Goal: Task Accomplishment & Management: Complete application form

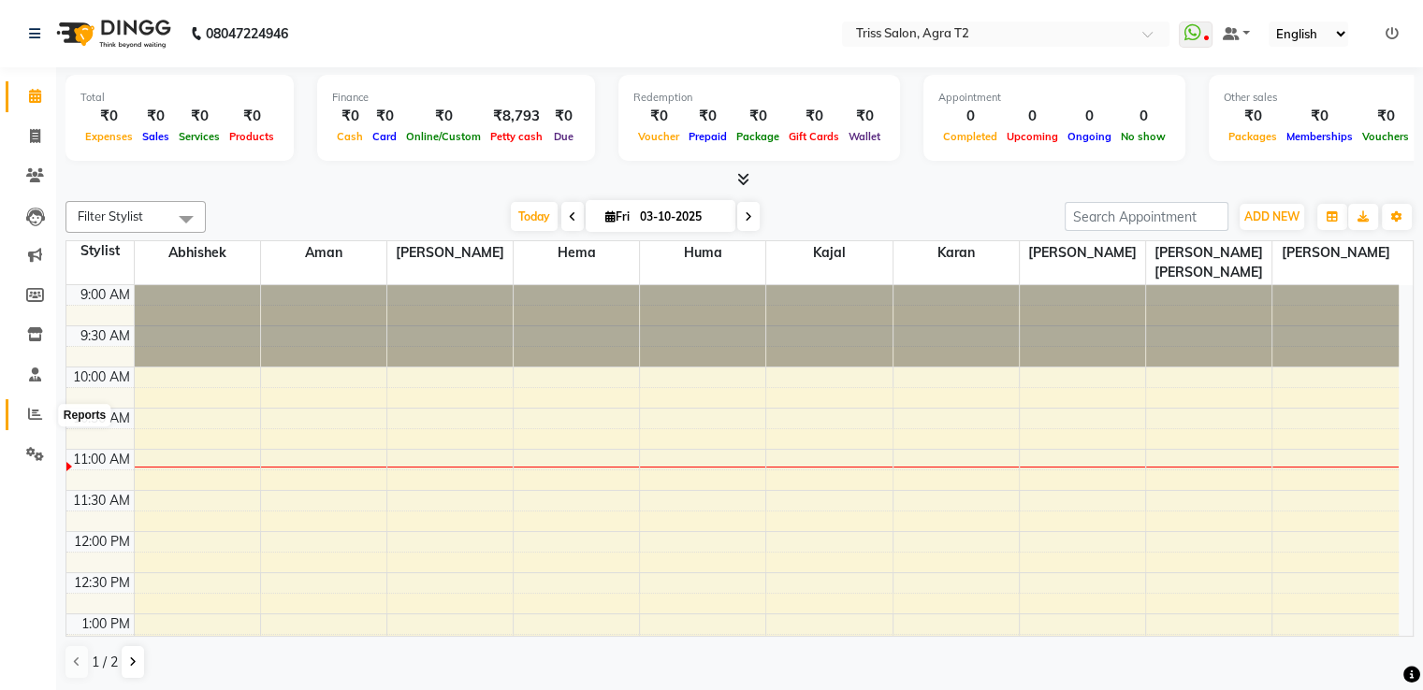
click at [36, 409] on icon at bounding box center [35, 414] width 14 height 14
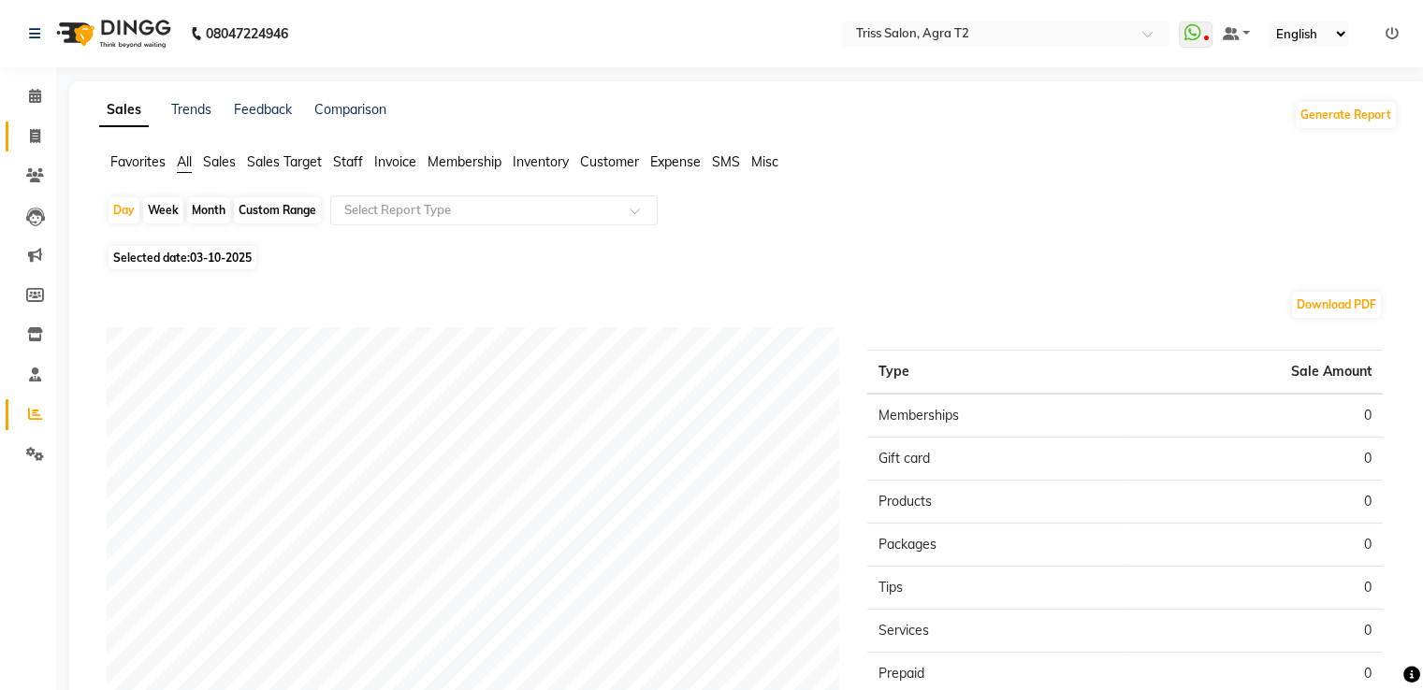
click at [44, 147] on link "Invoice" at bounding box center [28, 137] width 45 height 31
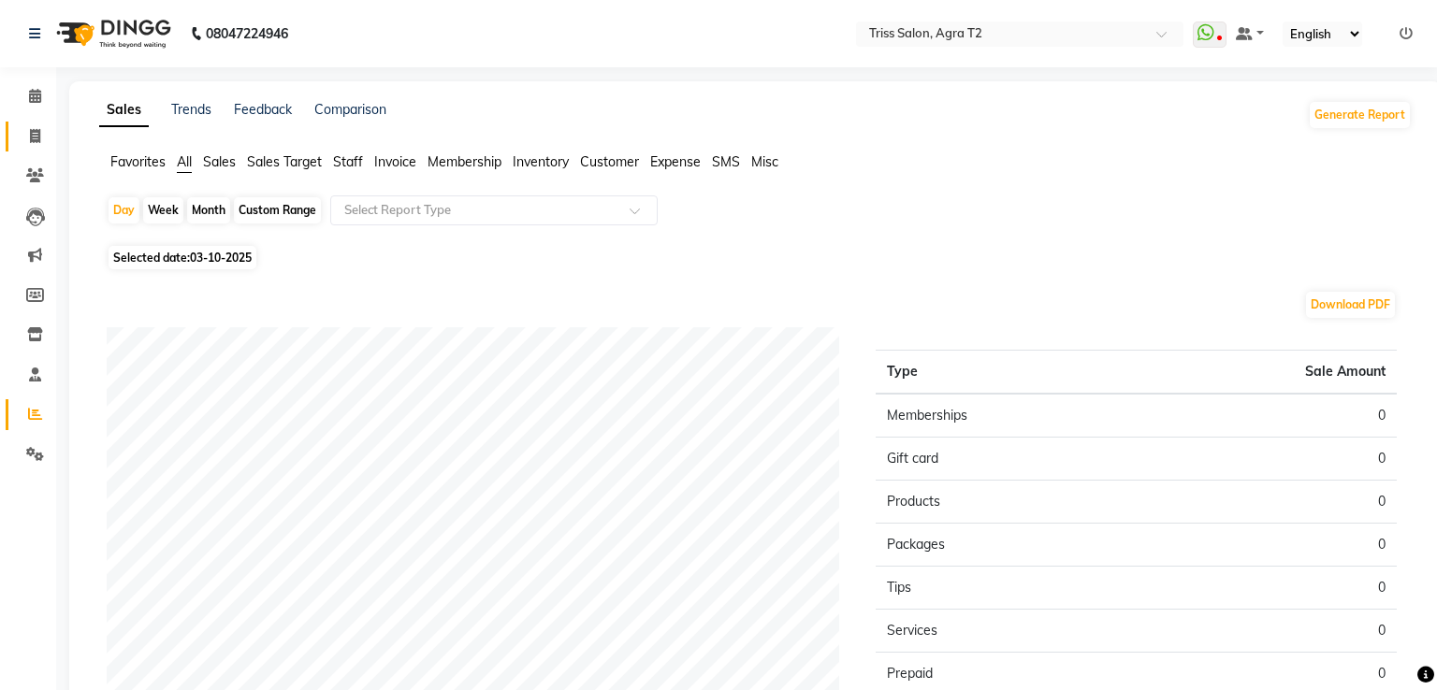
select select "service"
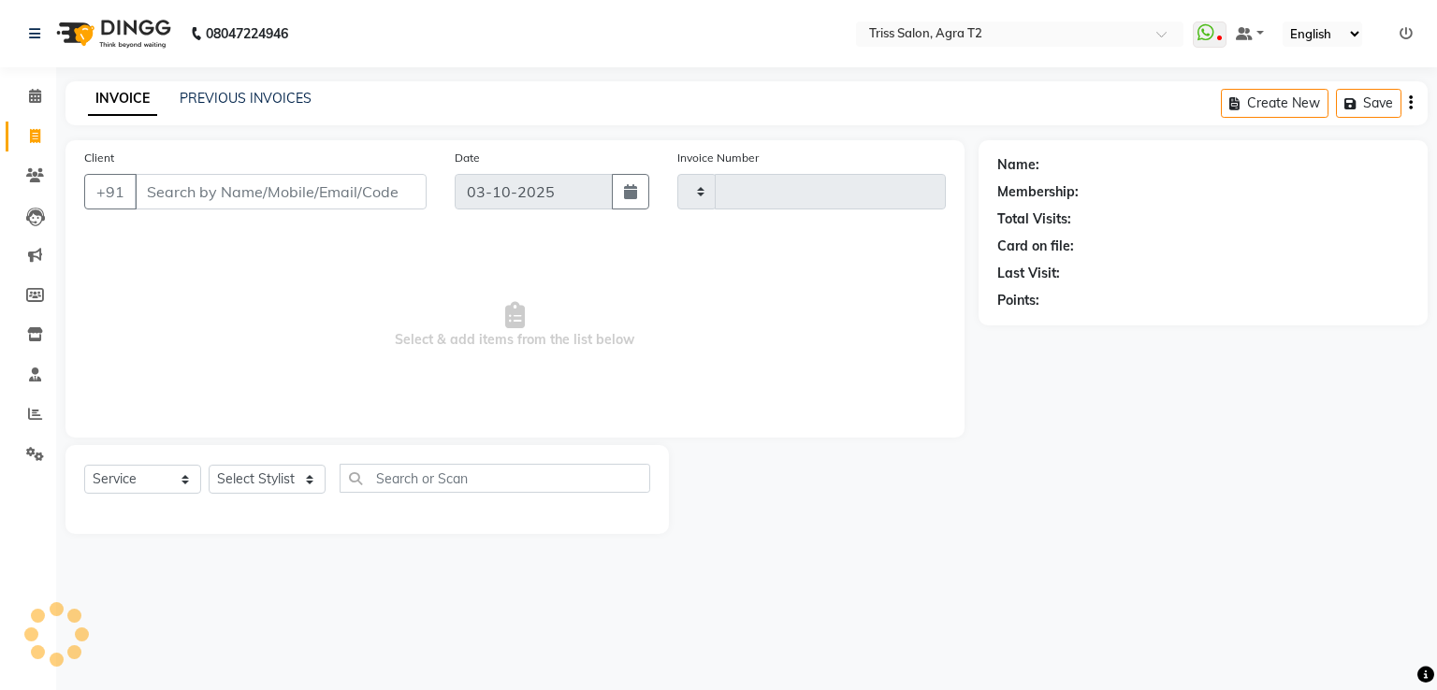
type input "2671"
select select "4301"
click at [269, 468] on select "Select Stylist" at bounding box center [267, 479] width 117 height 29
select select "14769"
click at [209, 466] on select "Select Stylist Abhishek Aman Ayush Hema Huma Kajal Karan Kavya Chauhan Mohd. Ka…" at bounding box center [274, 479] width 130 height 29
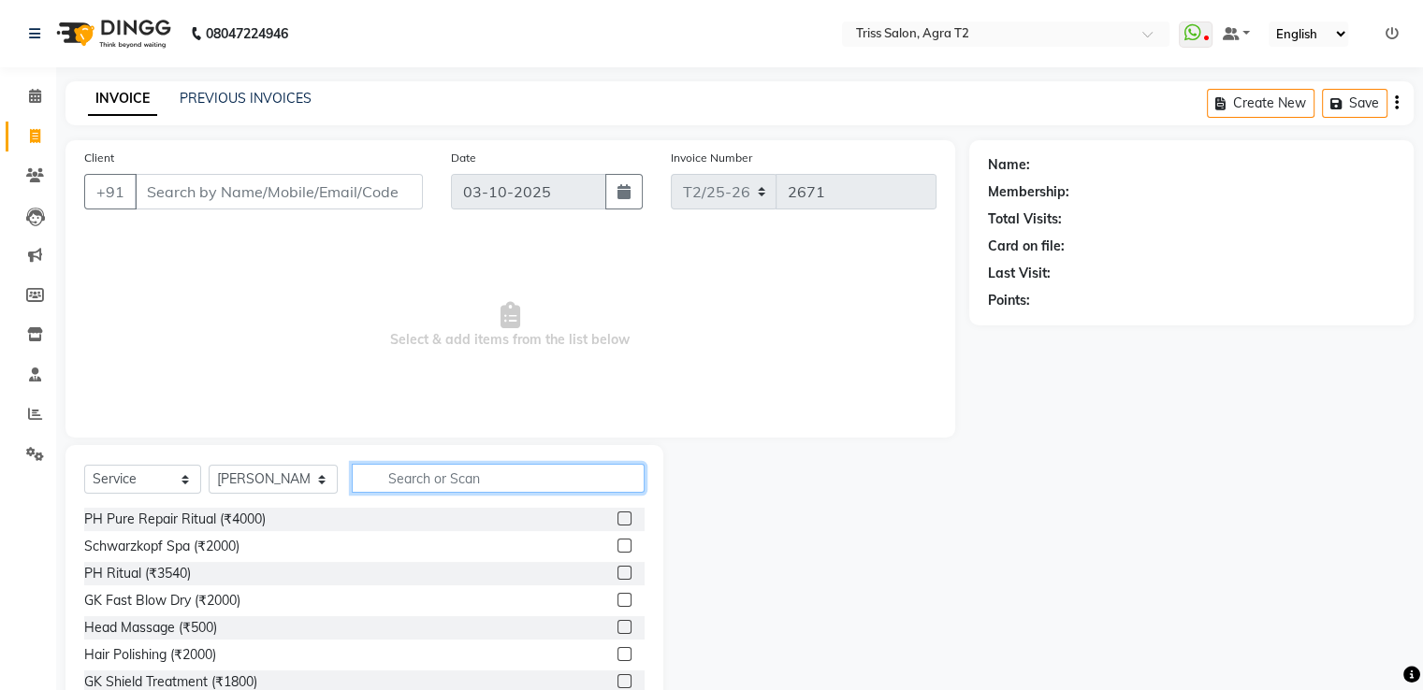
click at [437, 477] on input "text" at bounding box center [498, 478] width 292 height 29
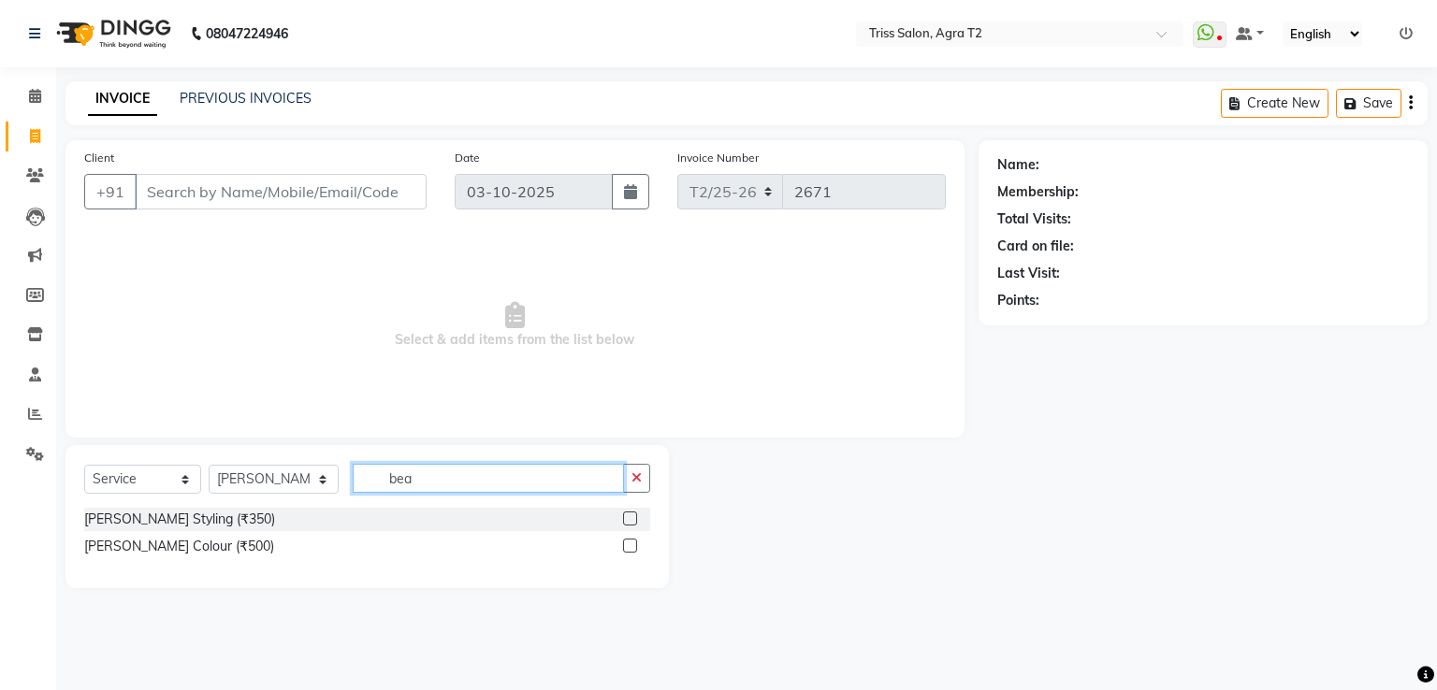
type input "bea"
click at [625, 513] on label at bounding box center [630, 519] width 14 height 14
click at [625, 513] on input "checkbox" at bounding box center [629, 519] width 12 height 12
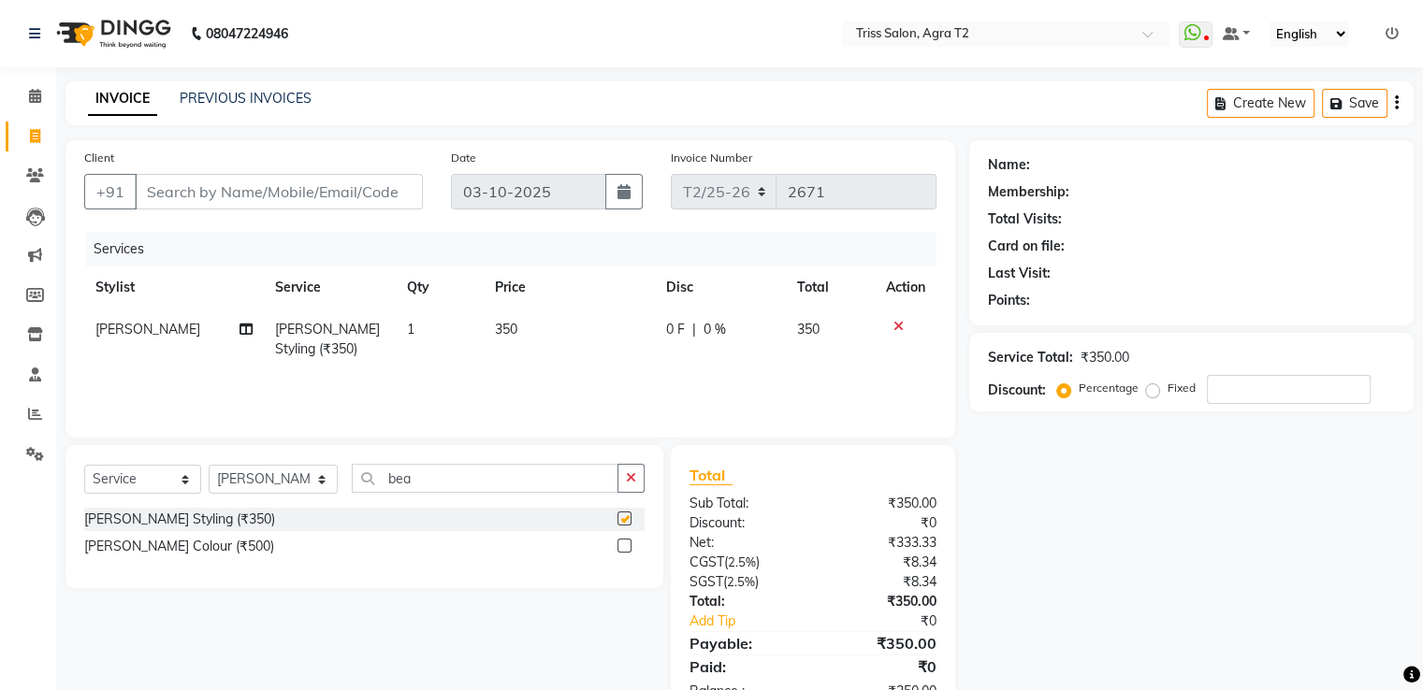
checkbox input "false"
click at [350, 188] on input "Client" at bounding box center [279, 192] width 288 height 36
type input "8"
type input "0"
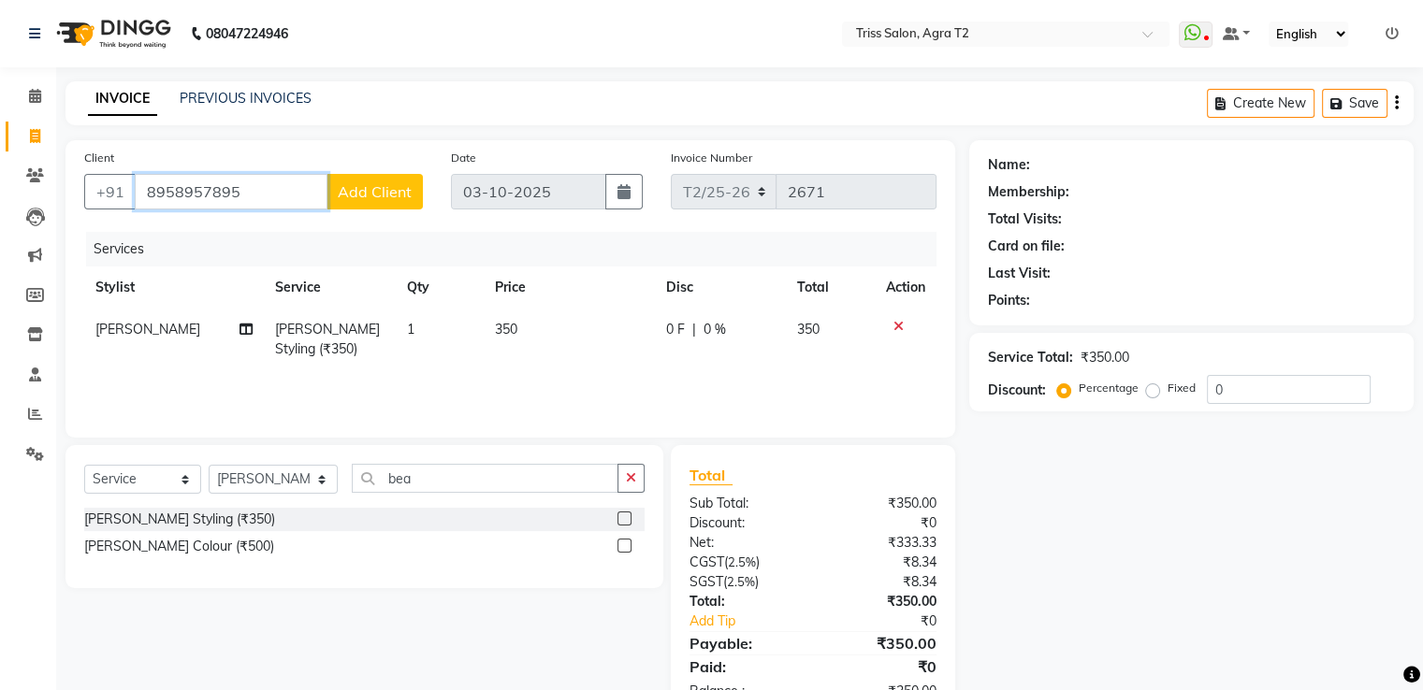
type input "8958957895"
click at [350, 188] on span "Add Client" at bounding box center [375, 191] width 74 height 19
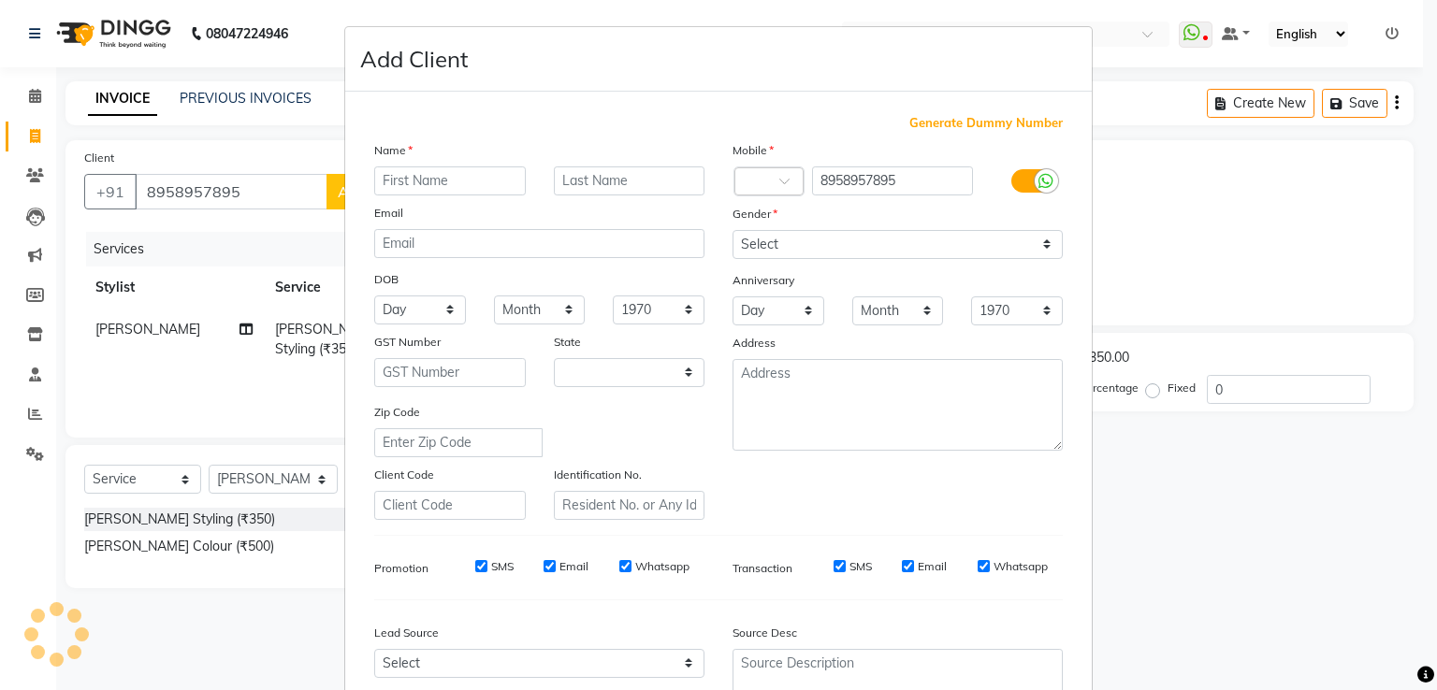
select select "38"
type input "a"
type input "ranvir"
click at [554, 181] on input "text" at bounding box center [630, 180] width 152 height 29
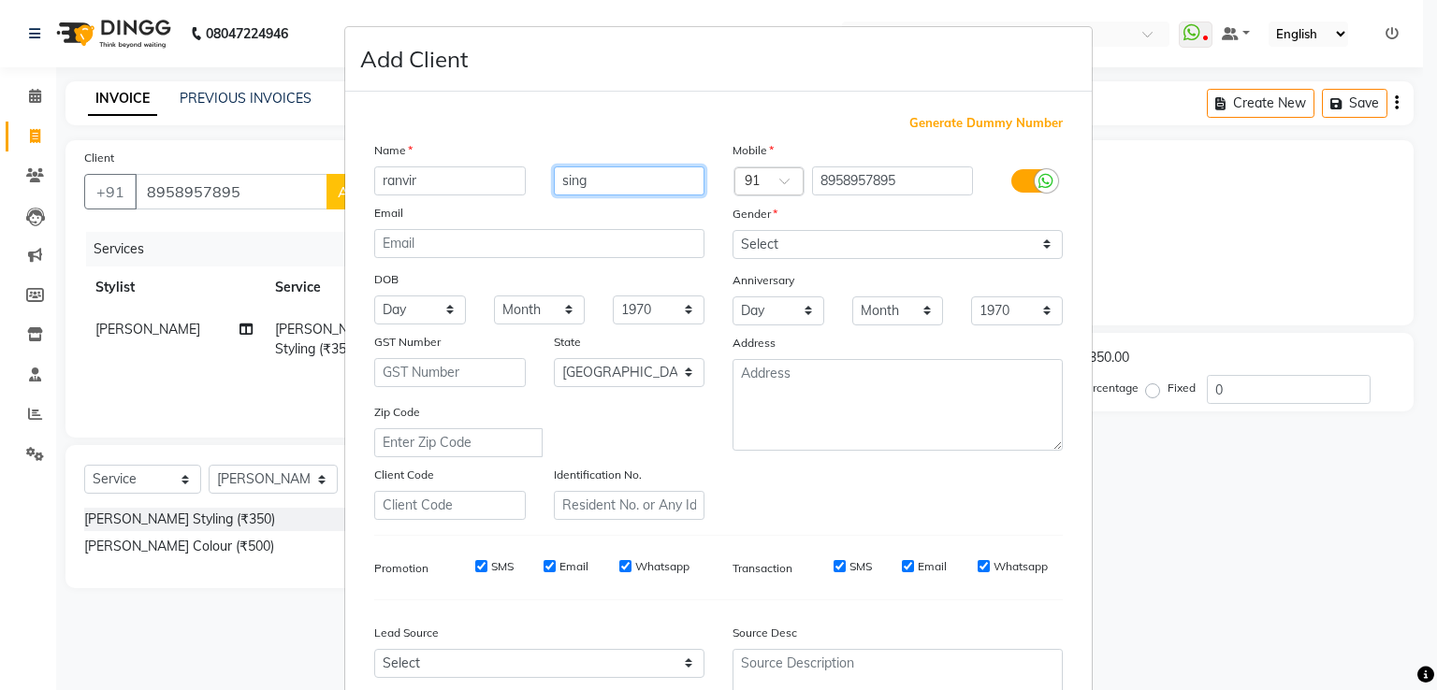
type input "sing"
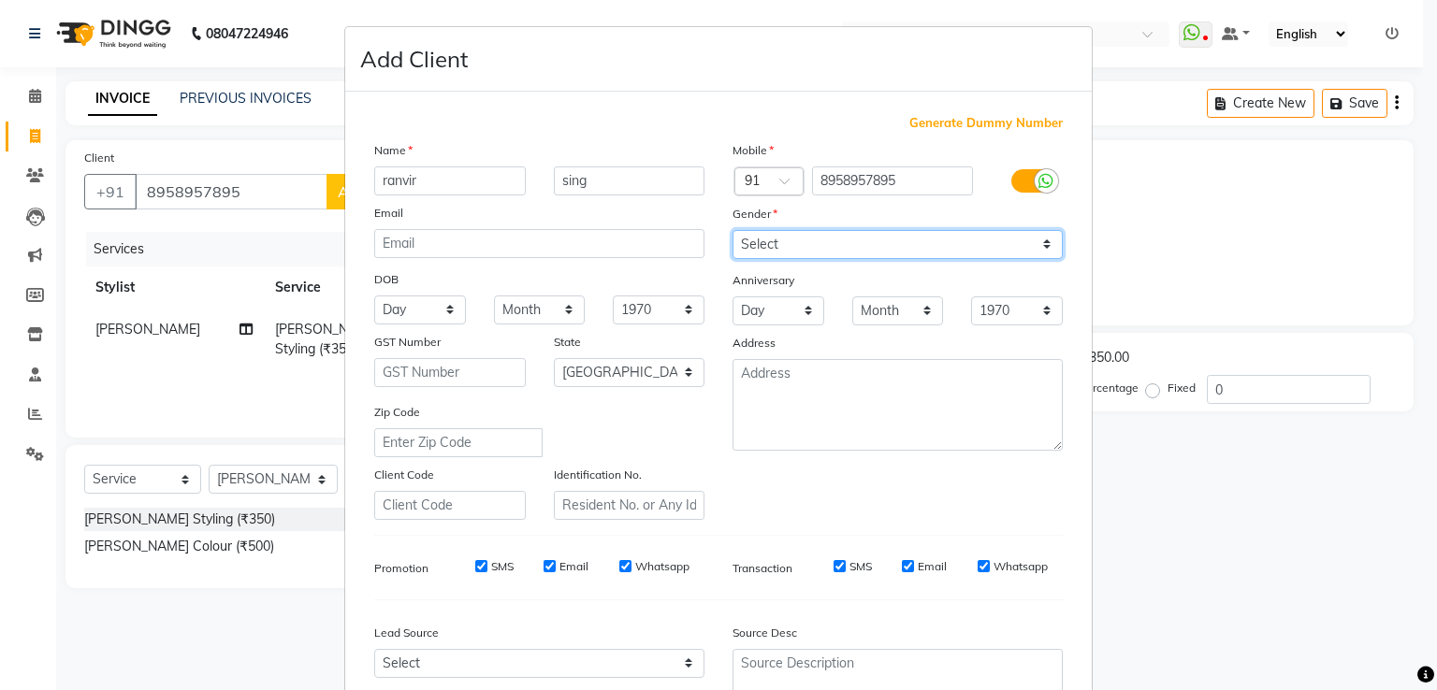
click at [855, 233] on select "Select Male Female Other Prefer Not To Say" at bounding box center [897, 244] width 330 height 29
select select "male"
click at [732, 231] on select "Select Male Female Other Prefer Not To Say" at bounding box center [897, 244] width 330 height 29
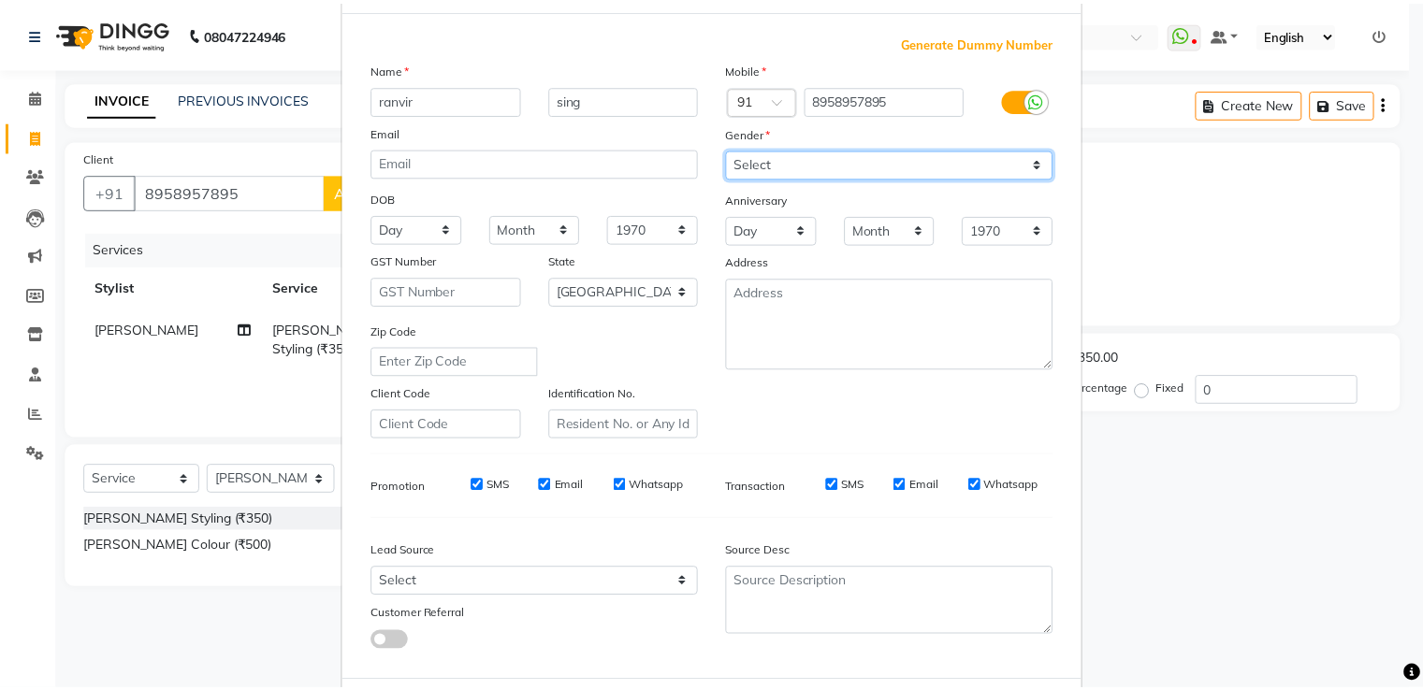
scroll to position [182, 0]
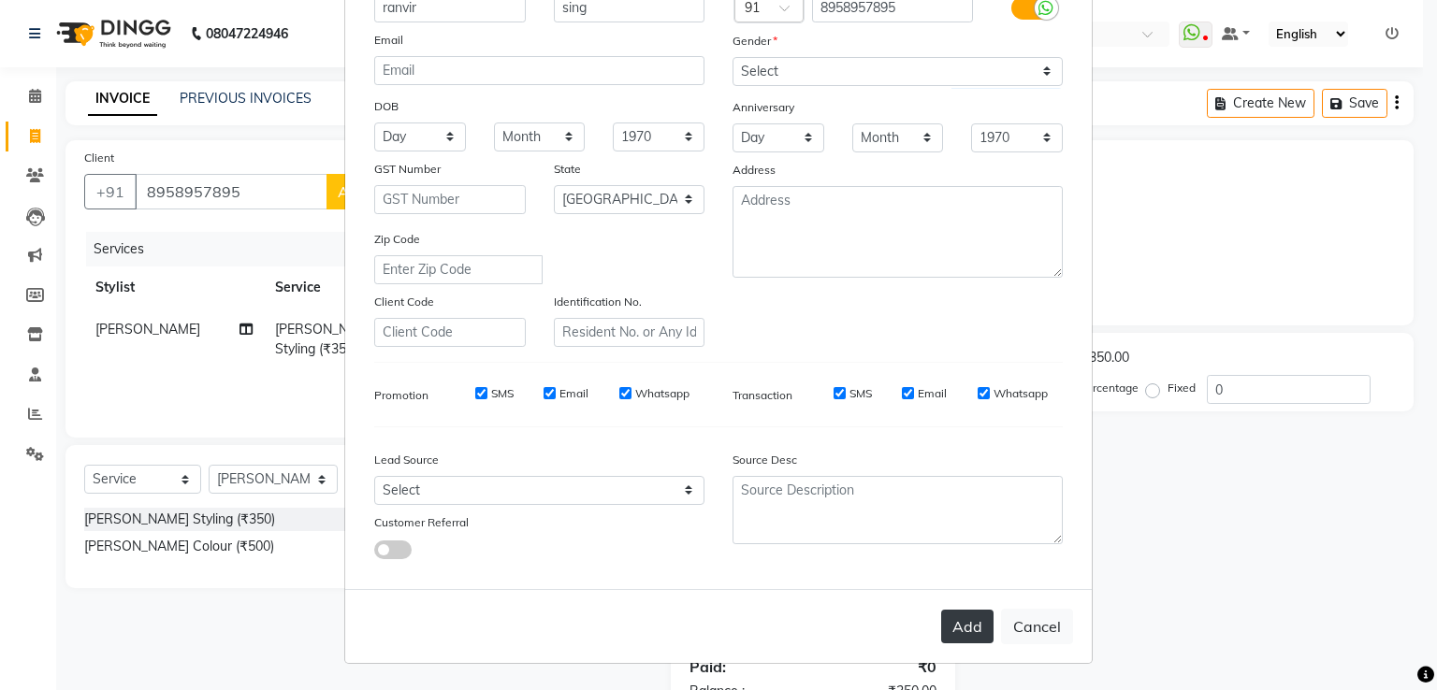
click at [961, 637] on button "Add" at bounding box center [967, 627] width 52 height 34
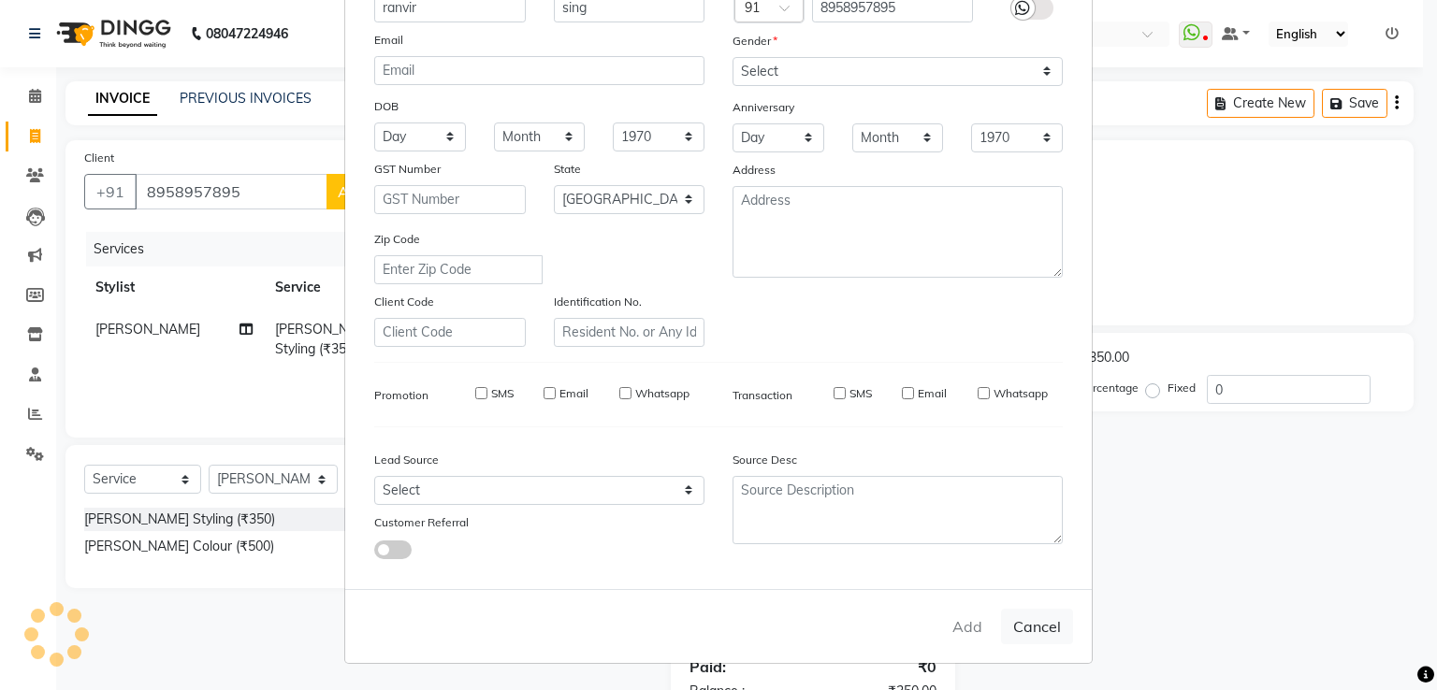
select select
select select "null"
select select
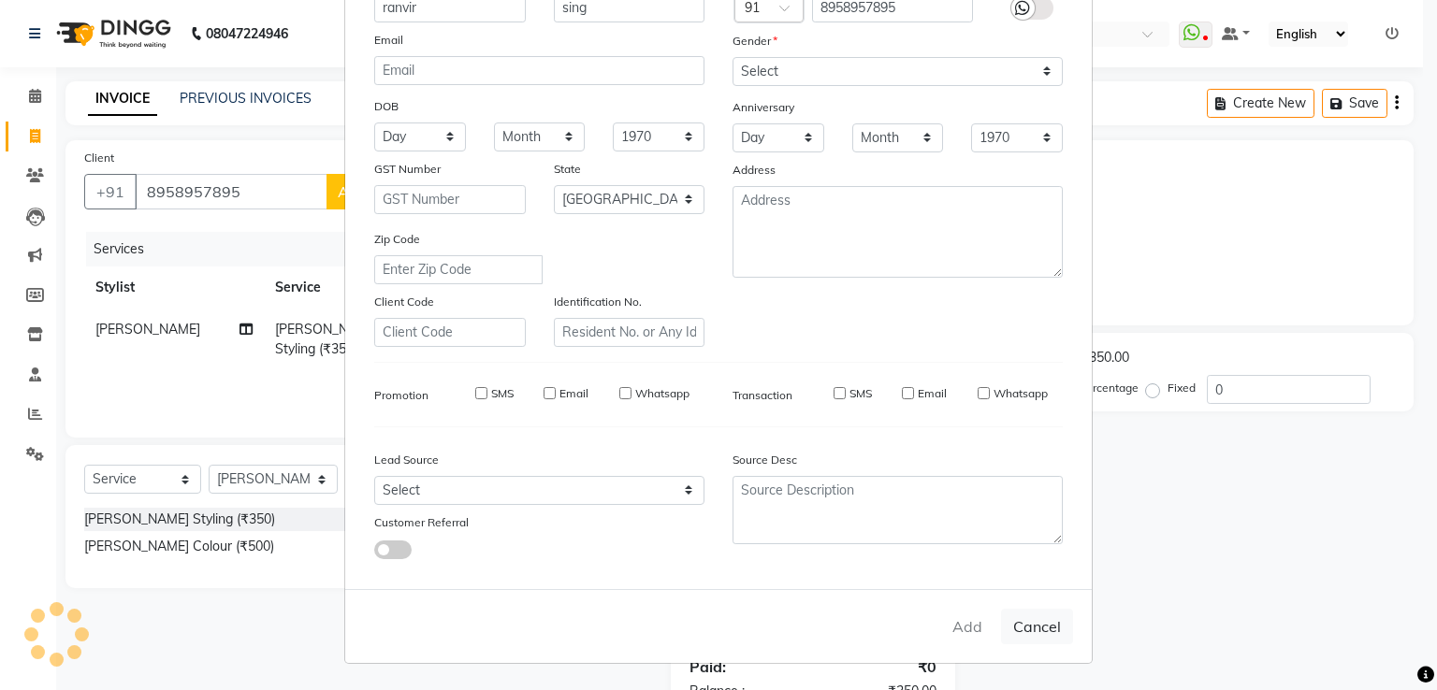
select select
checkbox input "false"
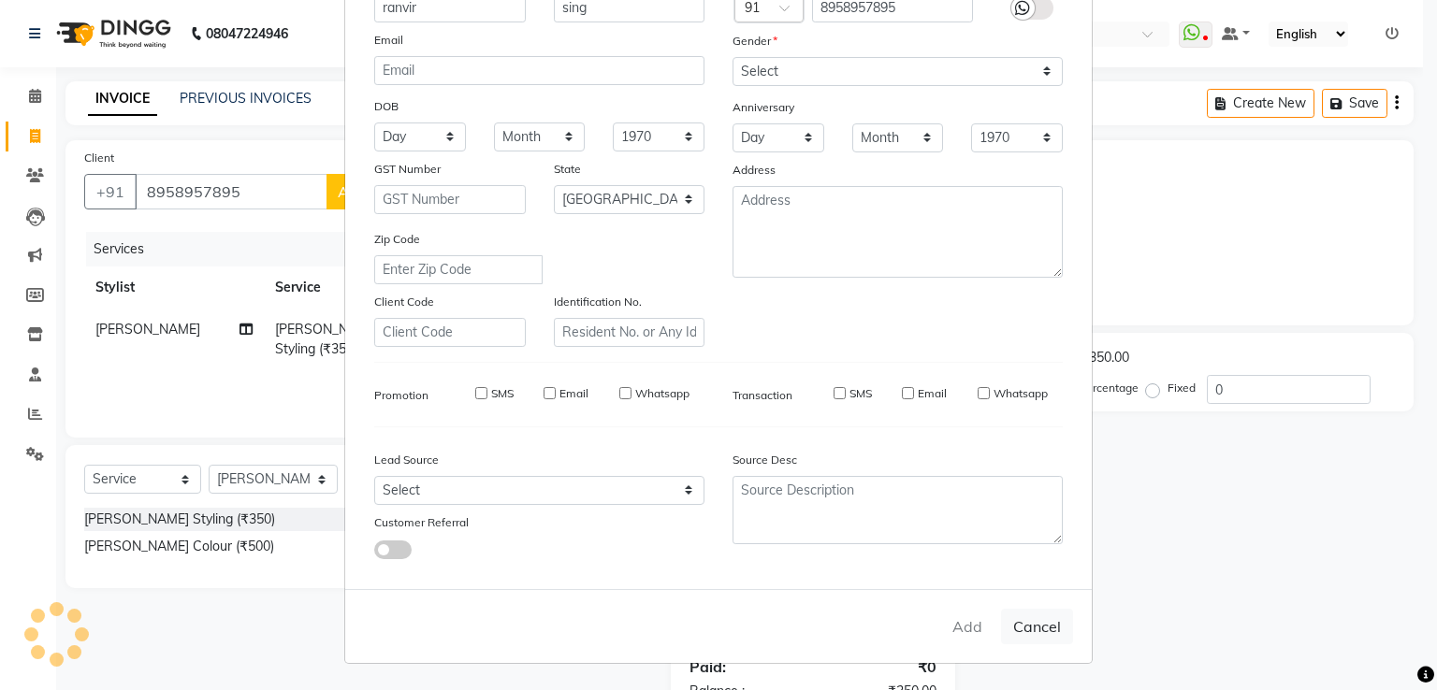
checkbox input "false"
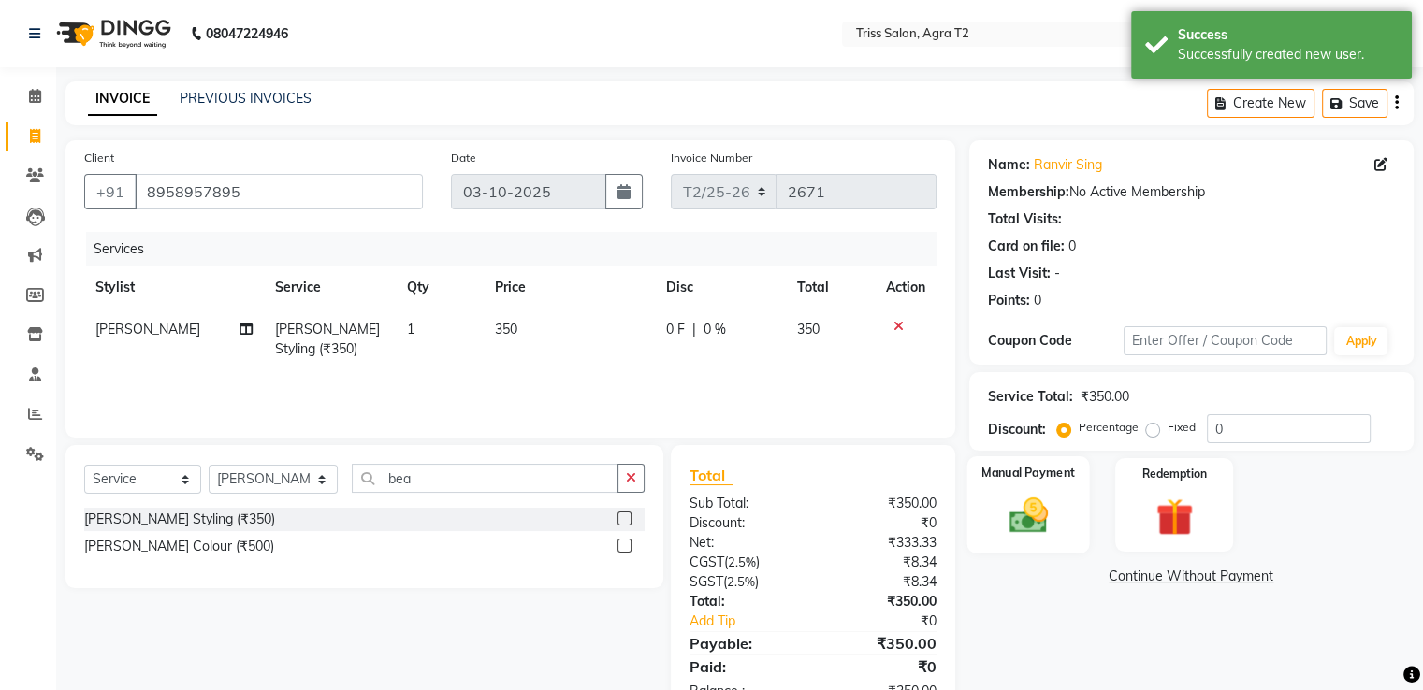
click at [1007, 489] on div "Manual Payment" at bounding box center [1027, 504] width 123 height 96
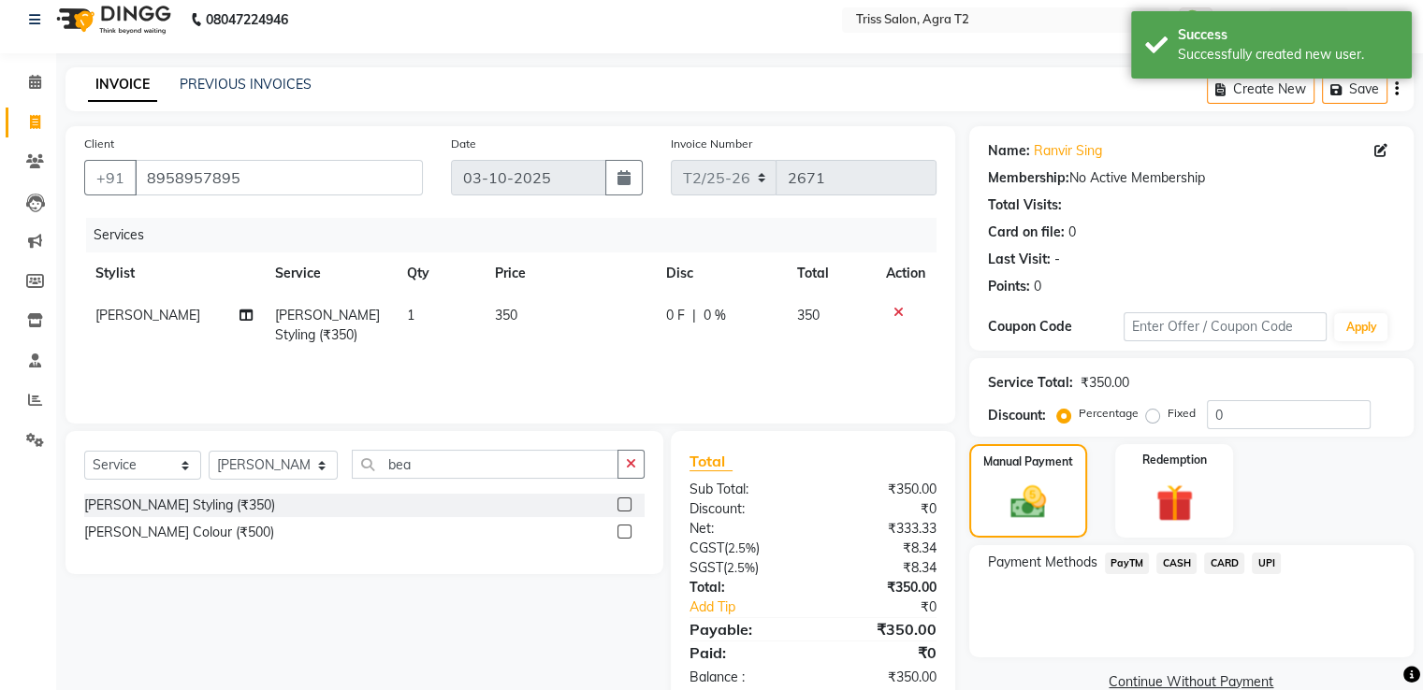
scroll to position [59, 0]
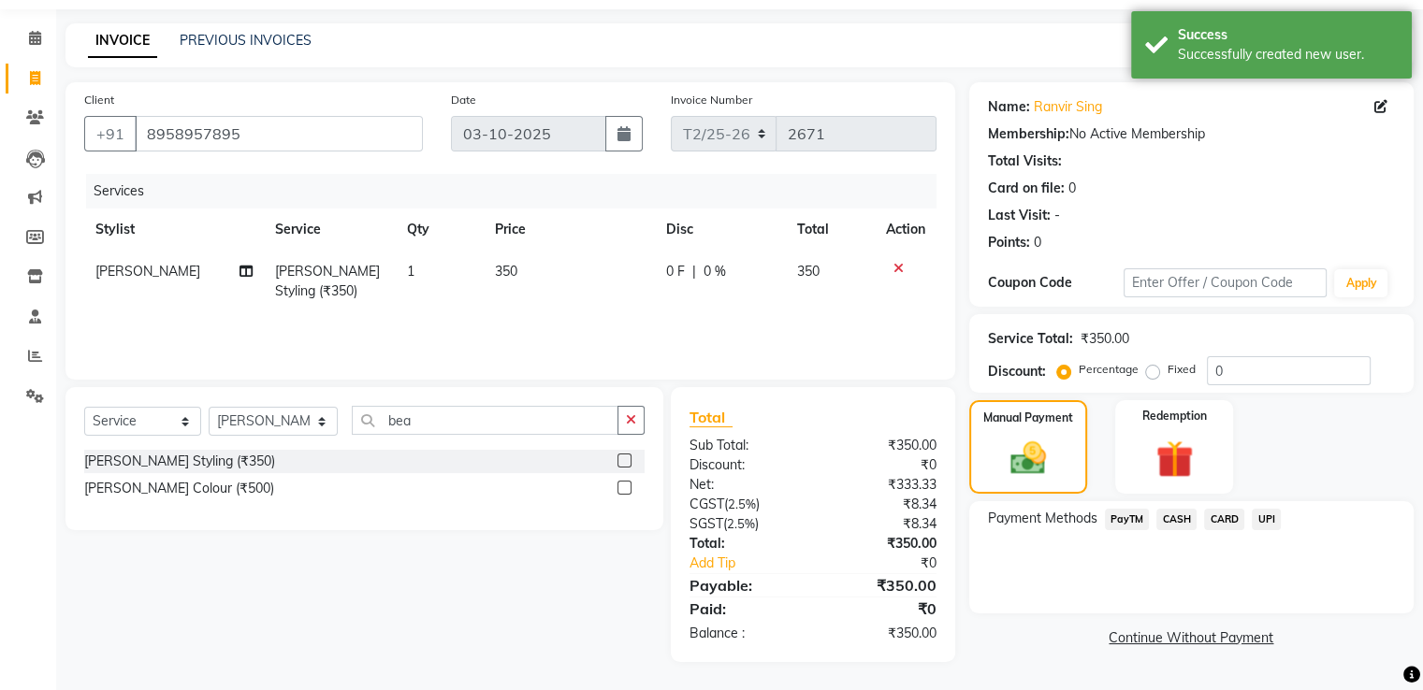
click at [1267, 515] on span "UPI" at bounding box center [1265, 520] width 29 height 22
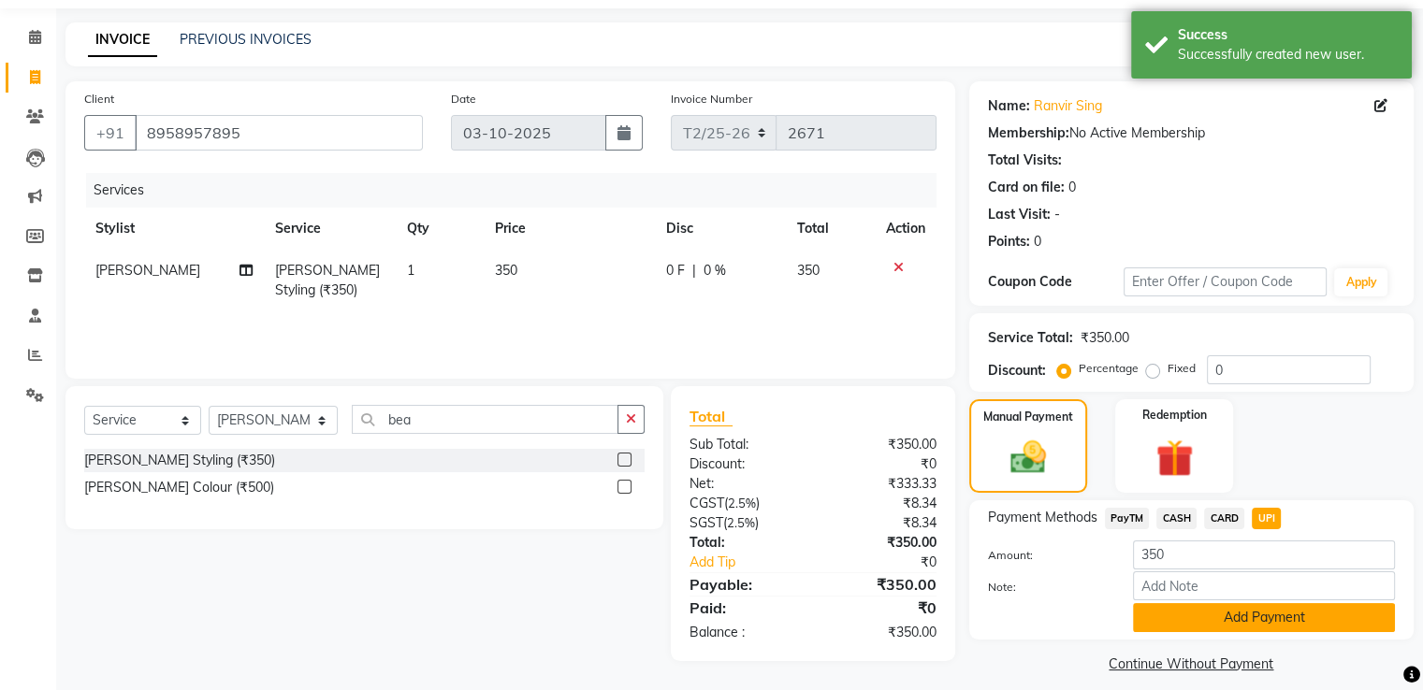
click at [1216, 615] on button "Add Payment" at bounding box center [1264, 617] width 262 height 29
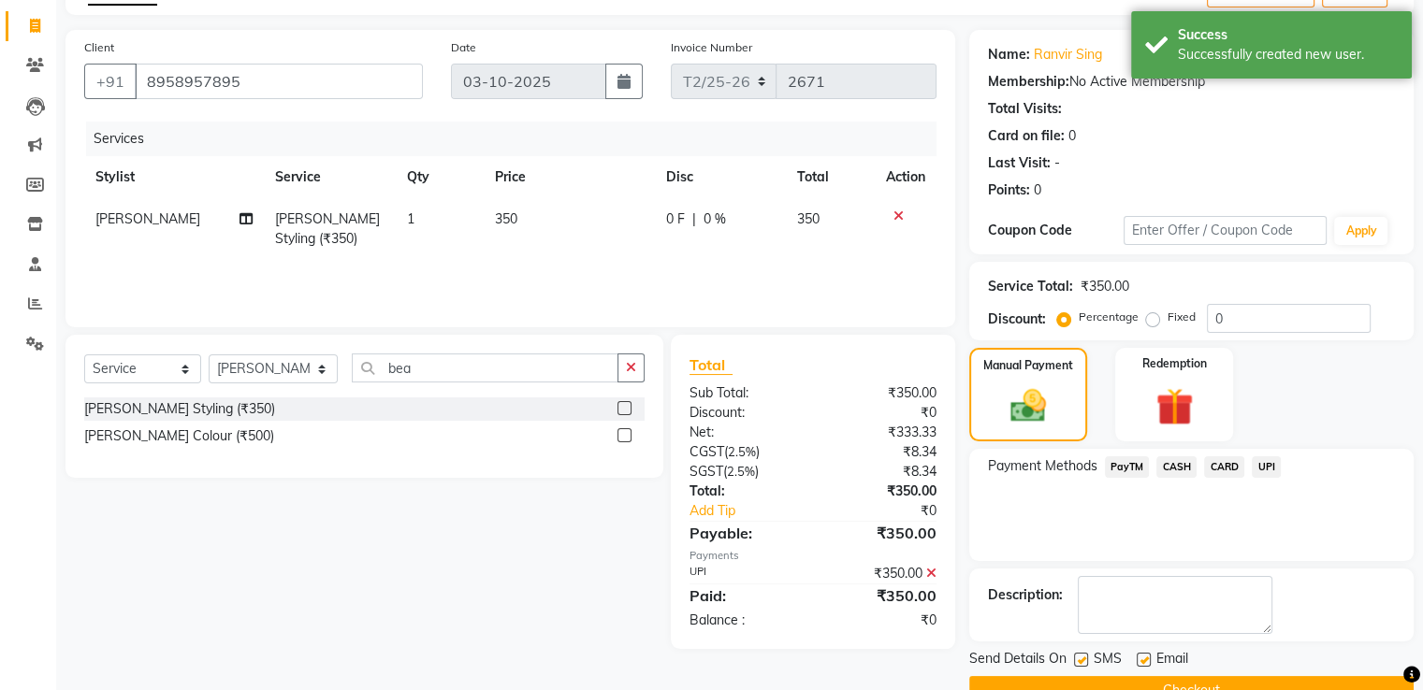
scroll to position [152, 0]
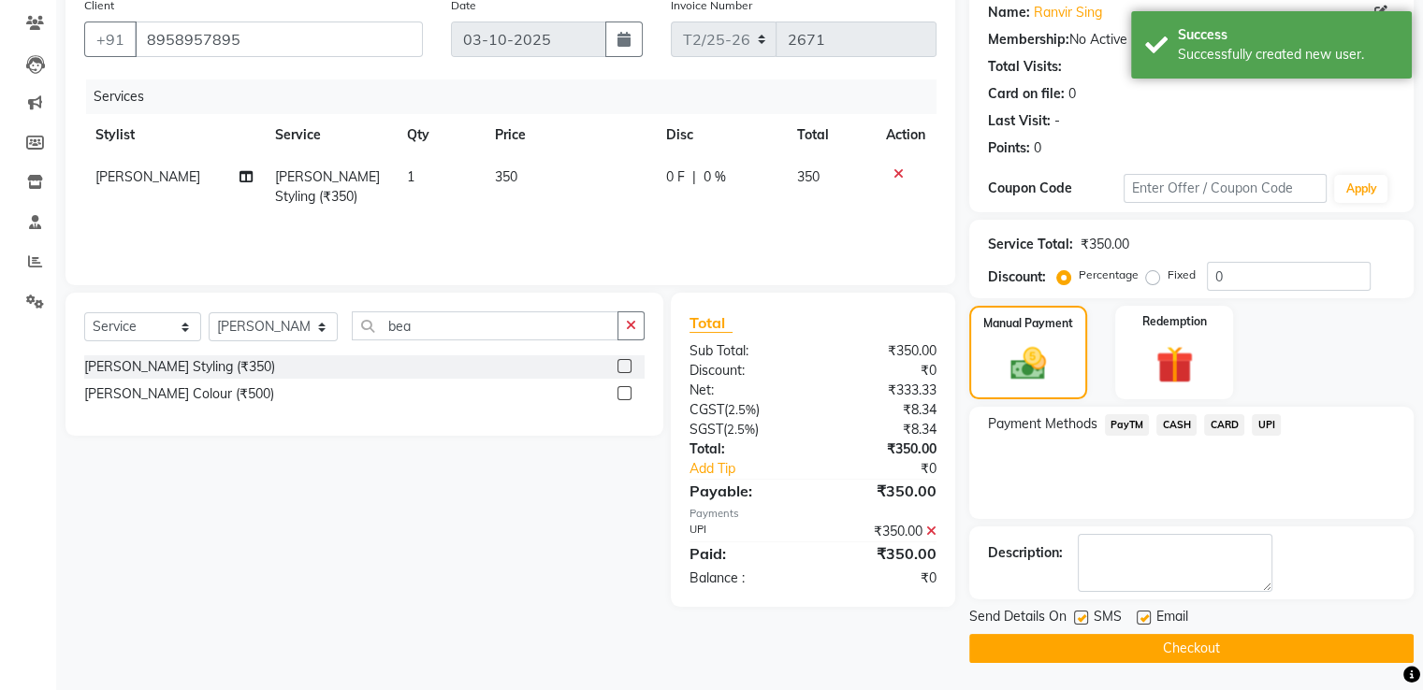
click at [1090, 645] on button "Checkout" at bounding box center [1191, 648] width 444 height 29
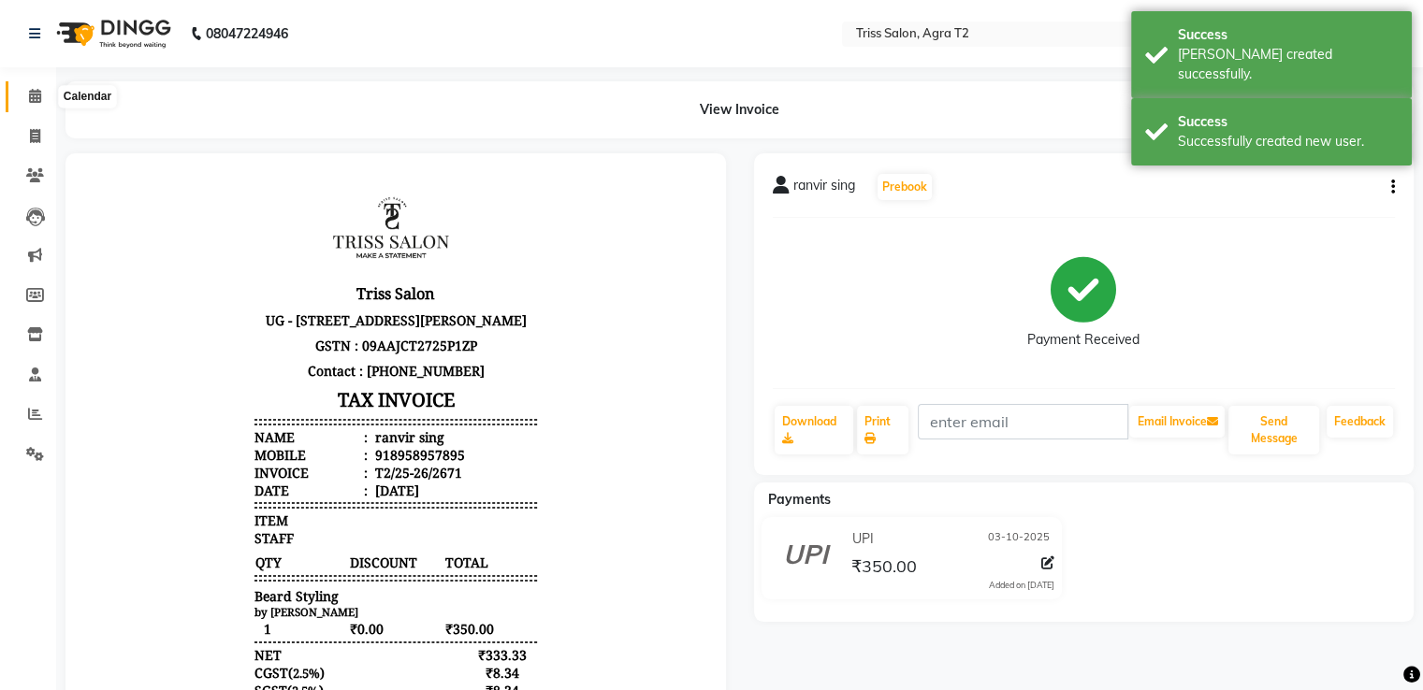
click at [37, 86] on span at bounding box center [35, 97] width 33 height 22
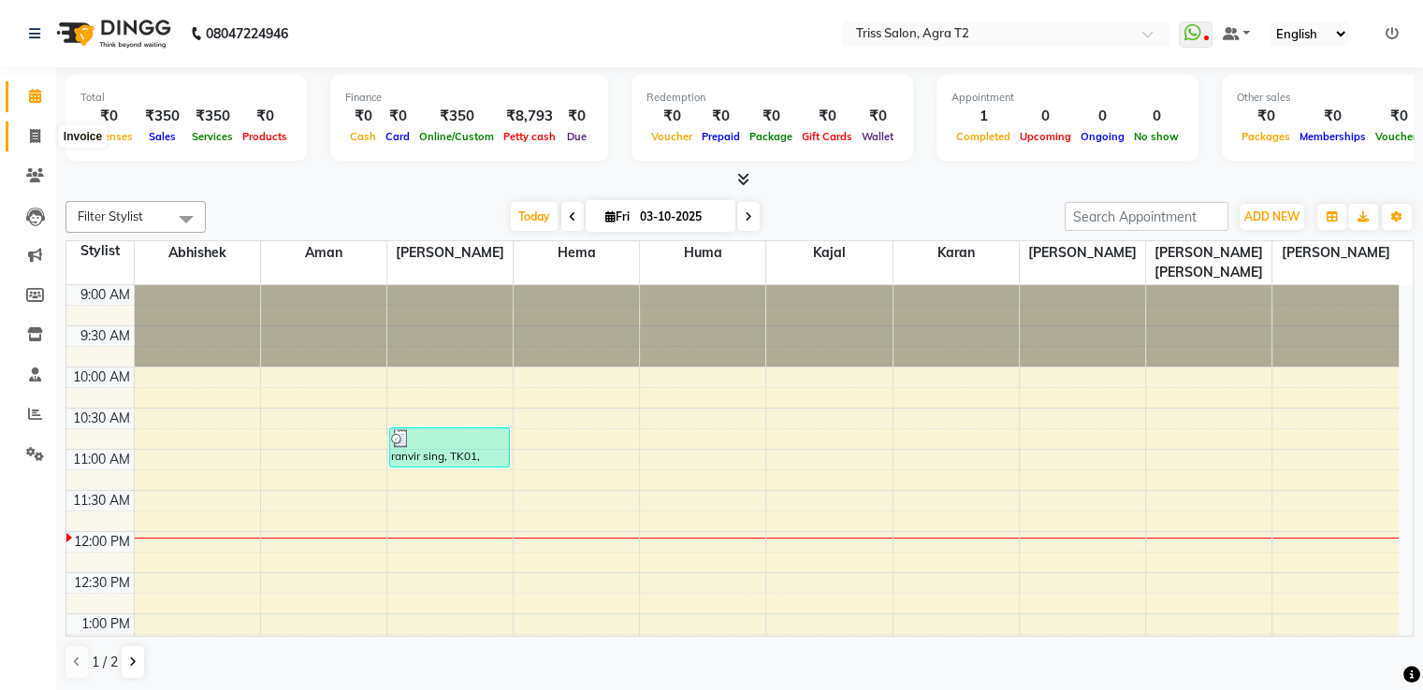
click at [38, 137] on icon at bounding box center [35, 136] width 10 height 14
select select "service"
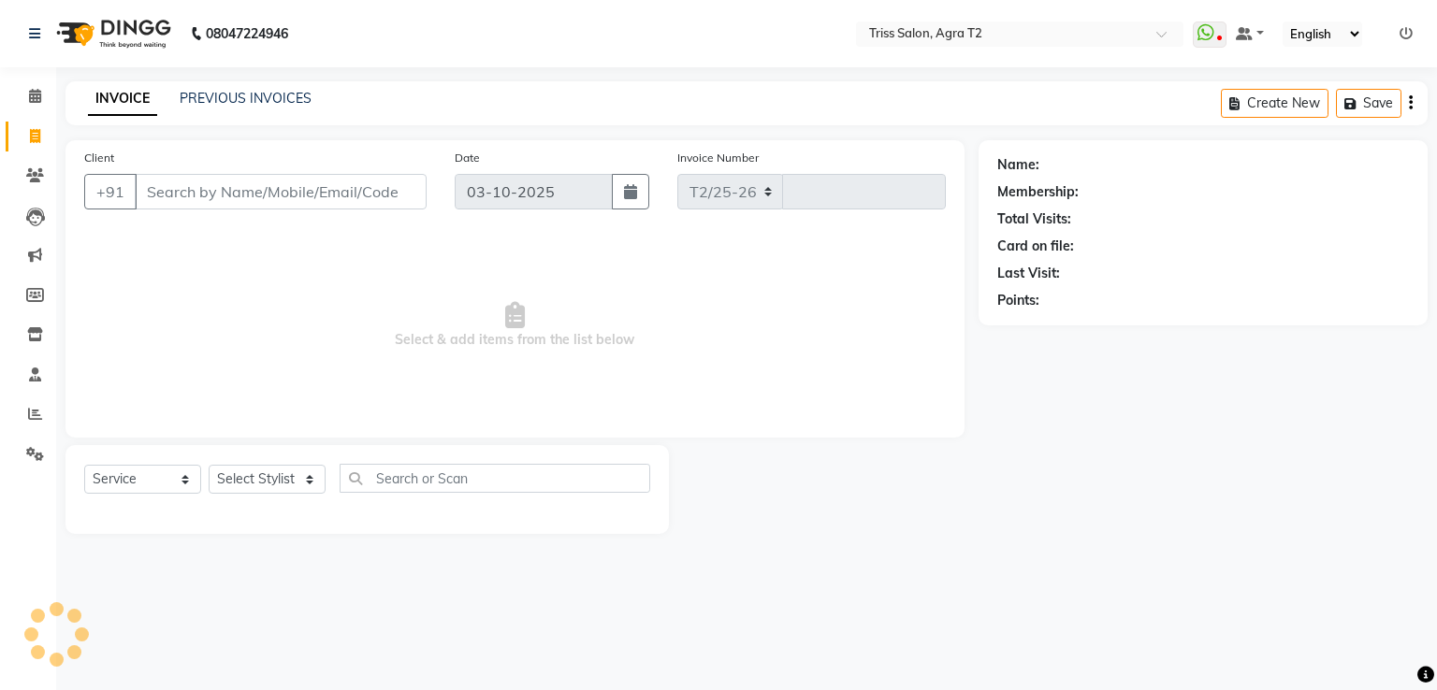
select select "4301"
type input "2672"
click at [41, 91] on span at bounding box center [35, 97] width 33 height 22
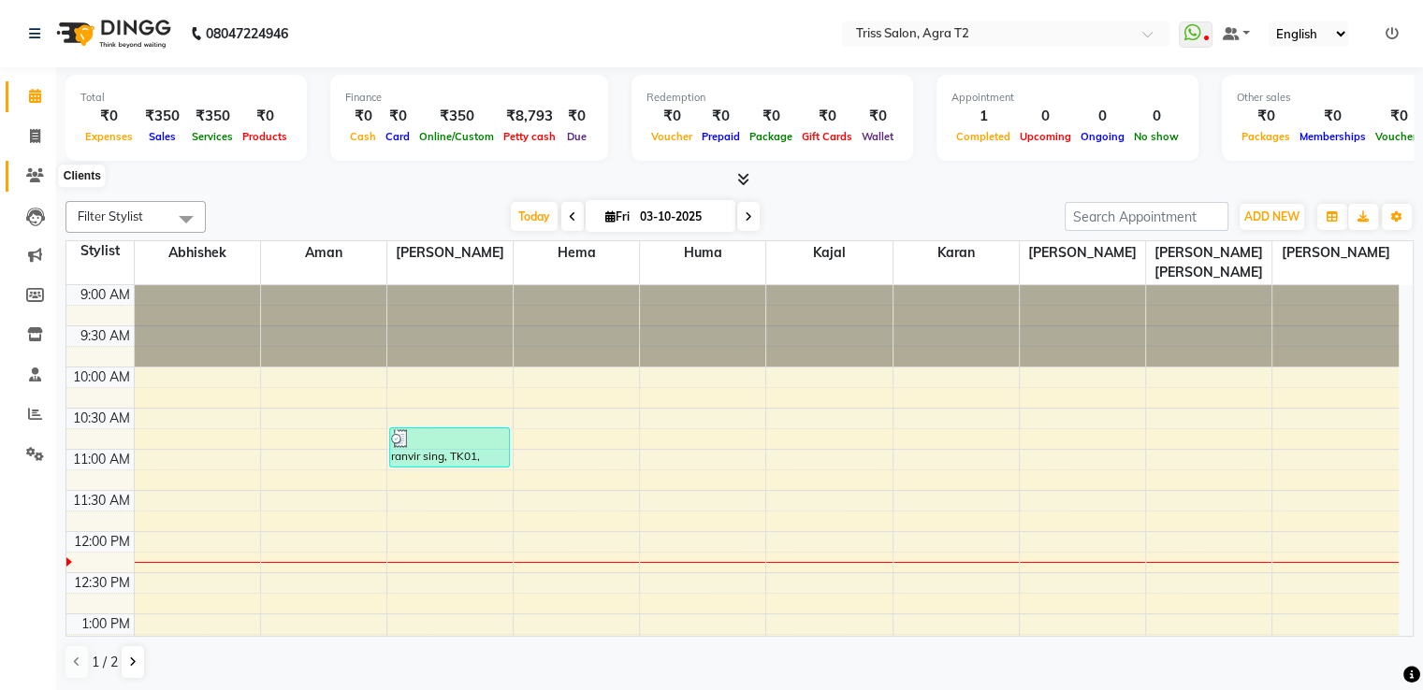
click at [34, 169] on icon at bounding box center [35, 175] width 18 height 14
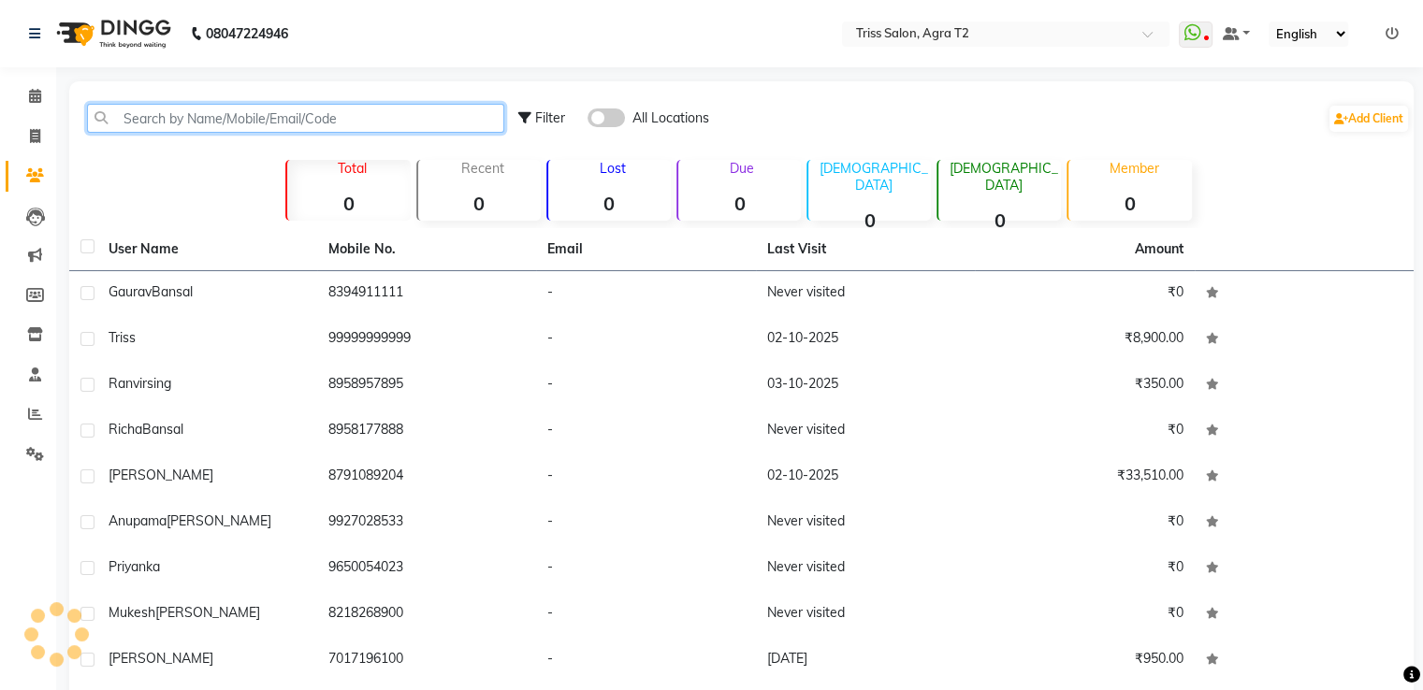
click at [142, 118] on input "text" at bounding box center [295, 118] width 417 height 29
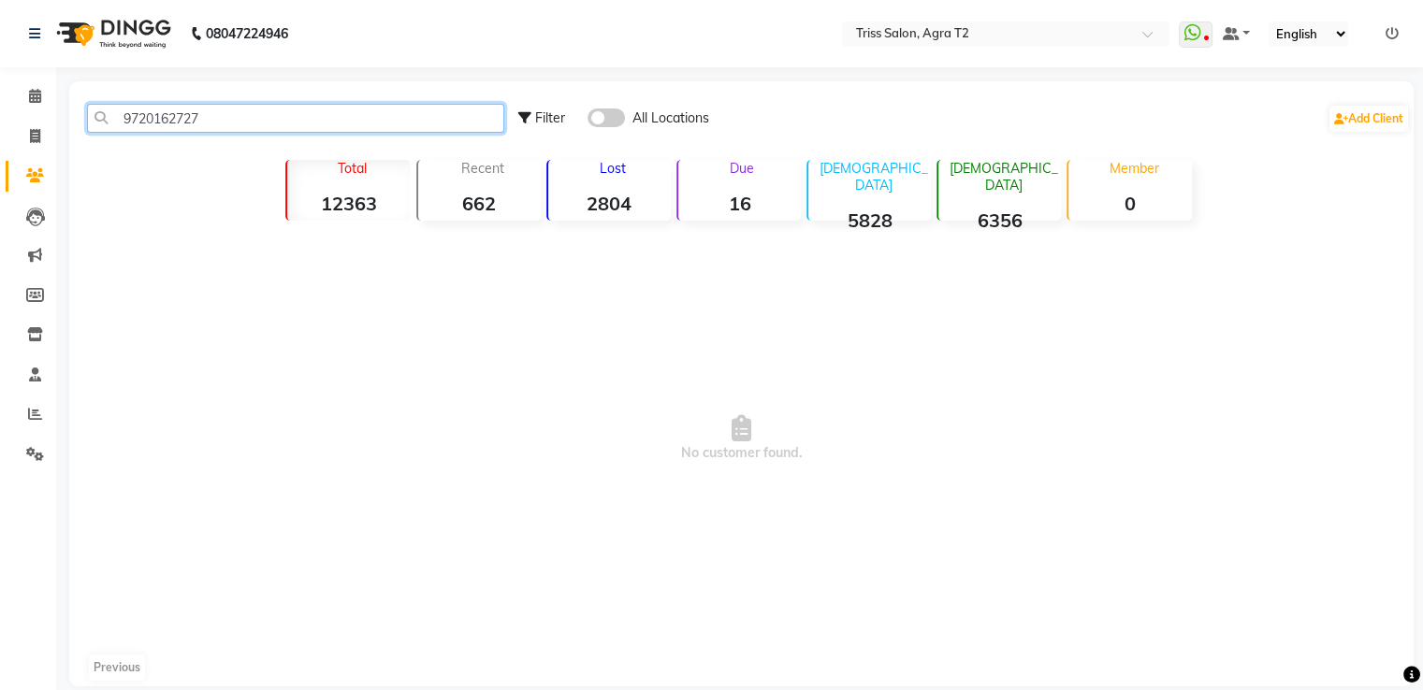
type input "9720162727"
click at [600, 130] on div "Filter All Locations Add Client" at bounding box center [963, 118] width 891 height 59
click at [600, 121] on span at bounding box center [605, 117] width 37 height 19
click at [587, 121] on input "checkbox" at bounding box center [587, 121] width 0 height 0
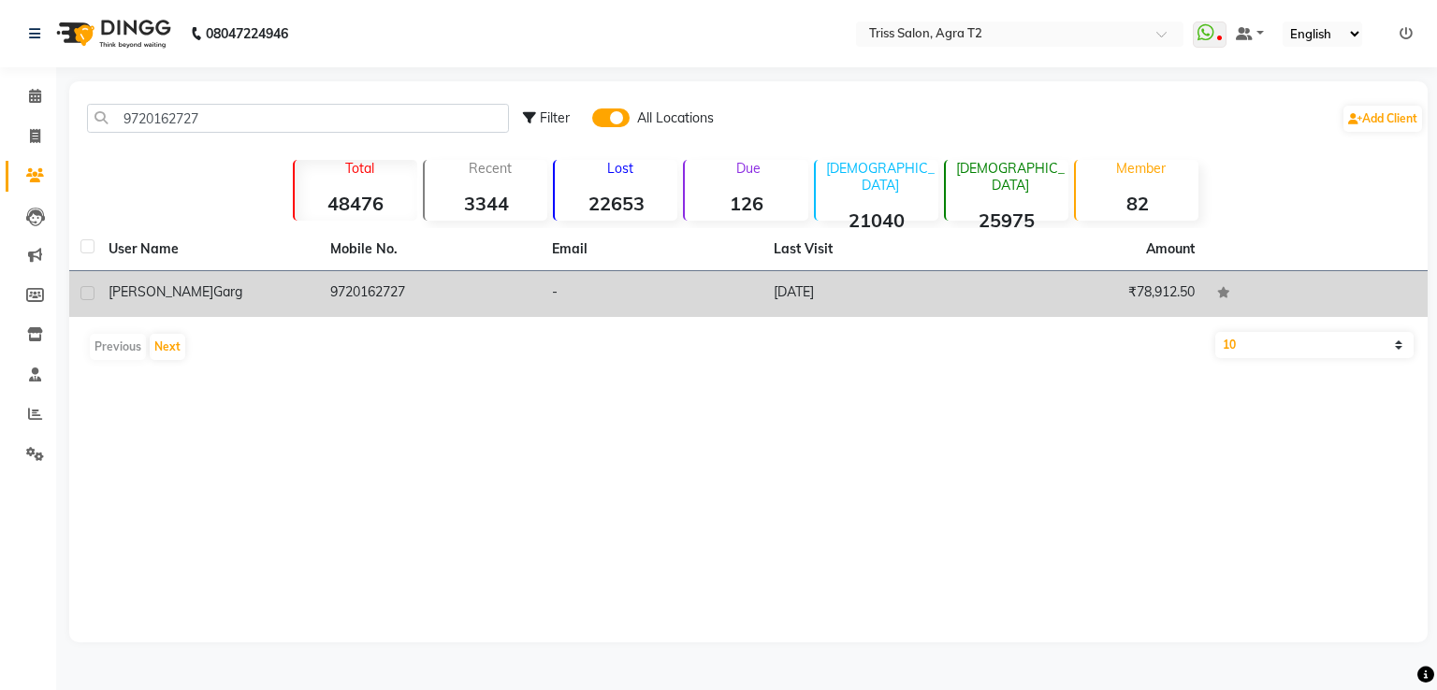
click at [348, 289] on td "9720162727" at bounding box center [430, 294] width 222 height 46
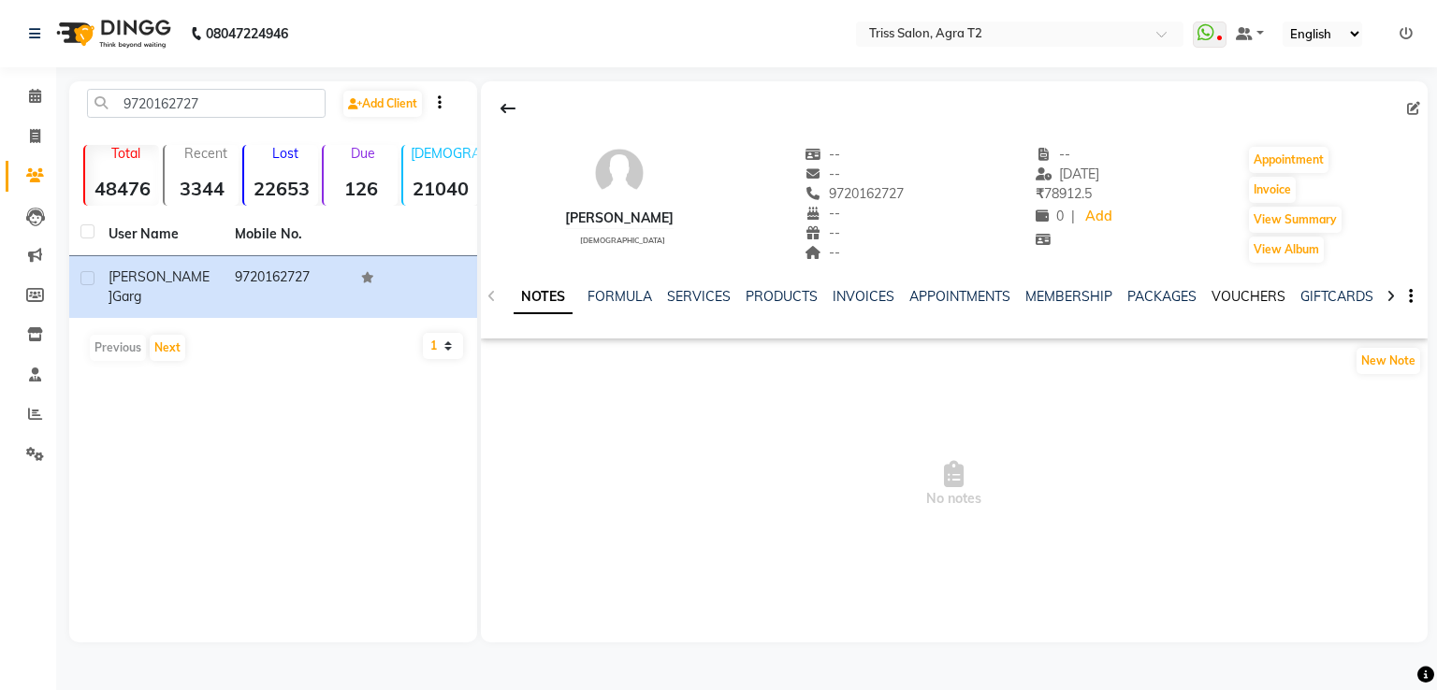
click at [1232, 293] on link "VOUCHERS" at bounding box center [1248, 296] width 74 height 17
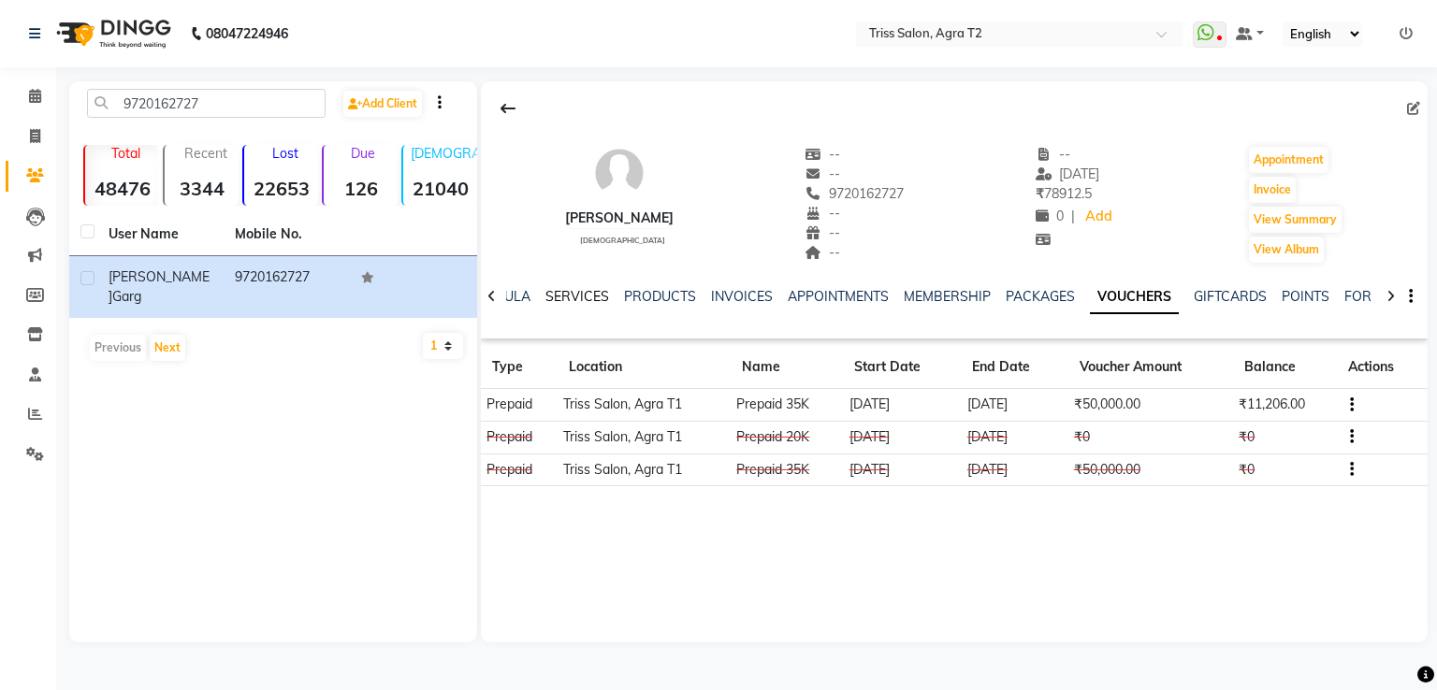
click at [553, 298] on link "SERVICES" at bounding box center [577, 296] width 64 height 17
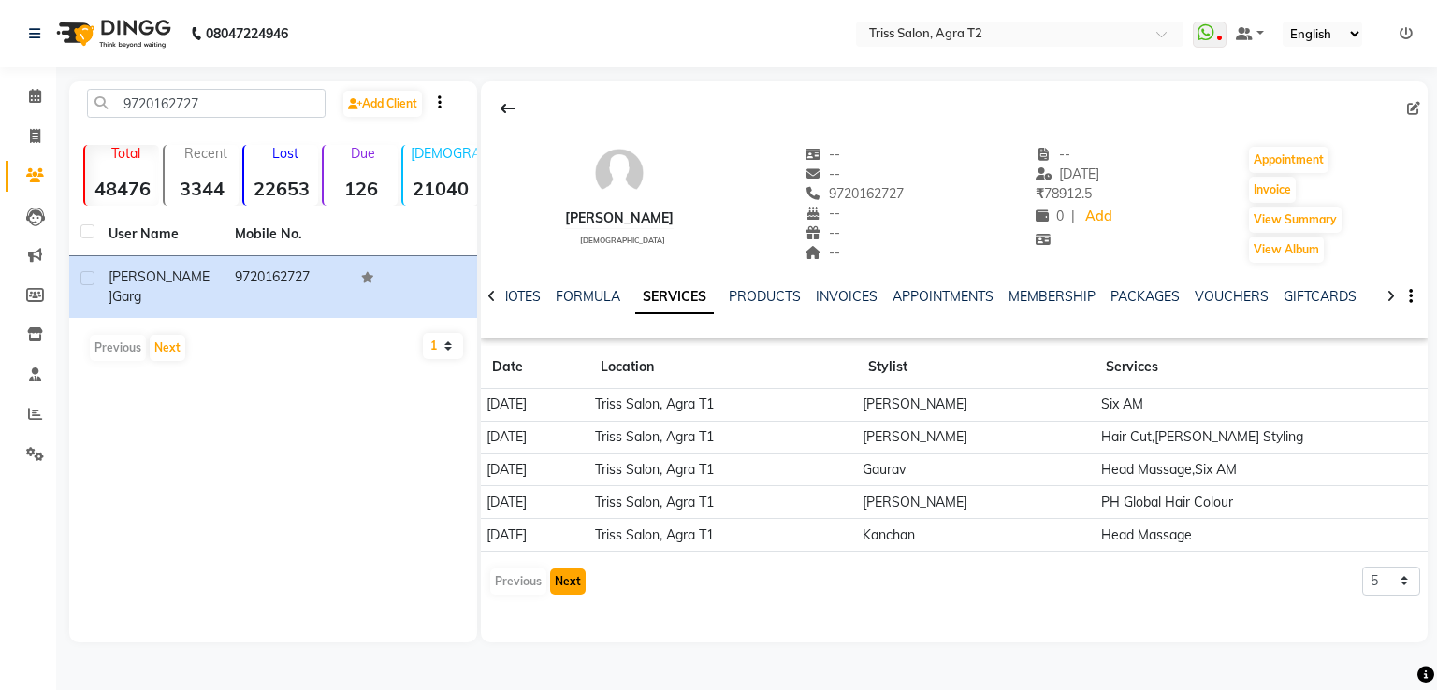
click at [563, 571] on button "Next" at bounding box center [568, 582] width 36 height 26
click at [562, 582] on button "Next" at bounding box center [568, 582] width 36 height 26
click at [562, 581] on button "Next" at bounding box center [568, 582] width 36 height 26
click at [561, 580] on button "Next" at bounding box center [568, 582] width 36 height 26
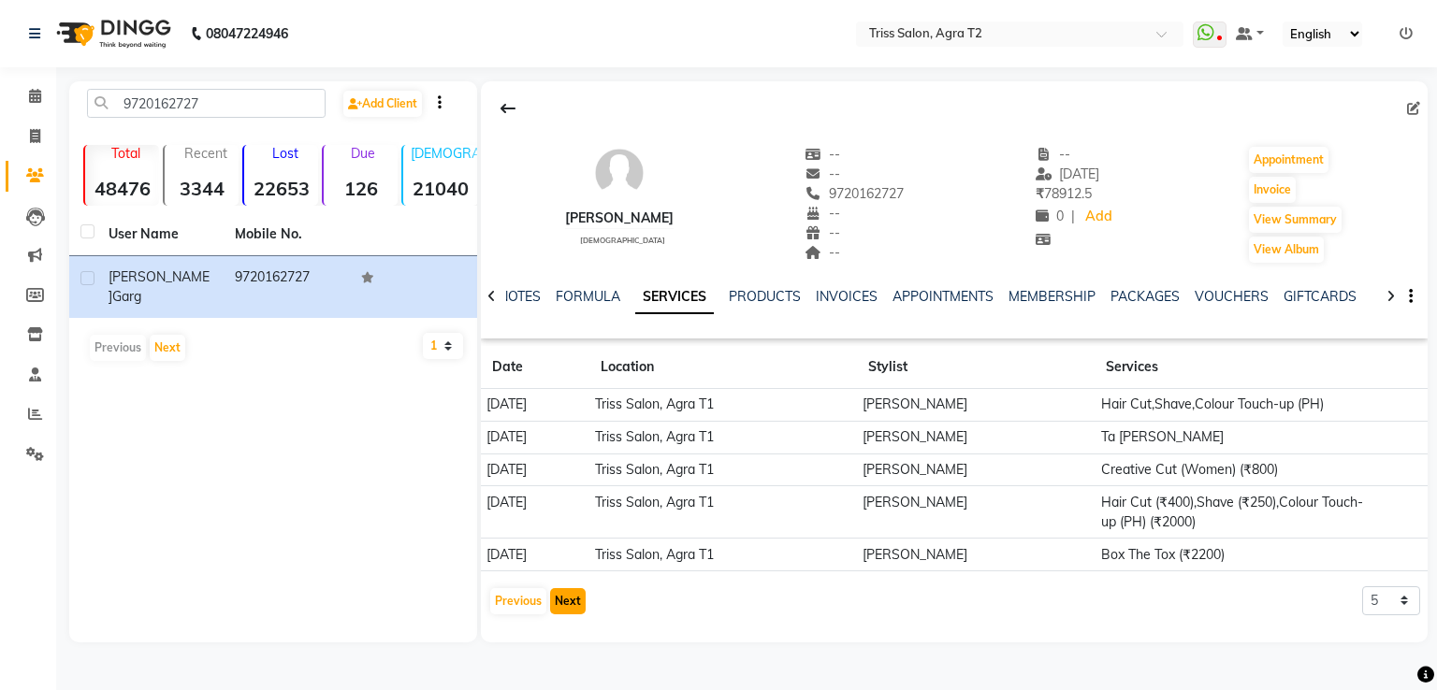
click at [569, 599] on button "Next" at bounding box center [568, 601] width 36 height 26
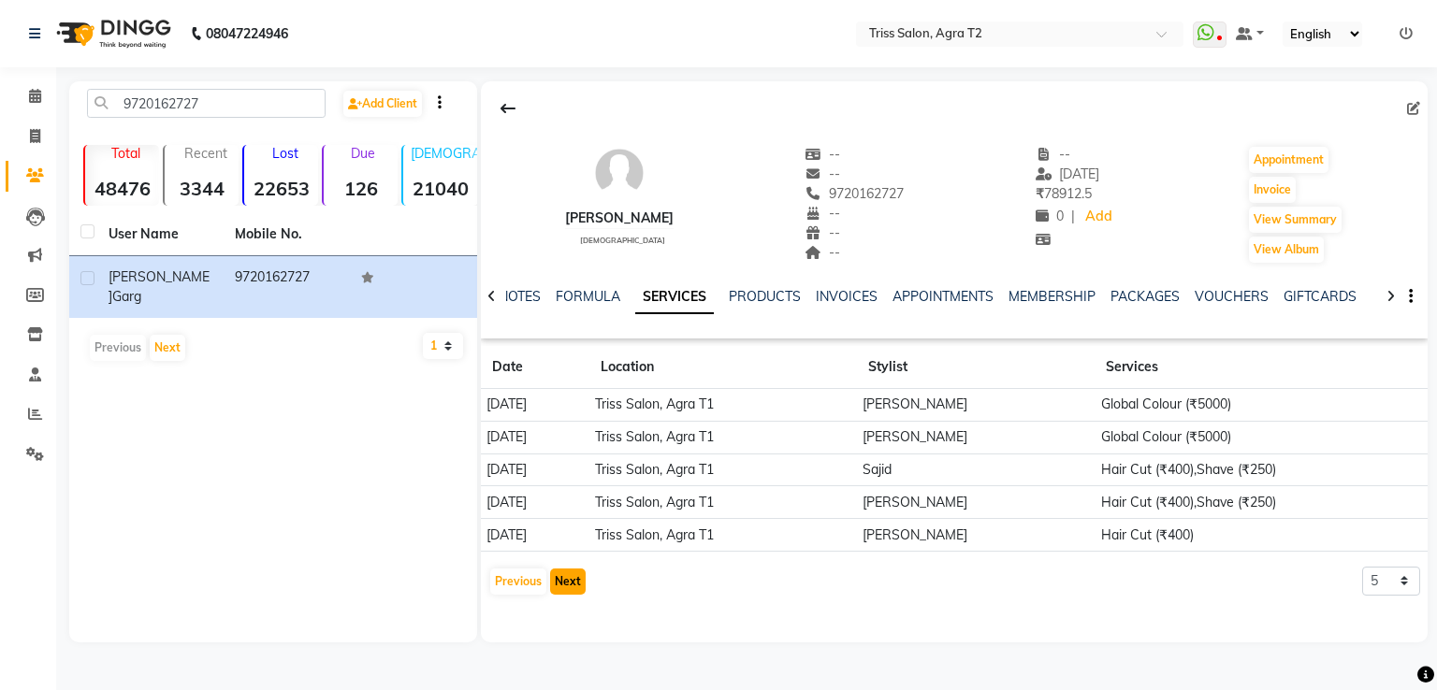
click at [569, 571] on button "Next" at bounding box center [568, 582] width 36 height 26
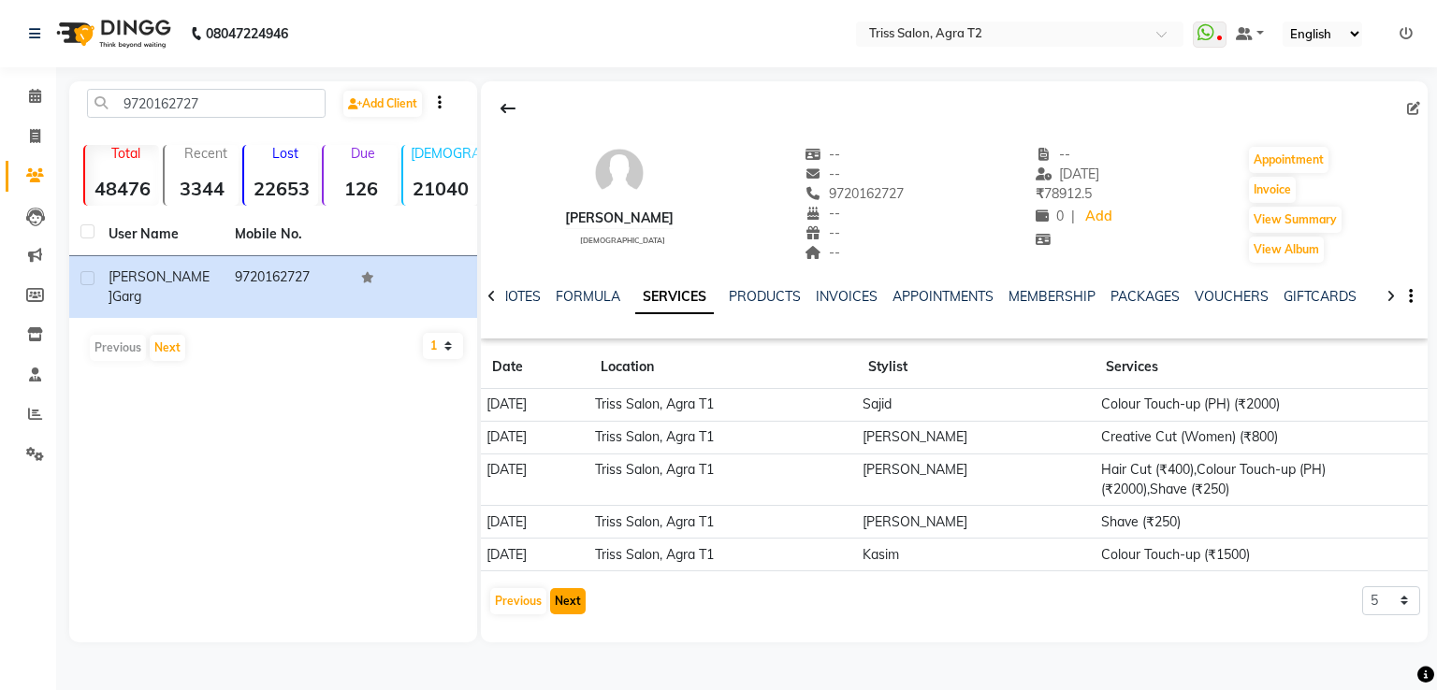
click at [569, 602] on button "Next" at bounding box center [568, 601] width 36 height 26
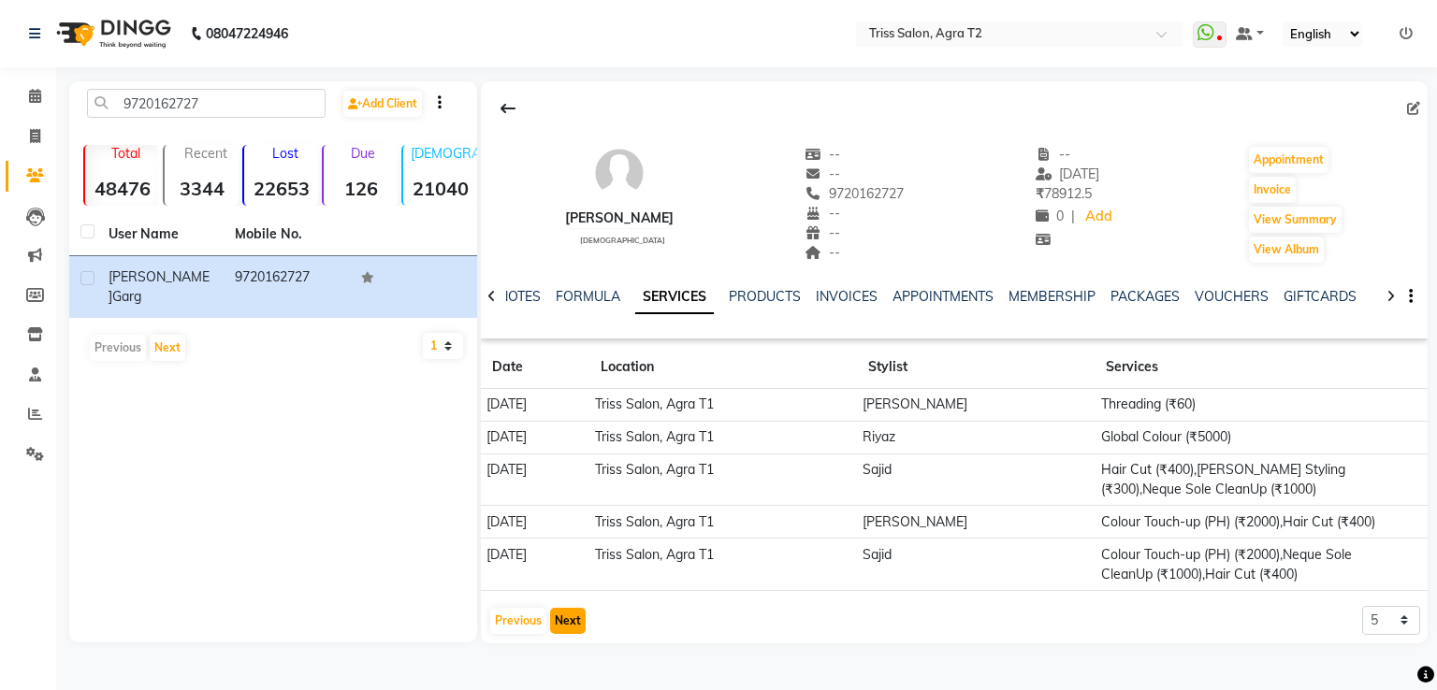
click at [565, 631] on button "Next" at bounding box center [568, 621] width 36 height 26
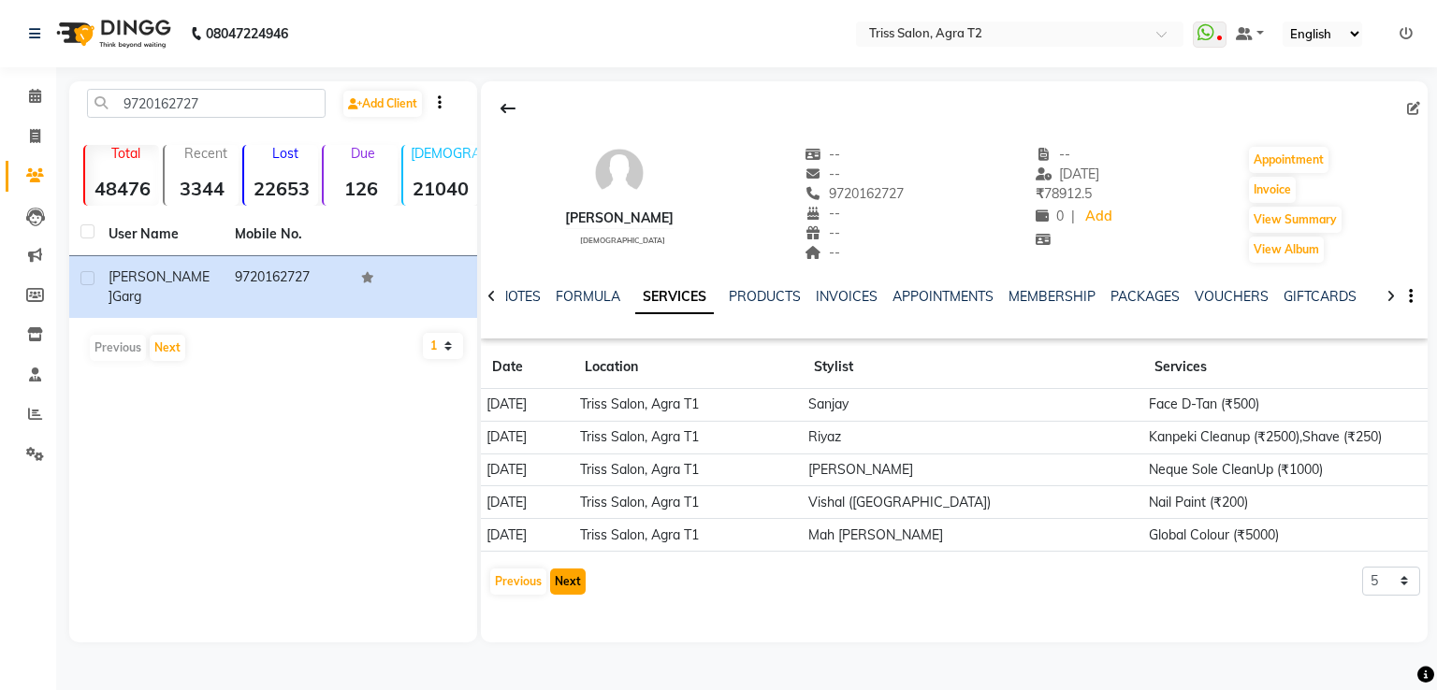
click at [572, 571] on button "Next" at bounding box center [568, 582] width 36 height 26
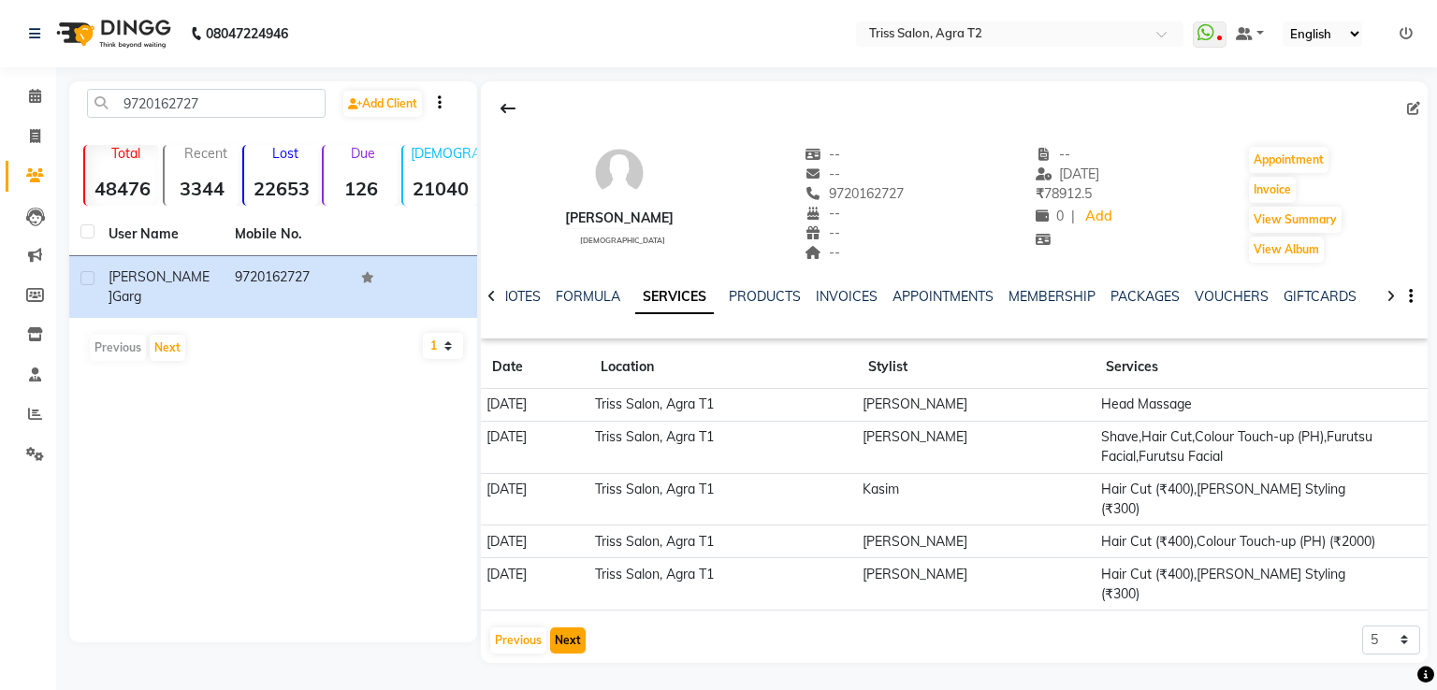
click at [565, 628] on button "Next" at bounding box center [568, 641] width 36 height 26
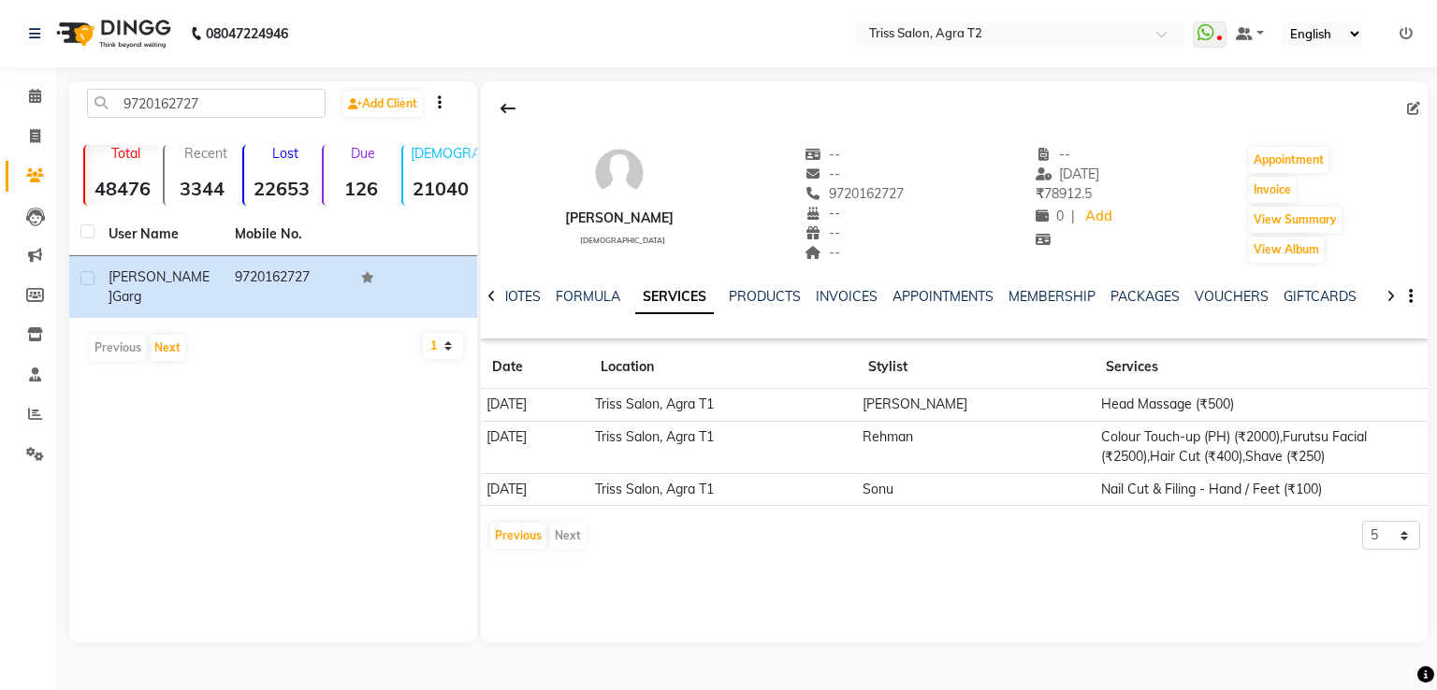
click at [575, 536] on div "Previous Next" at bounding box center [537, 536] width 99 height 30
click at [1201, 293] on link "VOUCHERS" at bounding box center [1231, 296] width 74 height 17
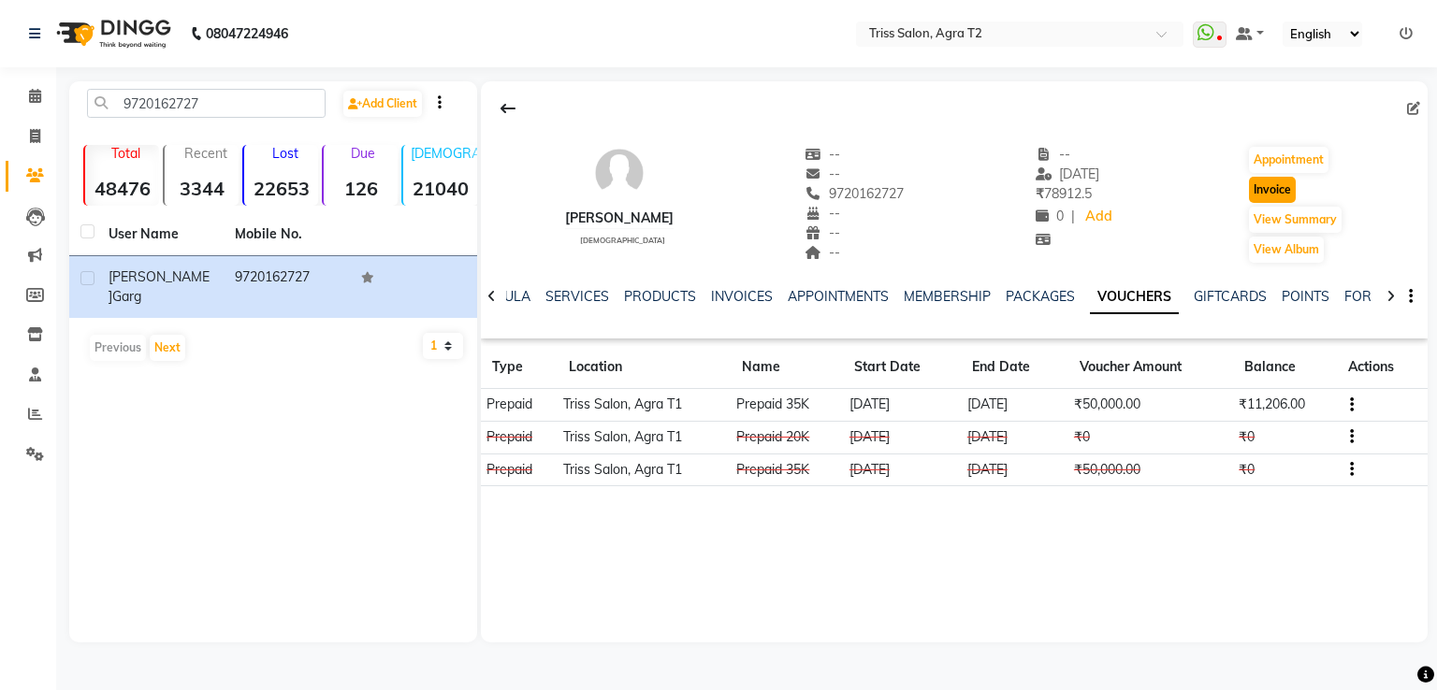
click at [1280, 191] on button "Invoice" at bounding box center [1272, 190] width 47 height 26
select select "service"
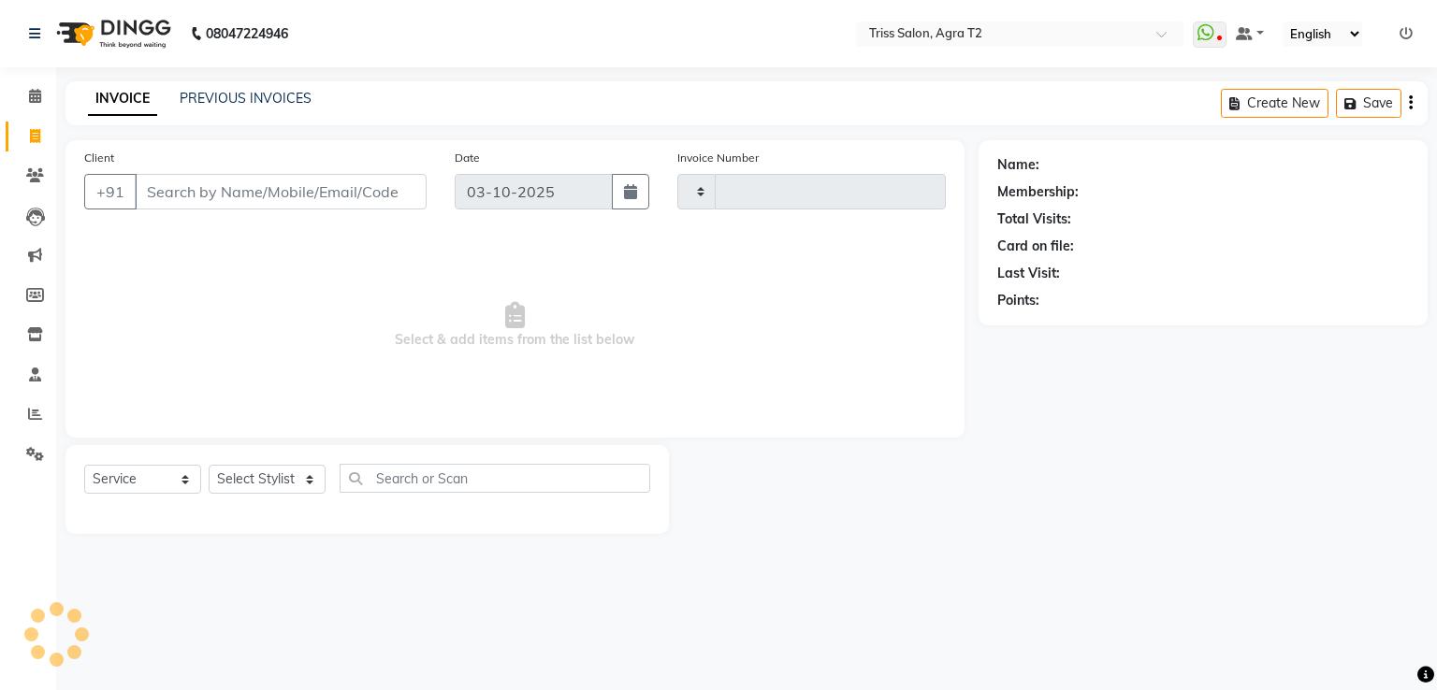
type input "2672"
select select "4301"
type input "9720162727"
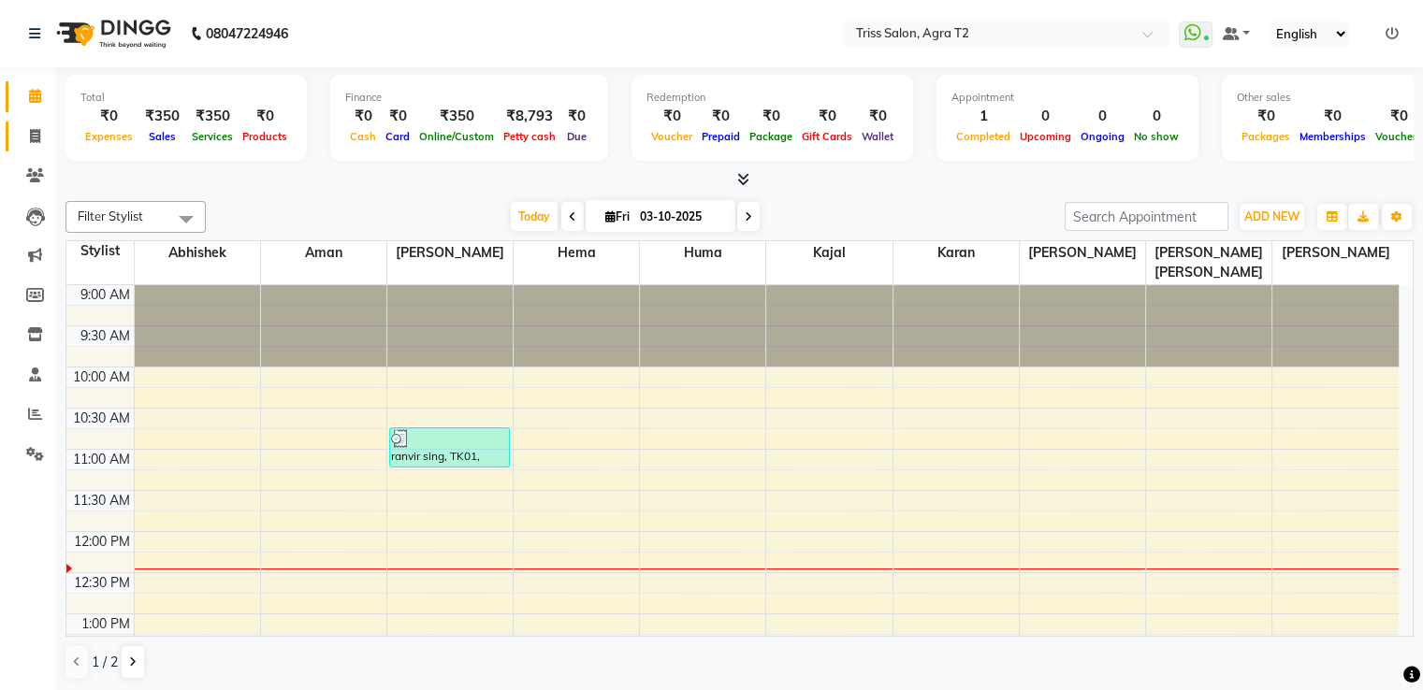
click at [38, 147] on link "Invoice" at bounding box center [28, 137] width 45 height 31
select select "service"
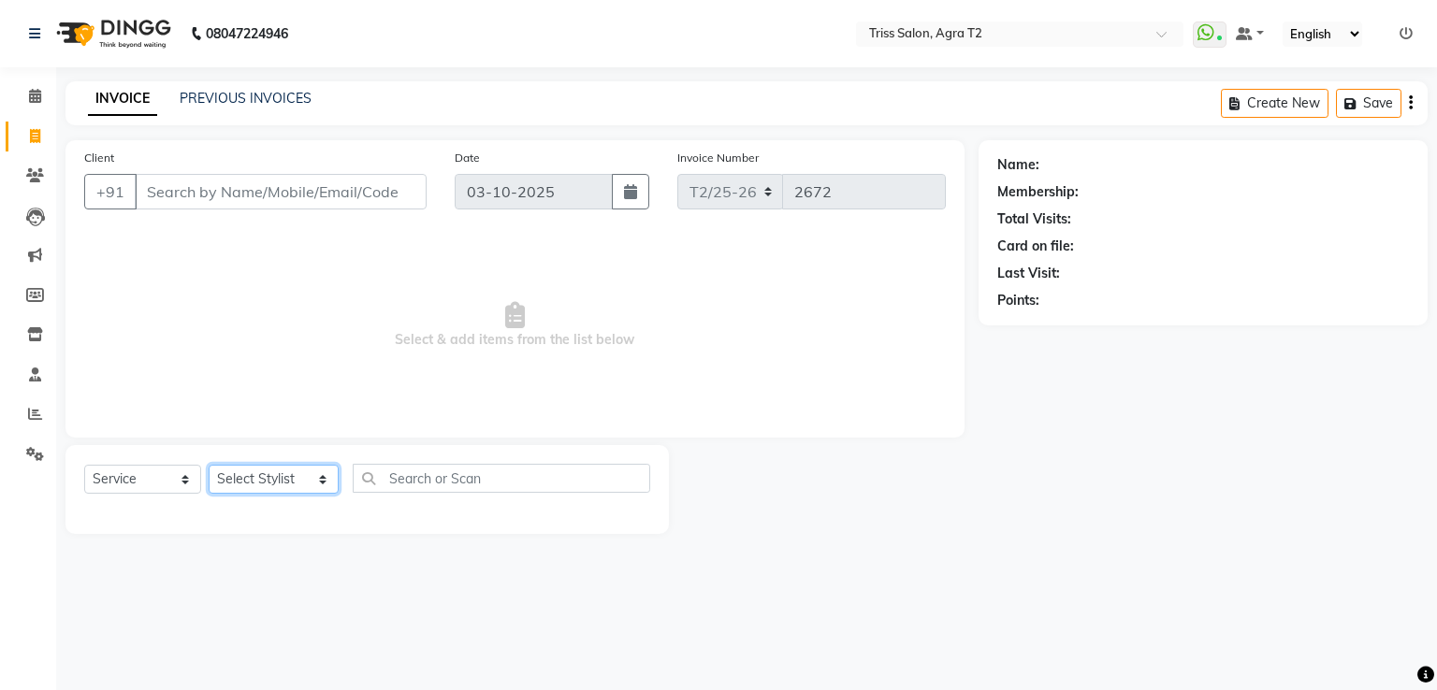
click at [245, 489] on select "Select Stylist Abhishek Aman Ayush Hema Huma Kajal Karan Kavya Chauhan Mohd. Ka…" at bounding box center [274, 479] width 130 height 29
select select "14769"
click at [209, 466] on select "Select Stylist Abhishek Aman Ayush Hema Huma Kajal Karan Kavya Chauhan Mohd. Ka…" at bounding box center [274, 479] width 130 height 29
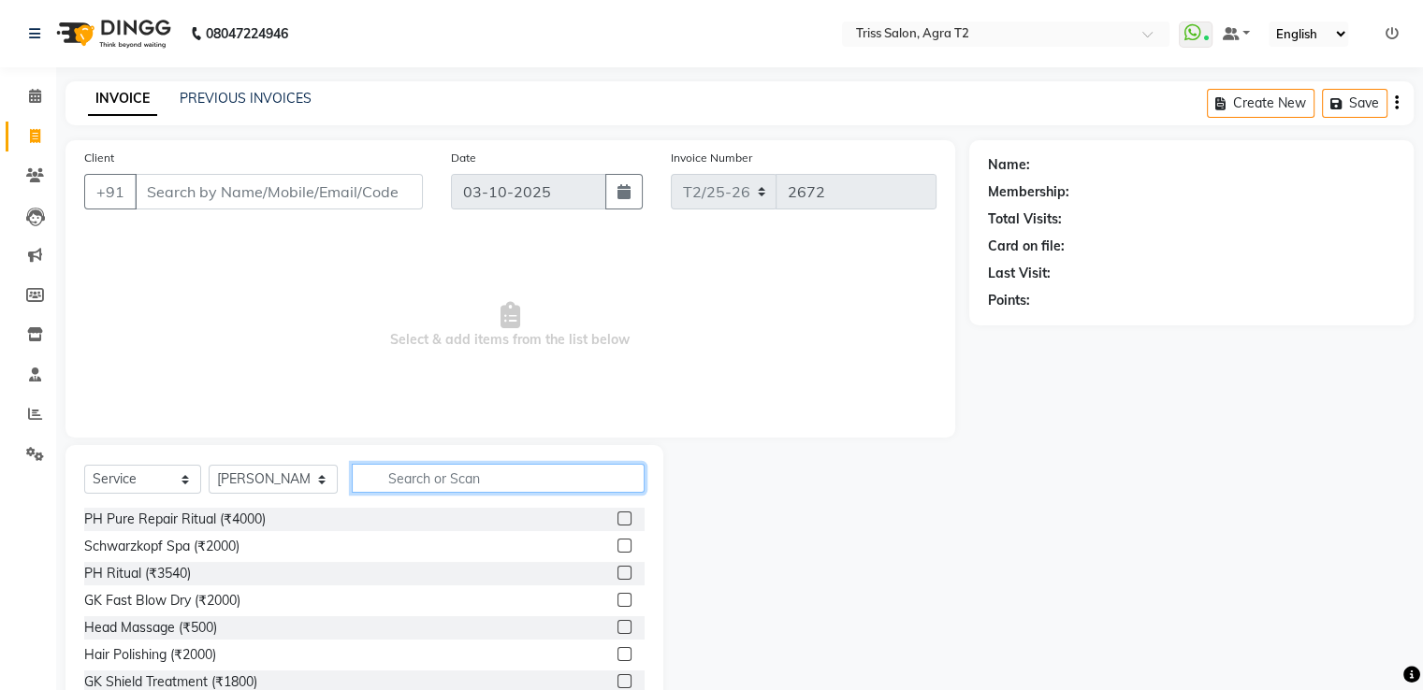
click at [389, 483] on input "text" at bounding box center [498, 478] width 292 height 29
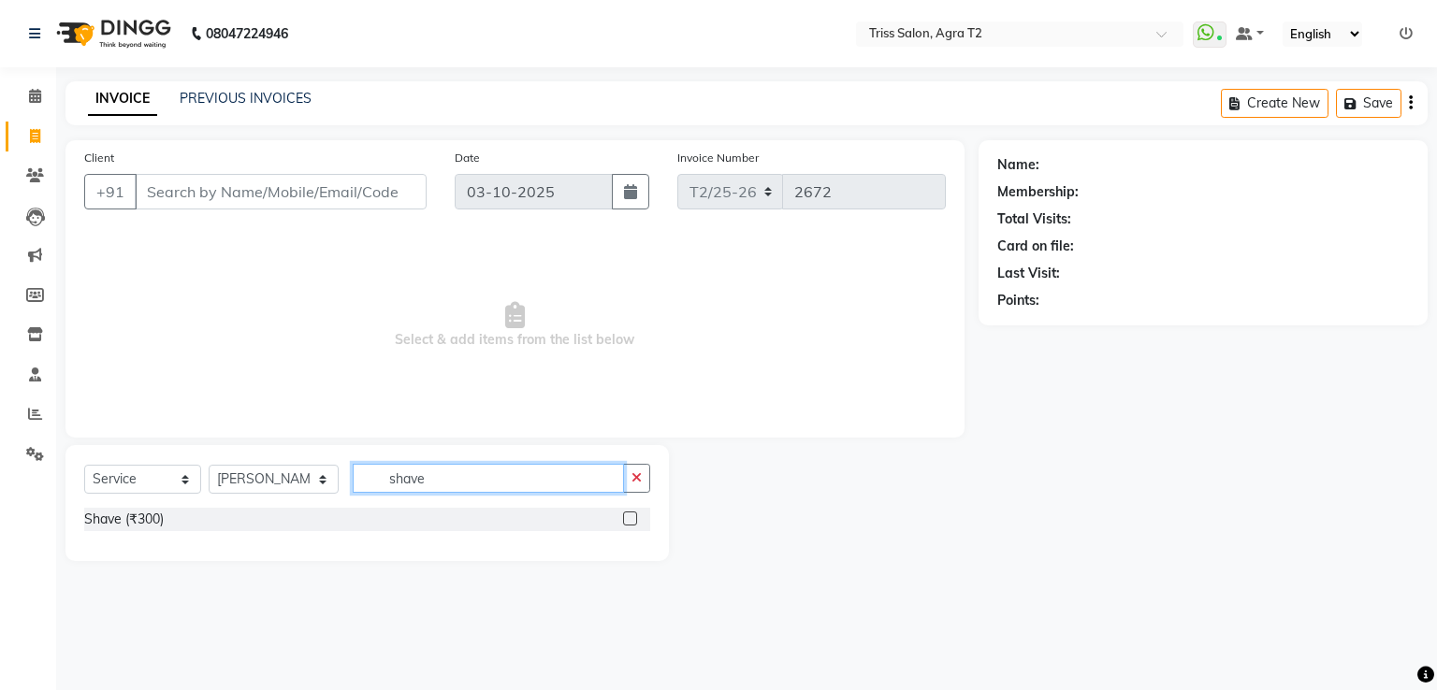
type input "shave"
click at [633, 519] on label at bounding box center [630, 519] width 14 height 14
click at [633, 519] on input "checkbox" at bounding box center [629, 519] width 12 height 12
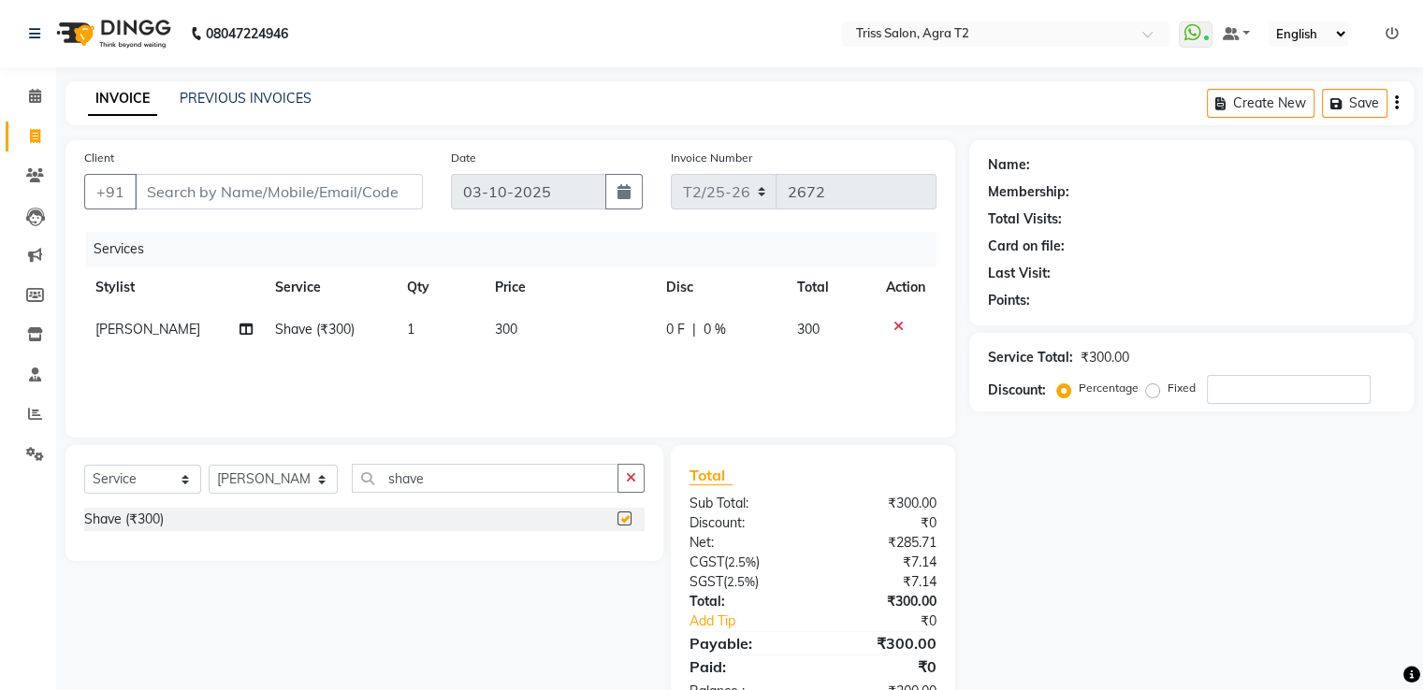
checkbox input "false"
click at [180, 195] on input "Client" at bounding box center [279, 192] width 288 height 36
type input "g"
type input "0"
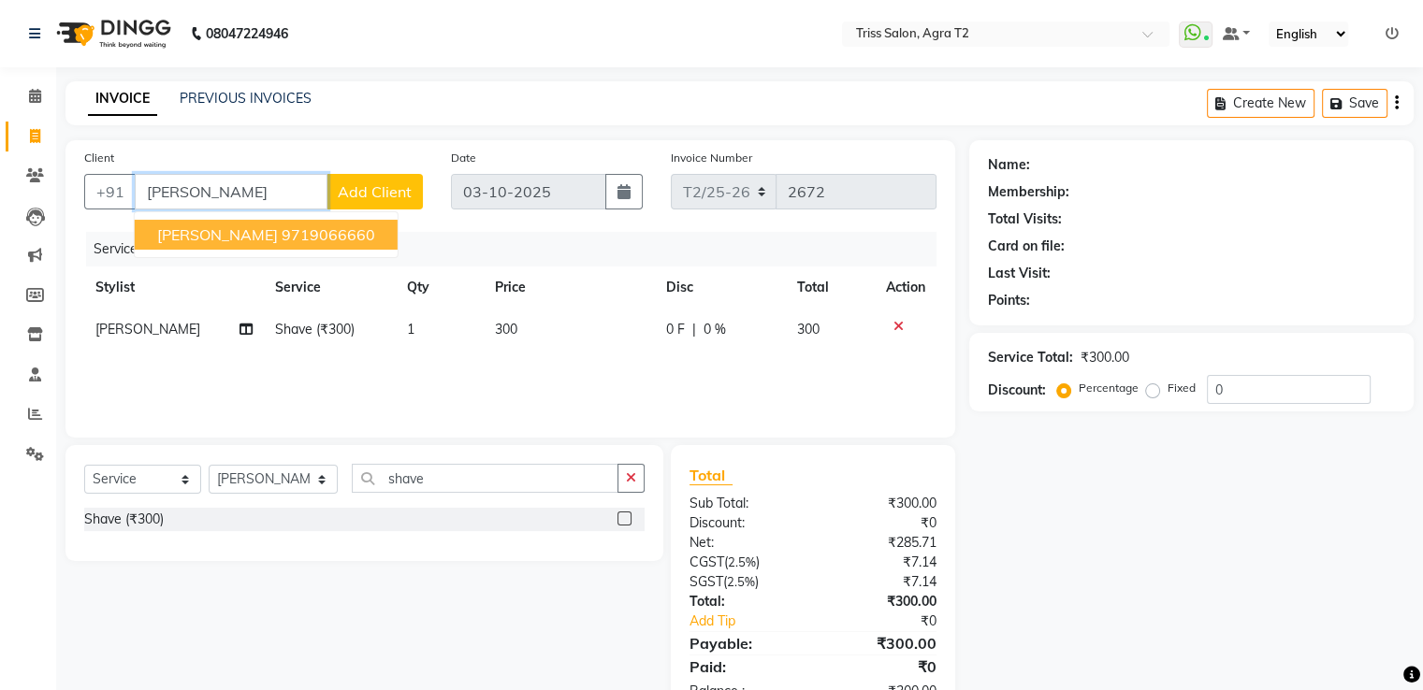
click at [192, 226] on span "Guddu Chahar" at bounding box center [217, 234] width 121 height 19
type input "9719066660"
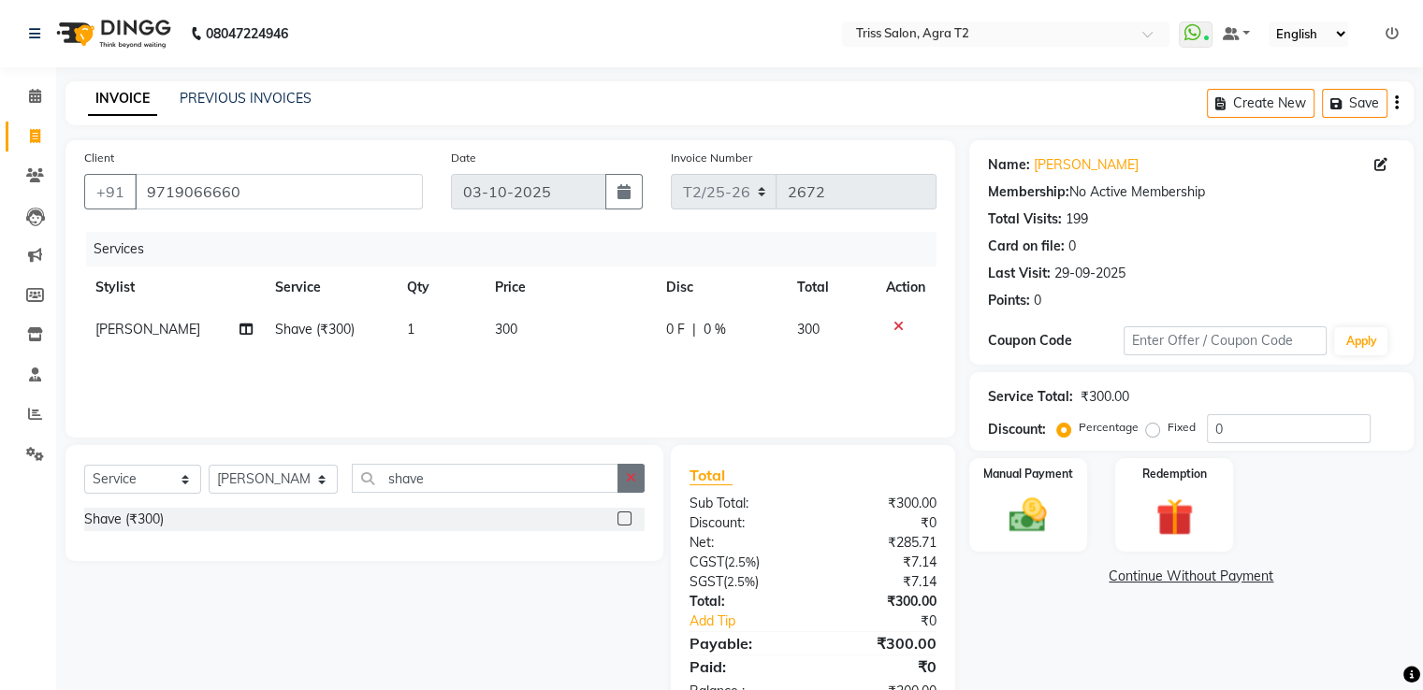
click at [629, 484] on icon "button" at bounding box center [631, 477] width 10 height 13
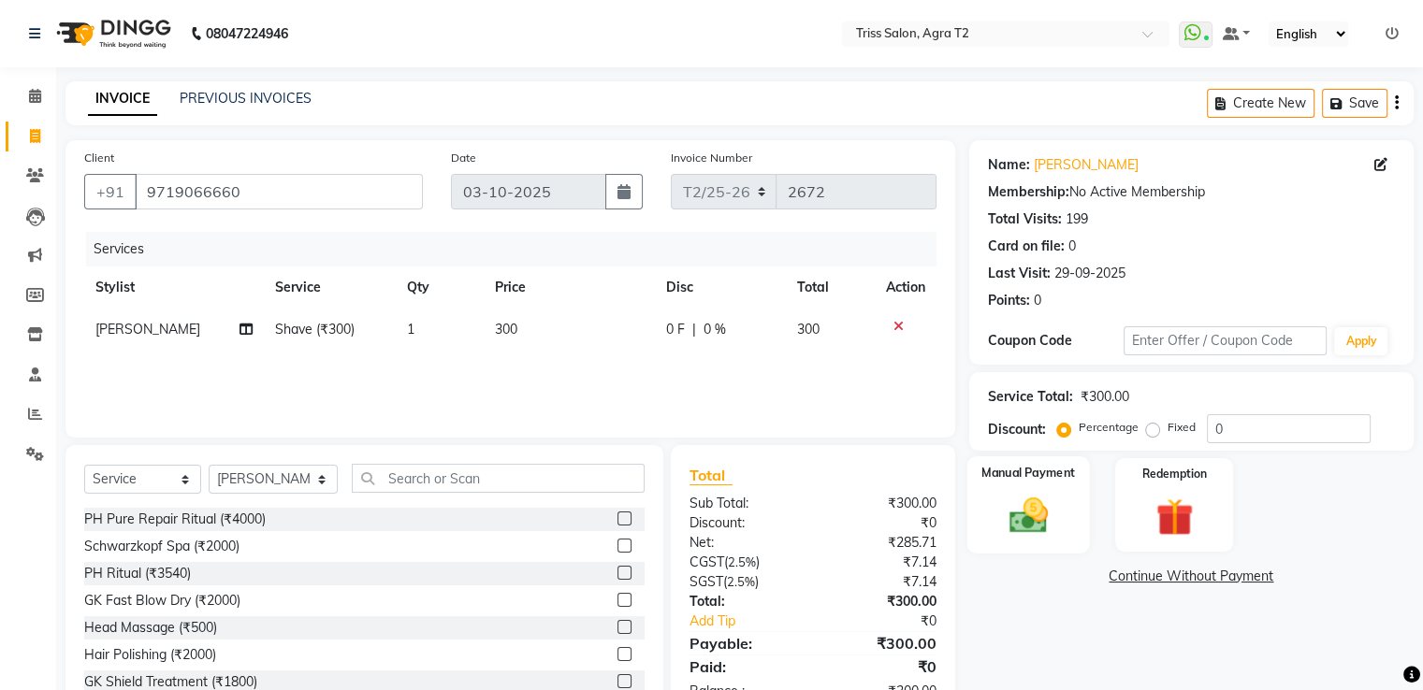
click at [1048, 506] on img at bounding box center [1027, 516] width 63 height 45
click at [1175, 577] on span "CASH" at bounding box center [1176, 578] width 40 height 22
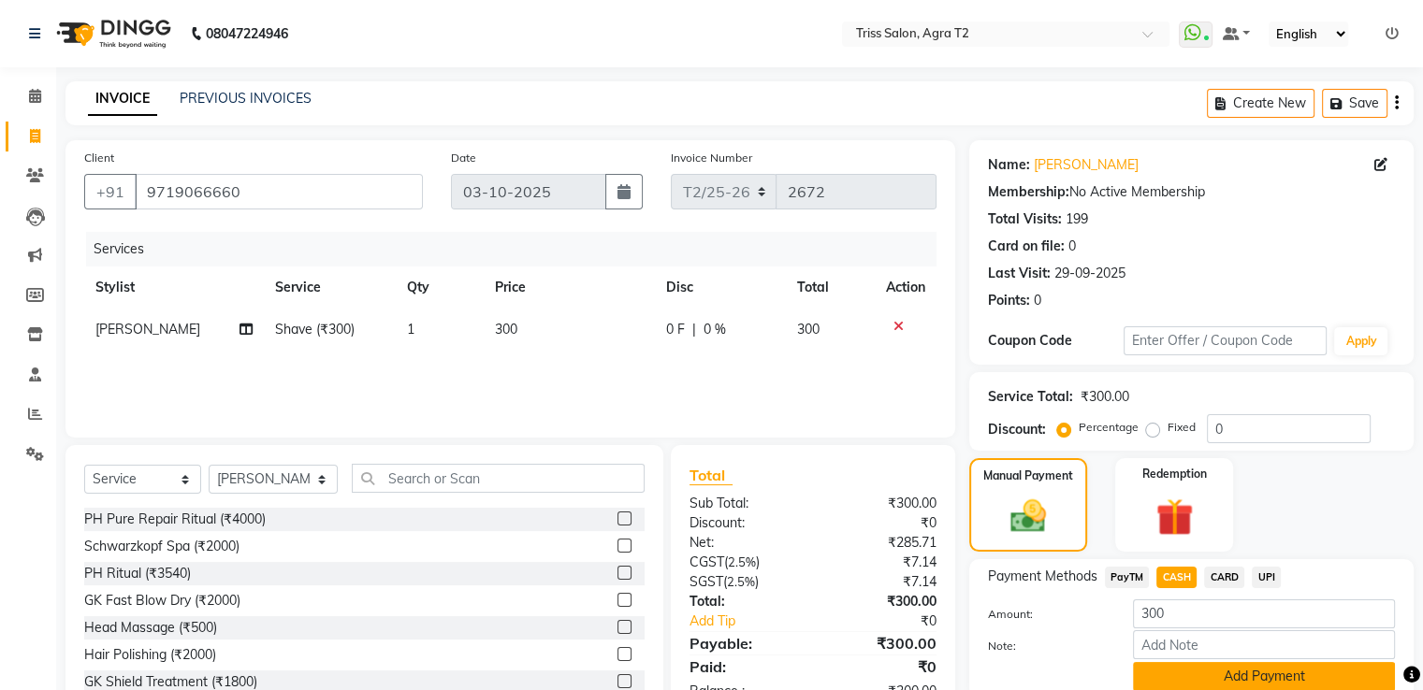
click at [1220, 672] on button "Add Payment" at bounding box center [1264, 676] width 262 height 29
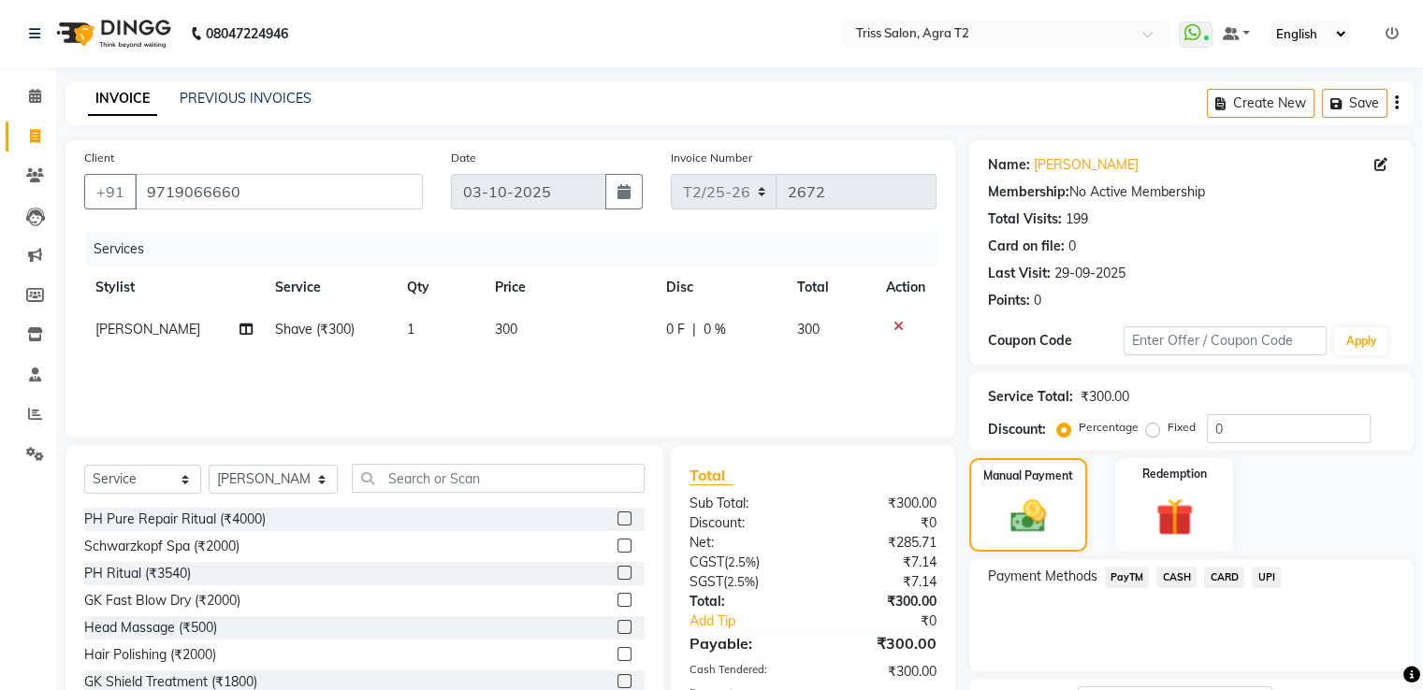
scroll to position [152, 0]
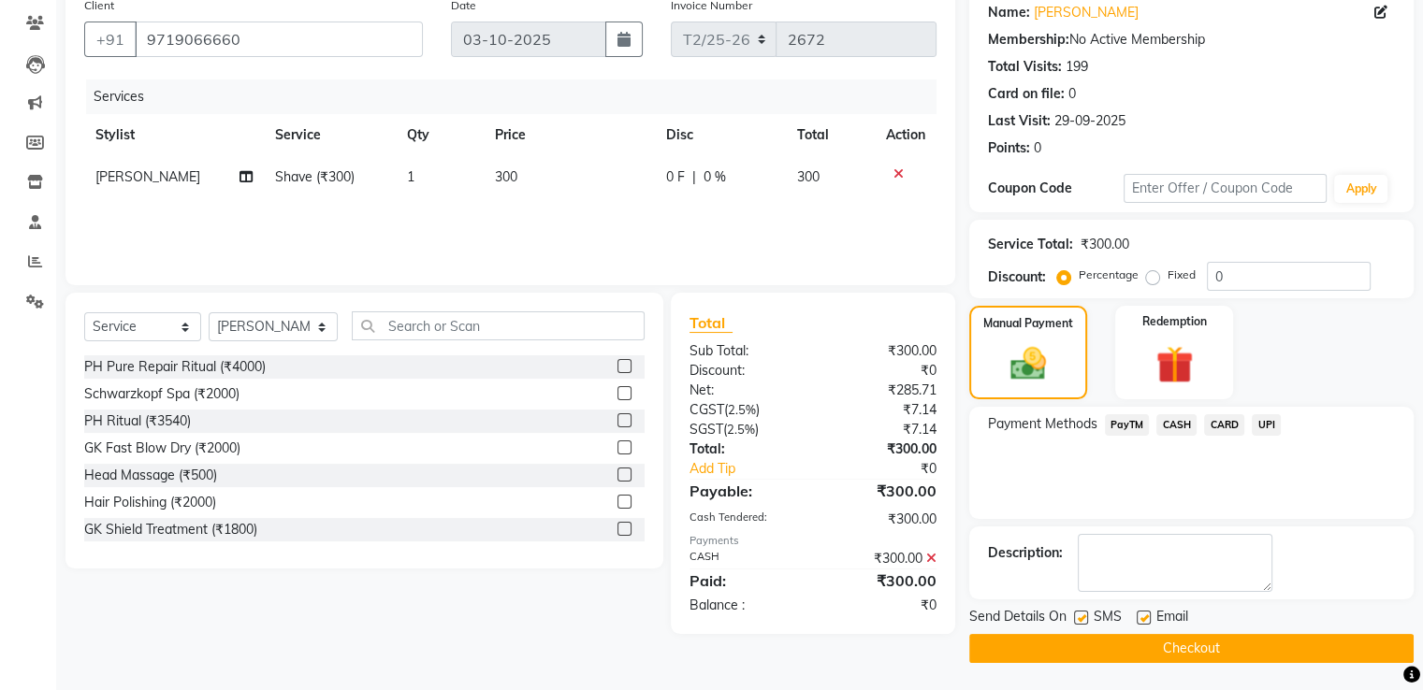
click at [1187, 651] on button "Checkout" at bounding box center [1191, 648] width 444 height 29
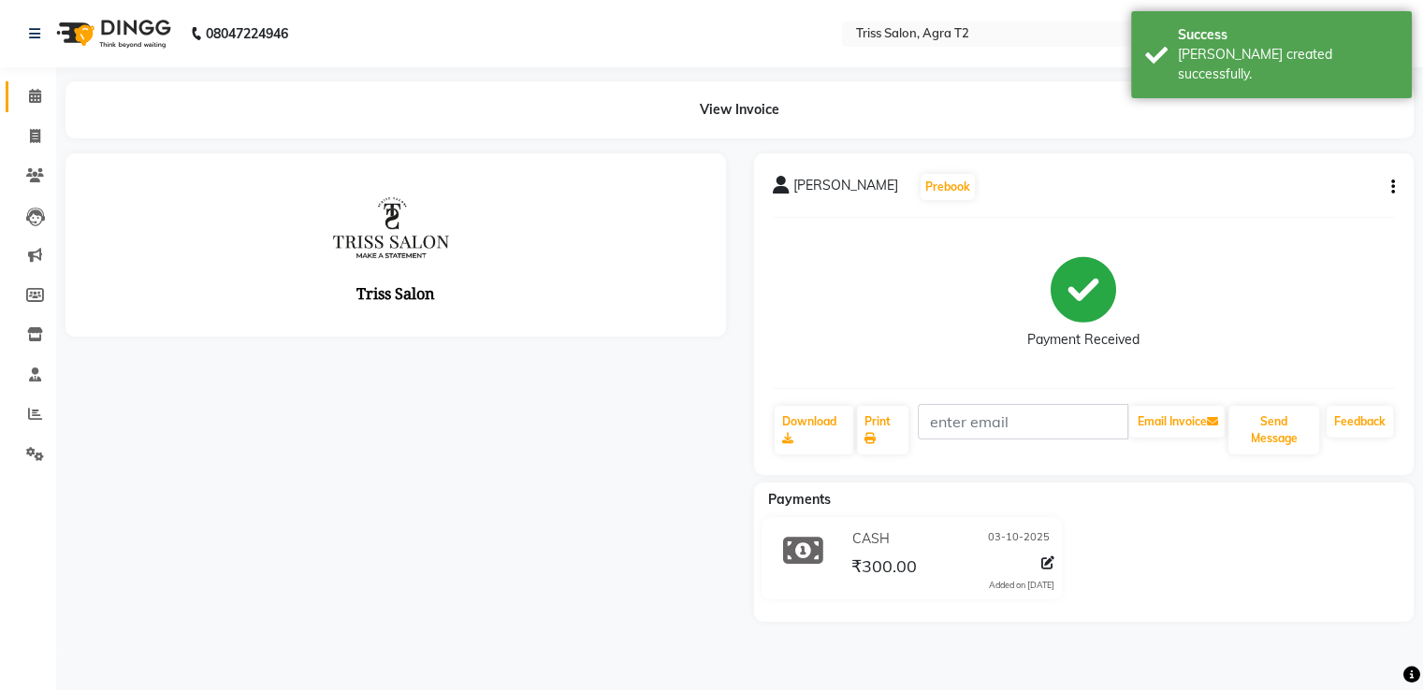
click at [41, 94] on span at bounding box center [35, 97] width 33 height 22
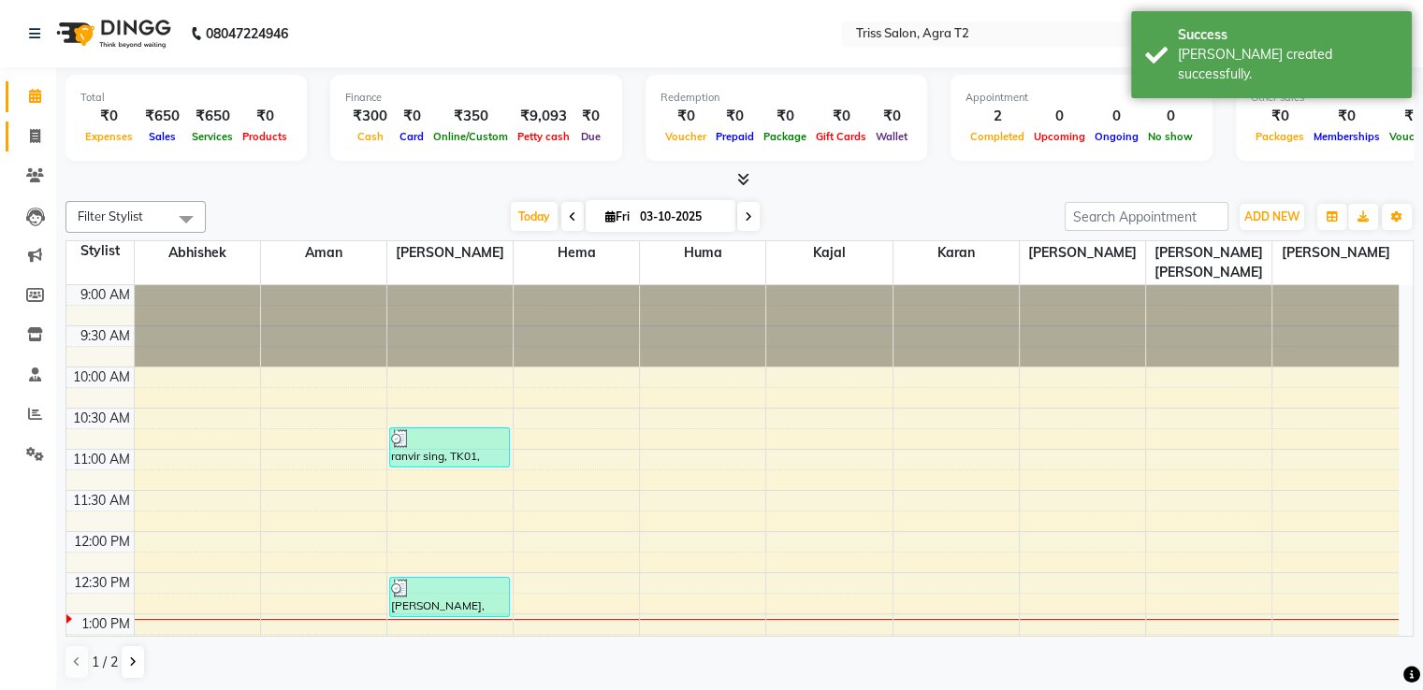
click at [37, 132] on icon at bounding box center [35, 136] width 10 height 14
select select "service"
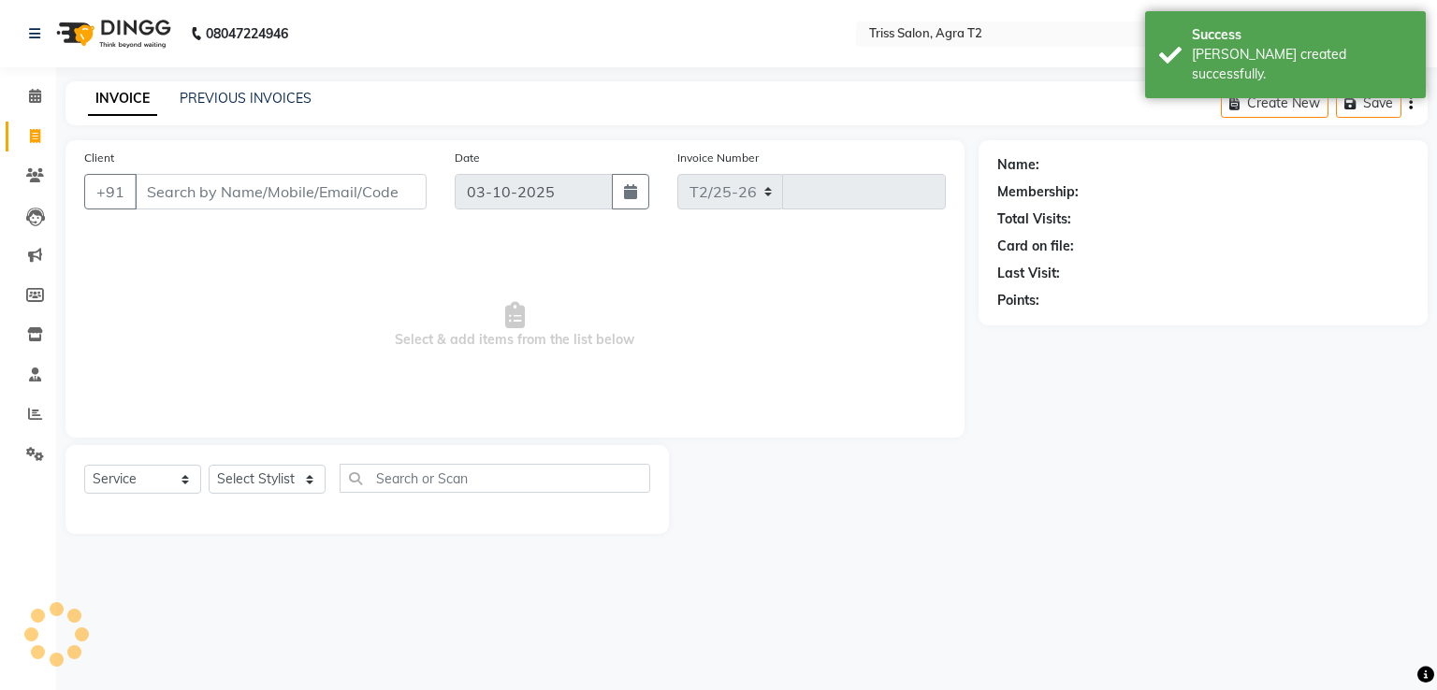
select select "4301"
type input "2673"
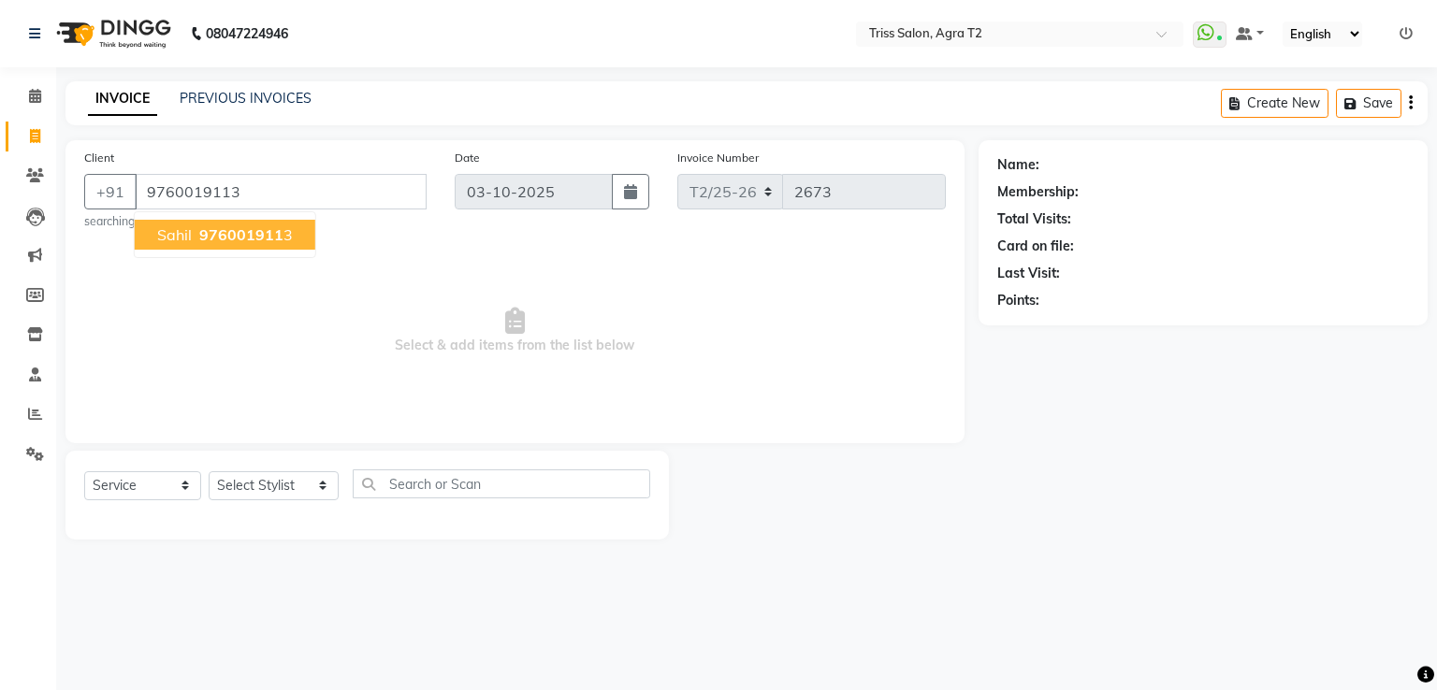
type input "9760019113"
click at [269, 244] on button "Sahil 976001911 3" at bounding box center [225, 235] width 181 height 30
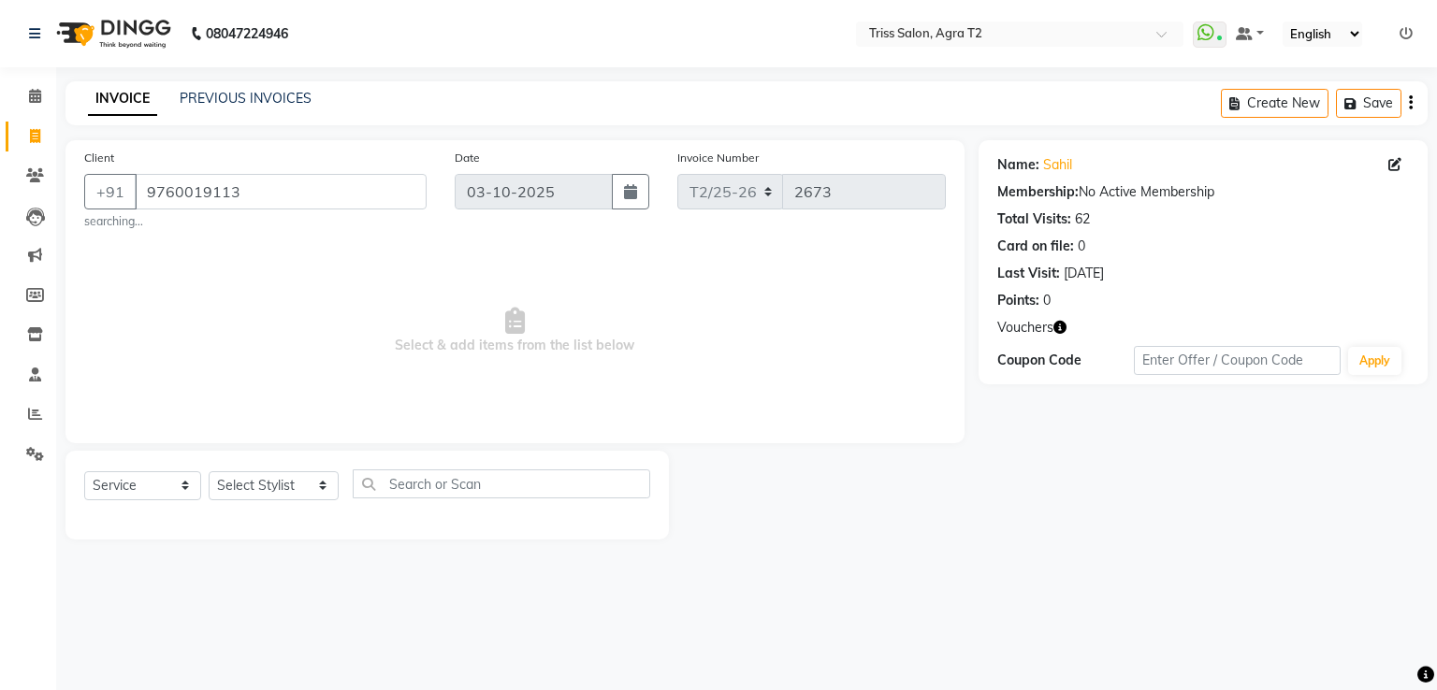
click at [1084, 326] on div "Vouchers" at bounding box center [1203, 328] width 412 height 20
click at [1059, 333] on icon "button" at bounding box center [1059, 327] width 13 height 13
click at [285, 471] on select "Select Stylist Abhishek Aman Ayush Hema Huma Kajal Karan Kavya Chauhan Mohd. Ka…" at bounding box center [274, 485] width 130 height 29
select select "14769"
click at [209, 472] on select "Select Stylist Abhishek Aman Ayush Hema Huma Kajal Karan Kavya Chauhan Mohd. Ka…" at bounding box center [274, 485] width 130 height 29
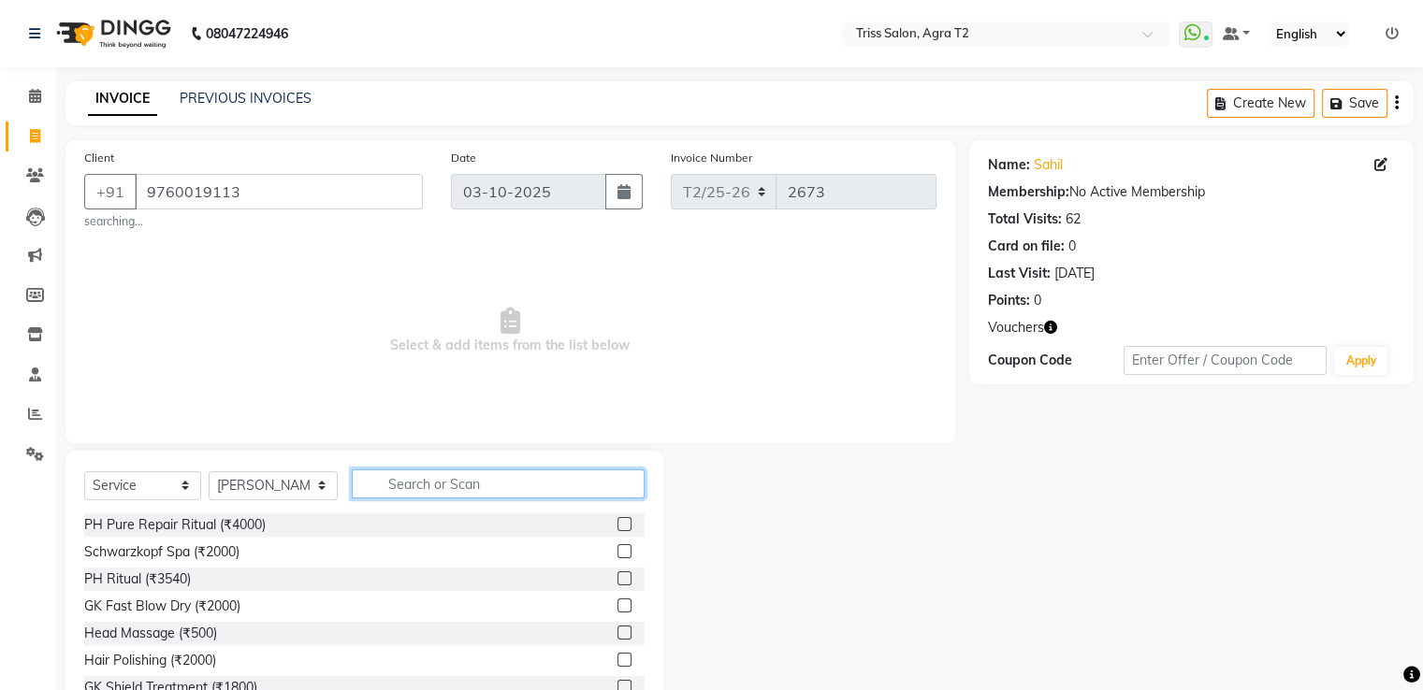
click at [379, 484] on input "text" at bounding box center [498, 484] width 292 height 29
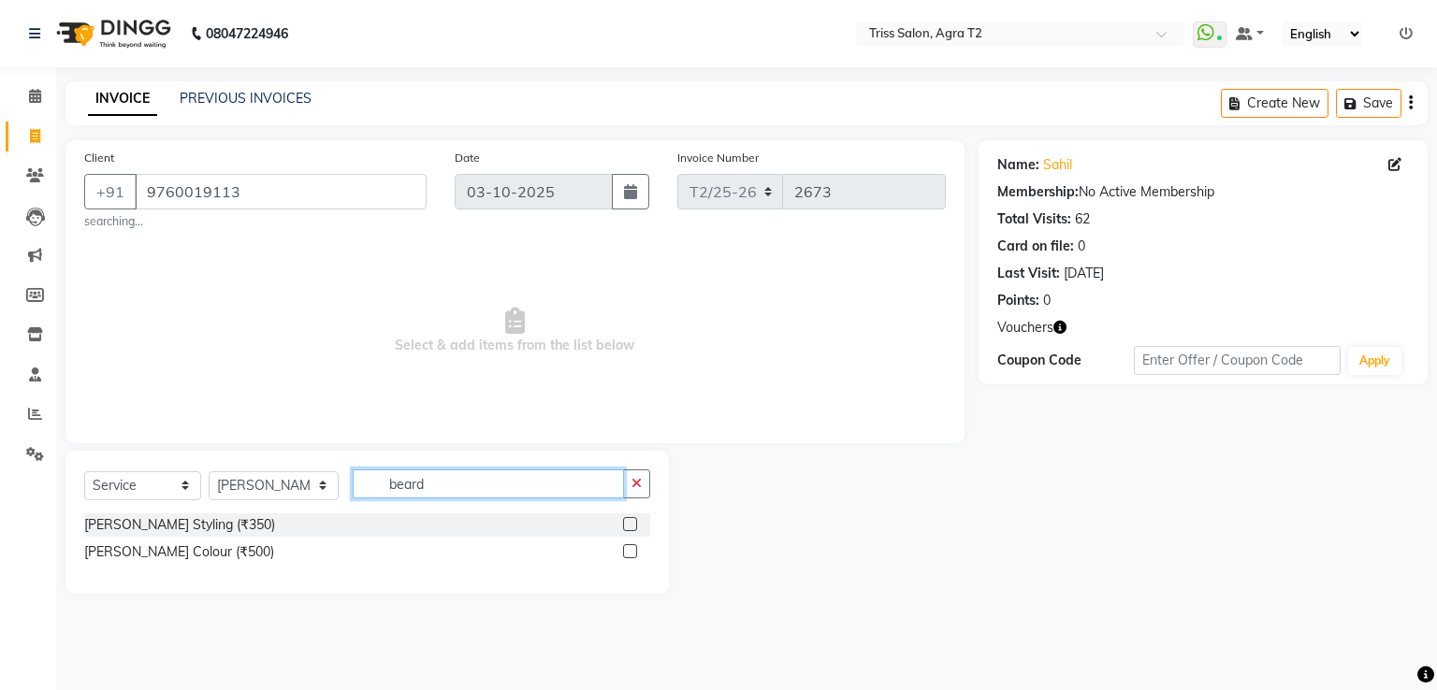
type input "beard"
click at [629, 528] on label at bounding box center [630, 524] width 14 height 14
click at [629, 528] on input "checkbox" at bounding box center [629, 525] width 12 height 12
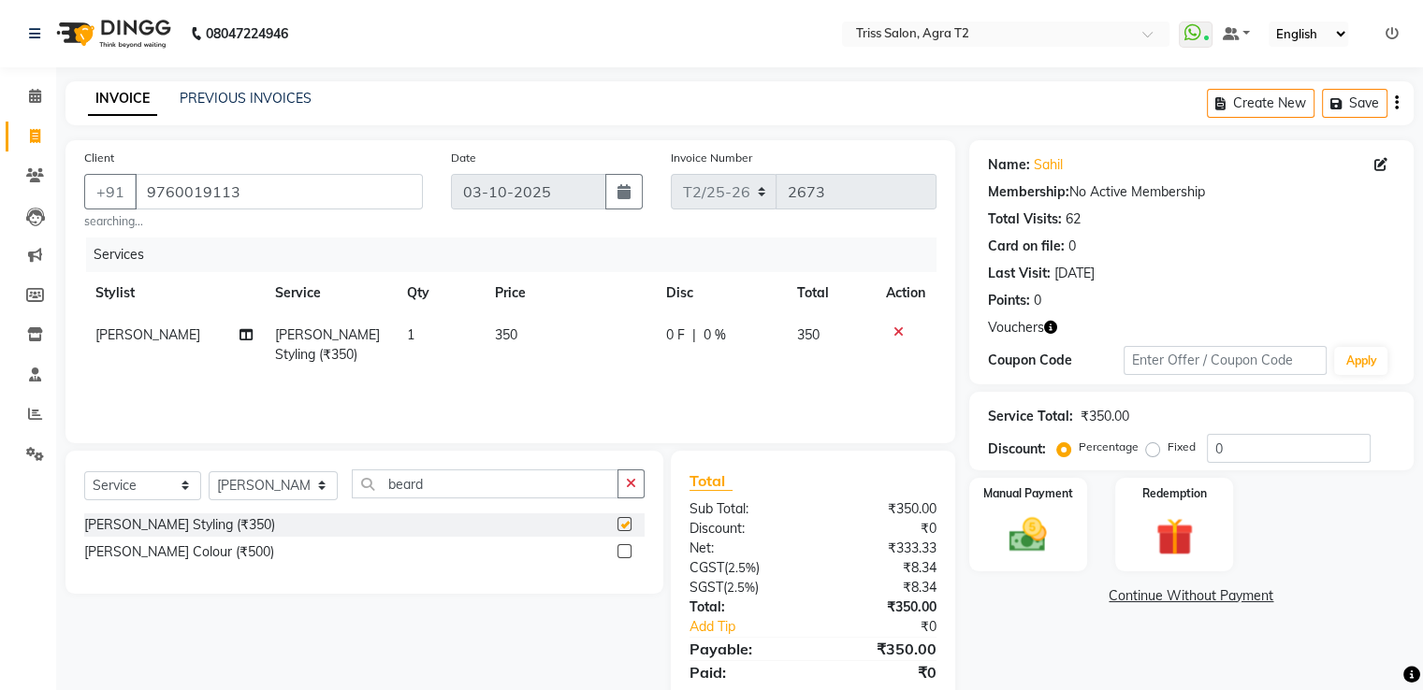
checkbox input "false"
click at [1158, 537] on img at bounding box center [1173, 537] width 63 height 48
click at [1201, 607] on span "Voucher 1" at bounding box center [1192, 598] width 60 height 22
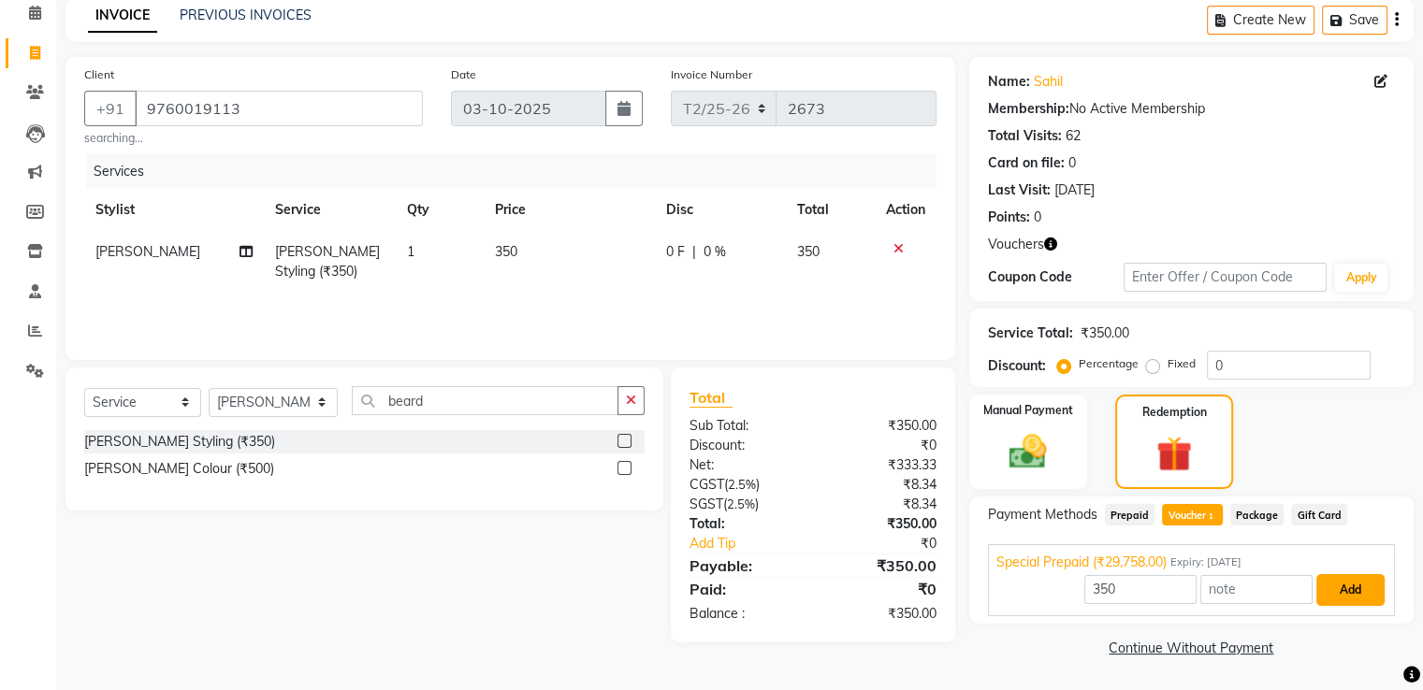
click at [1343, 595] on button "Add" at bounding box center [1350, 590] width 68 height 32
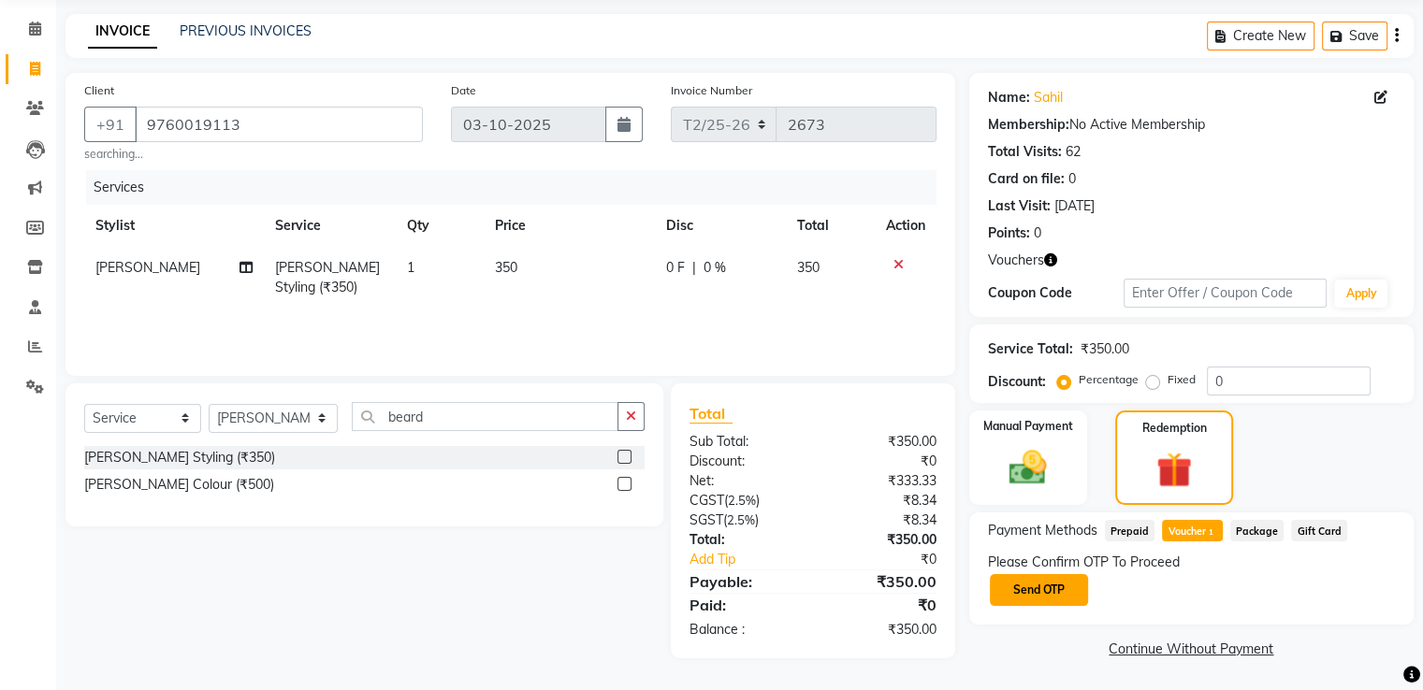
click at [1046, 584] on button "Send OTP" at bounding box center [1039, 590] width 98 height 32
click at [628, 488] on label at bounding box center [624, 484] width 14 height 14
click at [628, 488] on input "checkbox" at bounding box center [623, 485] width 12 height 12
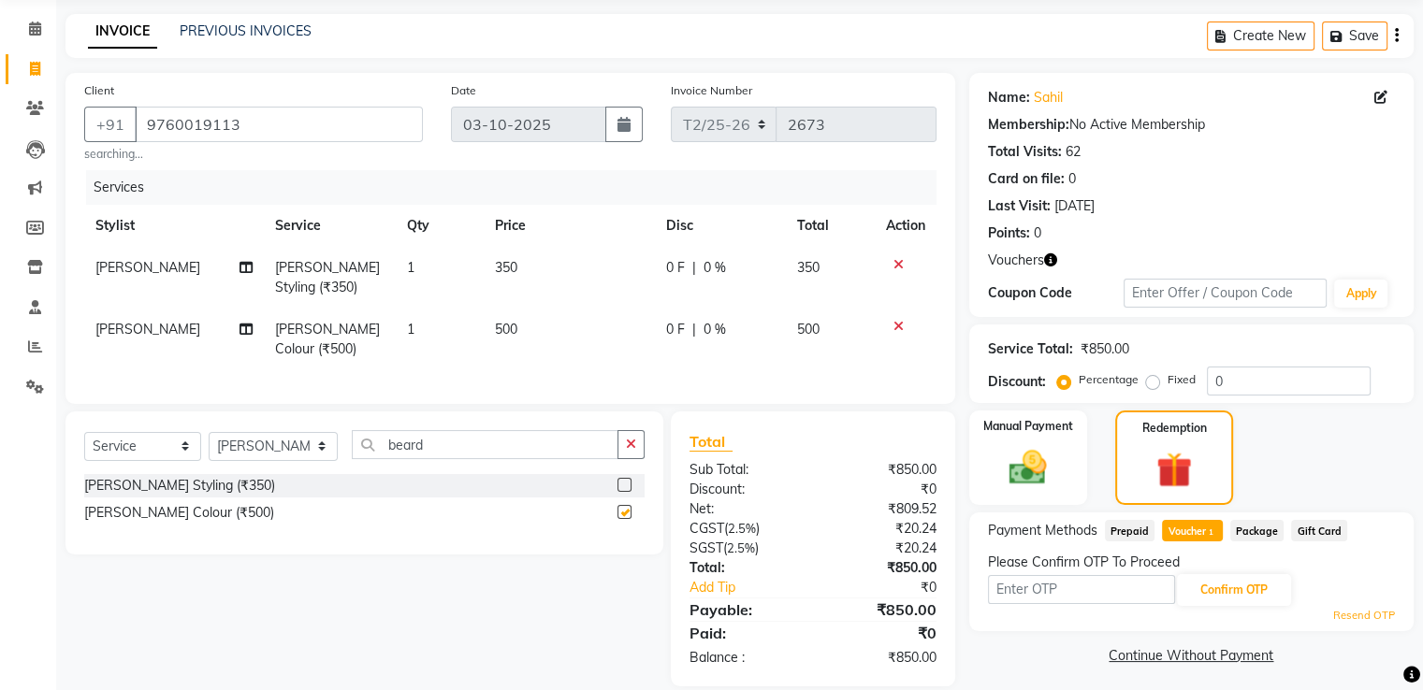
checkbox input "false"
click at [1053, 590] on input "text" at bounding box center [1081, 589] width 187 height 29
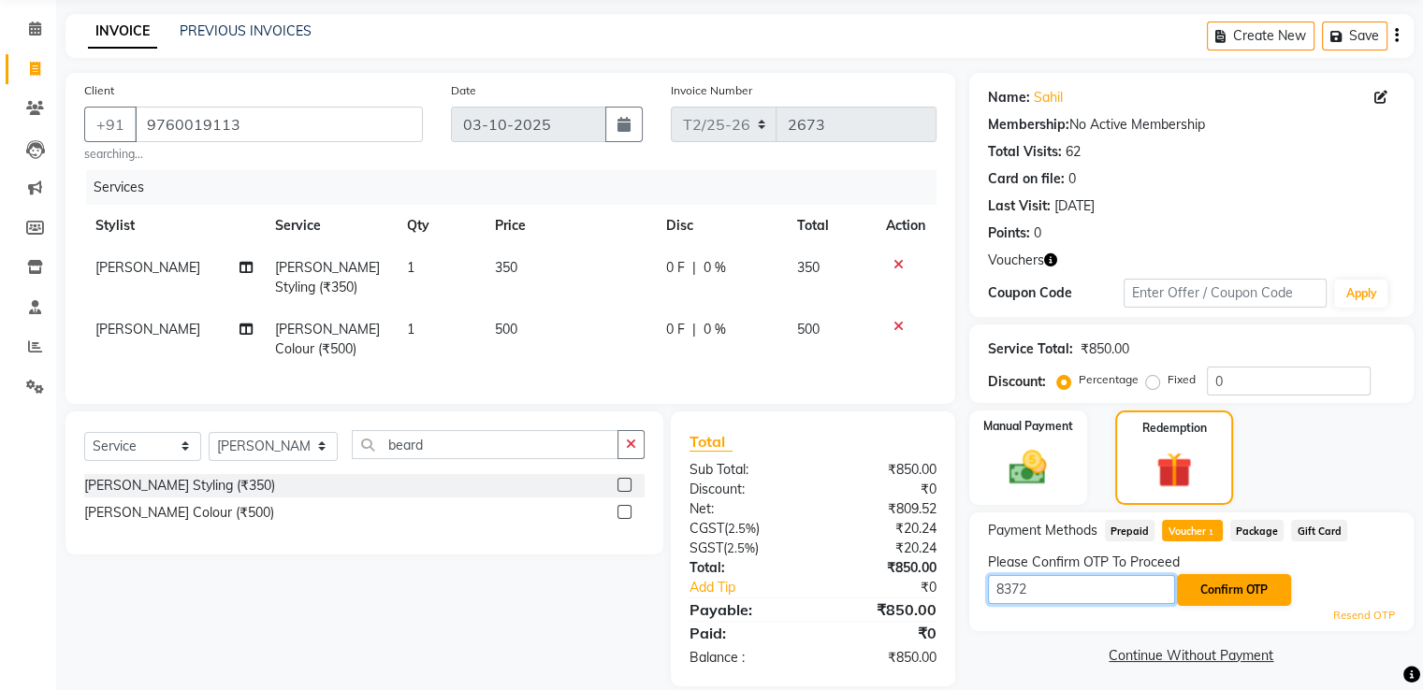
type input "8372"
click at [1245, 600] on button "Confirm OTP" at bounding box center [1234, 590] width 114 height 32
click at [1198, 585] on button "Confirm OTP" at bounding box center [1234, 590] width 114 height 32
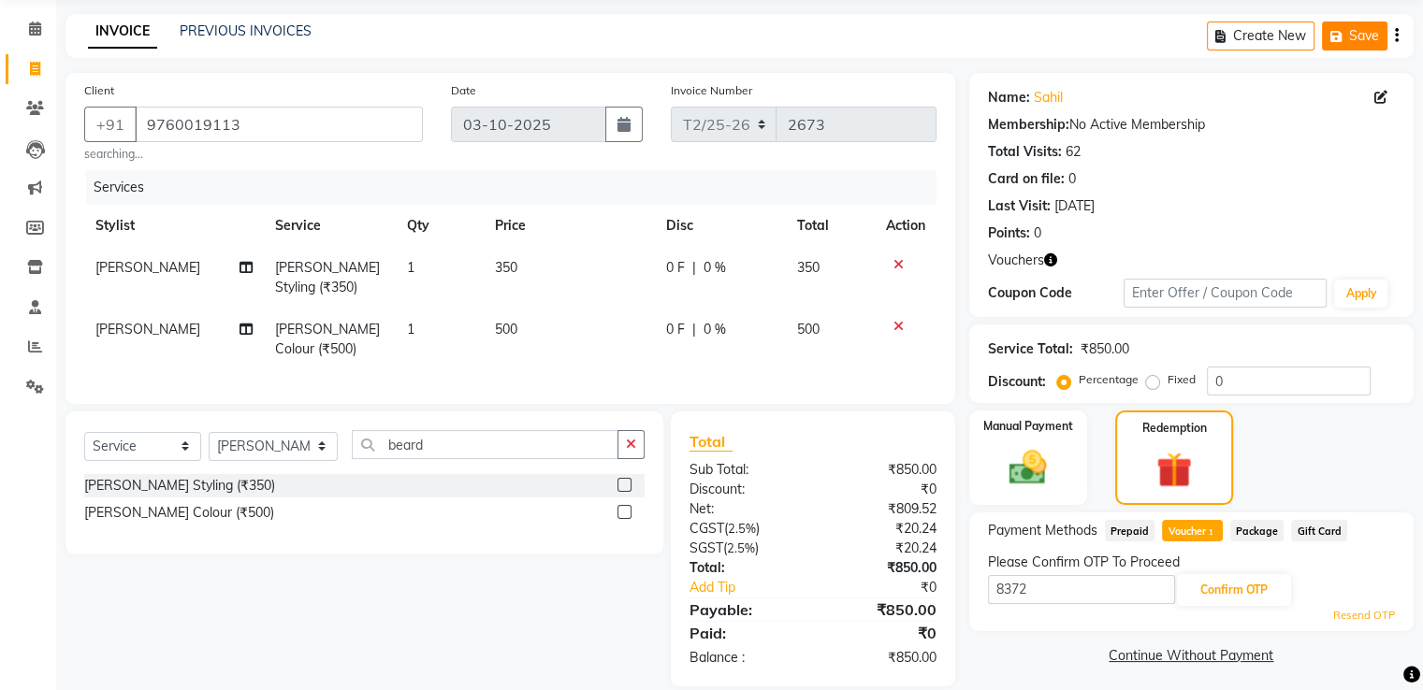
click at [1348, 40] on button "Save" at bounding box center [1354, 36] width 65 height 29
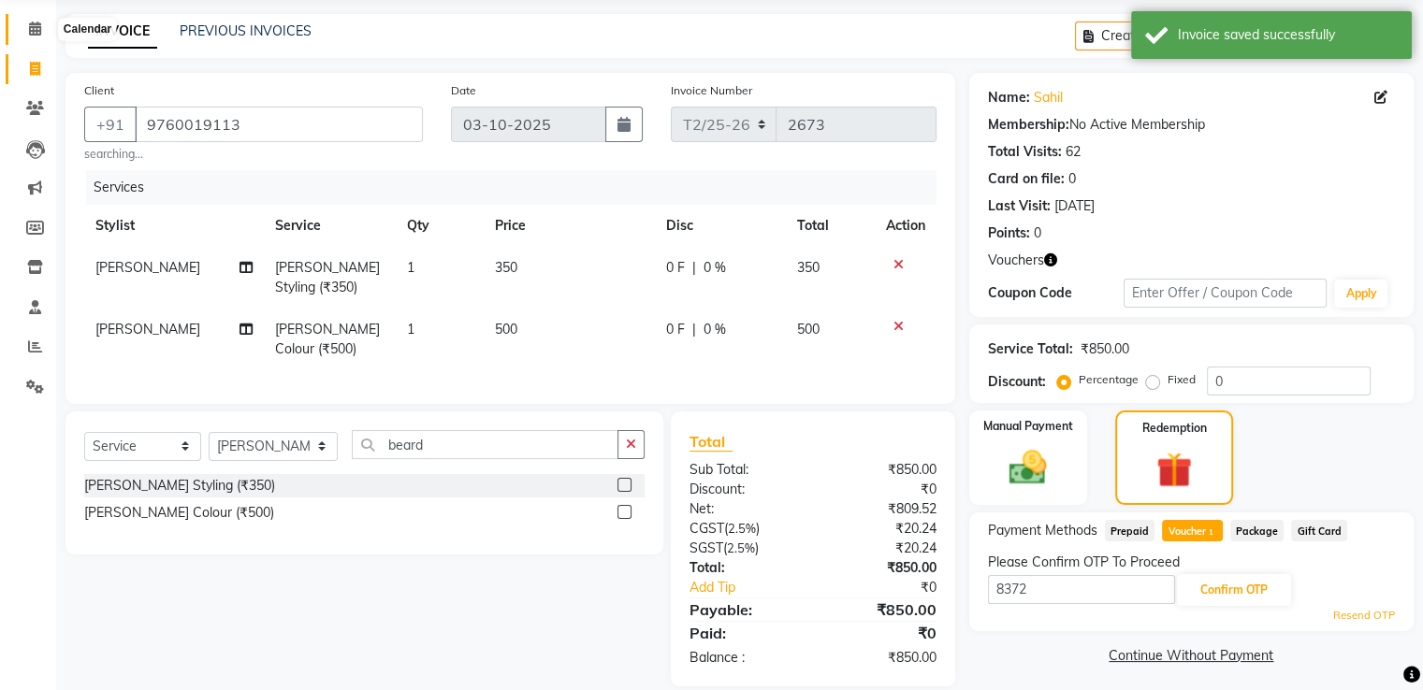
click at [36, 36] on span at bounding box center [35, 30] width 33 height 22
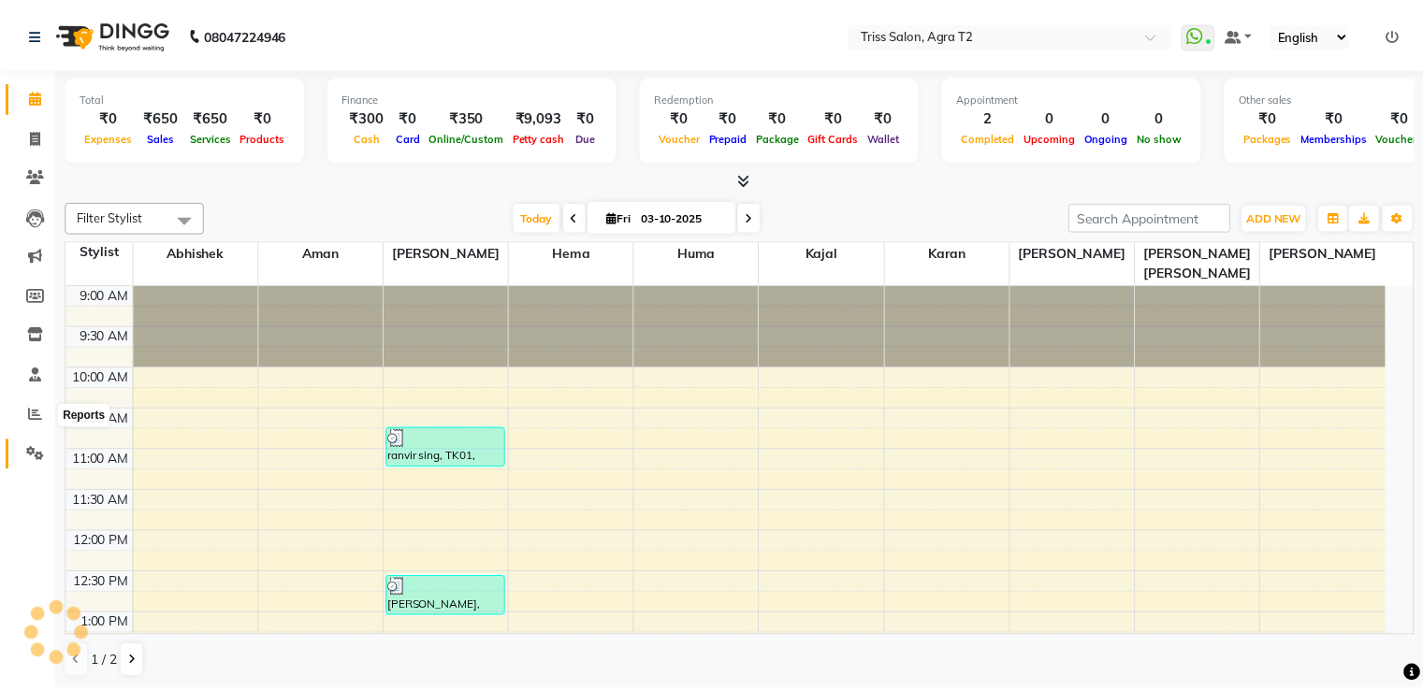
scroll to position [327, 0]
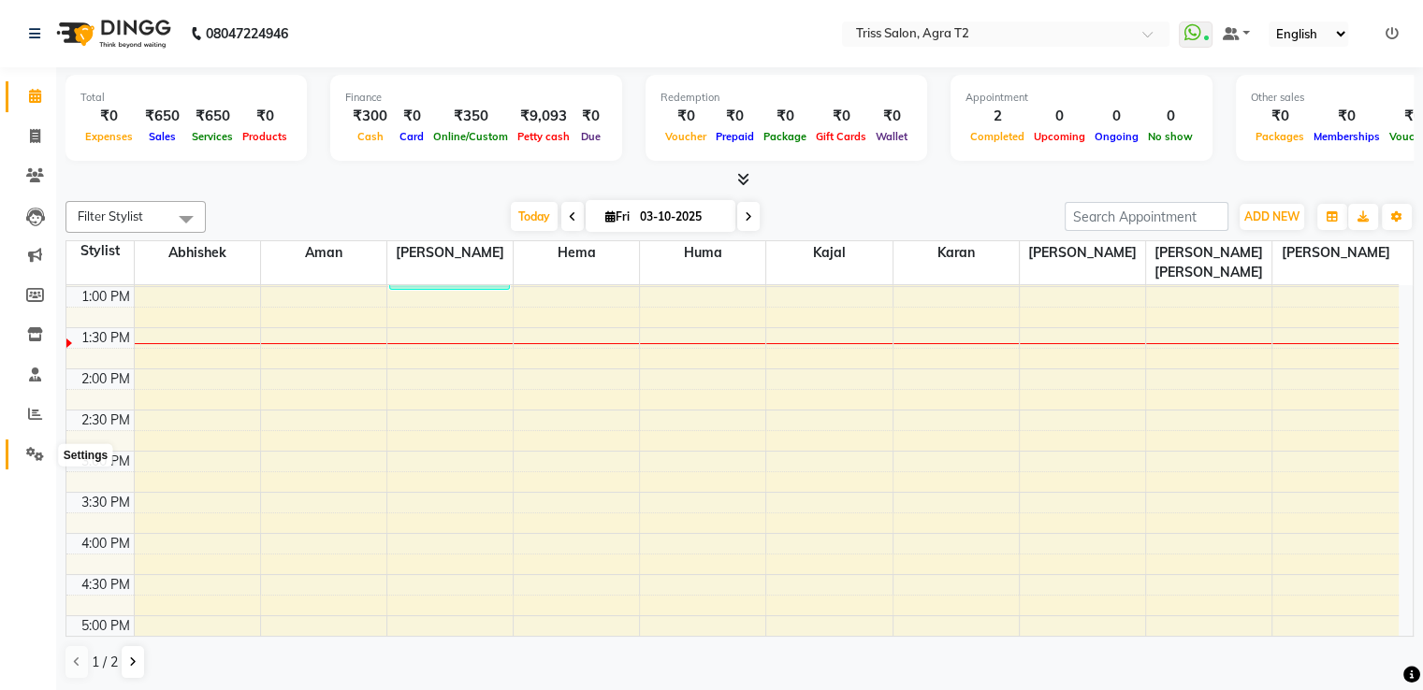
click at [30, 456] on icon at bounding box center [35, 454] width 18 height 14
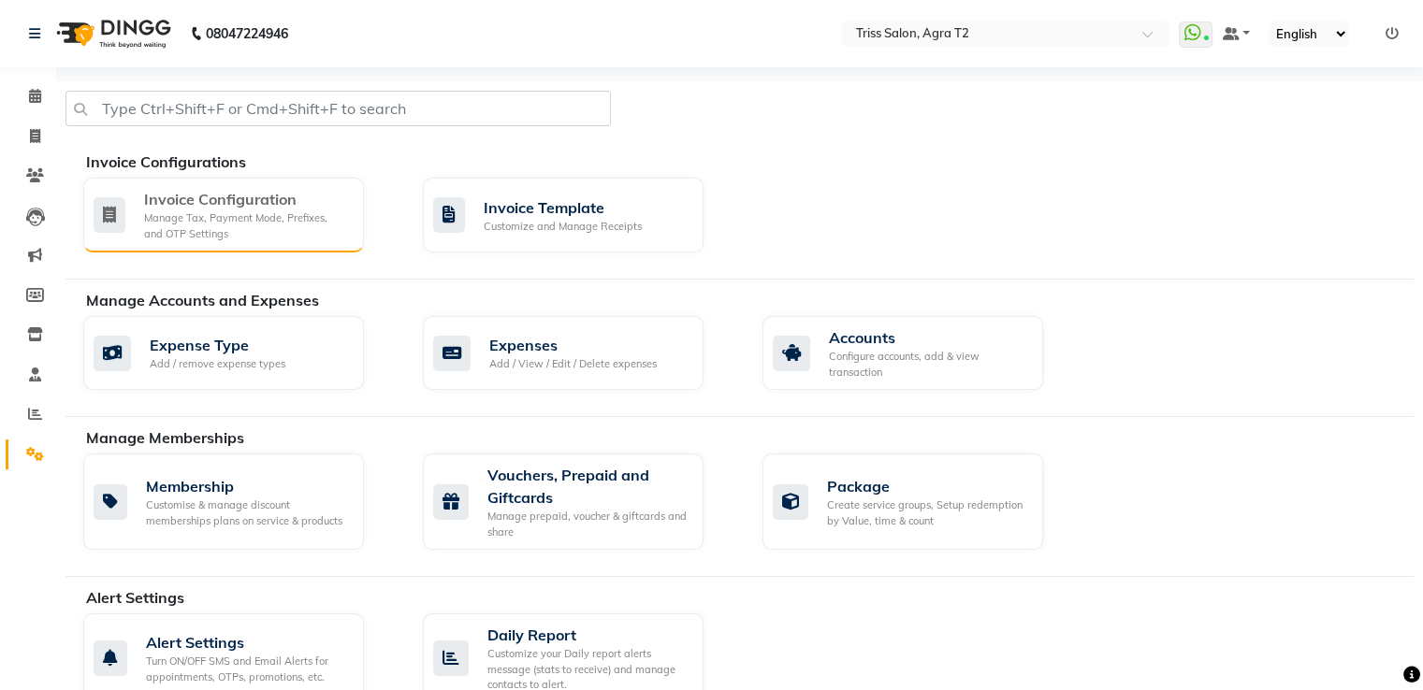
click at [301, 224] on div "Manage Tax, Payment Mode, Prefixes, and OTP Settings" at bounding box center [246, 225] width 205 height 31
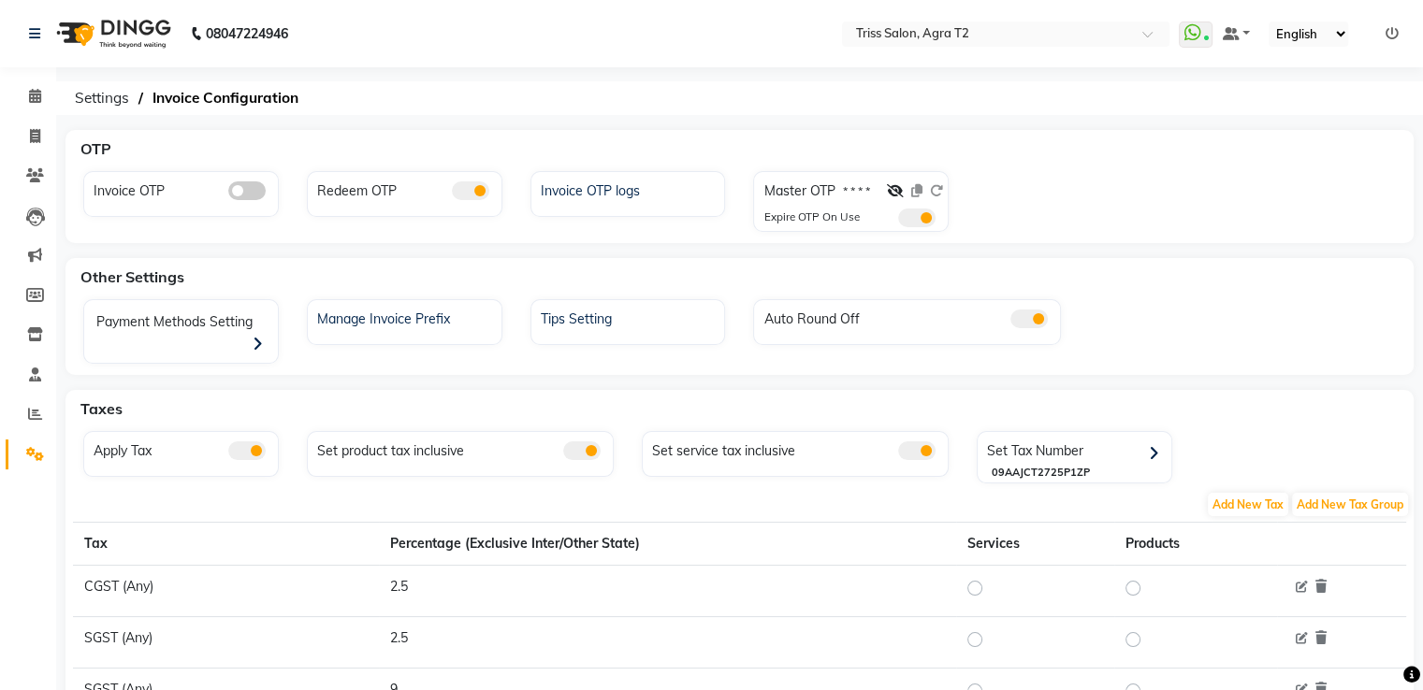
click at [479, 184] on span at bounding box center [470, 190] width 37 height 19
click at [452, 194] on input "checkbox" at bounding box center [452, 194] width 0 height 0
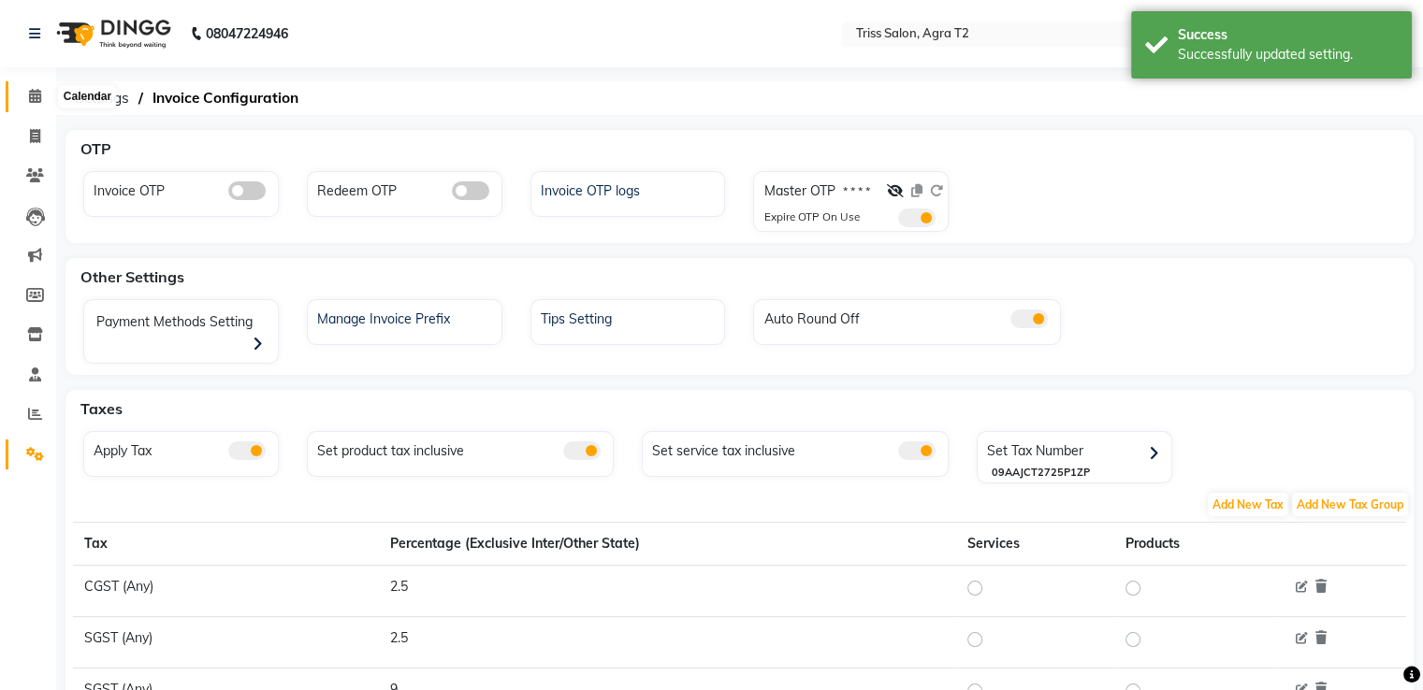
click at [38, 96] on icon at bounding box center [35, 96] width 12 height 14
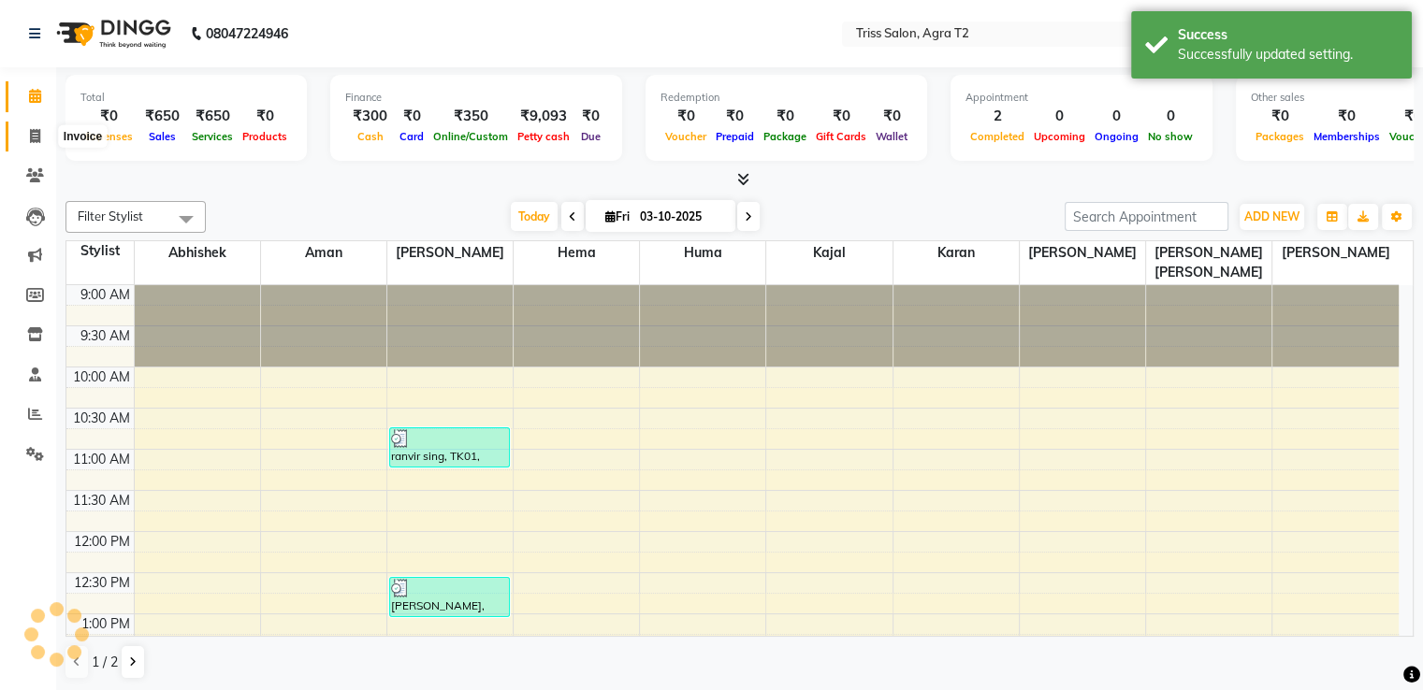
click at [42, 139] on span at bounding box center [35, 137] width 33 height 22
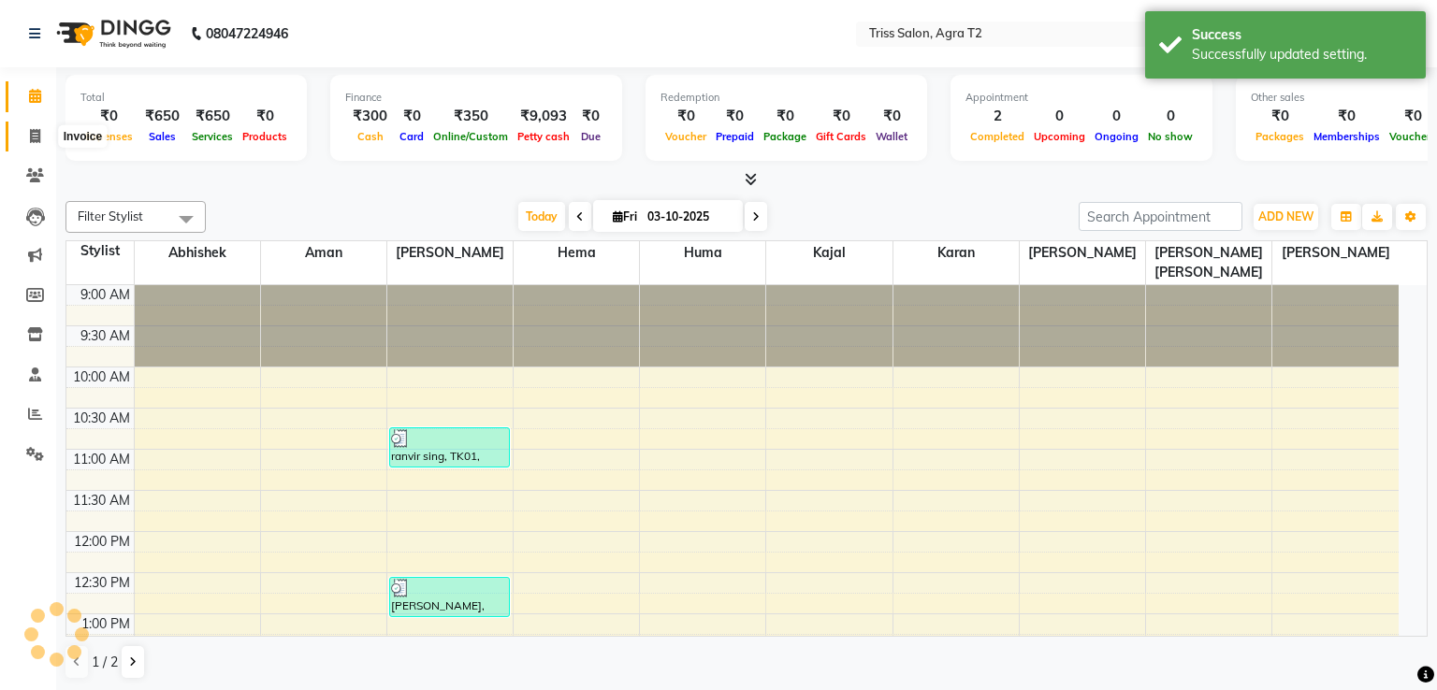
select select "service"
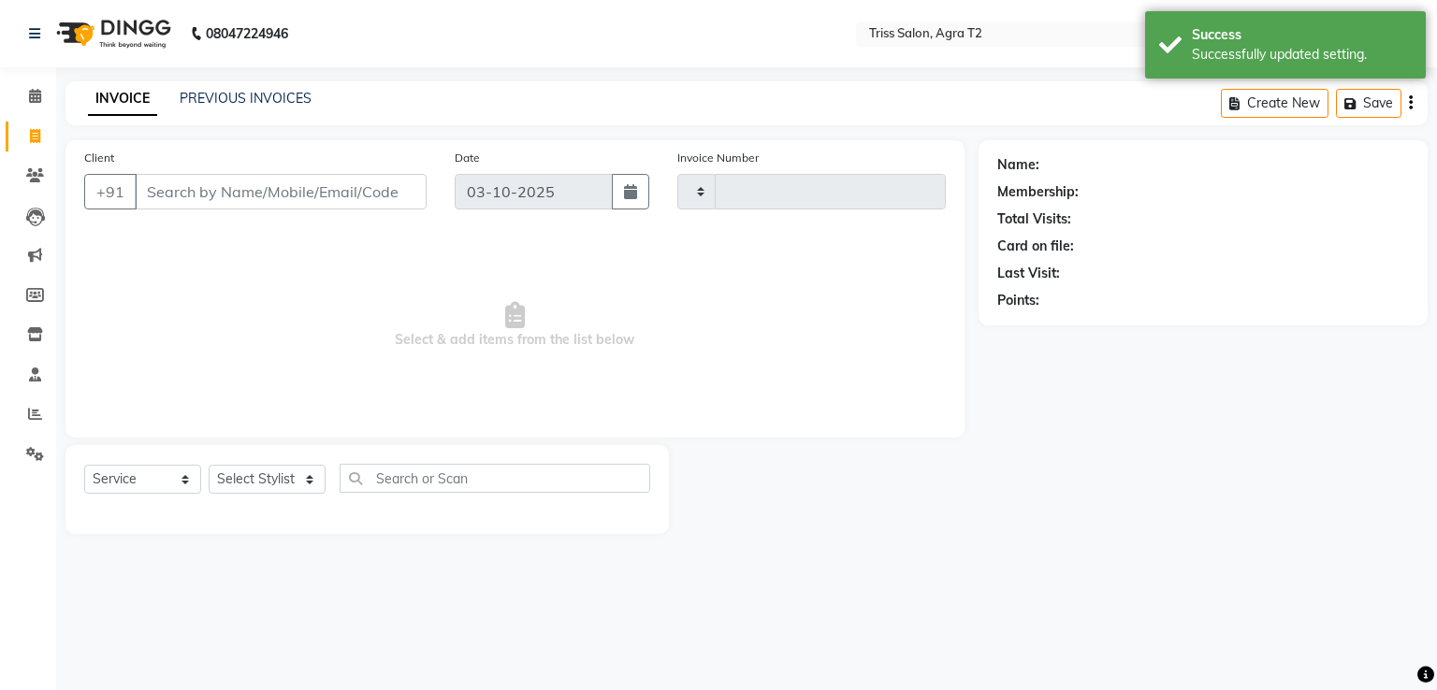
type input "2673"
select select "4301"
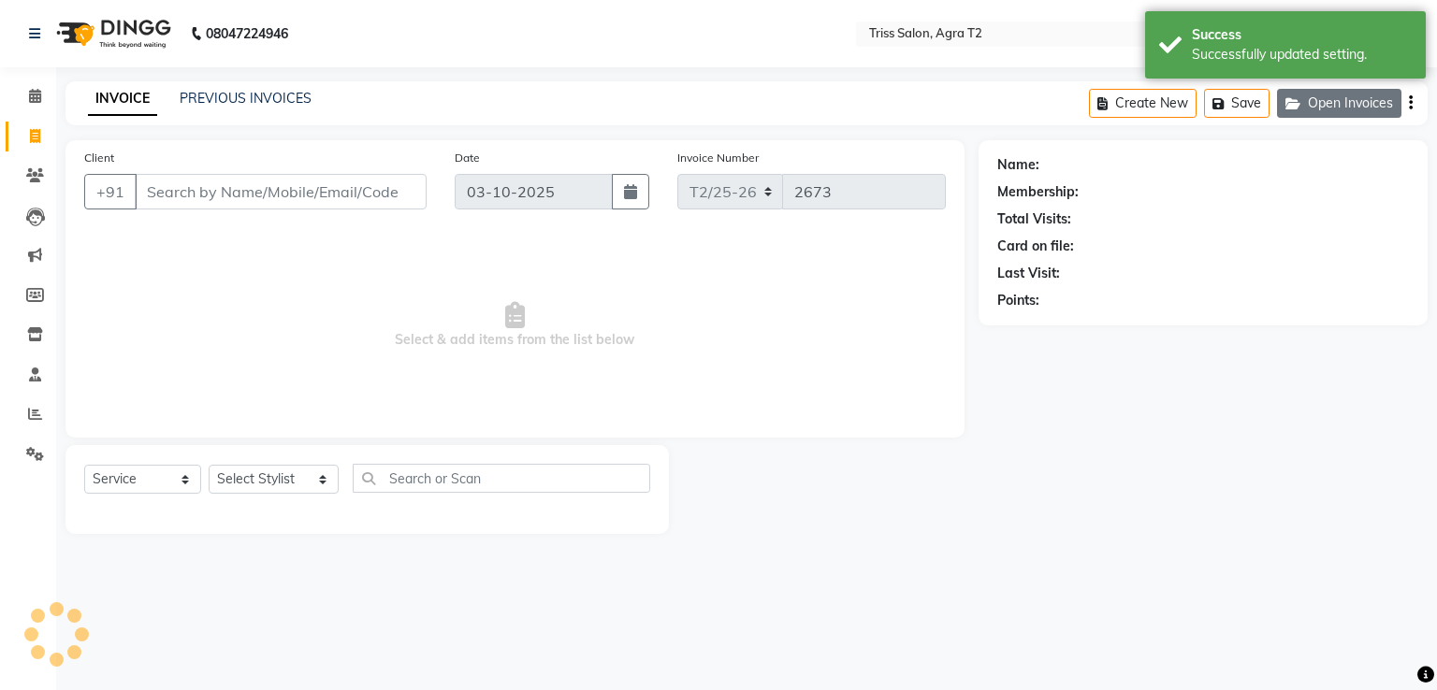
click at [1309, 98] on button "Open Invoices" at bounding box center [1339, 103] width 124 height 29
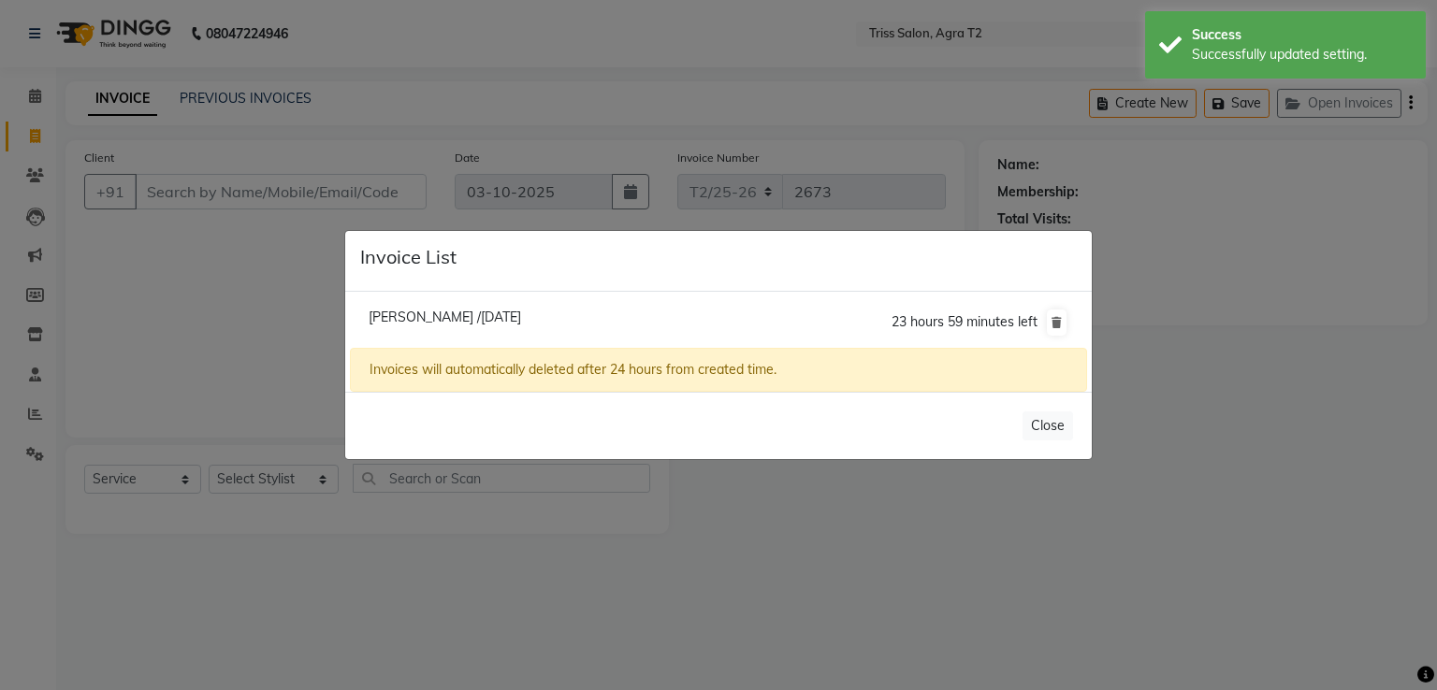
click at [418, 319] on span "Sahil /03 October 2025" at bounding box center [445, 317] width 152 height 17
type input "9760019113"
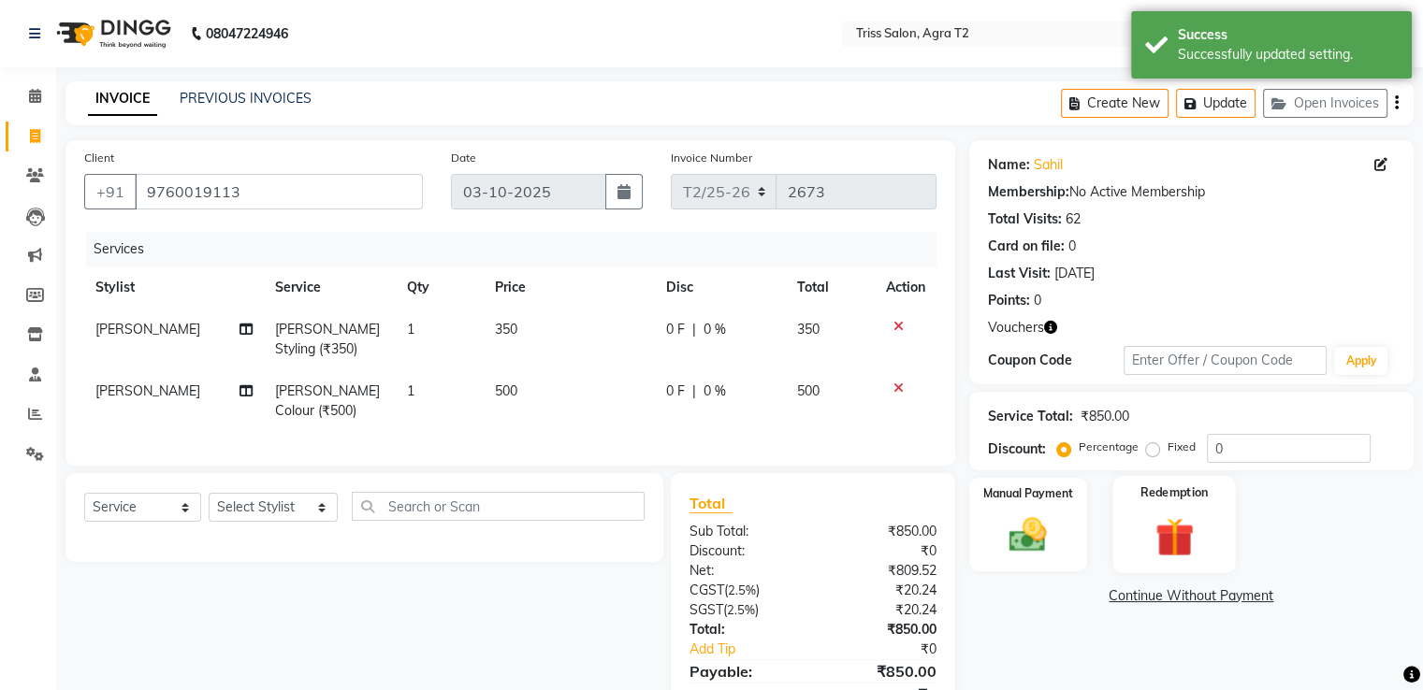
click at [1185, 543] on img at bounding box center [1173, 537] width 63 height 48
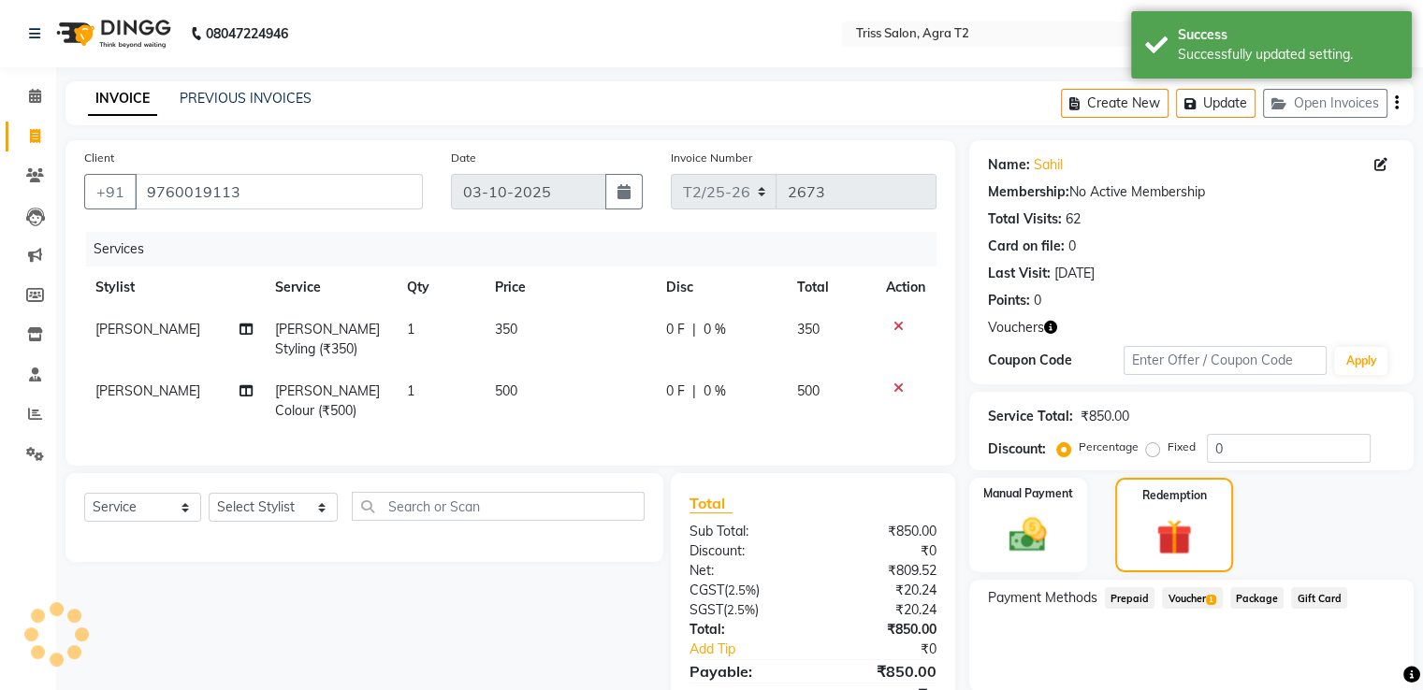
click at [1199, 594] on span "Voucher 1" at bounding box center [1192, 598] width 60 height 22
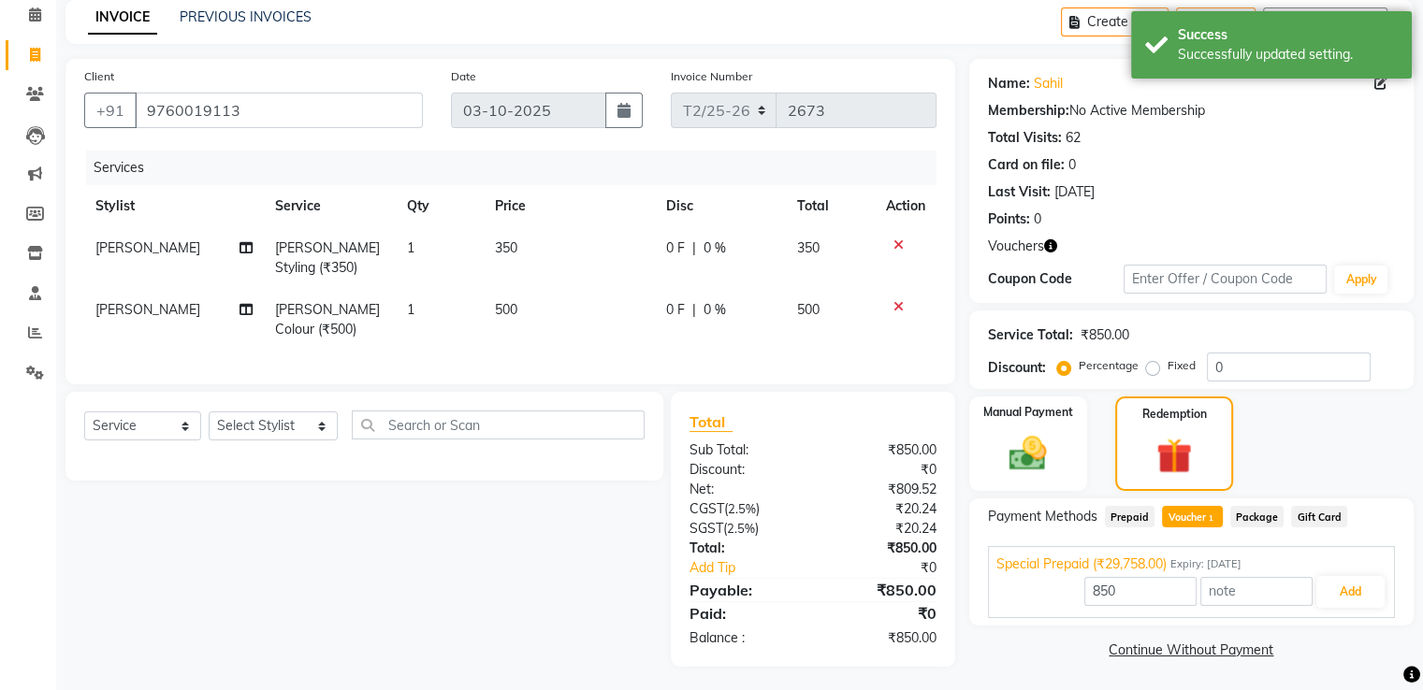
scroll to position [101, 0]
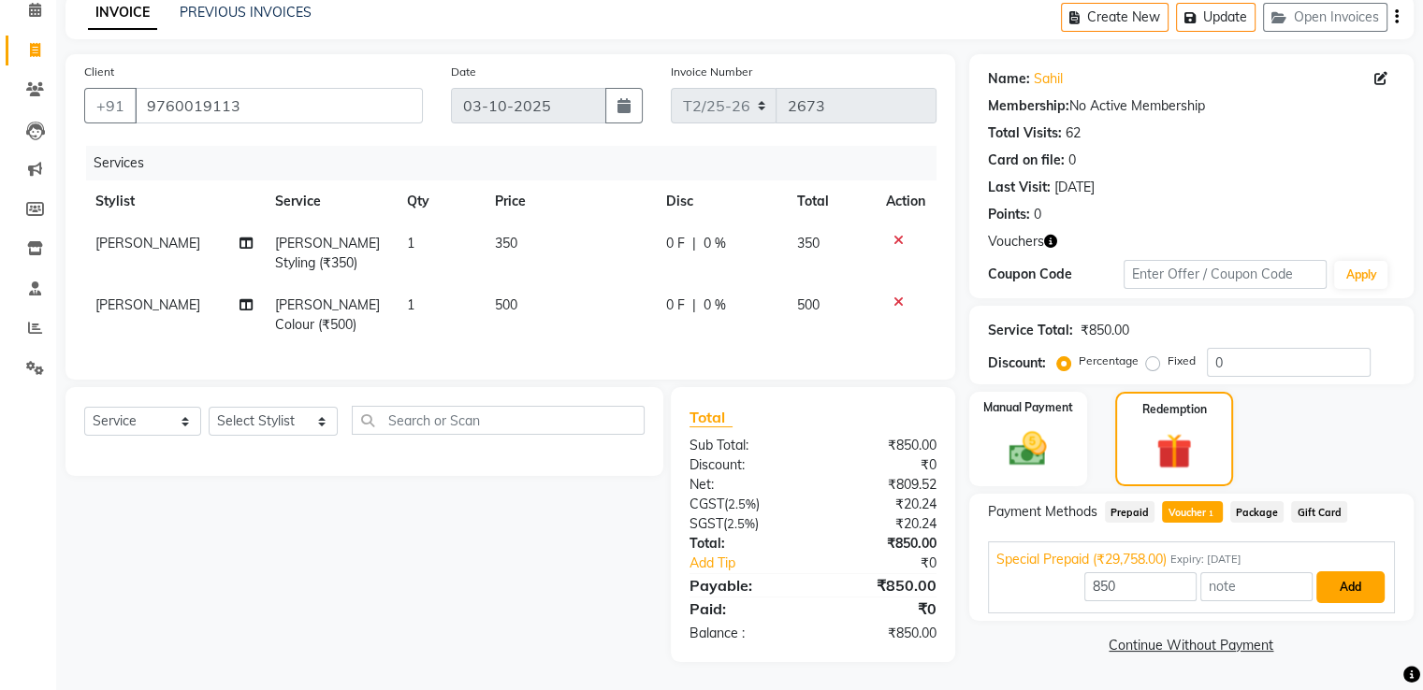
click at [1326, 571] on button "Add" at bounding box center [1350, 587] width 68 height 32
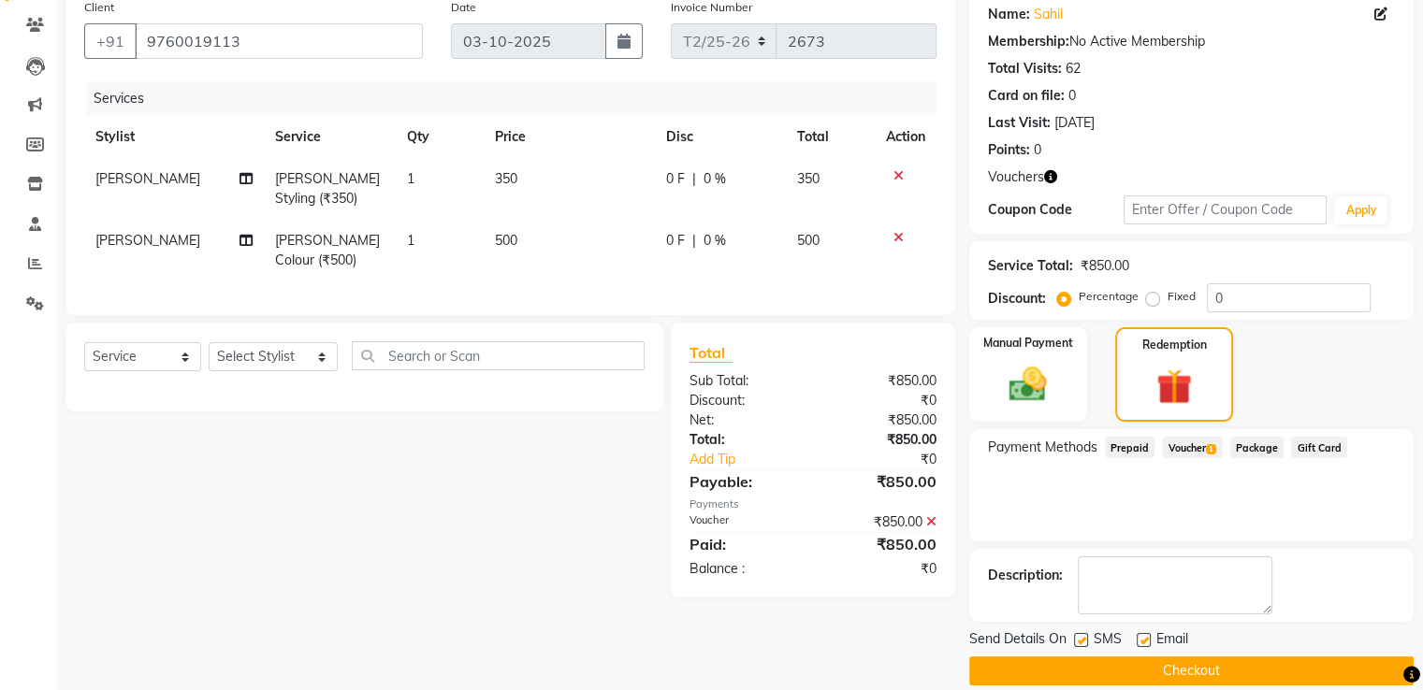
scroll to position [173, 0]
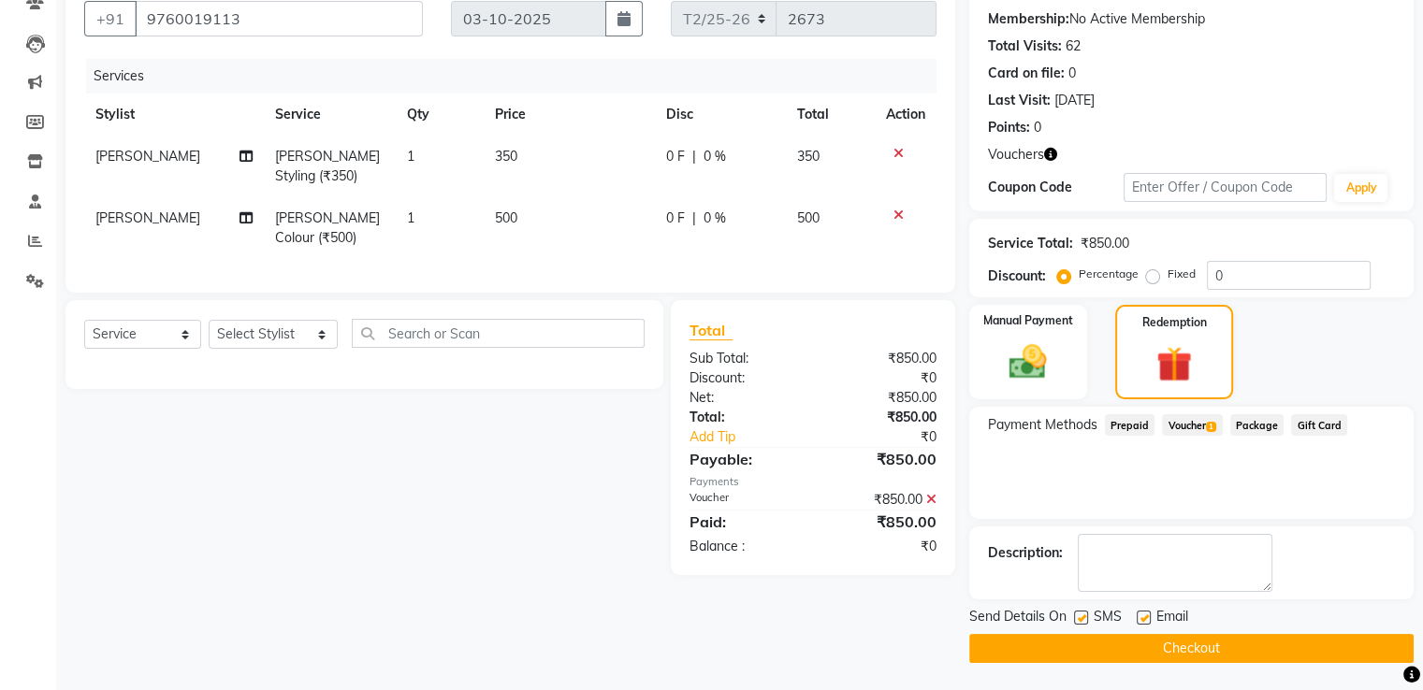
click at [1130, 639] on button "Checkout" at bounding box center [1191, 648] width 444 height 29
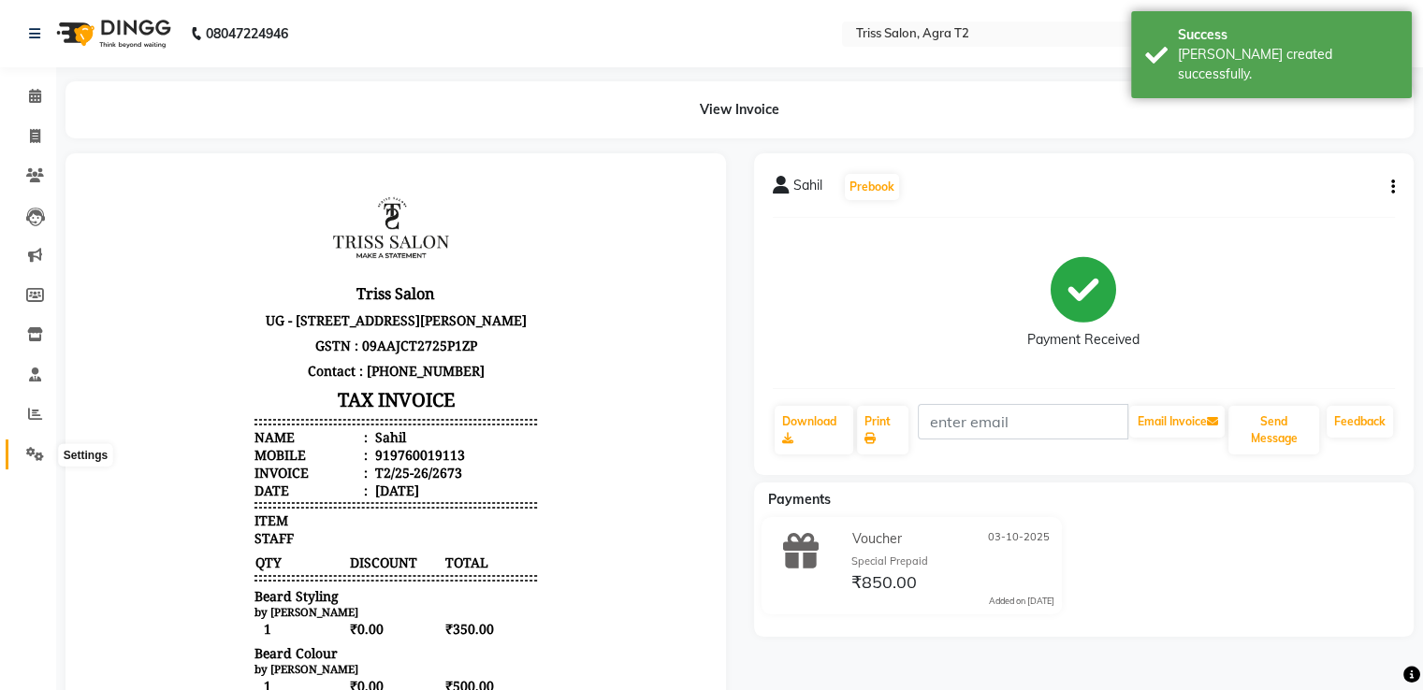
click at [37, 461] on icon at bounding box center [35, 454] width 18 height 14
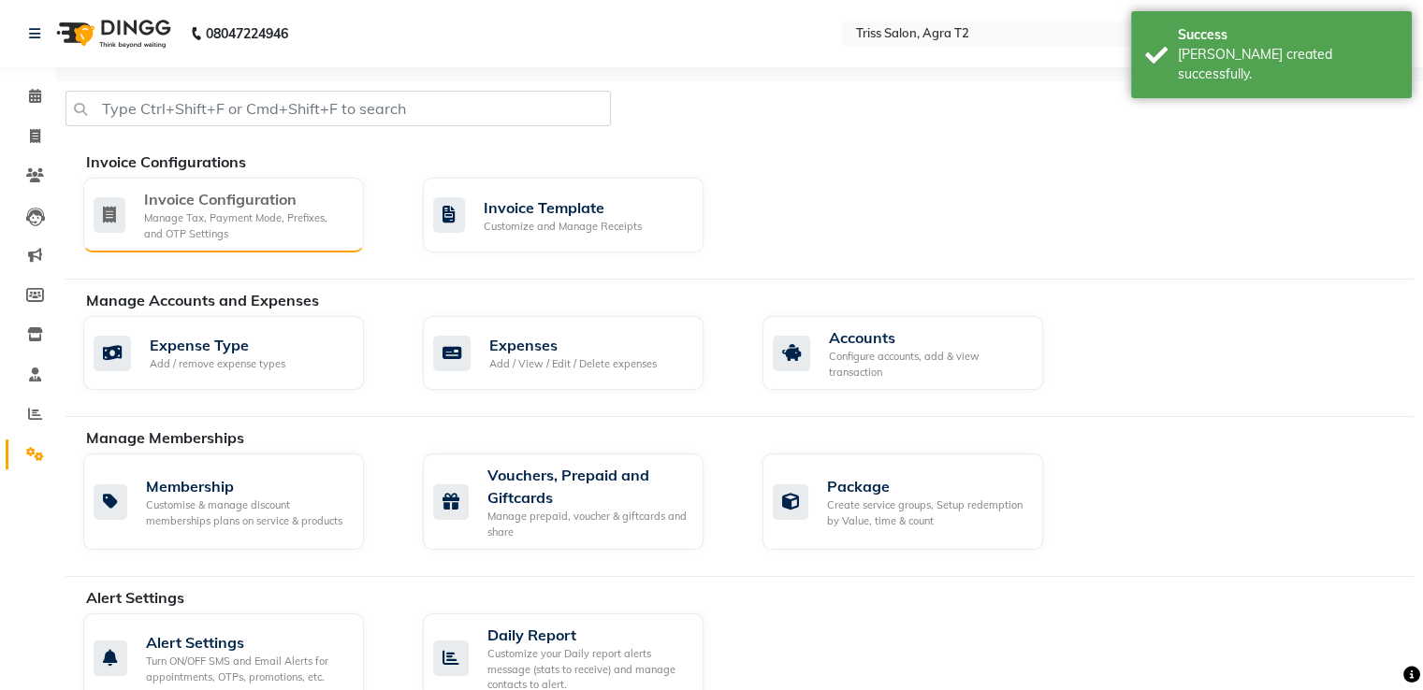
click at [268, 232] on div "Manage Tax, Payment Mode, Prefixes, and OTP Settings" at bounding box center [246, 225] width 205 height 31
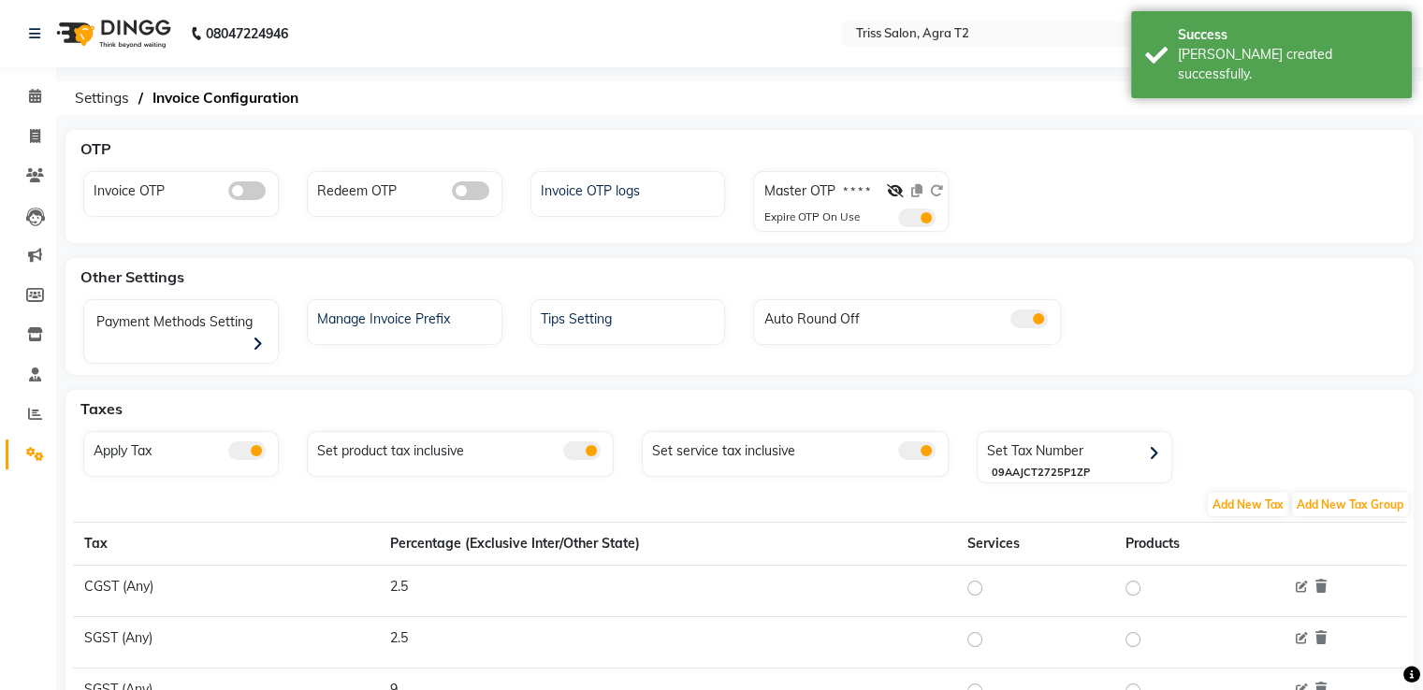
click at [468, 185] on span at bounding box center [470, 190] width 37 height 19
click at [452, 194] on input "checkbox" at bounding box center [452, 194] width 0 height 0
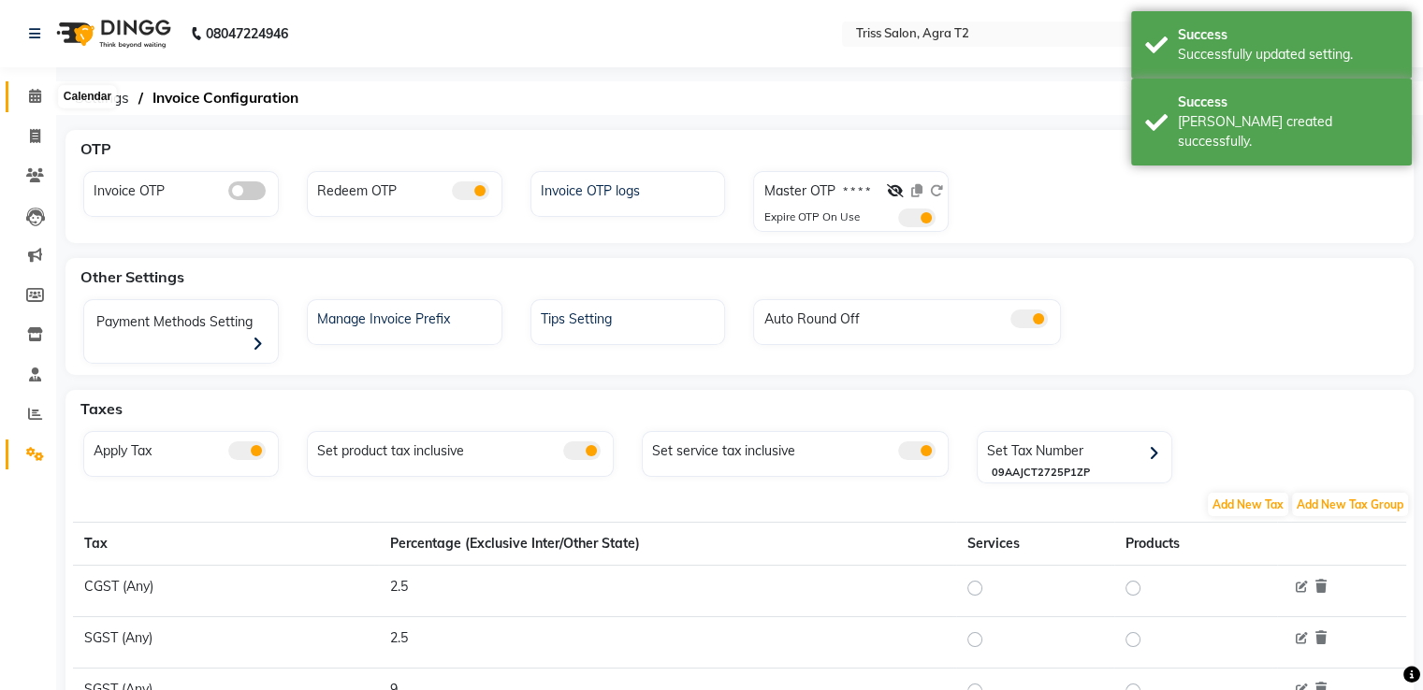
click at [35, 90] on icon at bounding box center [35, 96] width 12 height 14
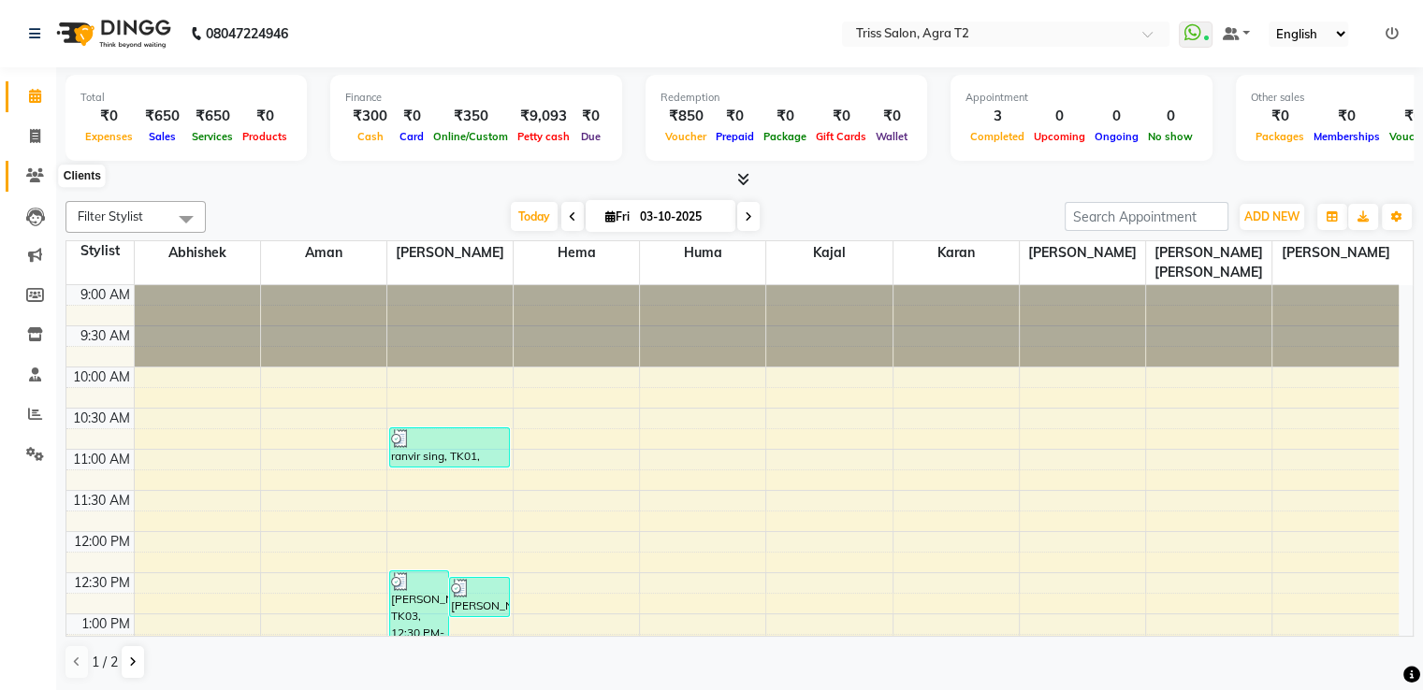
click at [36, 184] on span at bounding box center [35, 177] width 33 height 22
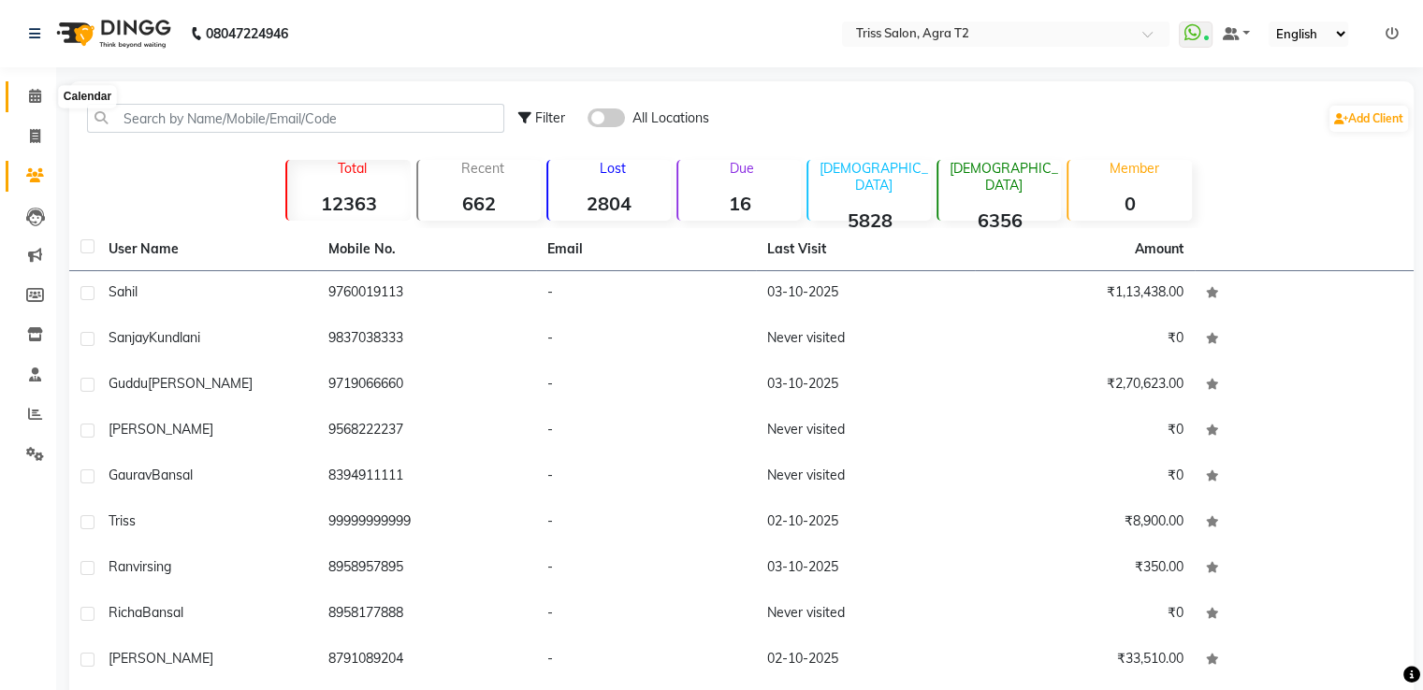
click at [44, 98] on span at bounding box center [35, 97] width 33 height 22
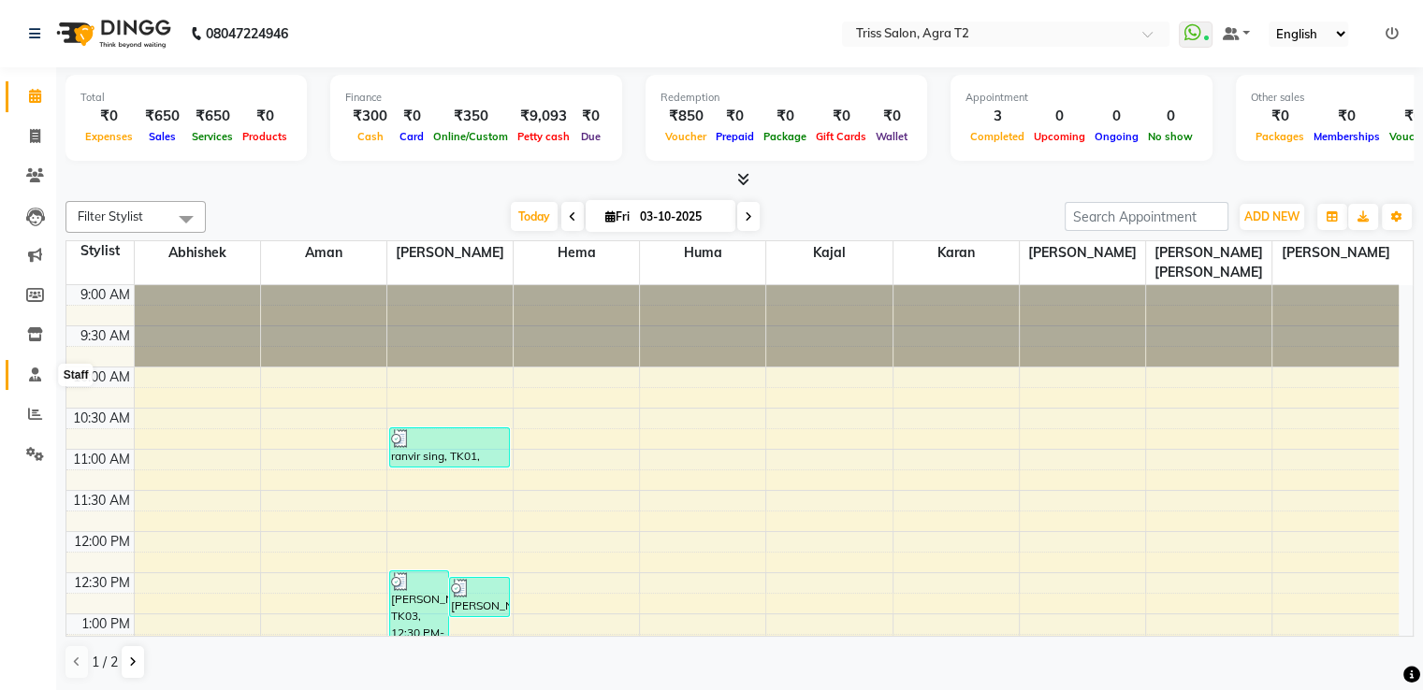
click at [29, 381] on icon at bounding box center [35, 375] width 12 height 14
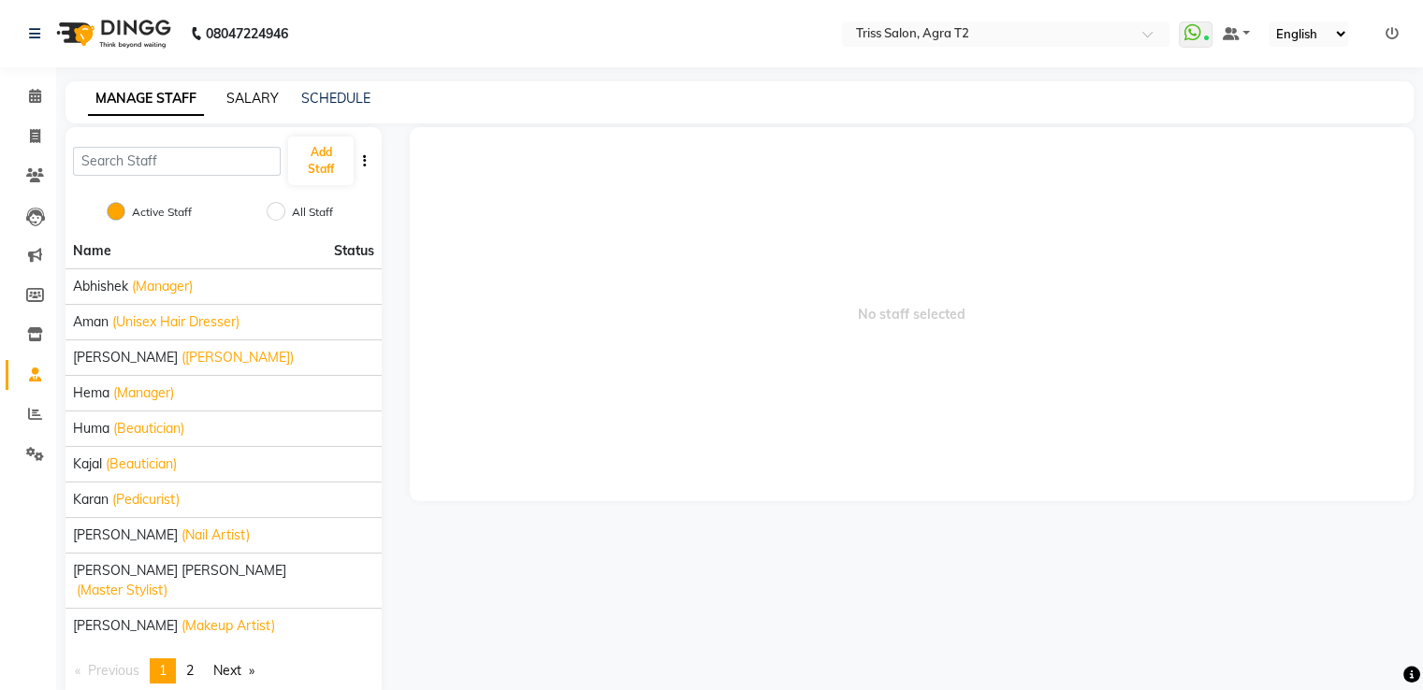
click at [236, 96] on link "SALARY" at bounding box center [252, 98] width 52 height 17
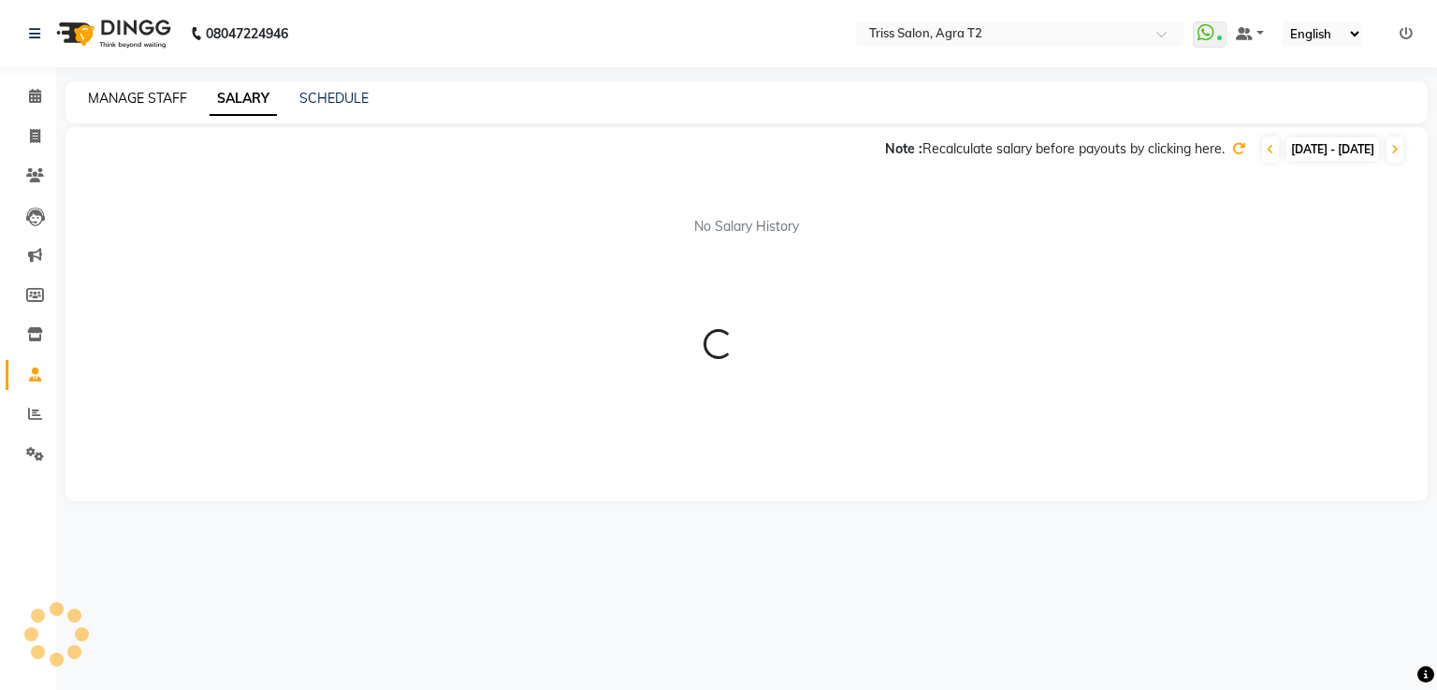
click at [137, 101] on link "MANAGE STAFF" at bounding box center [137, 98] width 99 height 17
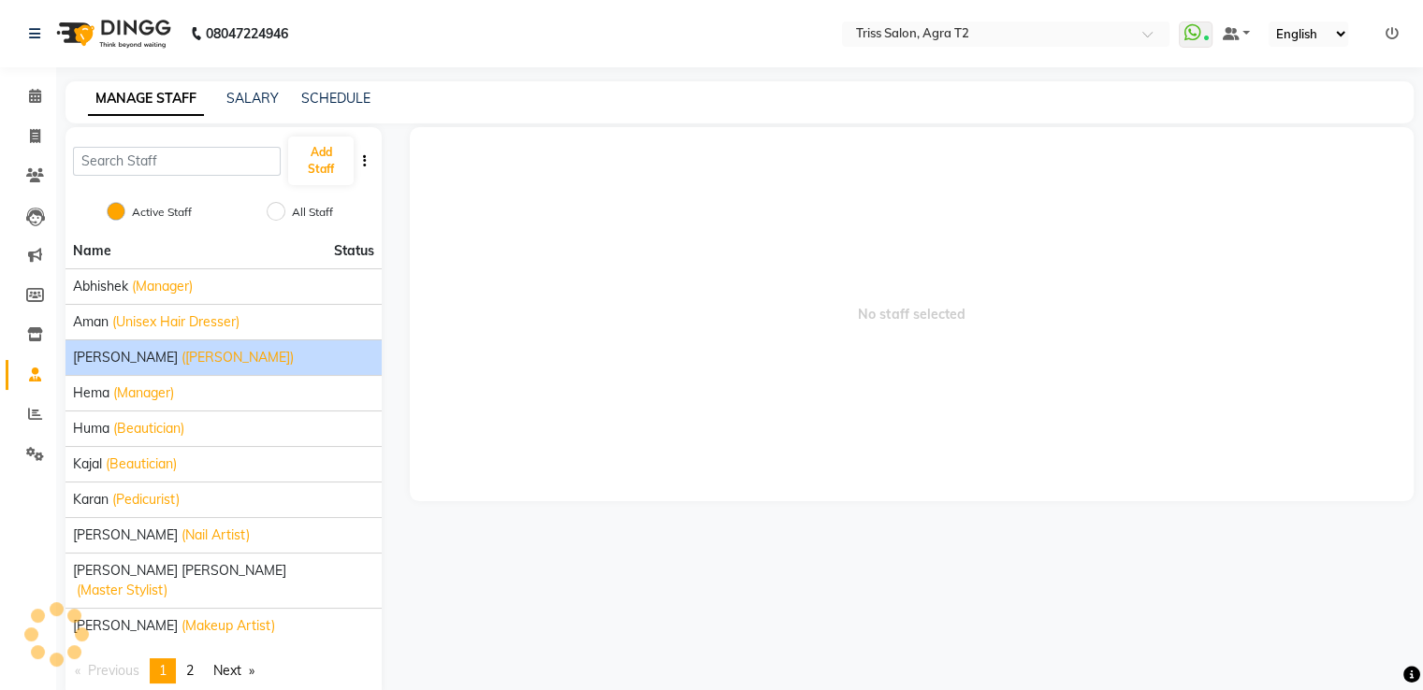
click at [108, 354] on span "[PERSON_NAME]" at bounding box center [125, 358] width 105 height 20
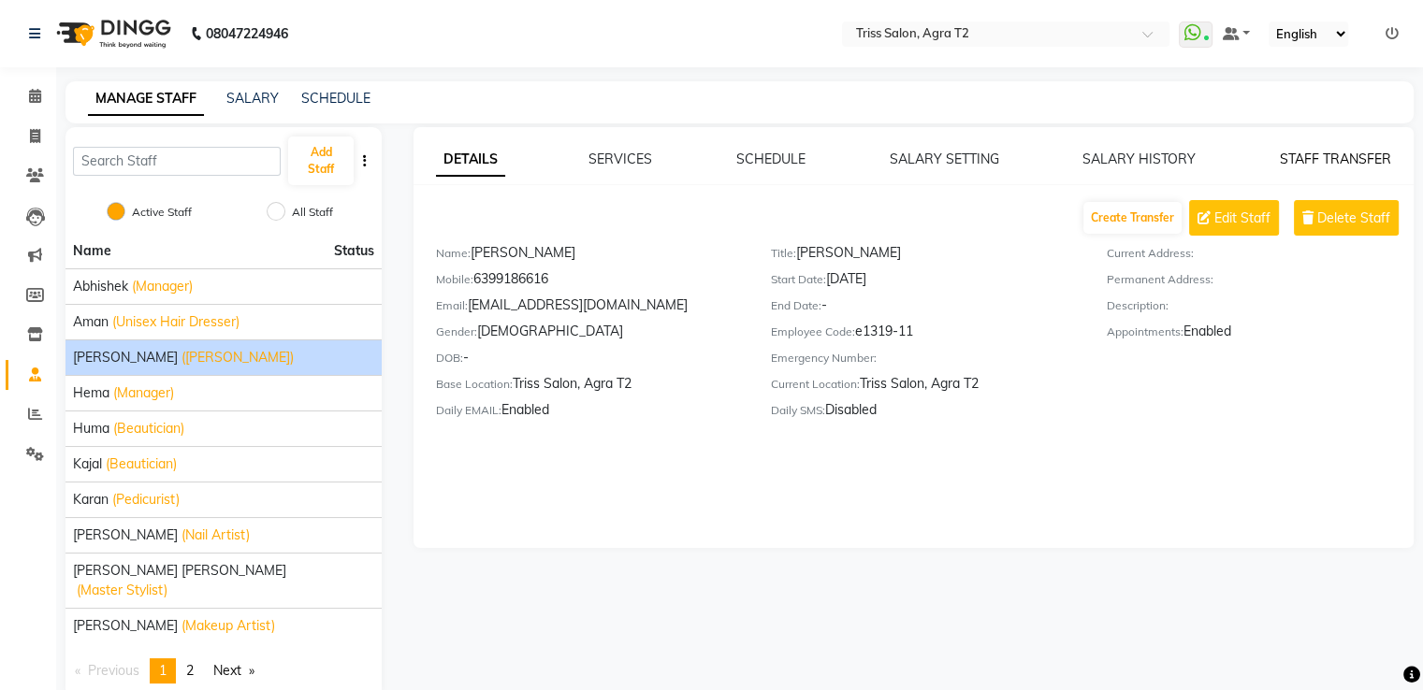
click at [1343, 154] on link "STAFF TRANSFER" at bounding box center [1335, 159] width 111 height 17
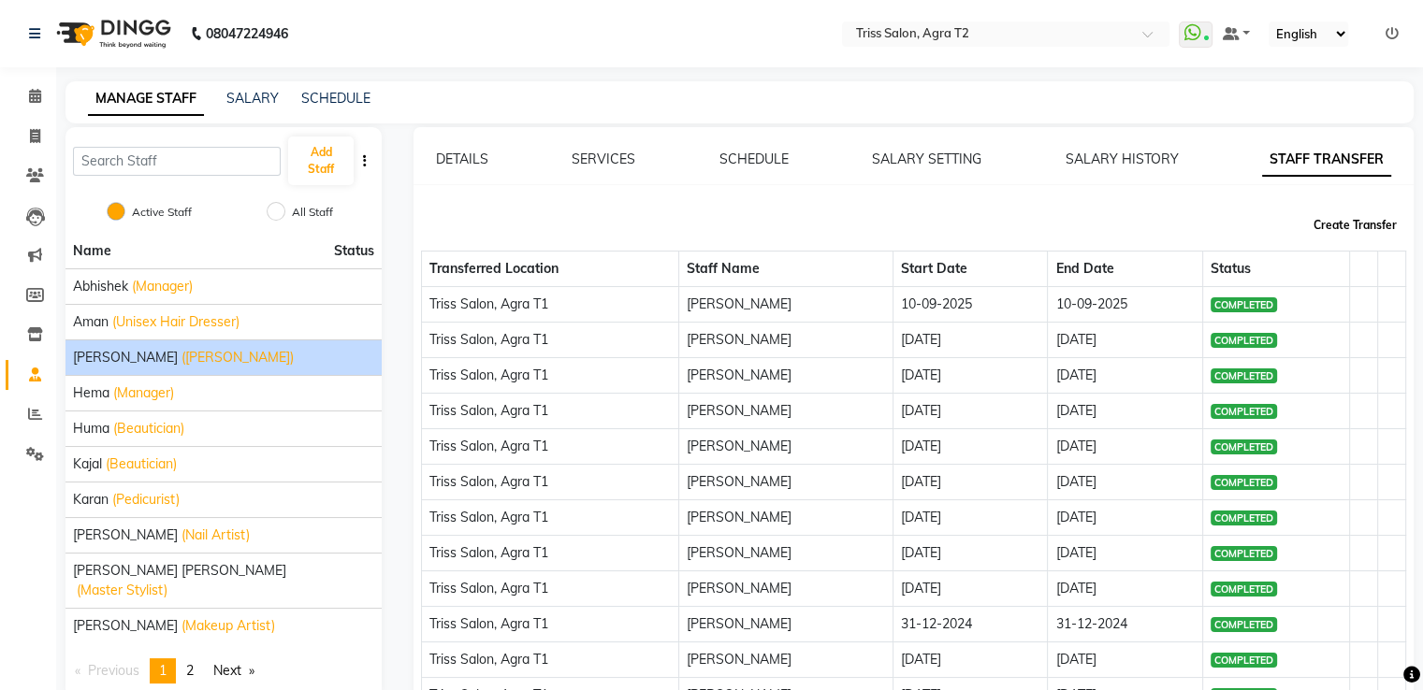
click at [1343, 222] on button "Create Transfer" at bounding box center [1355, 226] width 98 height 32
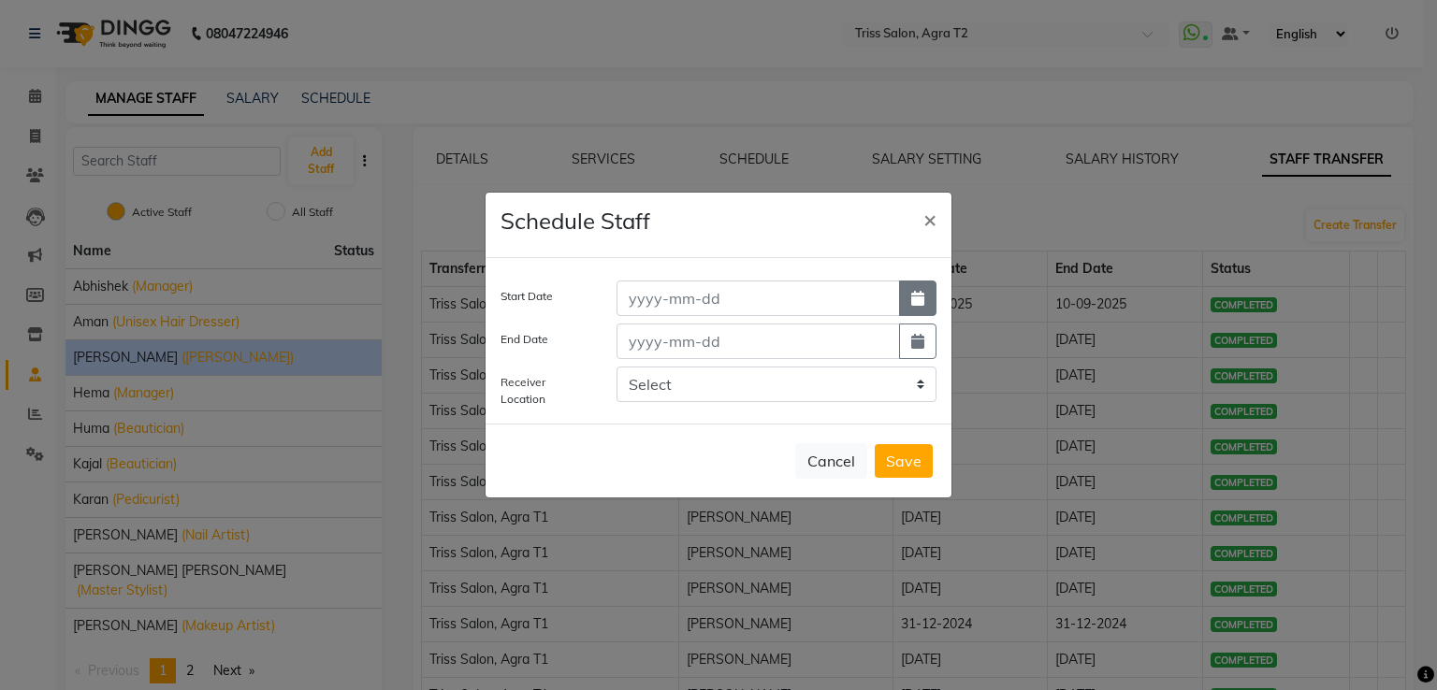
click at [915, 296] on icon "button" at bounding box center [917, 298] width 13 height 15
select select "10"
select select "2025"
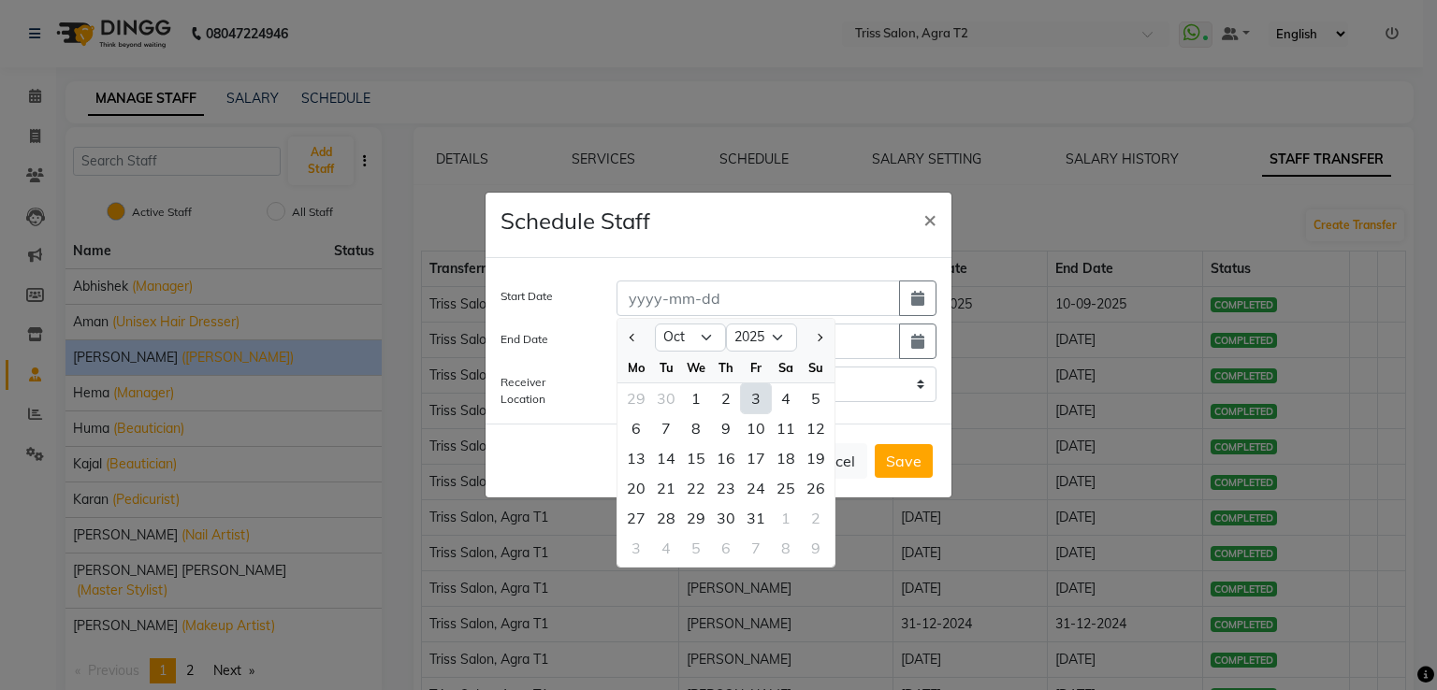
click at [761, 401] on div "3" at bounding box center [756, 398] width 30 height 30
type input "03-10-2025"
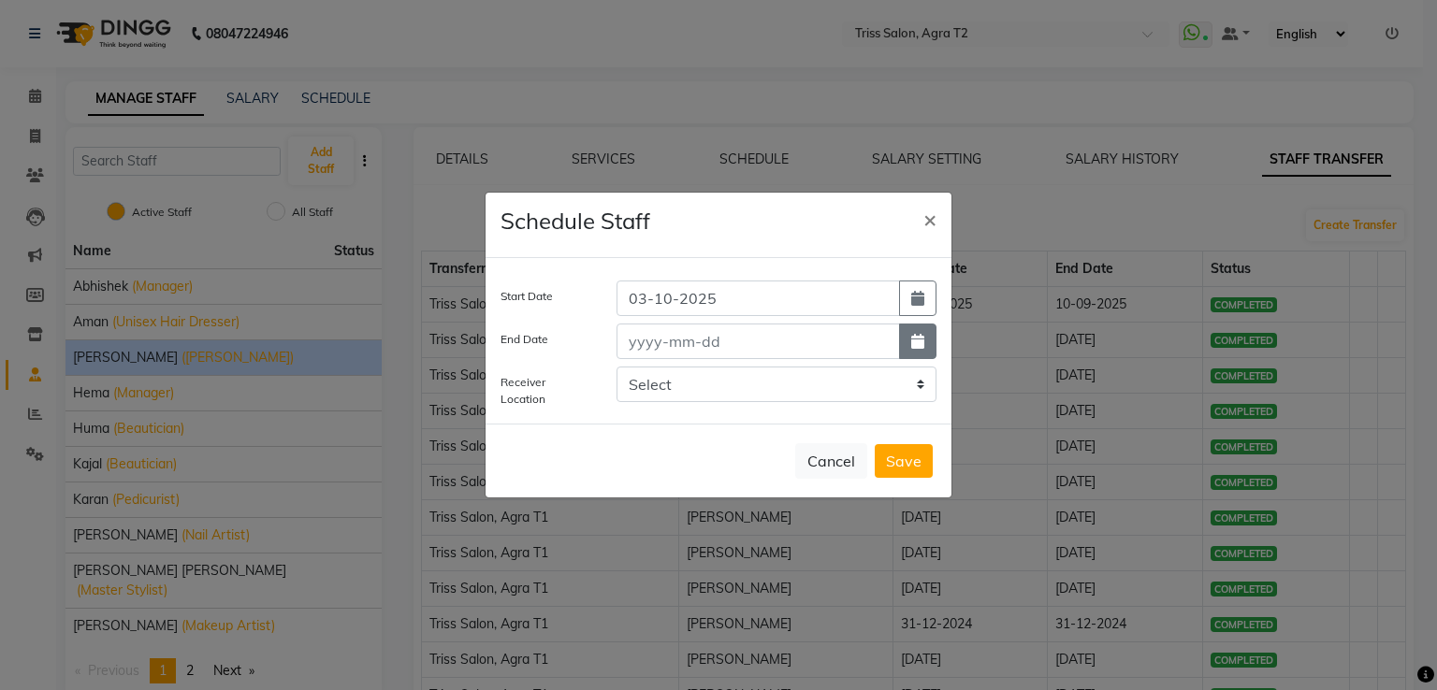
click at [922, 337] on icon "button" at bounding box center [917, 341] width 13 height 15
select select "10"
select select "2025"
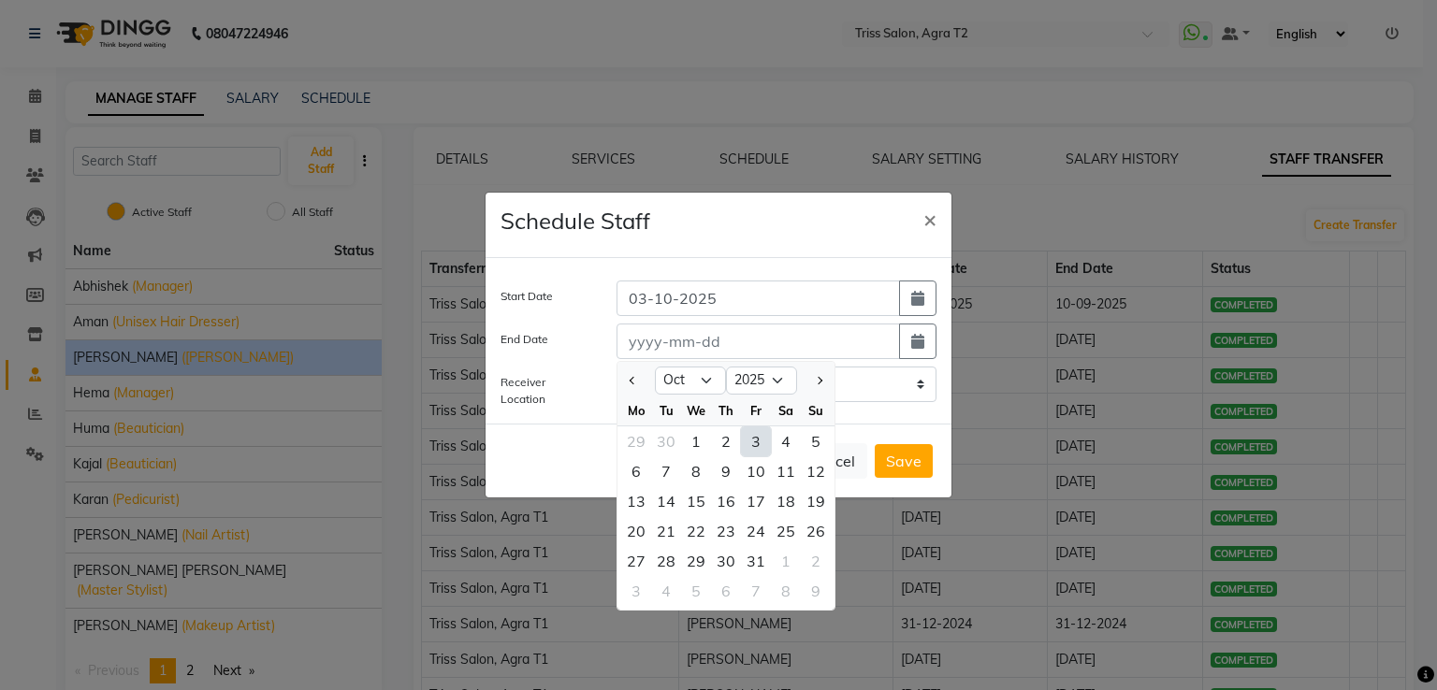
click at [763, 440] on div "3" at bounding box center [756, 442] width 30 height 30
type input "03-10-2025"
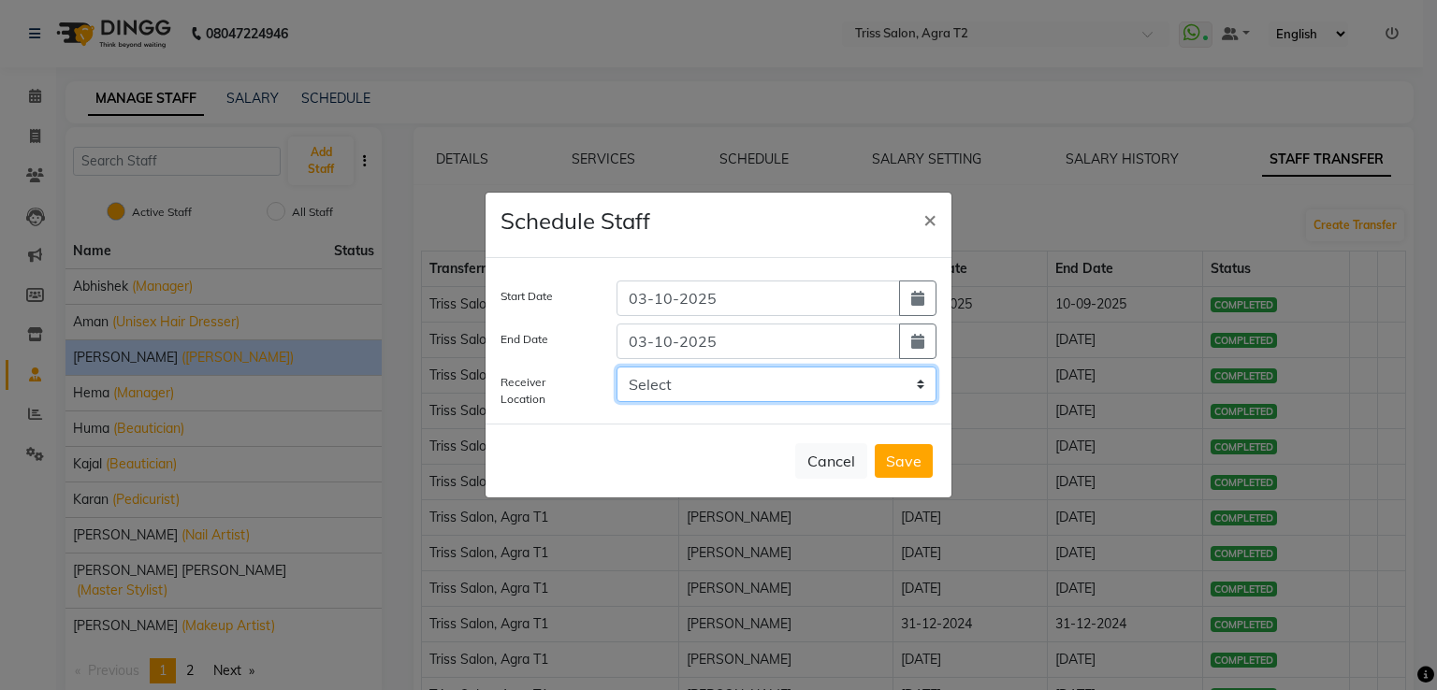
click at [921, 383] on select "Select Triss Salon, HO Triss Salon, Elements Triss Salon, Agra T1 Triss Salon, …" at bounding box center [776, 385] width 320 height 36
select select "1318"
click at [616, 367] on select "Select Triss Salon, HO Triss Salon, Elements Triss Salon, Agra T1 Triss Salon, …" at bounding box center [776, 385] width 320 height 36
click at [911, 457] on button "Save" at bounding box center [904, 461] width 58 height 34
select select
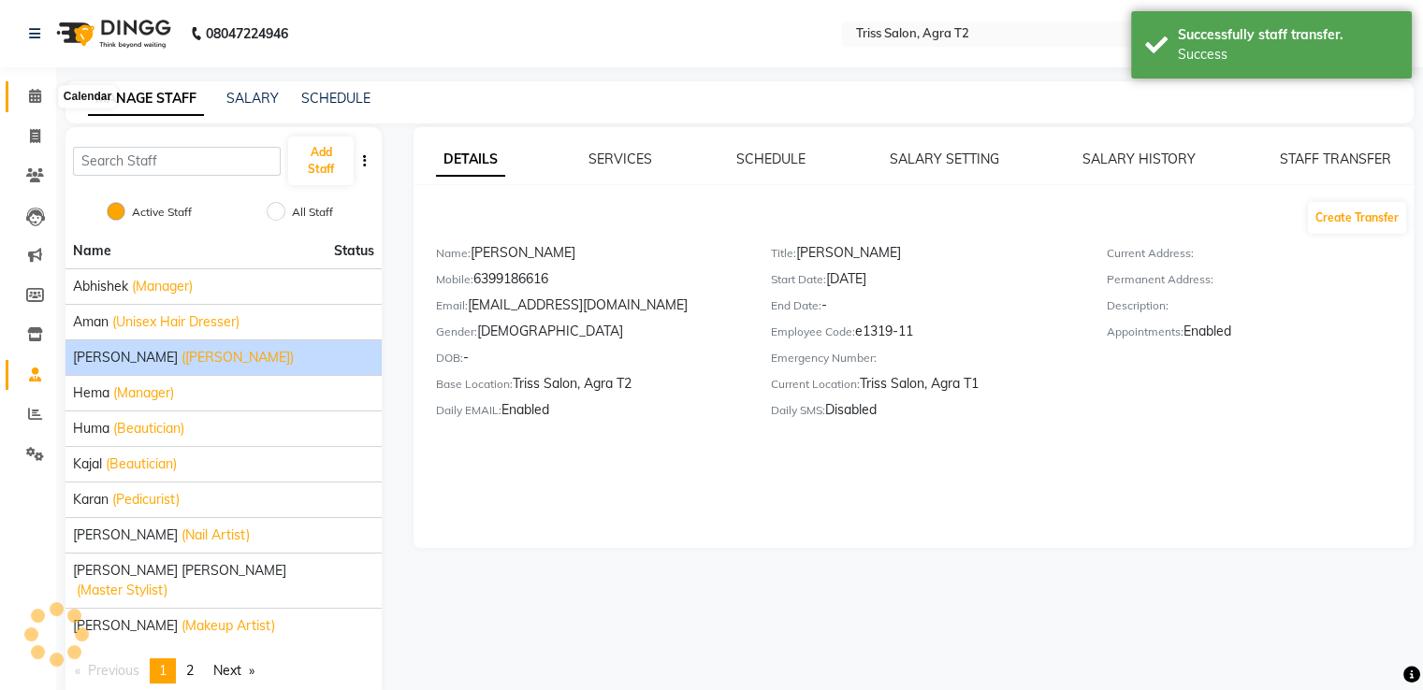
click at [36, 95] on icon at bounding box center [35, 96] width 12 height 14
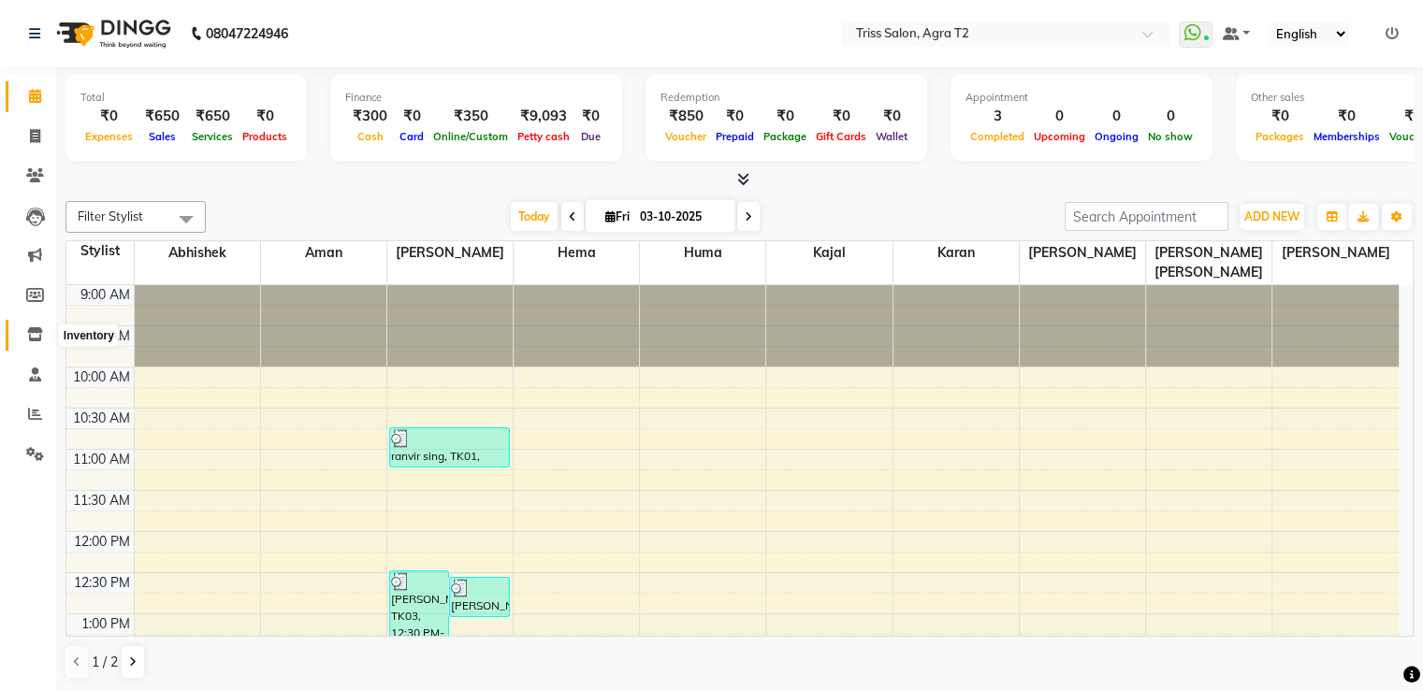
click at [25, 335] on span at bounding box center [35, 336] width 33 height 22
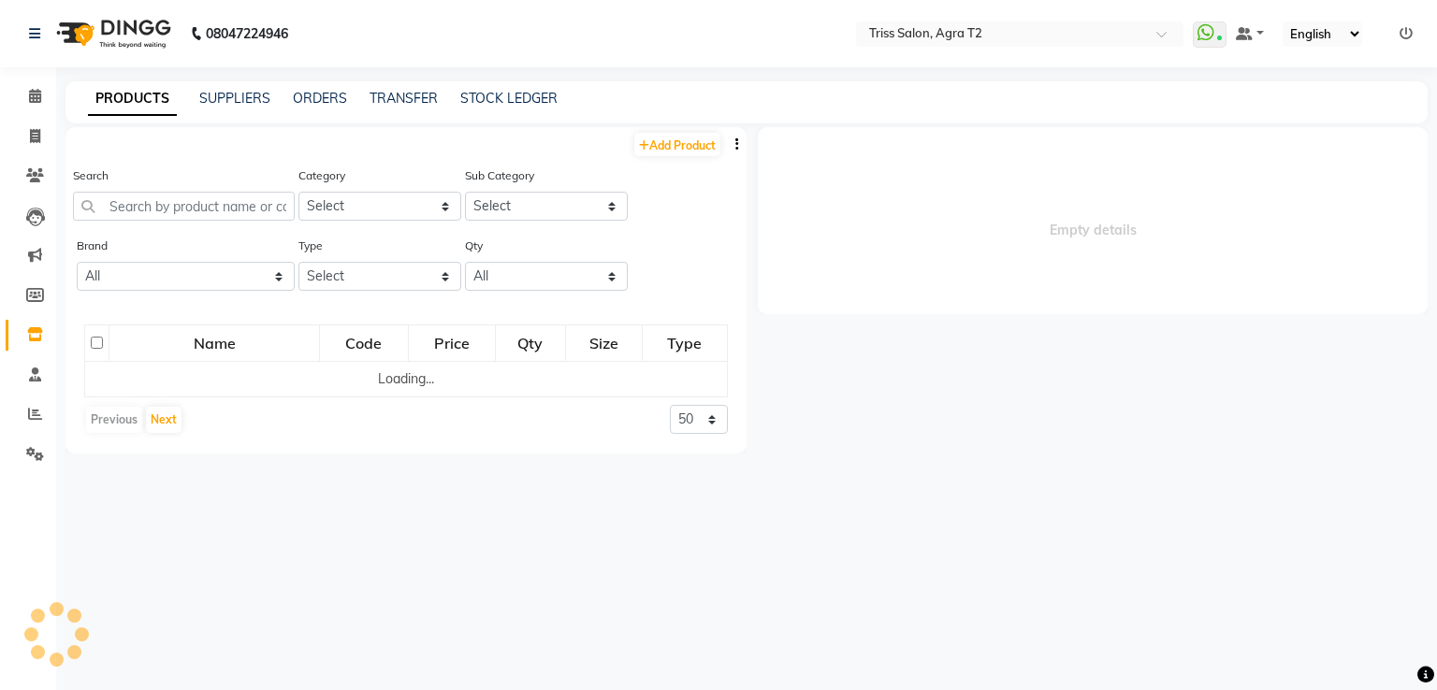
select select
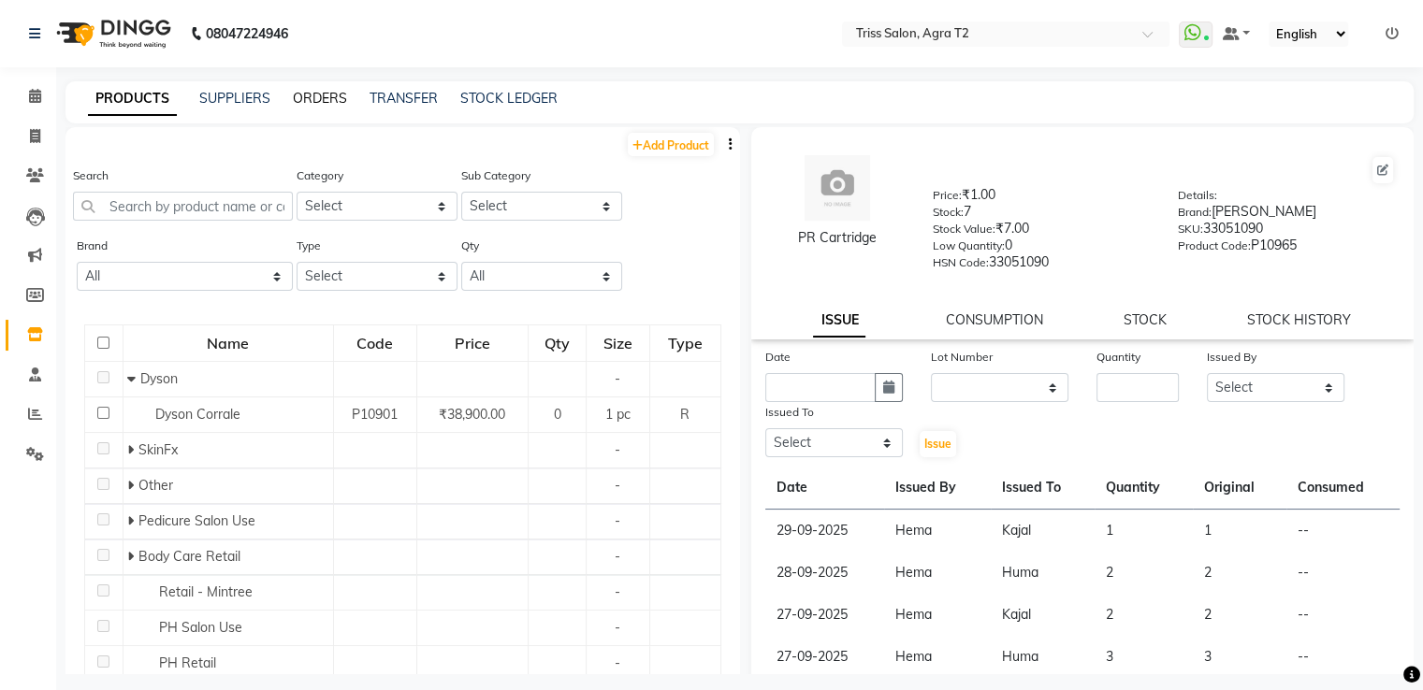
click at [293, 94] on link "ORDERS" at bounding box center [320, 98] width 54 height 17
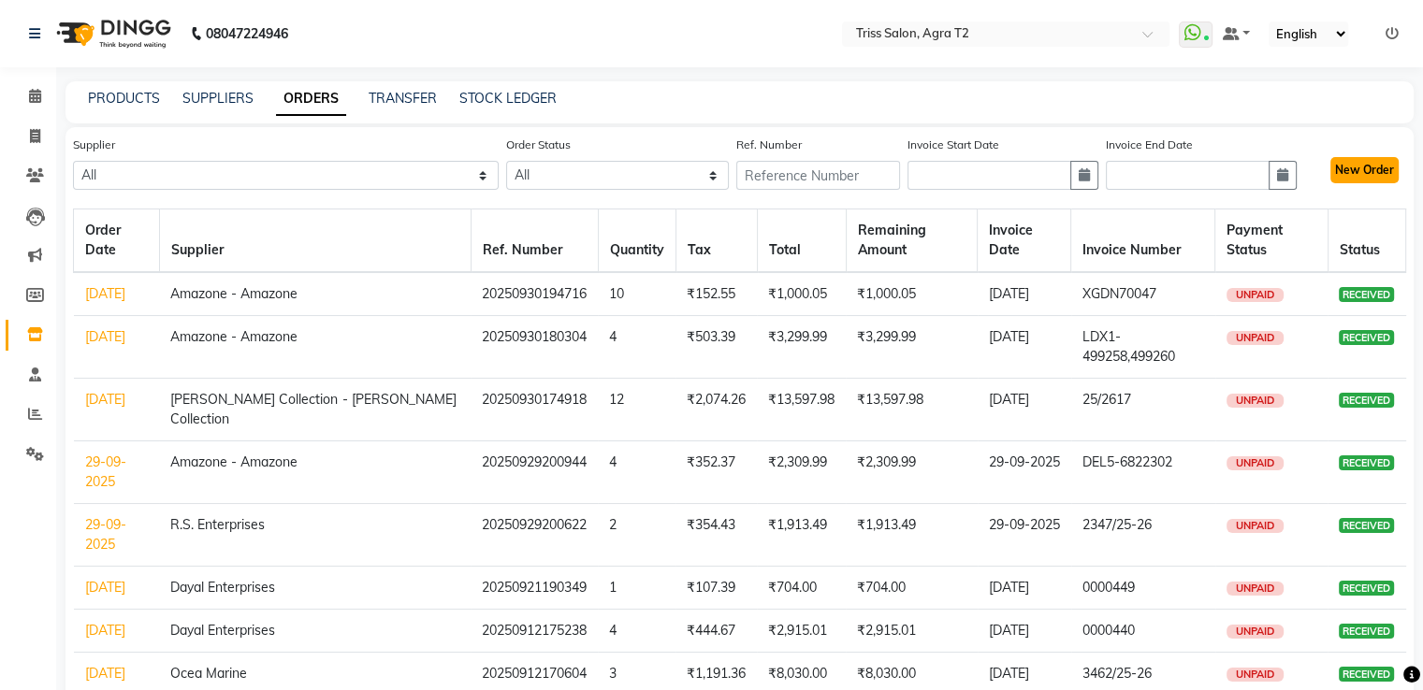
click at [1357, 173] on button "New Order" at bounding box center [1364, 170] width 68 height 26
select select "true"
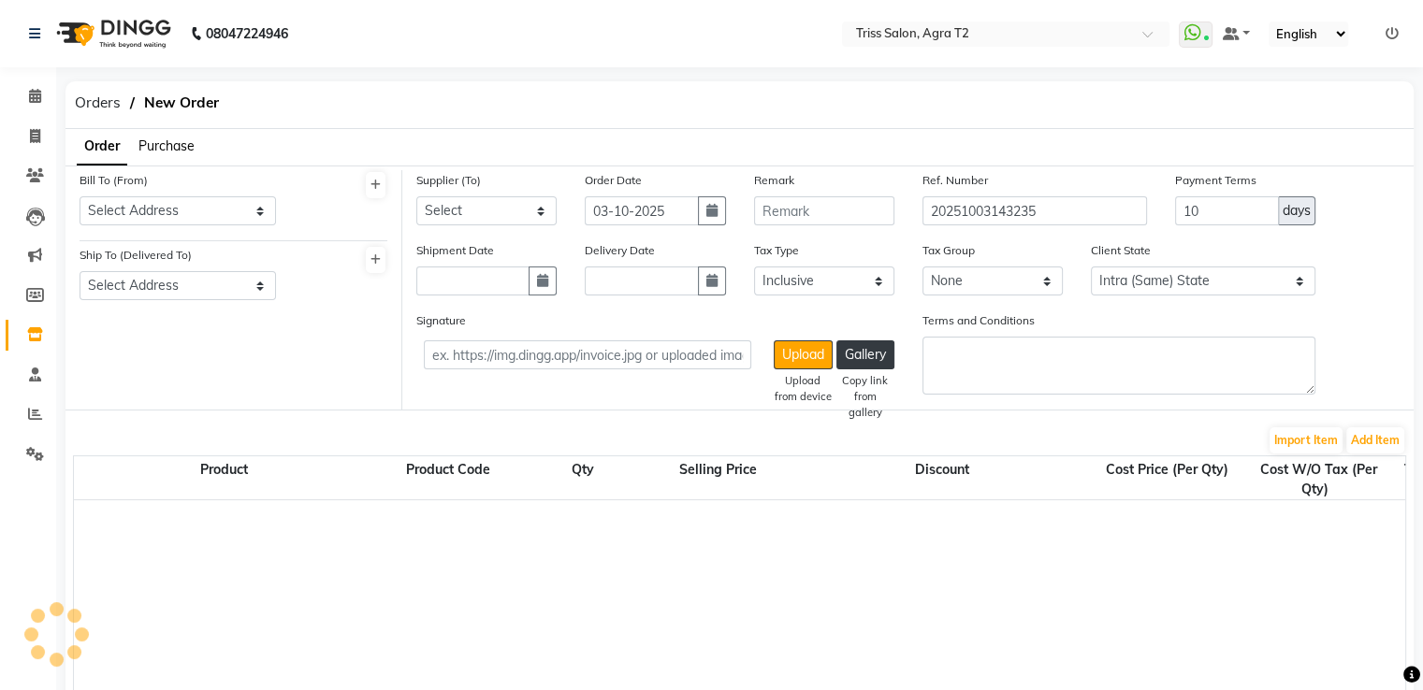
select select "1365"
click at [168, 147] on span "Purchase" at bounding box center [166, 145] width 56 height 17
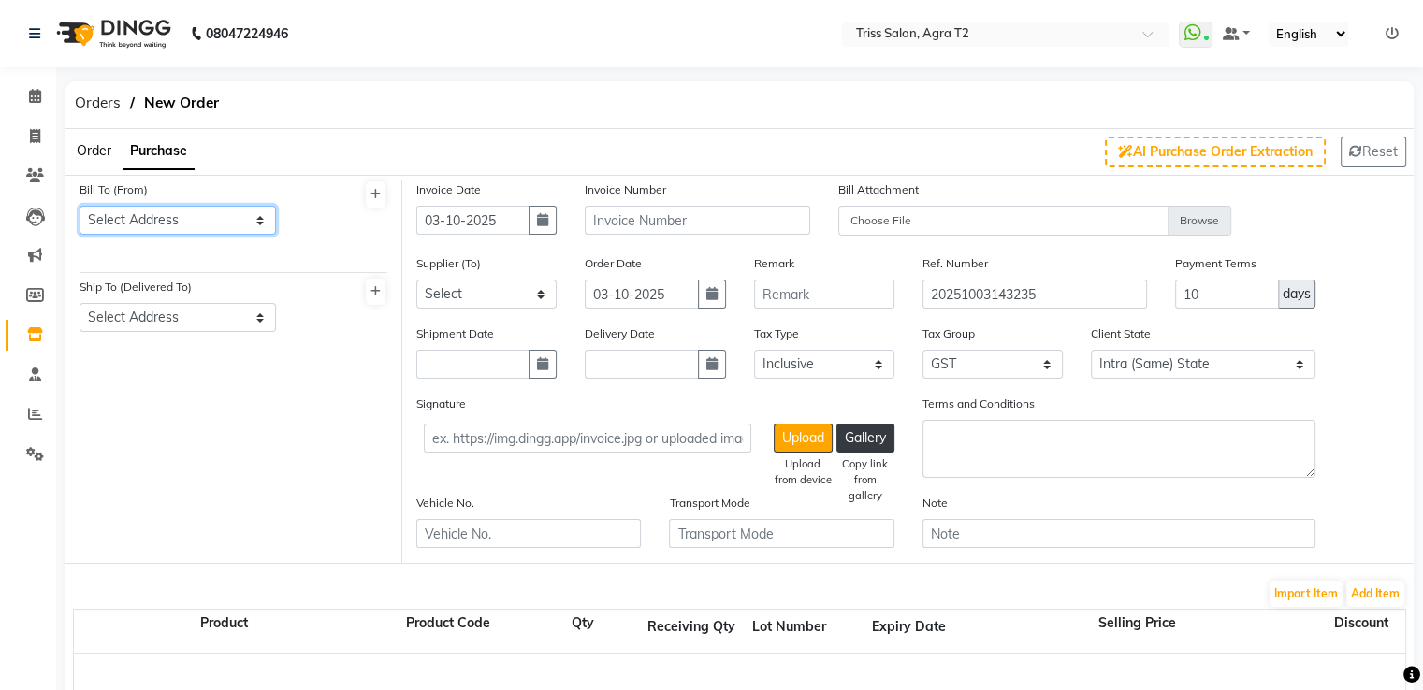
click at [171, 215] on select "Select Address Avas Vikas" at bounding box center [178, 220] width 196 height 29
select select "226"
click at [80, 206] on select "Select Address Avas Vikas" at bounding box center [178, 220] width 196 height 29
click at [180, 337] on div "Ship To (Delivered To) Select Address Avas Vikas" at bounding box center [177, 312] width 224 height 70
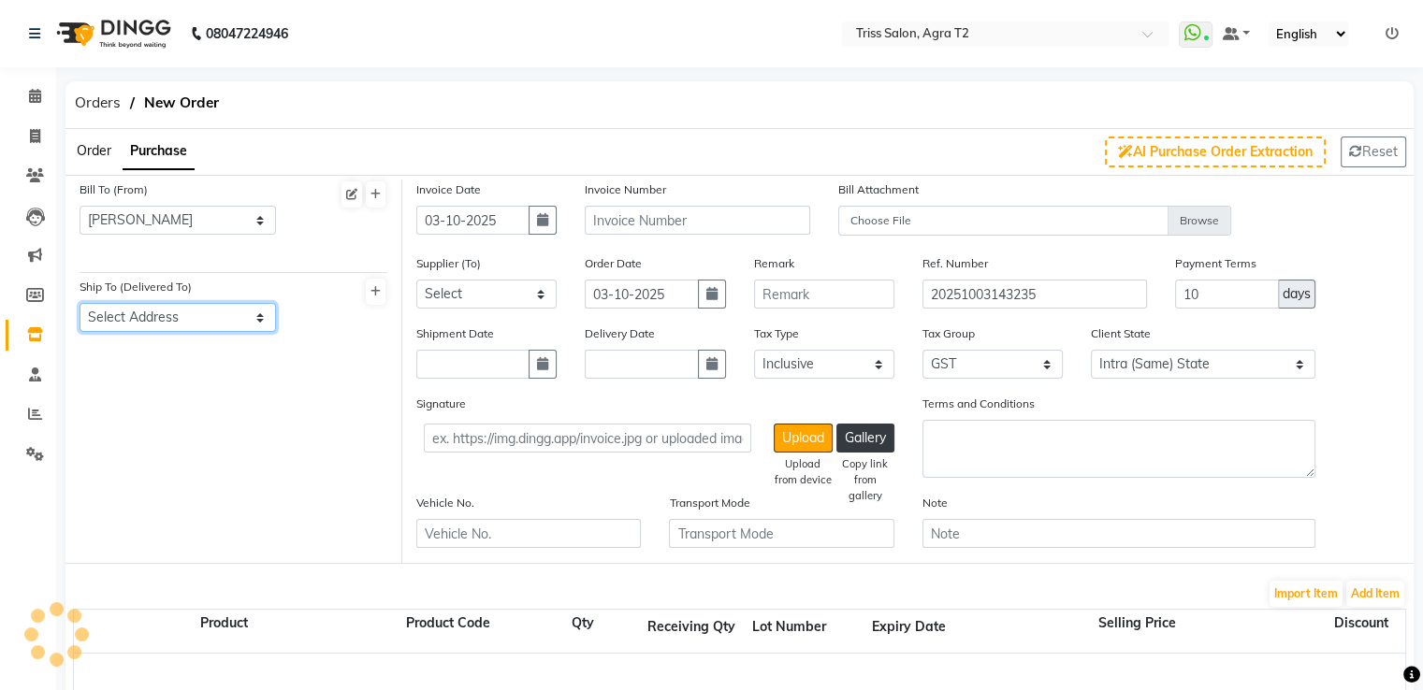
click at [180, 326] on select "Select Address Avas Vikas" at bounding box center [178, 317] width 196 height 29
select select "227"
click at [80, 304] on select "Select Address Avas Vikas" at bounding box center [178, 317] width 196 height 29
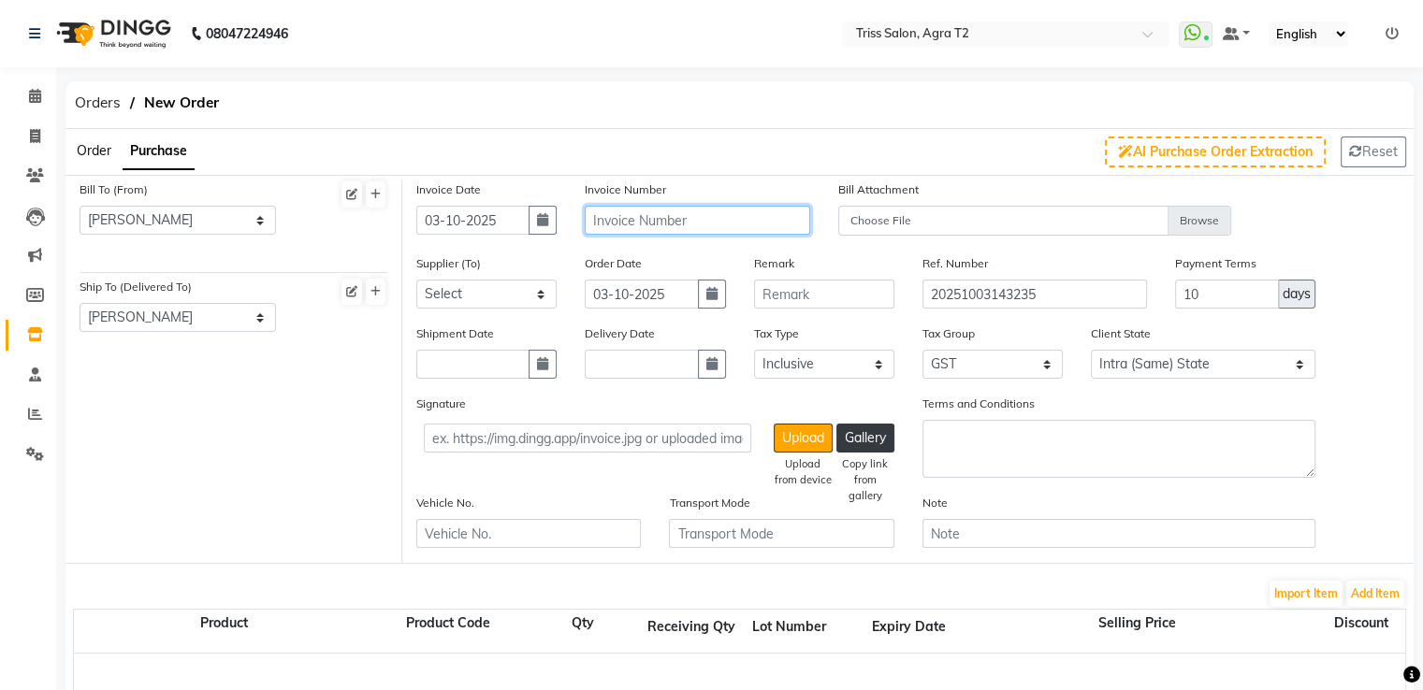
click at [636, 224] on input "text" at bounding box center [697, 220] width 224 height 29
type input "0000483"
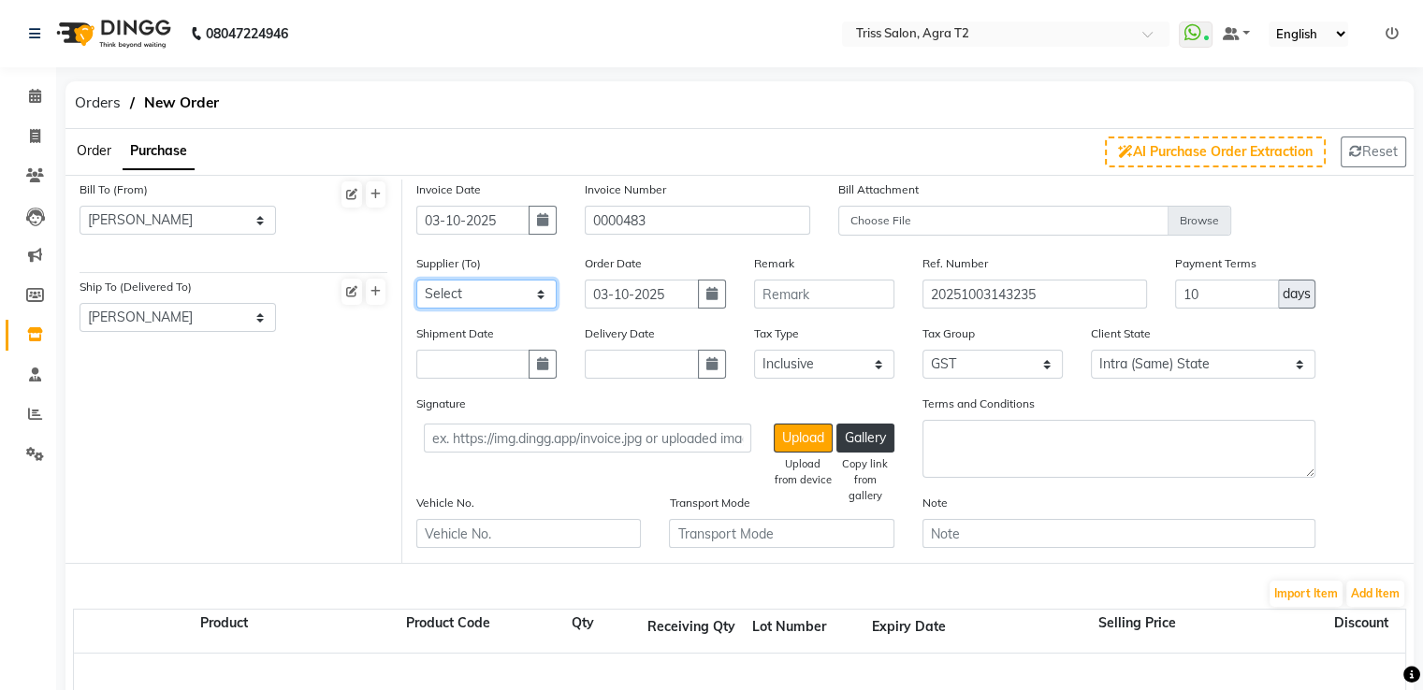
click at [503, 293] on select "Select Auraine Botanicals Pooja Enterprises Klassik Beauty Solutions MLS ENTERP…" at bounding box center [486, 294] width 140 height 29
select select "2628"
click at [416, 281] on select "Select Auraine Botanicals Pooja Enterprises Klassik Beauty Solutions MLS ENTERP…" at bounding box center [486, 294] width 140 height 29
click at [1362, 587] on button "Add Item" at bounding box center [1375, 594] width 58 height 26
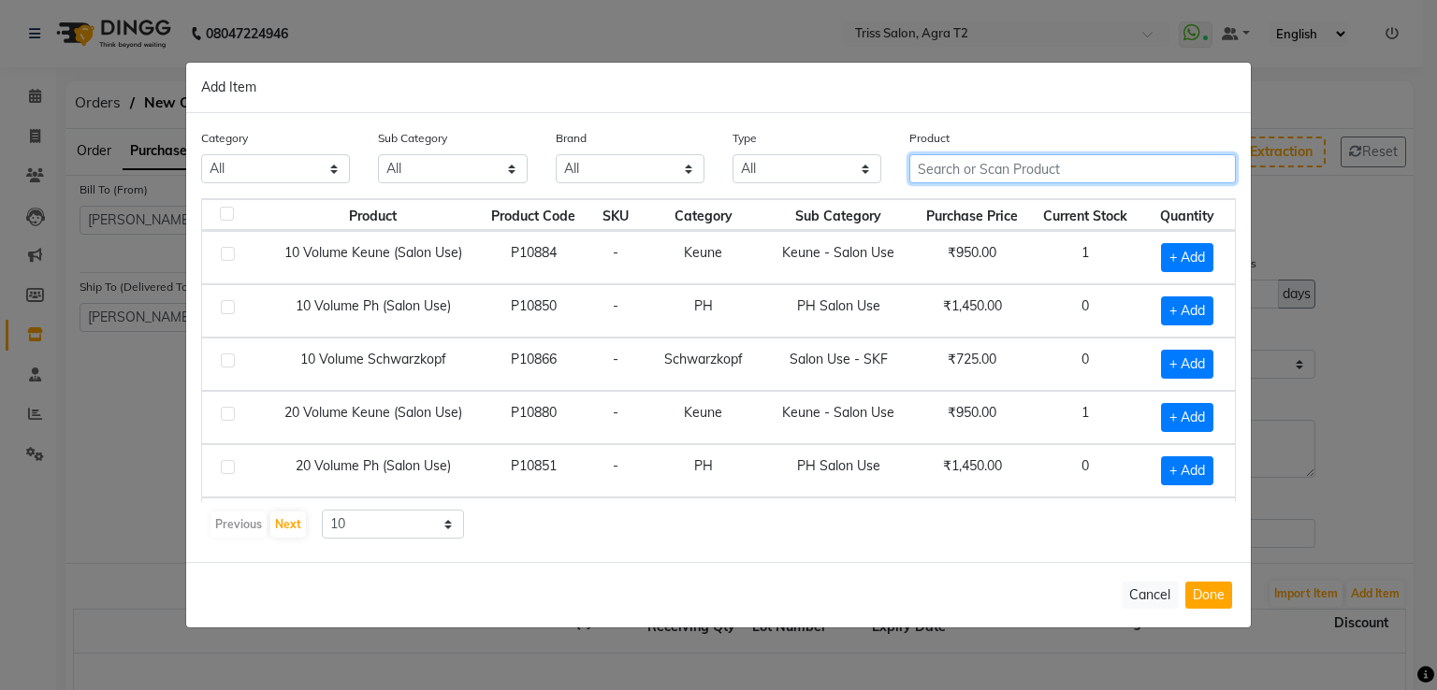
click at [947, 177] on input "text" at bounding box center [1072, 168] width 326 height 29
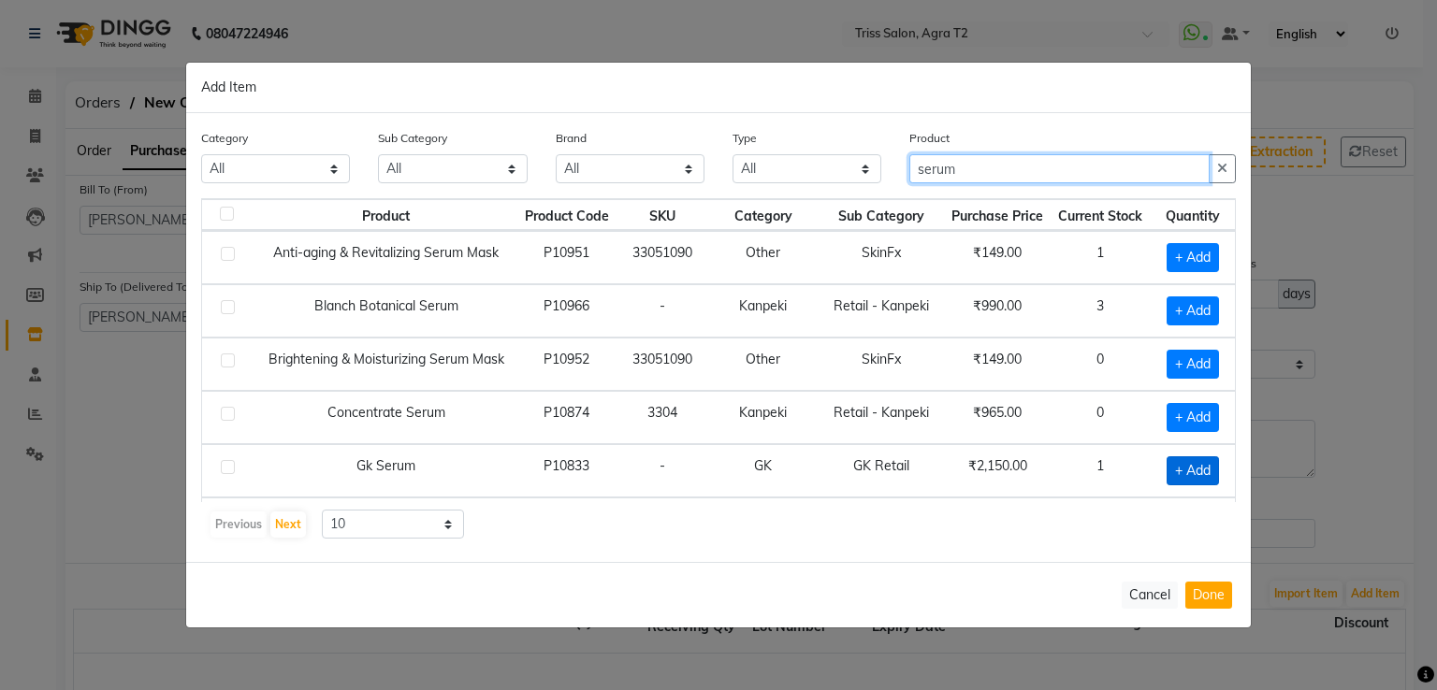
type input "serum"
click at [1166, 462] on span "+ Add" at bounding box center [1192, 470] width 52 height 29
checkbox input "true"
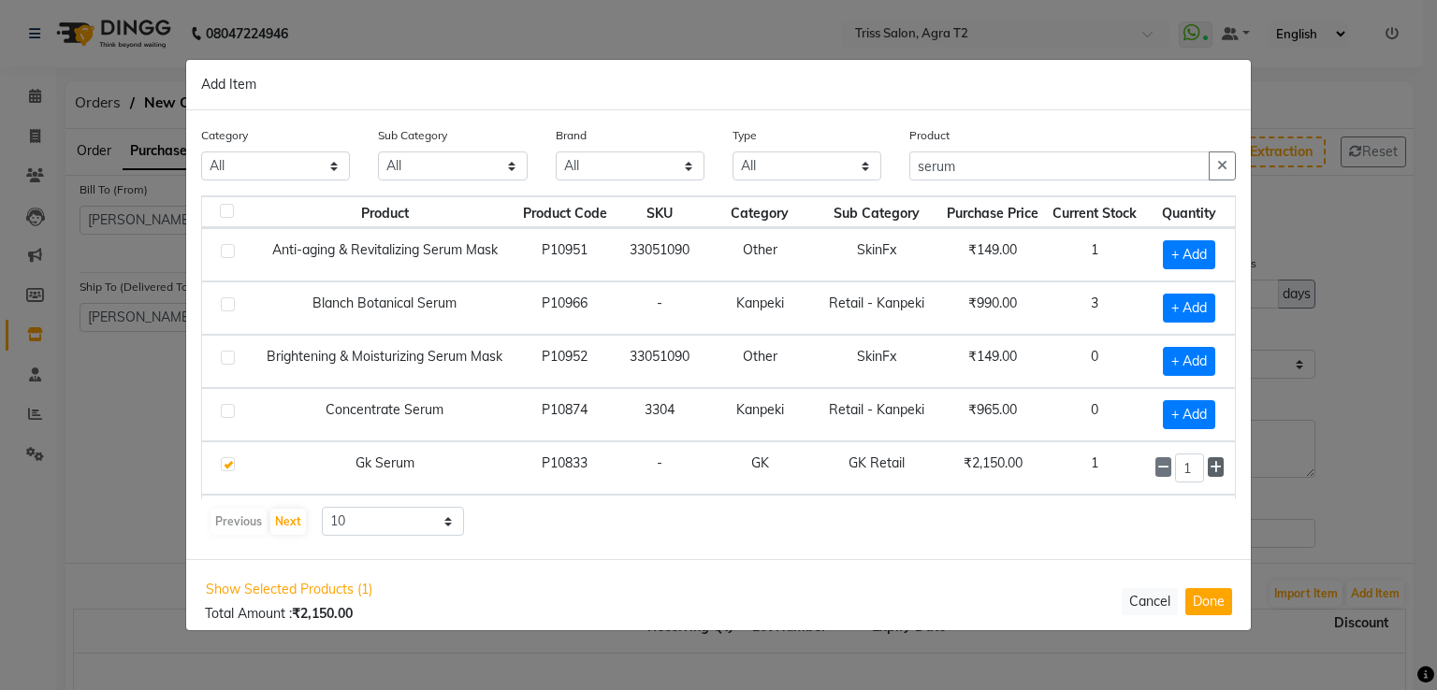
click at [1209, 467] on icon at bounding box center [1215, 467] width 12 height 13
type input "3"
click at [1221, 165] on icon "button" at bounding box center [1222, 165] width 10 height 13
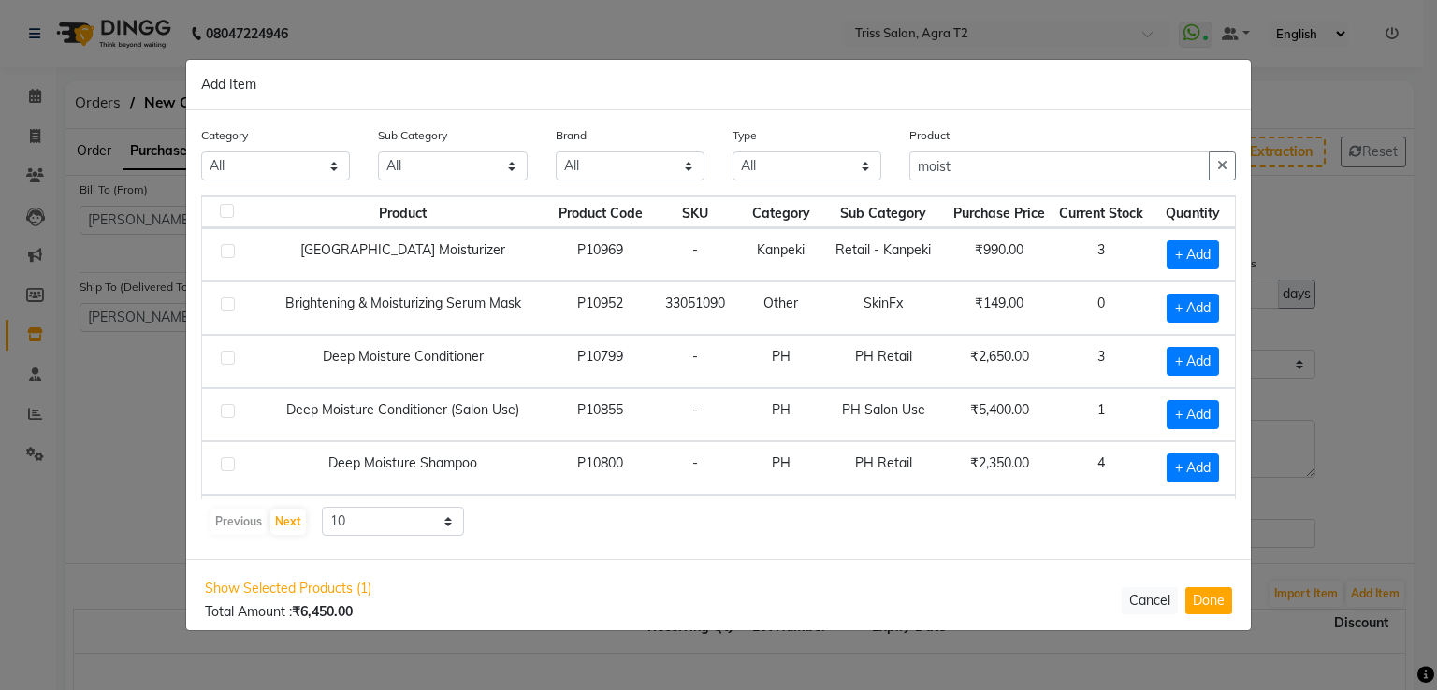
click at [1082, 148] on div "Product moist" at bounding box center [1072, 152] width 326 height 55
click at [1080, 167] on input "moist" at bounding box center [1059, 166] width 300 height 29
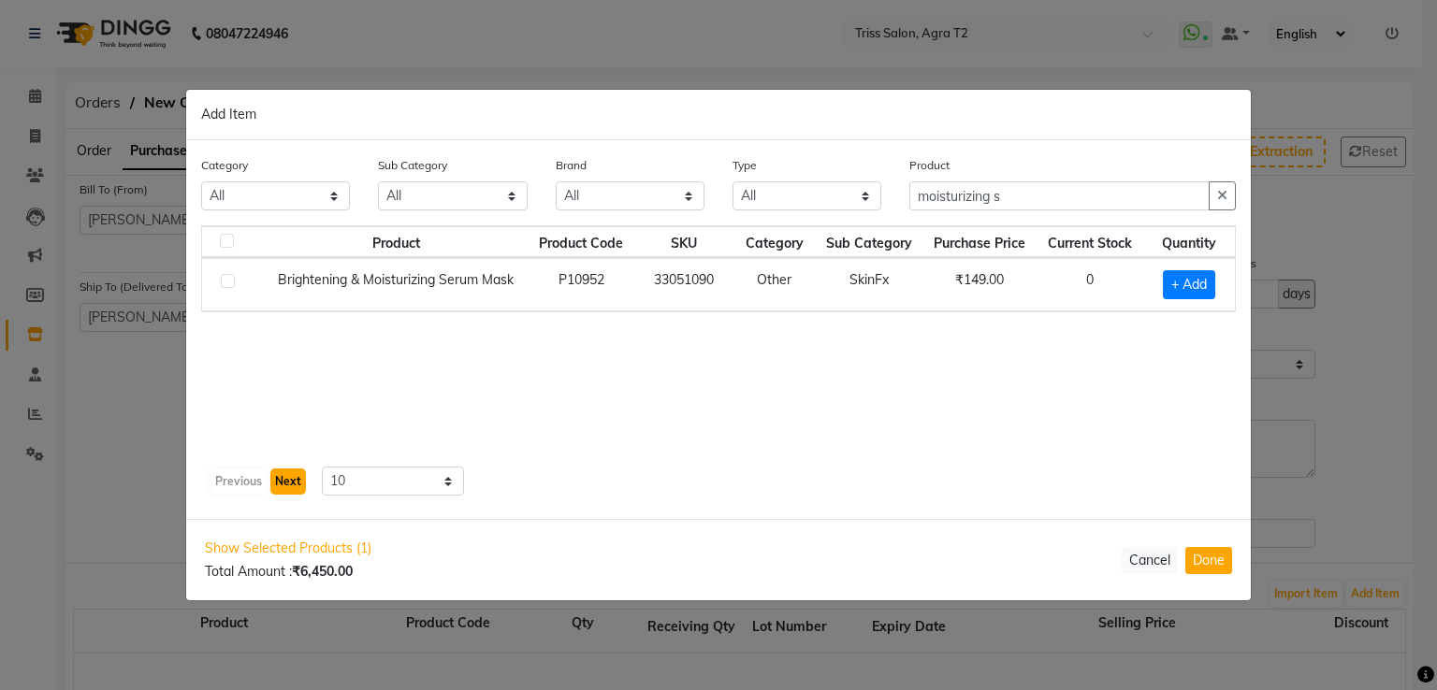
click at [282, 483] on button "Next" at bounding box center [288, 482] width 36 height 26
click at [251, 484] on button "Previous" at bounding box center [238, 482] width 56 height 26
drag, startPoint x: 1013, startPoint y: 199, endPoint x: 907, endPoint y: 204, distance: 105.8
click at [907, 204] on div "Product moisturizing s" at bounding box center [1072, 190] width 354 height 70
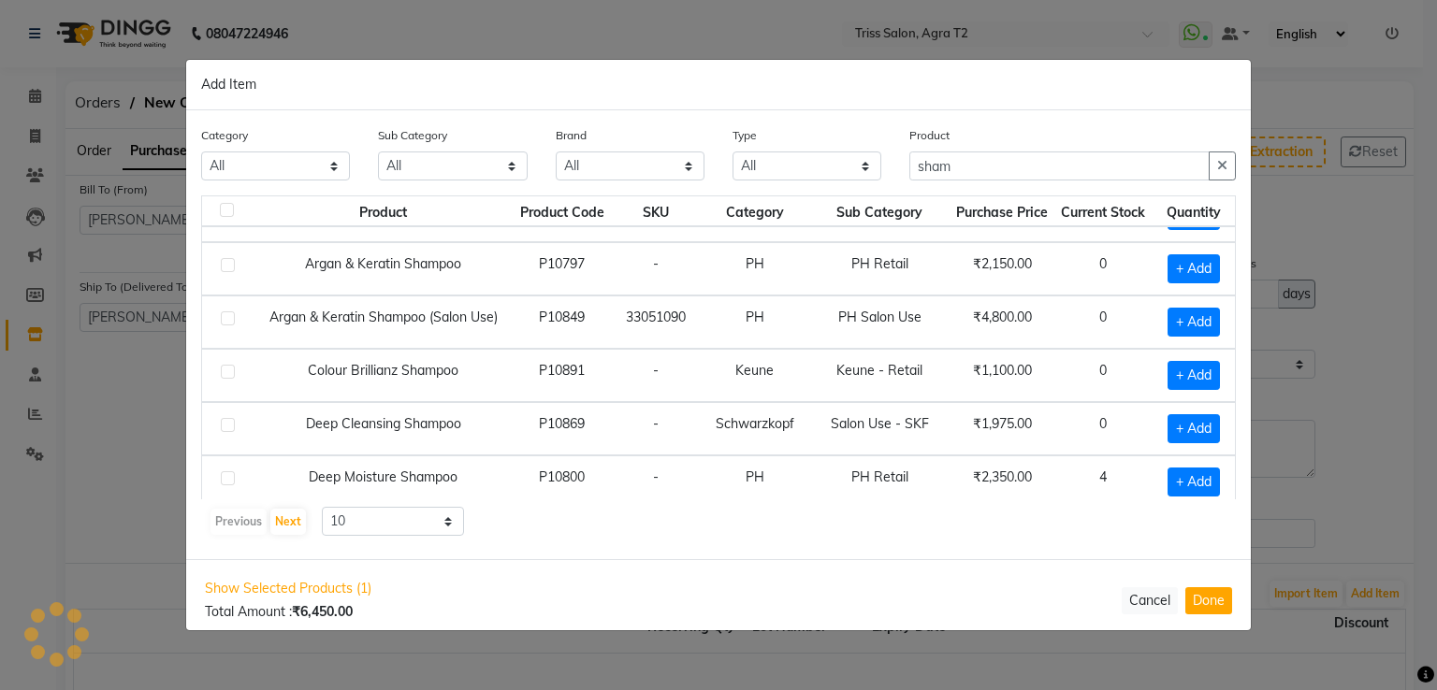
scroll to position [254, 0]
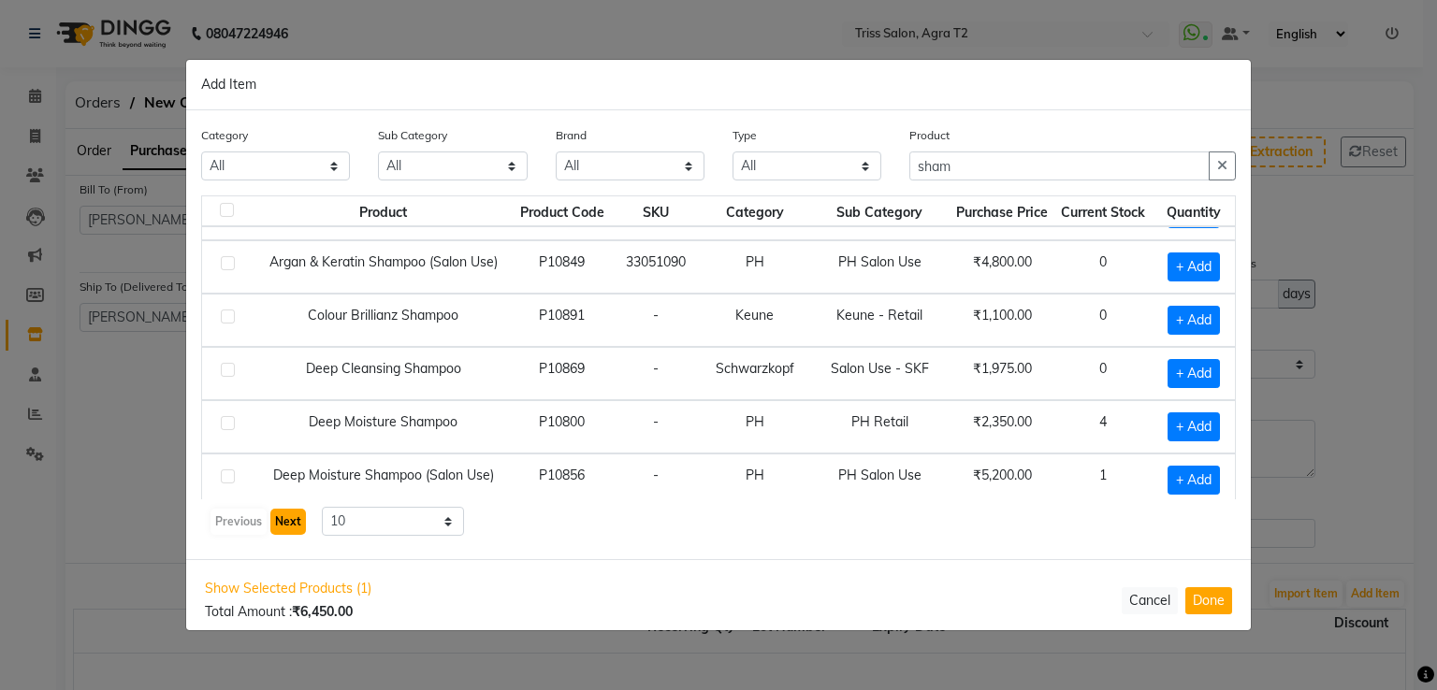
click at [277, 516] on button "Next" at bounding box center [288, 522] width 36 height 26
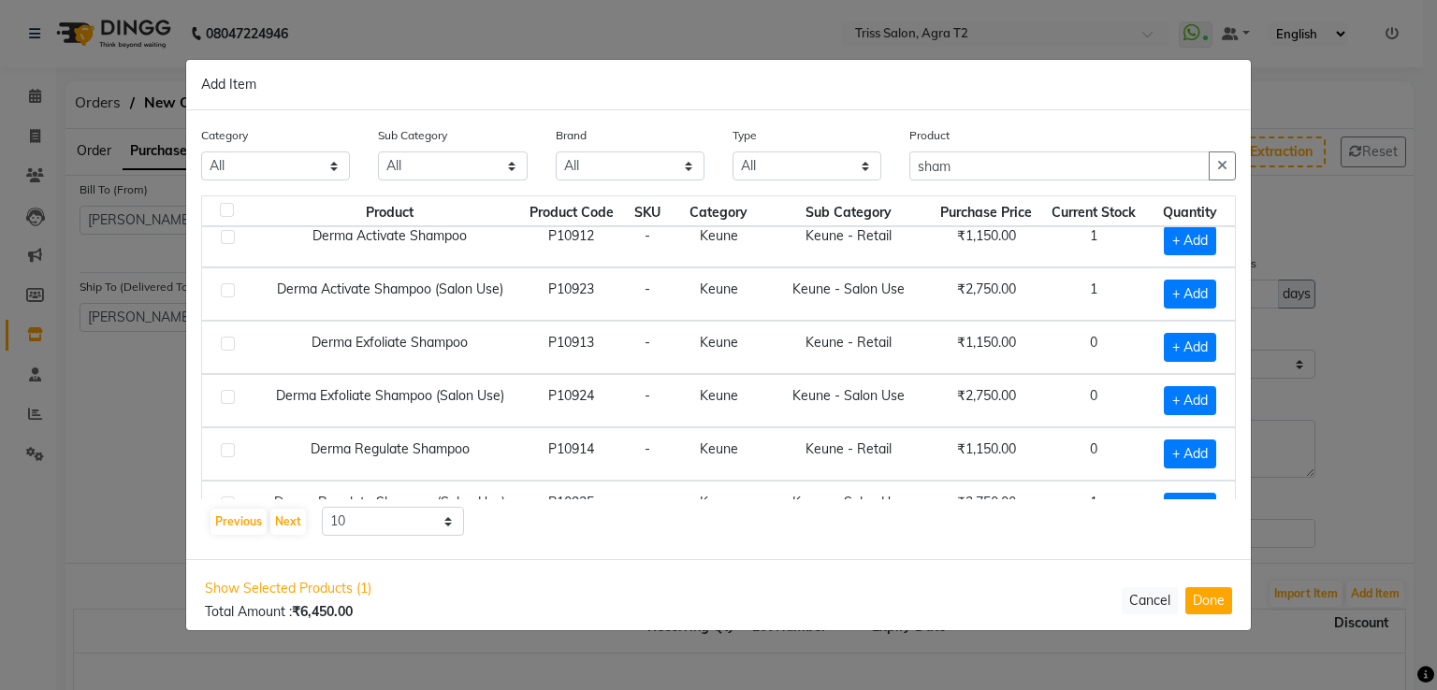
scroll to position [0, 0]
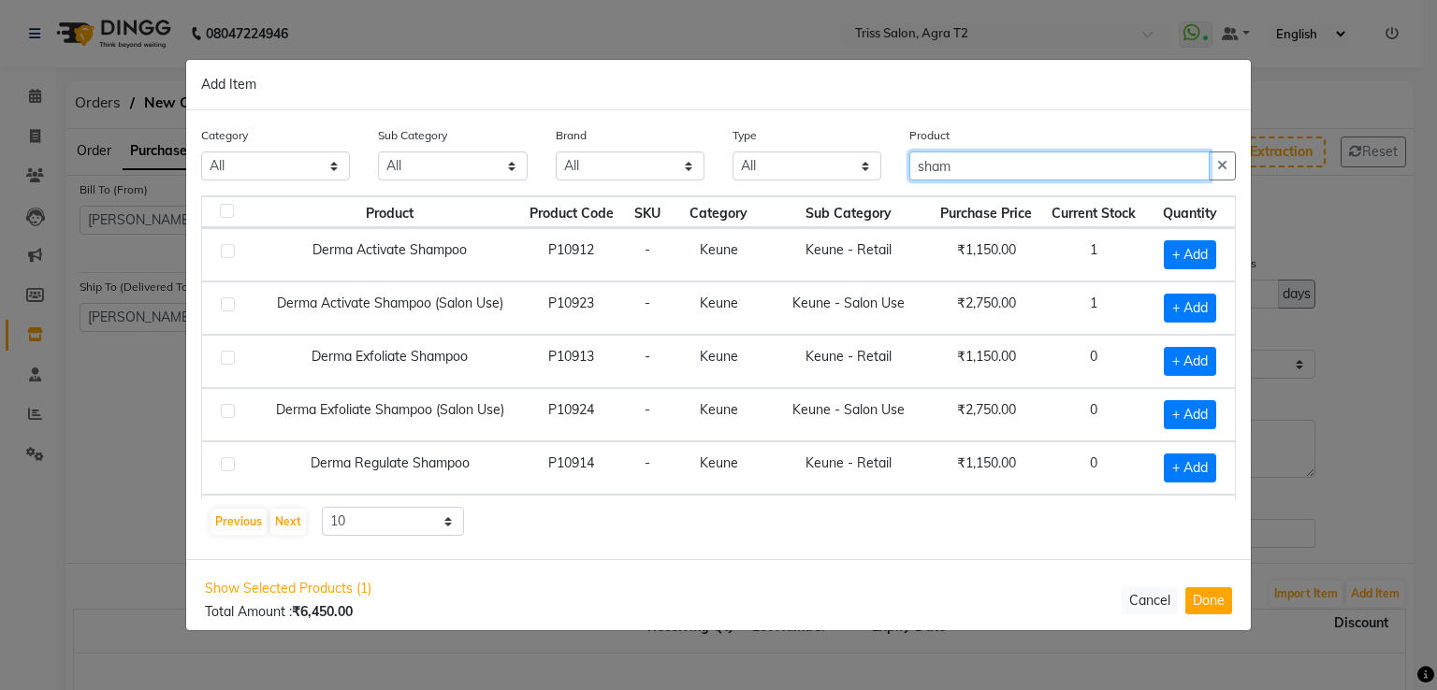
click at [1107, 174] on input "sham" at bounding box center [1059, 166] width 300 height 29
type input "shampoo"
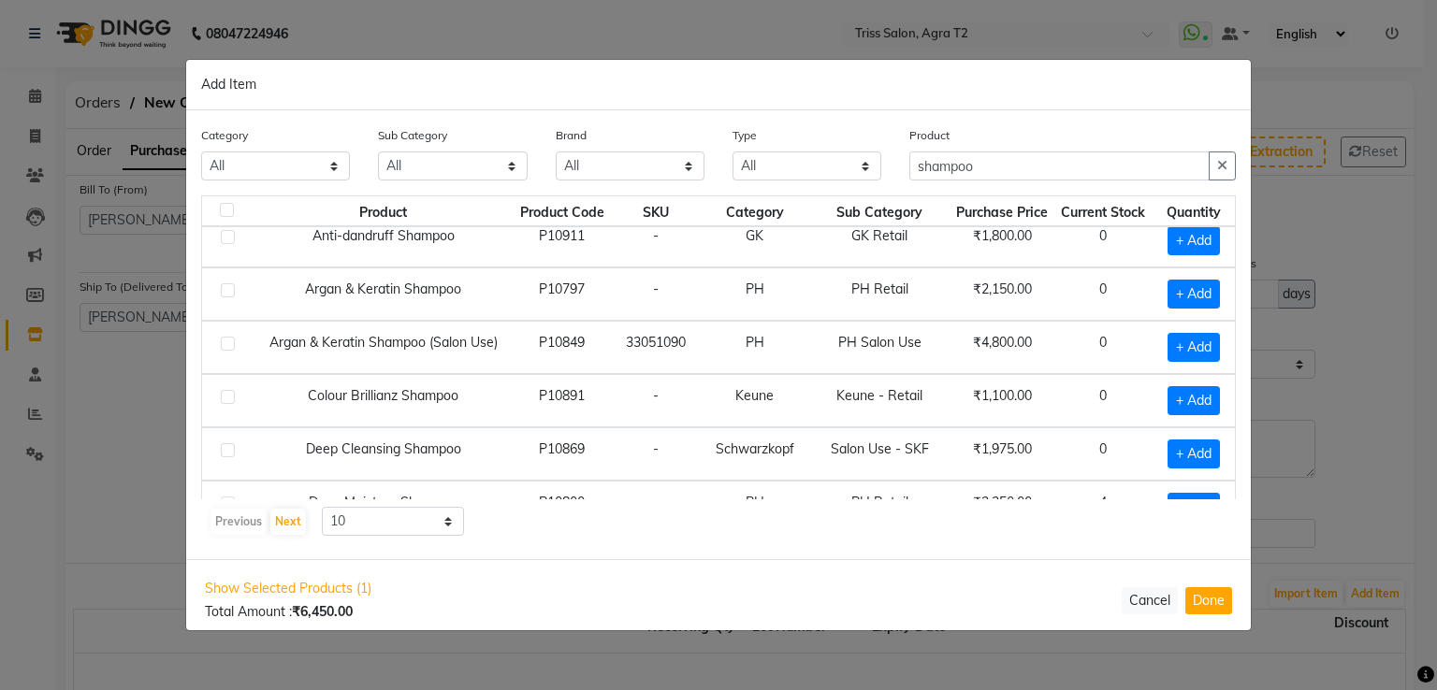
scroll to position [254, 0]
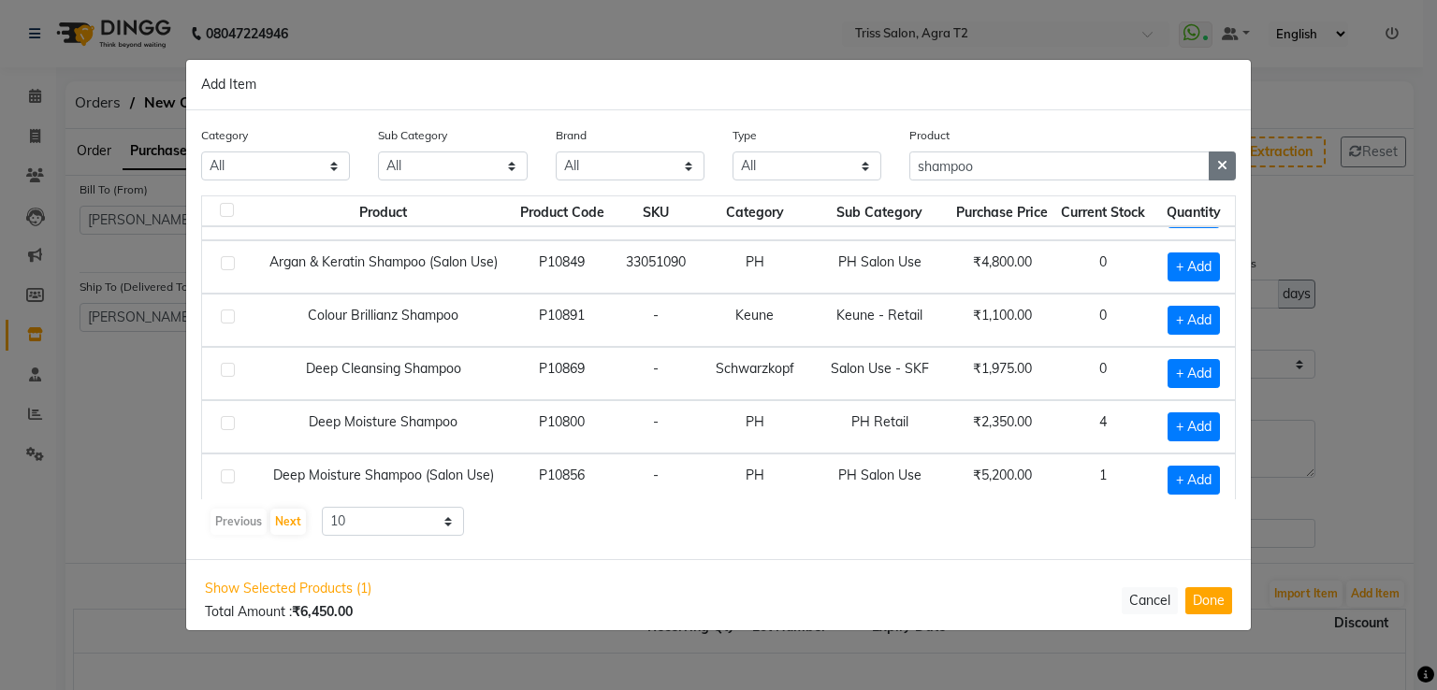
click at [1223, 172] on icon "button" at bounding box center [1222, 165] width 10 height 13
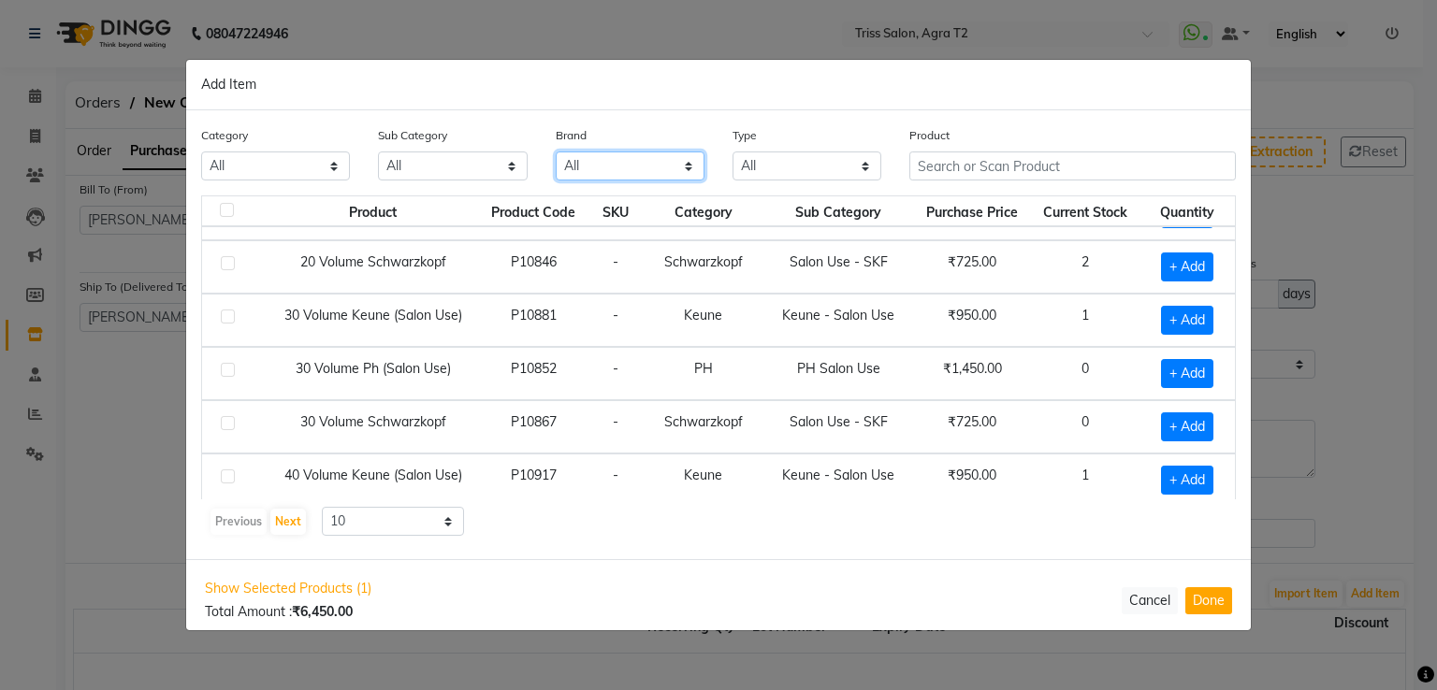
click at [593, 177] on select "All 3tenx Dyson Floractive Gk Kanepki Kanpeki Keune Mintree Moroccanoil Perron …" at bounding box center [630, 166] width 149 height 29
select select "gk"
click at [556, 152] on select "All 3tenx Dyson Floractive Gk Kanepki Kanpeki Keune Mintree Moroccanoil Perron …" at bounding box center [630, 166] width 149 height 29
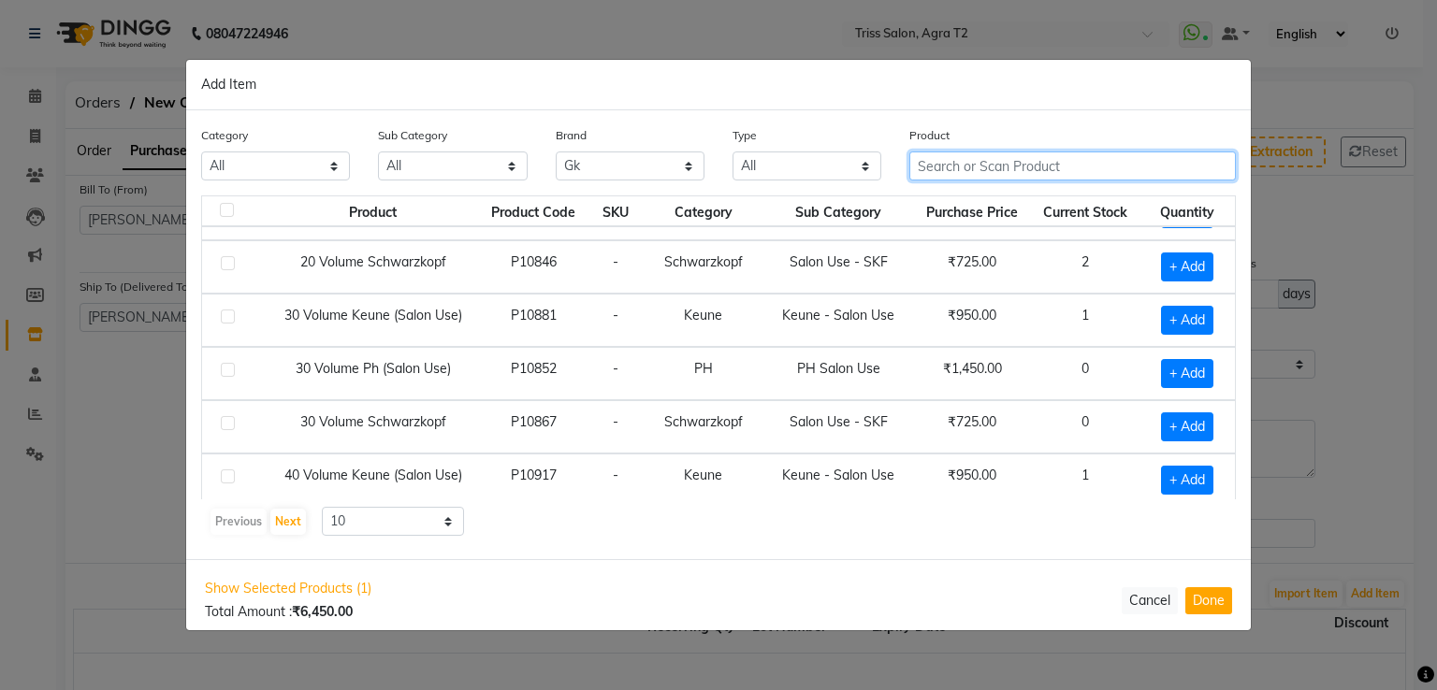
click at [990, 175] on input "text" at bounding box center [1072, 166] width 326 height 29
type input "moistur"
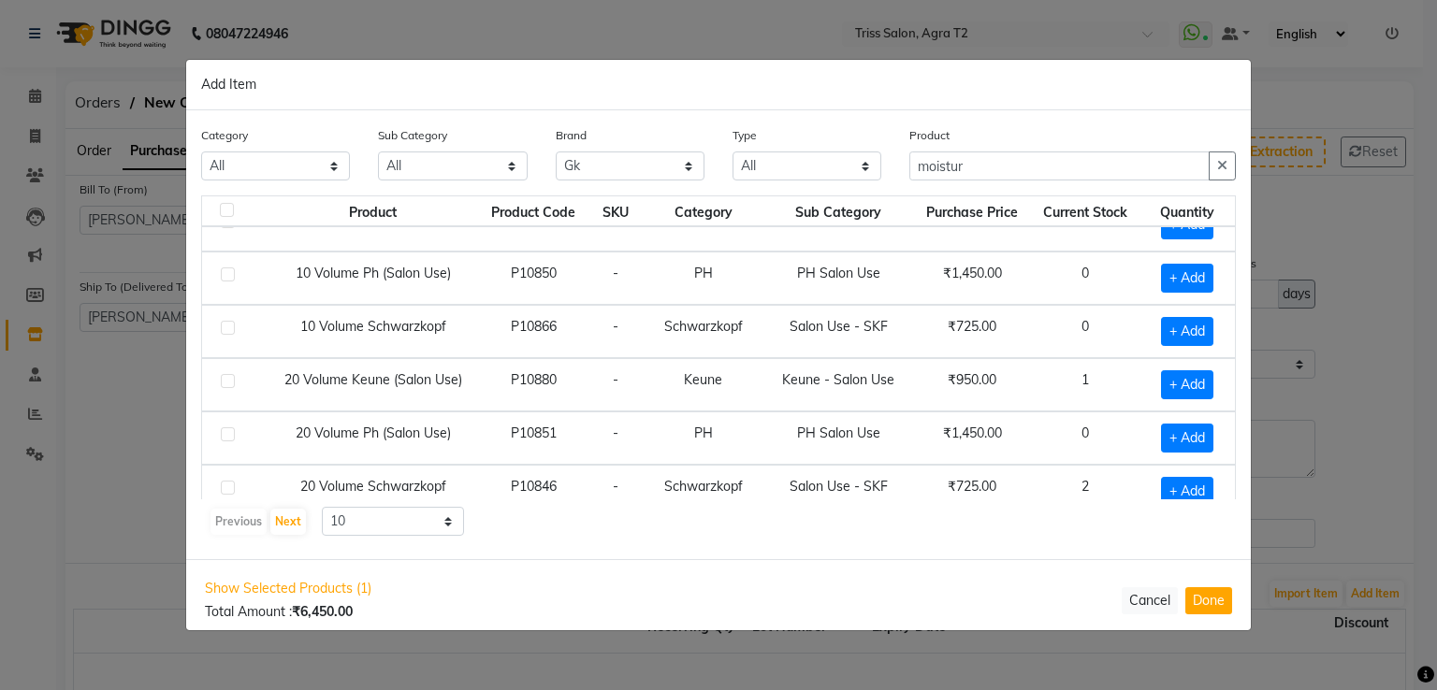
scroll to position [0, 0]
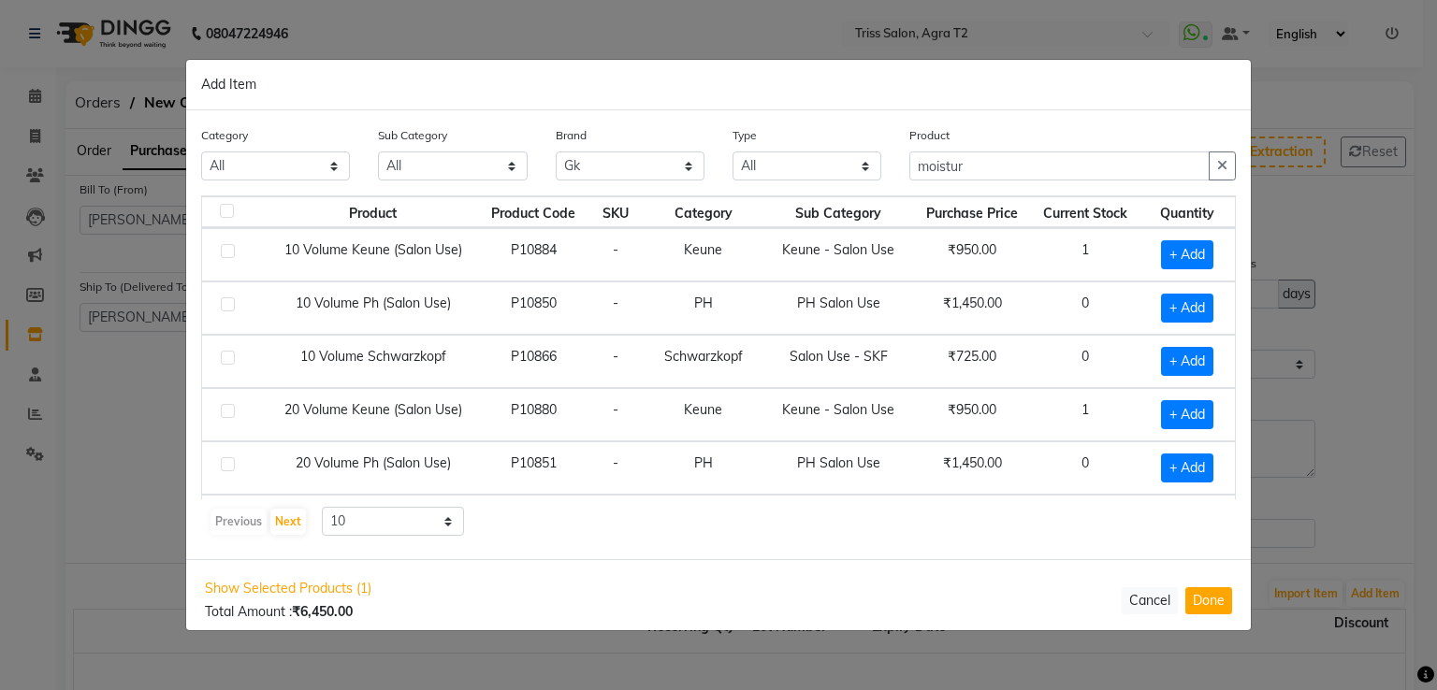
click at [1220, 490] on td "+ Add" at bounding box center [1186, 467] width 95 height 53
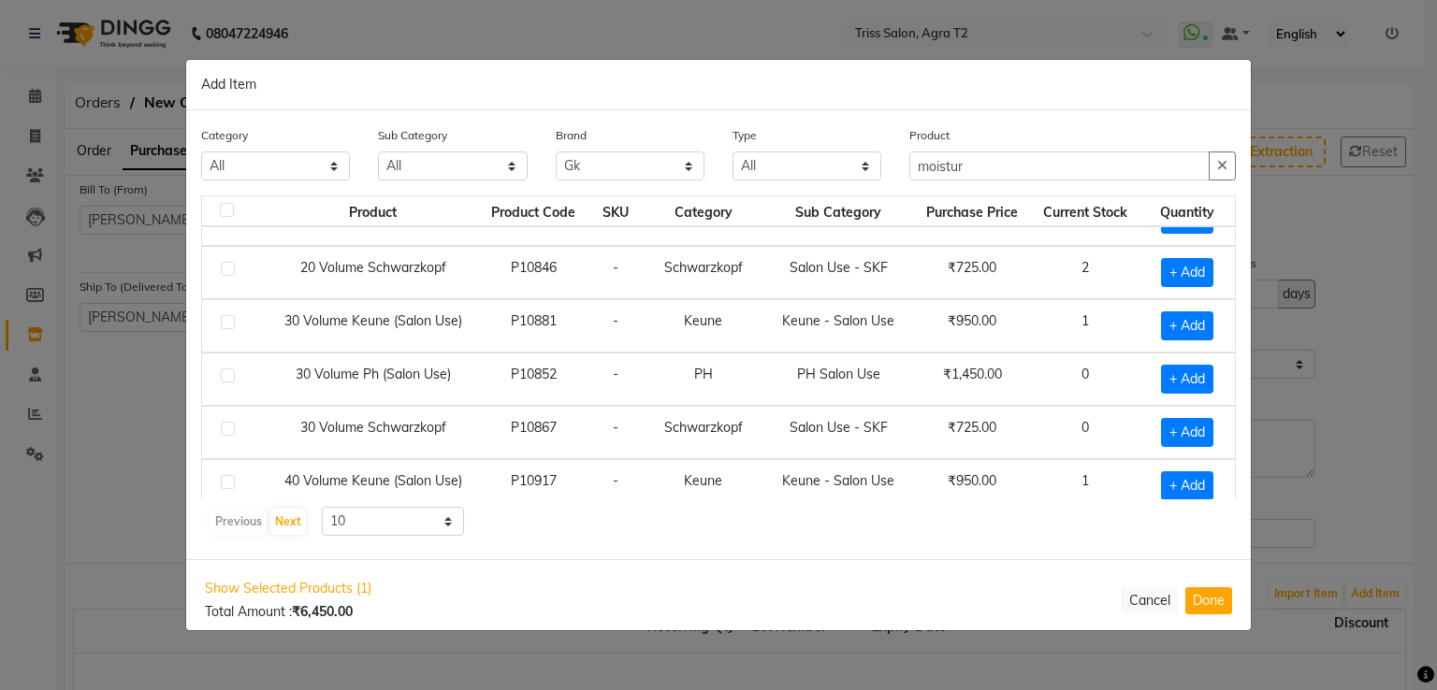
scroll to position [254, 0]
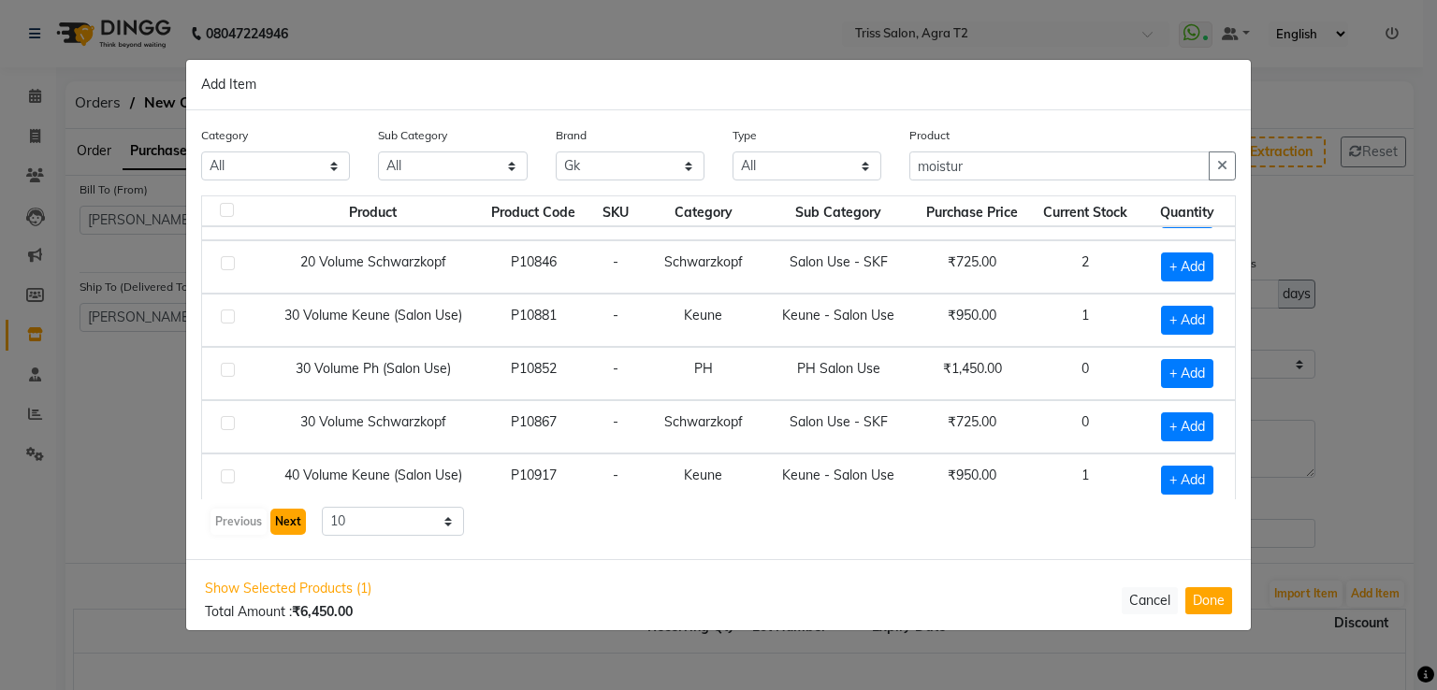
click at [282, 524] on button "Next" at bounding box center [288, 522] width 36 height 26
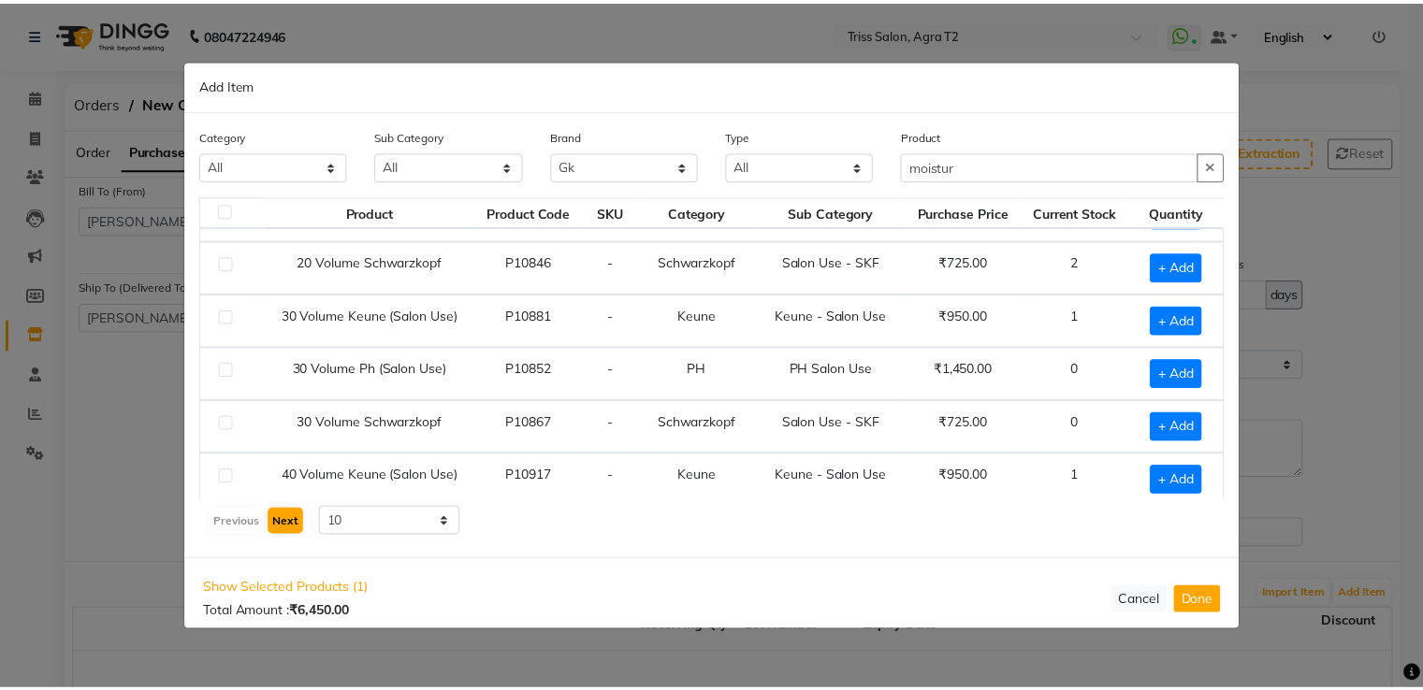
scroll to position [0, 0]
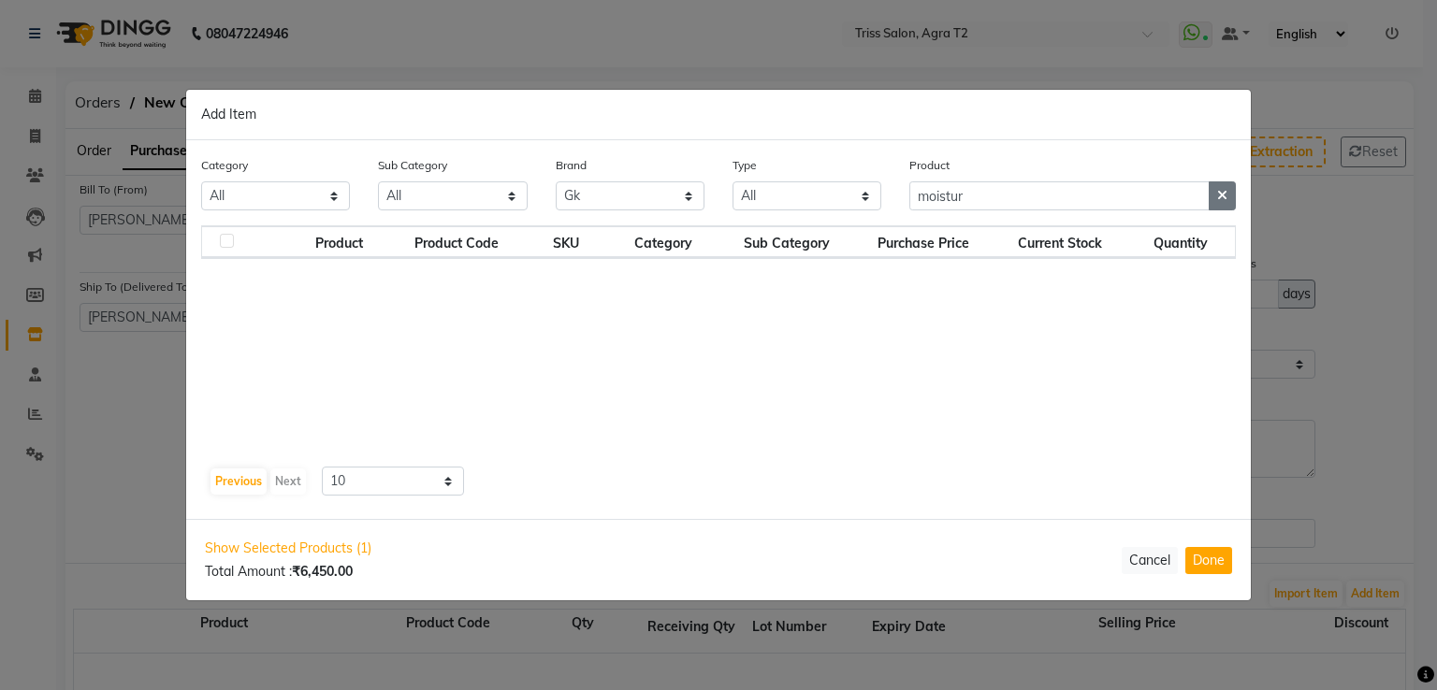
click at [1218, 191] on icon "button" at bounding box center [1222, 195] width 10 height 13
click at [793, 191] on select "All Both Consumable Retail" at bounding box center [806, 195] width 149 height 29
select select "R"
click at [732, 181] on select "All Both Consumable Retail" at bounding box center [806, 195] width 149 height 29
click at [1043, 173] on div "Product" at bounding box center [1072, 182] width 326 height 55
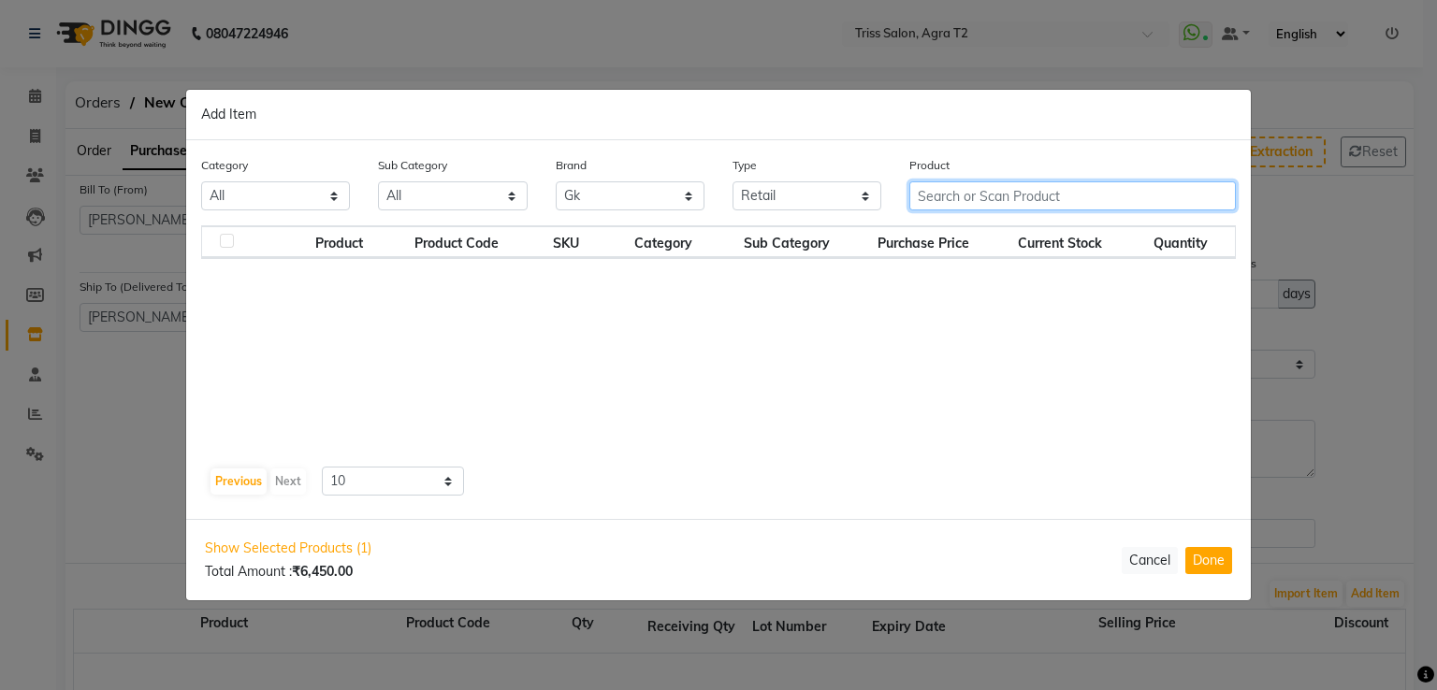
click at [1040, 195] on input "text" at bounding box center [1072, 195] width 326 height 29
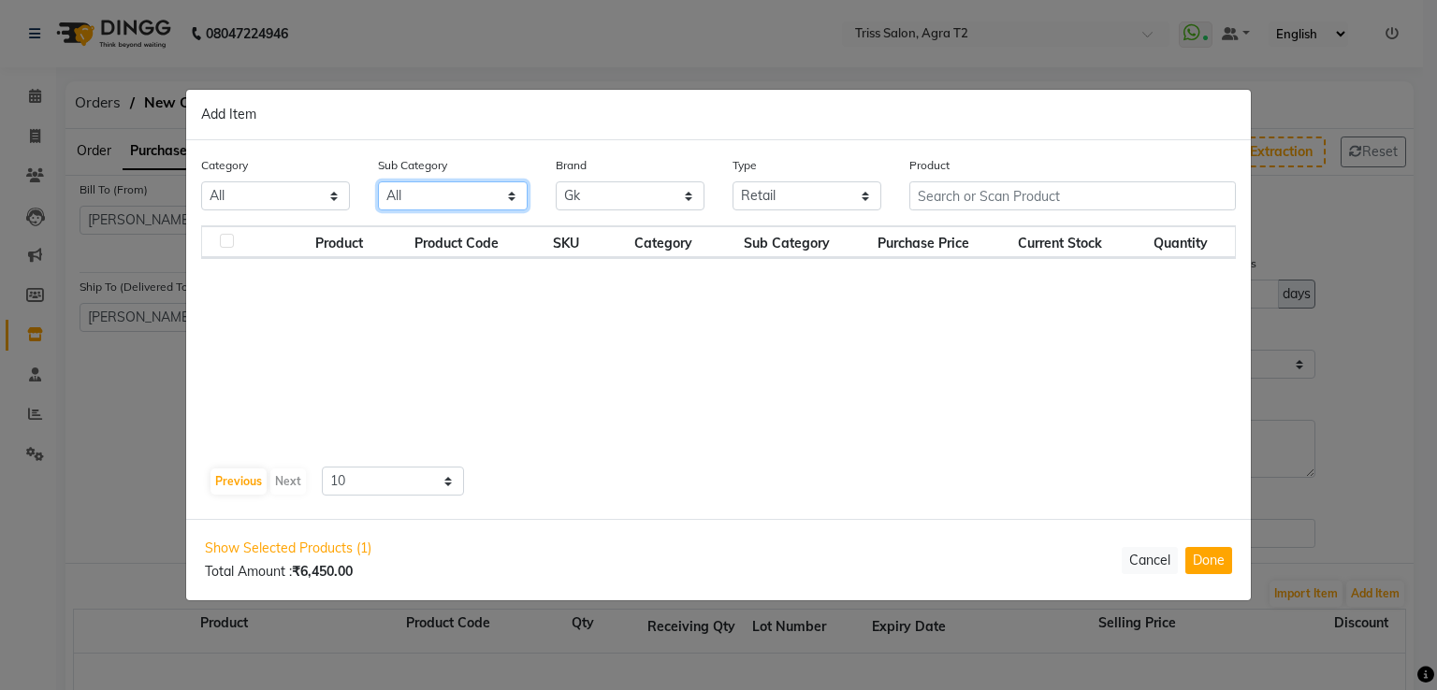
click at [508, 187] on select "All Casmara Retail Dyson Retail - K18 Salon Use - SKF GK Salon Use Salon Use - …" at bounding box center [452, 195] width 149 height 29
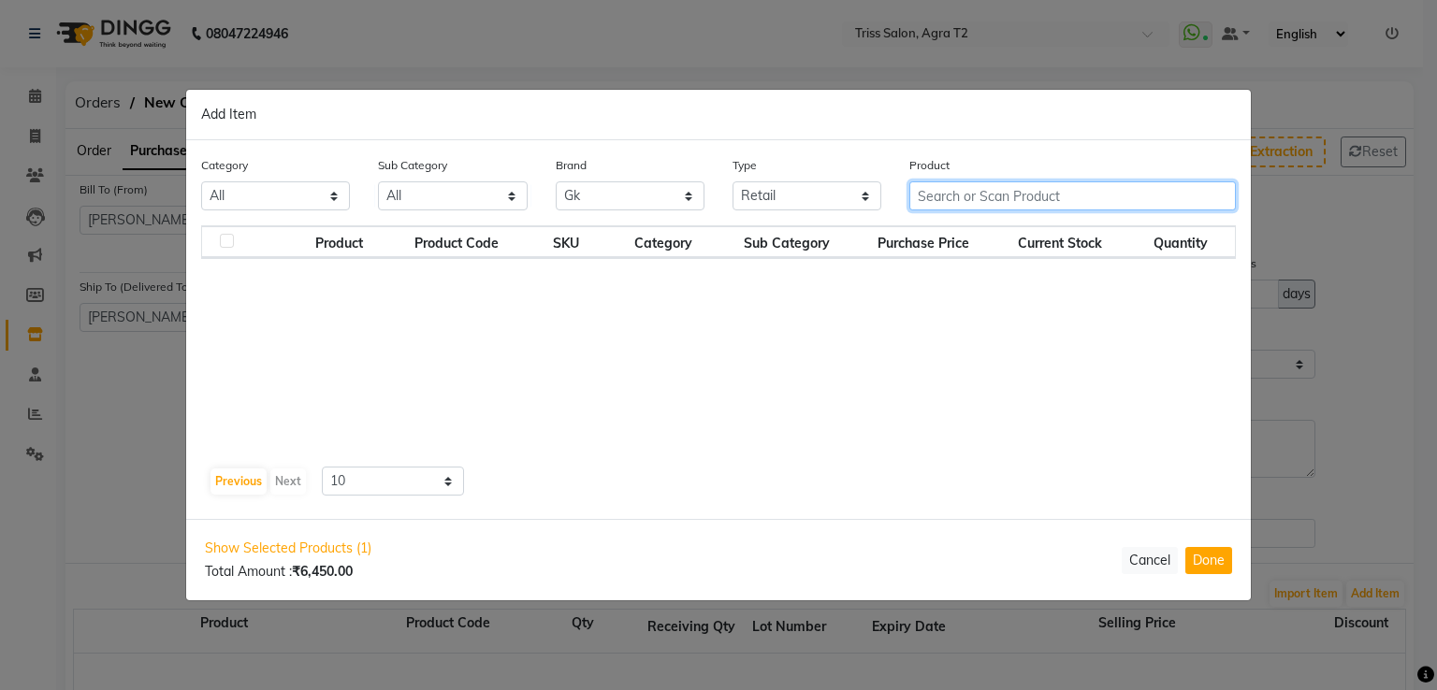
click at [1085, 195] on input "text" at bounding box center [1072, 195] width 326 height 29
type input "moistu"
click at [1223, 195] on icon "button" at bounding box center [1222, 195] width 10 height 13
click at [1149, 562] on button "Cancel" at bounding box center [1149, 560] width 56 height 27
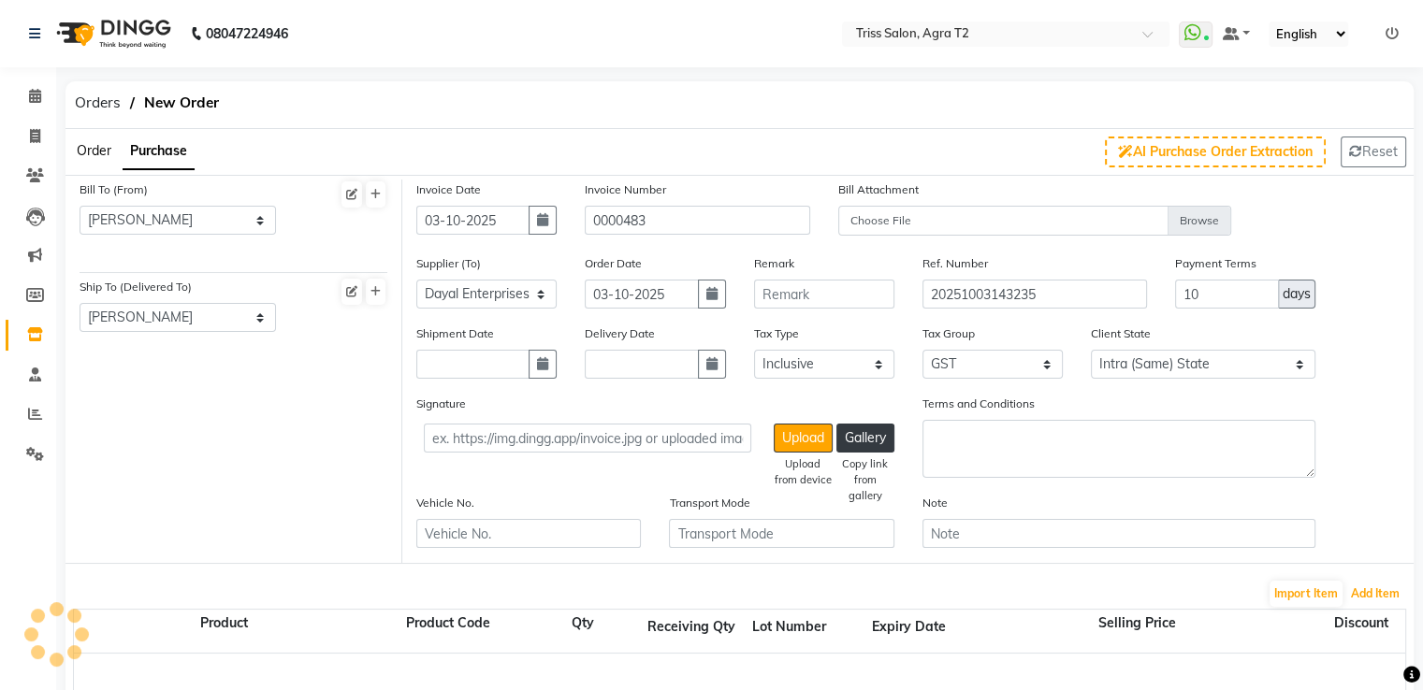
scroll to position [281, 0]
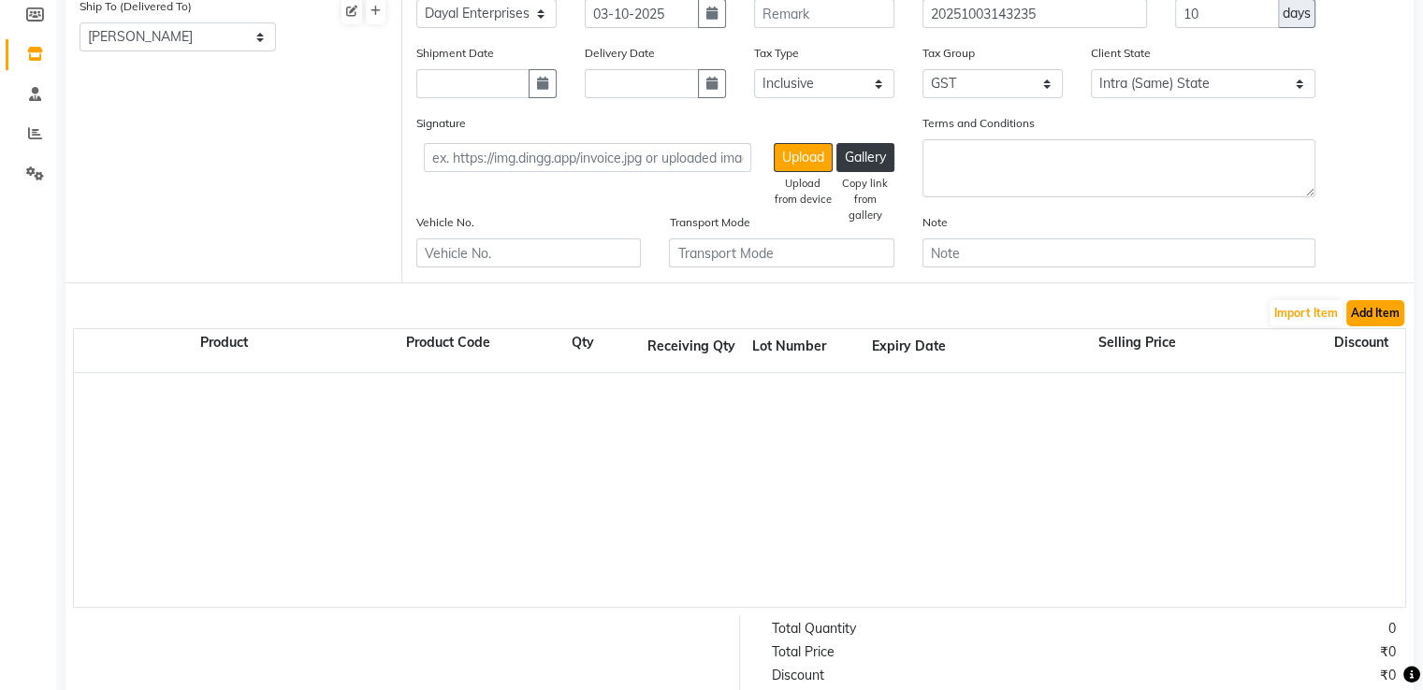
click at [1356, 311] on button "Add Item" at bounding box center [1375, 313] width 58 height 26
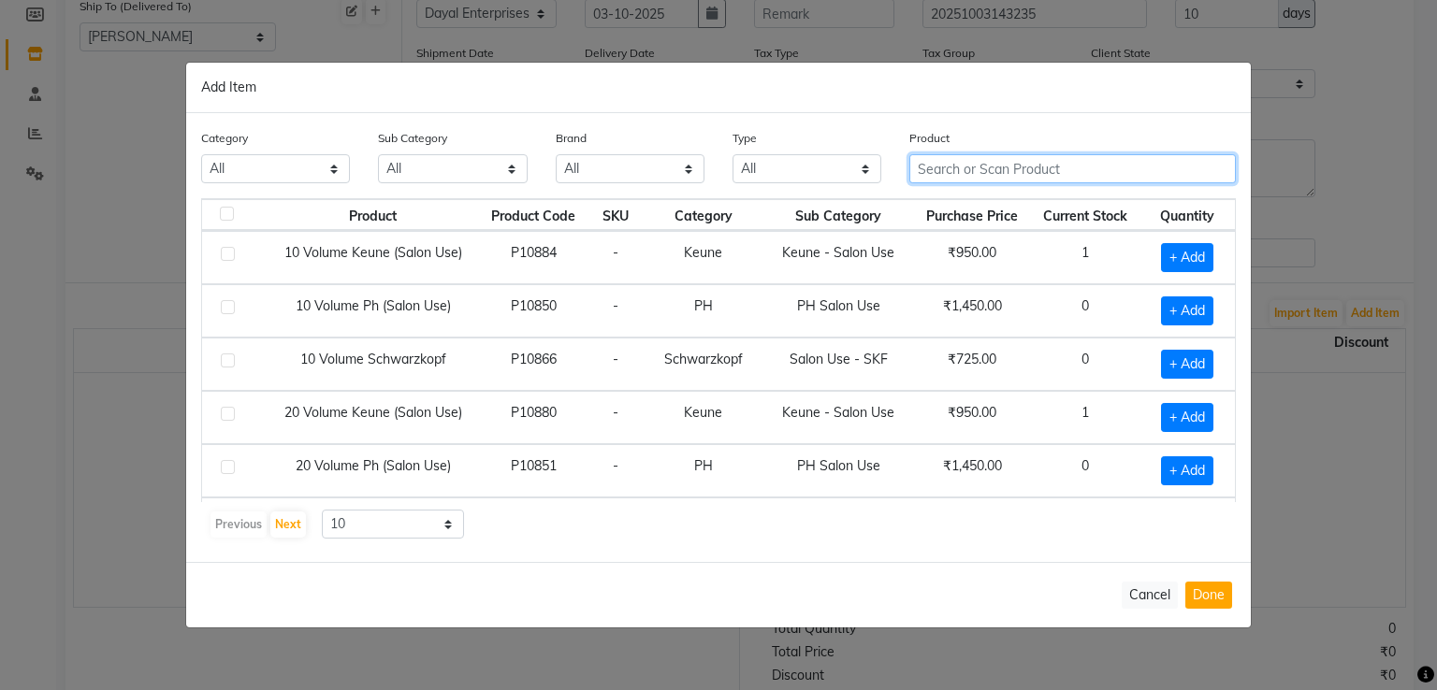
click at [987, 166] on input "text" at bounding box center [1072, 168] width 326 height 29
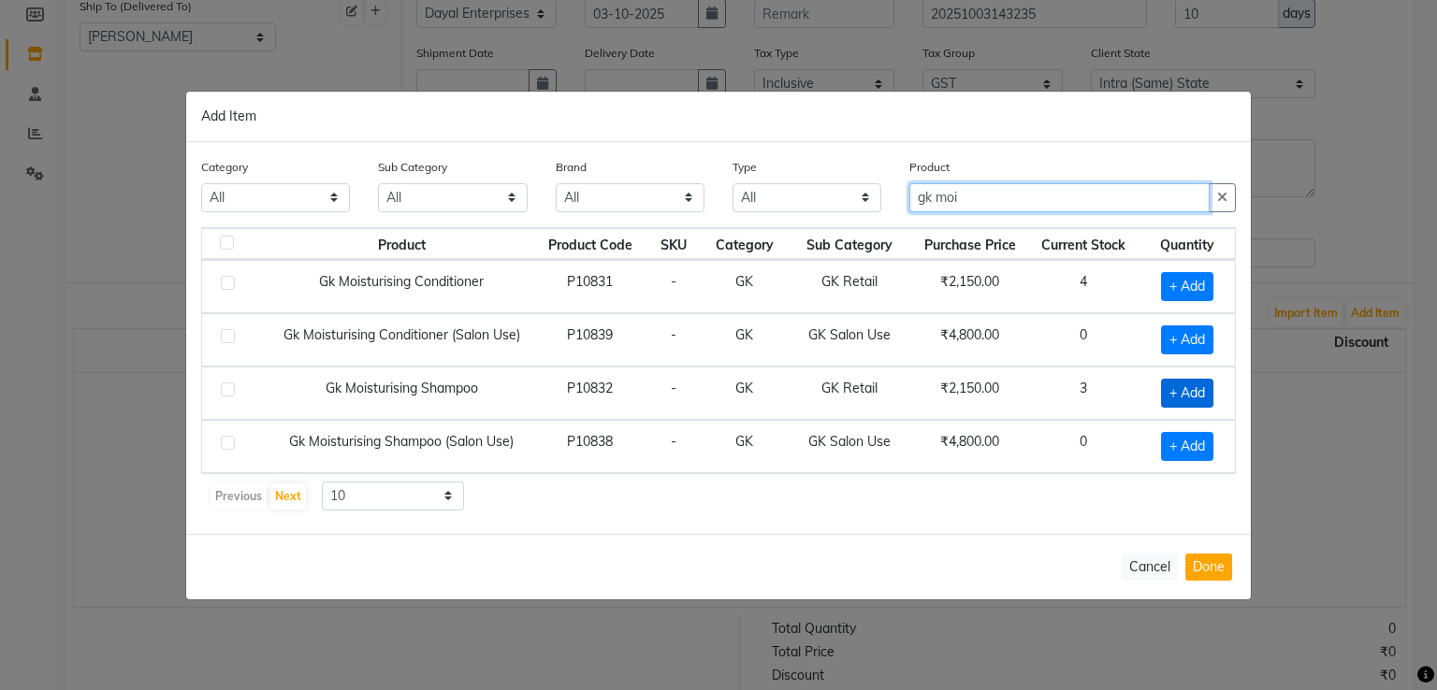
type input "gk moi"
click at [1191, 393] on span "+ Add" at bounding box center [1187, 393] width 52 height 29
checkbox input "true"
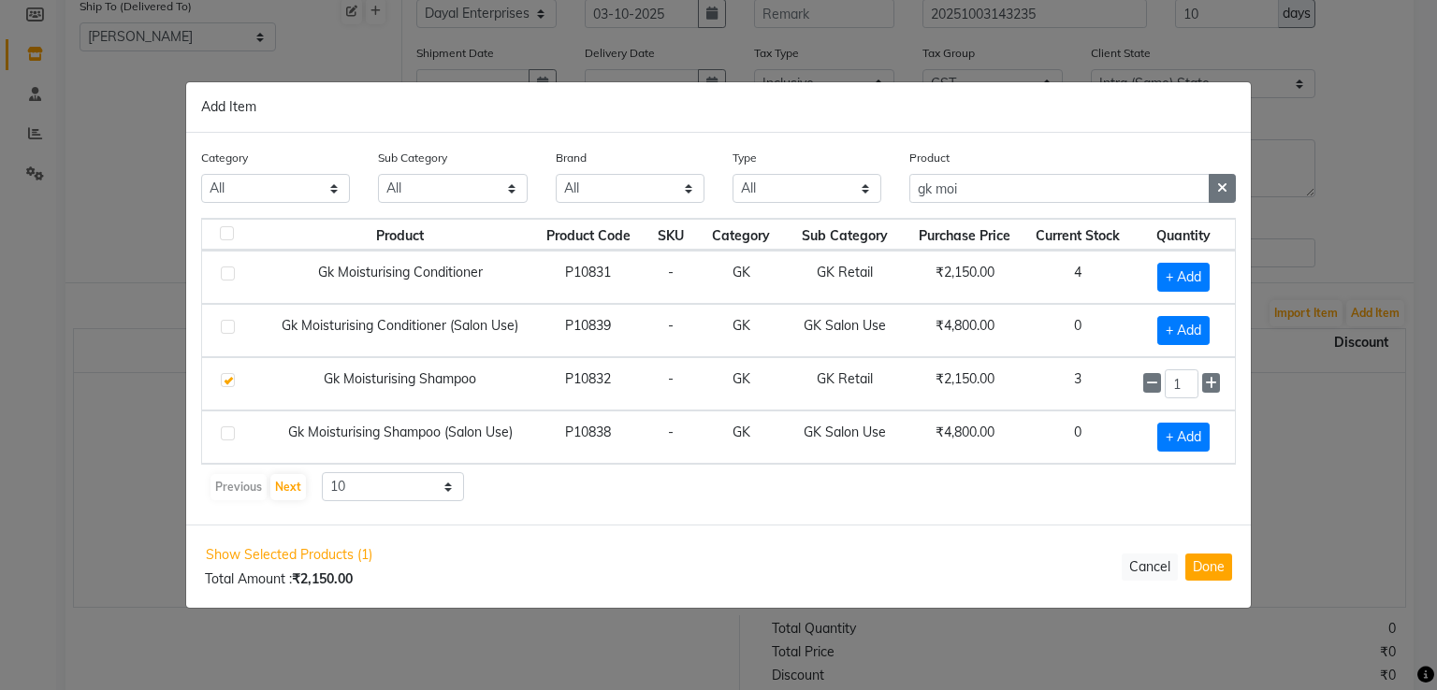
click at [1223, 189] on icon "button" at bounding box center [1222, 187] width 10 height 13
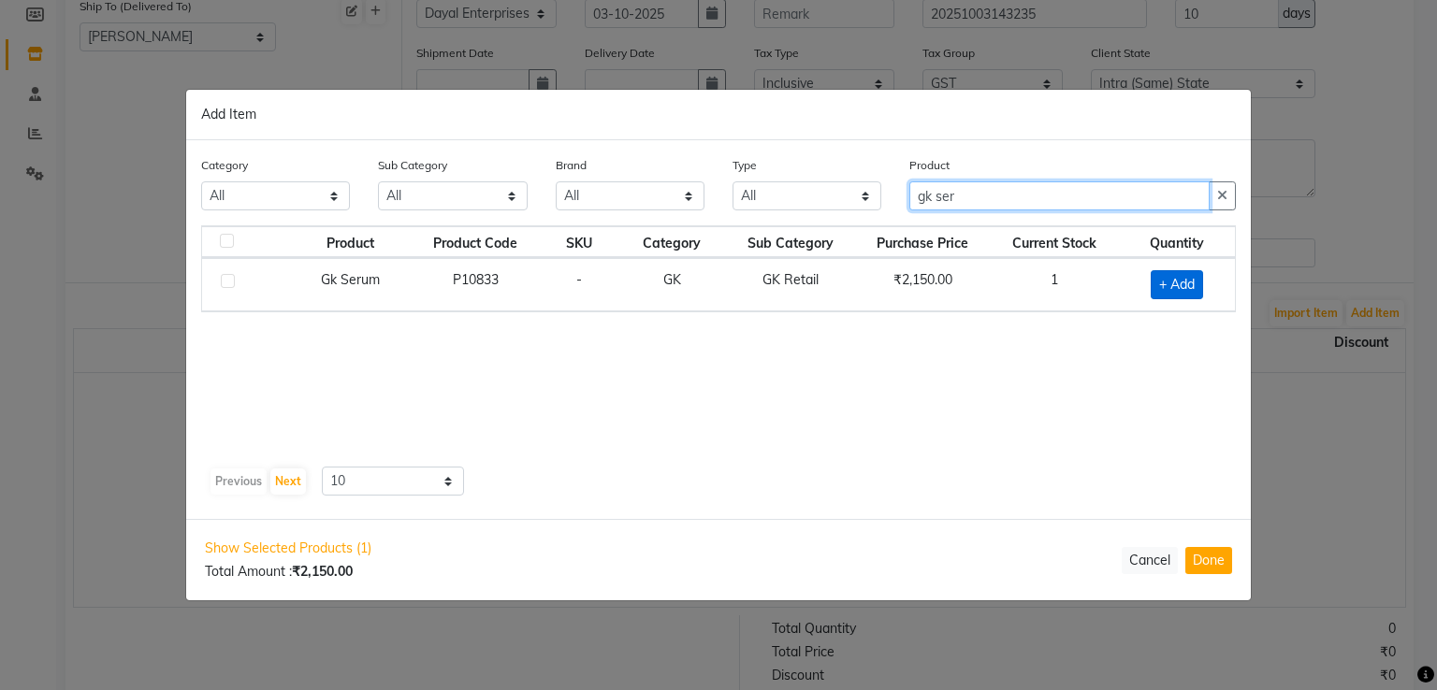
type input "gk ser"
click at [1189, 290] on span "+ Add" at bounding box center [1176, 284] width 52 height 29
checkbox input "true"
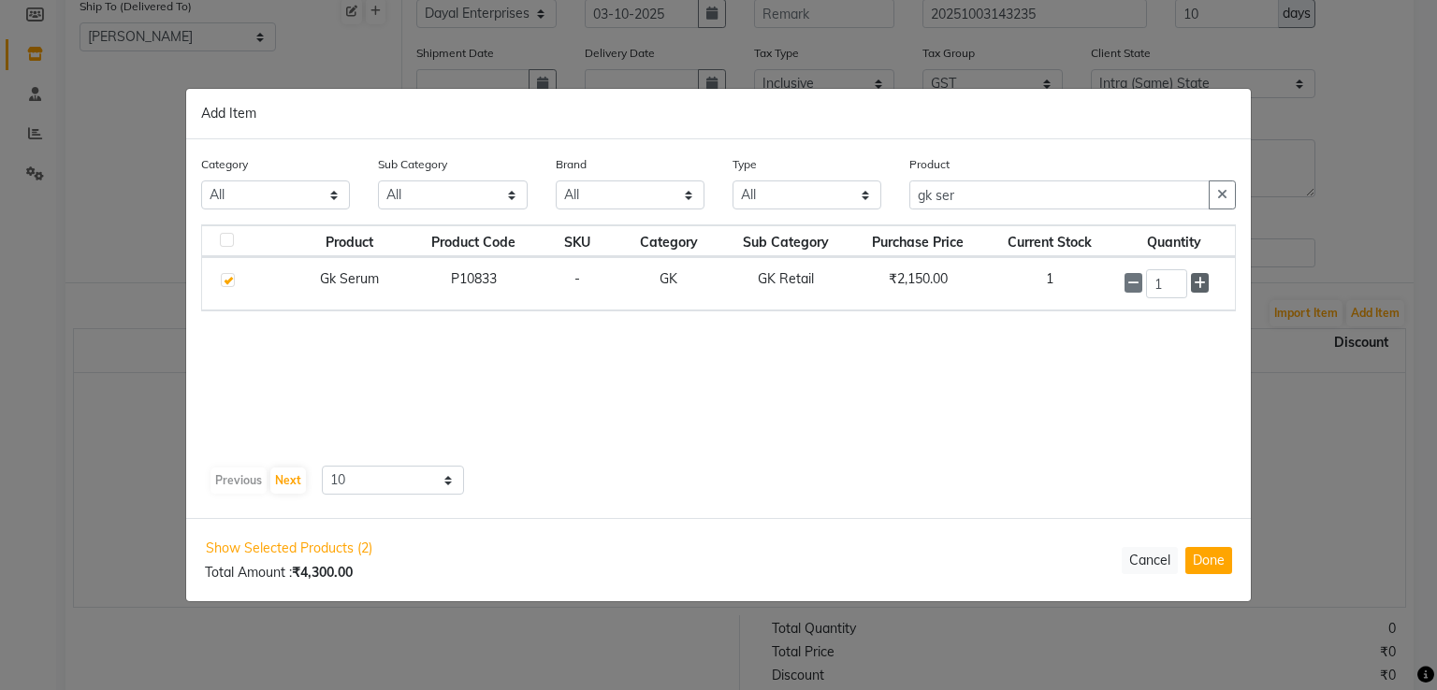
click at [1206, 285] on span at bounding box center [1200, 283] width 18 height 20
type input "3"
click at [1212, 556] on button "Done" at bounding box center [1208, 560] width 47 height 27
select select "1365"
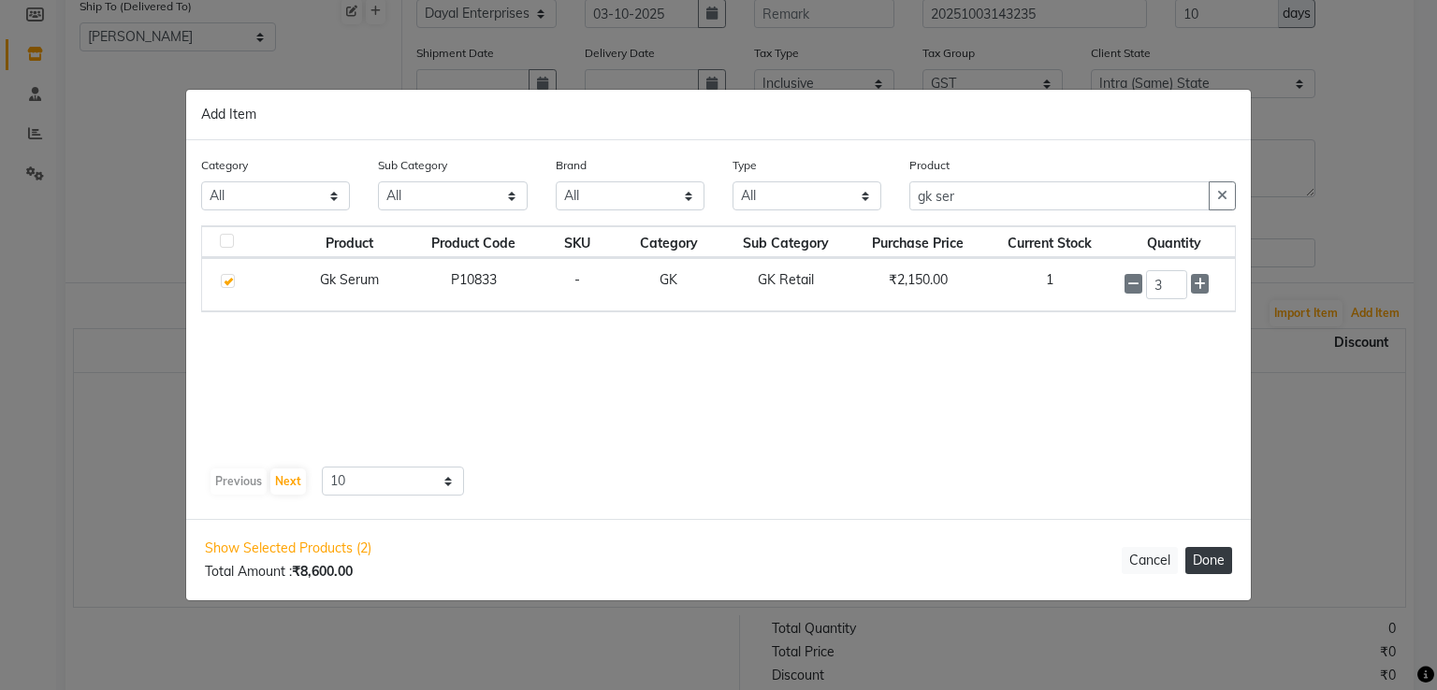
select select "1365"
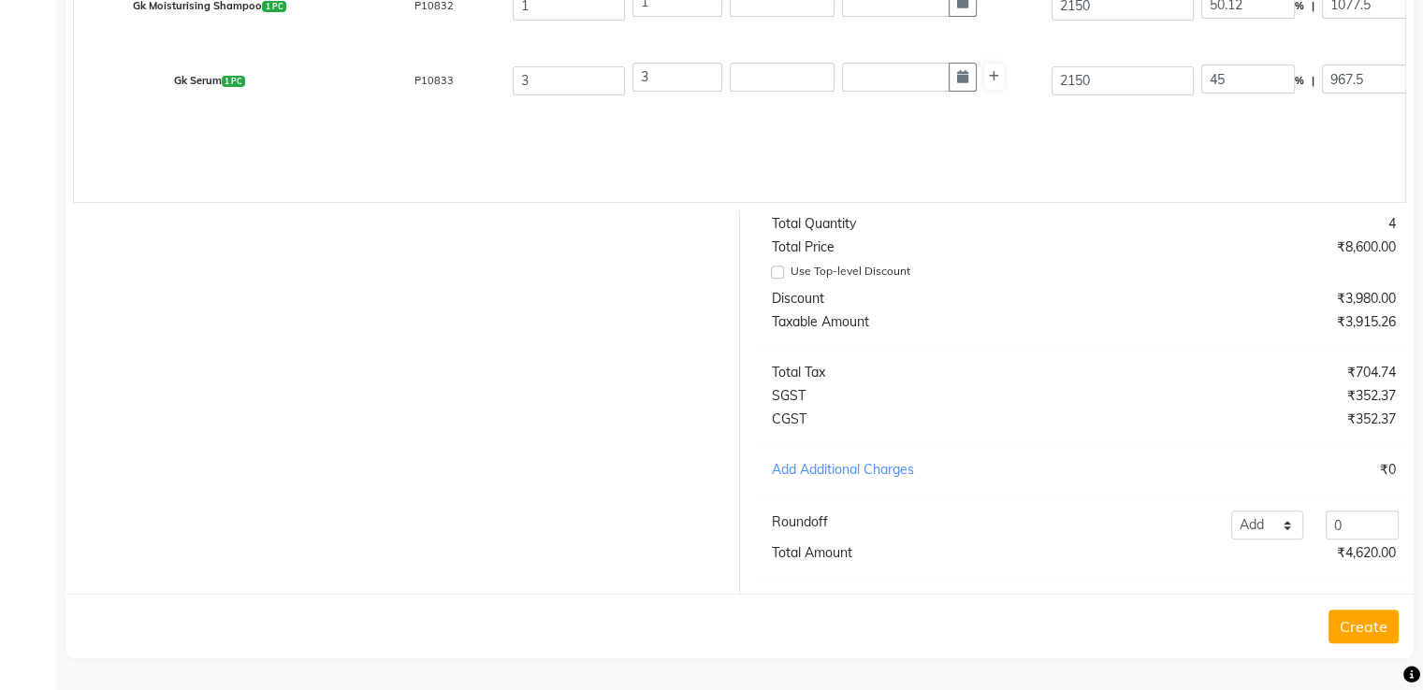
scroll to position [235, 0]
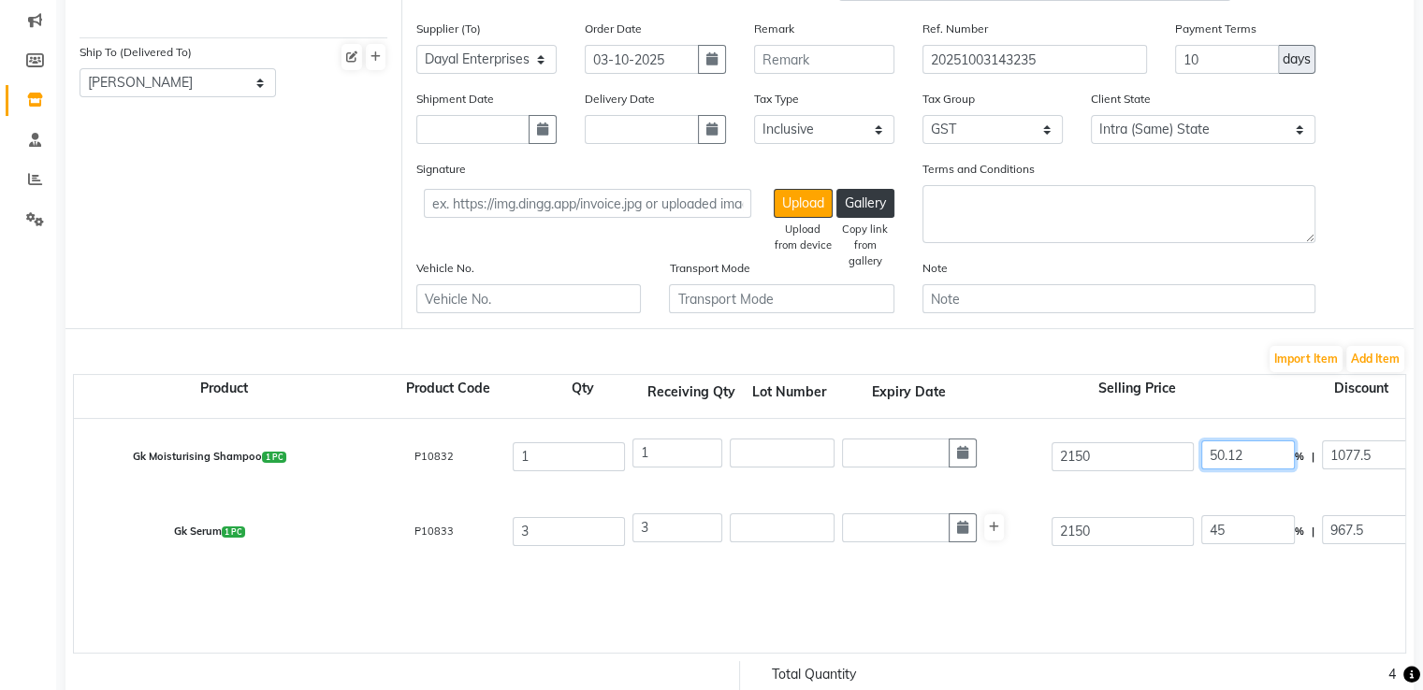
drag, startPoint x: 1256, startPoint y: 465, endPoint x: 1182, endPoint y: 477, distance: 74.9
click at [1182, 477] on div "Gk Moisturising Shampoo 1 PC P10832 1 1 2150 50.12 % | 1077.5 F 1072.5 908.9 90…" at bounding box center [1405, 456] width 2690 height 75
type input "45"
type input "967.5"
type input "1182.5"
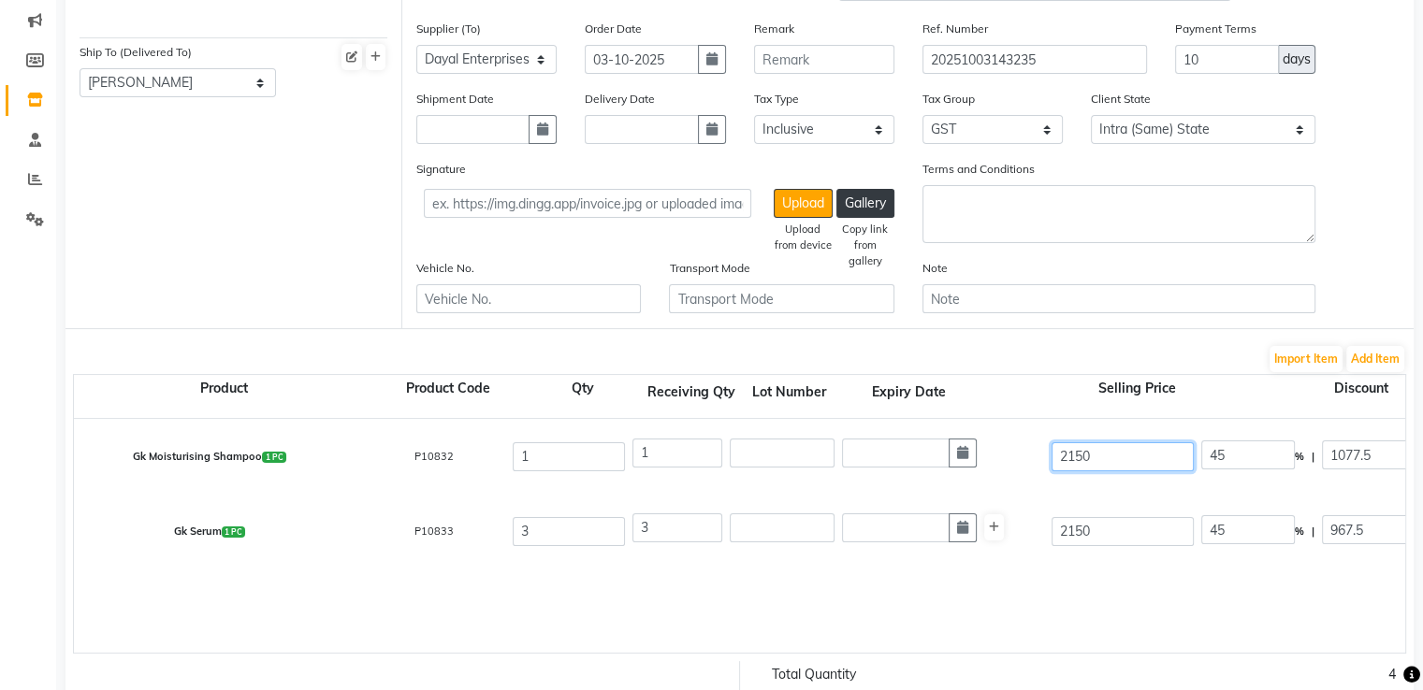
type input "1002.12"
type input "180.38"
type input "1182.5"
drag, startPoint x: 1131, startPoint y: 455, endPoint x: 996, endPoint y: 476, distance: 136.2
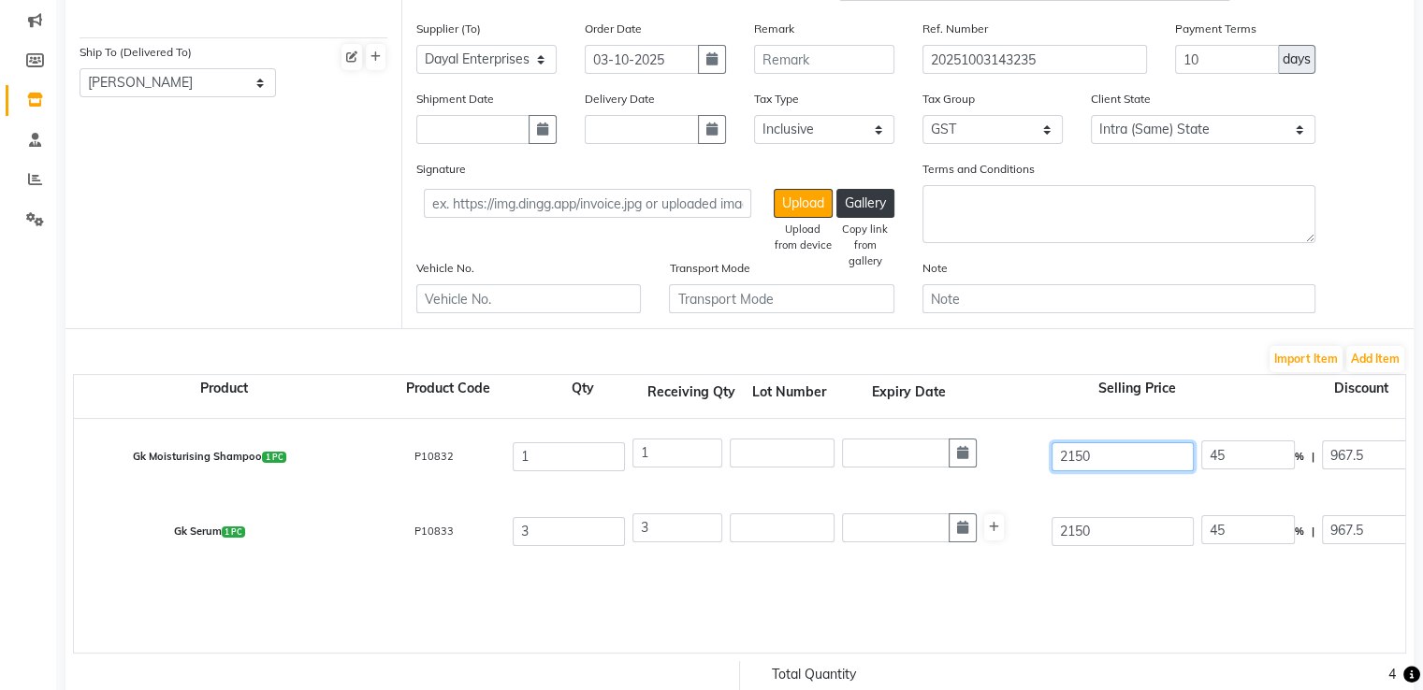
click at [996, 476] on div "Gk Moisturising Shampoo 1 PC P10832 1 1 2150 45 % | 967.5 F 1182.5 1002.12 1002…" at bounding box center [1405, 456] width 2690 height 75
type input "2"
type input "48375"
type input "25"
type input "3870"
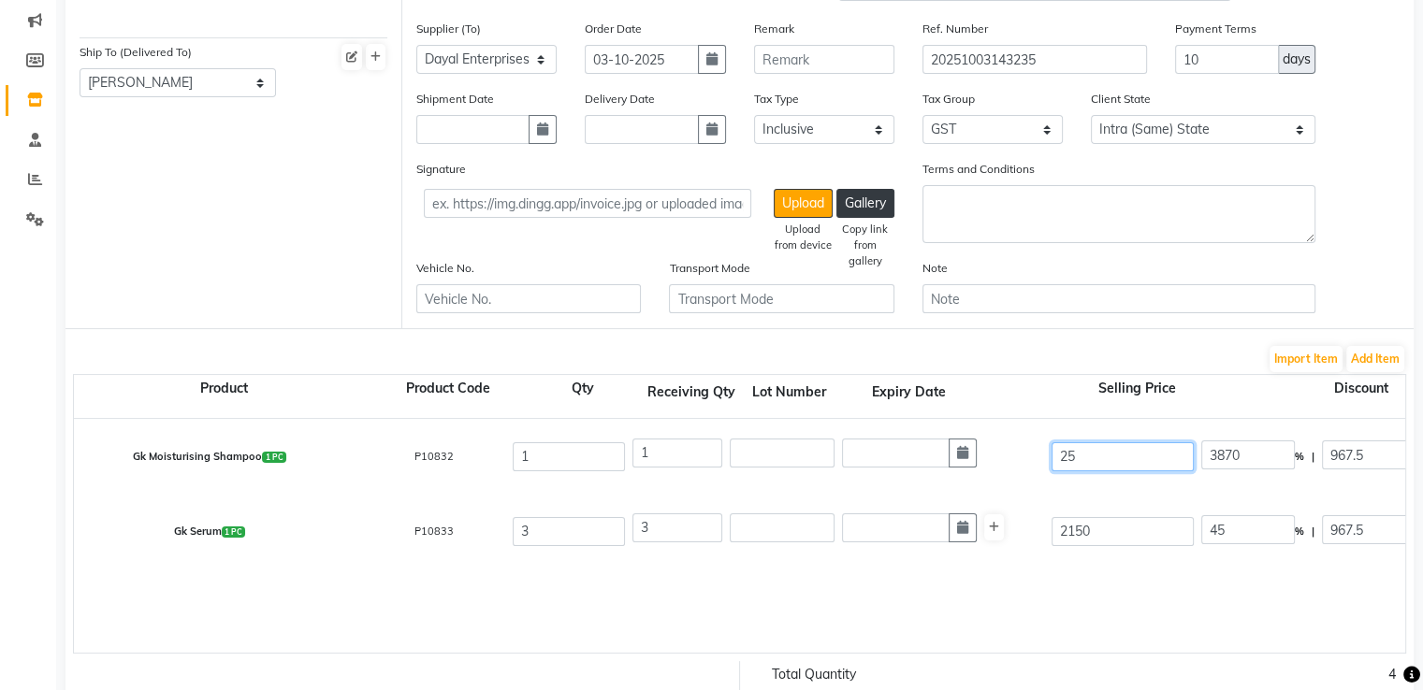
type input "250"
type input "387"
type input "2500"
type input "38.7"
type input "2500"
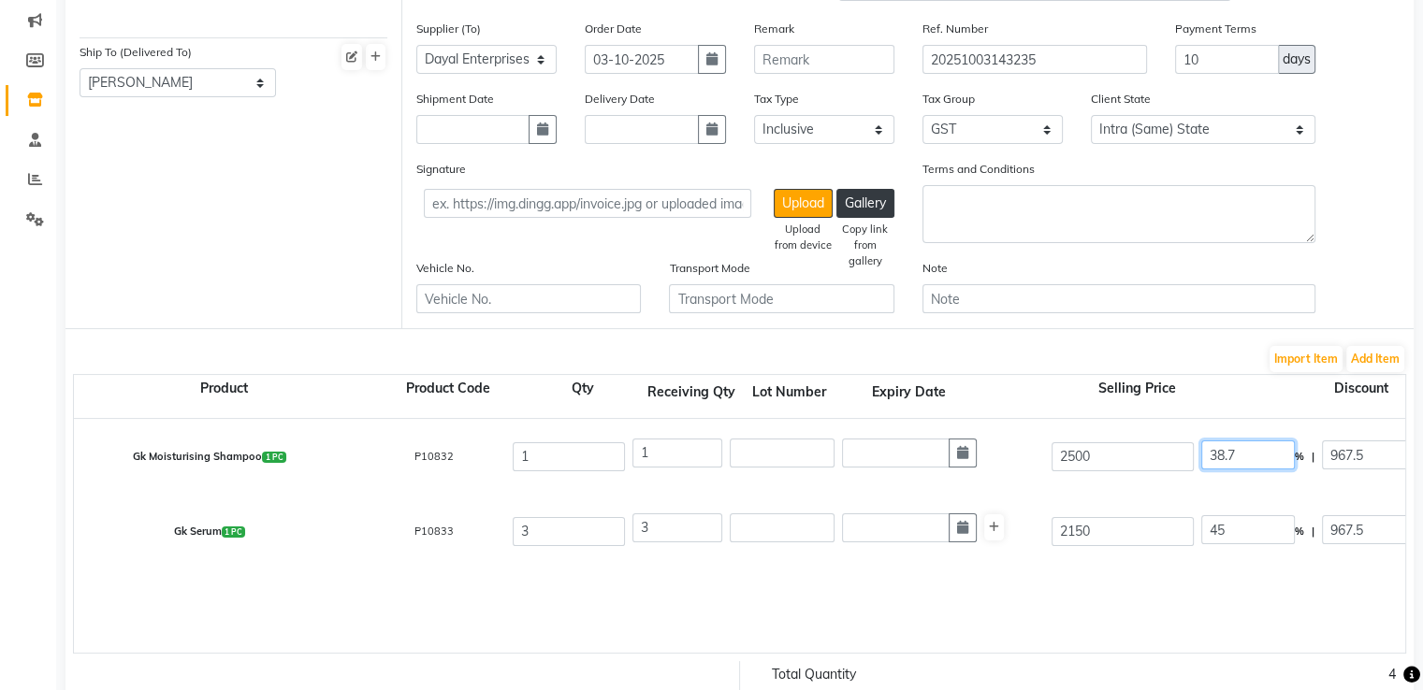
type input "52.7"
type input "1317.5"
drag, startPoint x: 1264, startPoint y: 460, endPoint x: 1174, endPoint y: 494, distance: 95.9
click at [1174, 494] on div "Gk Moisturising Shampoo 1 PC P10832 1 1 2500 52.7 % | 1317.5 F 1182.5 1002.12 1…" at bounding box center [1405, 456] width 2690 height 75
type input "45"
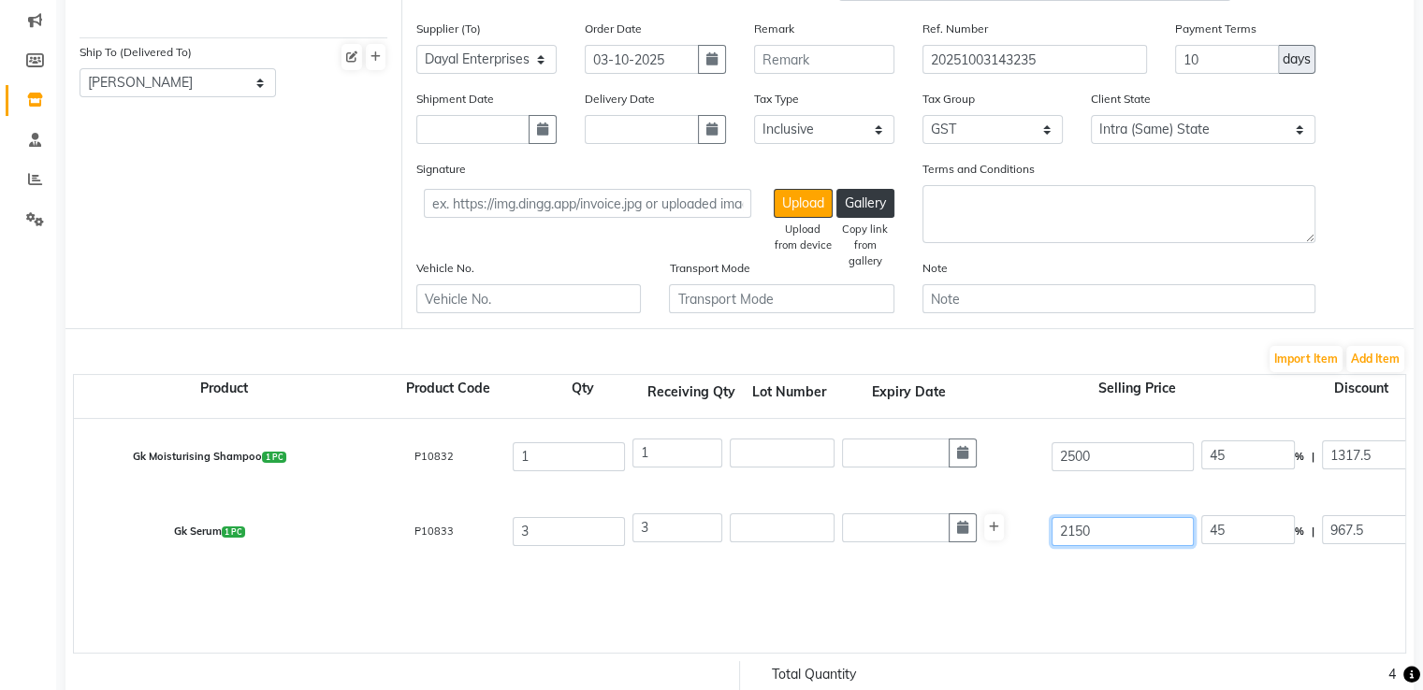
type input "1125"
type input "1375"
type input "1165.25"
type input "209.75"
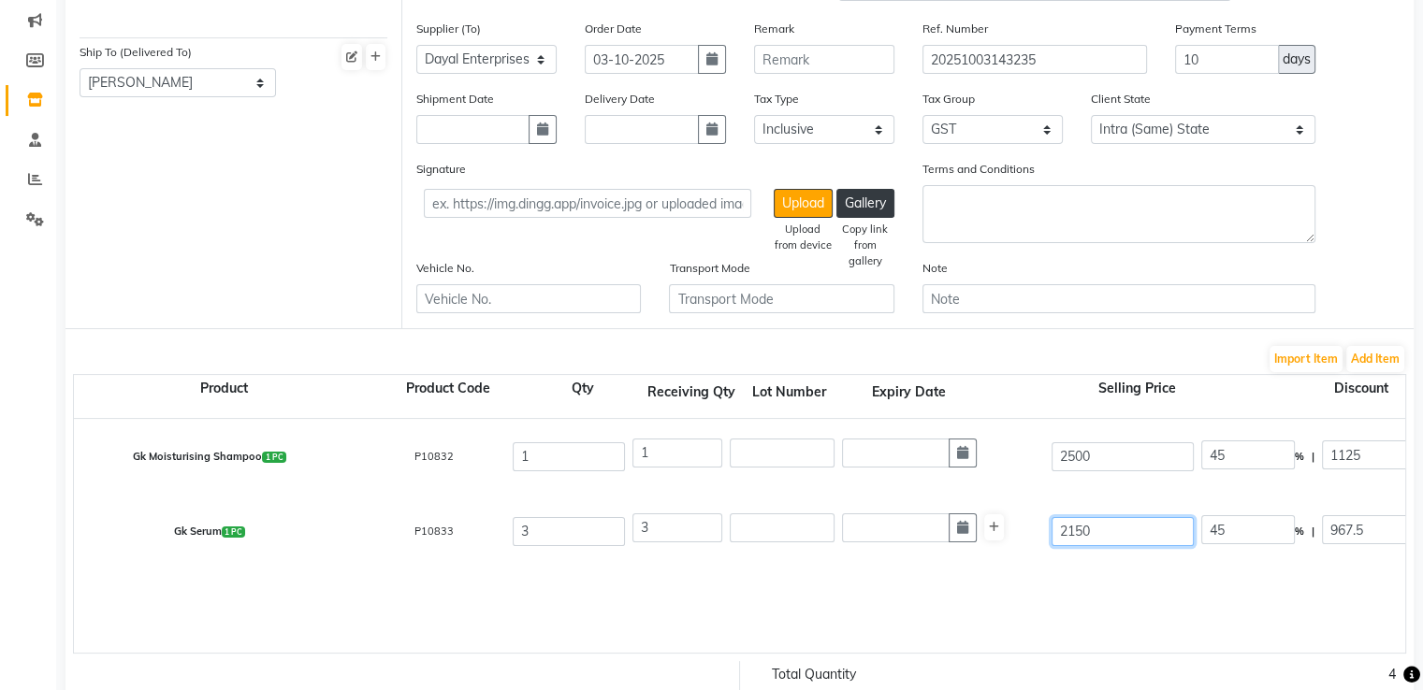
type input "1375"
drag, startPoint x: 1149, startPoint y: 532, endPoint x: 977, endPoint y: 608, distance: 188.0
click at [977, 608] on div "Gk Moisturising Shampoo 1 PC P10832 1 1 2500 45 % | 1125 F 1375 1165.25 1165.25…" at bounding box center [1405, 536] width 2662 height 234
type input "3"
type input "32250"
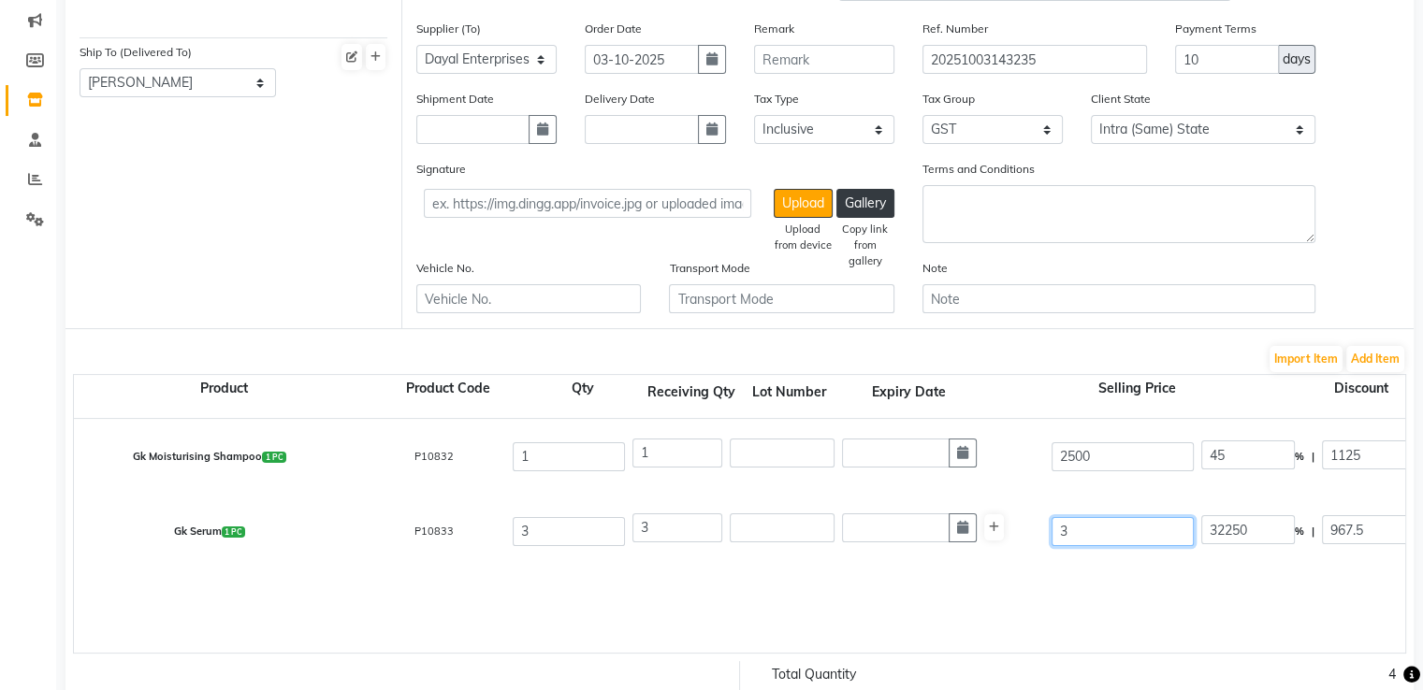
type input "32"
type input "3023.44"
type input "320"
type input "302.34"
type input "3200"
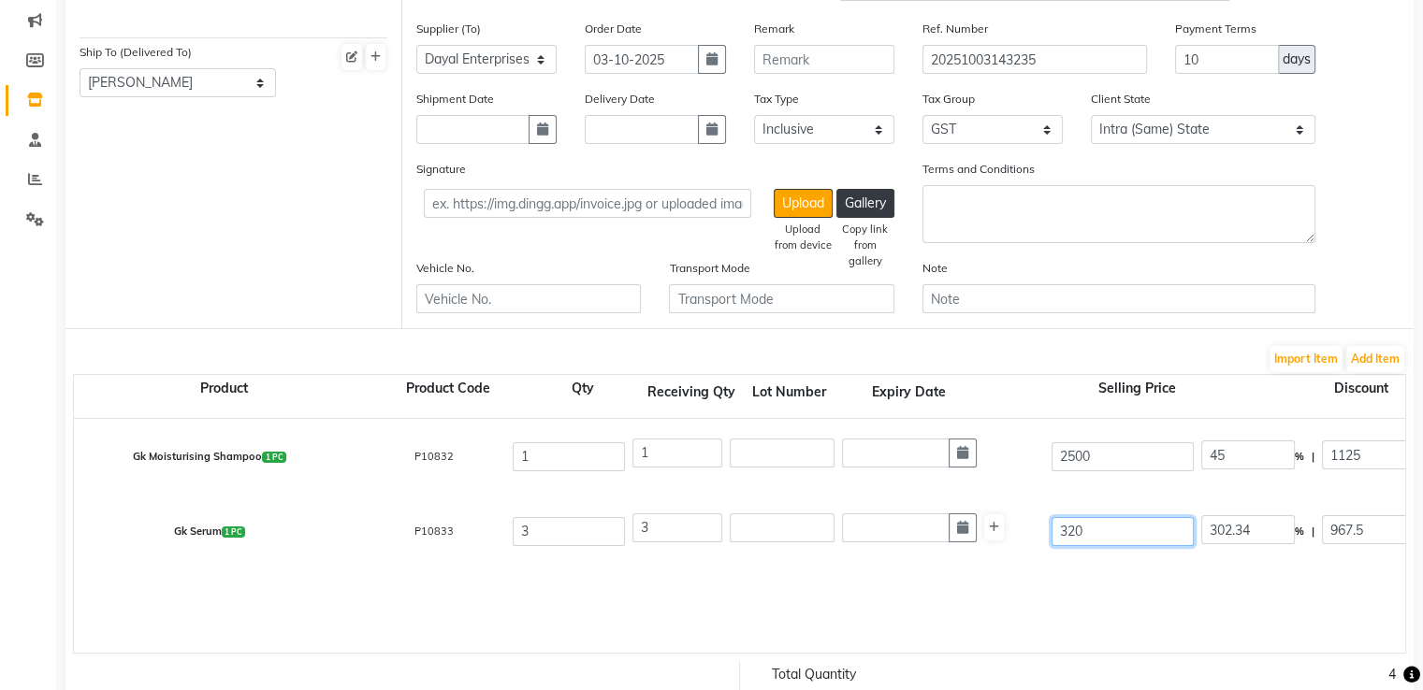
type input "30.23"
type input "3200"
type input "63.05"
type input "2017.5"
drag, startPoint x: 1251, startPoint y: 528, endPoint x: 1177, endPoint y: 554, distance: 79.3
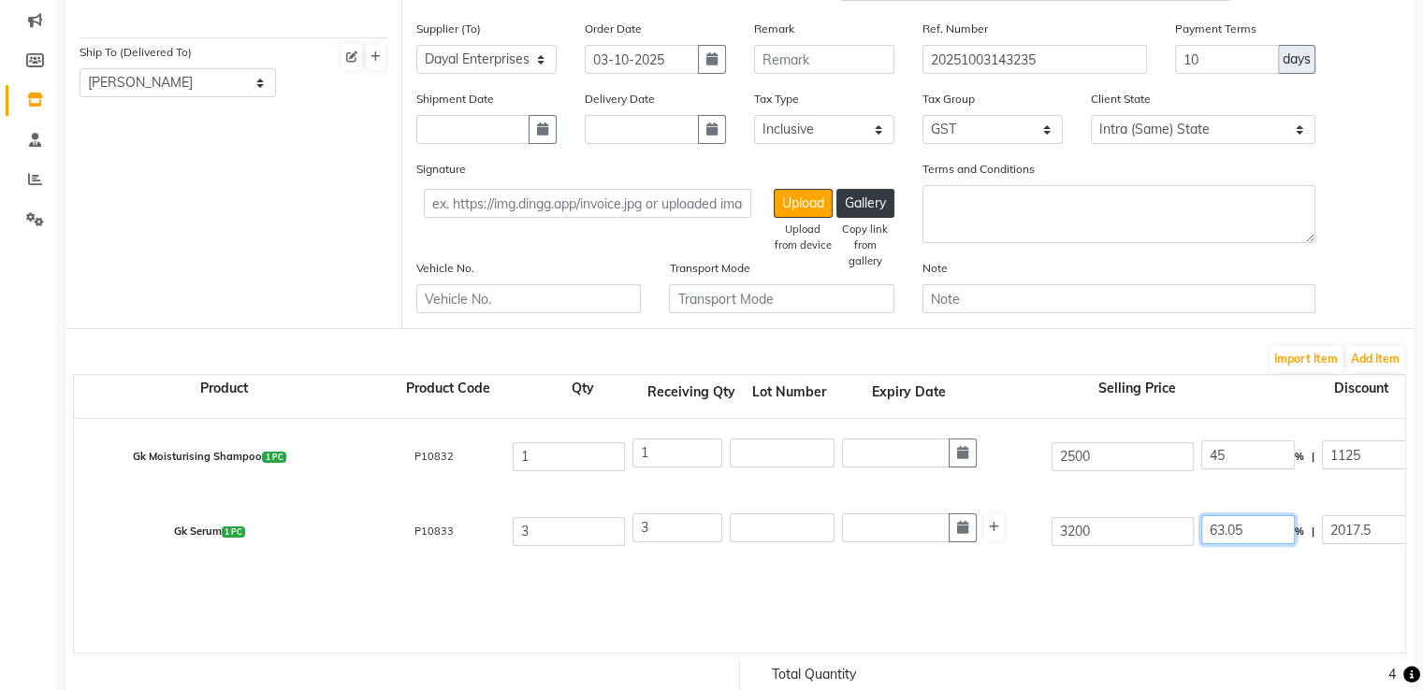
click at [1177, 554] on div "Gk Serum 1 PC P10833 3 3 3200 63.05 % | 2017.5 F 1182.5 1002.12 3006.36 None GS…" at bounding box center [1405, 531] width 2690 height 75
type input "45"
type input "1440"
type input "1760"
type input "1491.53"
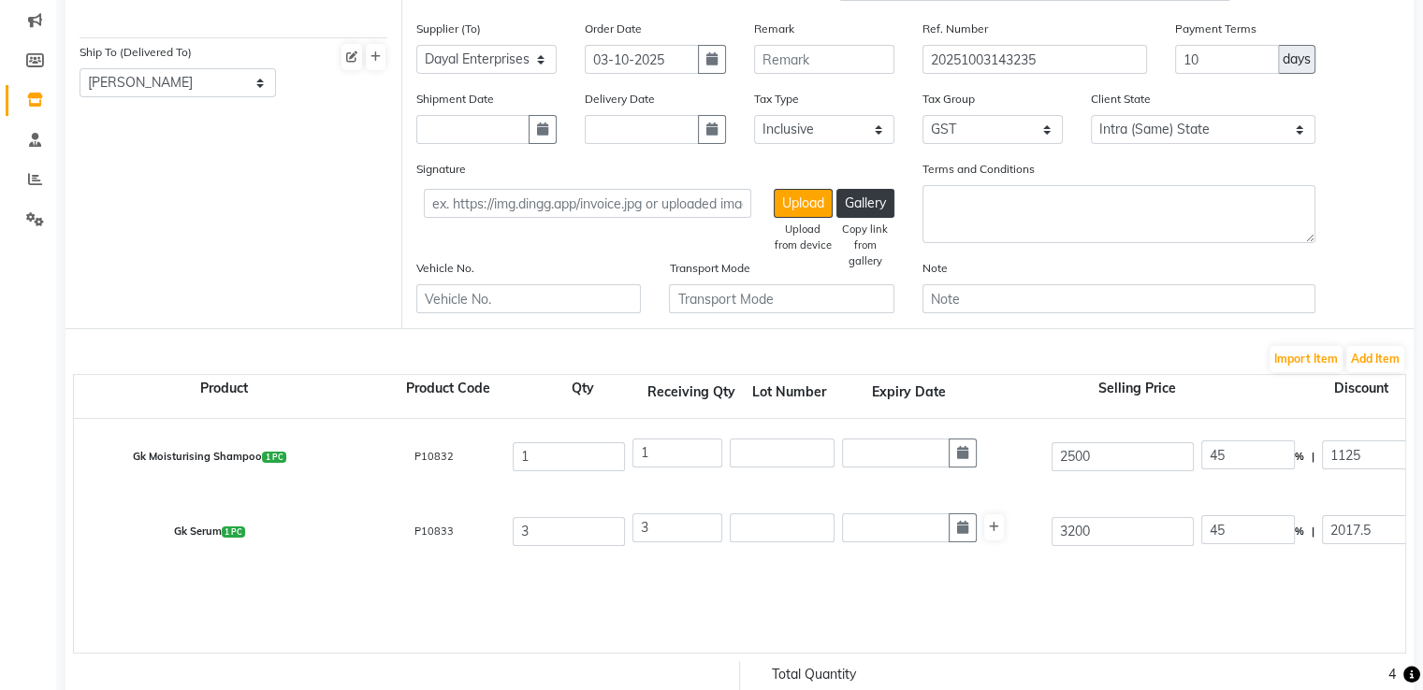
type input "4474.59"
type input "805.43"
type input "5280.02"
click at [1177, 555] on div "Gk Serum 1 PC P10833 3 3 3200 45 % | 1440 F 1760 1491.53 4474.59 None GST 5% GS…" at bounding box center [1405, 531] width 2690 height 75
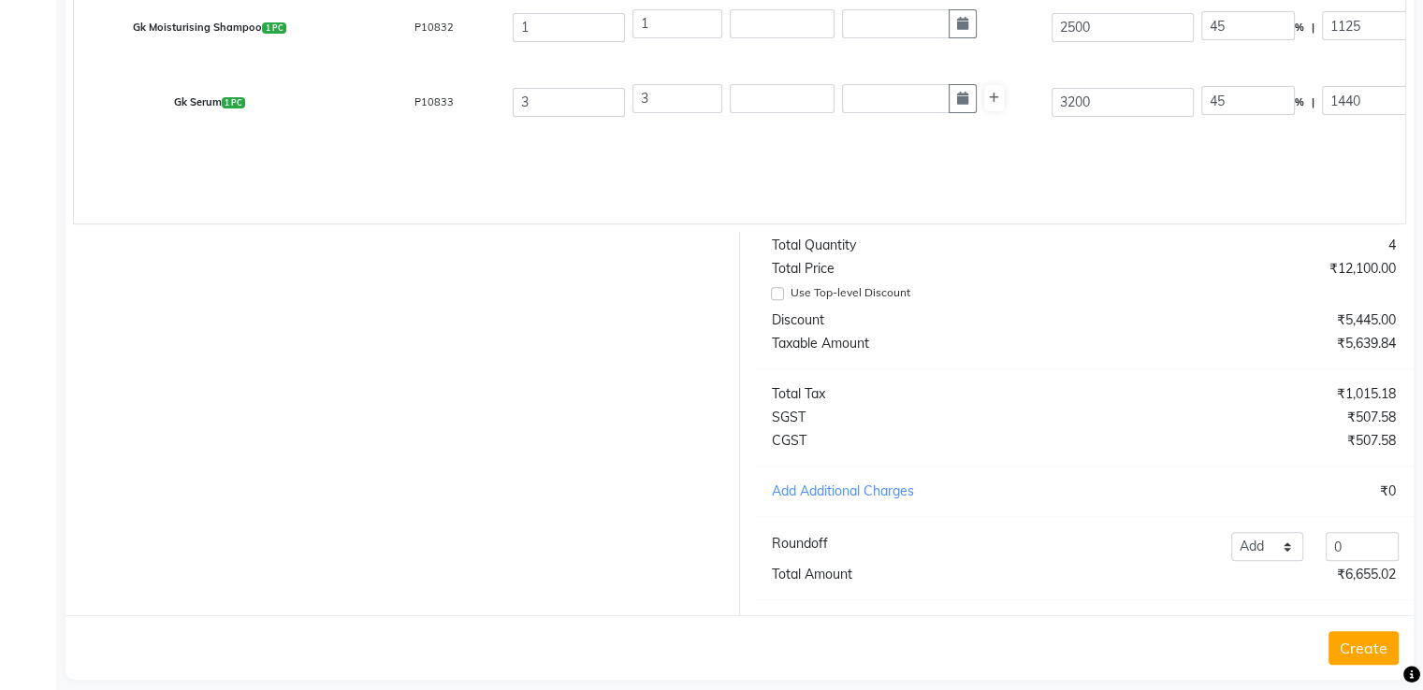
scroll to position [702, 0]
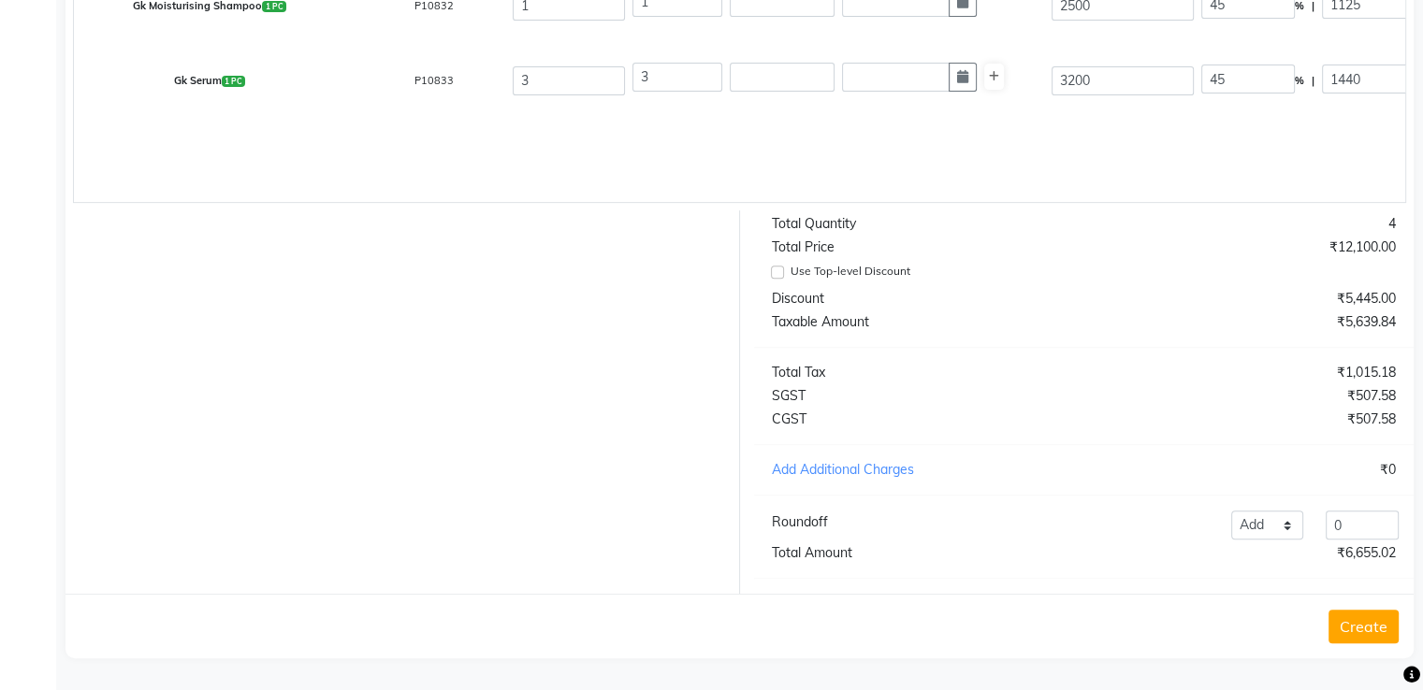
click at [1354, 618] on button "Create" at bounding box center [1363, 627] width 70 height 34
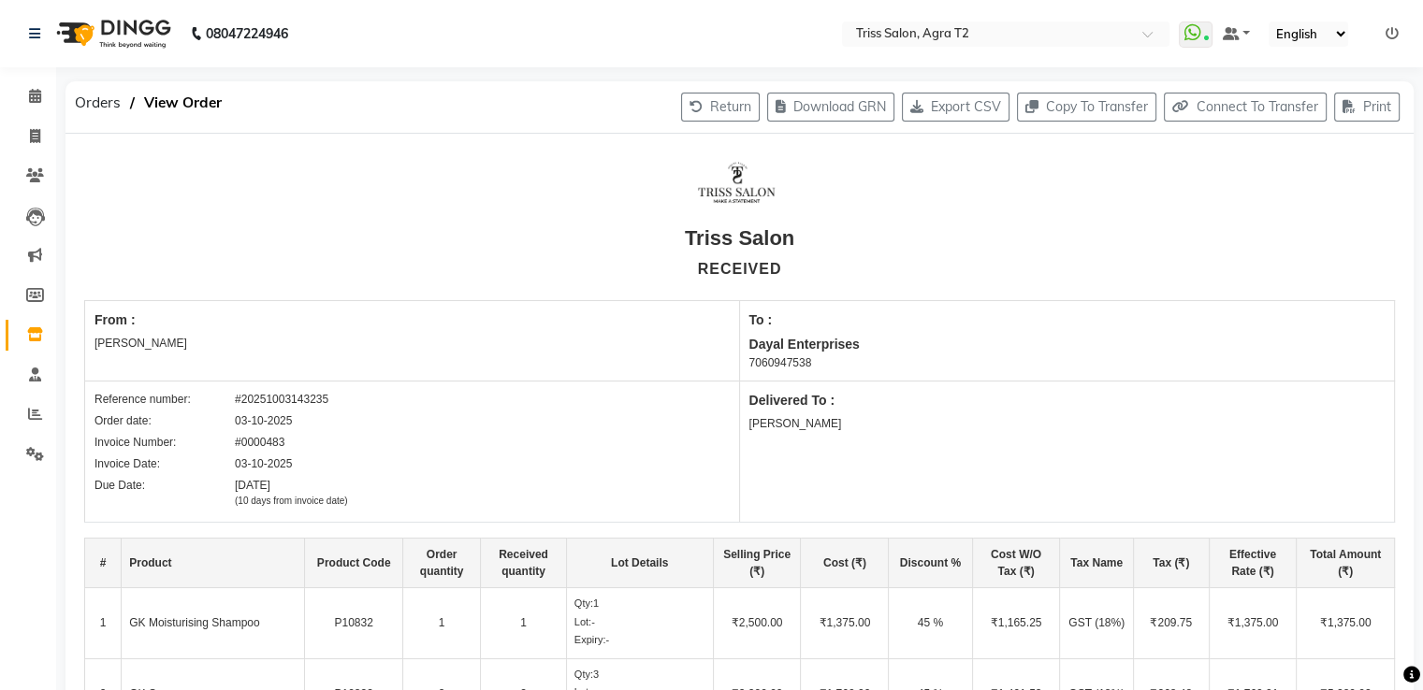
select select "true"
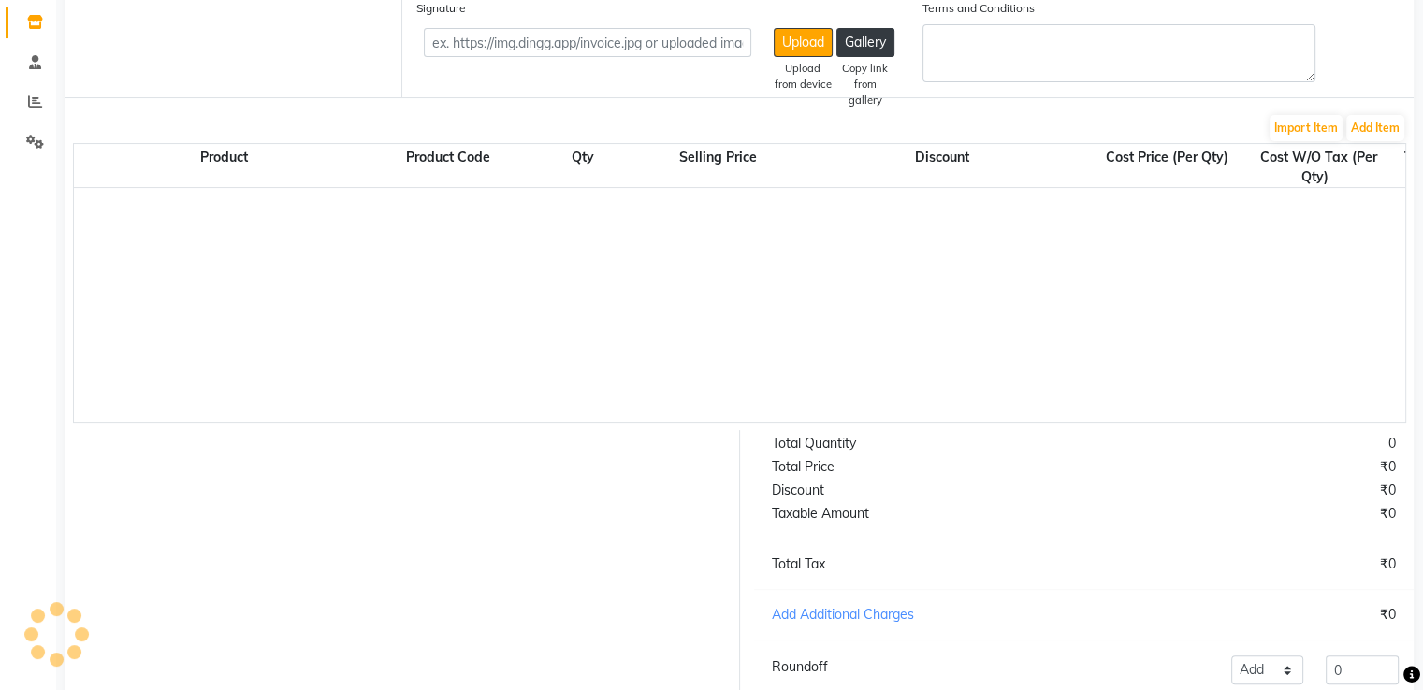
select select "1365"
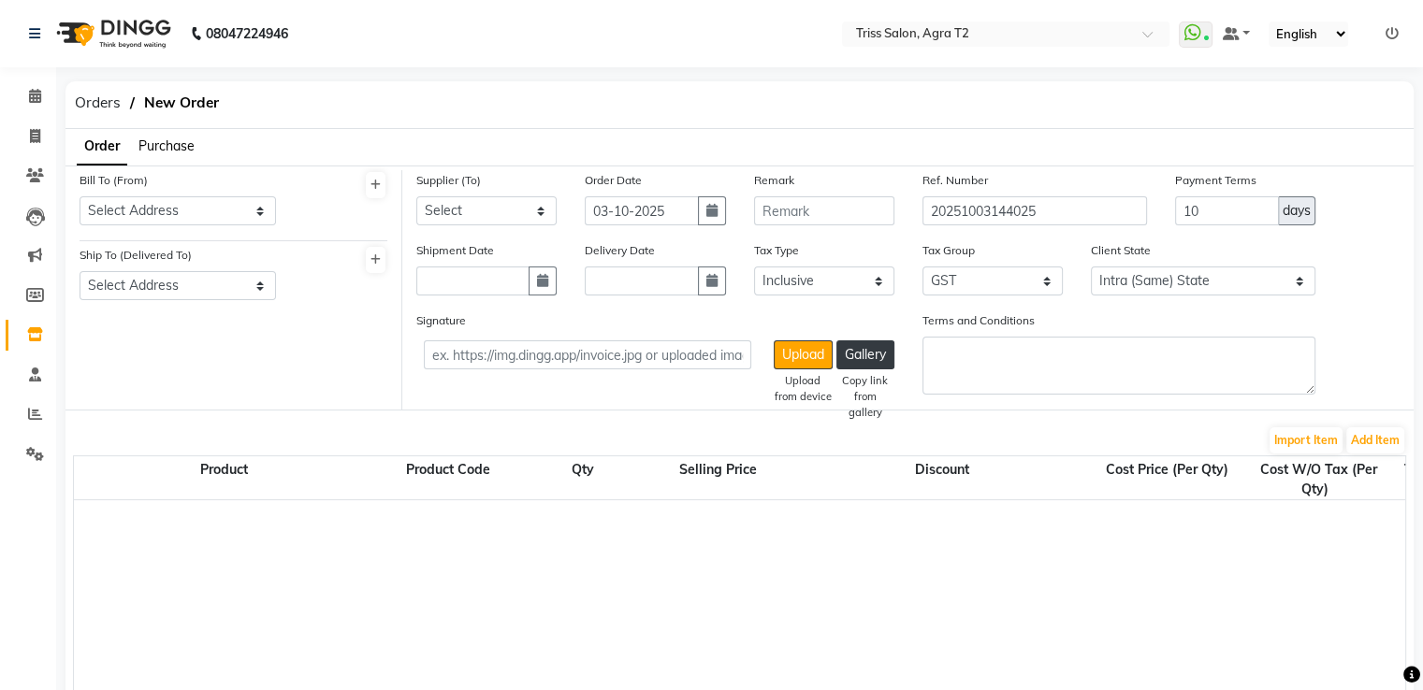
click at [152, 148] on span "Purchase" at bounding box center [166, 145] width 56 height 17
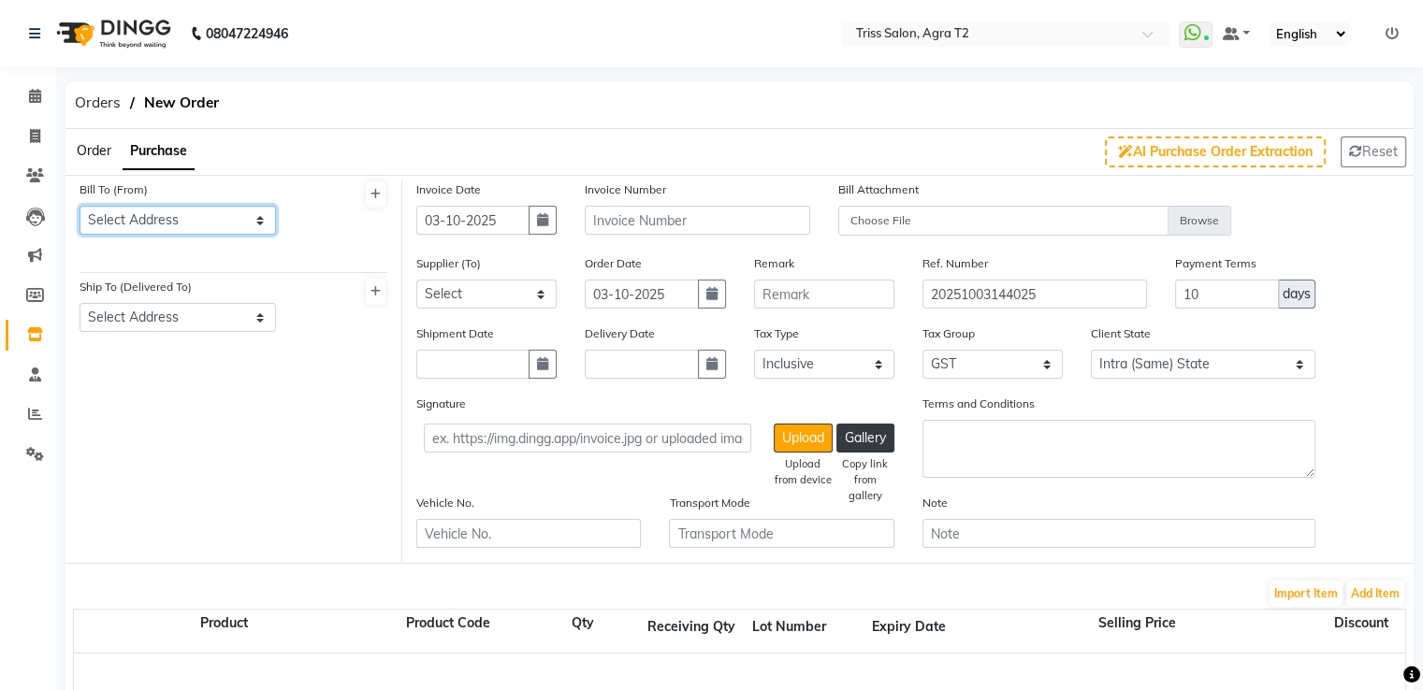
click at [129, 214] on select "Select Address Avas Vikas" at bounding box center [178, 220] width 196 height 29
select select "226"
click at [80, 206] on select "Select Address Avas Vikas" at bounding box center [178, 220] width 196 height 29
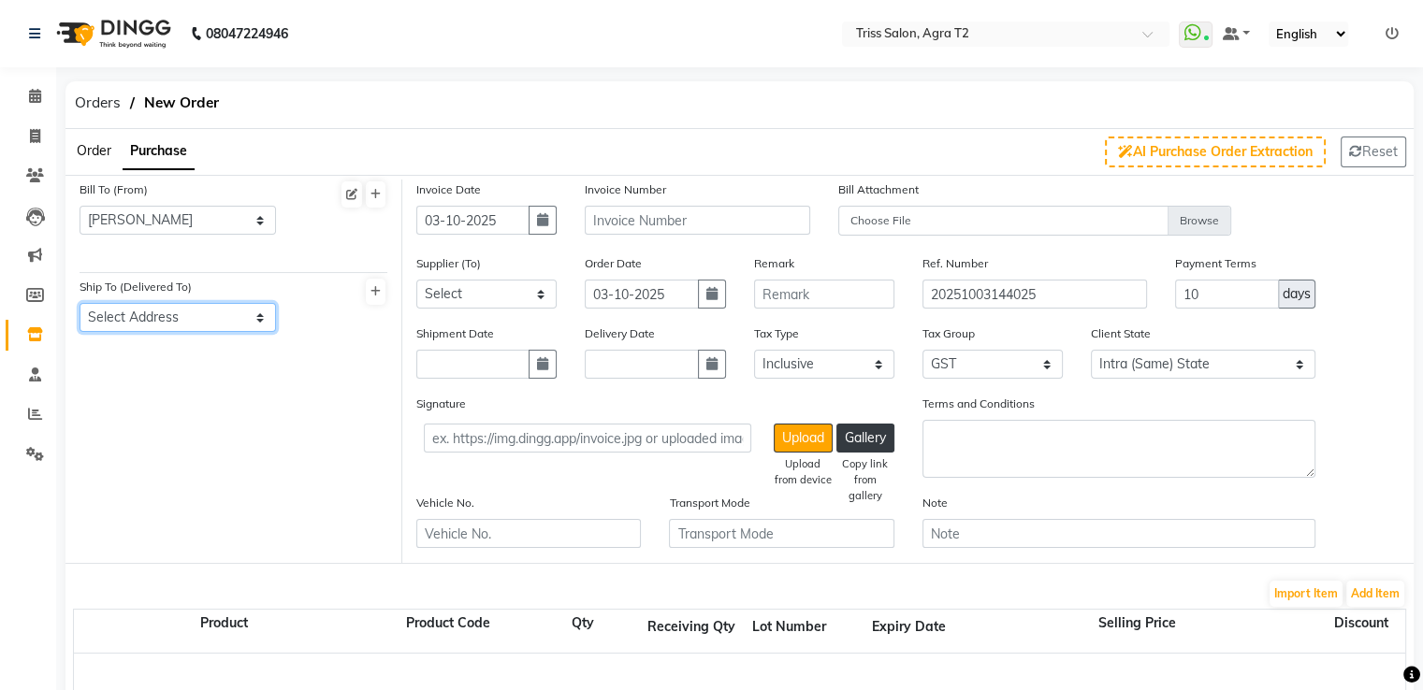
click at [117, 322] on select "Select Address Avas Vikas" at bounding box center [178, 317] width 196 height 29
select select "227"
click at [80, 304] on select "Select Address Avas Vikas" at bounding box center [178, 317] width 196 height 29
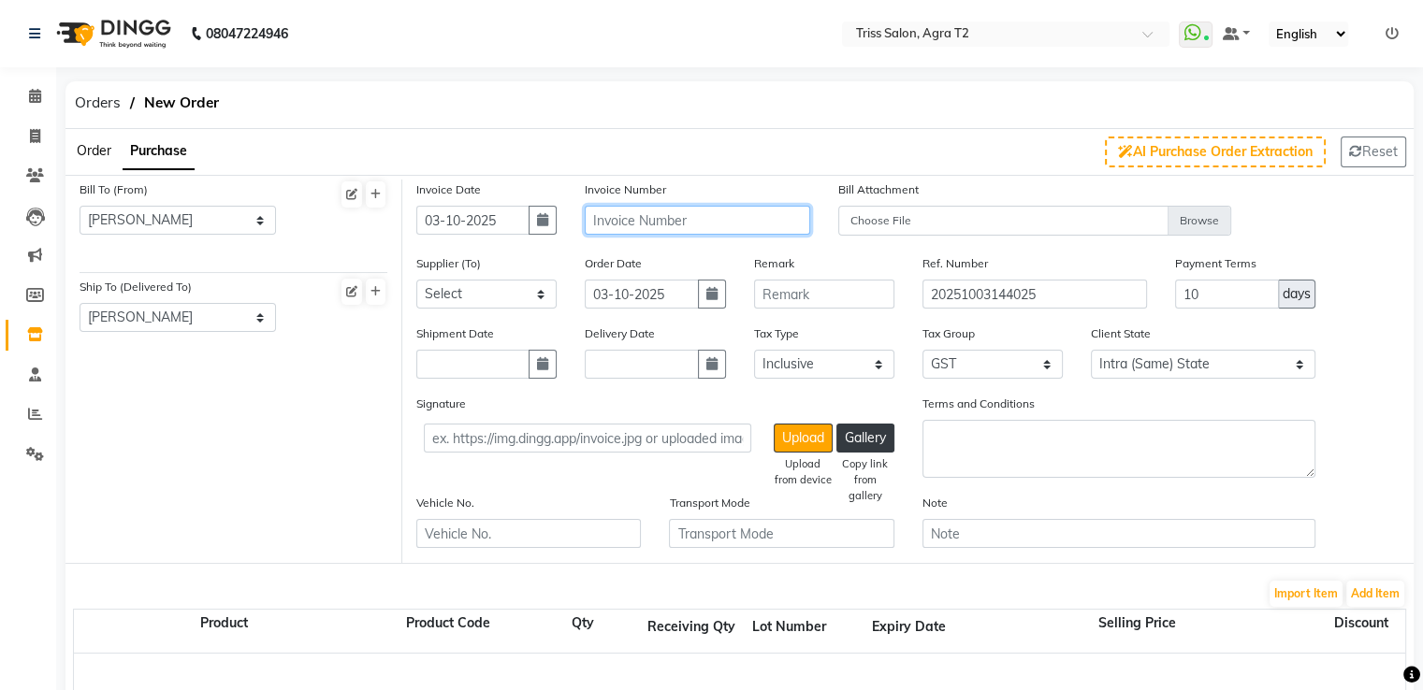
click at [658, 214] on input "text" at bounding box center [697, 220] width 224 height 29
type input "0000484"
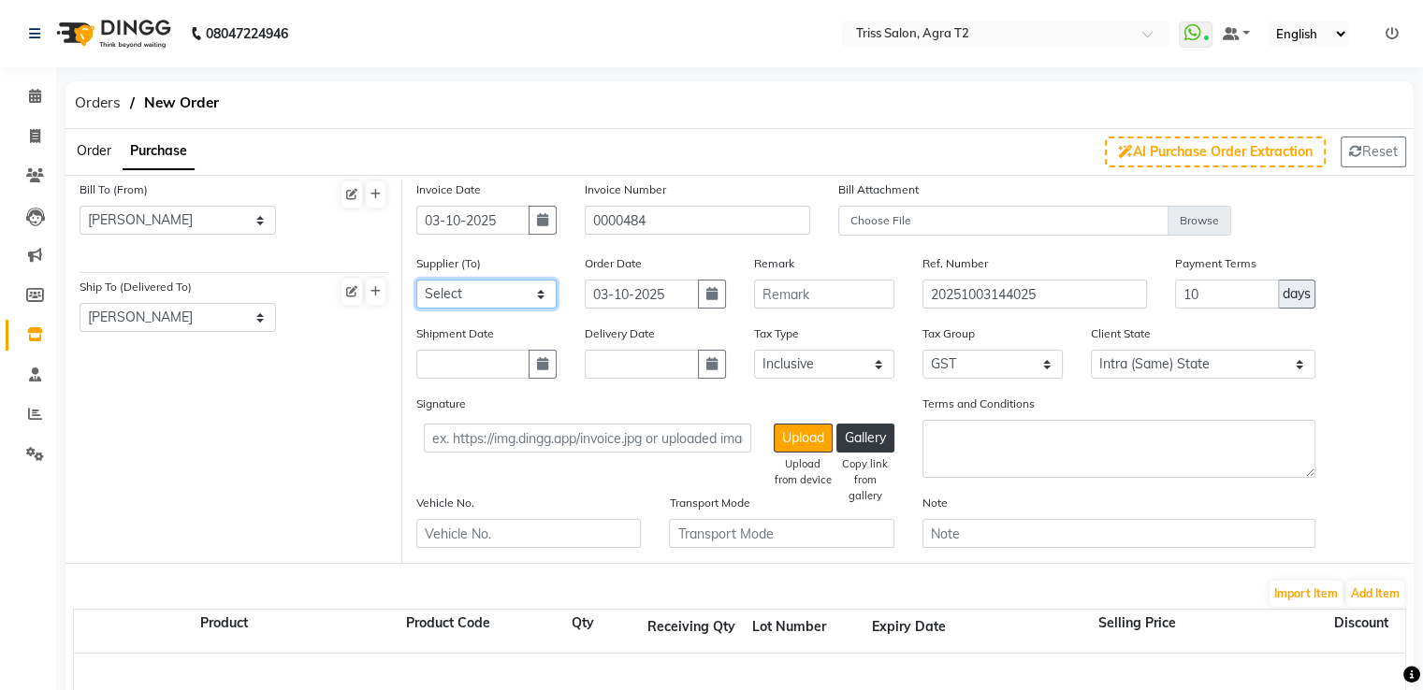
click at [532, 296] on select "Select Auraine Botanicals Pooja Enterprises Klassik Beauty Solutions MLS ENTERP…" at bounding box center [486, 294] width 140 height 29
select select "2628"
click at [416, 281] on select "Select Auraine Botanicals Pooja Enterprises Klassik Beauty Solutions MLS ENTERP…" at bounding box center [486, 294] width 140 height 29
click at [1363, 590] on button "Add Item" at bounding box center [1375, 594] width 58 height 26
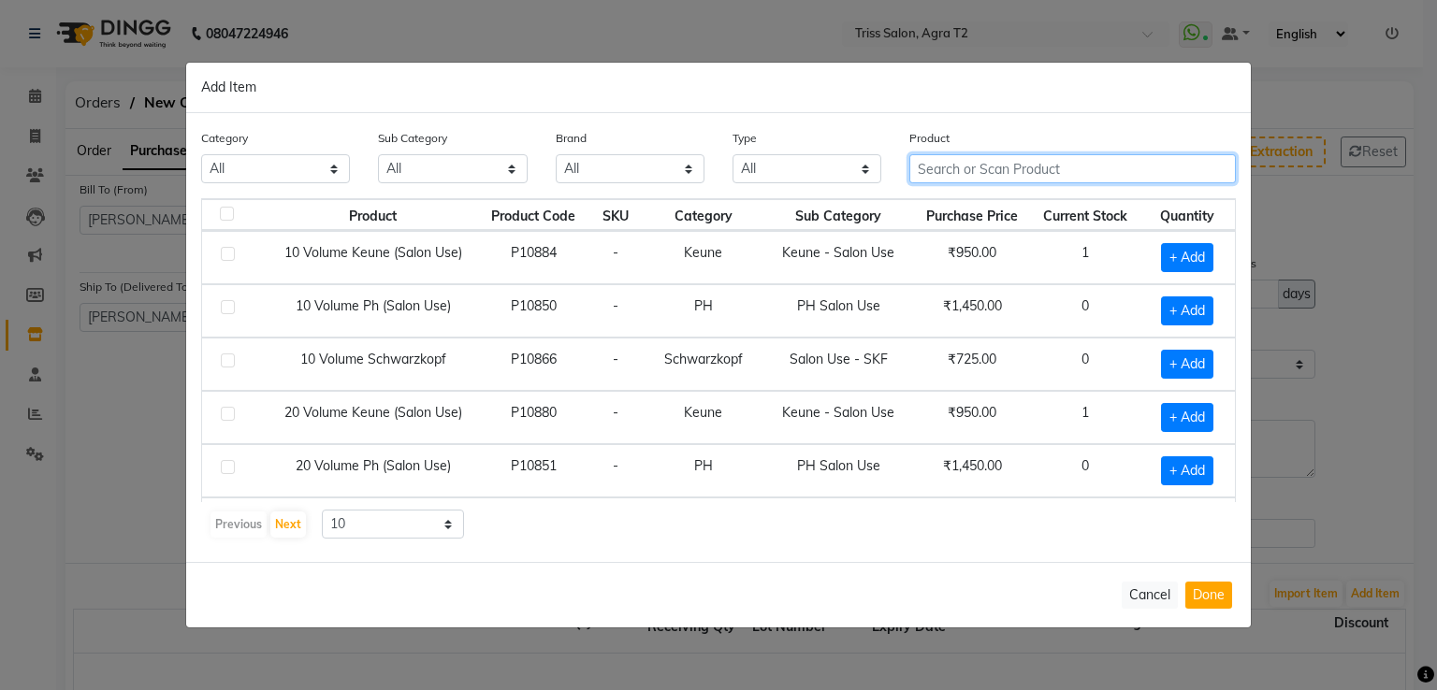
click at [942, 179] on input "text" at bounding box center [1072, 168] width 326 height 29
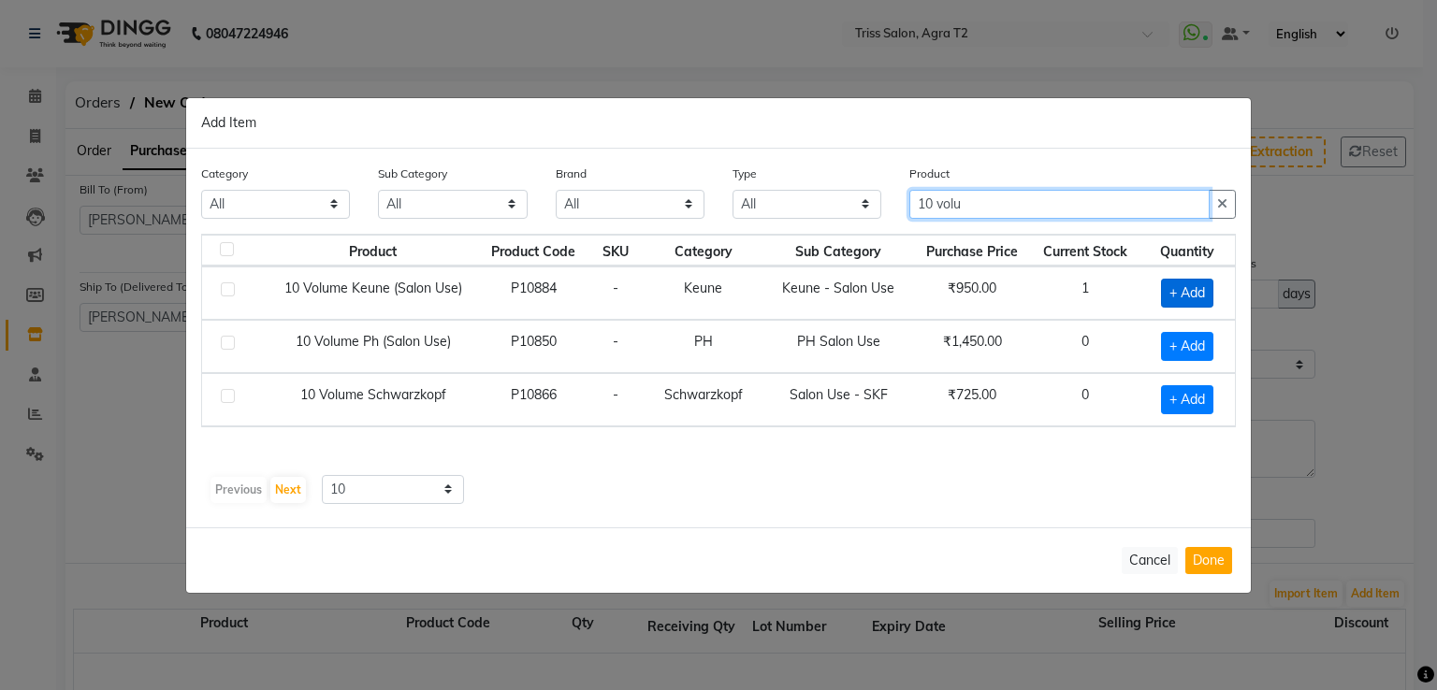
type input "10 volu"
click at [1178, 296] on span "+ Add" at bounding box center [1187, 293] width 52 height 29
checkbox input "true"
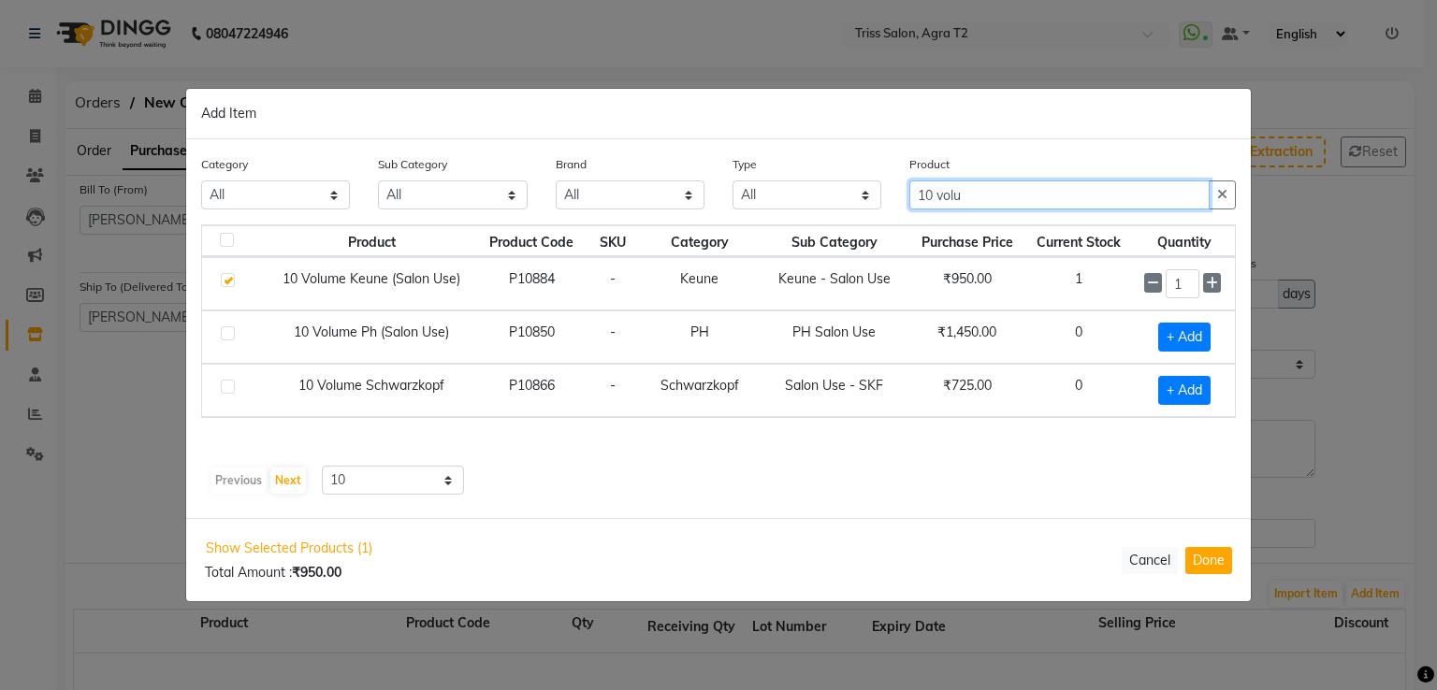
click at [925, 197] on input "10 volu" at bounding box center [1059, 195] width 300 height 29
type input "20 volu"
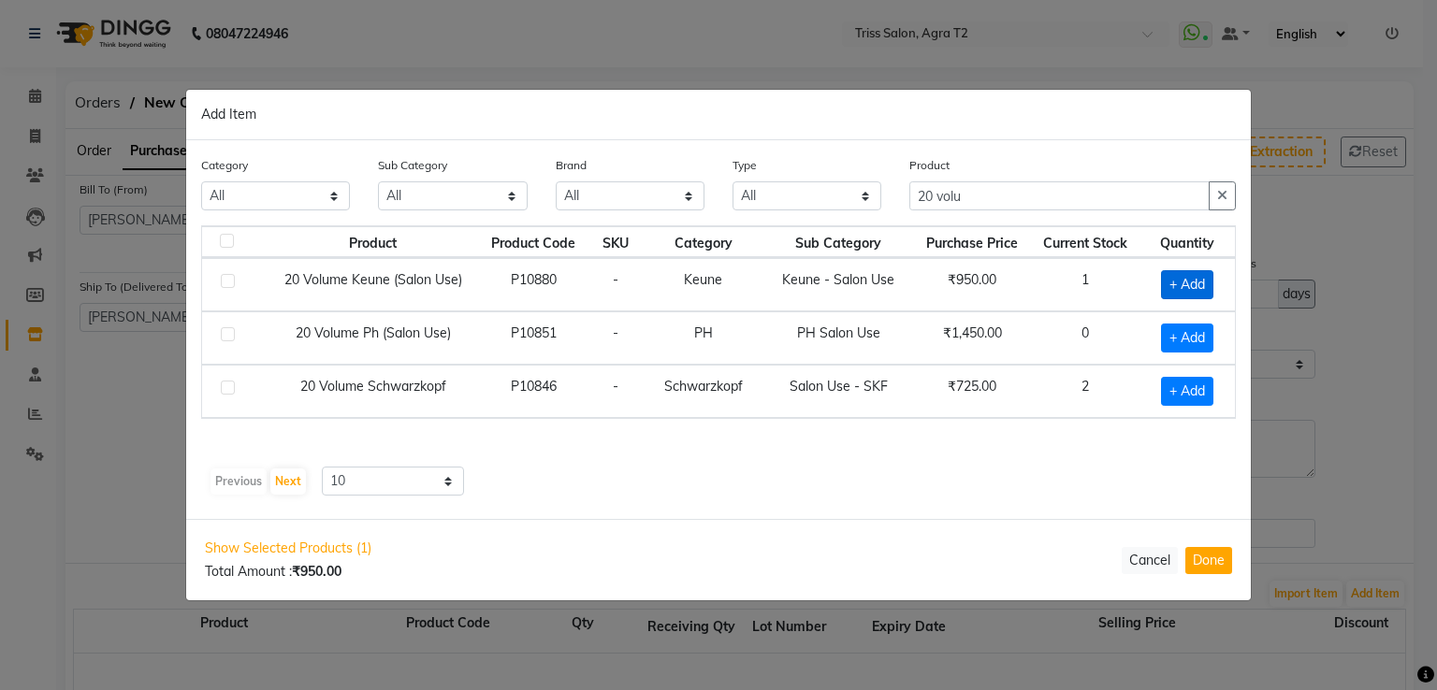
click at [1180, 278] on span "+ Add" at bounding box center [1187, 284] width 52 height 29
checkbox input "true"
click at [1209, 287] on icon at bounding box center [1212, 283] width 12 height 13
type input "2"
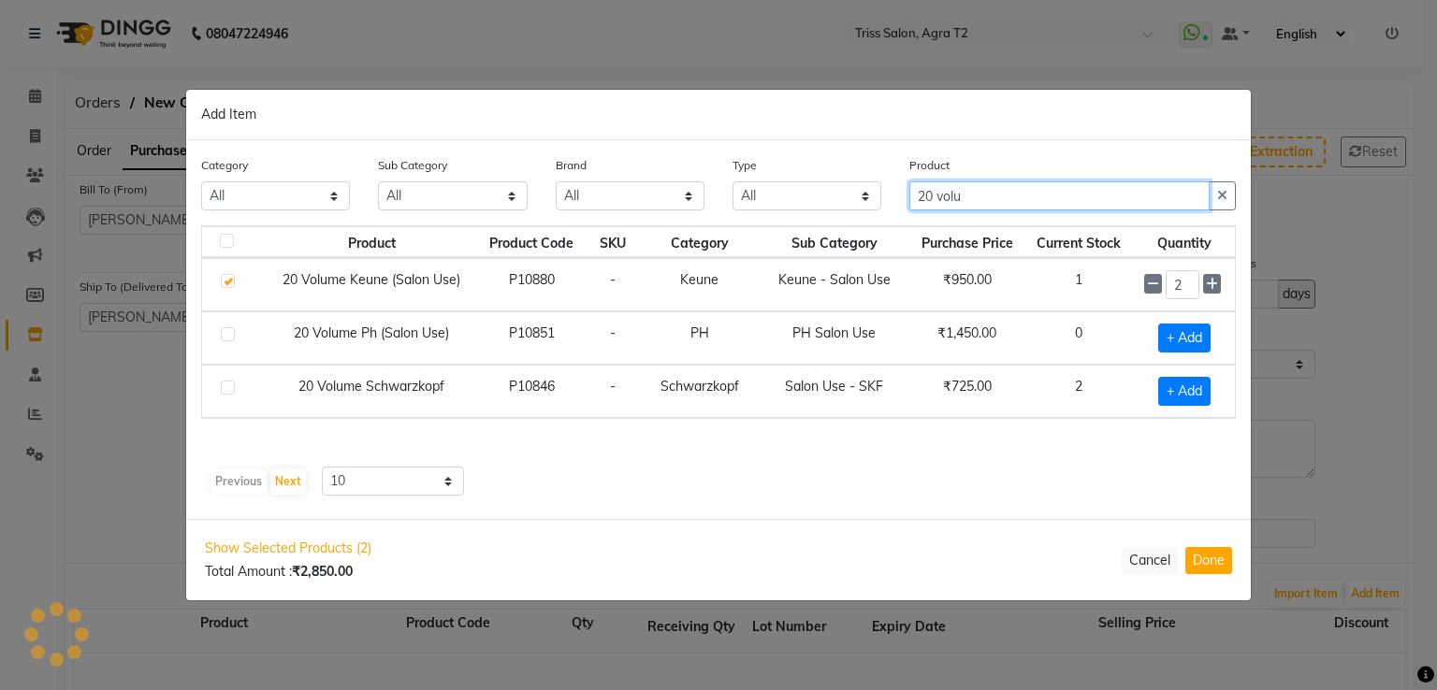
click at [924, 202] on input "20 volu" at bounding box center [1059, 195] width 300 height 29
type input "30 volu"
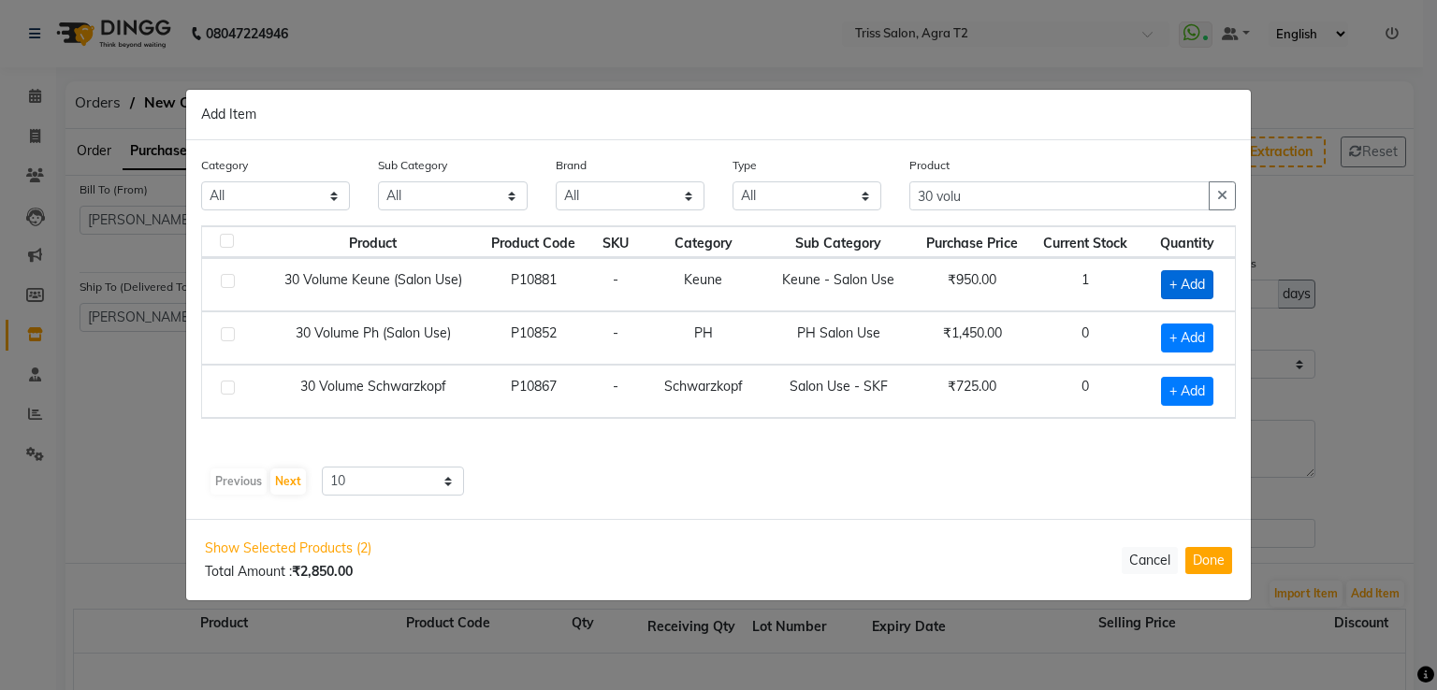
click at [1193, 288] on span "+ Add" at bounding box center [1187, 284] width 52 height 29
checkbox input "true"
click at [1216, 284] on icon at bounding box center [1212, 283] width 12 height 13
type input "2"
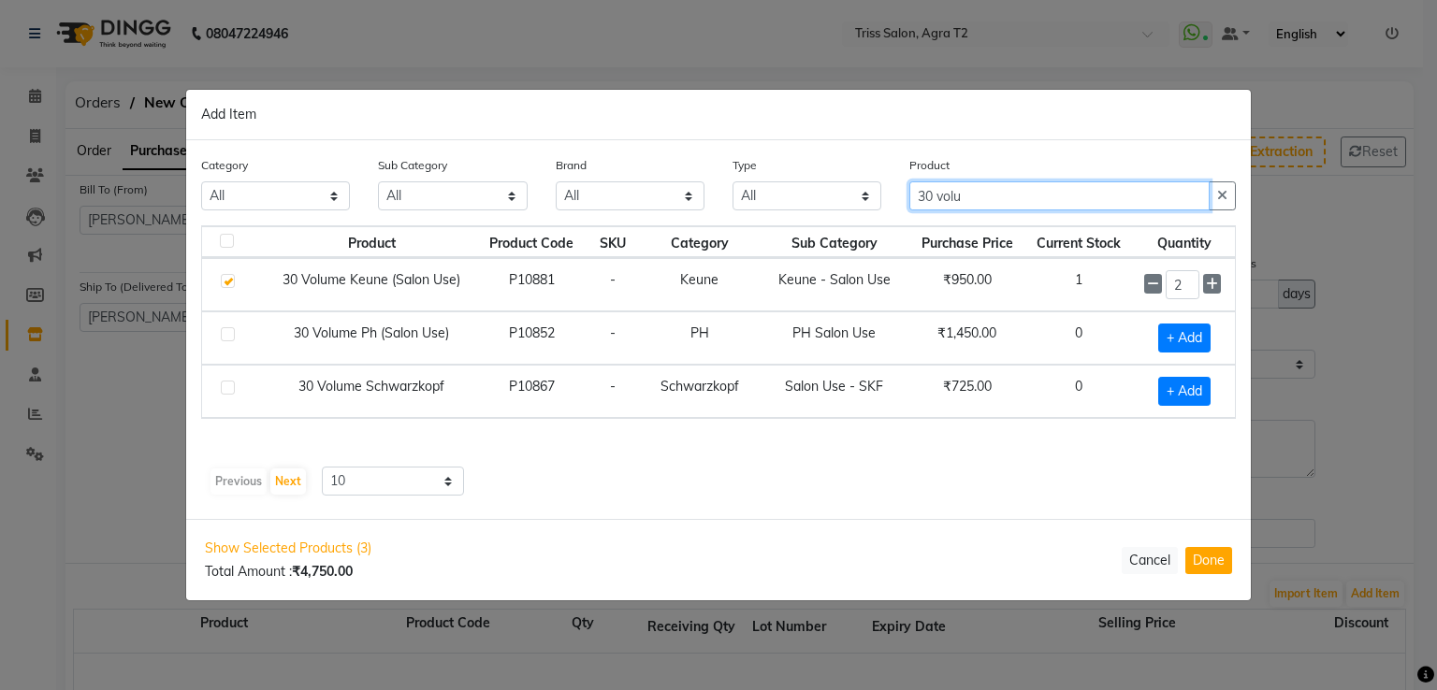
drag, startPoint x: 1038, startPoint y: 196, endPoint x: 894, endPoint y: 208, distance: 144.5
click at [895, 208] on div "Product 30 volu" at bounding box center [1072, 190] width 354 height 70
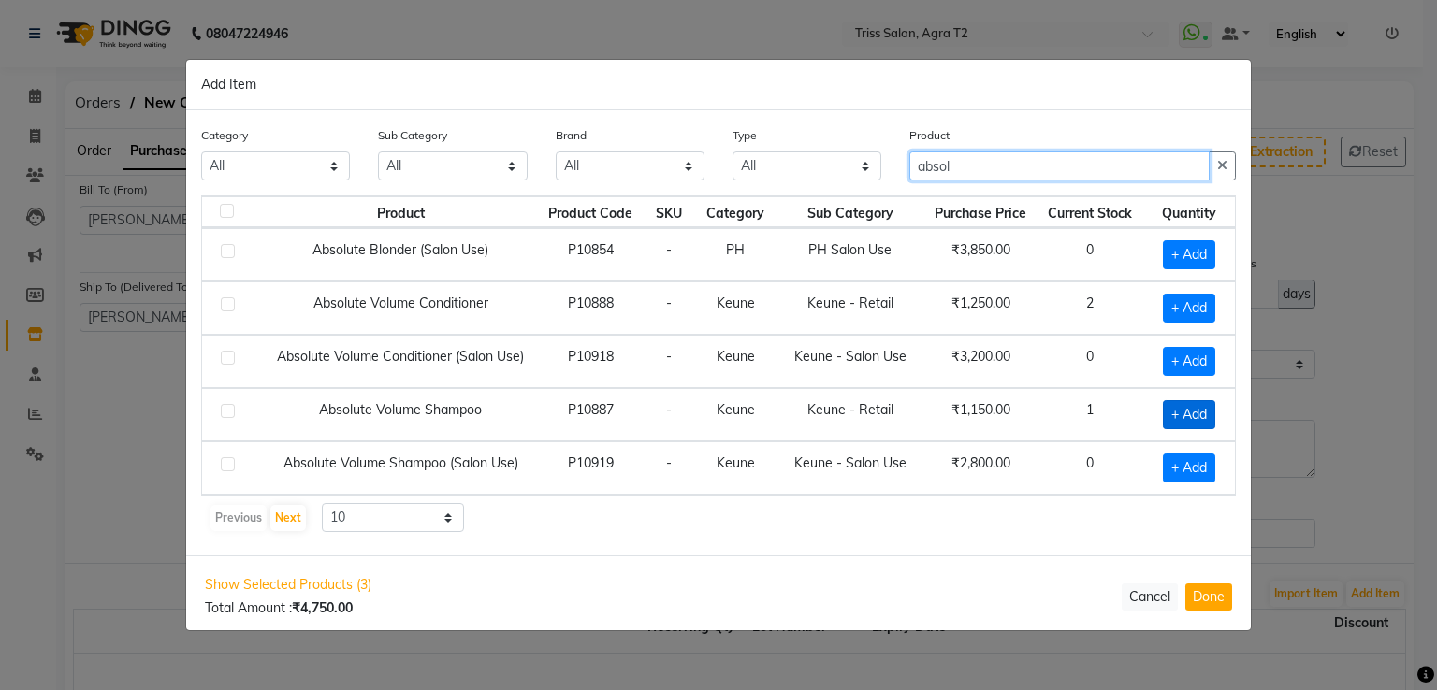
type input "absol"
click at [1201, 414] on span "+ Add" at bounding box center [1189, 414] width 52 height 29
checkbox input "true"
drag, startPoint x: 1003, startPoint y: 162, endPoint x: 872, endPoint y: 207, distance: 138.4
click at [872, 207] on div "Category All PH Keune GK Moroccan Oil 3TenX K18 Schwarzkopf Mintree Kanpeki Tha…" at bounding box center [718, 332] width 1064 height 445
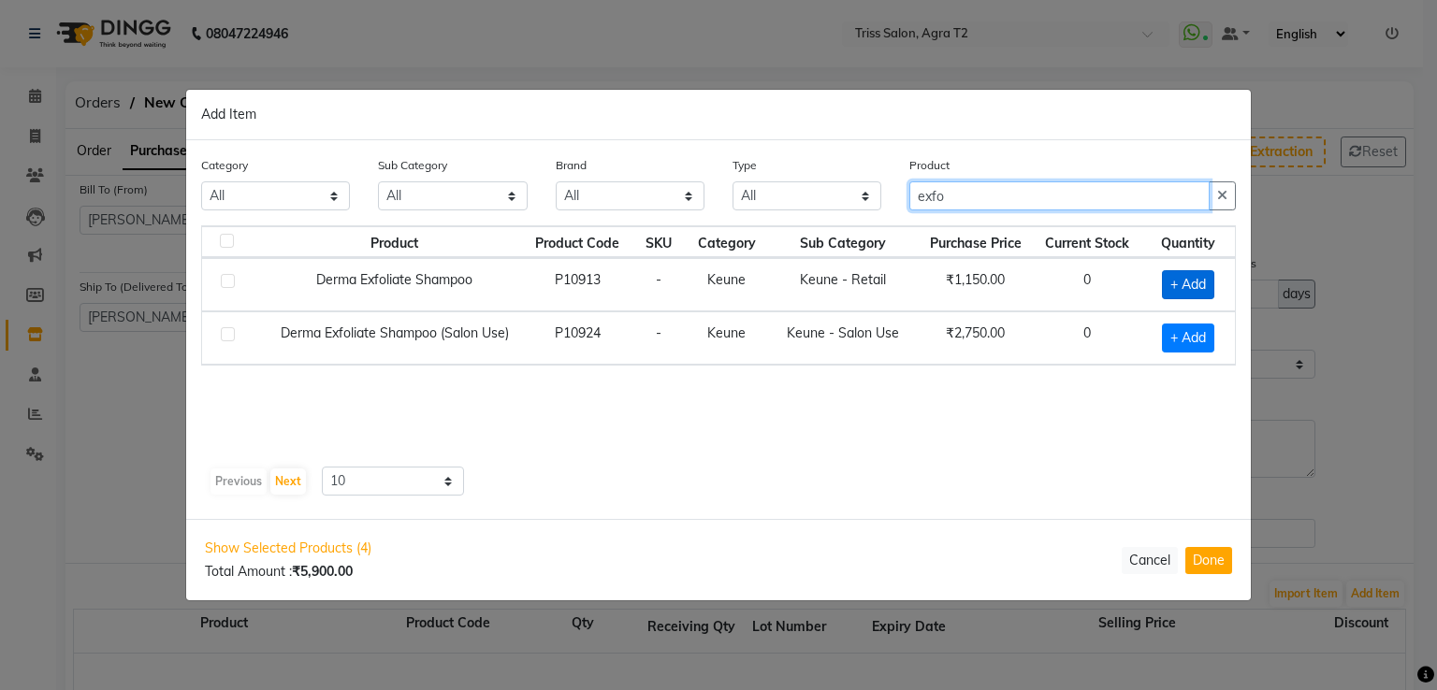
type input "exfo"
click at [1186, 276] on span "+ Add" at bounding box center [1188, 284] width 52 height 29
checkbox input "true"
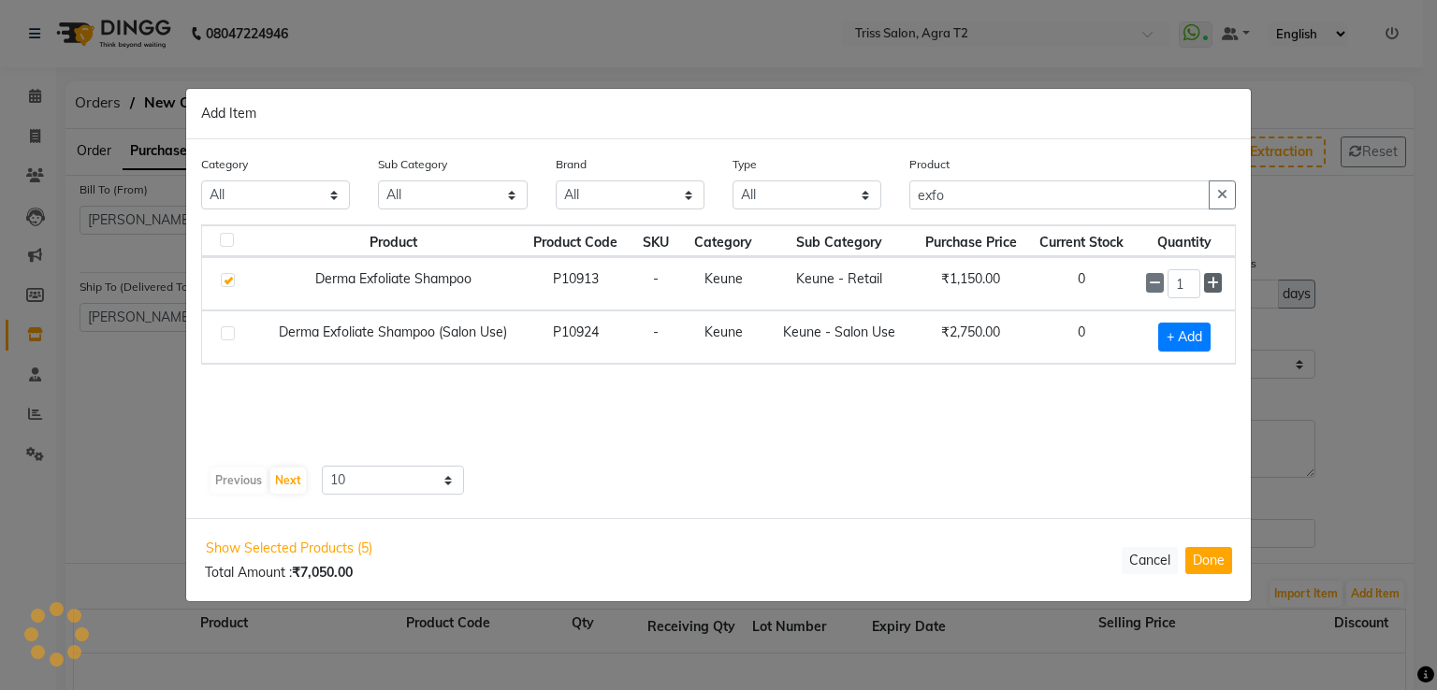
click at [1209, 282] on icon at bounding box center [1213, 283] width 12 height 13
type input "2"
click at [1196, 558] on button "Done" at bounding box center [1208, 560] width 47 height 27
select select "1365"
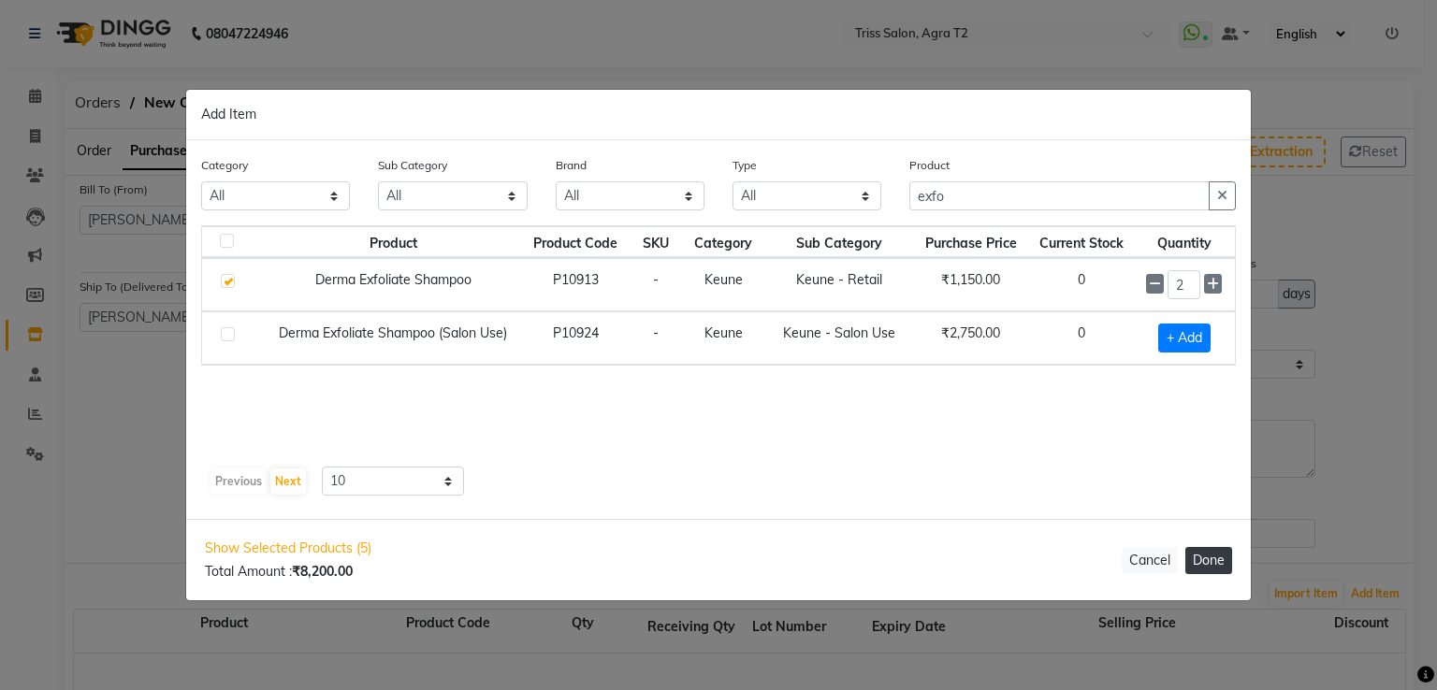
select select "1365"
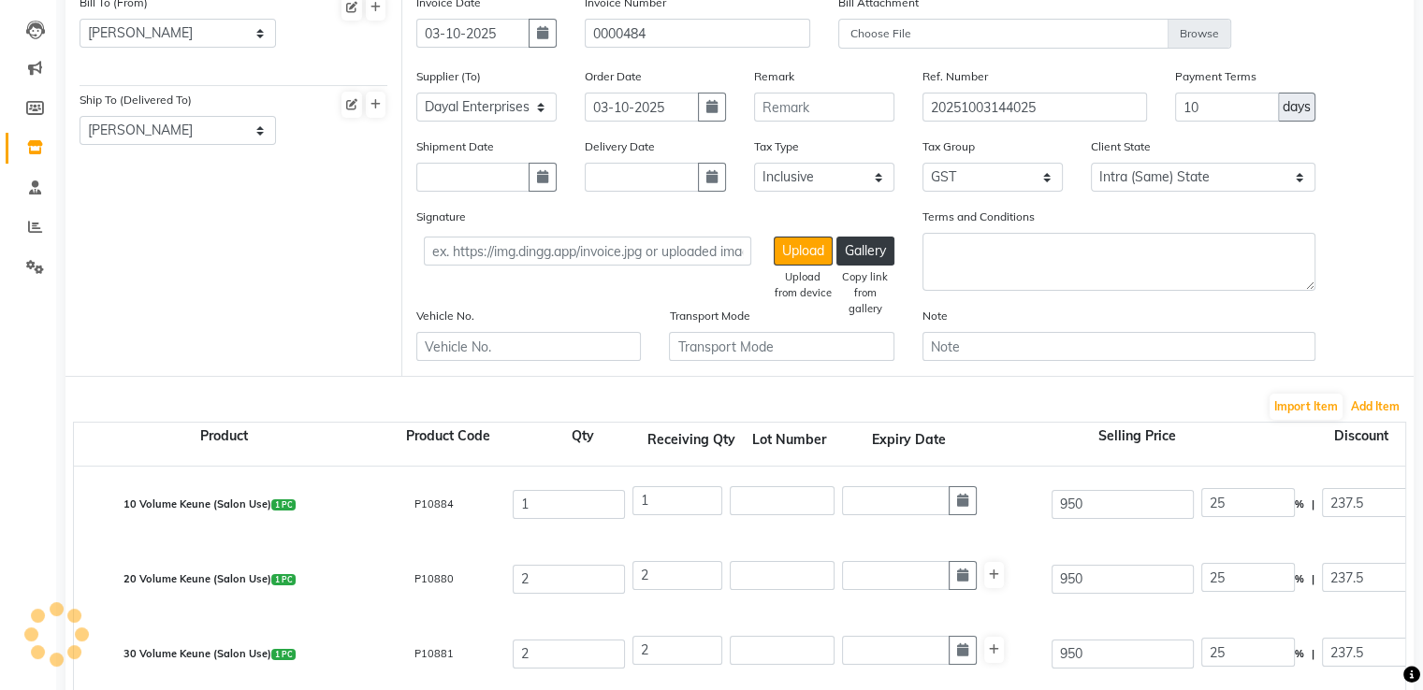
scroll to position [590, 0]
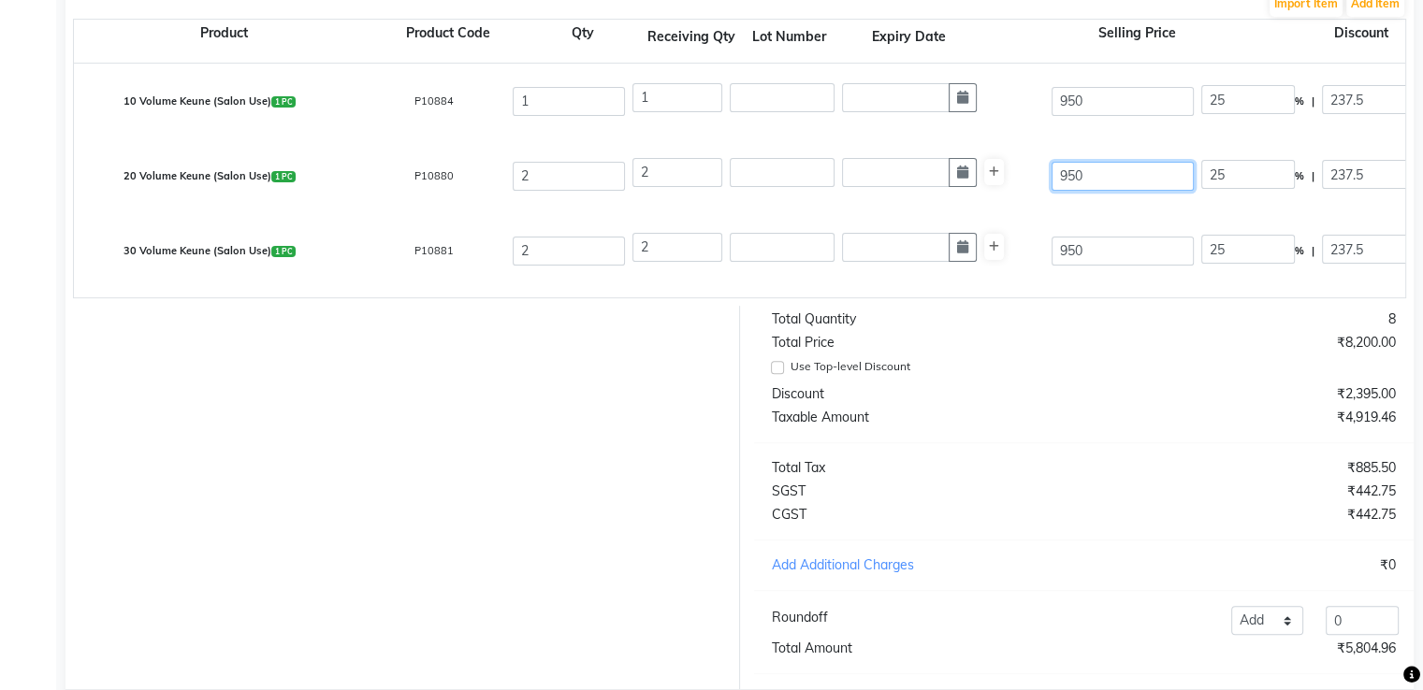
click at [1077, 183] on input "950" at bounding box center [1122, 176] width 142 height 29
type input "90"
type input "263.89"
type input "980"
type input "24.23"
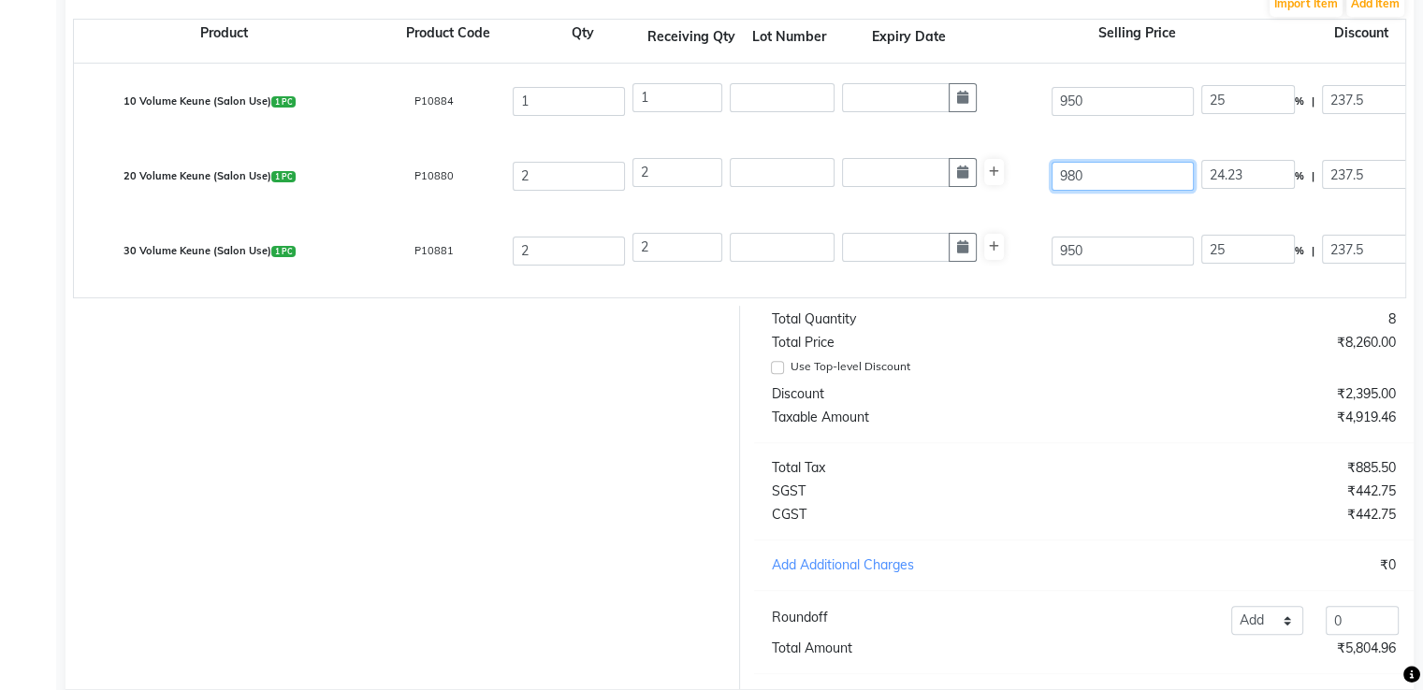
type input "980"
type input "27.3"
type input "267.5"
click at [1075, 258] on input "950" at bounding box center [1122, 251] width 142 height 29
type input "90"
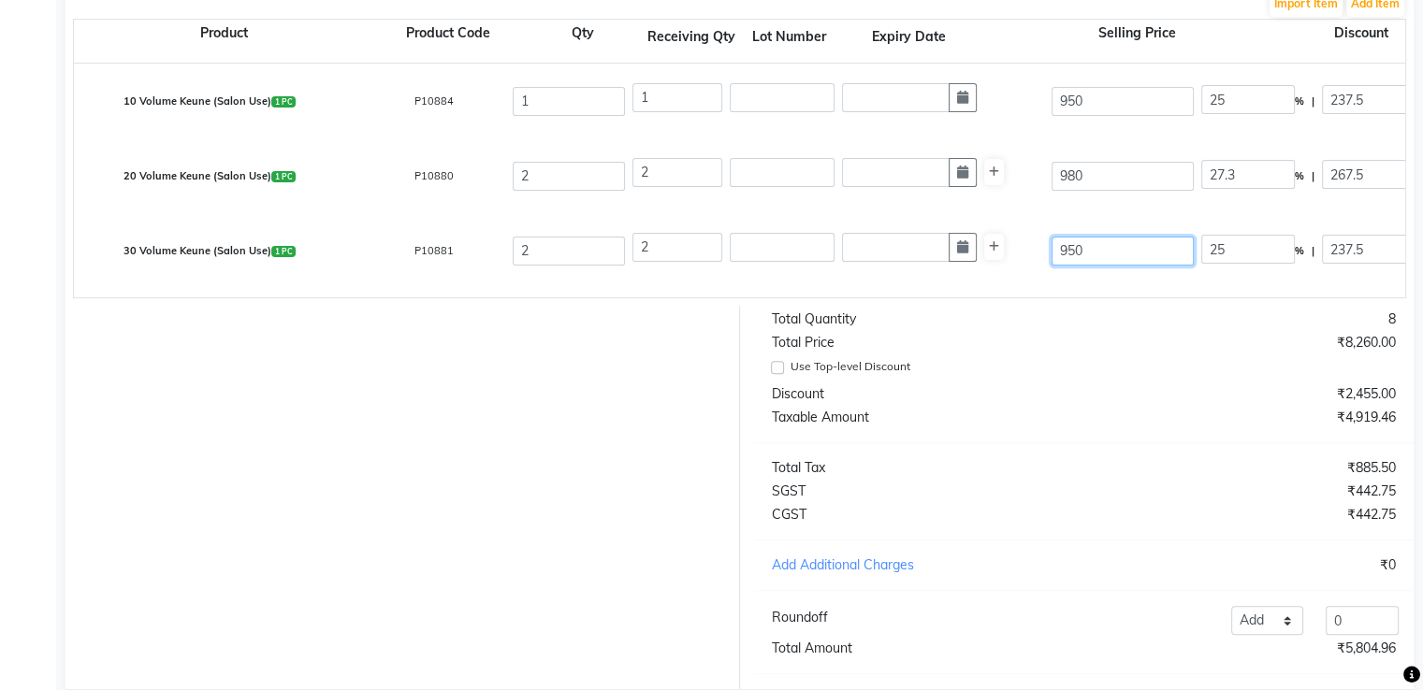
type input "263.89"
type input "980"
type input "24.23"
type input "980"
type input "27.3"
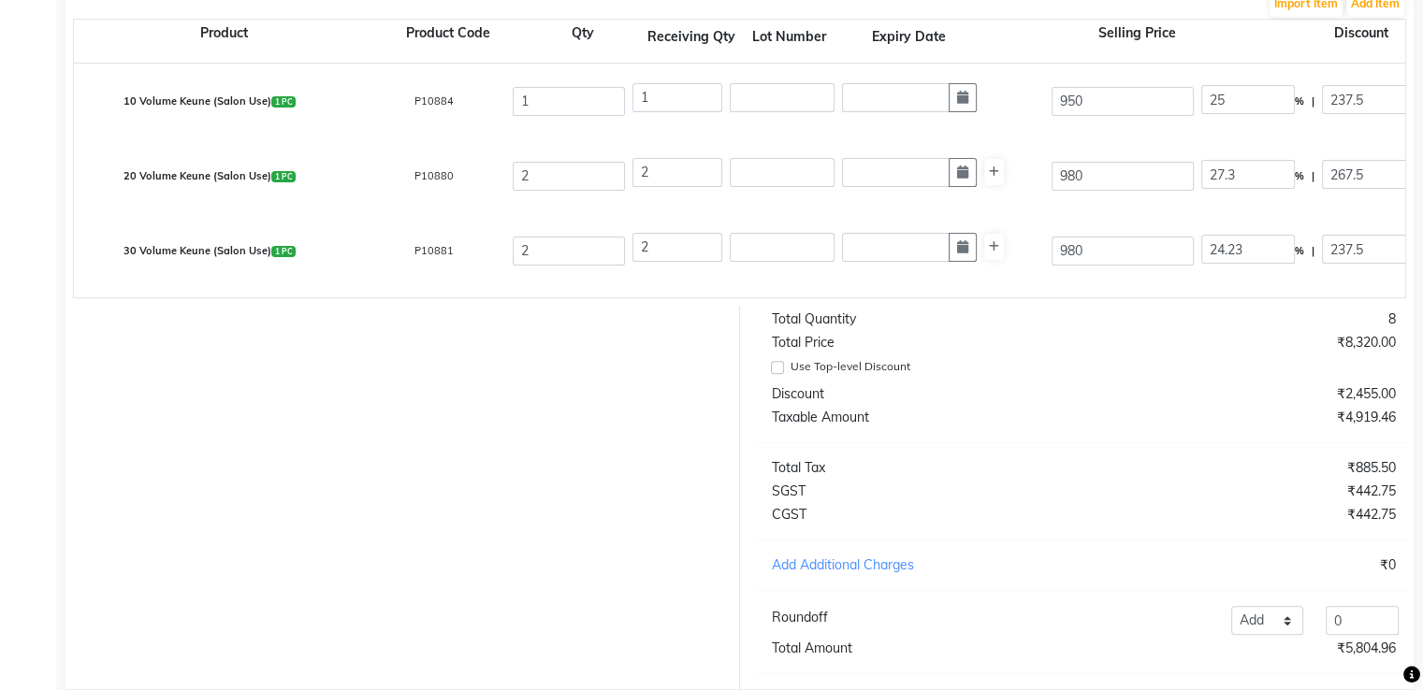
type input "267.5"
click at [1078, 285] on div "30 Volume Keune (Salon Use) 1 PC P10881 2 2 980 27.3 % | 267.5 F 712.5 603.81 1…" at bounding box center [1405, 250] width 2690 height 75
drag, startPoint x: 1244, startPoint y: 107, endPoint x: 1175, endPoint y: 123, distance: 71.0
click at [1175, 123] on div "10 Volume Keune (Salon Use) 1 PC P10884 1 1 950 25 % | 237.5 F 712.5 603.81 603…" at bounding box center [1405, 101] width 2690 height 75
type input "45"
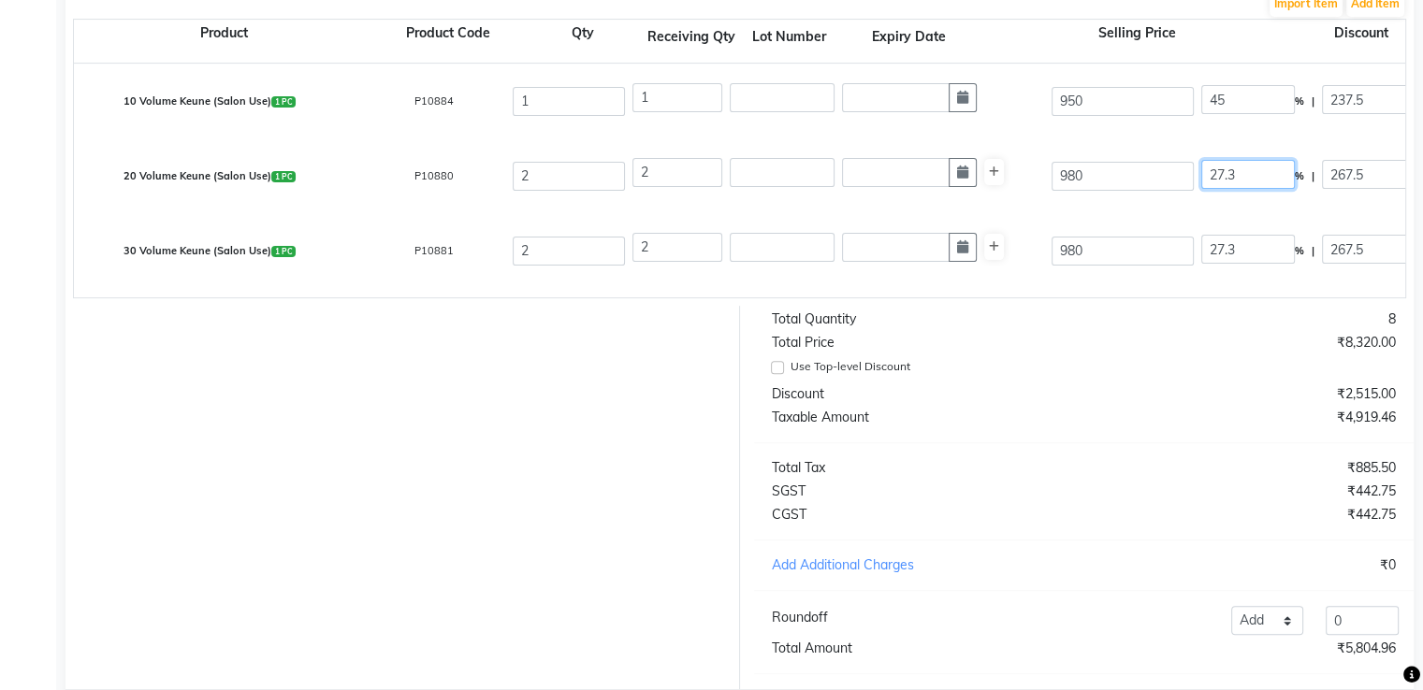
type input "427.5"
type input "522.5"
type input "442.8"
type input "79.7"
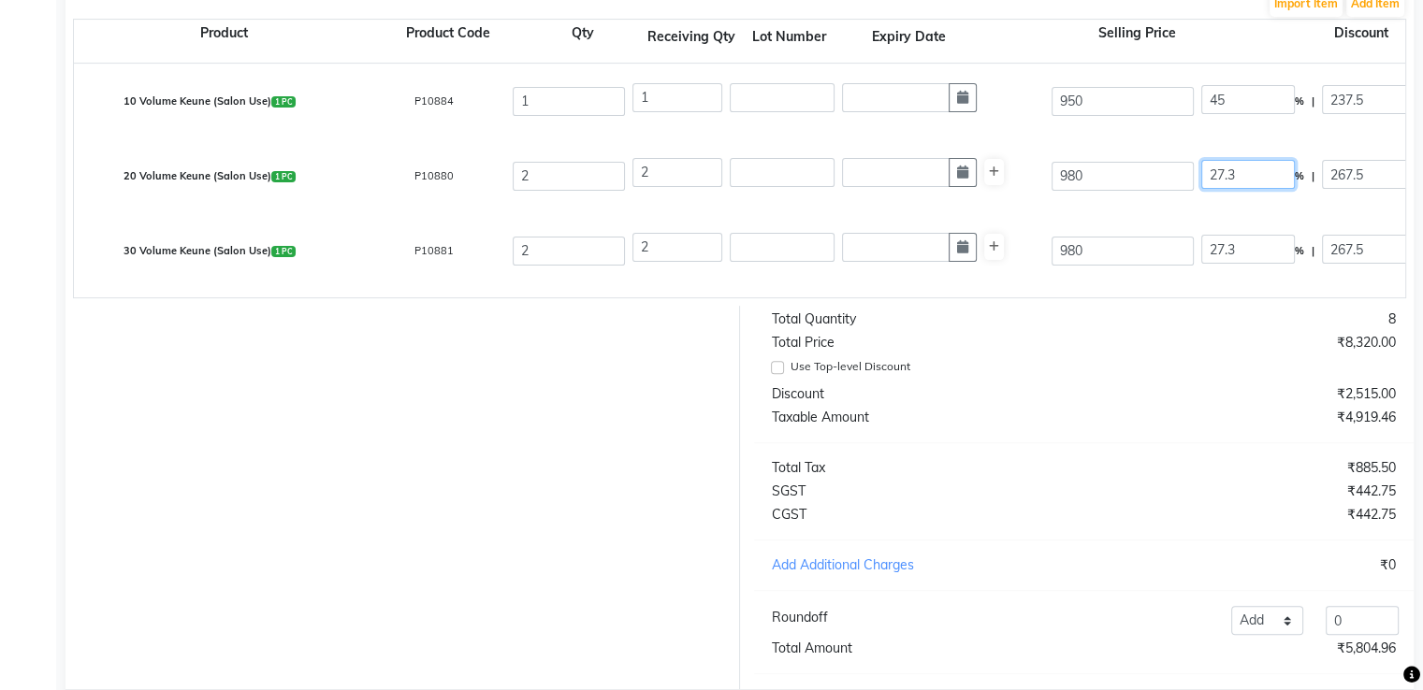
type input "522.5"
drag, startPoint x: 1249, startPoint y: 183, endPoint x: 1189, endPoint y: 199, distance: 61.9
click at [1189, 199] on div "20 Volume Keune (Salon Use) 1 PC P10880 2 2 980 27.3 % | 267.5 F 712.5 603.81 1…" at bounding box center [1405, 175] width 2690 height 75
type input "45"
type input "441"
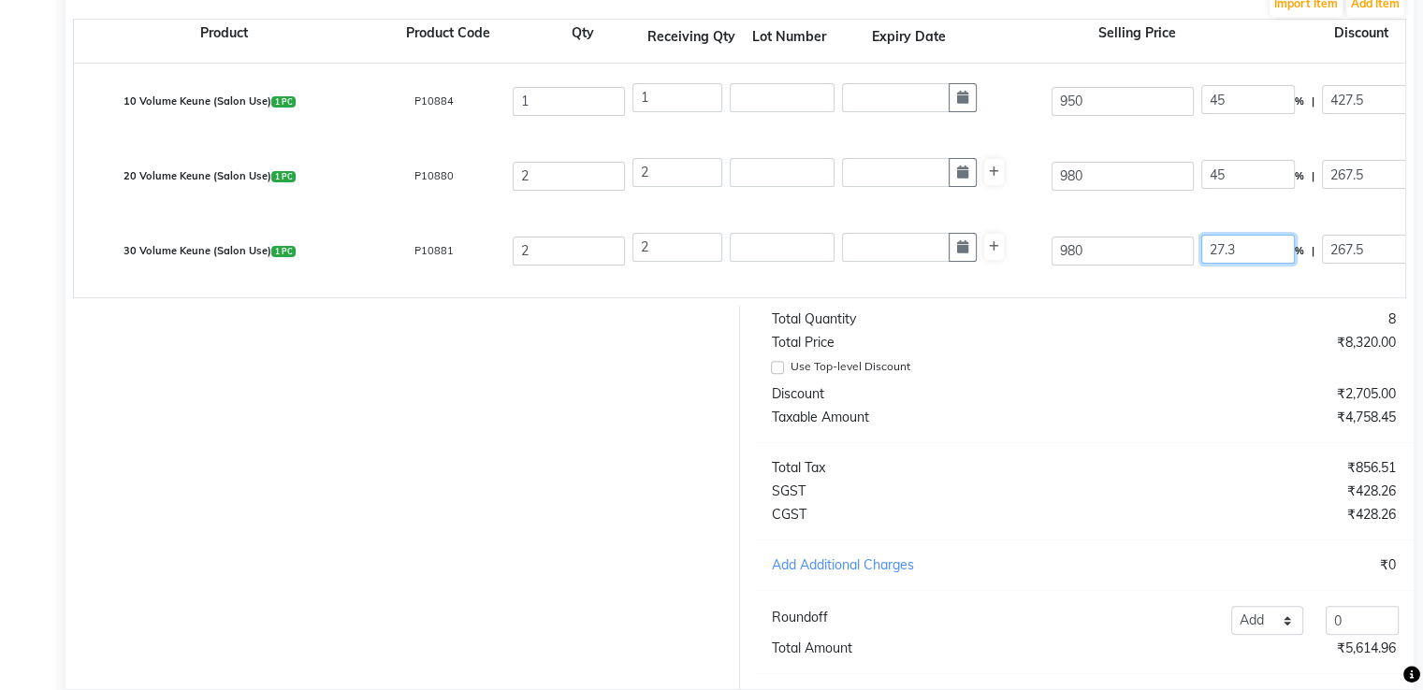
type input "539"
type input "456.78"
type input "913.56"
type input "164.44"
type input "1078"
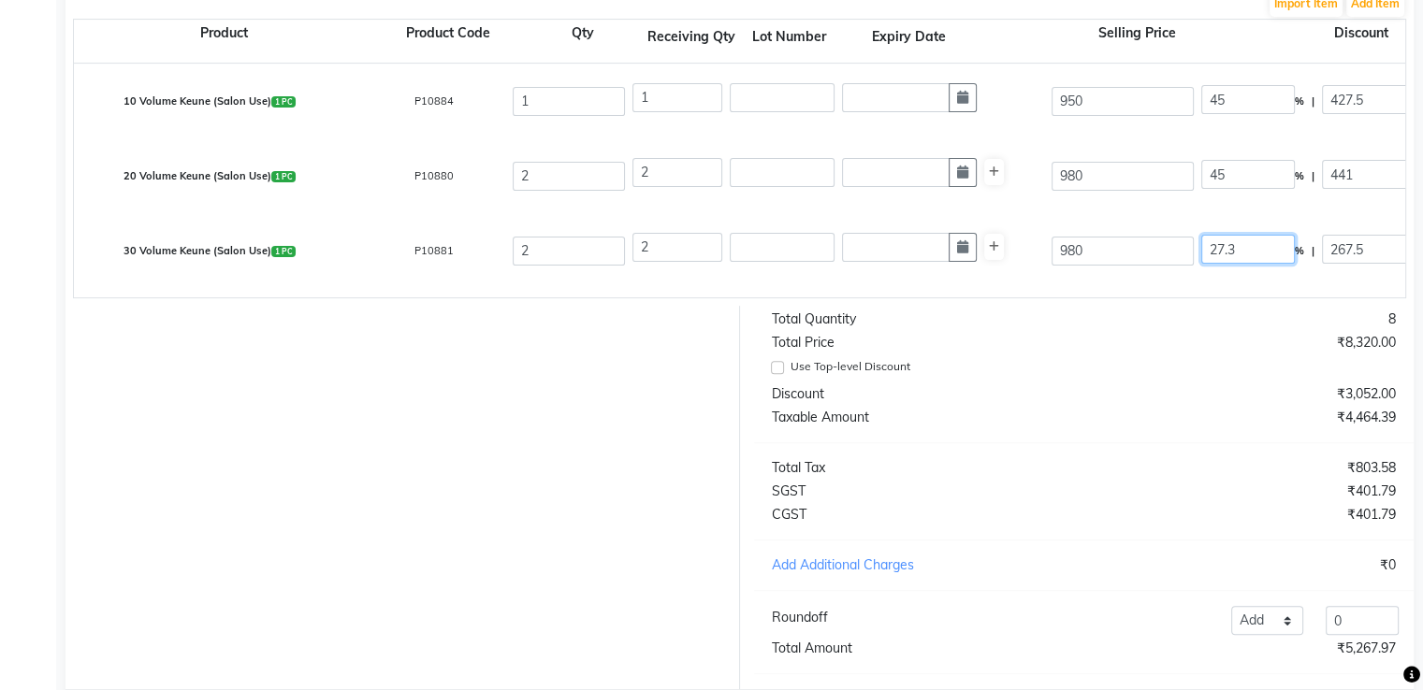
drag, startPoint x: 1236, startPoint y: 251, endPoint x: 1171, endPoint y: 274, distance: 69.5
click at [1171, 274] on div "30 Volume Keune (Salon Use) 1 PC P10881 2 2 980 27.3 % | 267.5 F 712.5 603.81 1…" at bounding box center [1405, 250] width 2690 height 75
type input "45"
type input "441"
type input "539"
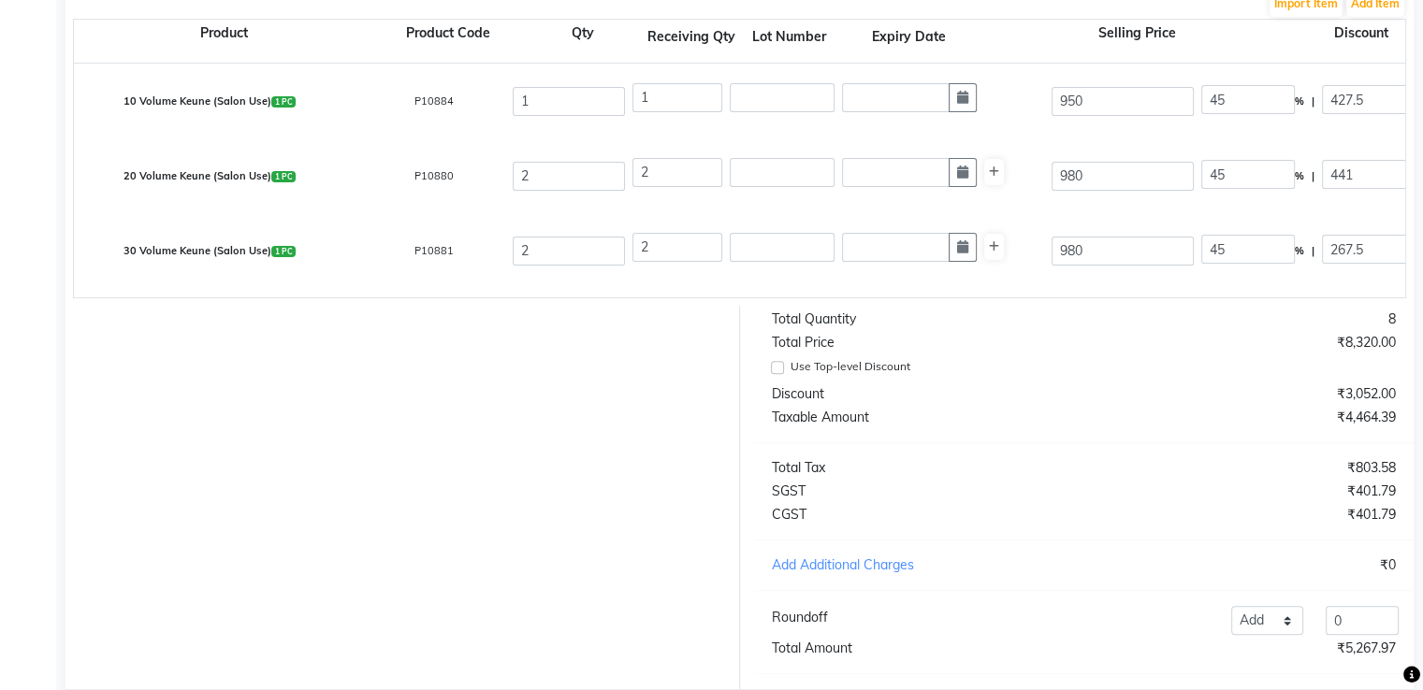
type input "456.78"
type input "913.56"
type input "164.44"
type input "1078"
click at [1167, 285] on div "30 Volume Keune (Salon Use) 1 PC P10881 2 2 980 45 % | 441 F 539 456.78 913.56 …" at bounding box center [1405, 250] width 2690 height 75
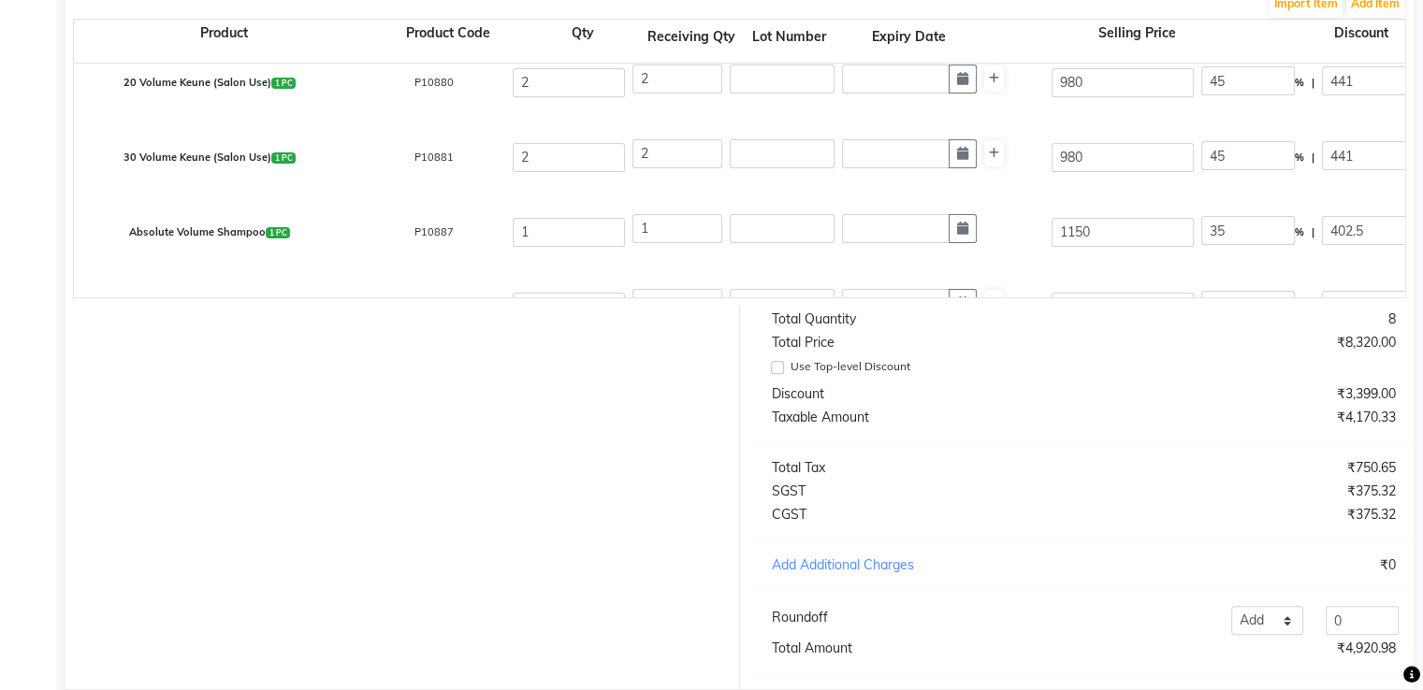
scroll to position [139, 0]
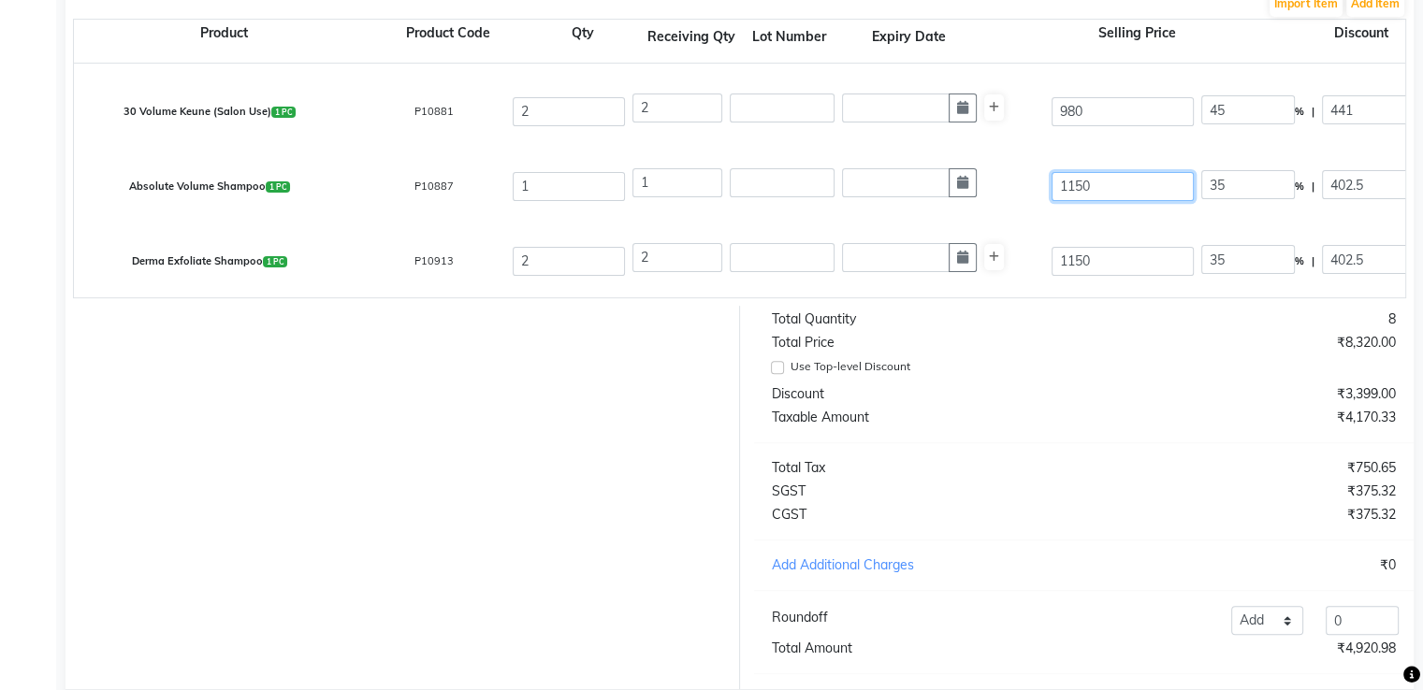
click at [1122, 179] on input "1150" at bounding box center [1122, 186] width 142 height 29
type input "115"
type input "350"
type input "11"
type input "3659.09"
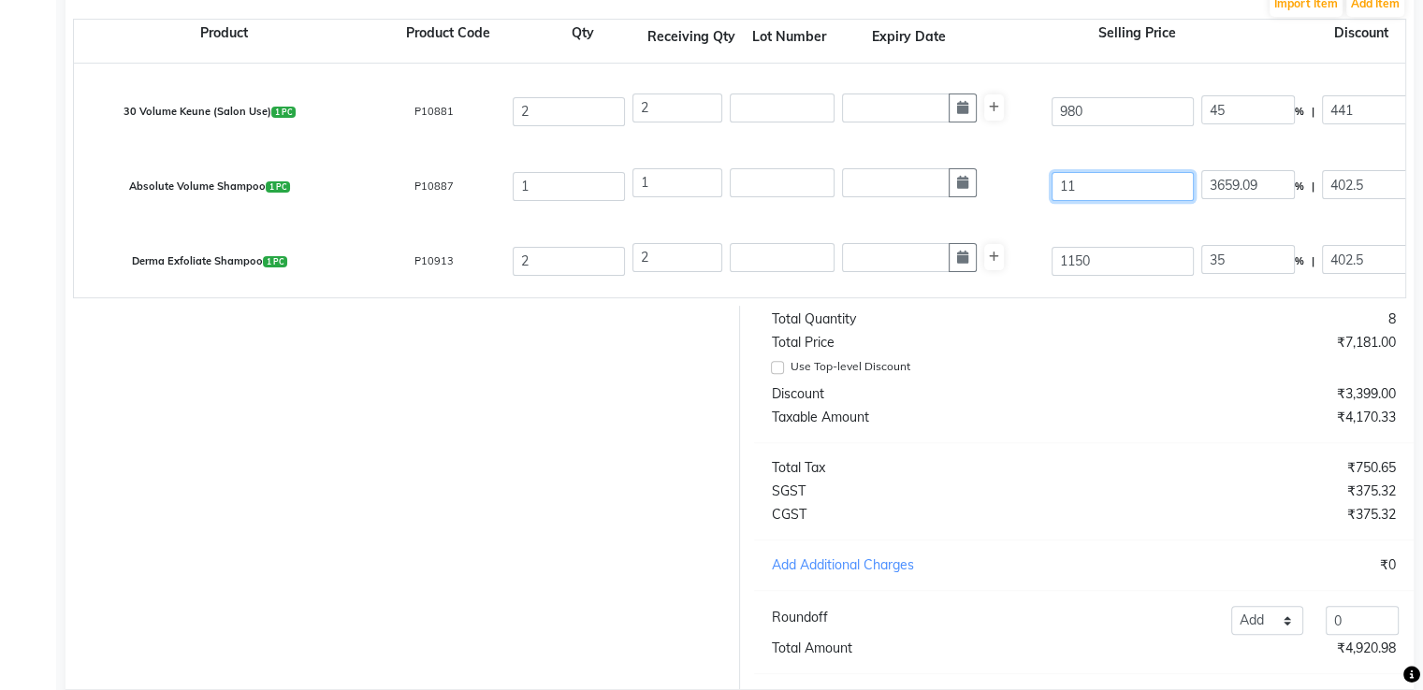
type input "110"
type input "365.91"
type input "1100"
type input "36.59"
type input "1100"
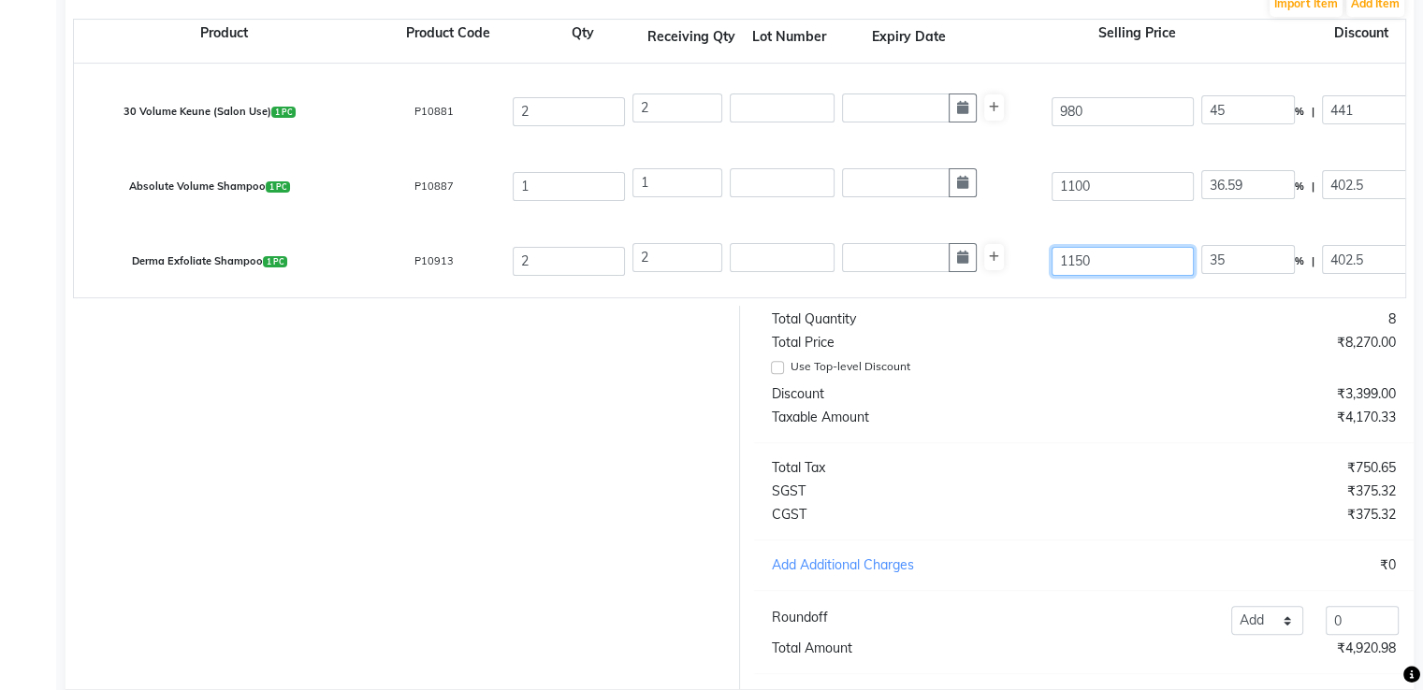
type input "32.05"
type input "352.5"
click at [1121, 263] on input "1150" at bounding box center [1122, 261] width 142 height 29
type input "115"
type input "350"
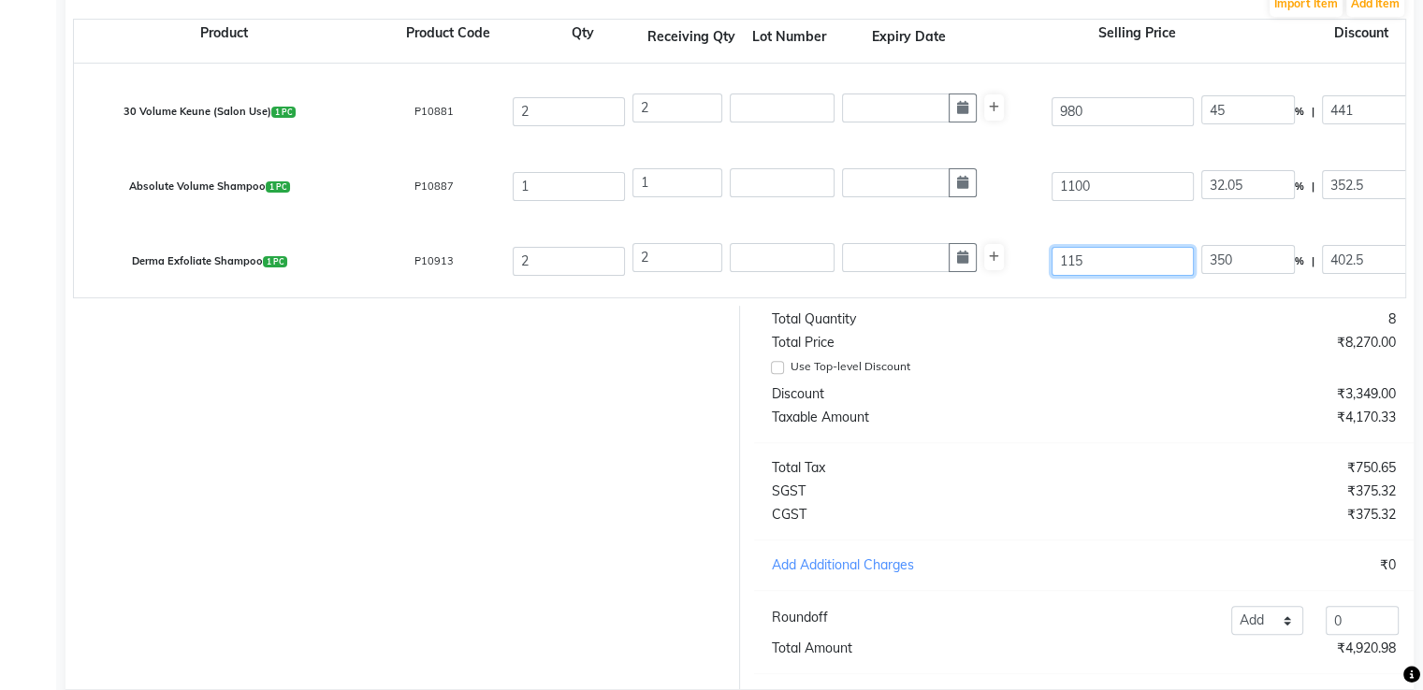
type input "11"
type input "3659.09"
type input "110"
type input "365.91"
type input "1100"
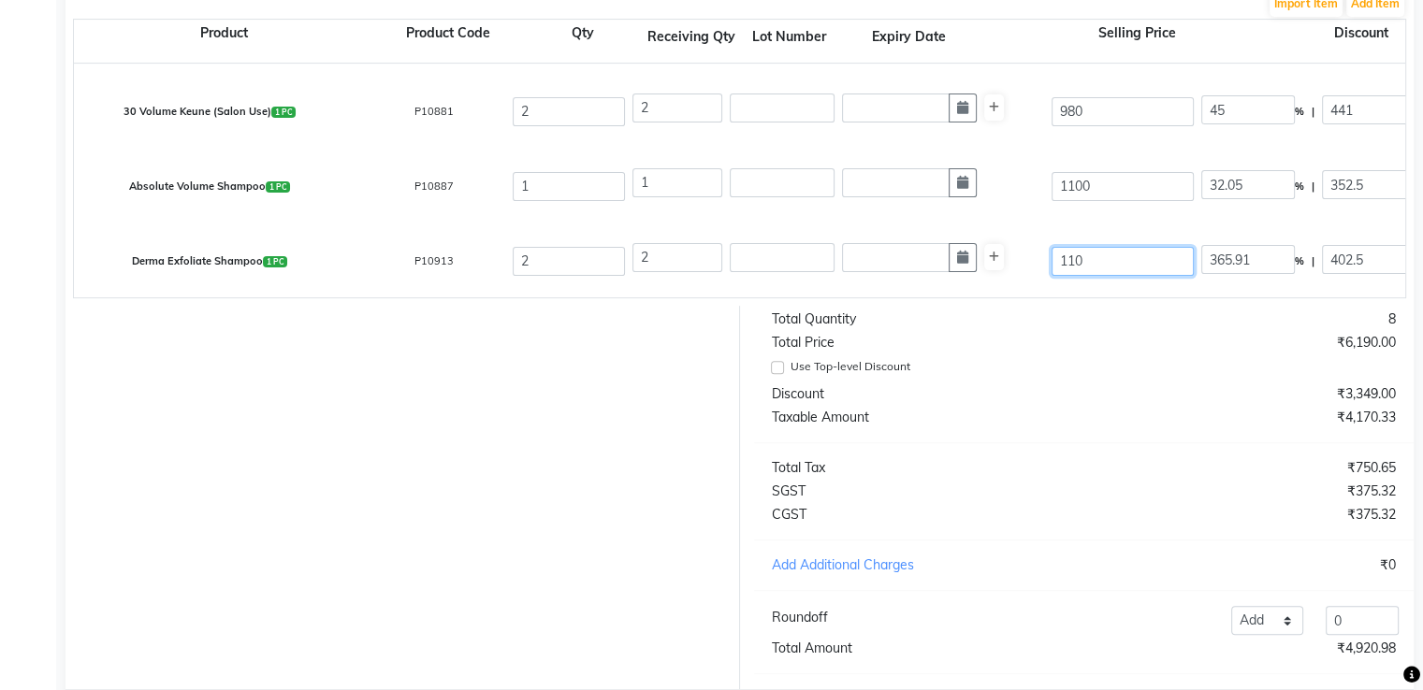
type input "36.59"
type input "1100"
type input "32.05"
type input "352.5"
drag, startPoint x: 1250, startPoint y: 181, endPoint x: 1168, endPoint y: 190, distance: 81.8
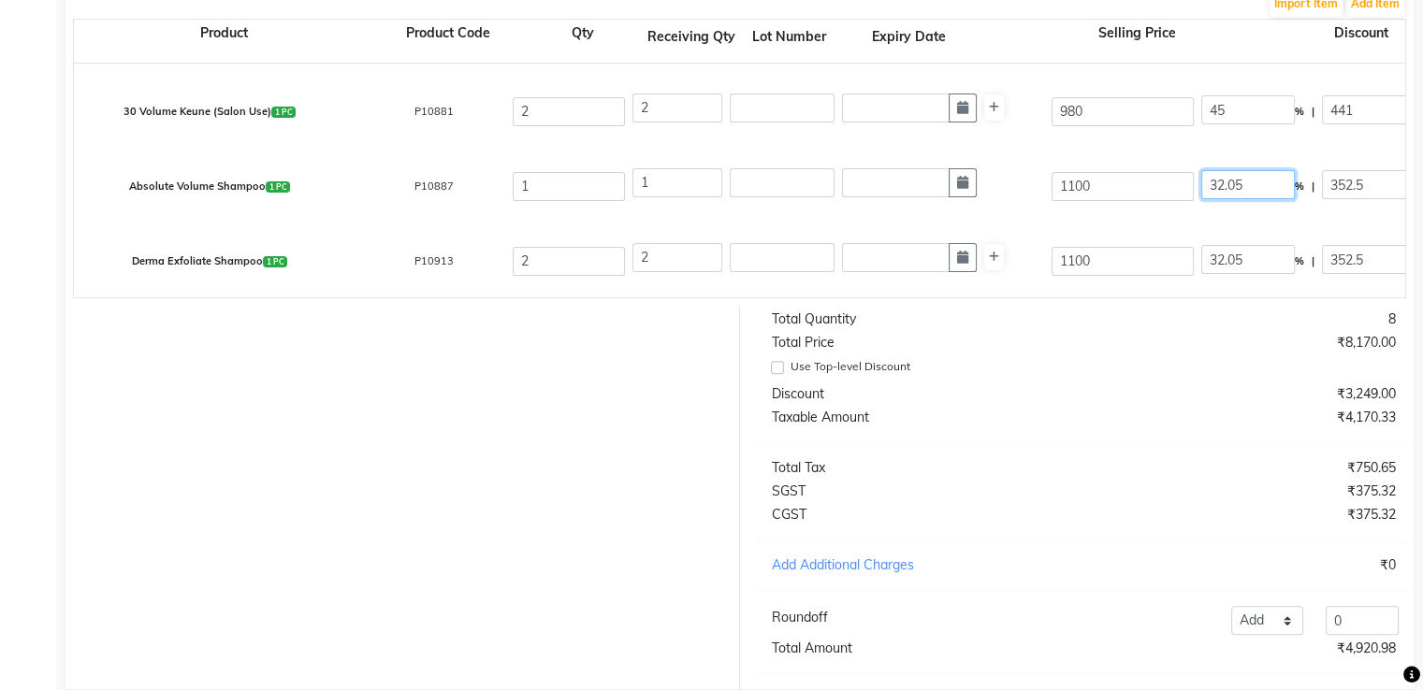
click at [1168, 190] on div "Absolute Volume Shampoo 1 PC P10887 1 1 1100 32.05 % | 352.5 F 747.5 633.47 633…" at bounding box center [1405, 186] width 2690 height 75
type input "45"
type input "495"
type input "605"
type input "512.71"
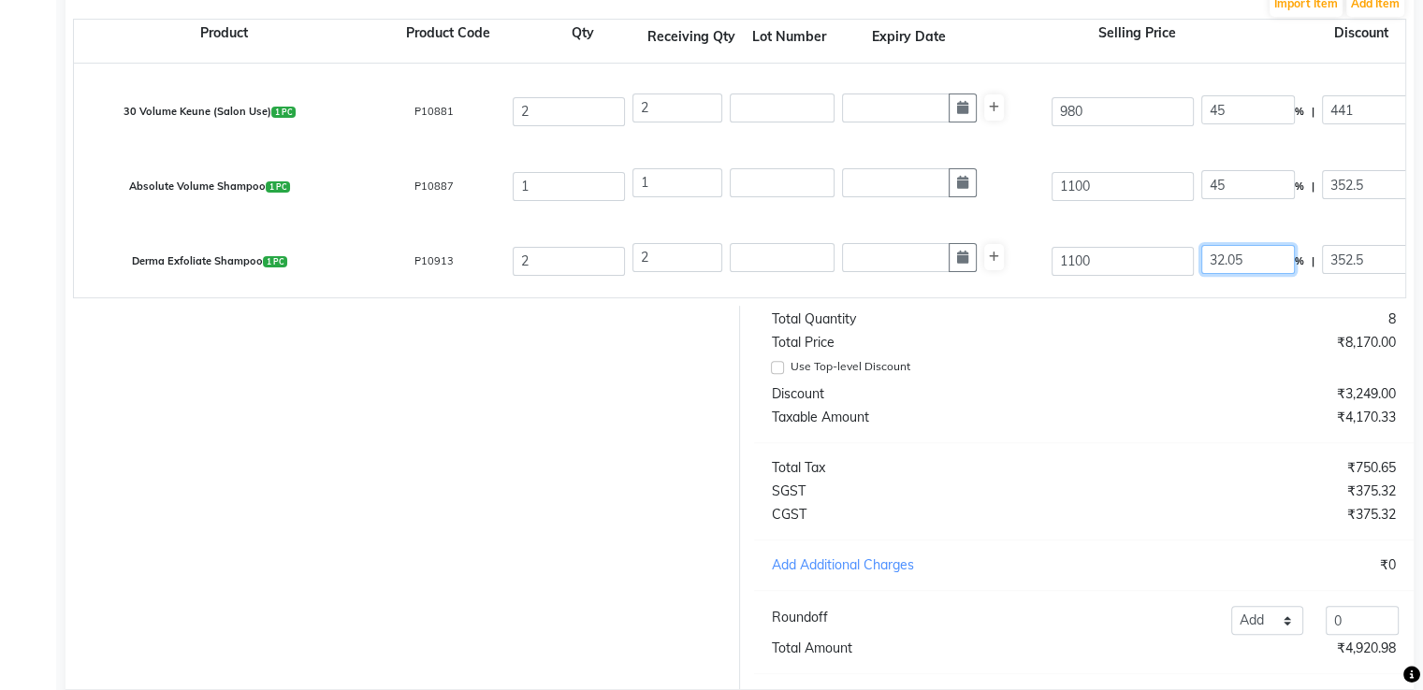
type input "512.71"
type input "92.29"
type input "605"
drag, startPoint x: 1259, startPoint y: 255, endPoint x: 1155, endPoint y: 291, distance: 109.7
click at [1155, 291] on div "Derma Exfoliate Shampoo 1 PC P10913 2 2 1100 32.05 % | 352.5 F 747.5 633.47 126…" at bounding box center [1405, 261] width 2690 height 75
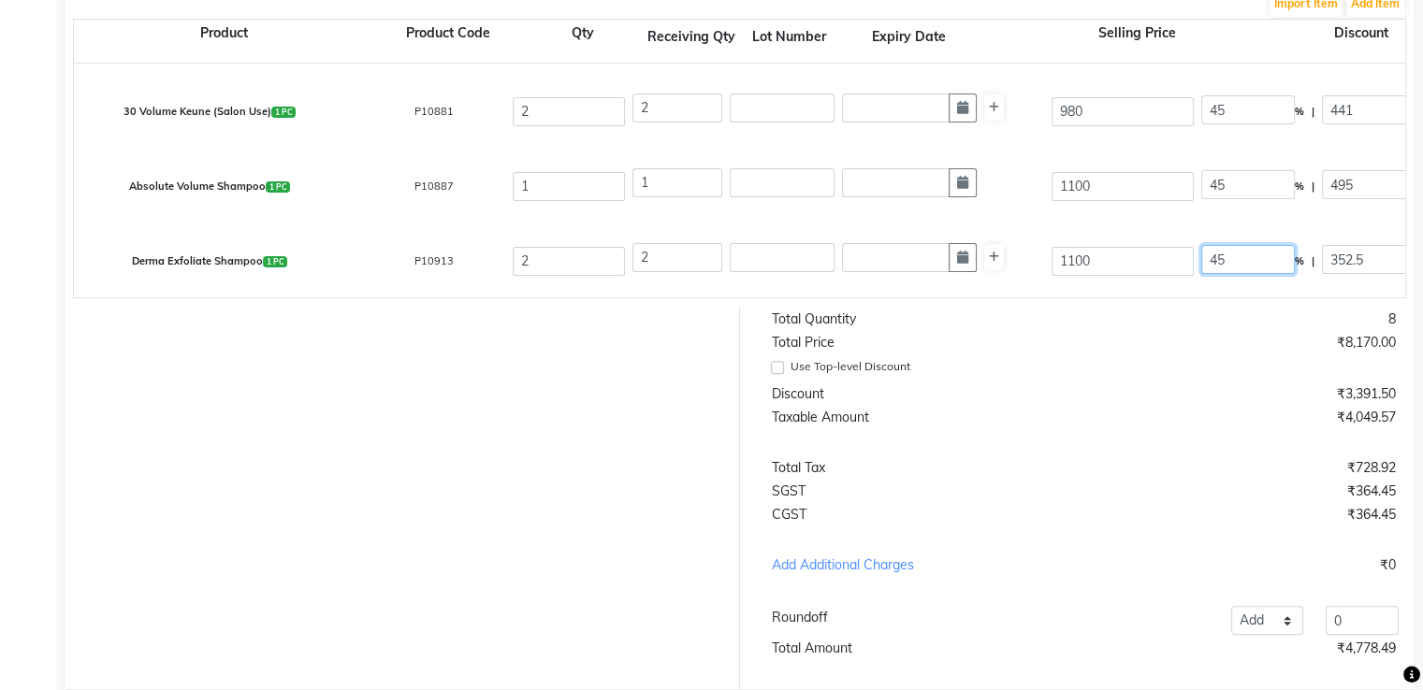
type input "45"
type input "495"
type input "605"
type input "512.71"
type input "1025.42"
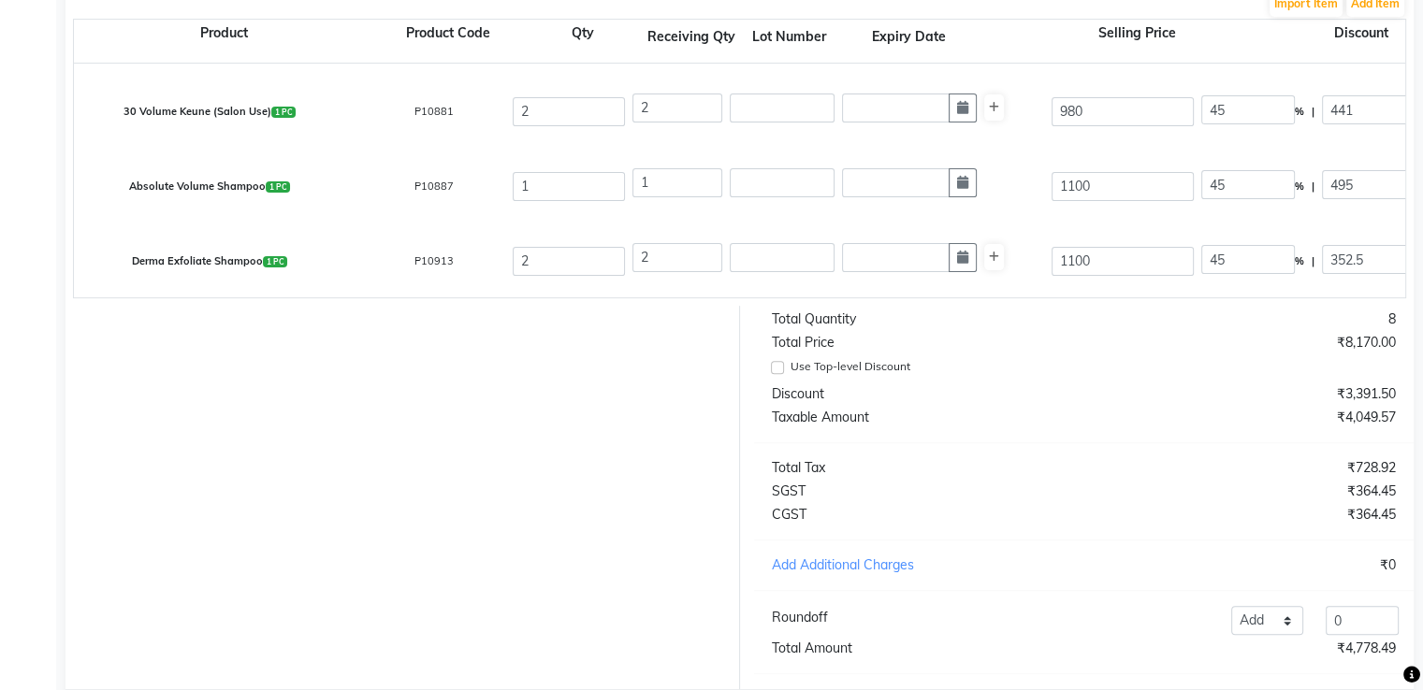
type input "184.58"
type input "1210"
click at [1153, 291] on div "Derma Exfoliate Shampoo 1 PC P10913 2 2 1100 45 % | 495 F 605 512.71 1025.42 No…" at bounding box center [1405, 261] width 2690 height 75
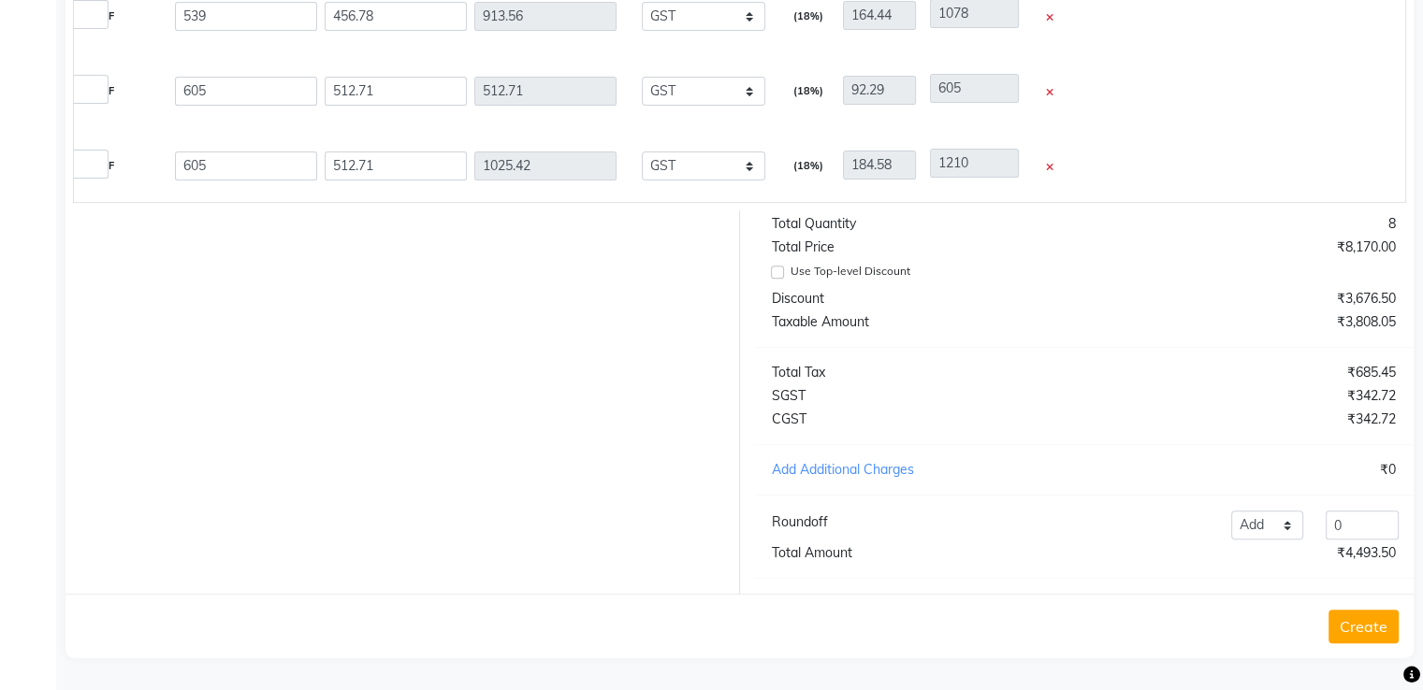
scroll to position [0, 1331]
click at [1382, 622] on button "Create" at bounding box center [1363, 627] width 70 height 34
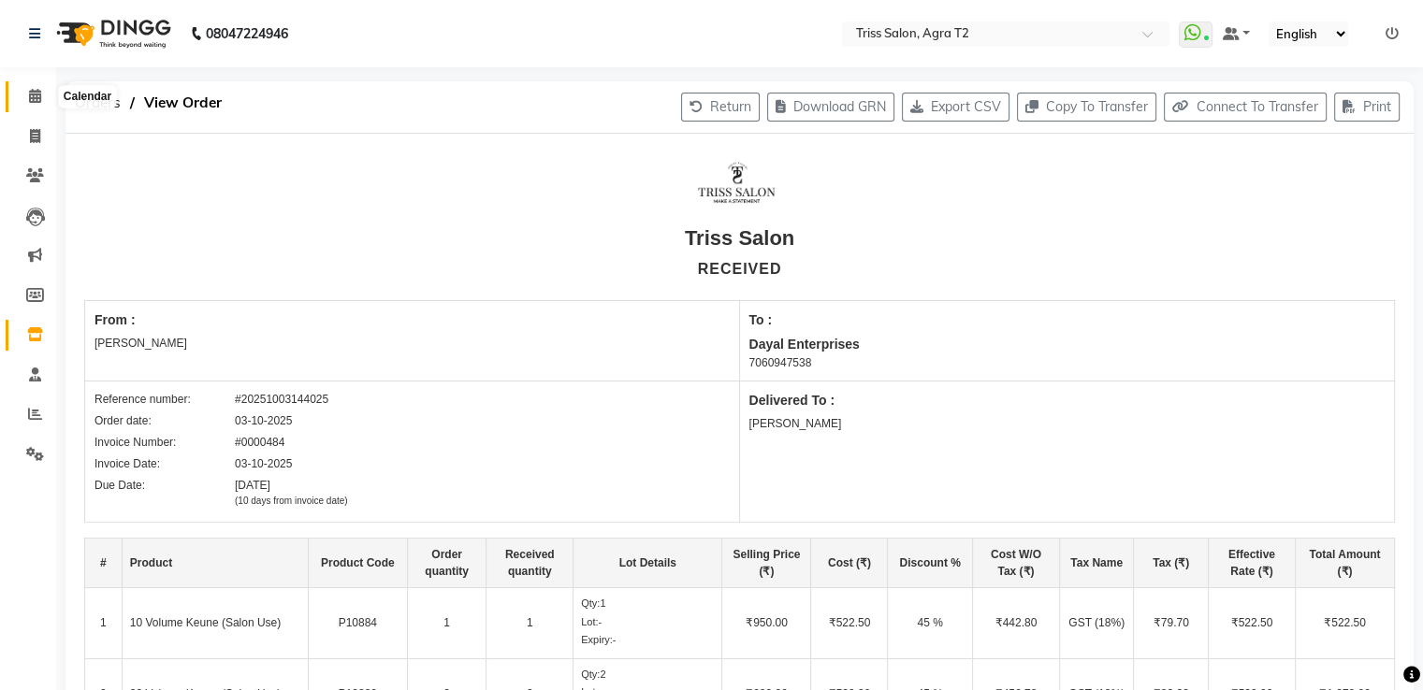
click at [29, 92] on icon at bounding box center [35, 96] width 12 height 14
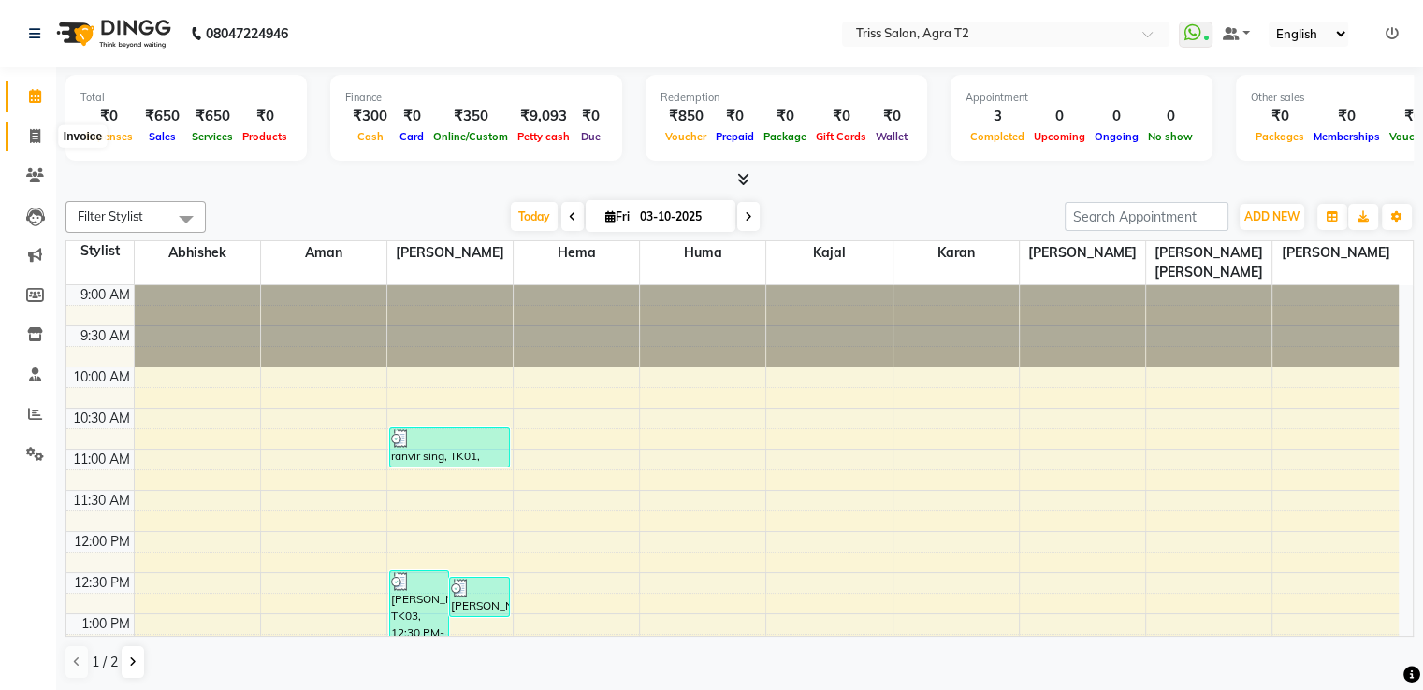
click at [30, 129] on icon at bounding box center [35, 136] width 10 height 14
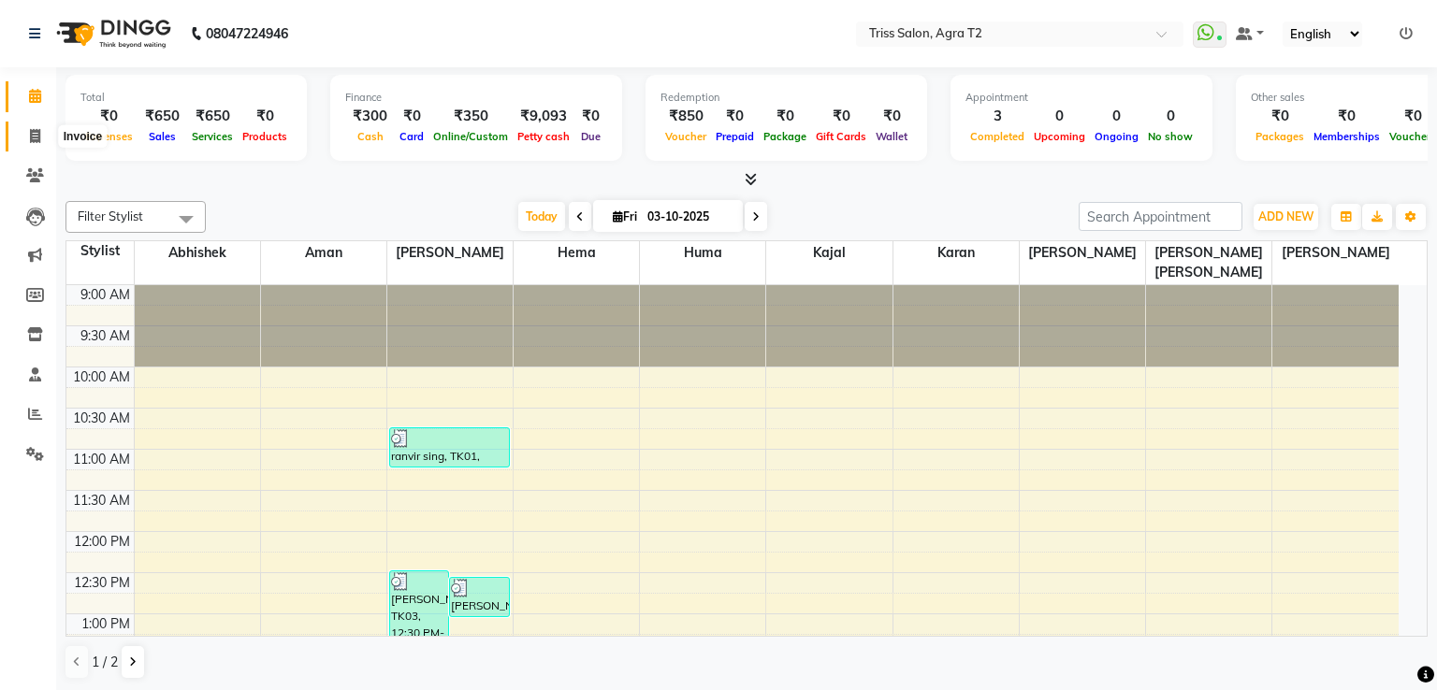
select select "service"
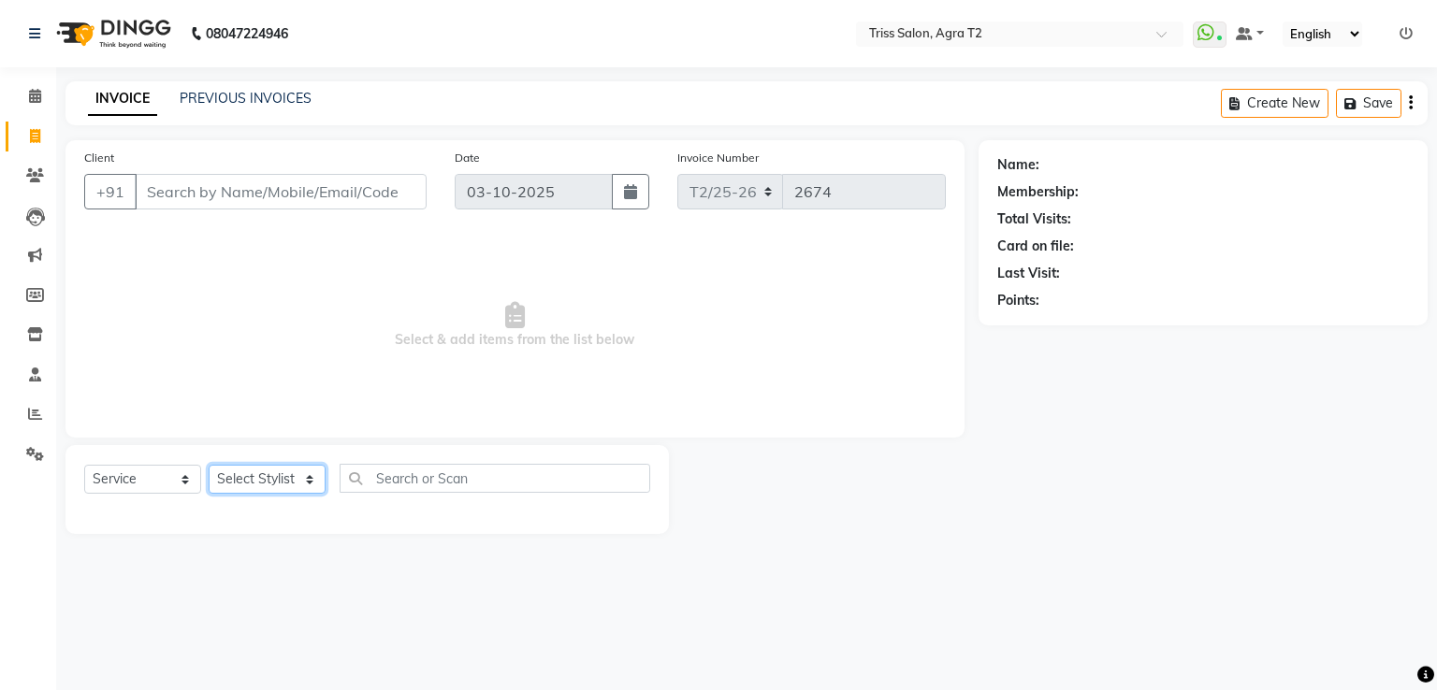
click at [294, 480] on select "Select Stylist" at bounding box center [267, 479] width 117 height 29
select select "33013"
click at [209, 466] on select "Select Stylist [PERSON_NAME] Huma Kajal Karan [PERSON_NAME] [PERSON_NAME] [PERS…" at bounding box center [274, 479] width 130 height 29
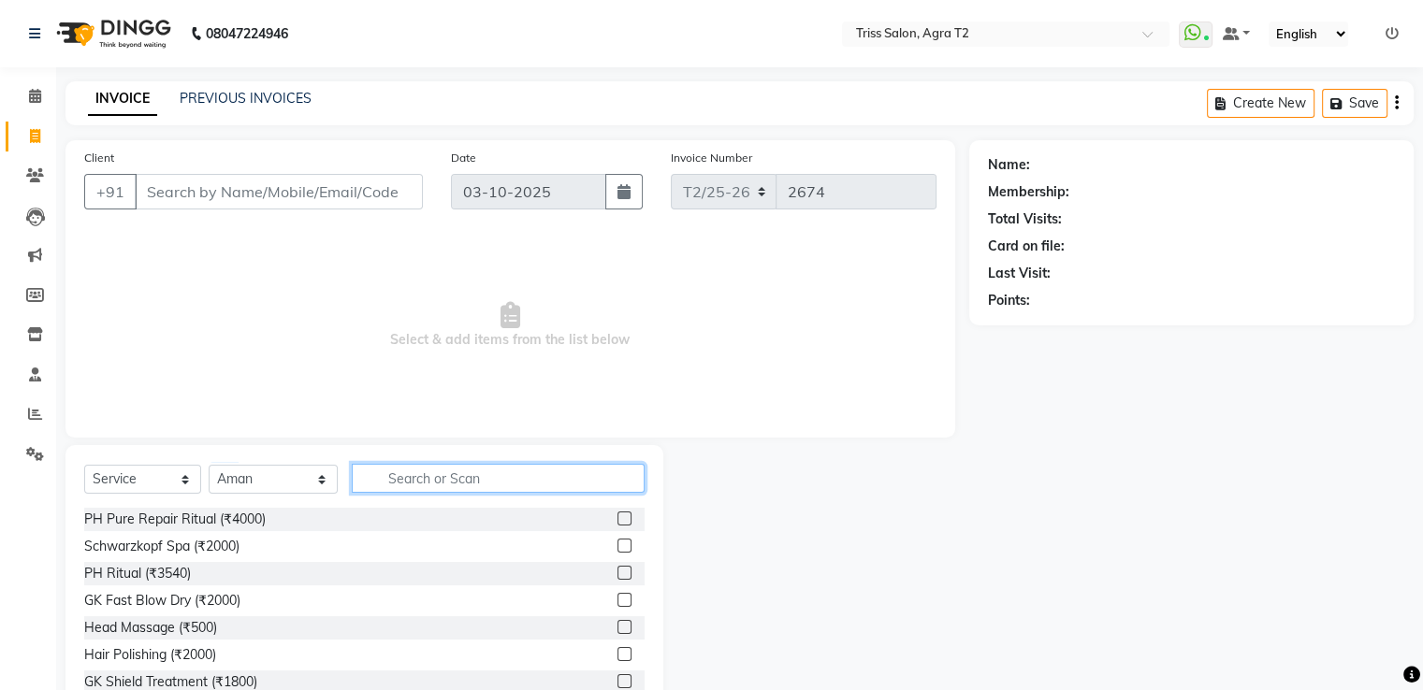
click at [399, 487] on input "text" at bounding box center [498, 478] width 292 height 29
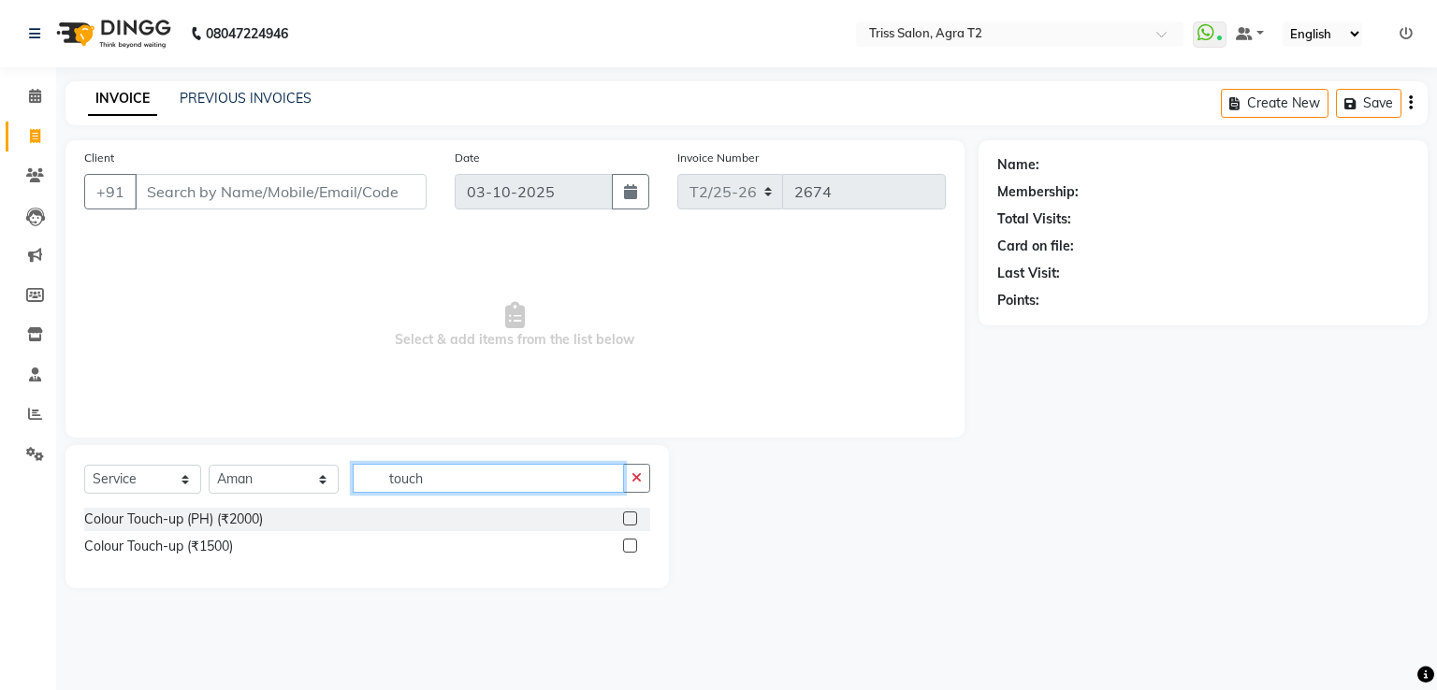
type input "touch"
click at [626, 546] on label at bounding box center [630, 546] width 14 height 14
click at [626, 546] on input "checkbox" at bounding box center [629, 547] width 12 height 12
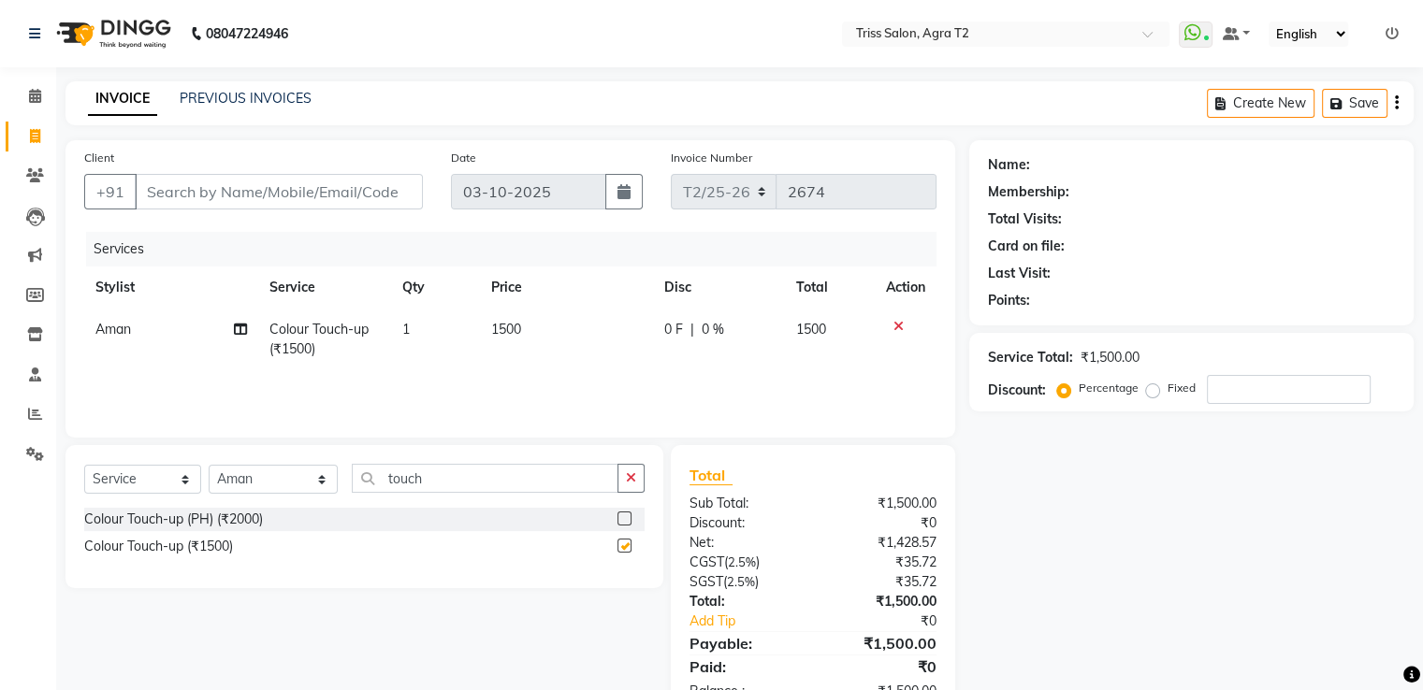
checkbox input "false"
click at [513, 331] on span "1500" at bounding box center [506, 329] width 30 height 17
select select "33013"
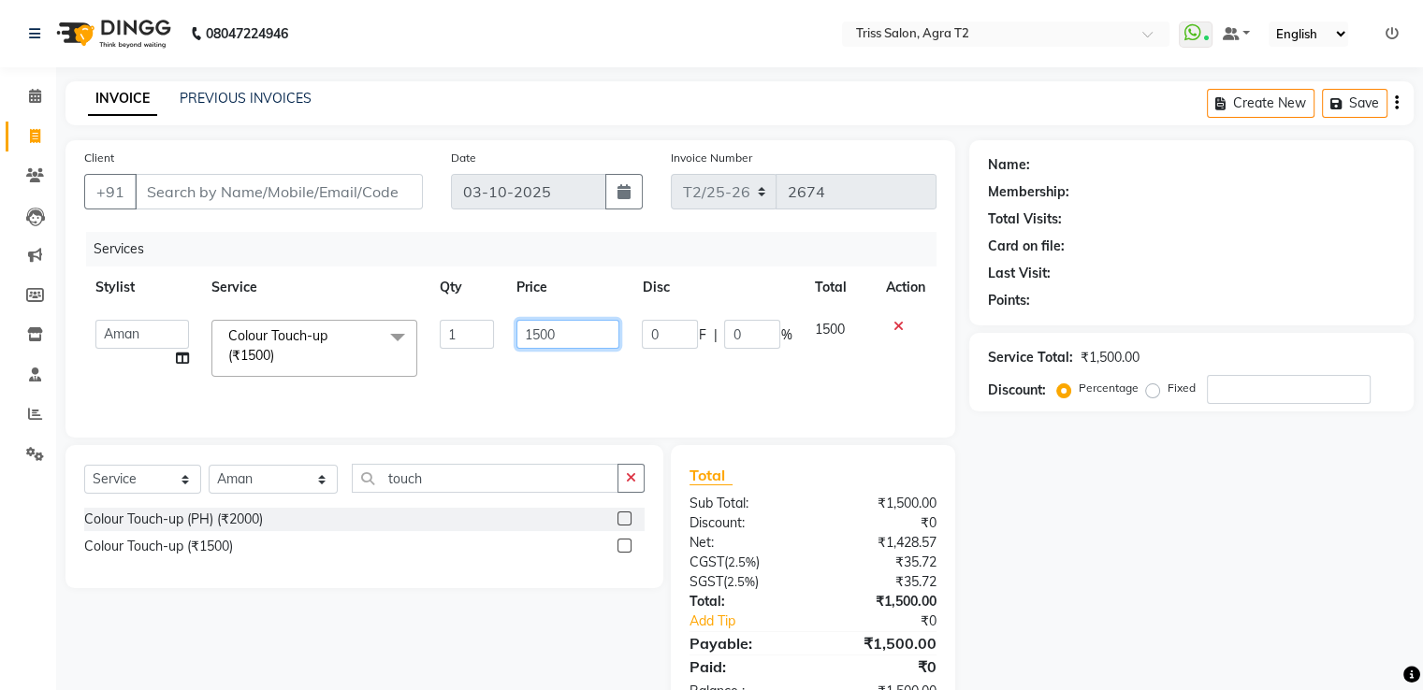
click at [544, 340] on input "1500" at bounding box center [567, 334] width 103 height 29
type input "2000"
click at [220, 175] on input "Client" at bounding box center [279, 192] width 288 height 36
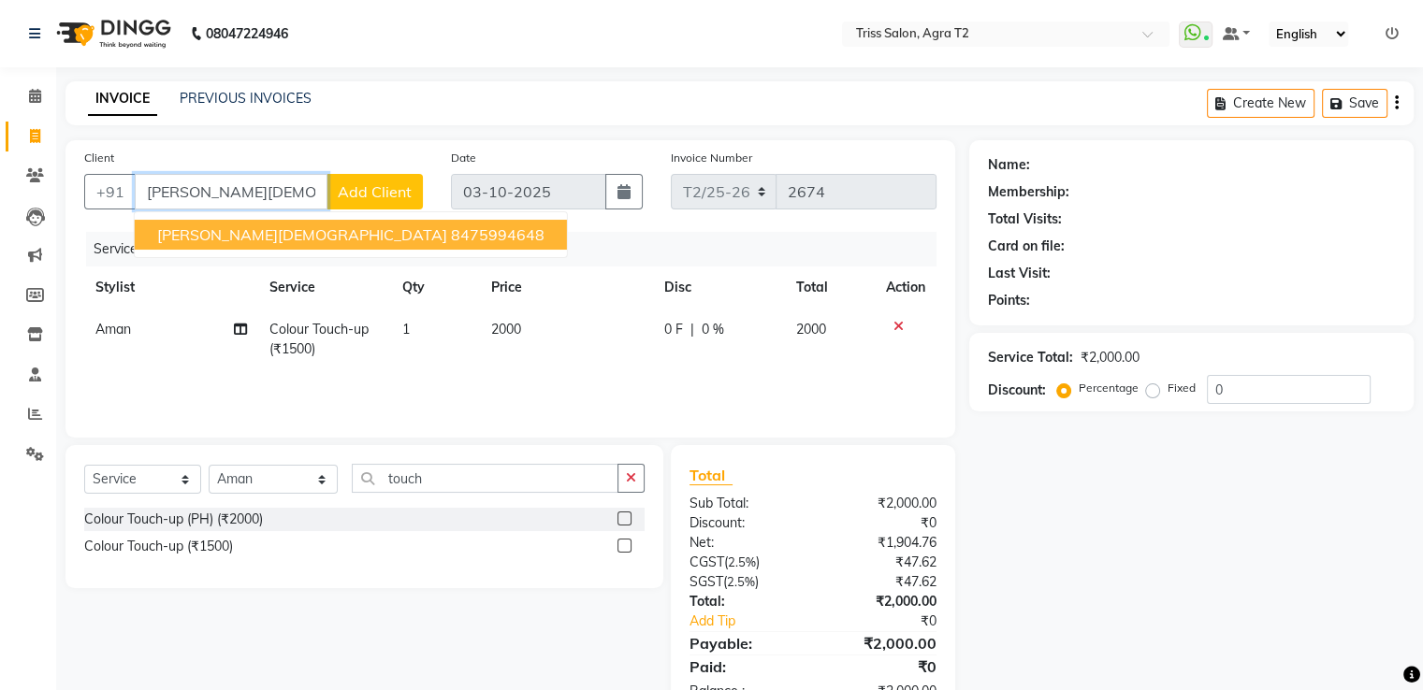
click at [451, 243] on ngb-highlight "8475994648" at bounding box center [498, 234] width 94 height 19
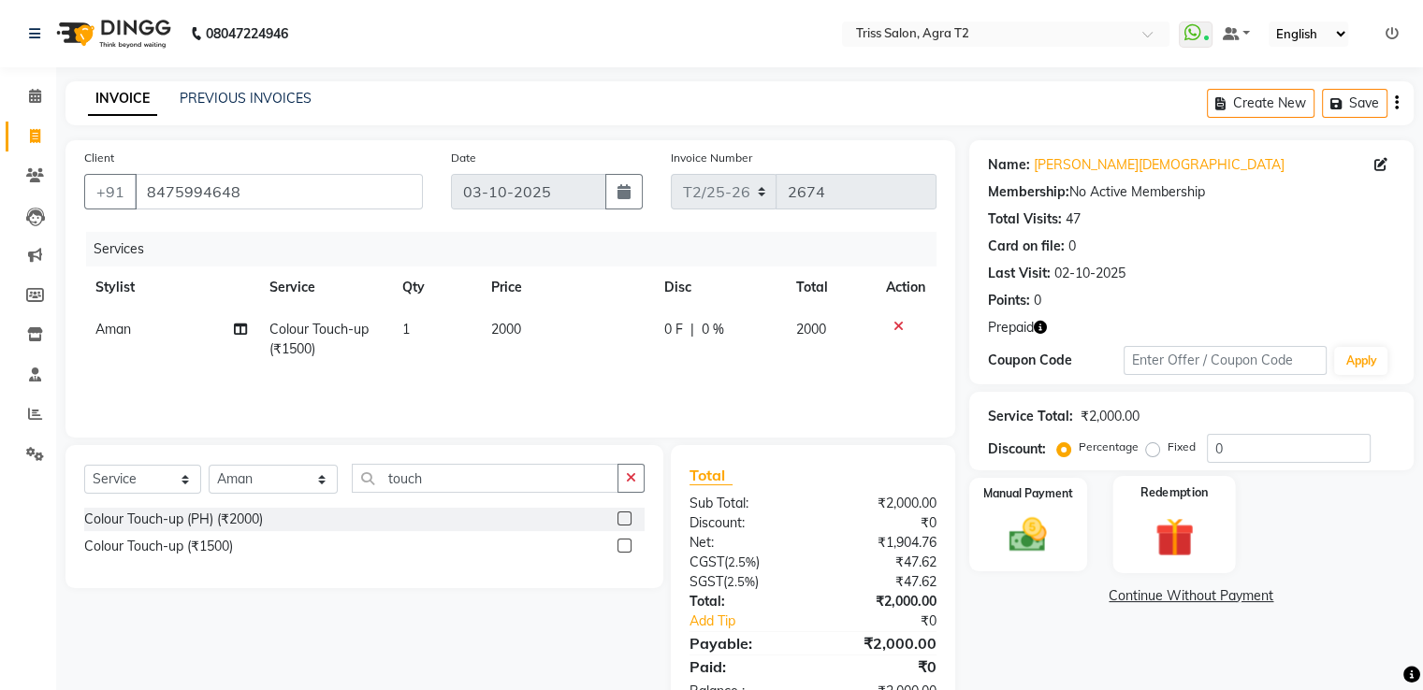
click at [1186, 498] on label "Redemption" at bounding box center [1173, 493] width 67 height 18
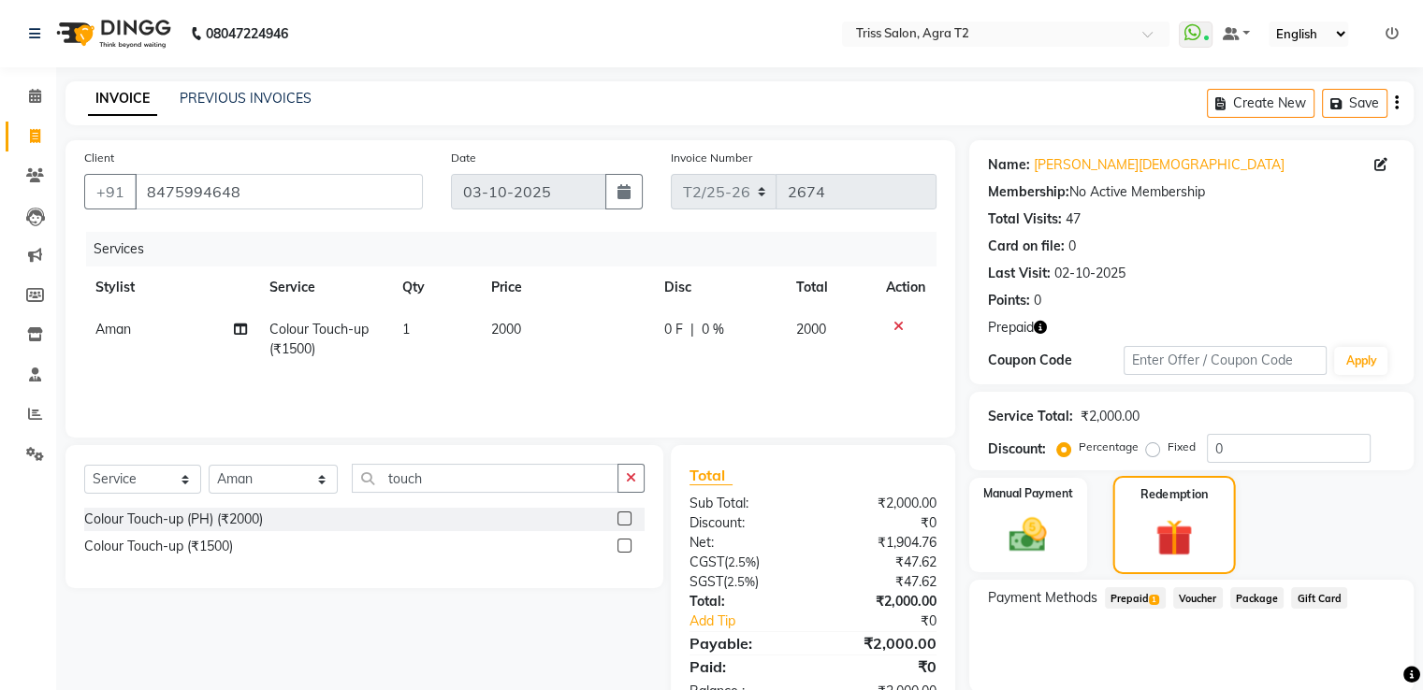
scroll to position [67, 0]
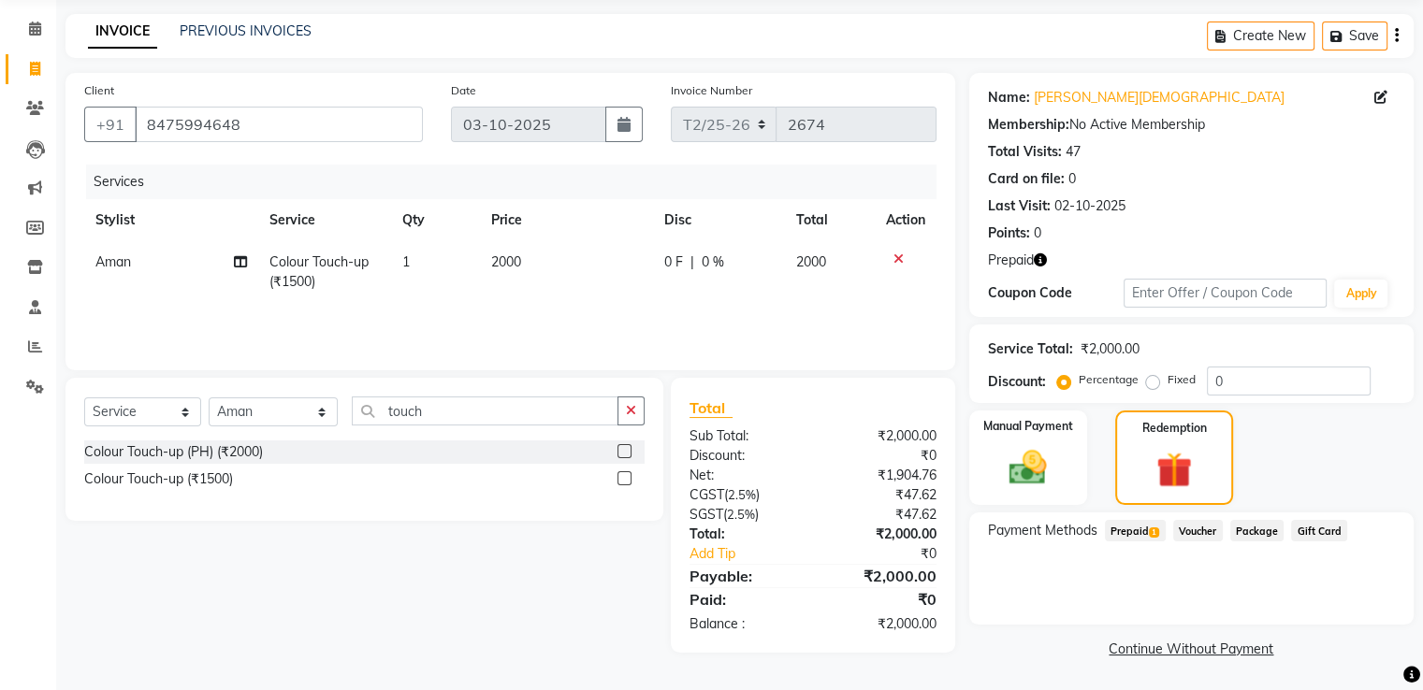
click at [1117, 530] on span "Prepaid 1" at bounding box center [1135, 531] width 61 height 22
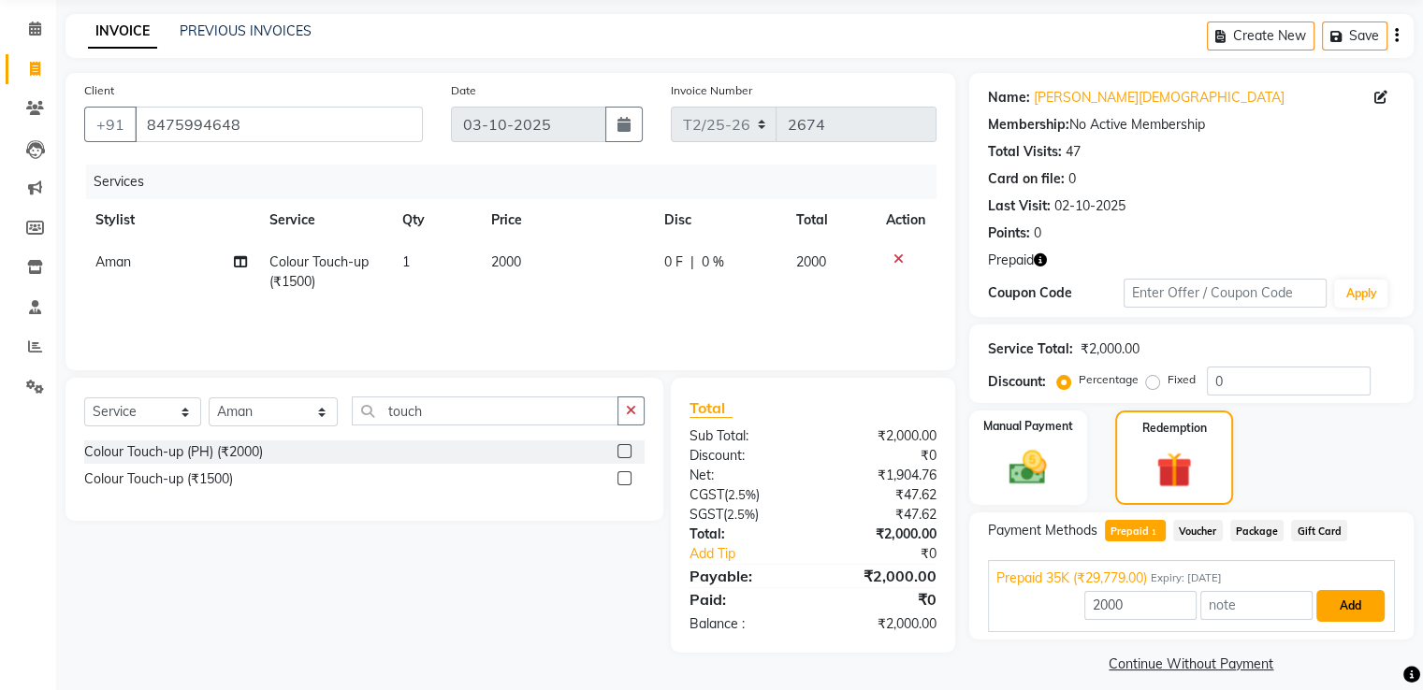
click at [1347, 602] on button "Add" at bounding box center [1350, 606] width 68 height 32
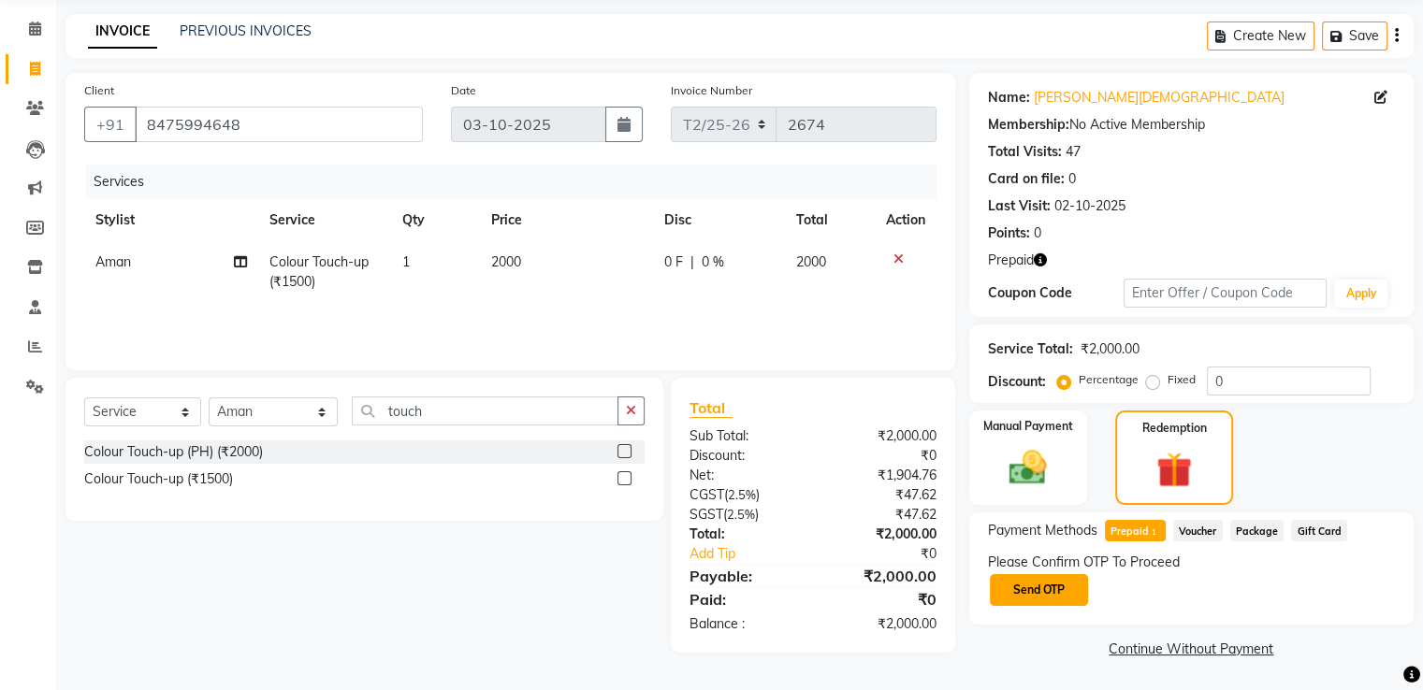
click at [1028, 580] on button "Send OTP" at bounding box center [1039, 590] width 98 height 32
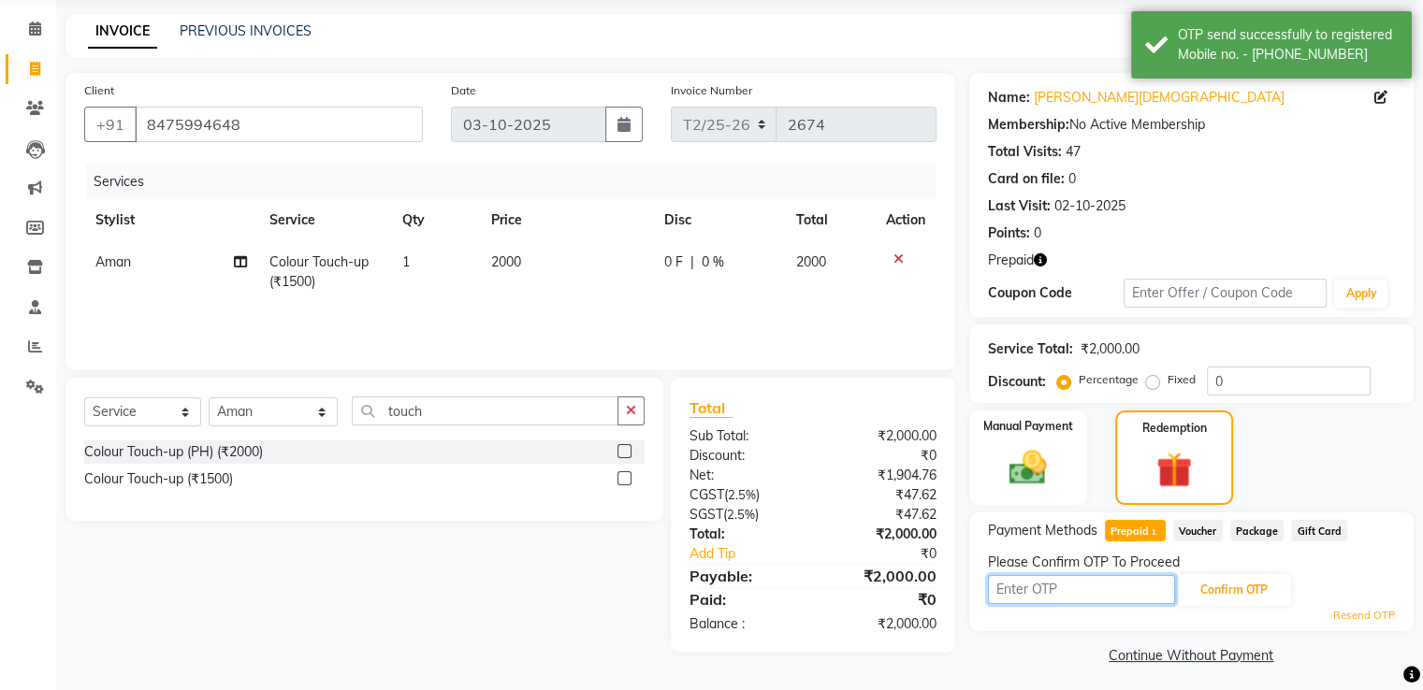
click at [1056, 588] on input "text" at bounding box center [1081, 589] width 187 height 29
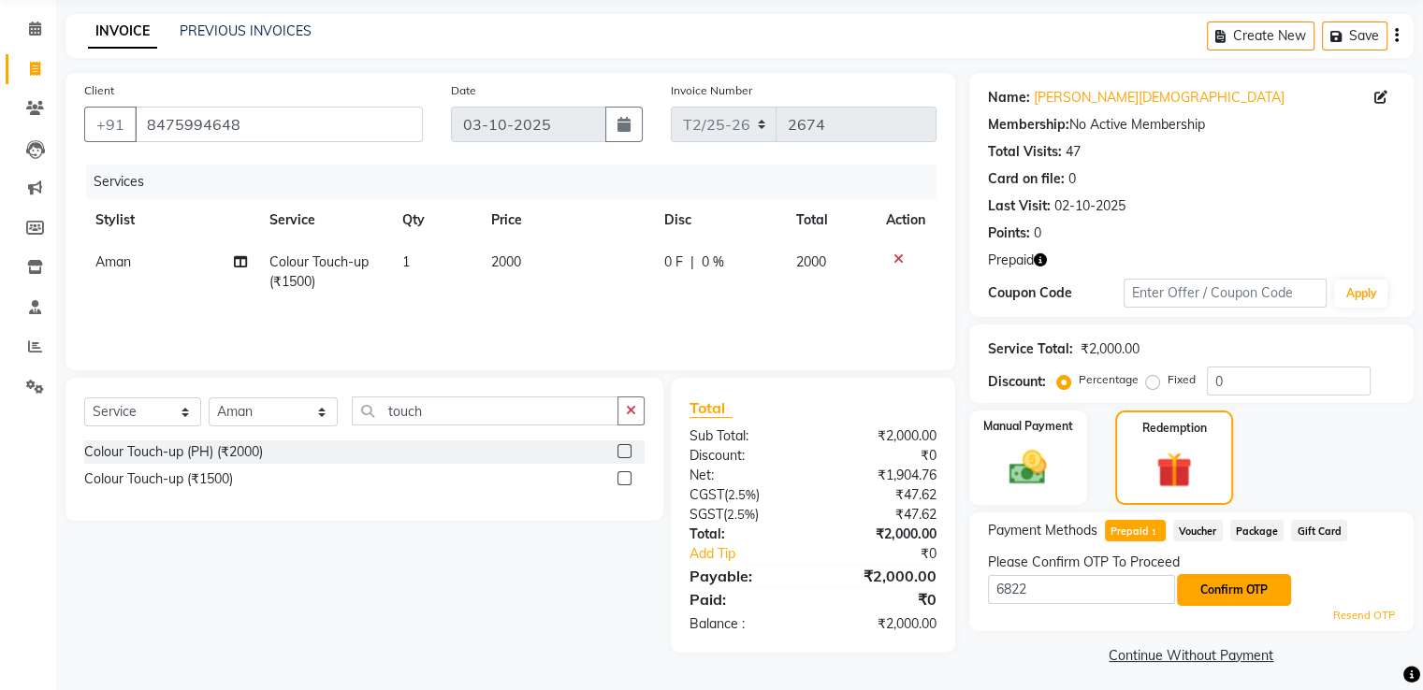
click at [1222, 601] on button "Confirm OTP" at bounding box center [1234, 590] width 114 height 32
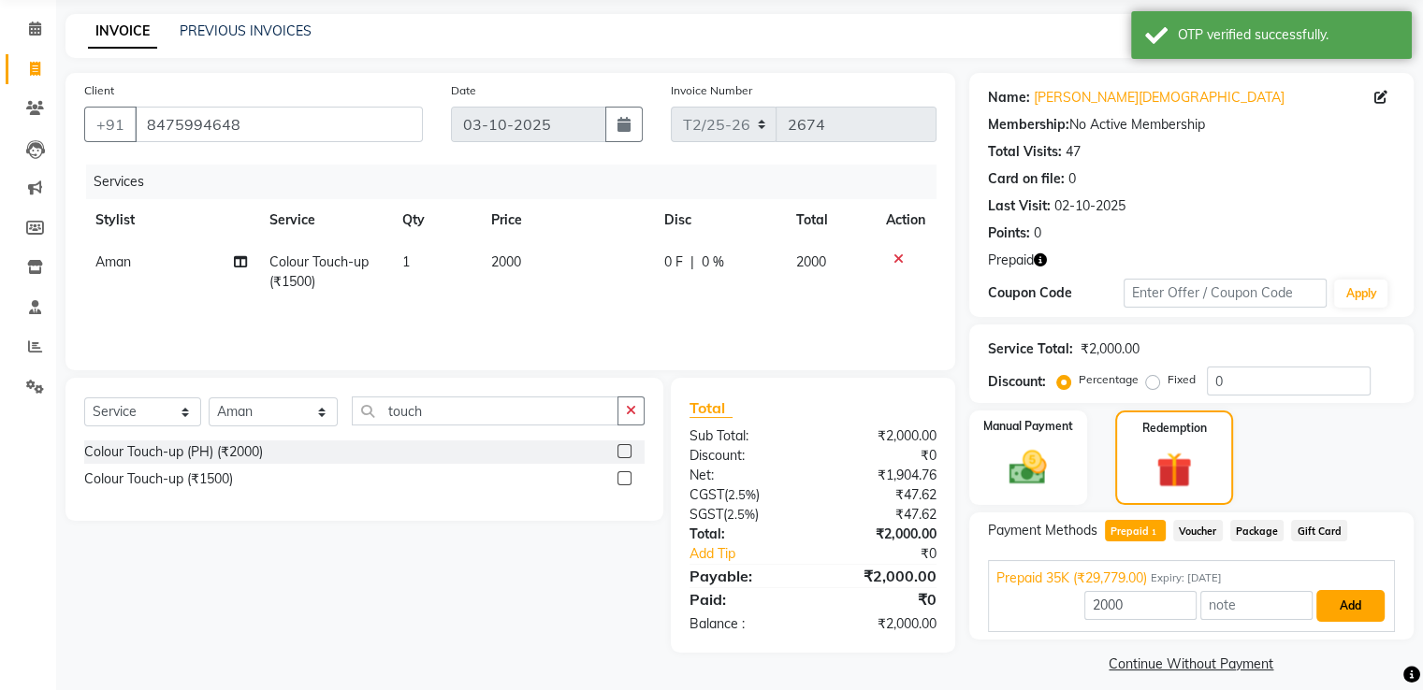
click at [1341, 601] on button "Add" at bounding box center [1350, 606] width 68 height 32
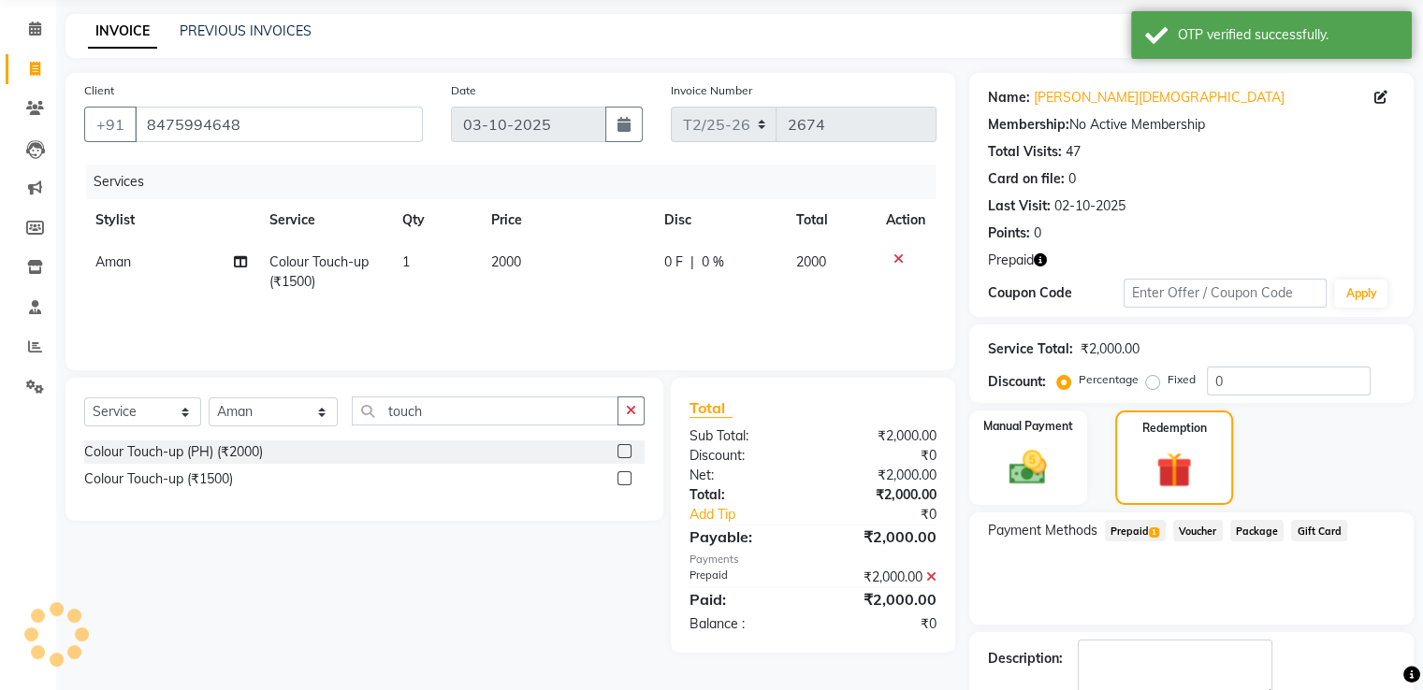
scroll to position [173, 0]
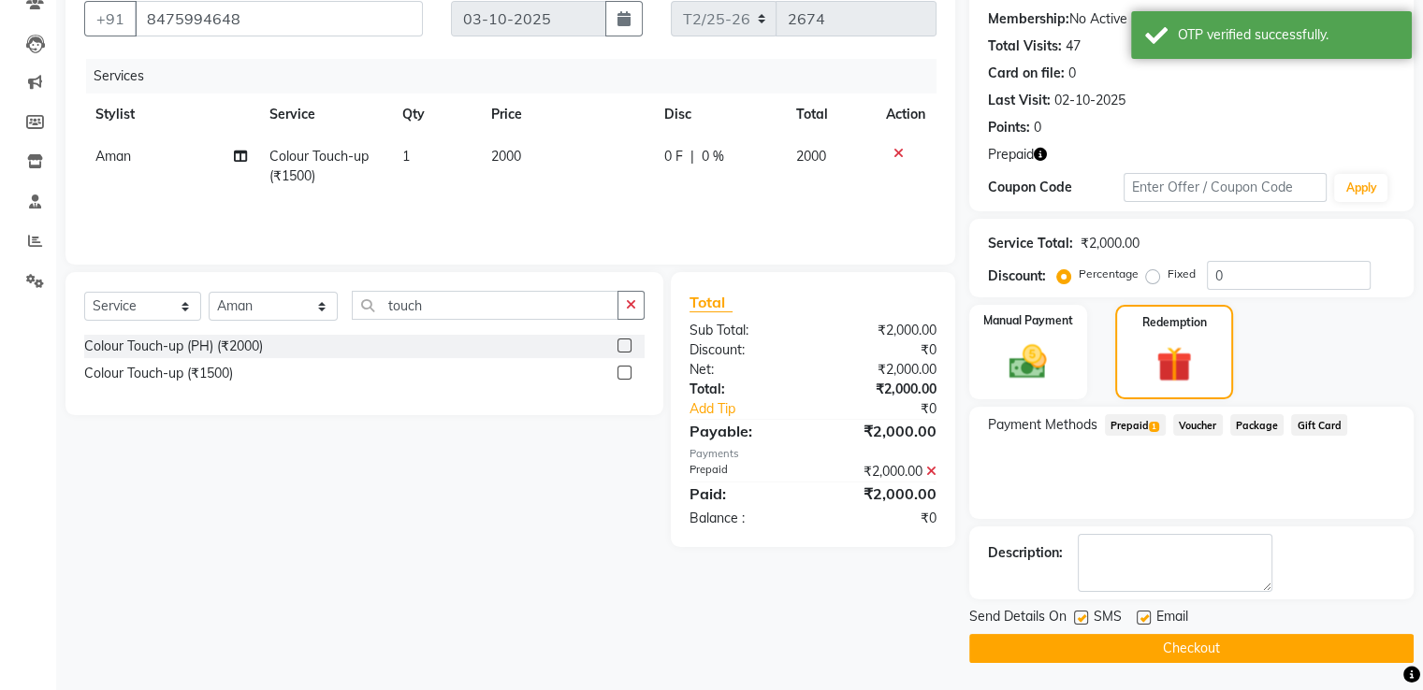
click at [1151, 660] on button "Checkout" at bounding box center [1191, 648] width 444 height 29
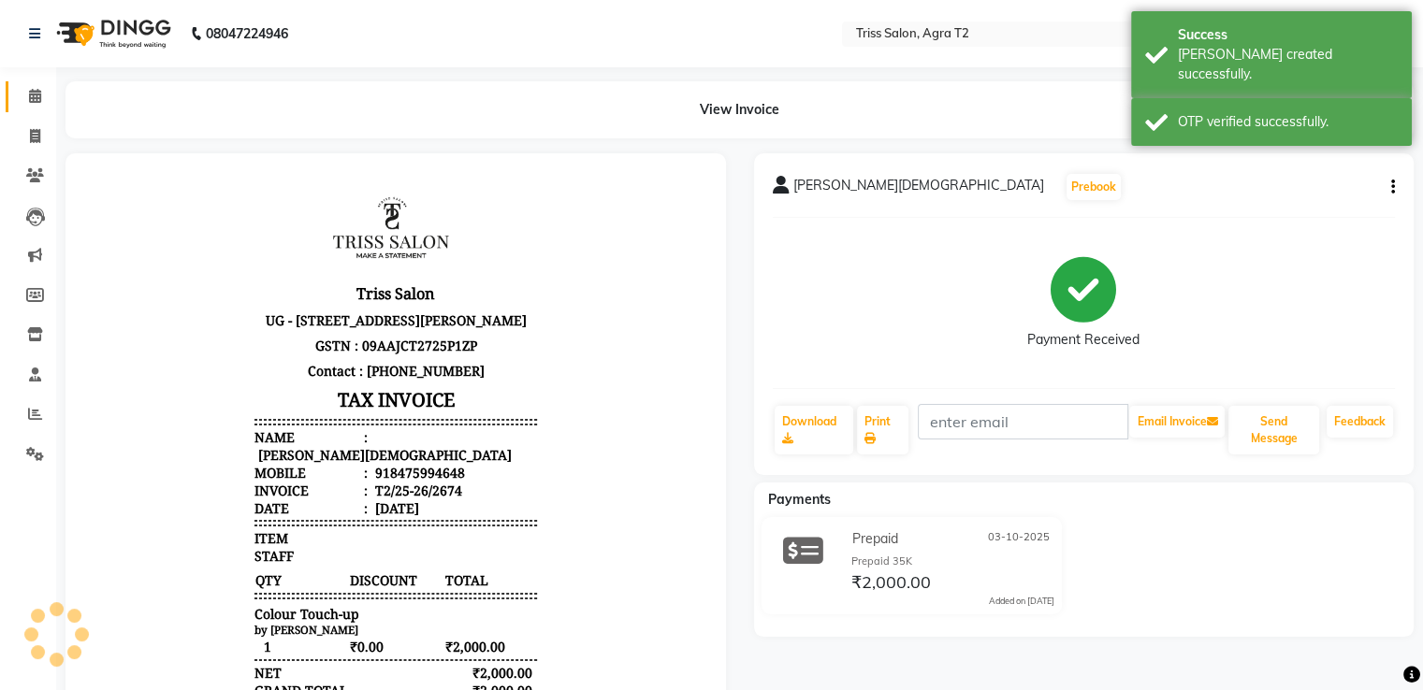
click at [49, 94] on span at bounding box center [35, 97] width 33 height 22
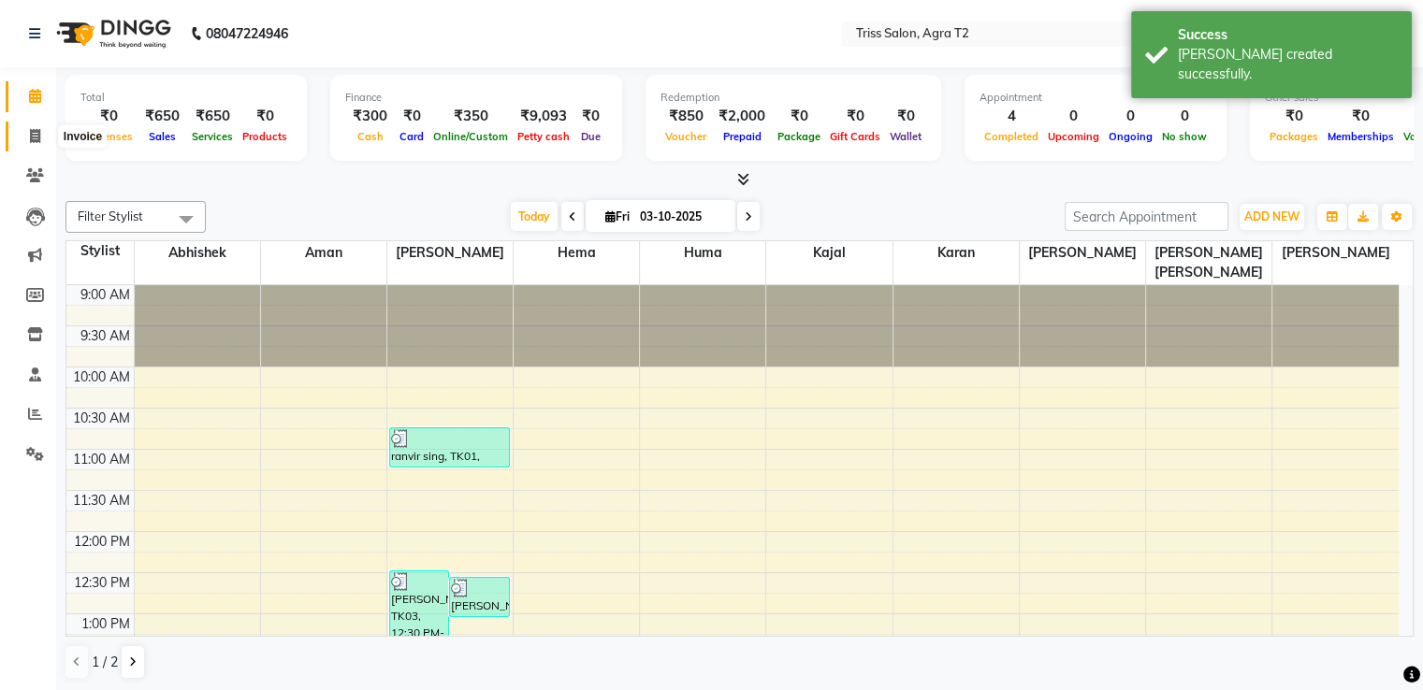
click at [37, 136] on icon at bounding box center [35, 136] width 10 height 14
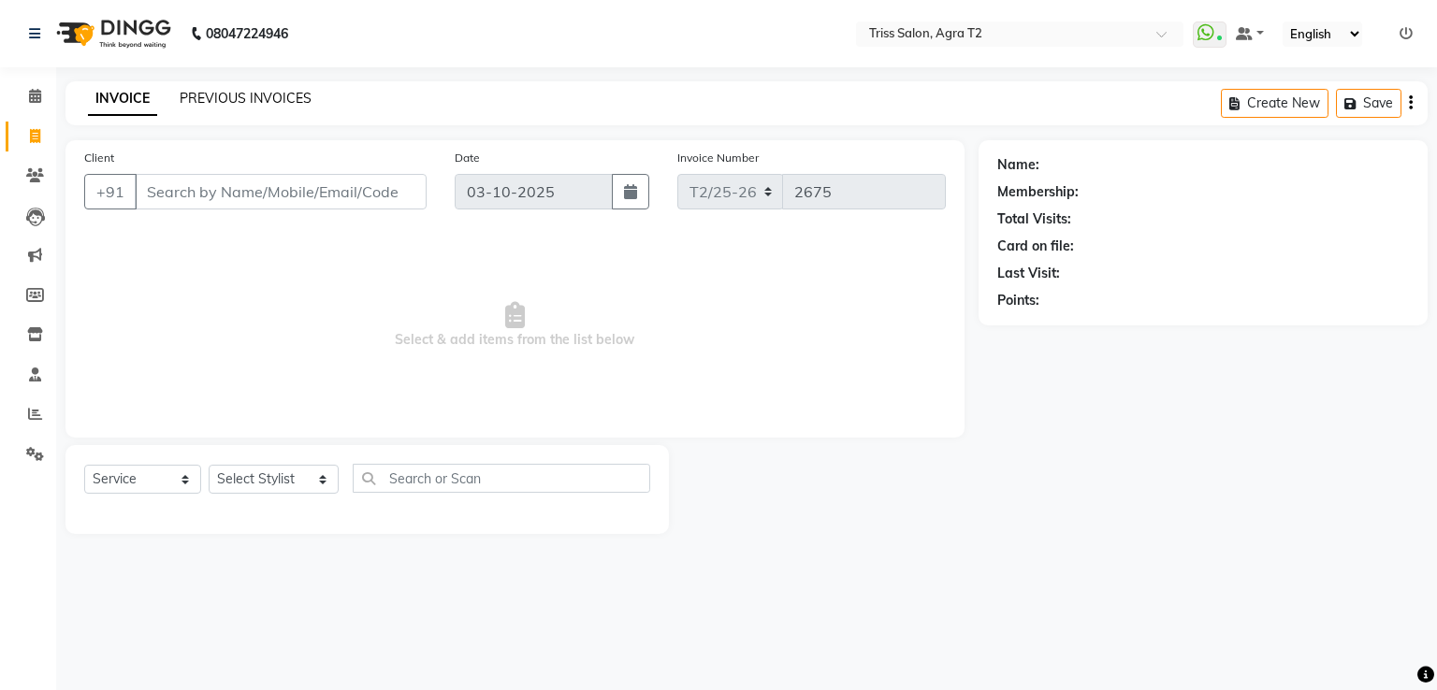
click at [224, 99] on link "PREVIOUS INVOICES" at bounding box center [246, 98] width 132 height 17
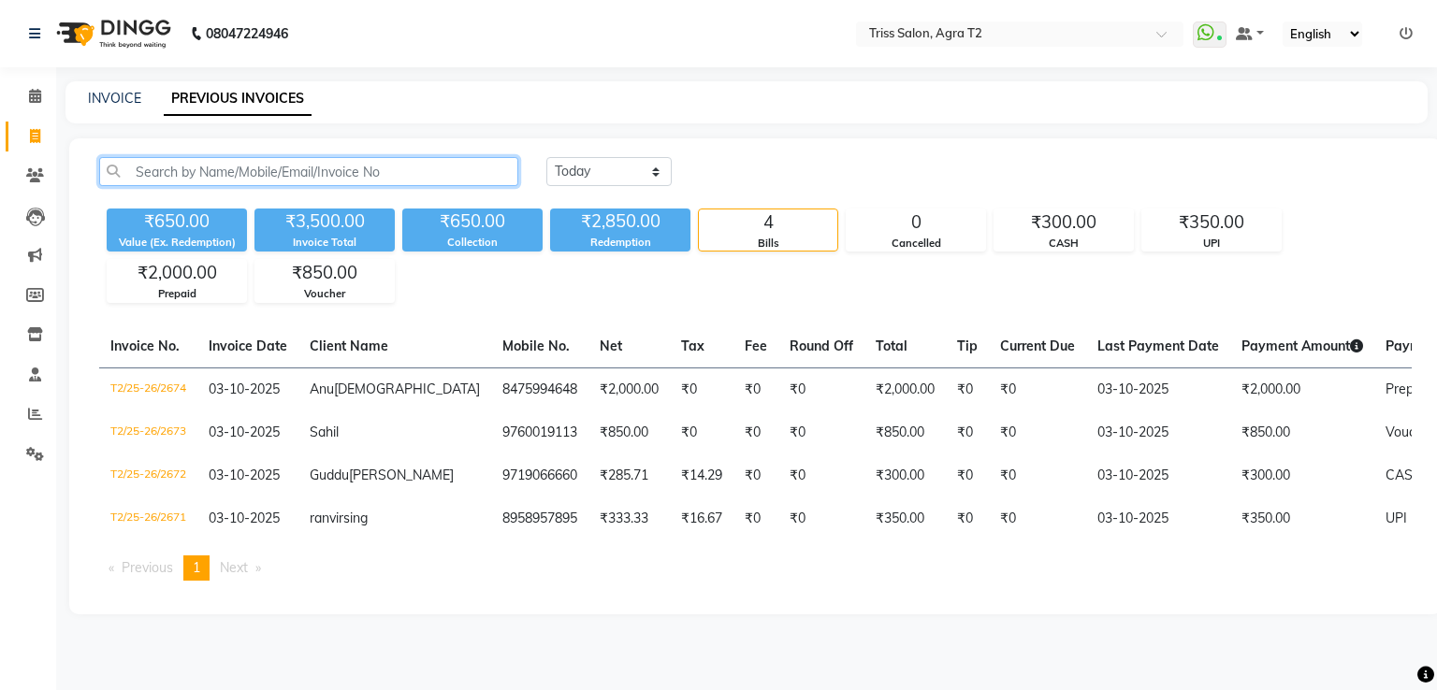
click at [231, 177] on input "text" at bounding box center [308, 171] width 419 height 29
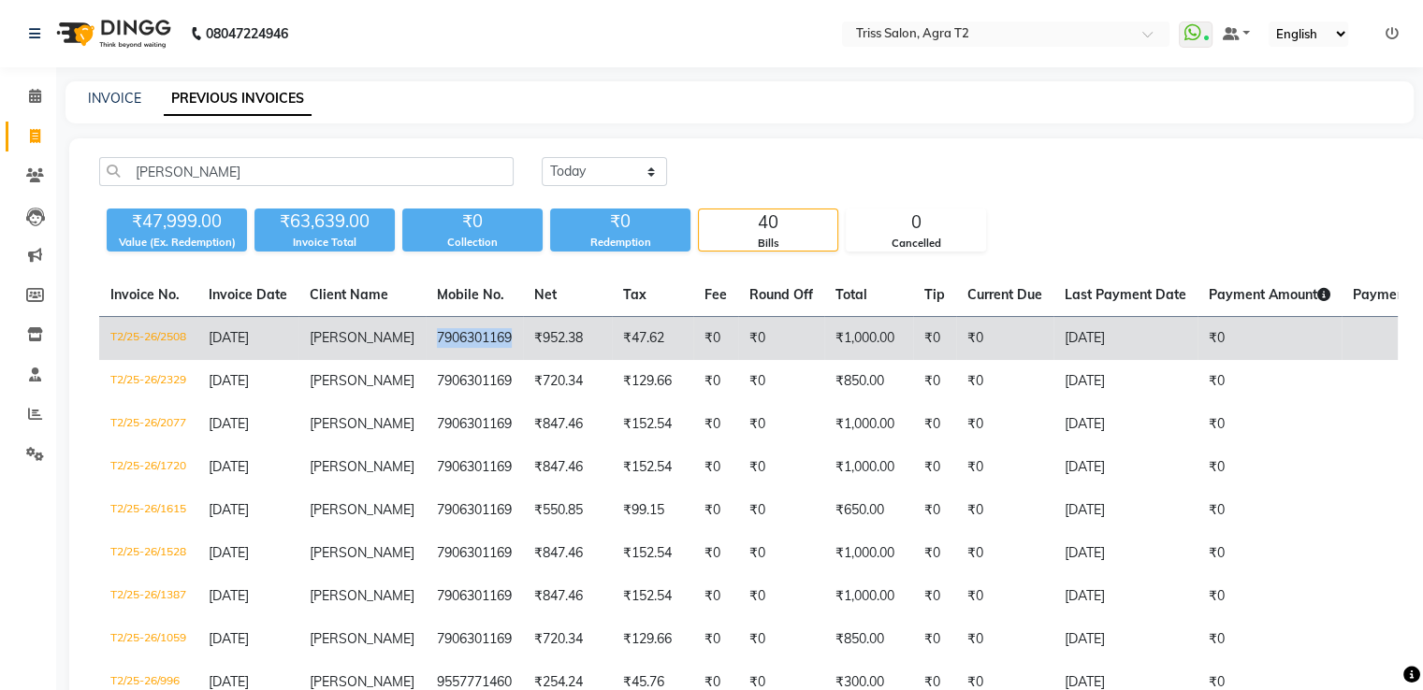
copy td "7906301169"
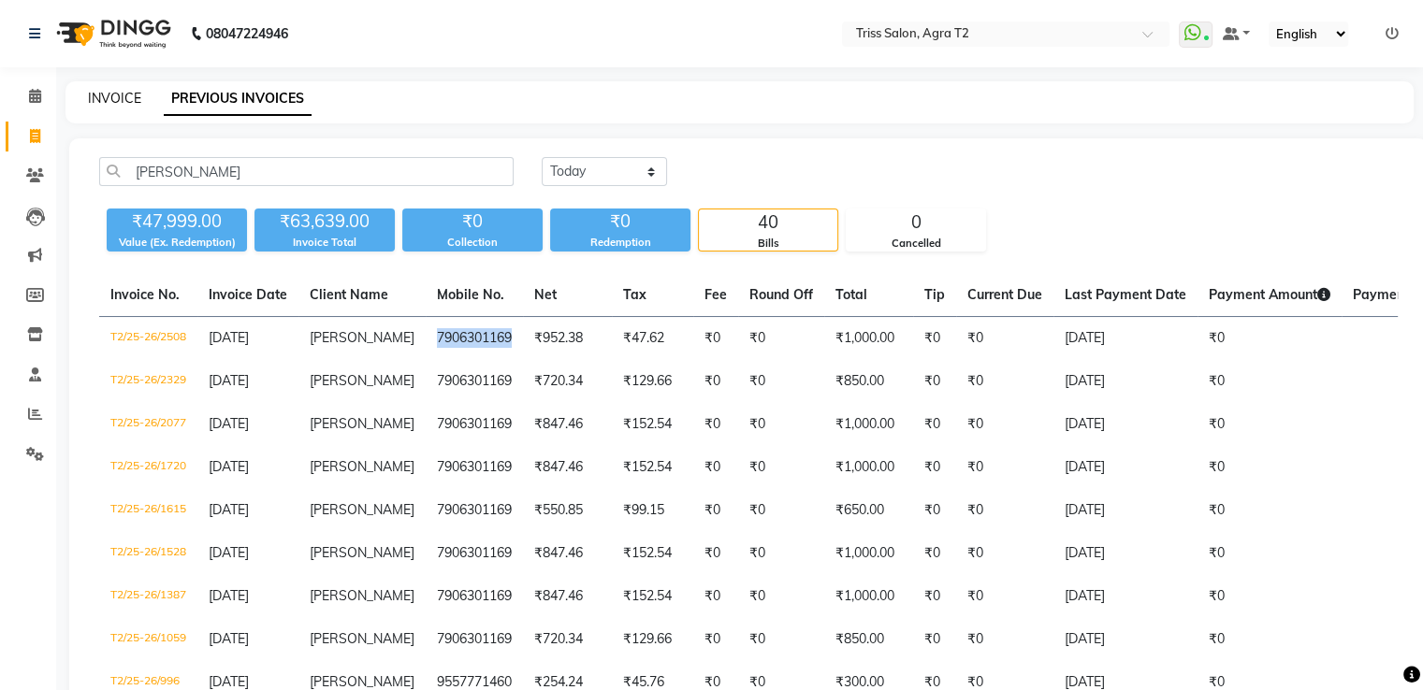
click at [124, 97] on link "INVOICE" at bounding box center [114, 98] width 53 height 17
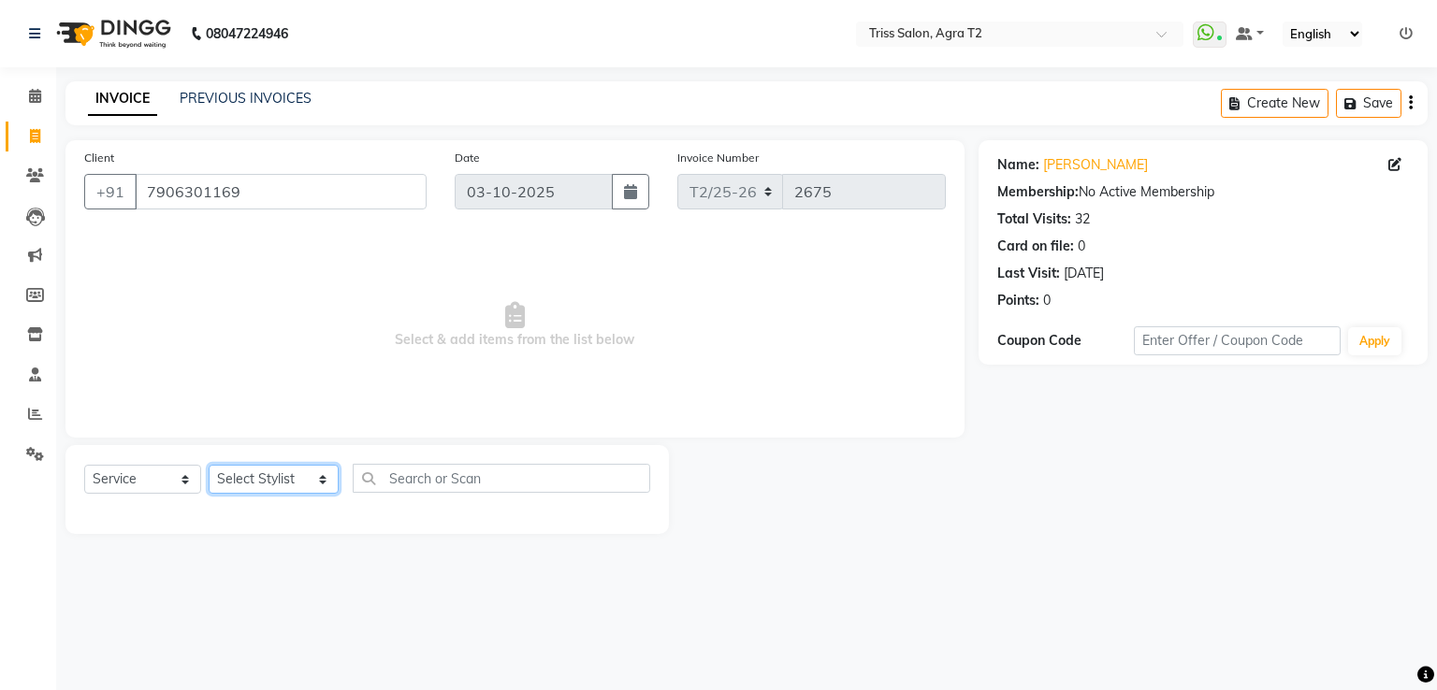
click at [288, 484] on select "Select Stylist [PERSON_NAME] Huma Kajal Karan [PERSON_NAME] [PERSON_NAME] [PERS…" at bounding box center [274, 479] width 130 height 29
click at [209, 466] on select "Select Stylist [PERSON_NAME] Huma Kajal Karan [PERSON_NAME] [PERSON_NAME] [PERS…" at bounding box center [274, 479] width 130 height 29
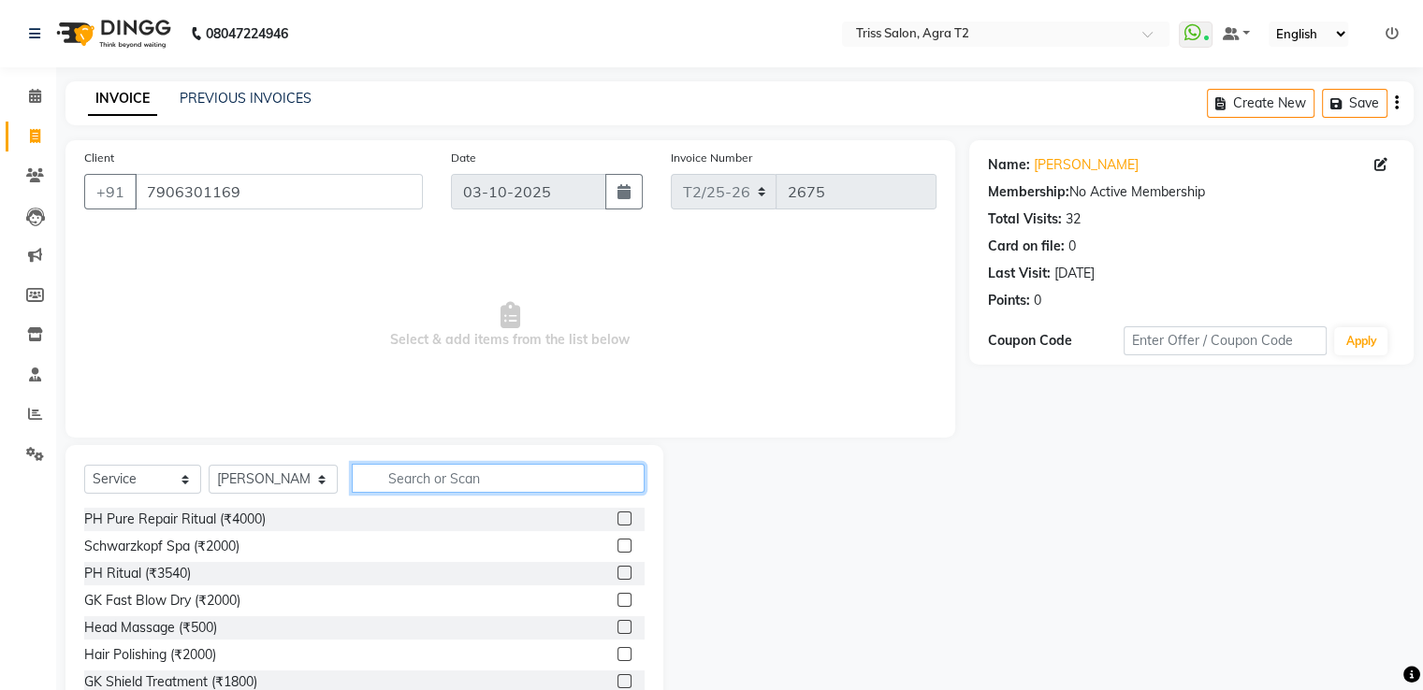
click at [395, 488] on input "text" at bounding box center [498, 478] width 292 height 29
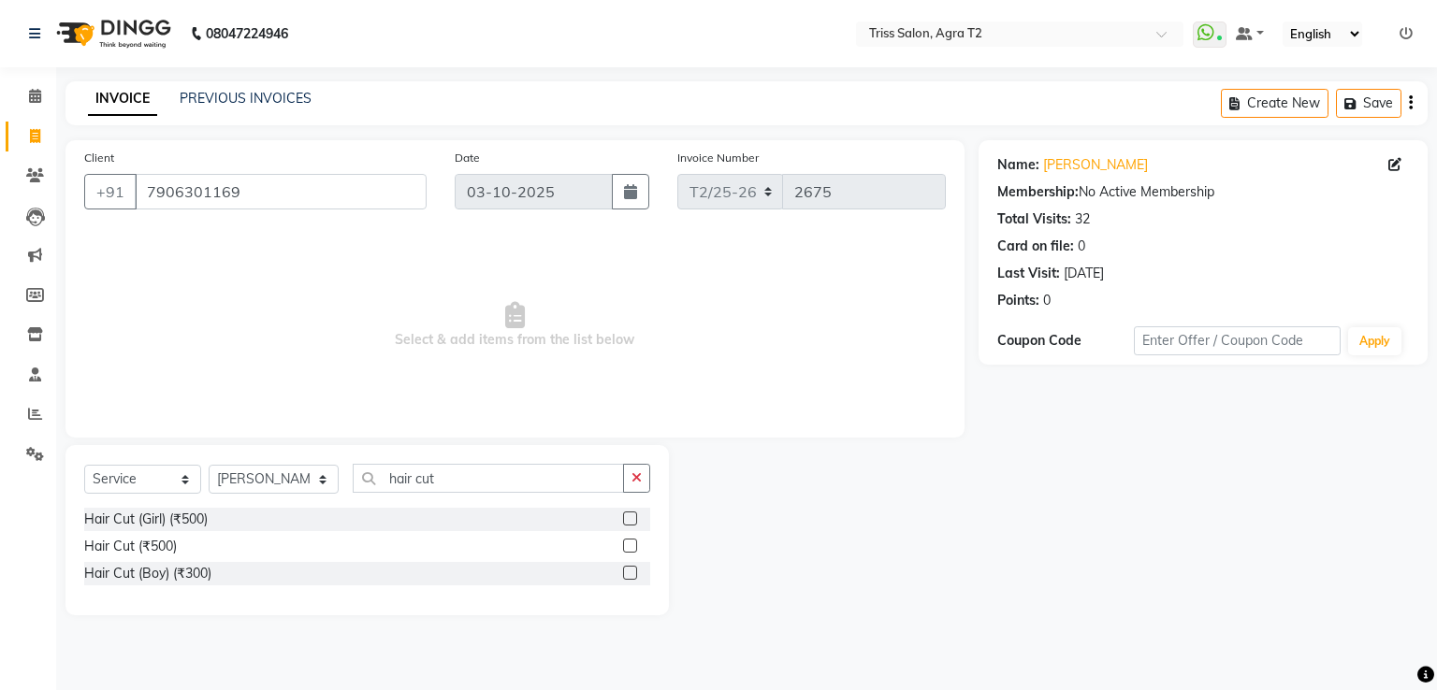
click at [631, 546] on label at bounding box center [630, 546] width 14 height 14
click at [631, 546] on input "checkbox" at bounding box center [629, 547] width 12 height 12
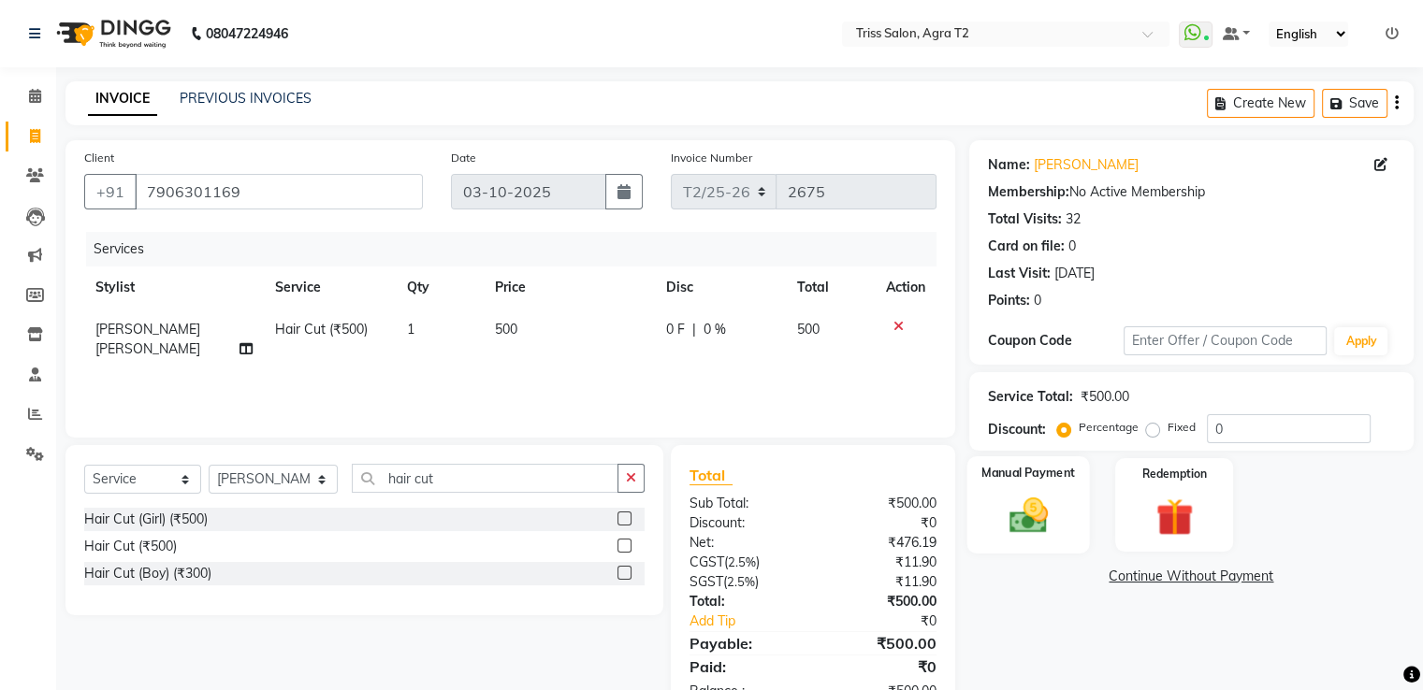
click at [1031, 501] on img at bounding box center [1027, 516] width 63 height 45
click at [1272, 582] on span "UPI" at bounding box center [1265, 578] width 29 height 22
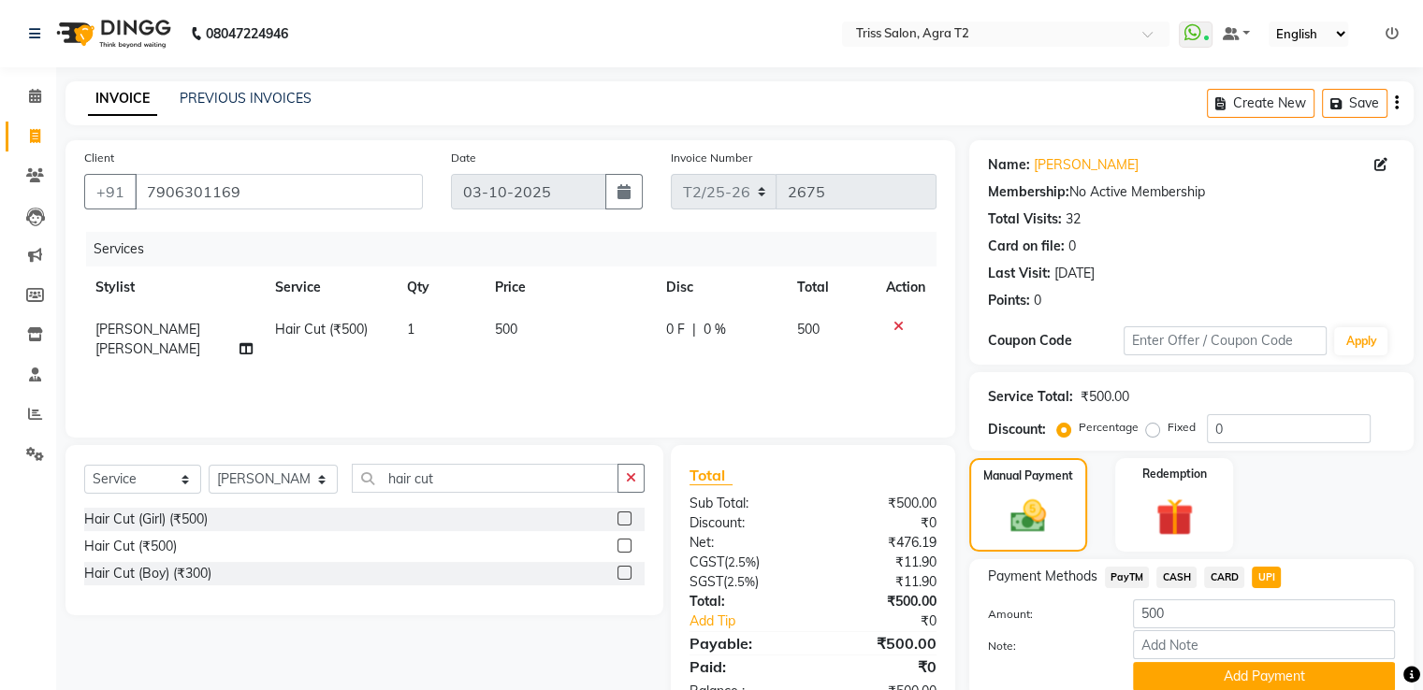
scroll to position [76, 0]
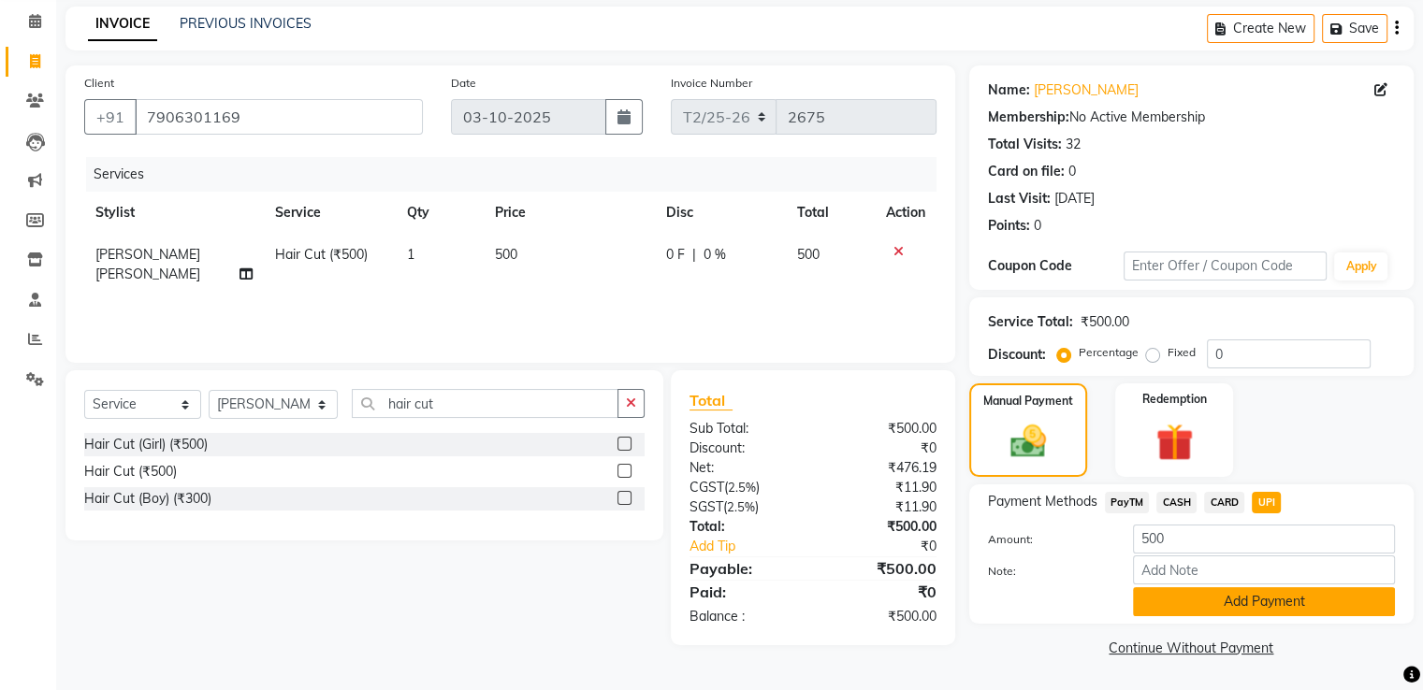
click at [1280, 608] on button "Add Payment" at bounding box center [1264, 601] width 262 height 29
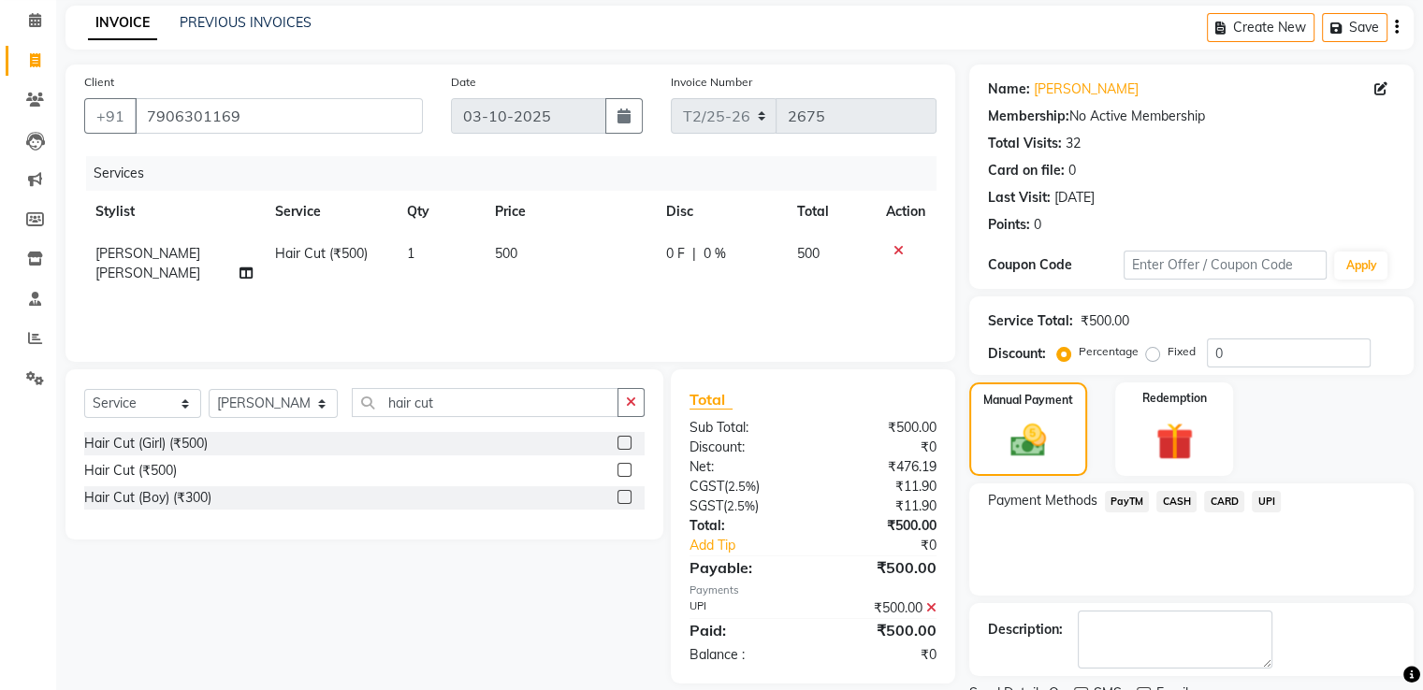
scroll to position [152, 0]
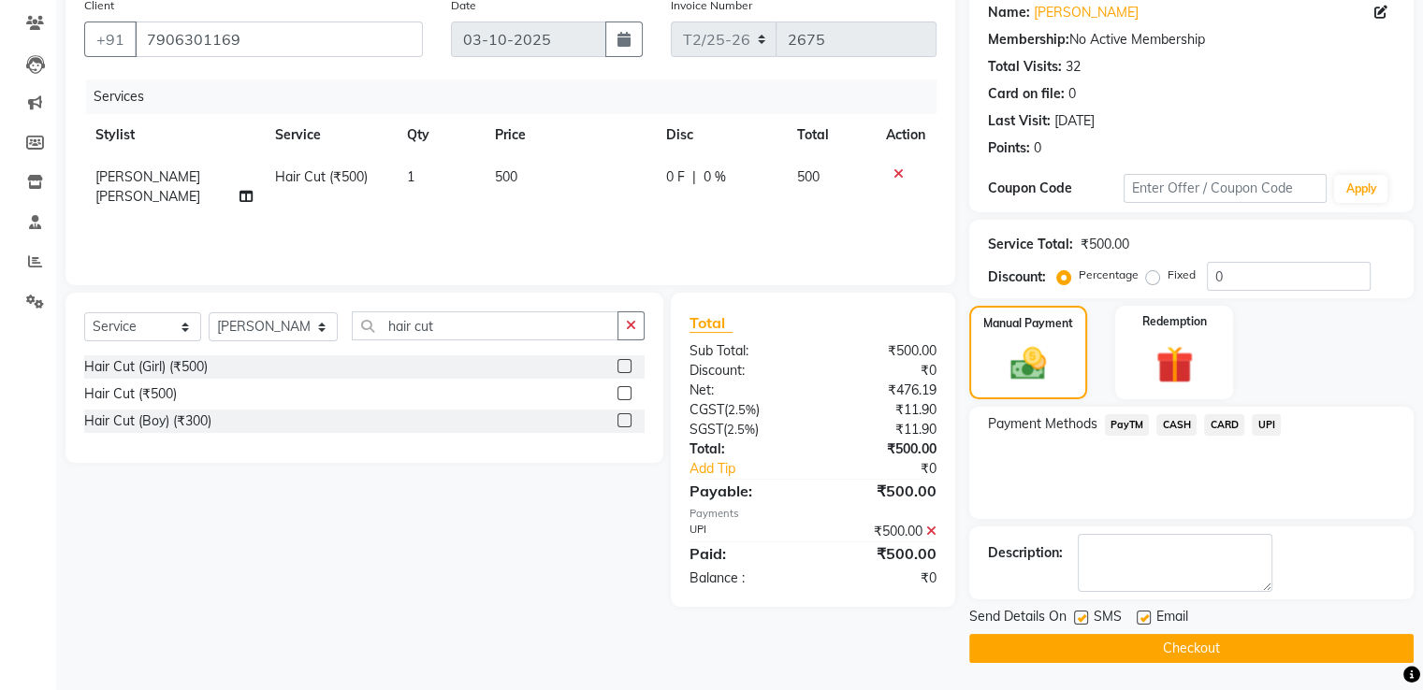
click at [1224, 643] on button "Checkout" at bounding box center [1191, 648] width 444 height 29
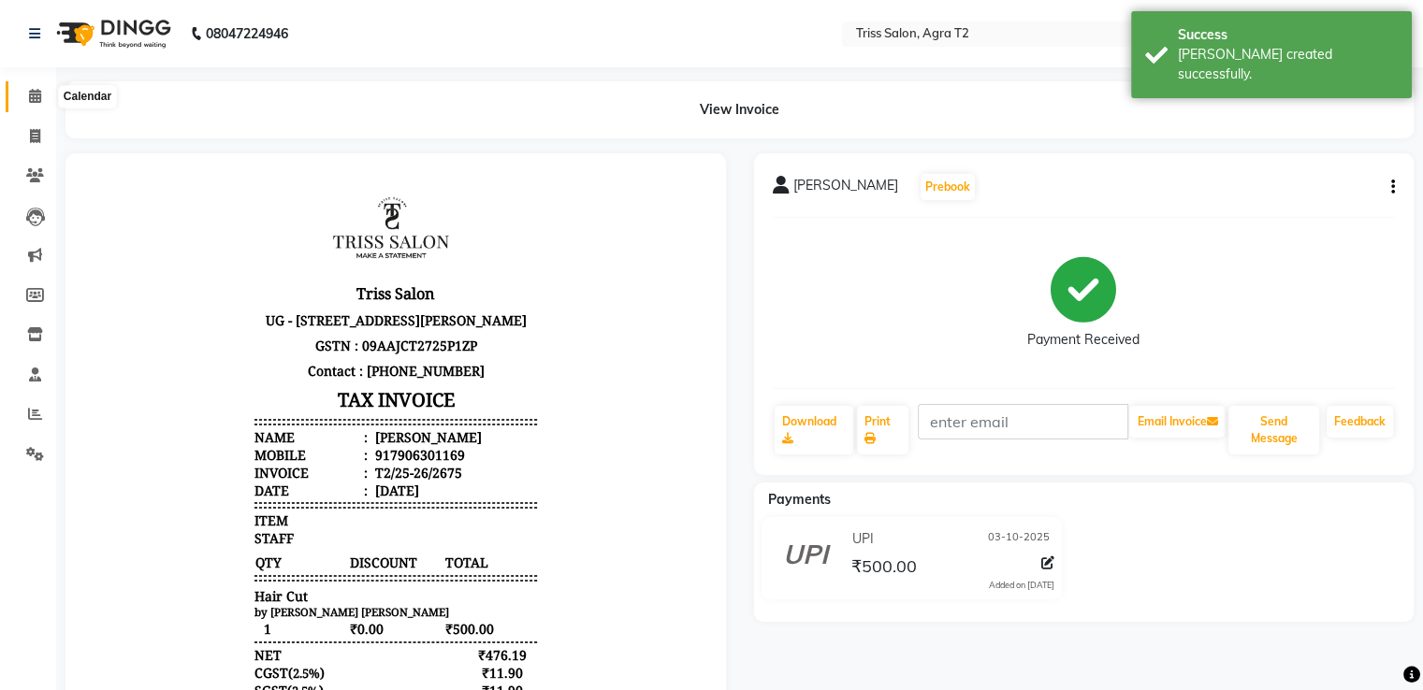
click at [30, 101] on icon at bounding box center [35, 96] width 12 height 14
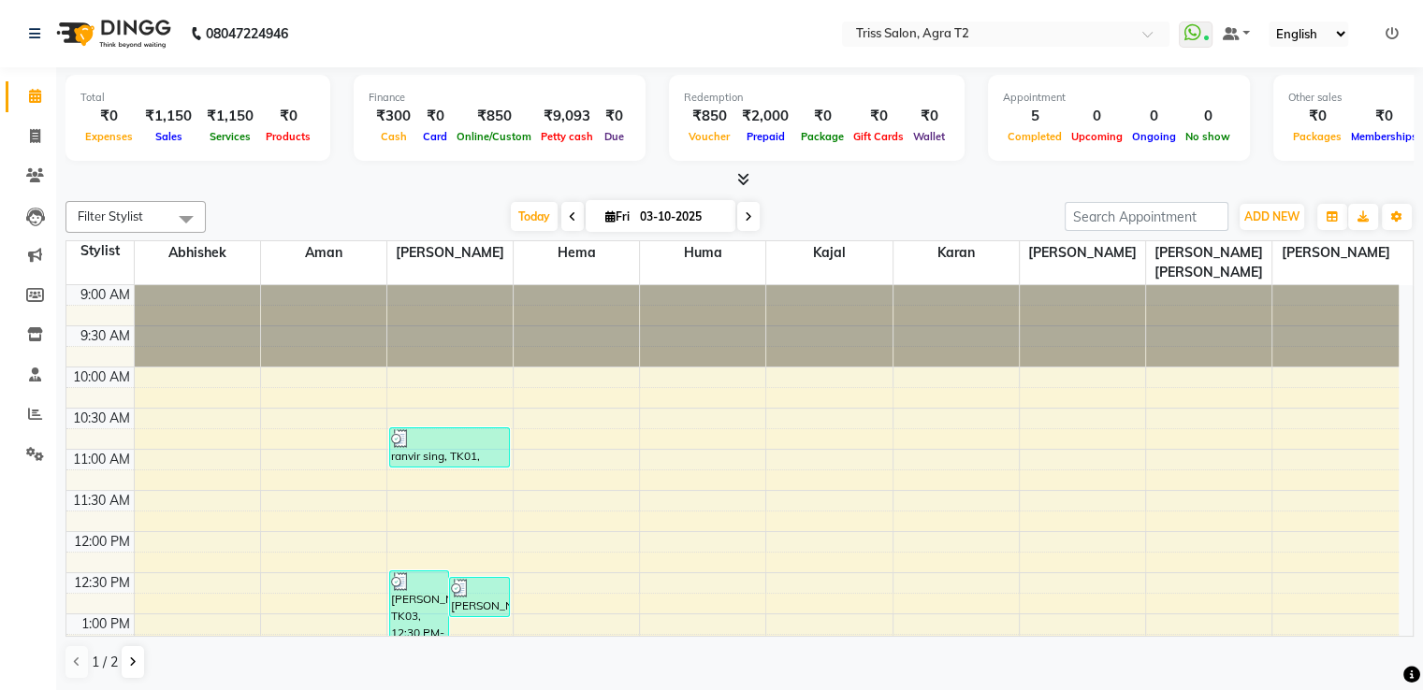
click at [1253, 202] on div "ADD NEW Toggle Dropdown Add Appointment Add Invoice Add Expense Add Attendance …" at bounding box center [1271, 217] width 68 height 30
click at [1253, 210] on span "ADD NEW" at bounding box center [1271, 217] width 55 height 14
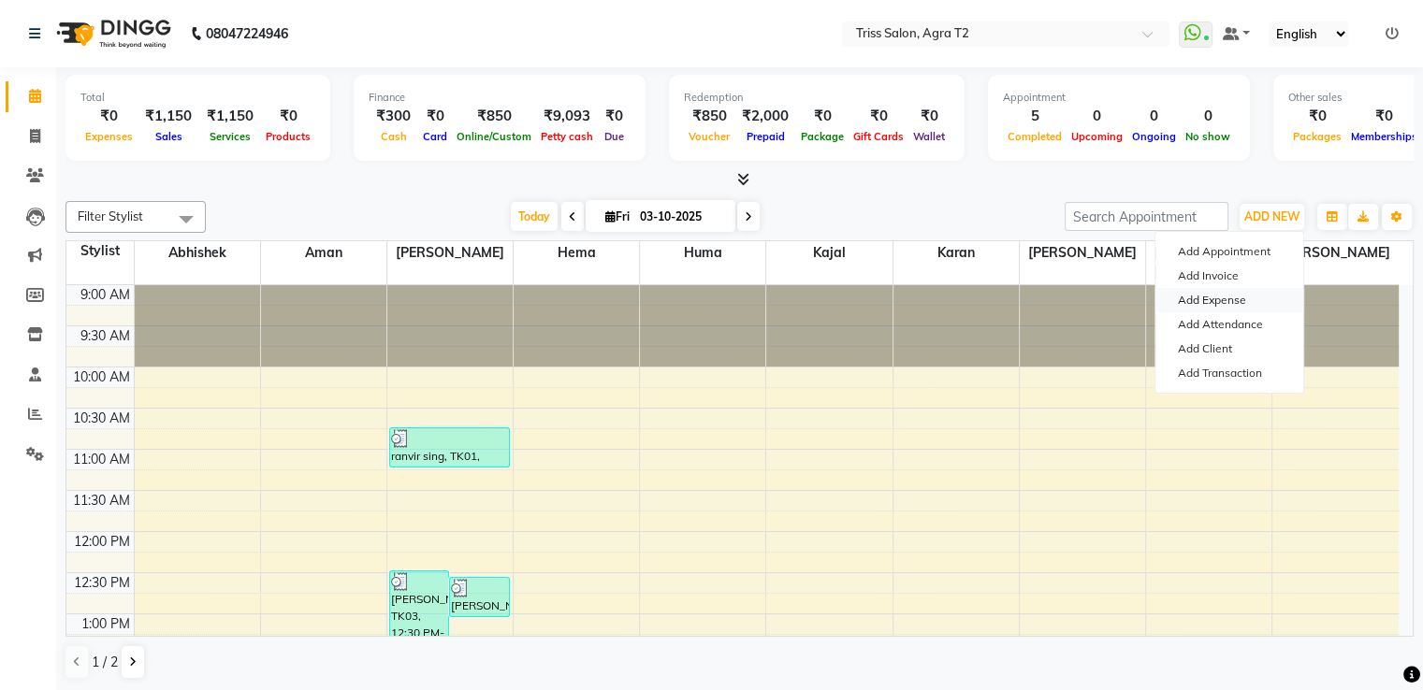
click at [1222, 294] on link "Add Expense" at bounding box center [1229, 300] width 148 height 24
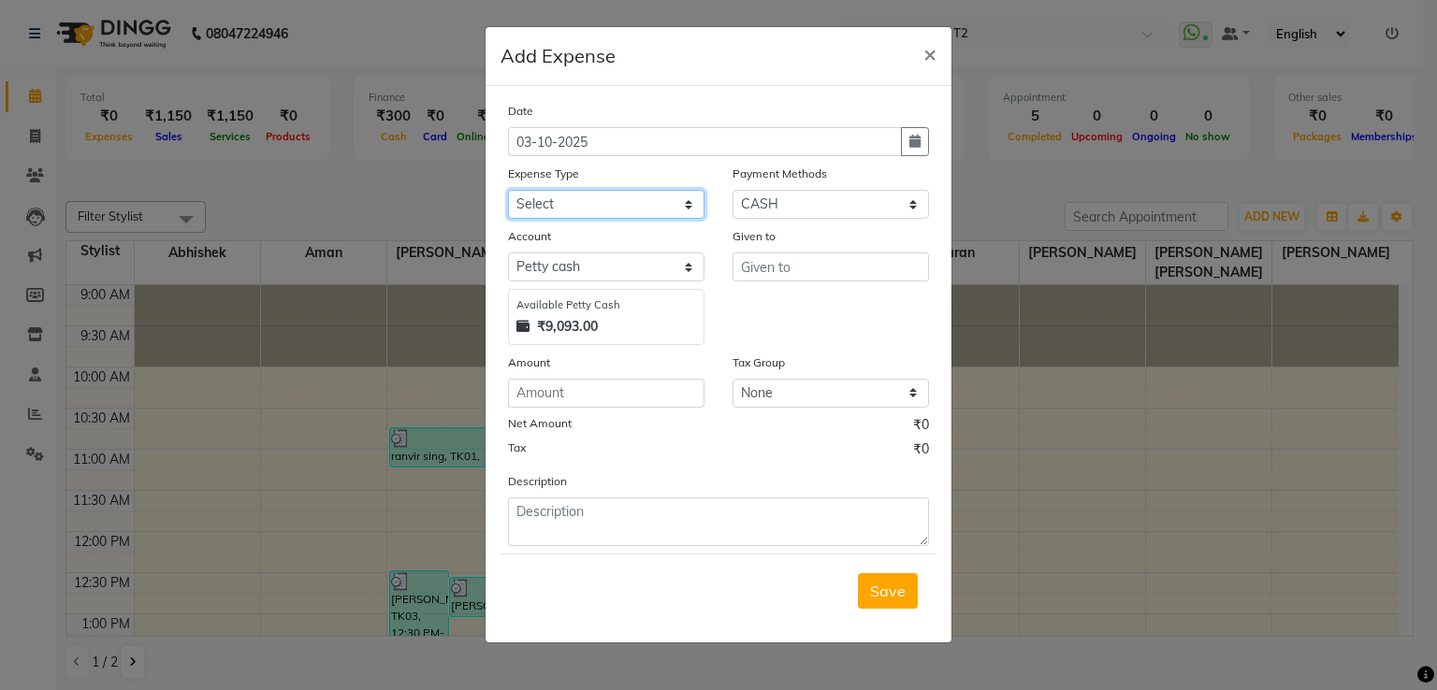
click at [597, 212] on select "Select Bank Deposit Cash Handover CLIENT TIP TO STAFF Client Welfare Conveyance…" at bounding box center [606, 204] width 196 height 29
click at [508, 192] on select "Select Bank Deposit Cash Handover CLIENT TIP TO STAFF Client Welfare Conveyance…" at bounding box center [606, 204] width 196 height 29
click at [614, 402] on input "number" at bounding box center [606, 393] width 196 height 29
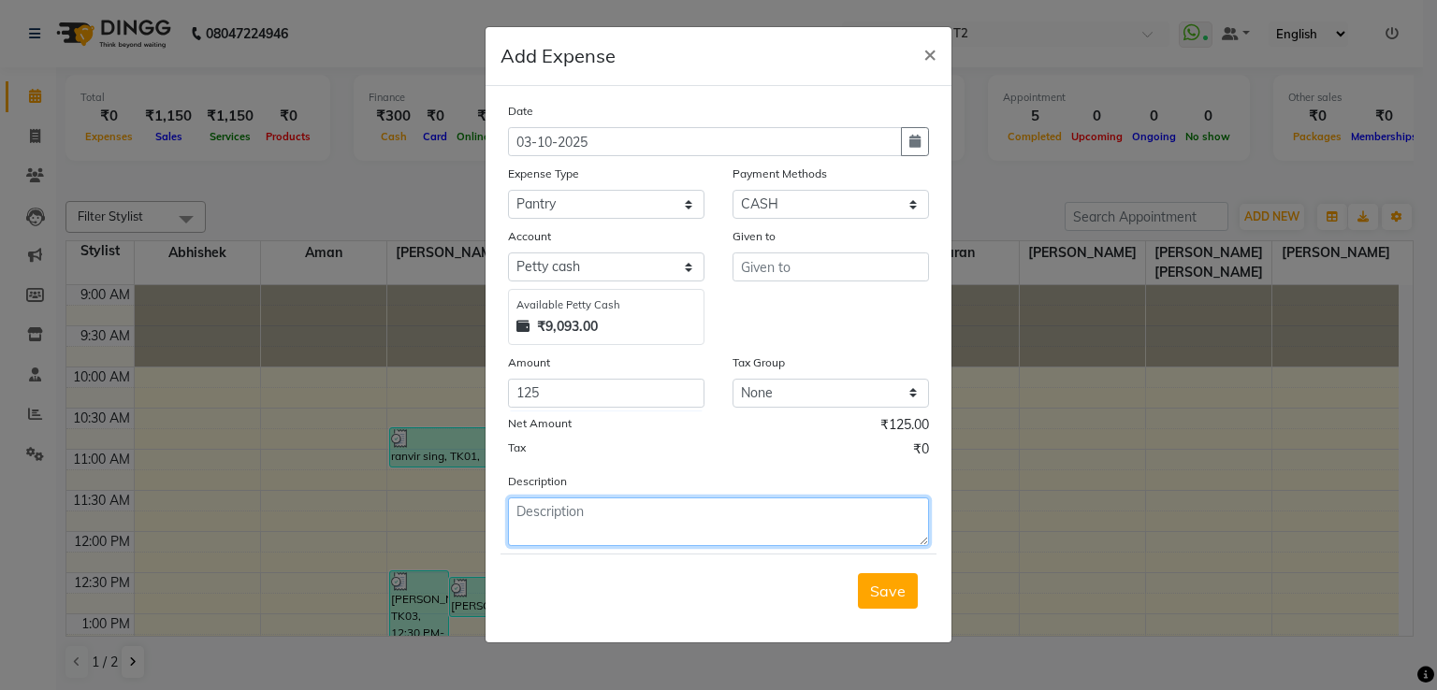
click at [616, 514] on textarea at bounding box center [718, 522] width 421 height 49
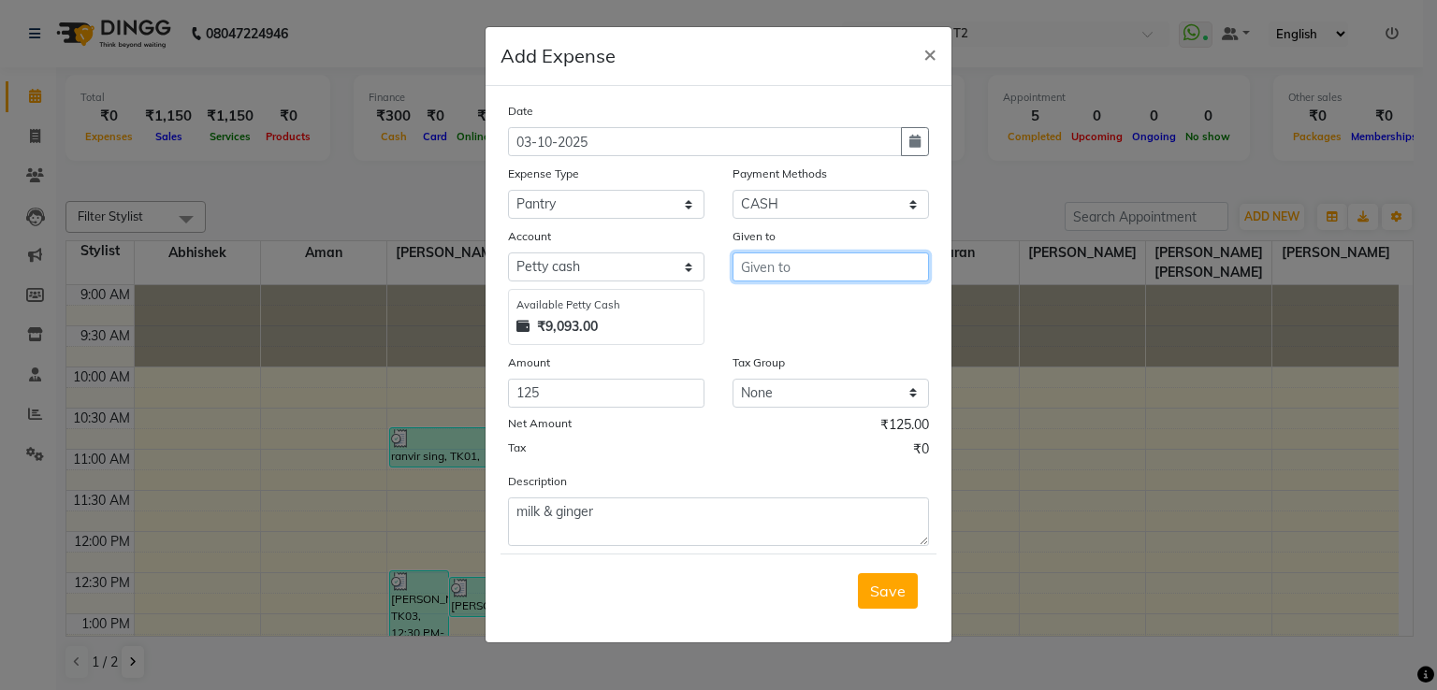
click at [789, 275] on input "text" at bounding box center [830, 267] width 196 height 29
click at [909, 587] on button "Save" at bounding box center [888, 591] width 60 height 36
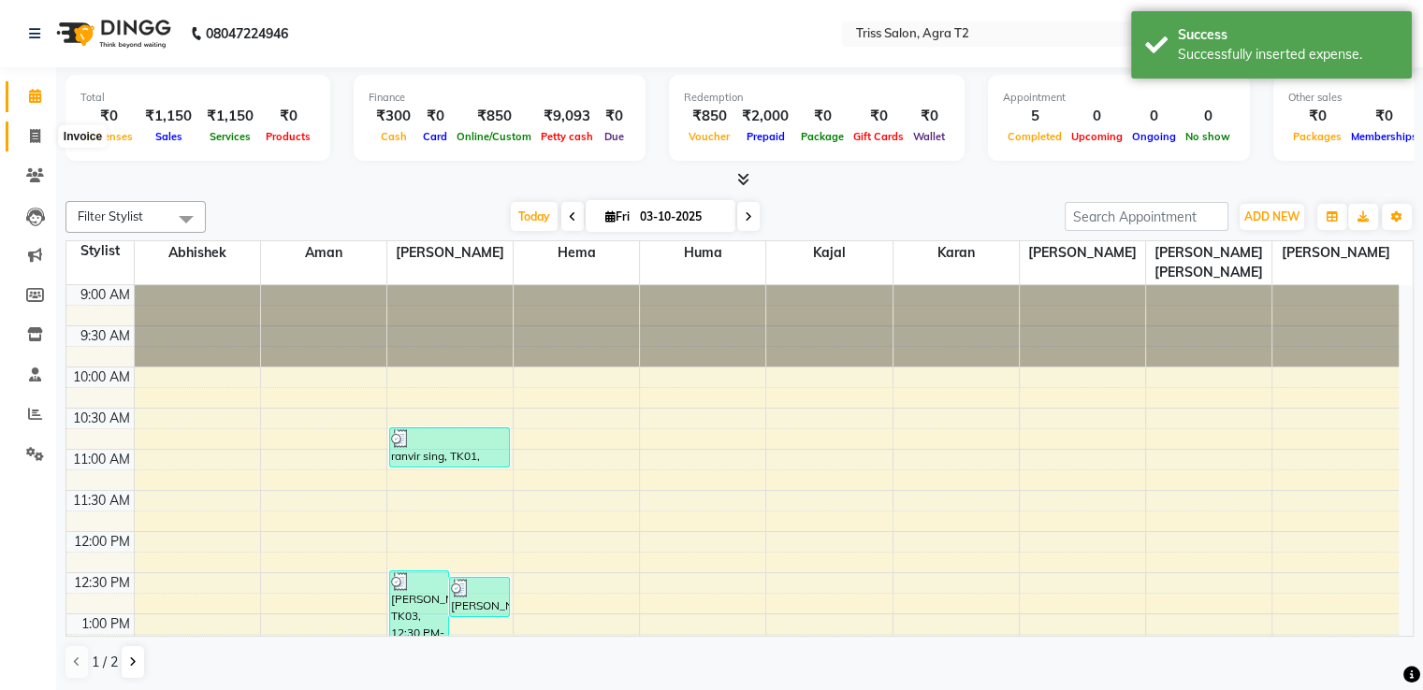
click at [35, 132] on icon at bounding box center [35, 136] width 10 height 14
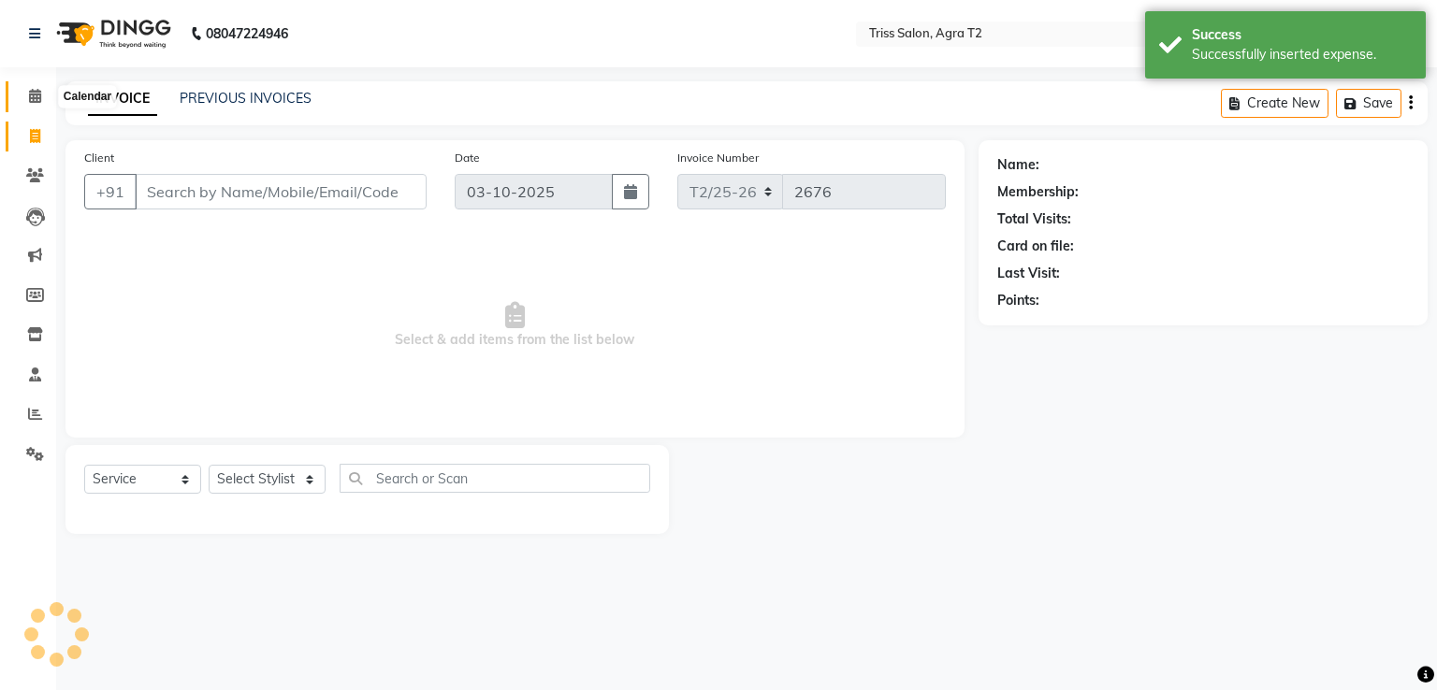
click at [30, 98] on icon at bounding box center [35, 96] width 12 height 14
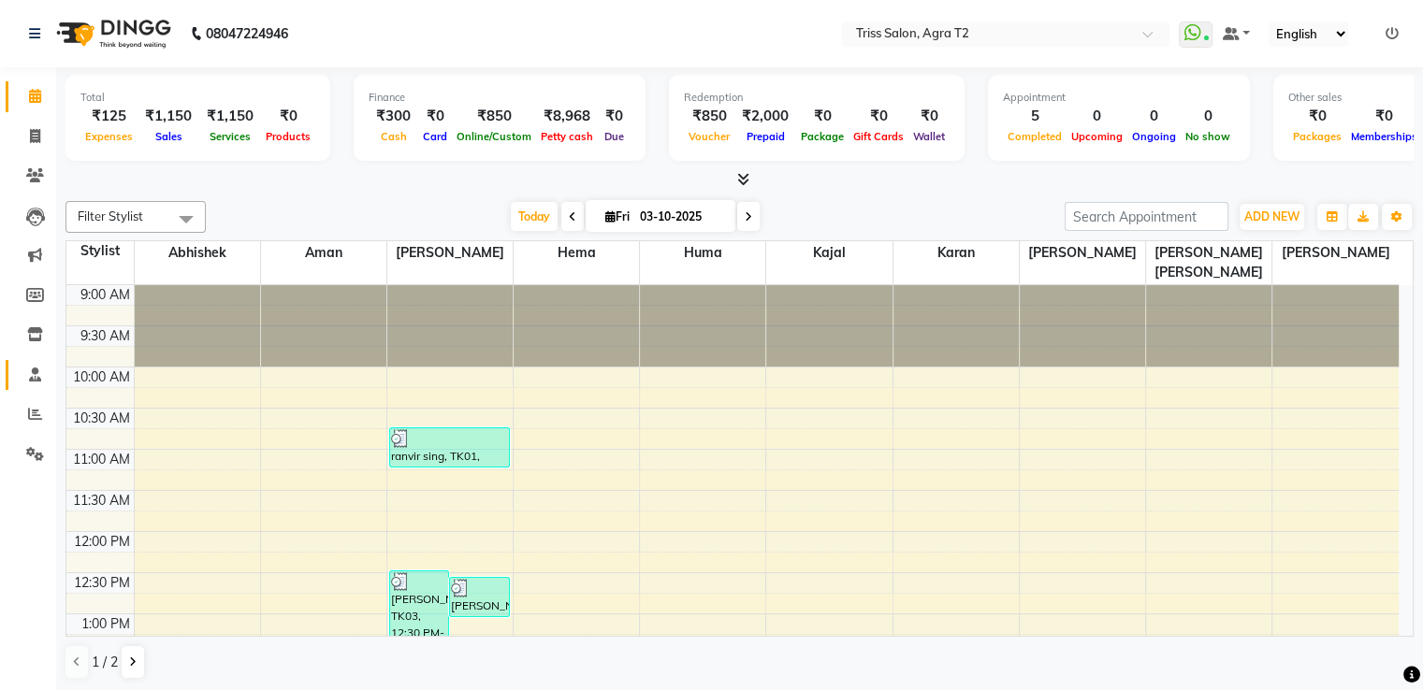
click at [49, 365] on span at bounding box center [35, 376] width 33 height 22
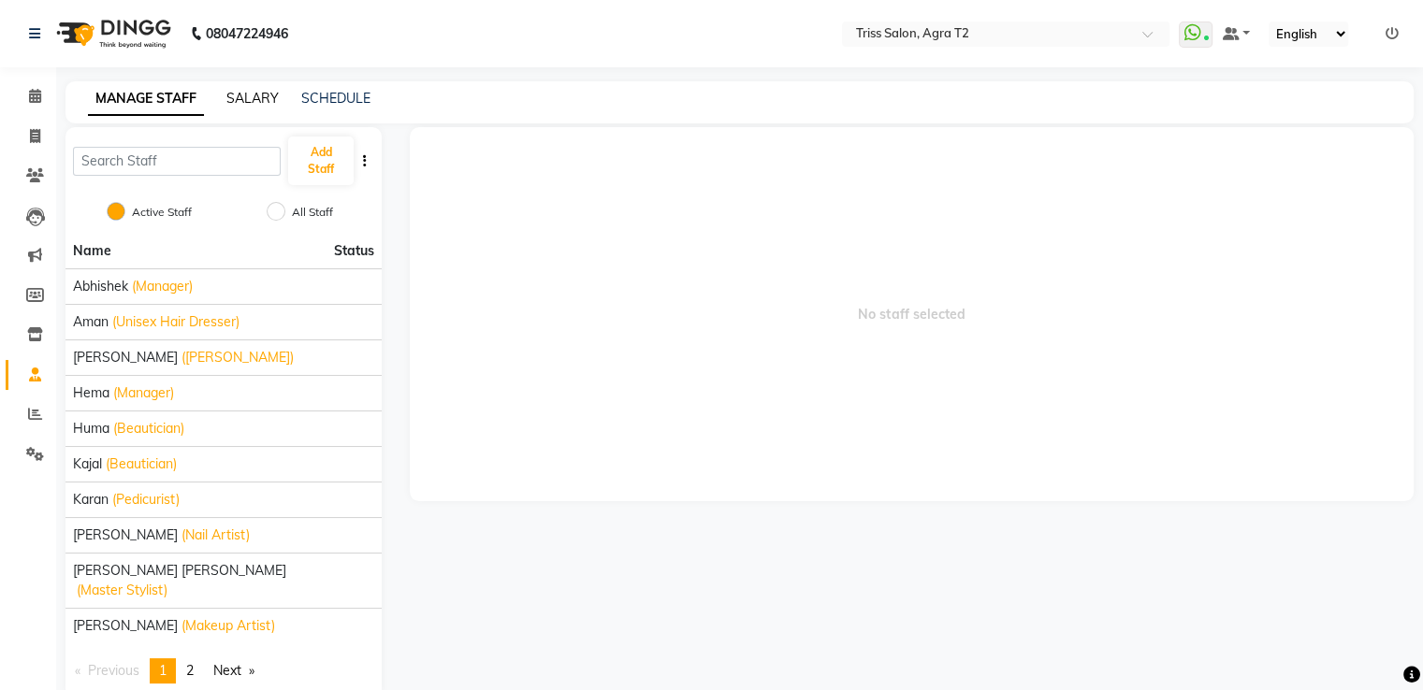
click at [267, 103] on link "SALARY" at bounding box center [252, 98] width 52 height 17
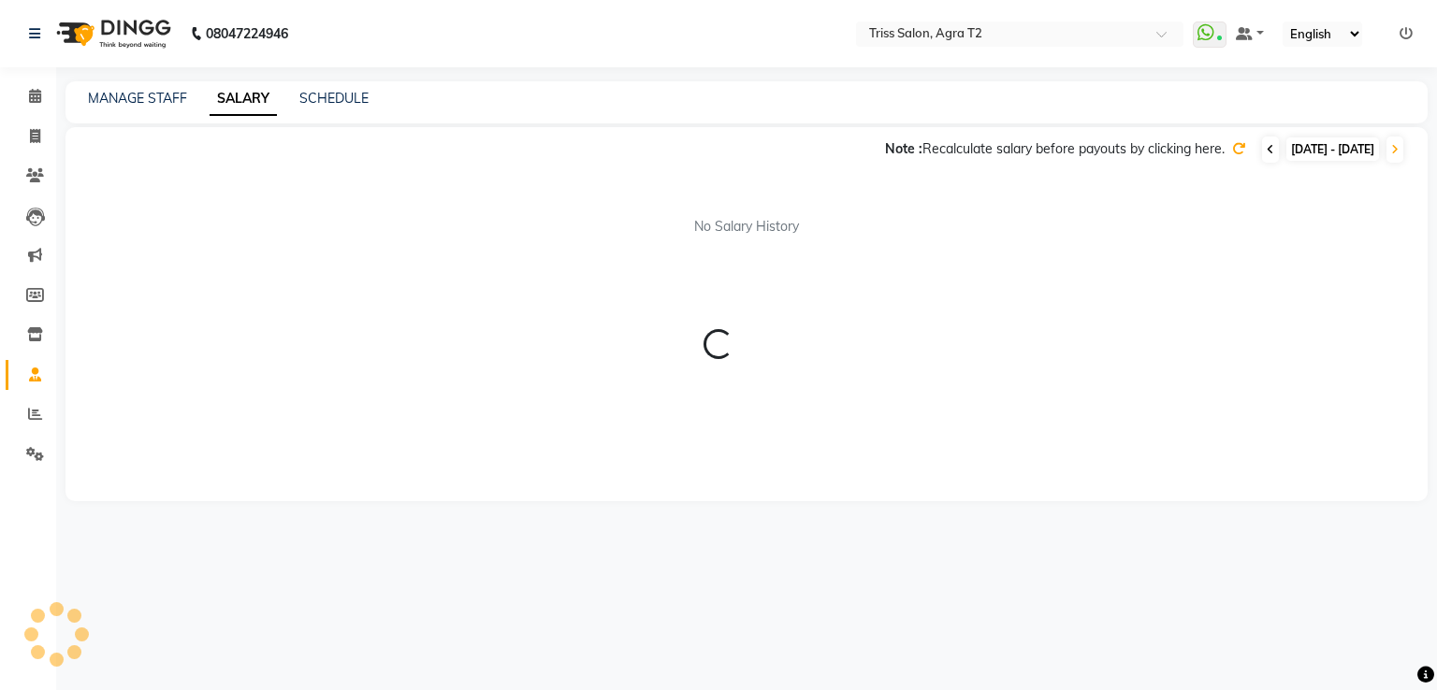
click at [1262, 149] on span at bounding box center [1270, 150] width 17 height 26
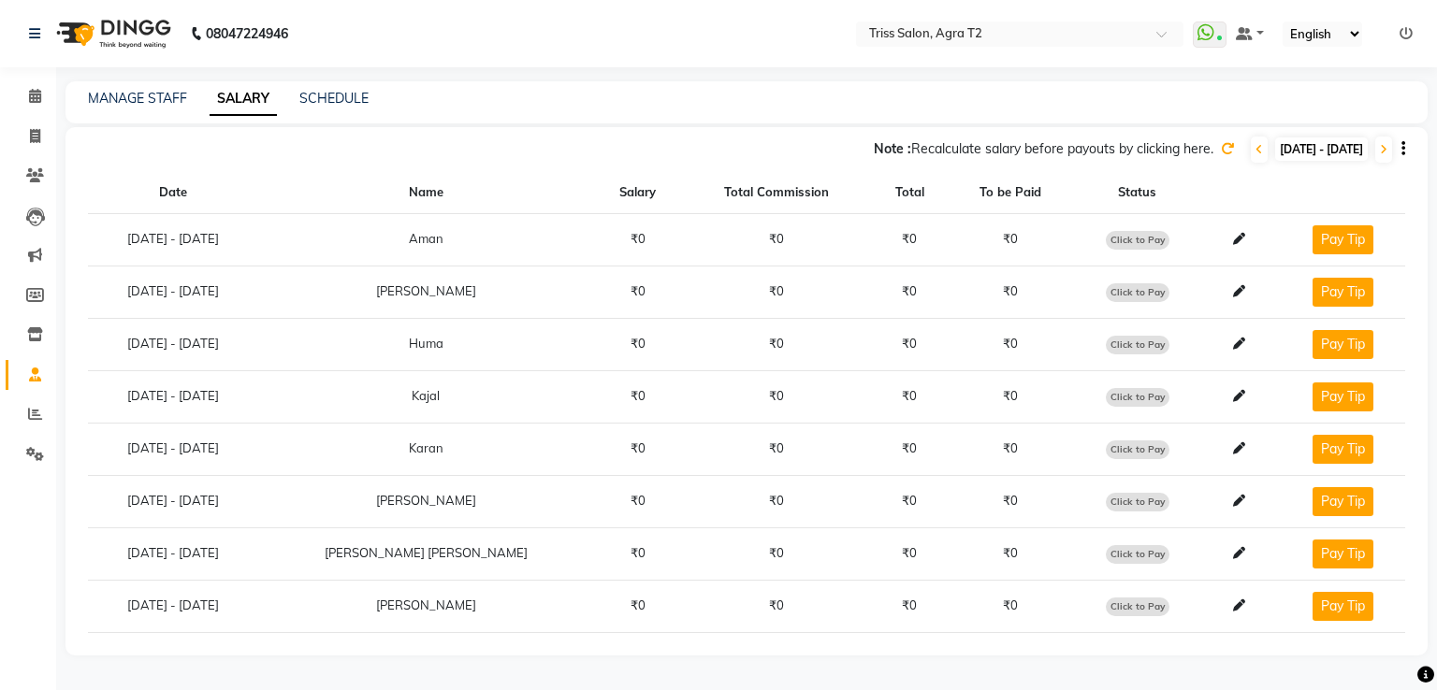
click at [1221, 150] on icon at bounding box center [1227, 148] width 13 height 13
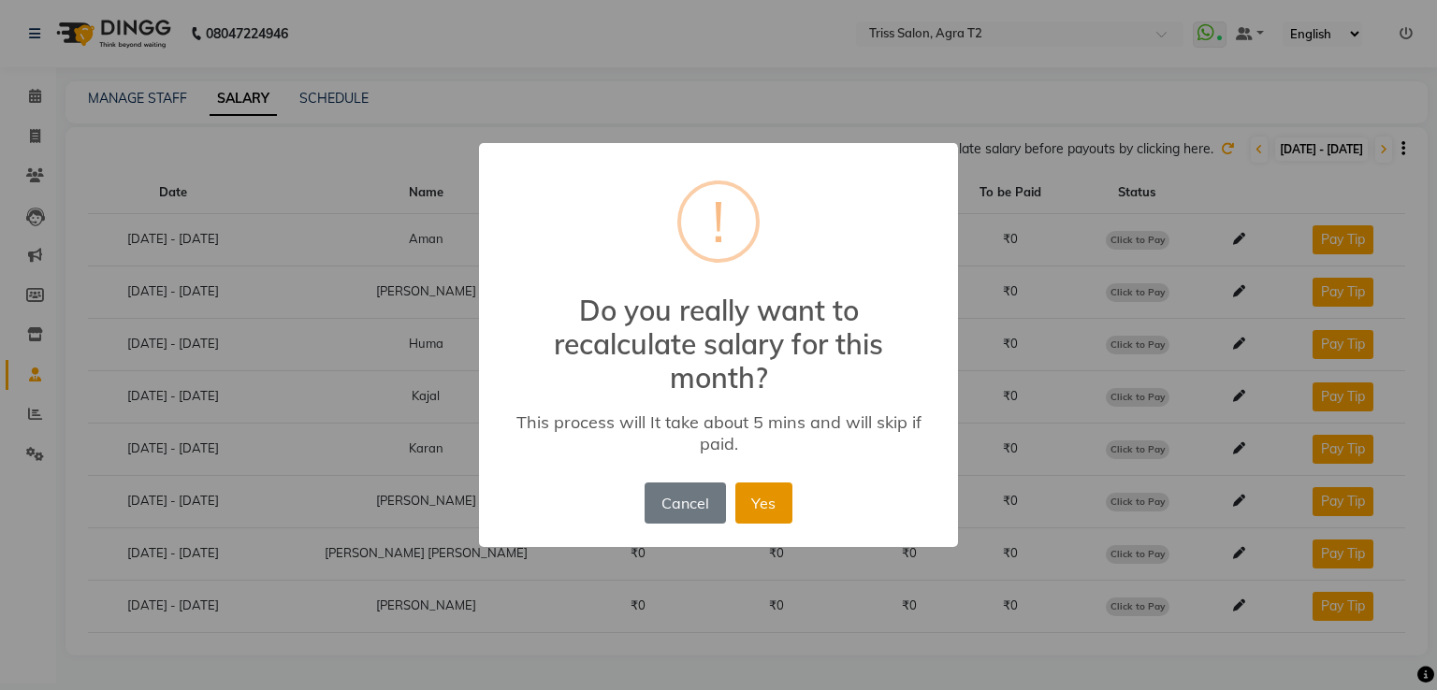
click at [769, 505] on button "Yes" at bounding box center [763, 503] width 57 height 41
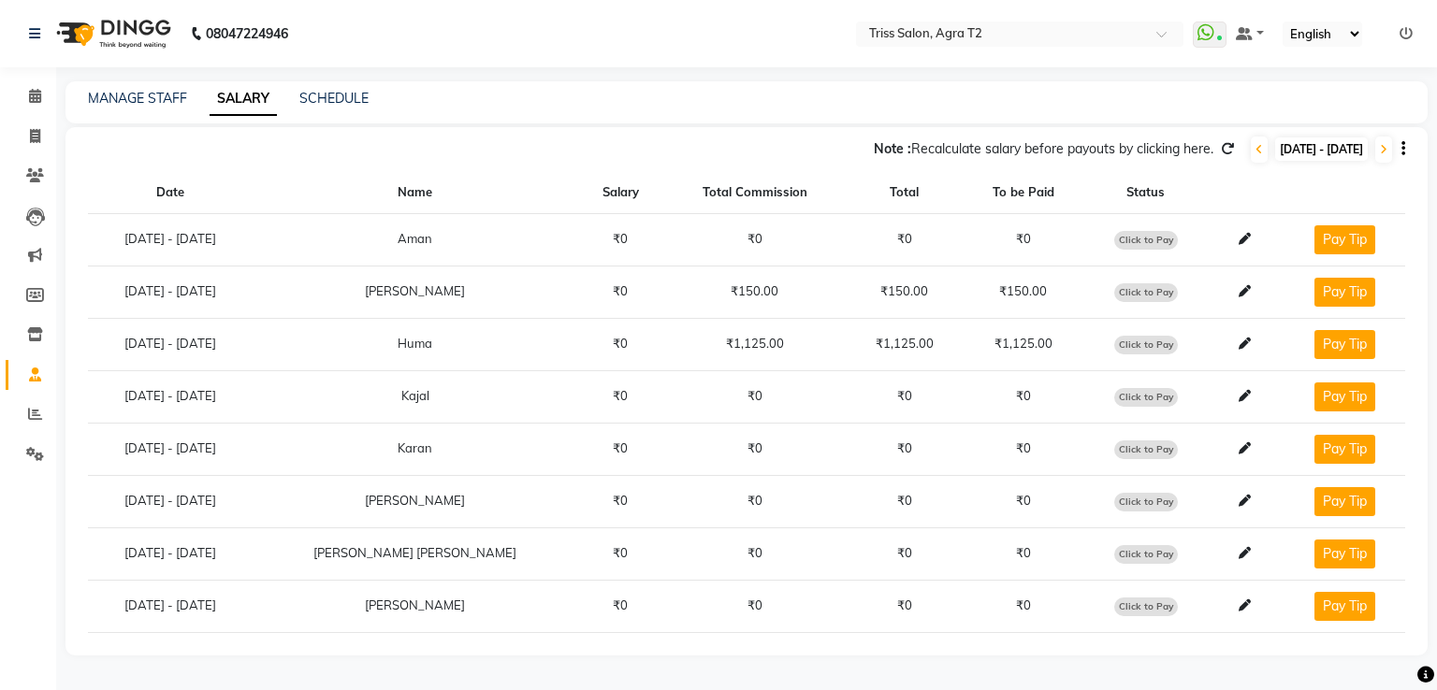
click at [772, 676] on main "MANAGE STAFF SALARY SCHEDULE Note : Recalculate salary before payouts by clicki…" at bounding box center [746, 382] width 1381 height 602
click at [31, 95] on icon at bounding box center [35, 96] width 12 height 14
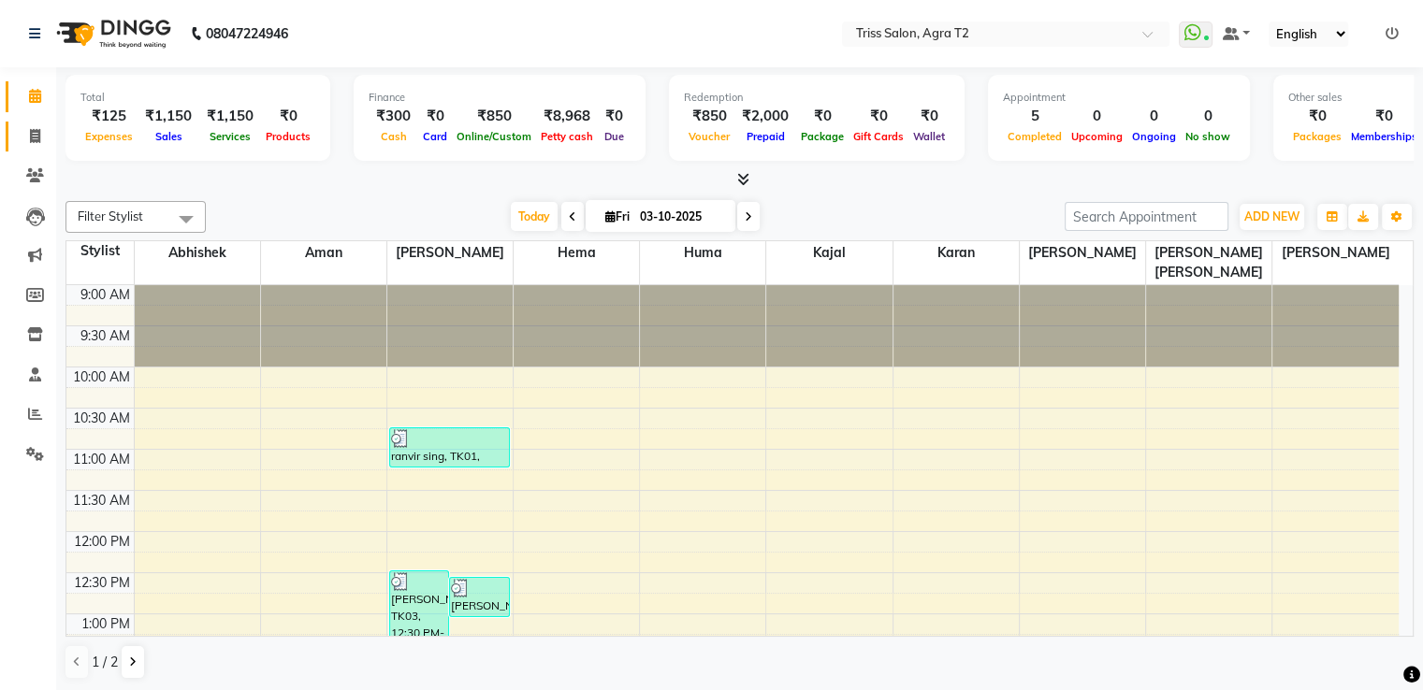
click at [21, 141] on span at bounding box center [35, 137] width 33 height 22
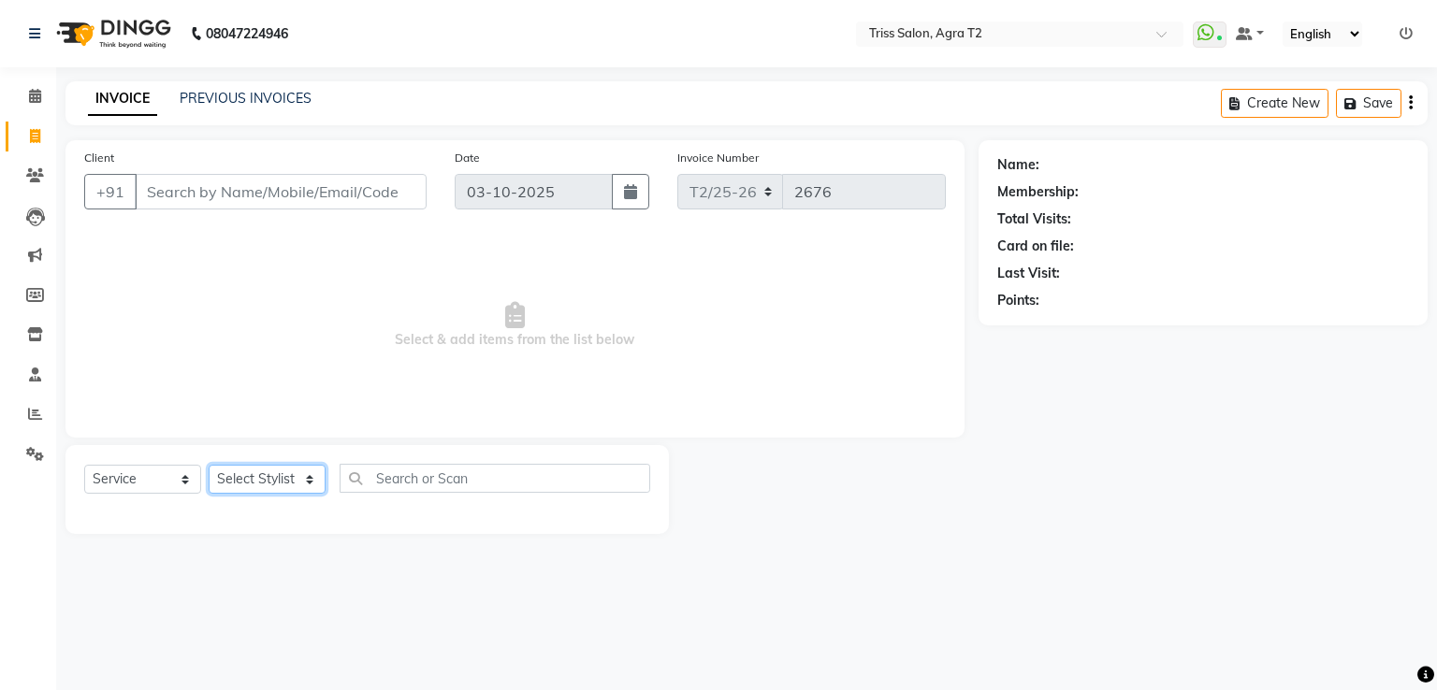
click at [255, 470] on select "Select Stylist" at bounding box center [267, 479] width 117 height 29
click at [209, 466] on select "Select Stylist [PERSON_NAME] Huma Kajal Karan [PERSON_NAME] [PERSON_NAME] [PERS…" at bounding box center [274, 479] width 130 height 29
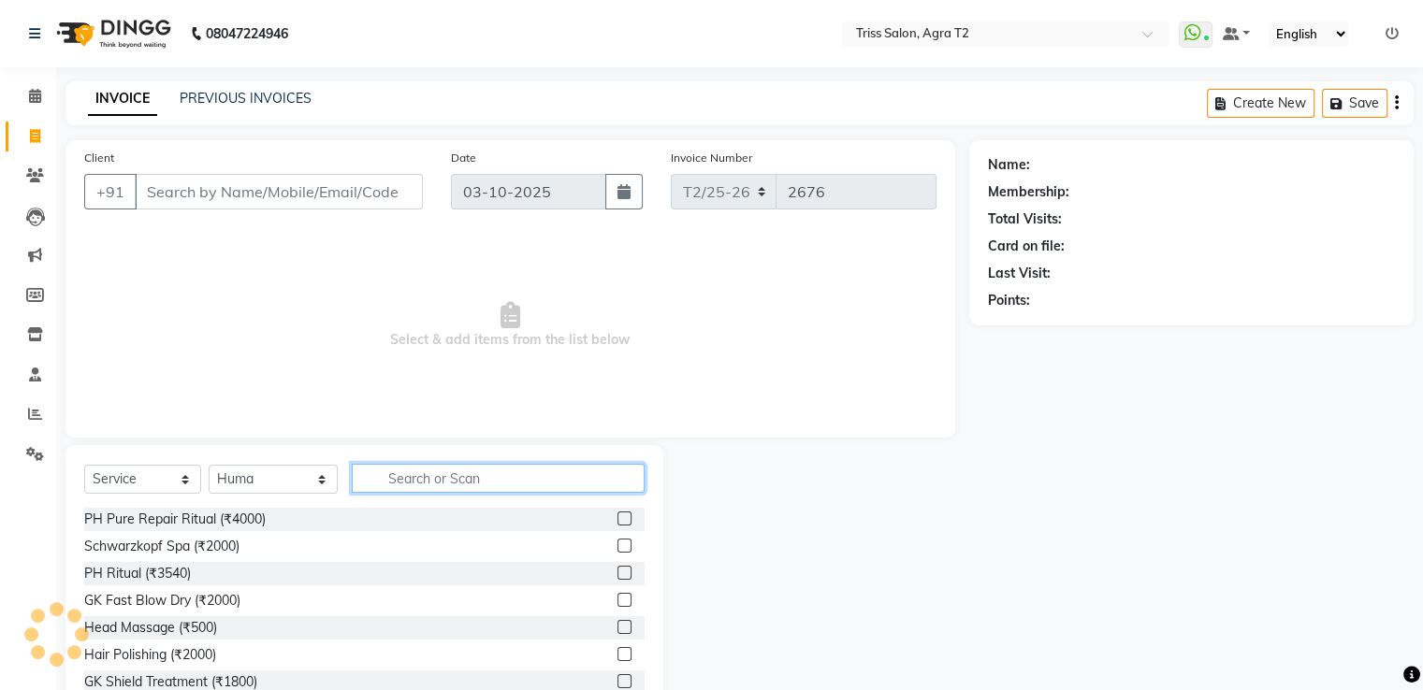
click at [377, 478] on input "text" at bounding box center [498, 478] width 292 height 29
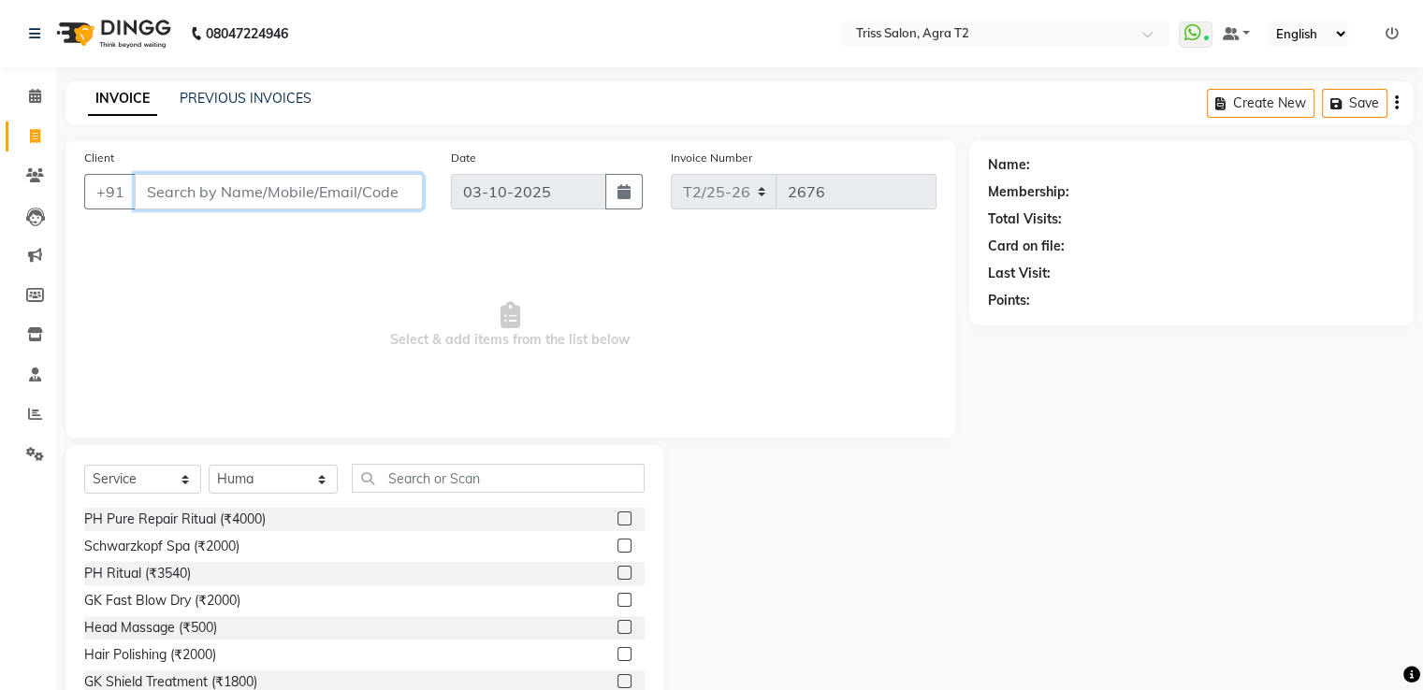
click at [203, 187] on input "Client" at bounding box center [279, 192] width 288 height 36
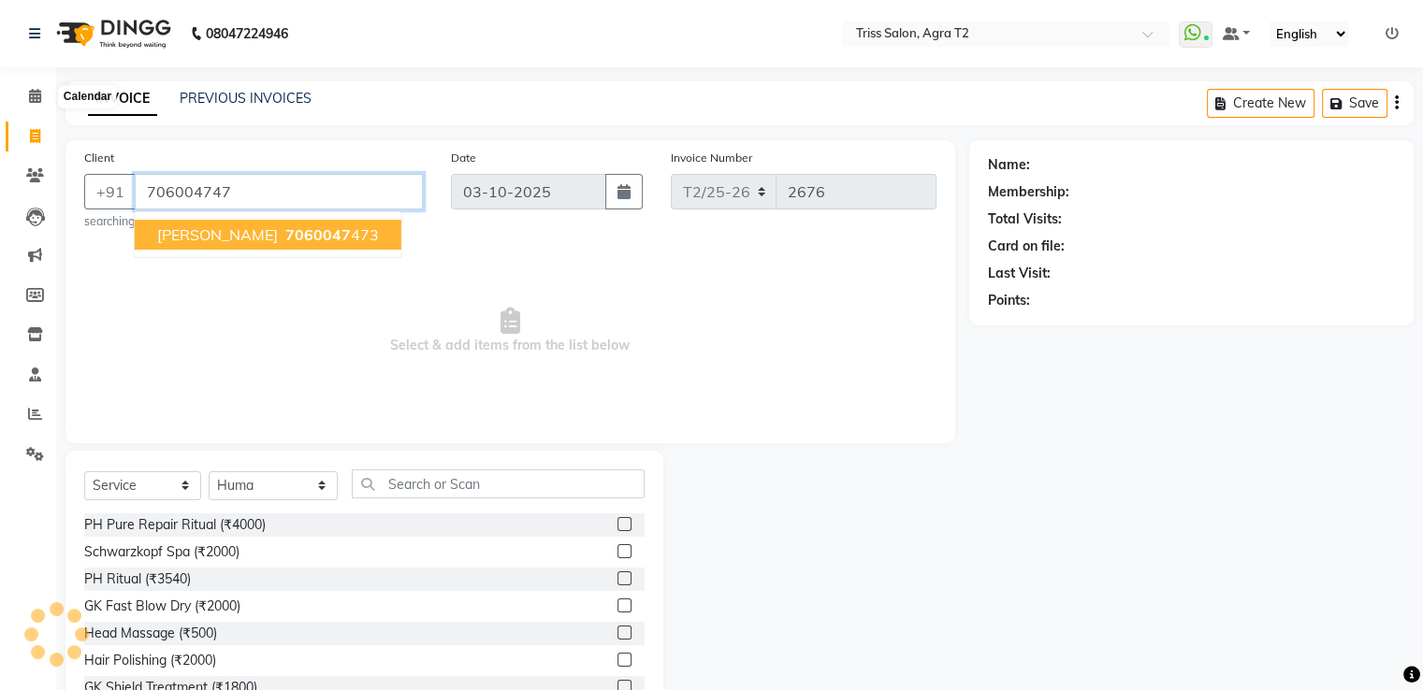
click at [285, 232] on span "7060047" at bounding box center [317, 234] width 65 height 19
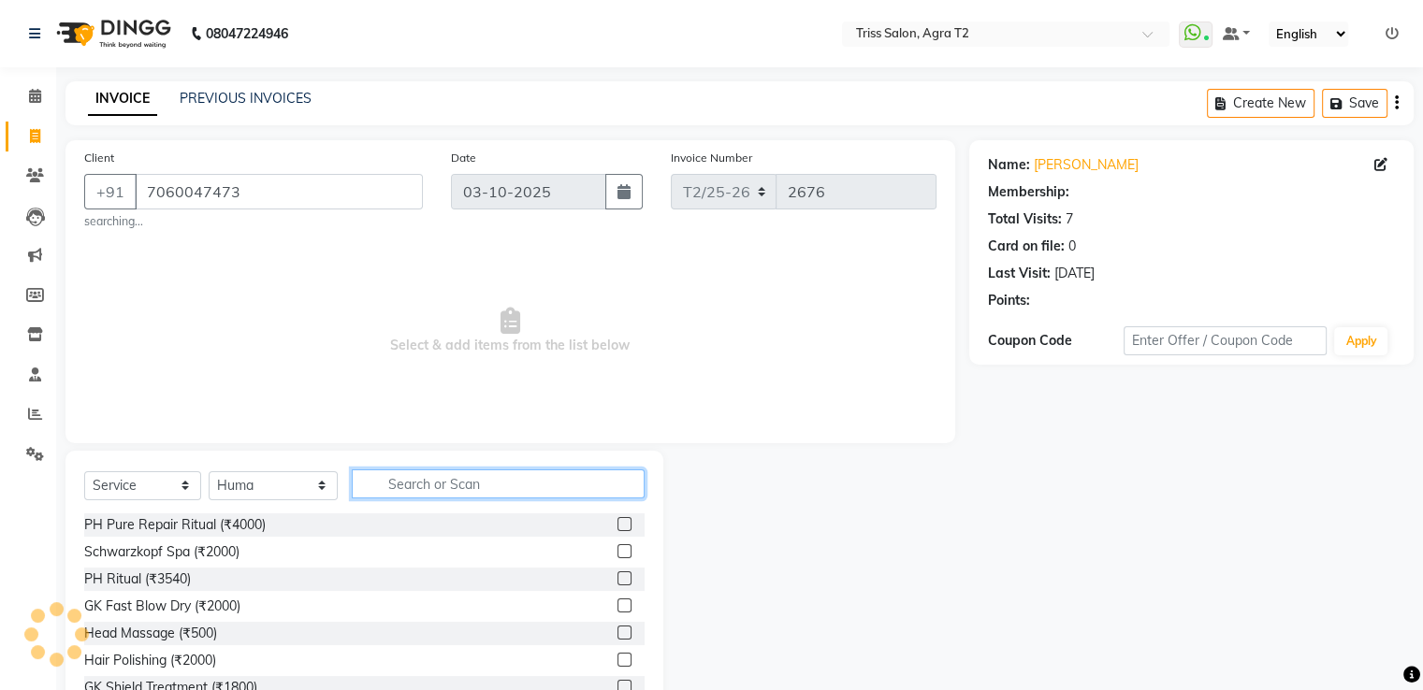
click at [385, 472] on input "text" at bounding box center [498, 484] width 292 height 29
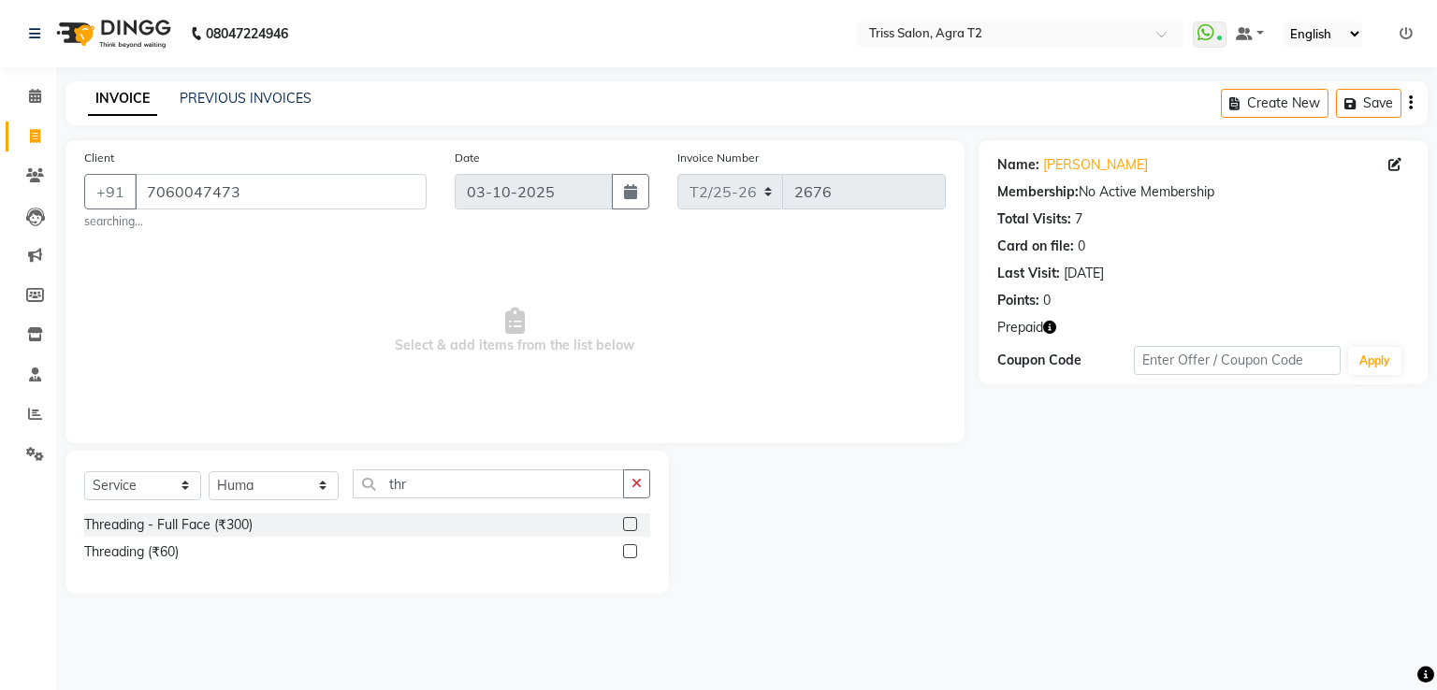
click at [631, 552] on label at bounding box center [630, 551] width 14 height 14
click at [631, 552] on input "checkbox" at bounding box center [629, 552] width 12 height 12
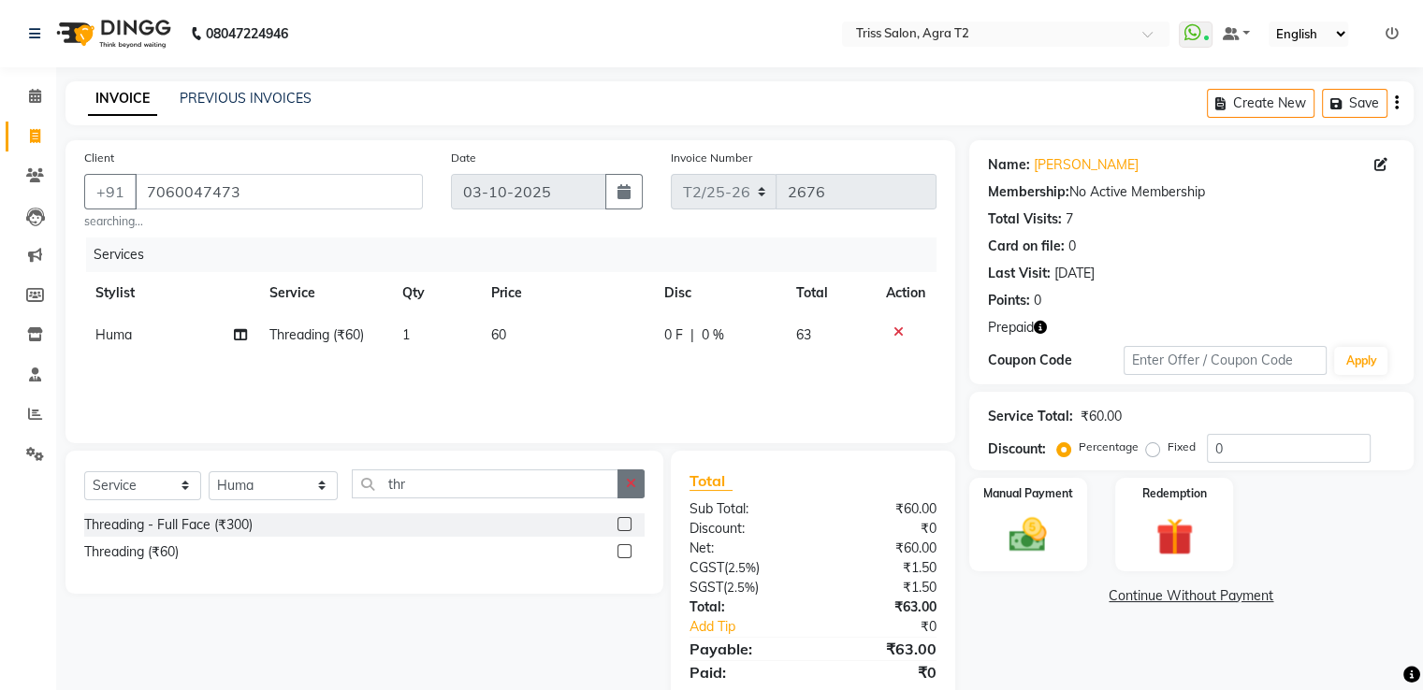
click at [640, 475] on button "button" at bounding box center [630, 484] width 27 height 29
click at [629, 528] on label at bounding box center [624, 524] width 14 height 14
click at [629, 528] on input "checkbox" at bounding box center [623, 525] width 12 height 12
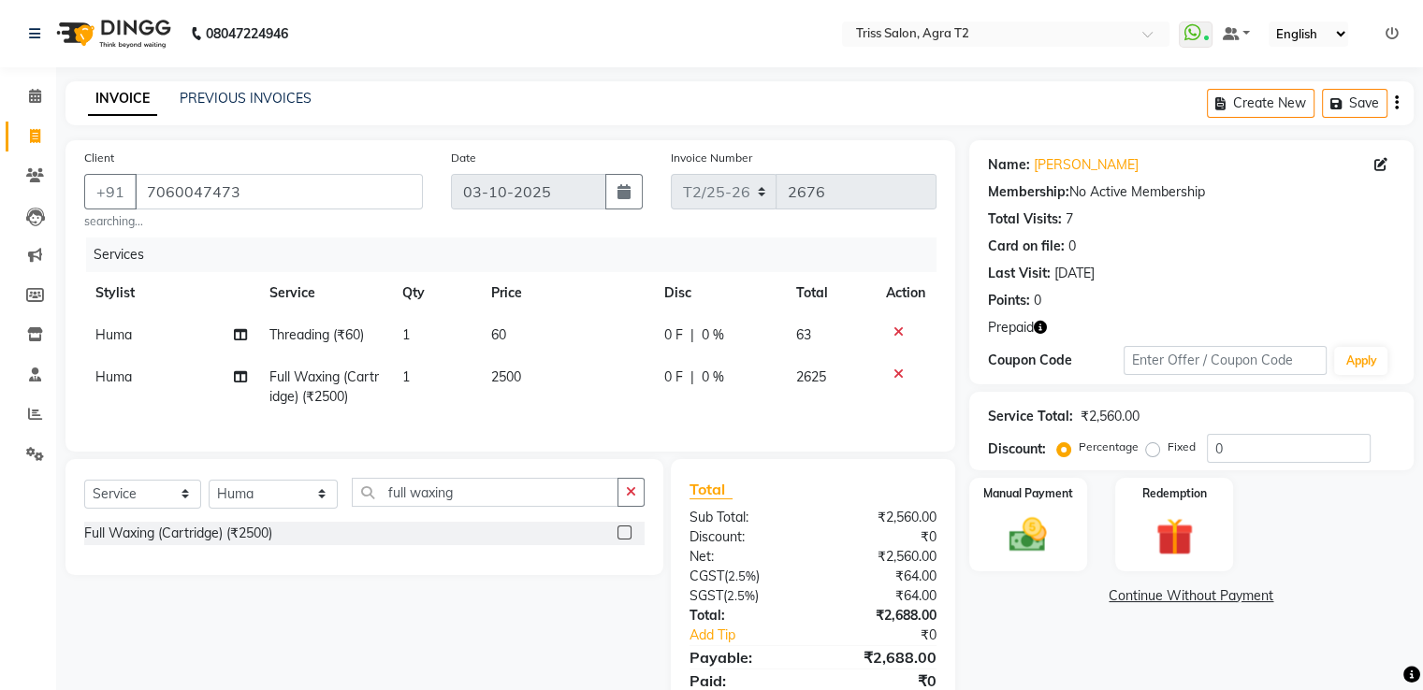
click at [435, 357] on td "1" at bounding box center [435, 387] width 89 height 62
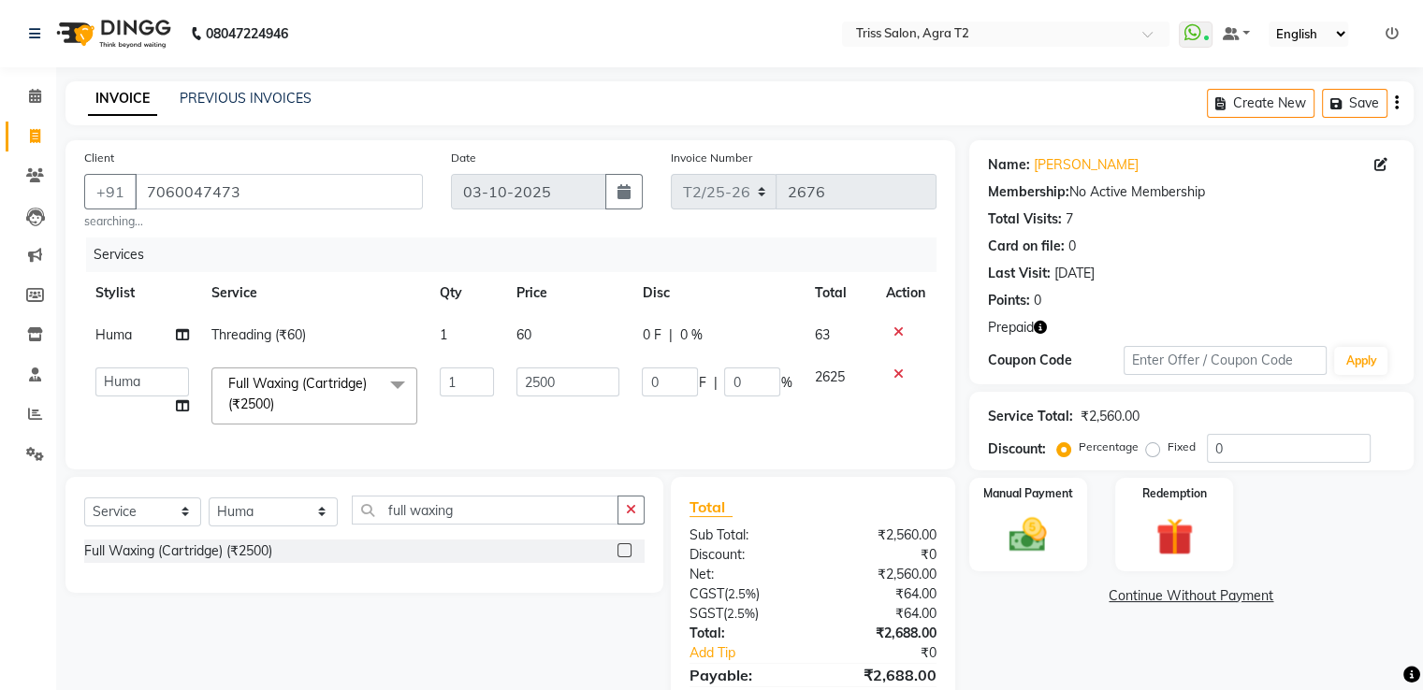
click at [464, 318] on td "1" at bounding box center [466, 335] width 77 height 42
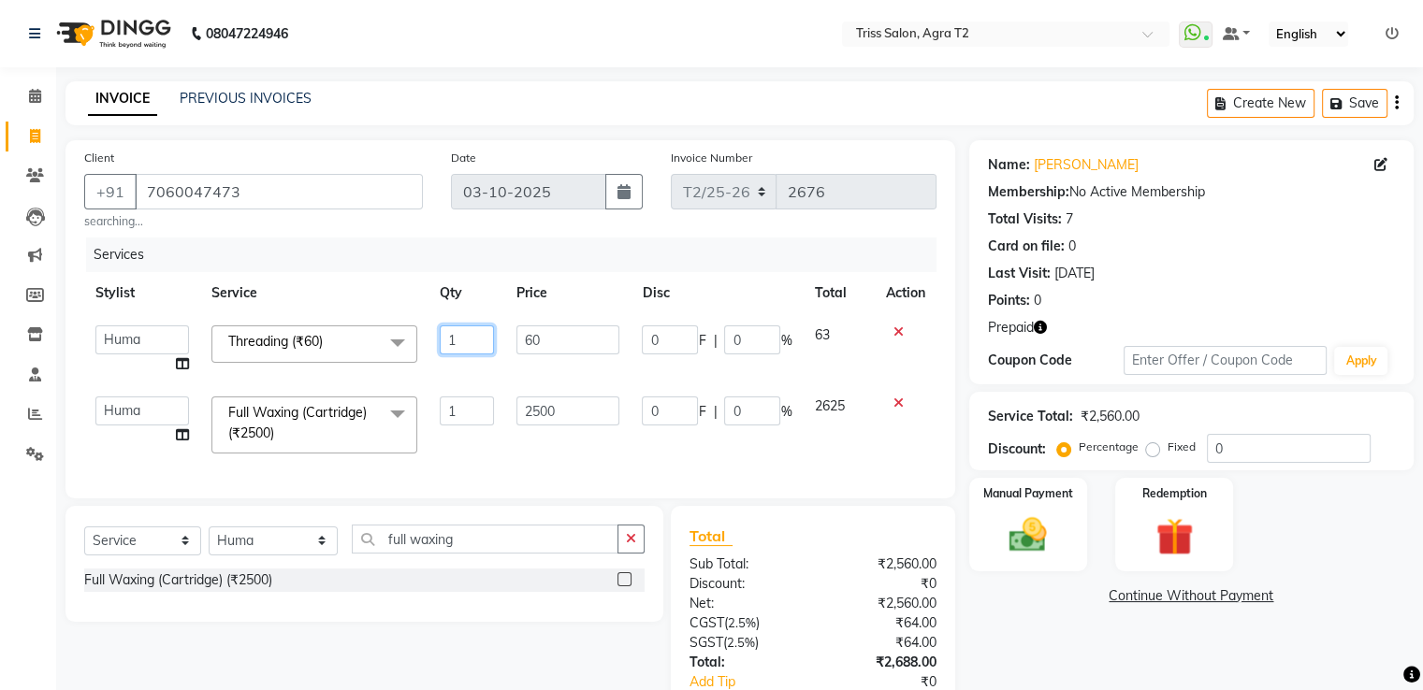
click at [465, 333] on input "1" at bounding box center [467, 339] width 54 height 29
click at [475, 412] on td "1" at bounding box center [466, 425] width 77 height 80
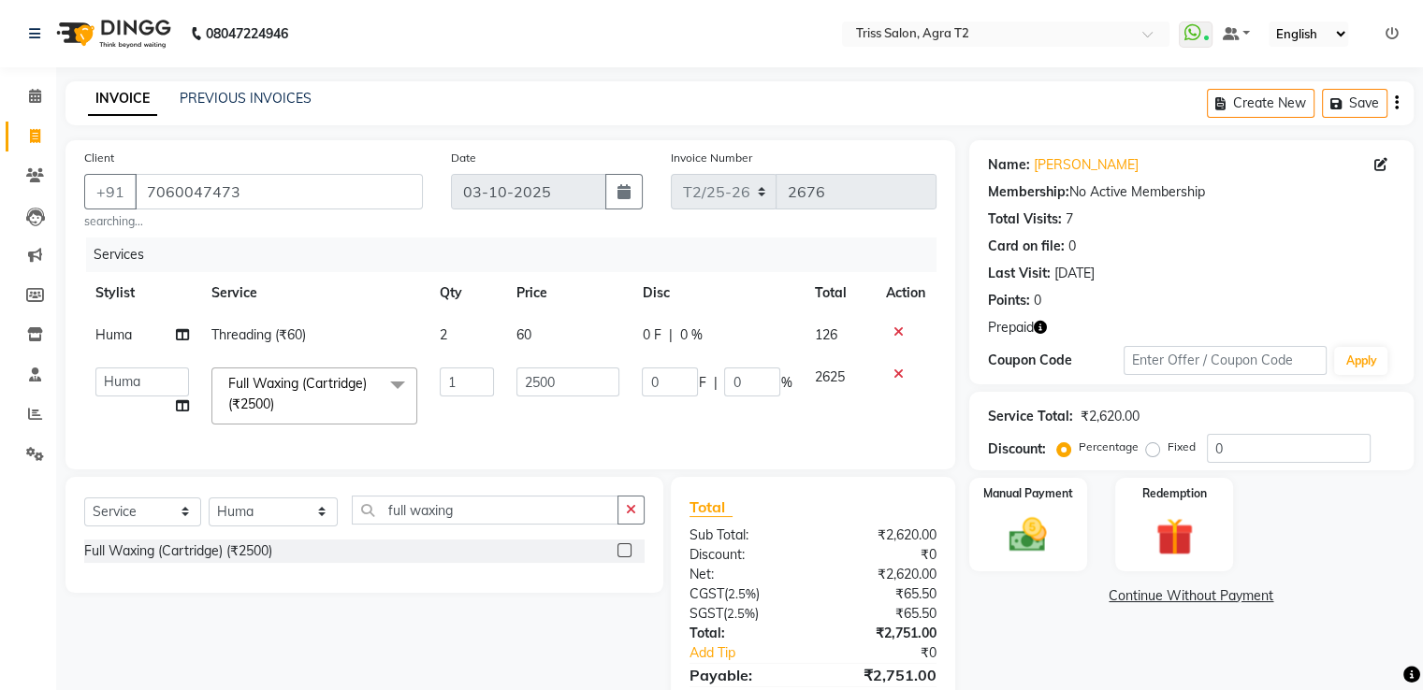
click at [542, 427] on div "Services Stylist Service Qty Price Disc Total Action Huma Threading (₹60) 2 60 …" at bounding box center [510, 344] width 852 height 213
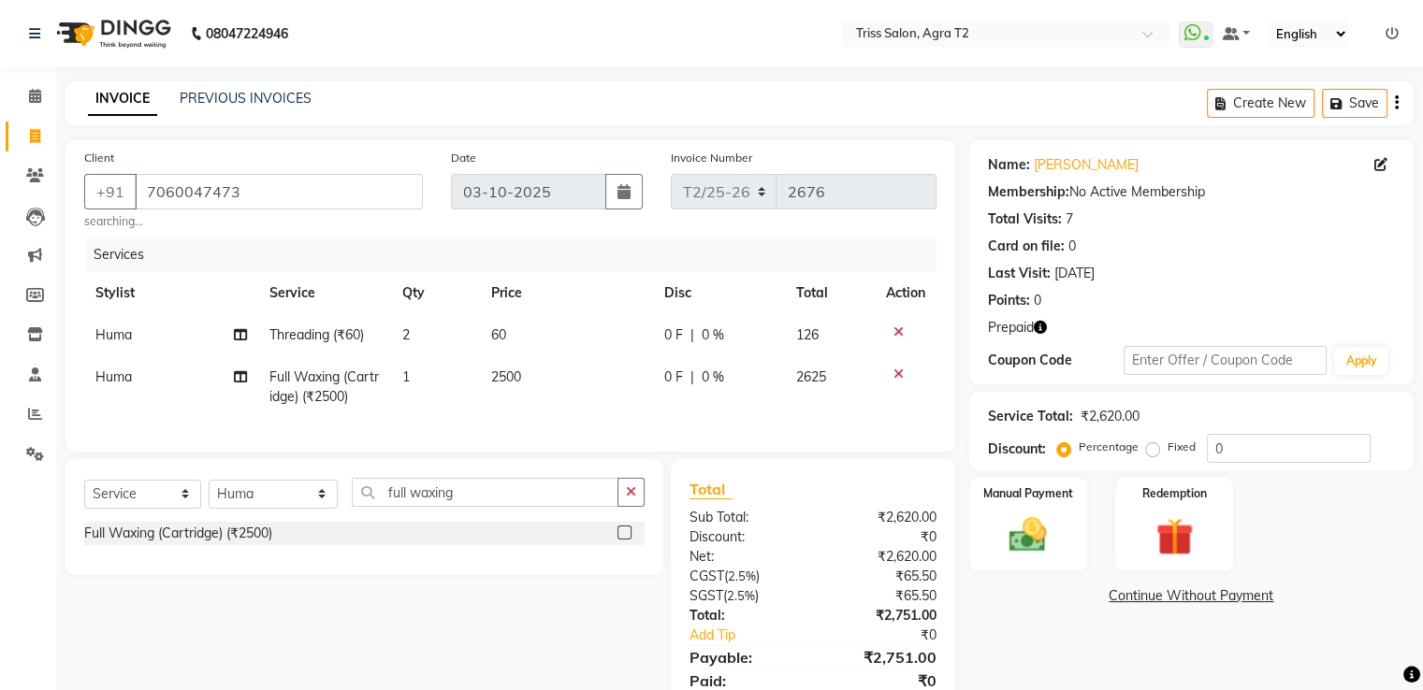
scroll to position [87, 0]
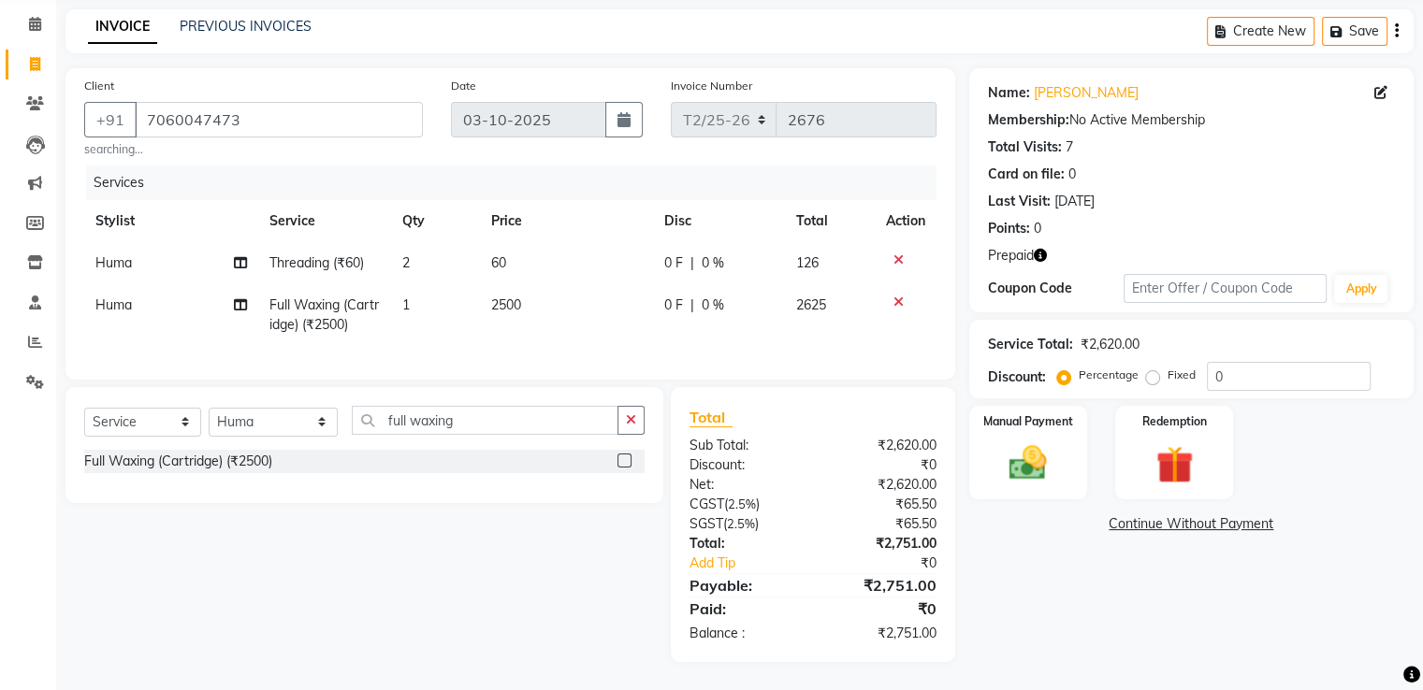
click at [703, 253] on span "0 %" at bounding box center [712, 263] width 22 height 20
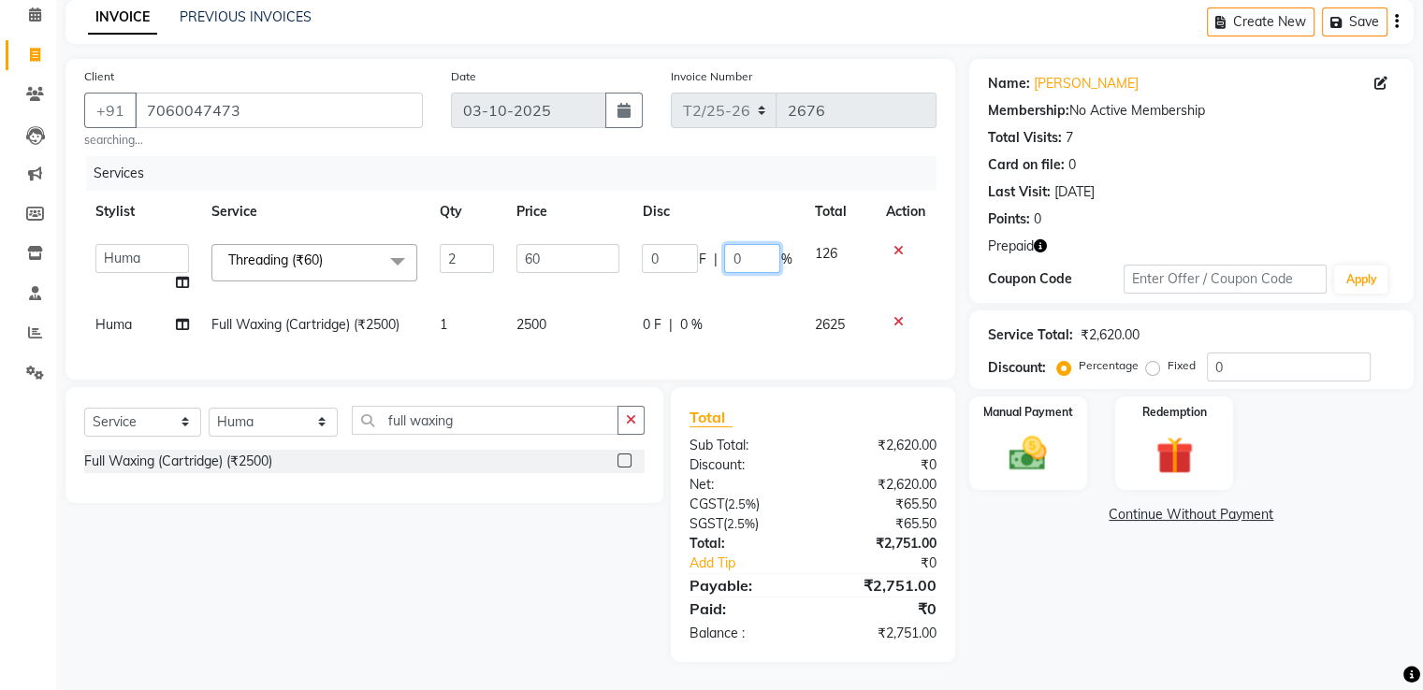
click at [746, 253] on input "0" at bounding box center [752, 258] width 56 height 29
click at [692, 318] on td "0 F | 0 %" at bounding box center [716, 325] width 172 height 42
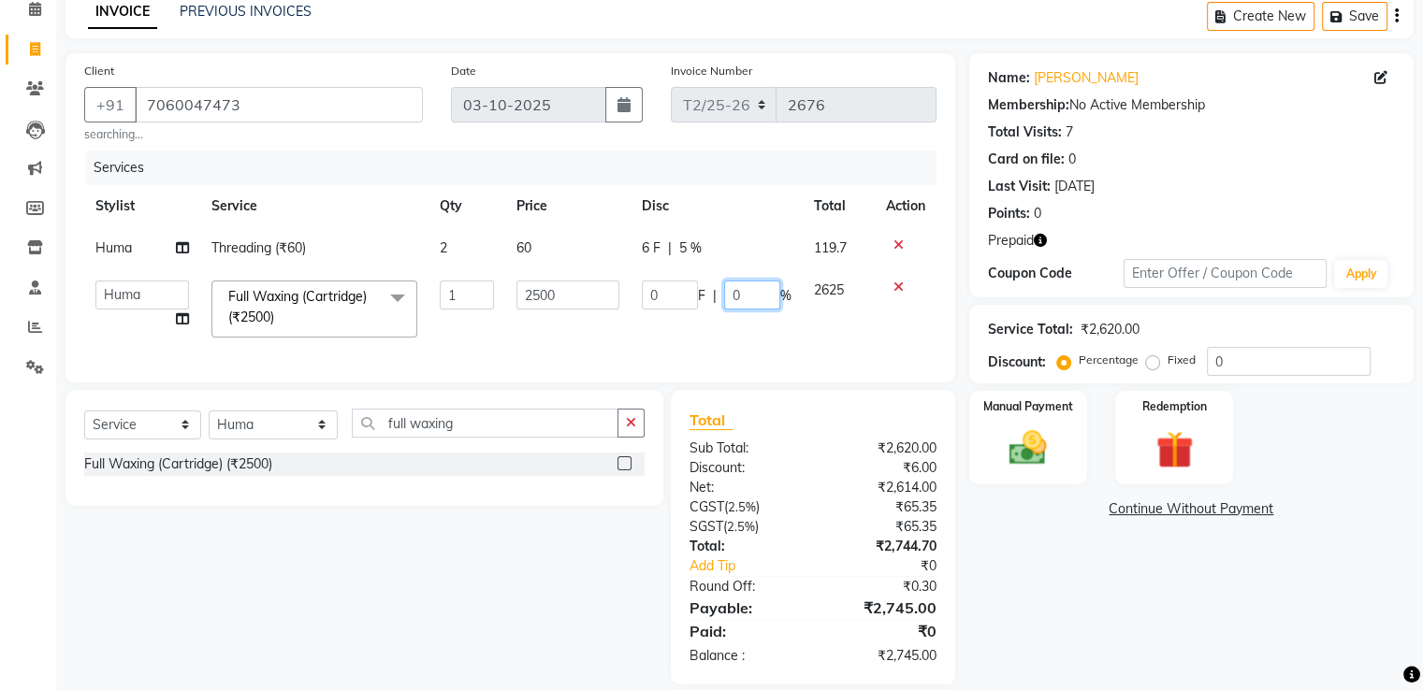
click at [742, 303] on input "0" at bounding box center [752, 295] width 56 height 29
click at [703, 324] on td "0 F | 5 %" at bounding box center [716, 309] width 172 height 80
click at [753, 303] on input "5" at bounding box center [744, 295] width 56 height 29
click at [673, 251] on div "6 F | 5 %" at bounding box center [709, 249] width 150 height 20
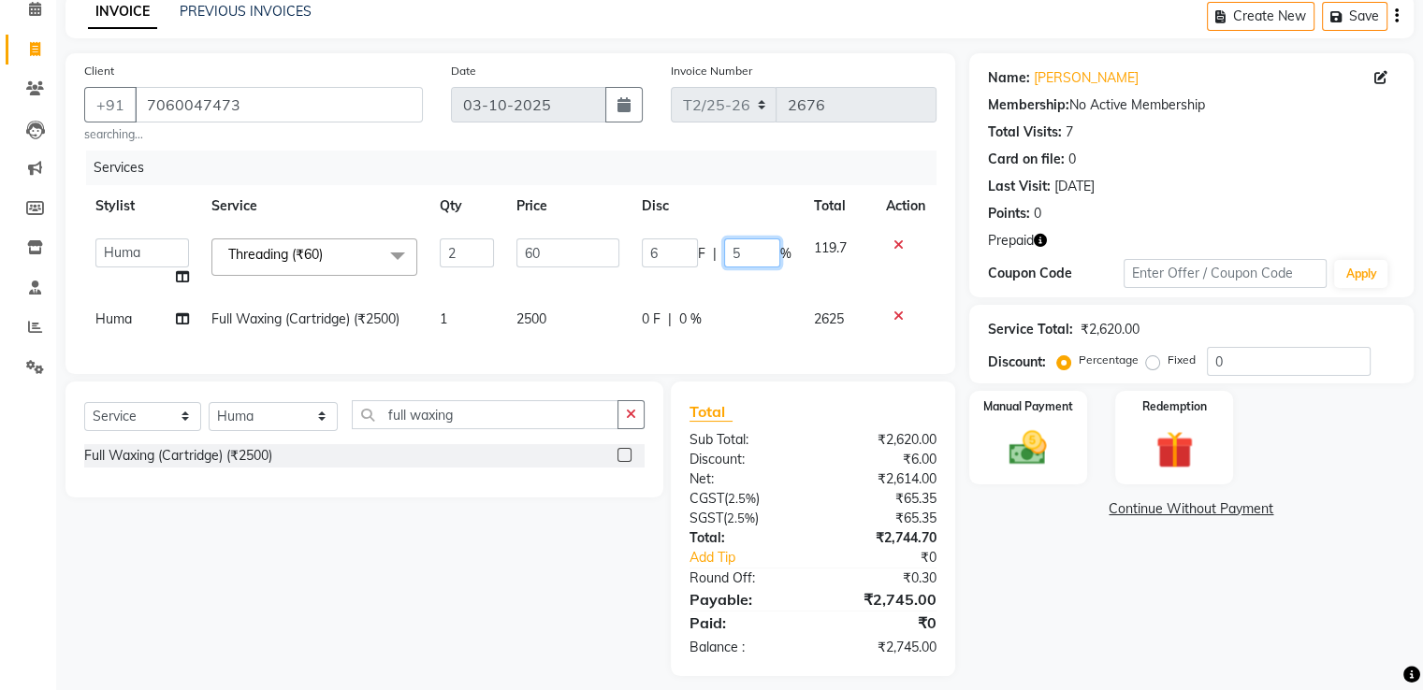
click at [752, 250] on input "5" at bounding box center [752, 253] width 56 height 29
click at [695, 340] on div "Services Stylist Service Qty Price Disc Total Action Abhishek Aman Hema Huma Ka…" at bounding box center [510, 253] width 852 height 205
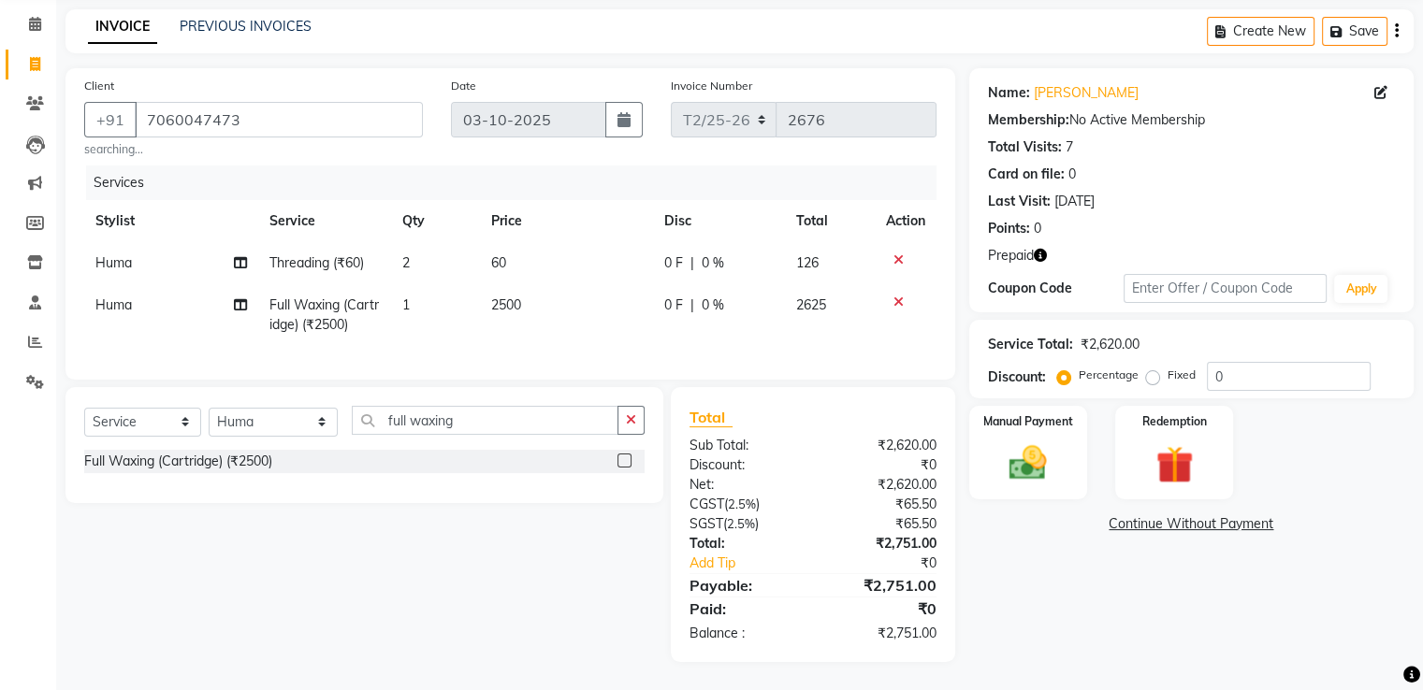
click at [1167, 367] on label "Fixed" at bounding box center [1181, 375] width 28 height 17
click at [1155, 369] on input "Fixed" at bounding box center [1155, 375] width 13 height 13
click at [1254, 367] on input "0" at bounding box center [1289, 376] width 164 height 29
click at [1180, 441] on img at bounding box center [1173, 465] width 63 height 48
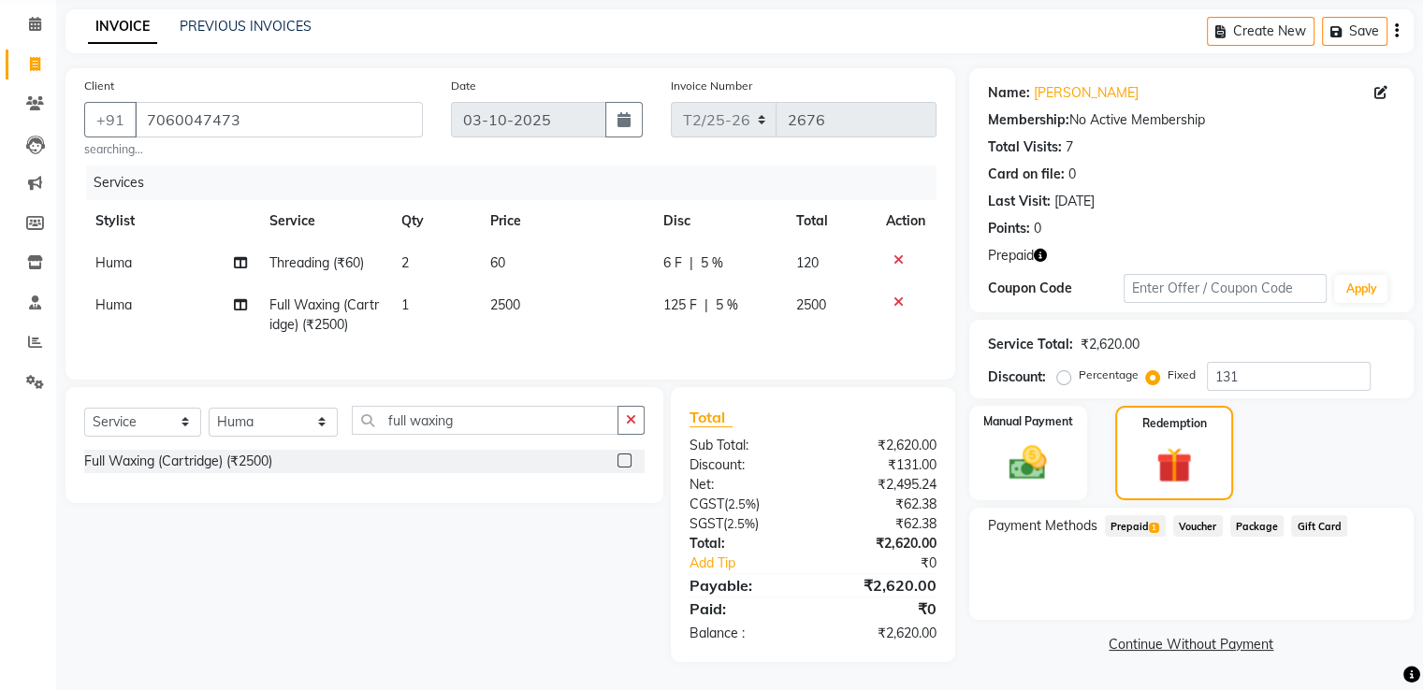
click at [1130, 515] on span "Prepaid 1" at bounding box center [1135, 526] width 61 height 22
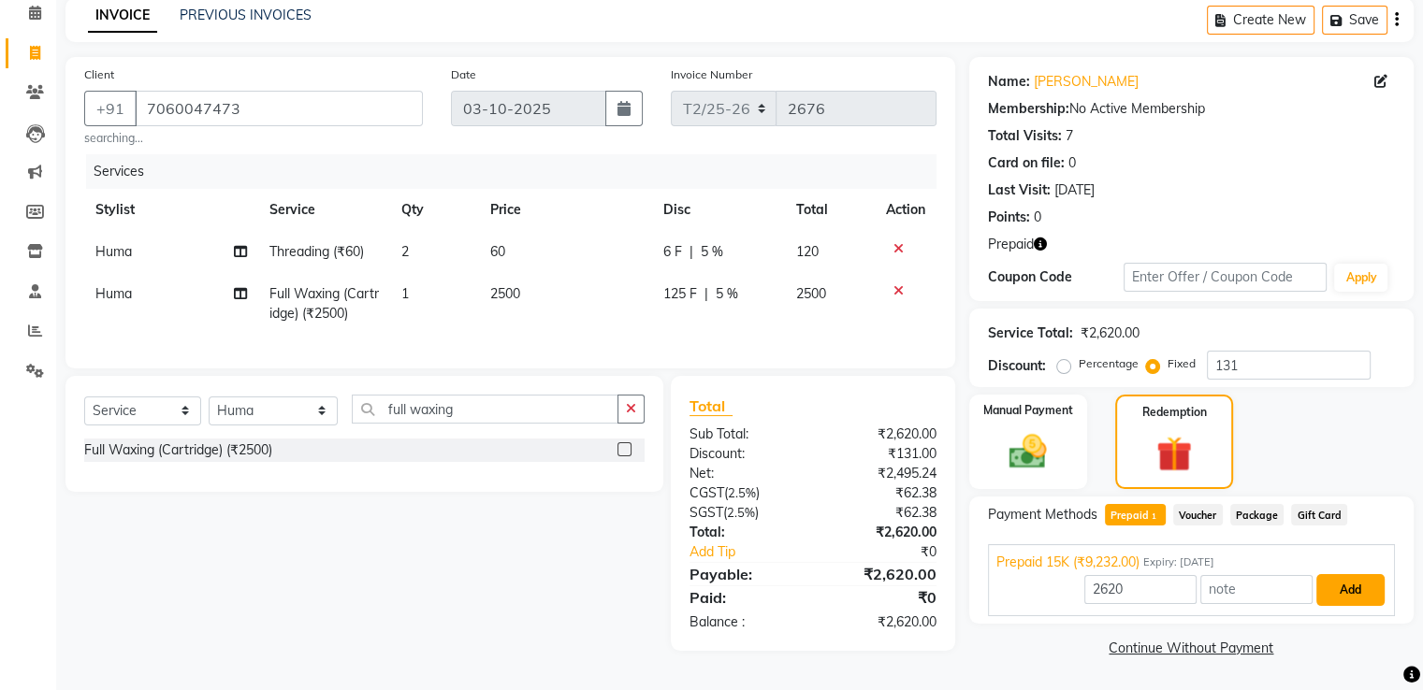
click at [1360, 588] on button "Add" at bounding box center [1350, 590] width 68 height 32
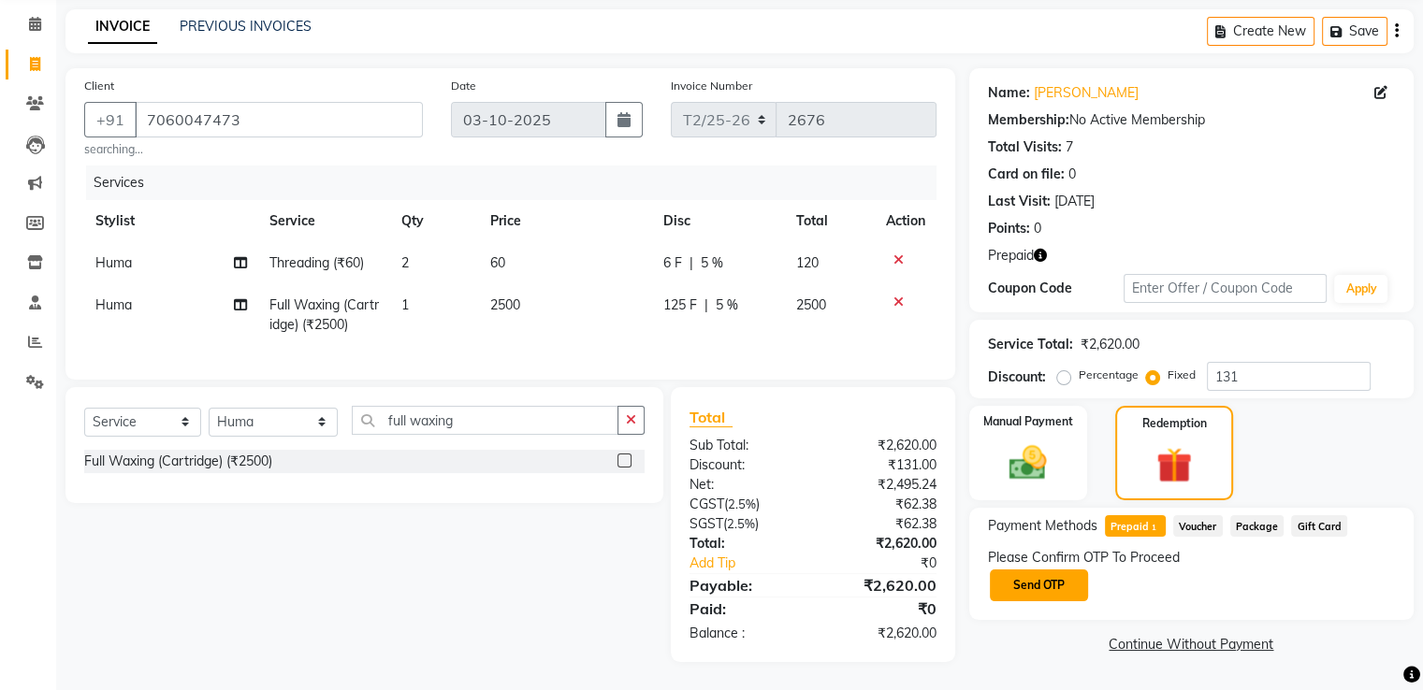
click at [1038, 579] on button "Send OTP" at bounding box center [1039, 586] width 98 height 32
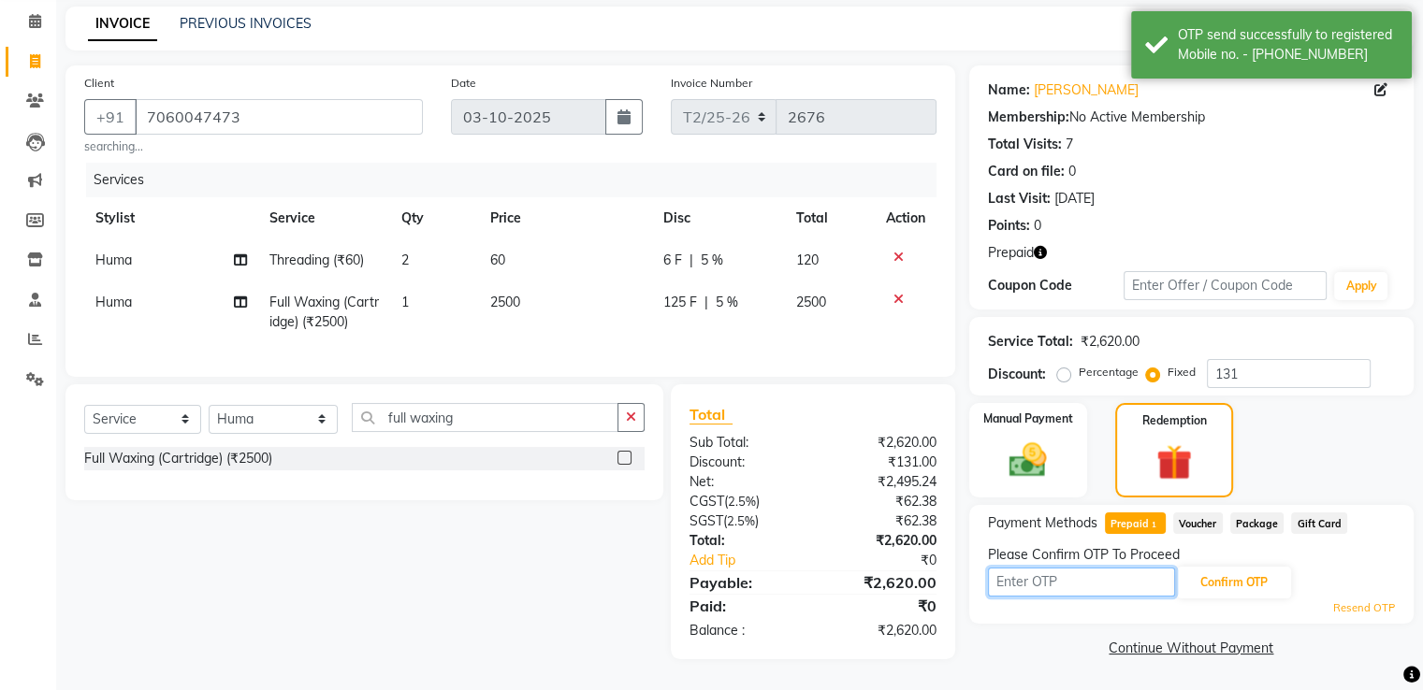
click at [1036, 581] on input "text" at bounding box center [1081, 582] width 187 height 29
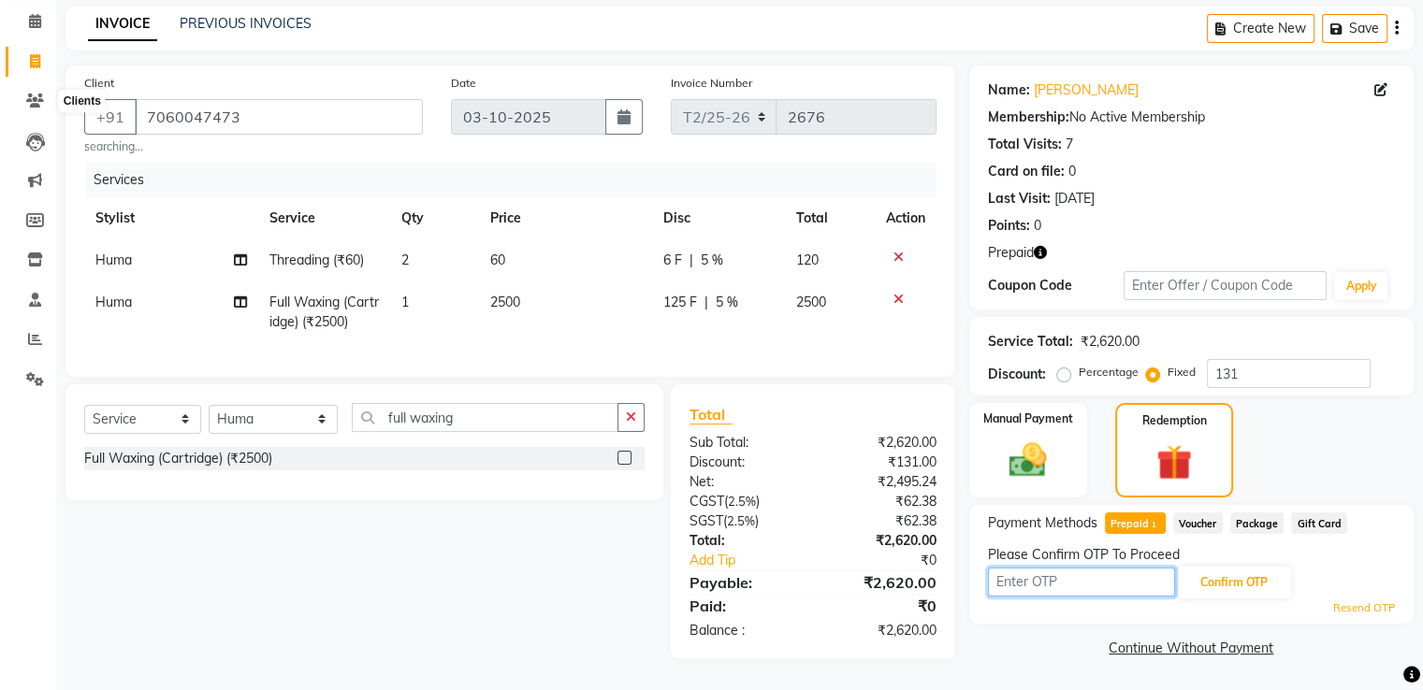
click at [1033, 575] on input "text" at bounding box center [1081, 582] width 187 height 29
click at [1231, 570] on button "Confirm OTP" at bounding box center [1234, 583] width 114 height 32
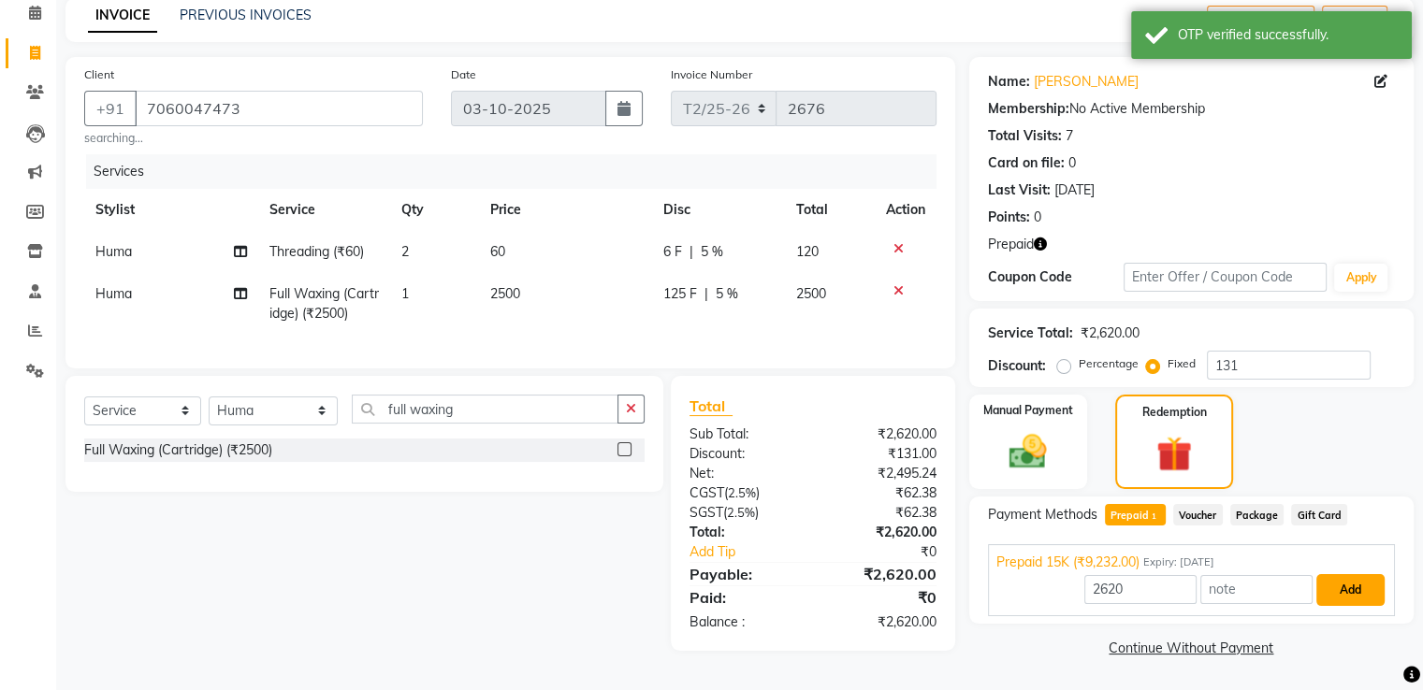
click at [1347, 583] on button "Add" at bounding box center [1350, 590] width 68 height 32
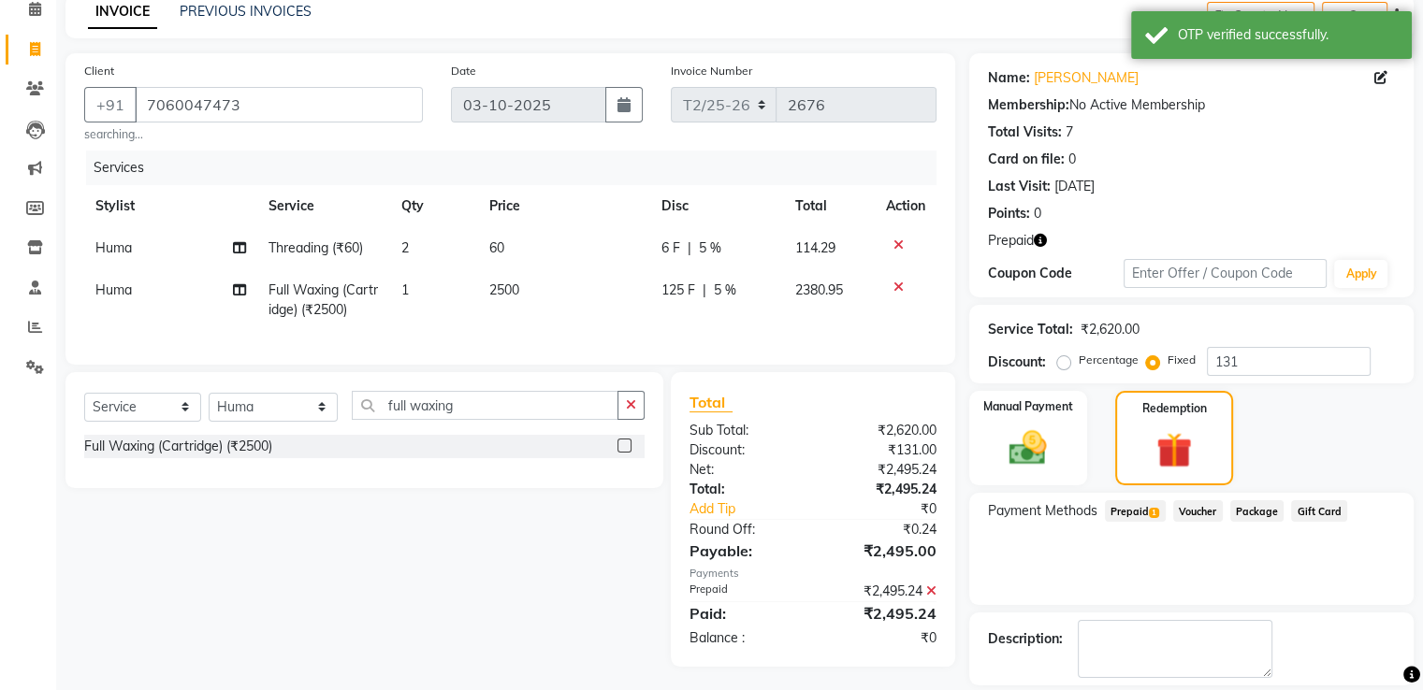
scroll to position [173, 0]
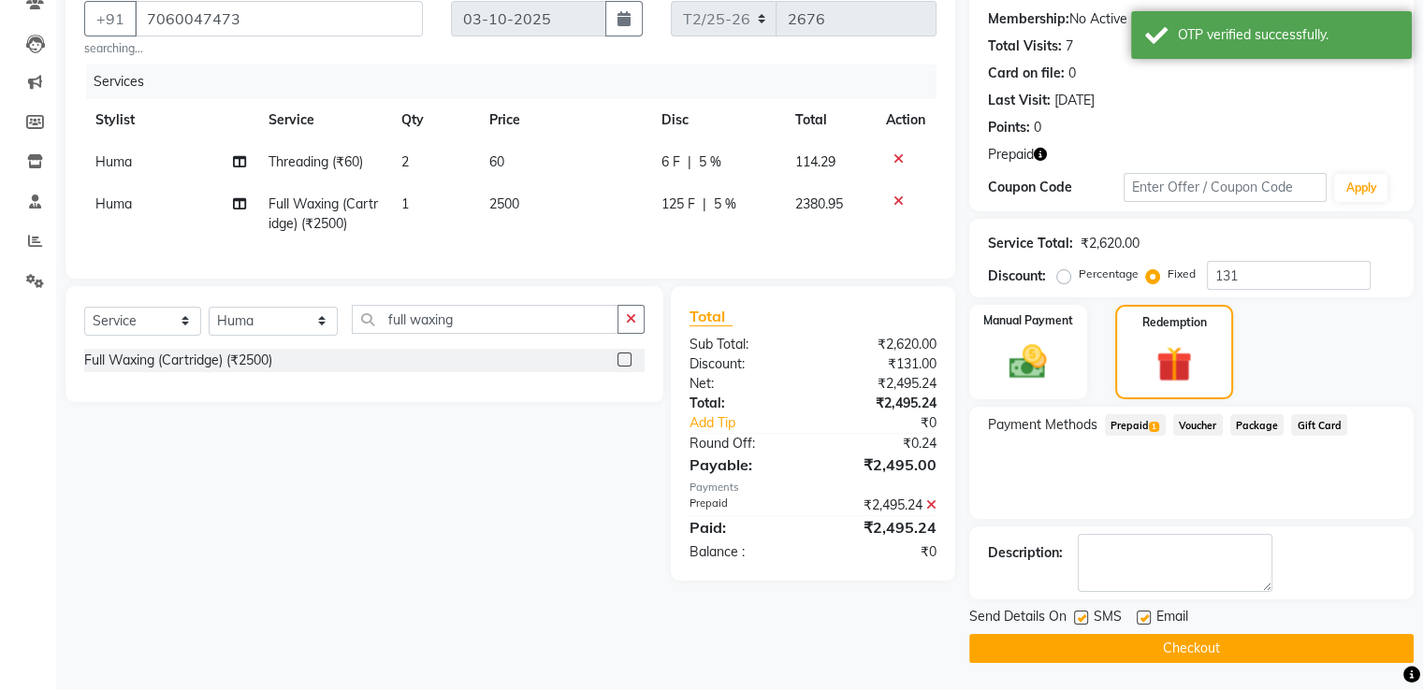
click at [1204, 658] on button "Checkout" at bounding box center [1191, 648] width 444 height 29
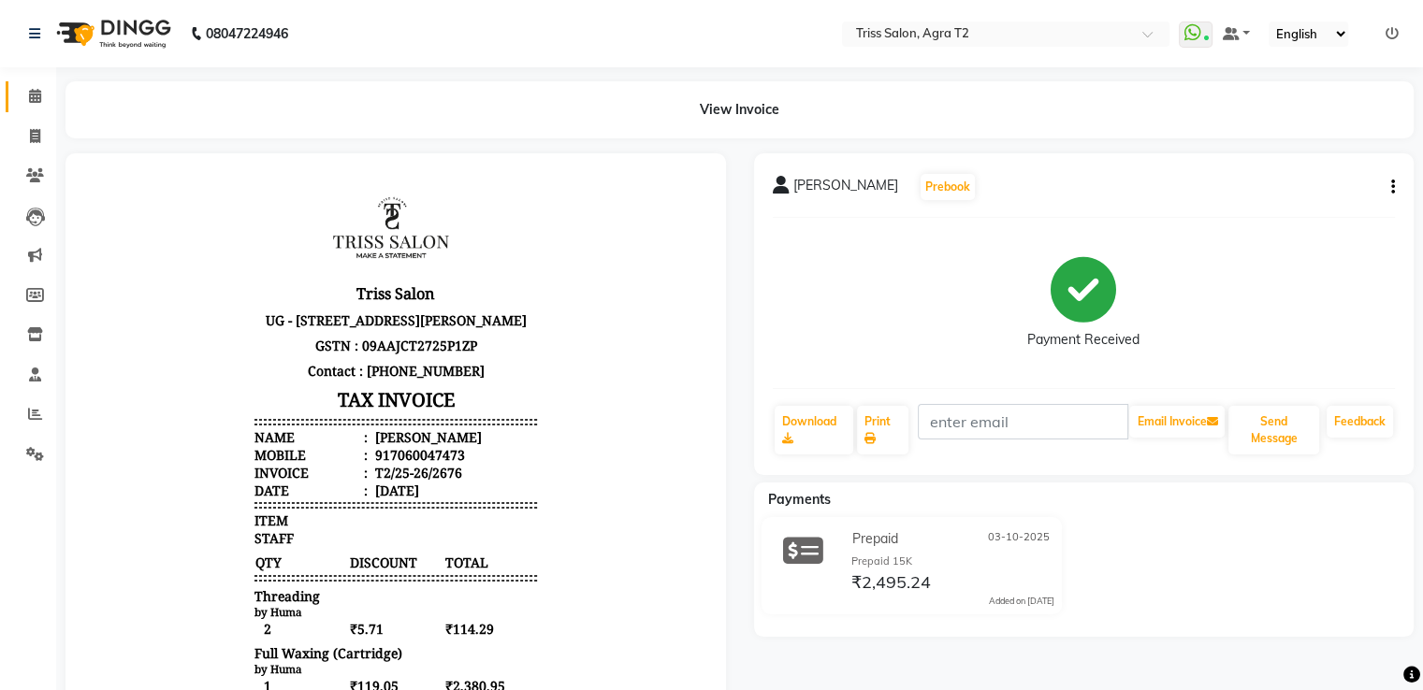
click at [43, 94] on span at bounding box center [35, 97] width 33 height 22
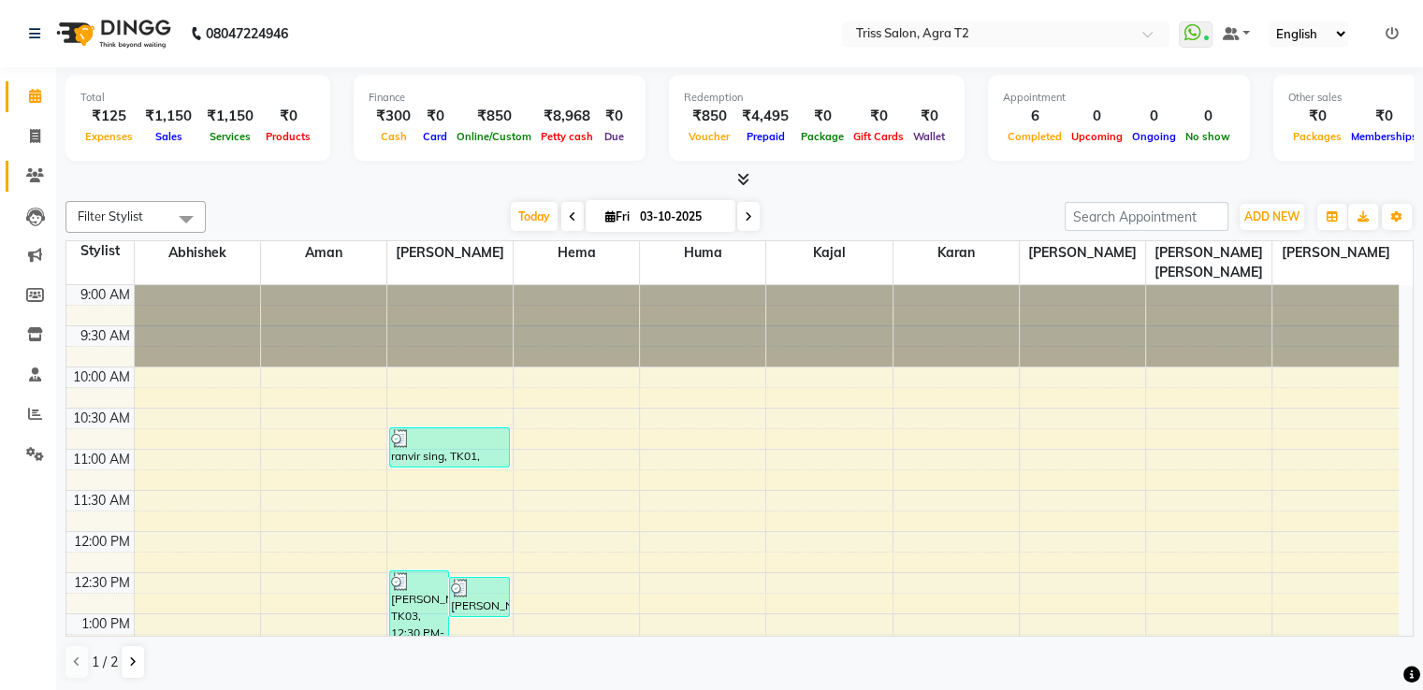
click at [42, 171] on icon at bounding box center [35, 175] width 18 height 14
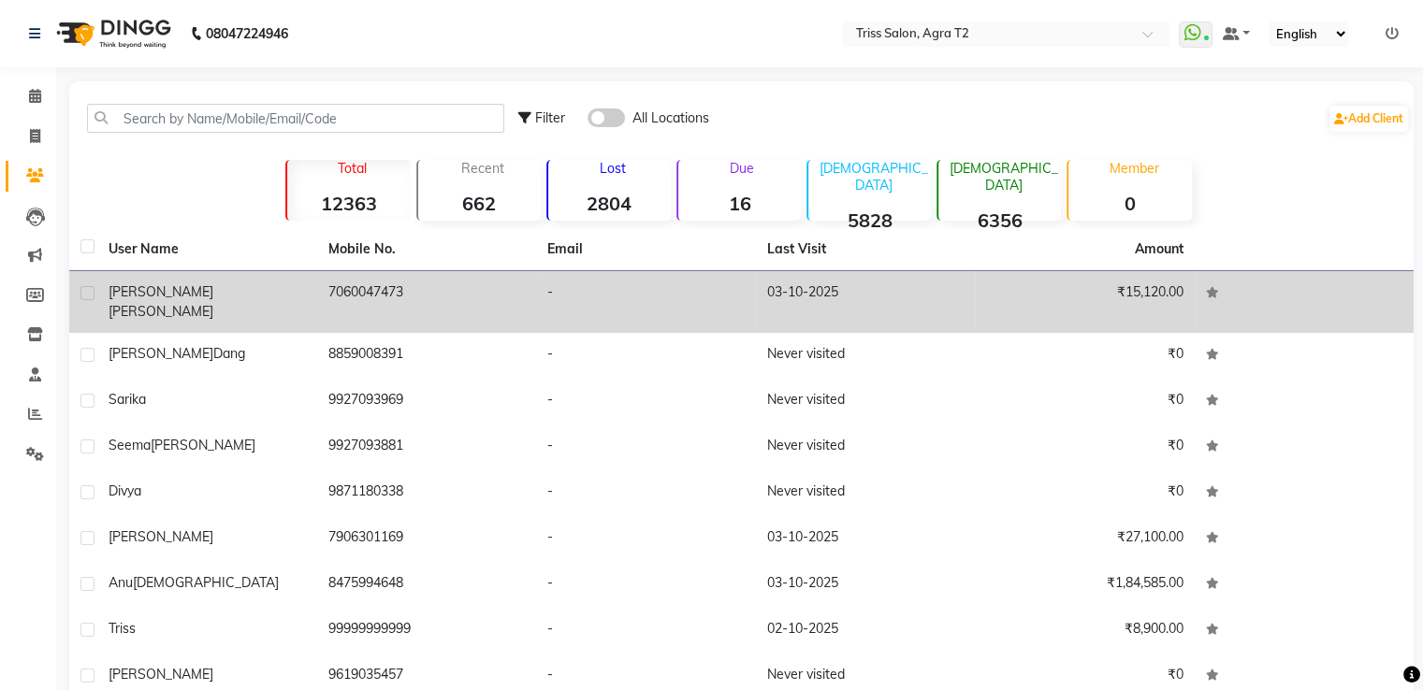
click at [368, 292] on td "7060047473" at bounding box center [427, 302] width 220 height 62
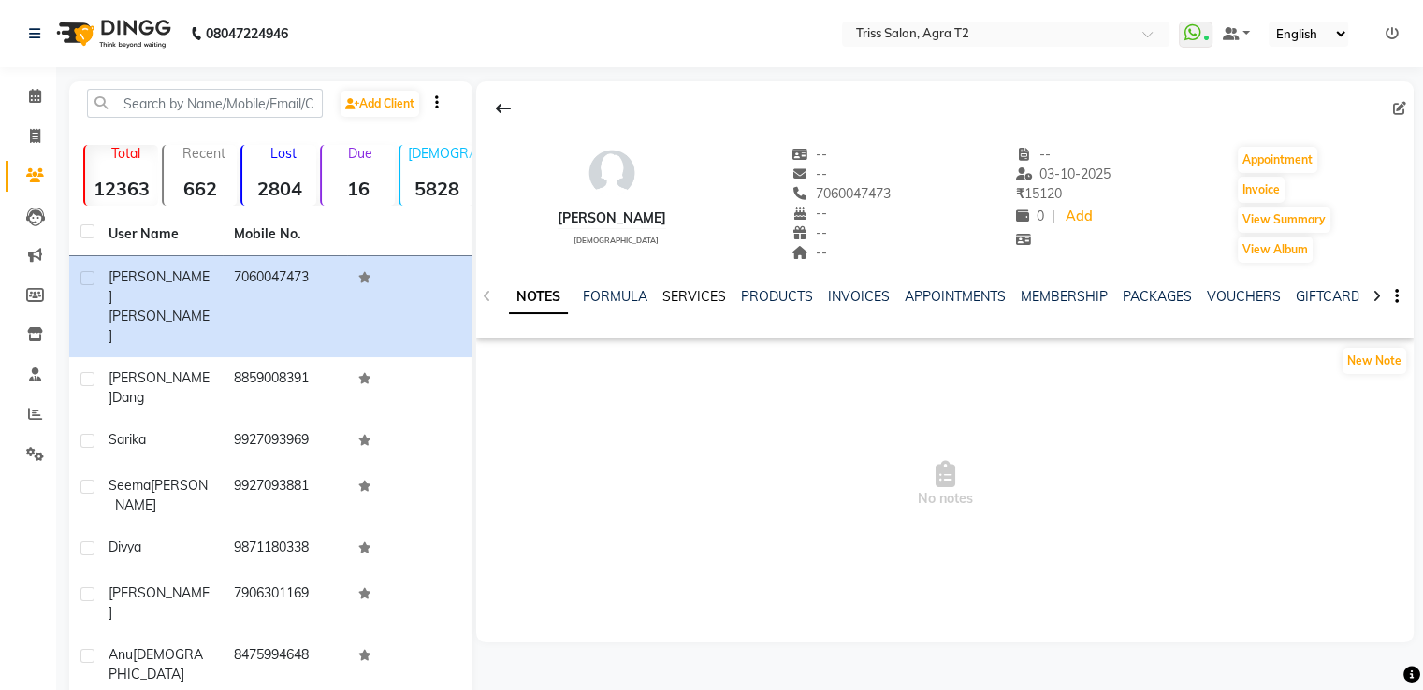
click at [696, 303] on link "SERVICES" at bounding box center [694, 296] width 64 height 17
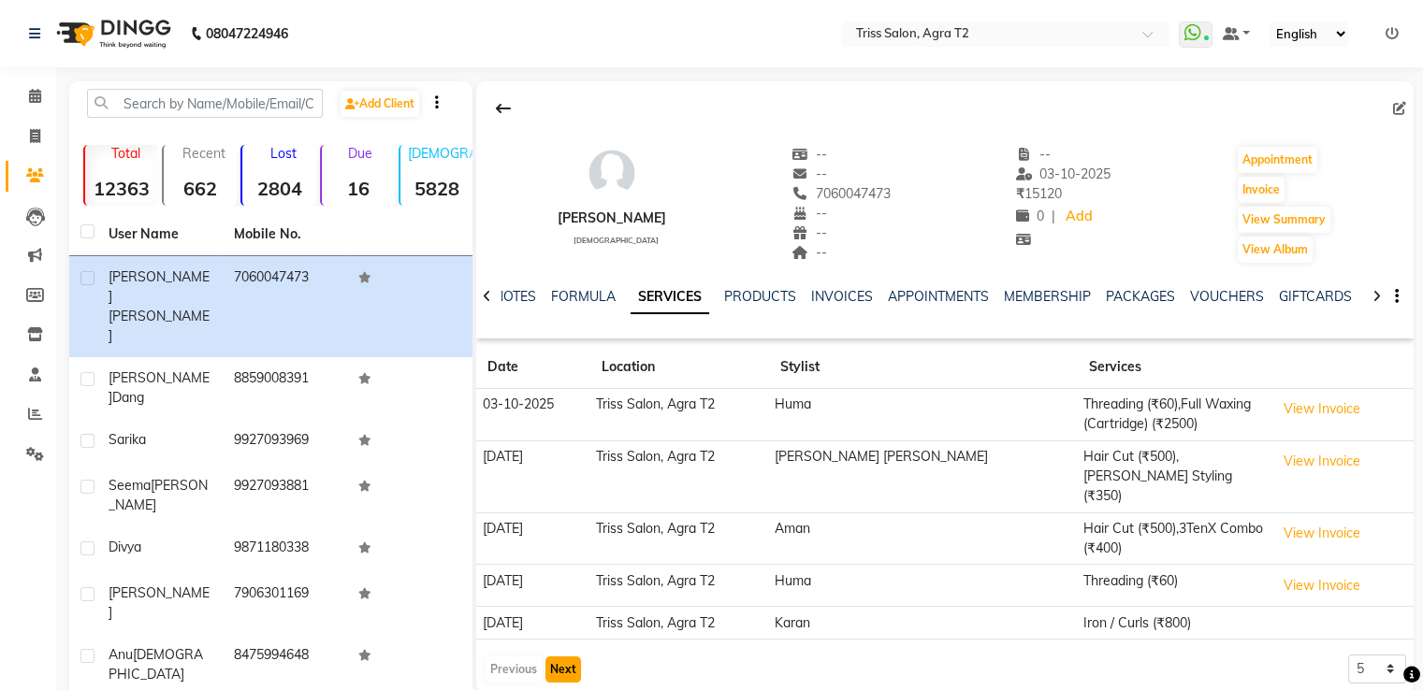
click at [562, 657] on button "Next" at bounding box center [563, 670] width 36 height 26
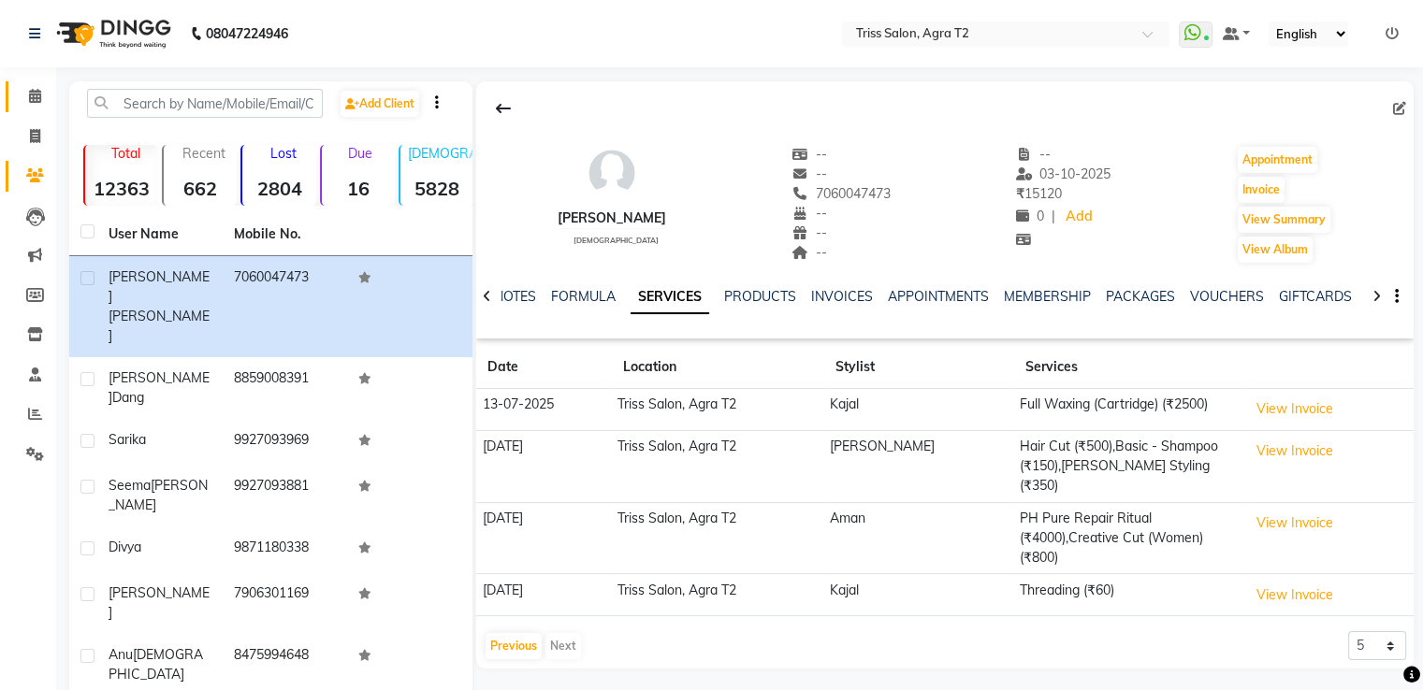
click at [37, 97] on icon at bounding box center [35, 96] width 12 height 14
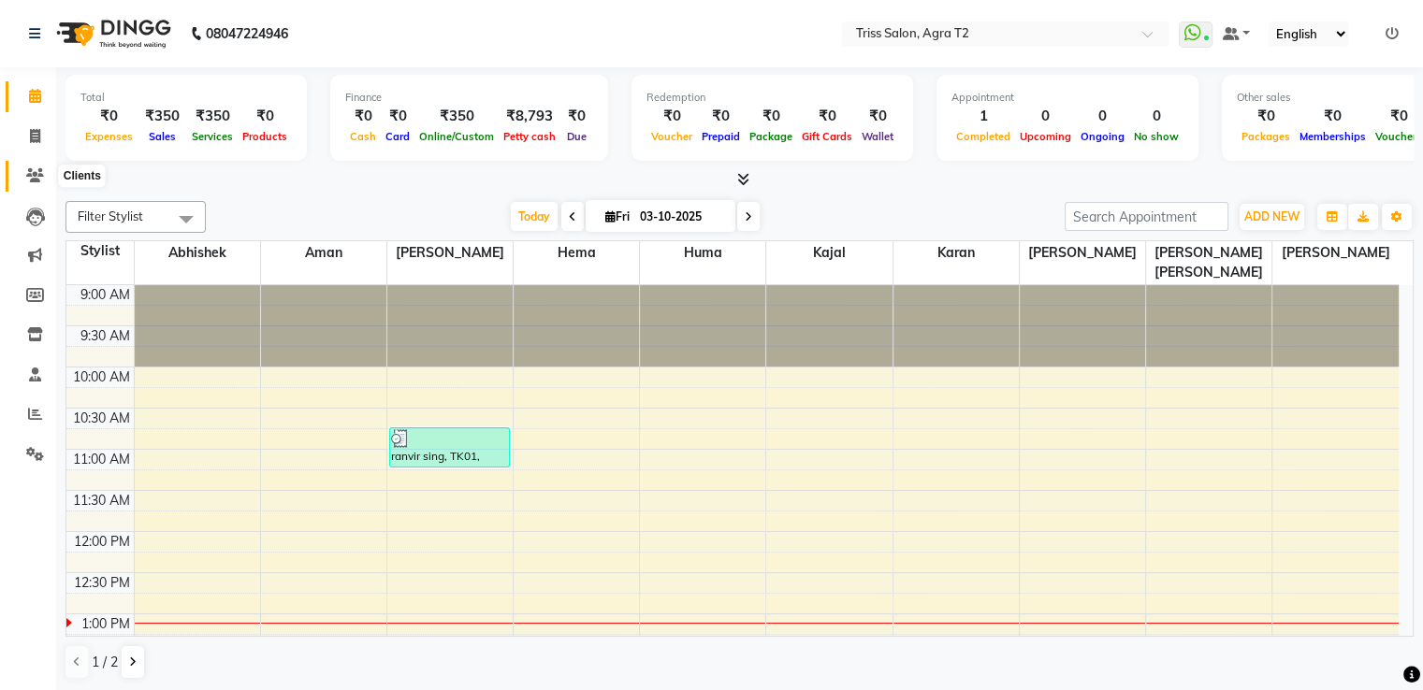
click at [36, 182] on icon at bounding box center [35, 175] width 18 height 14
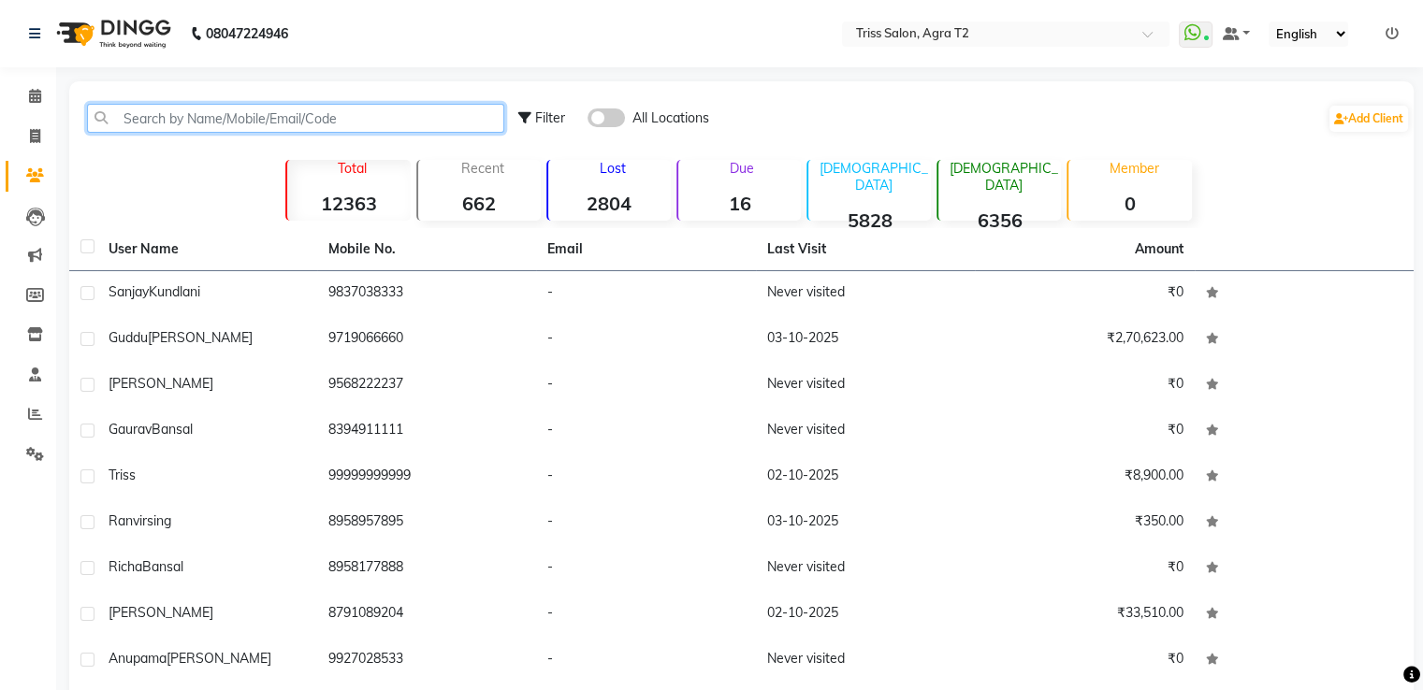
click at [157, 109] on input "text" at bounding box center [295, 118] width 417 height 29
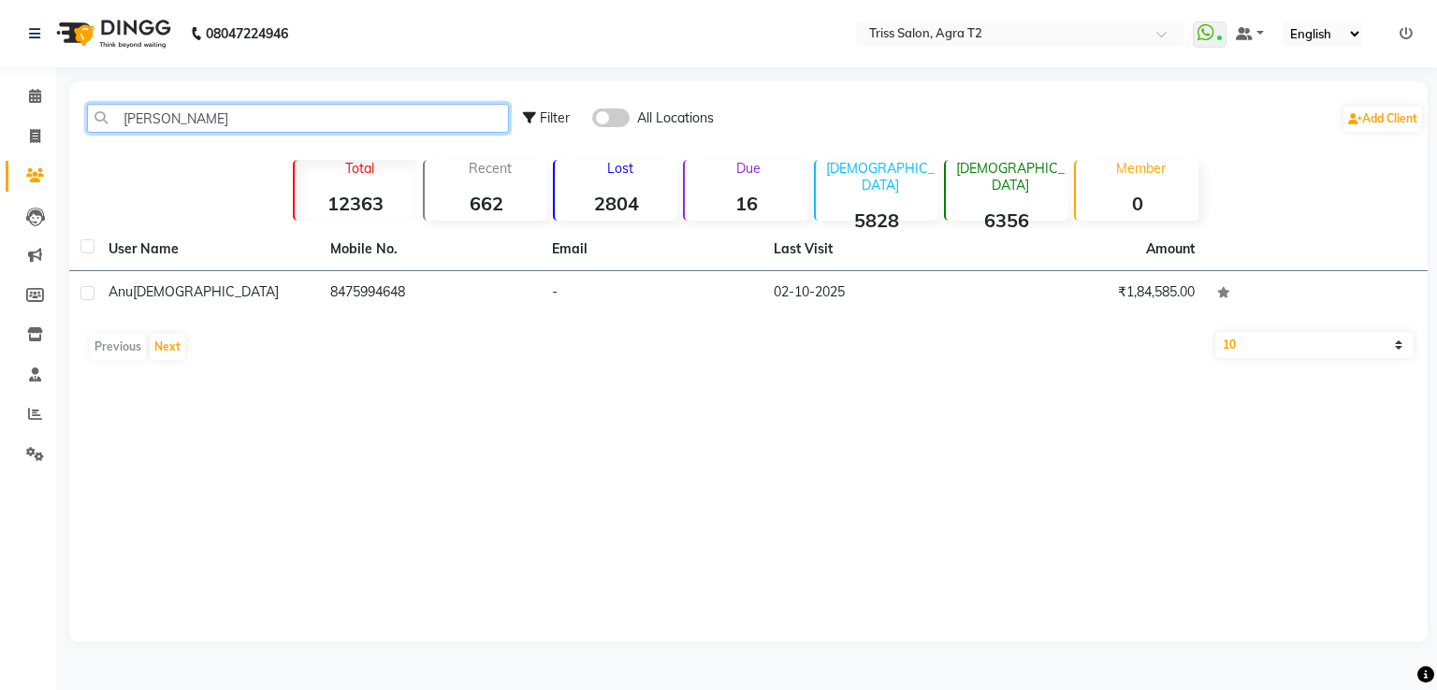
type input "anu jai"
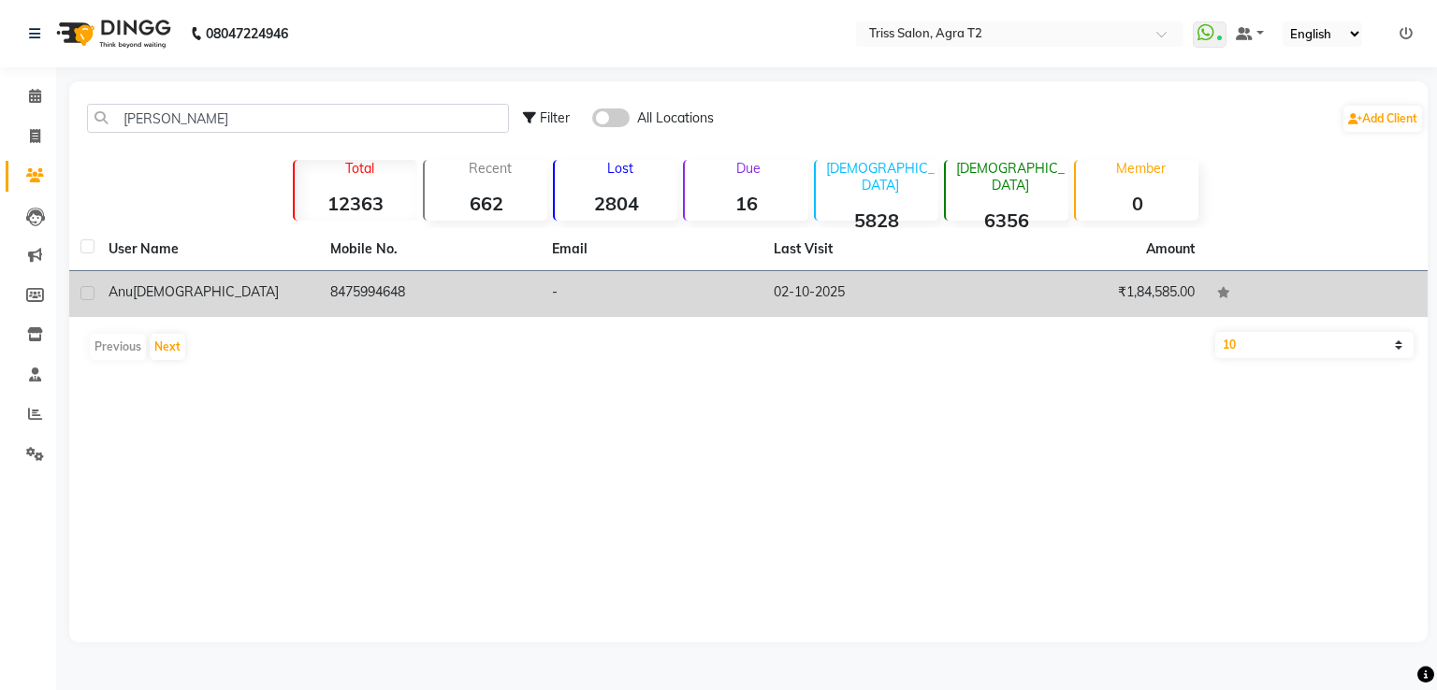
click at [352, 284] on td "8475994648" at bounding box center [430, 294] width 222 height 46
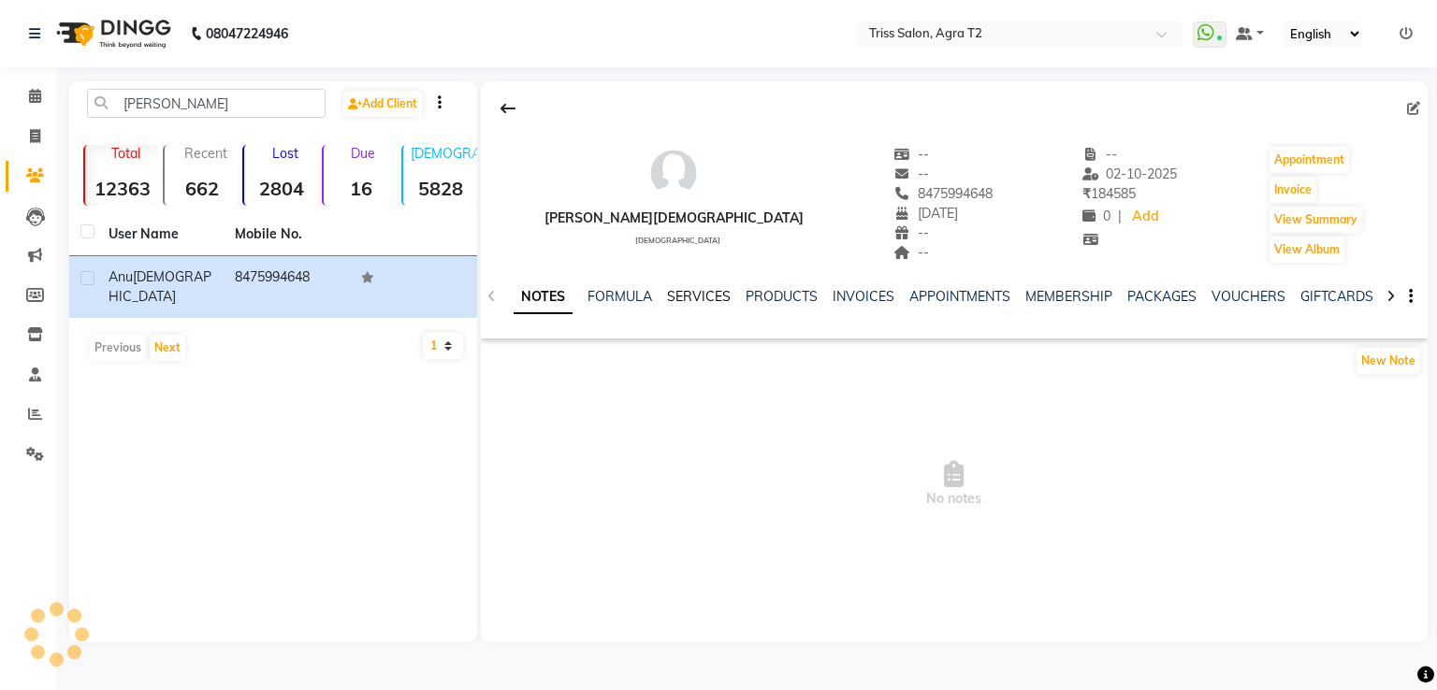
click at [701, 301] on link "SERVICES" at bounding box center [699, 296] width 64 height 17
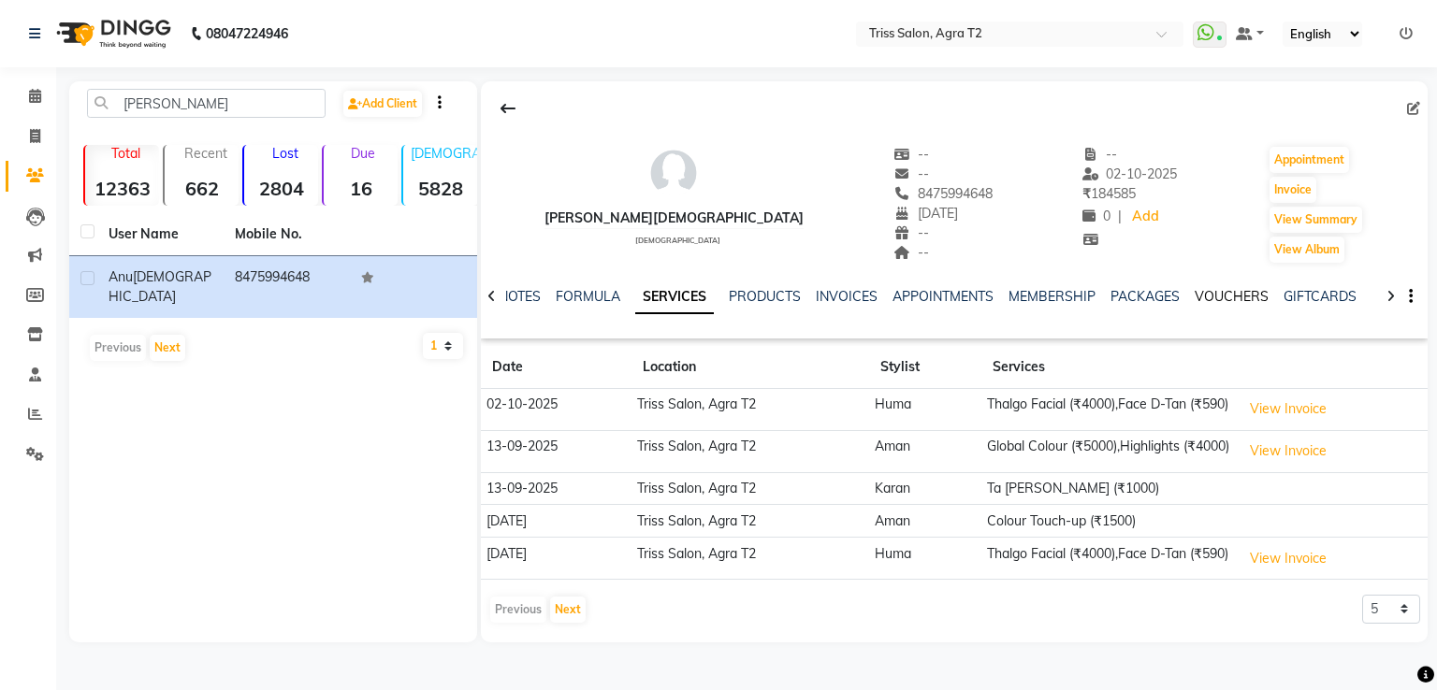
click at [1219, 299] on link "VOUCHERS" at bounding box center [1231, 296] width 74 height 17
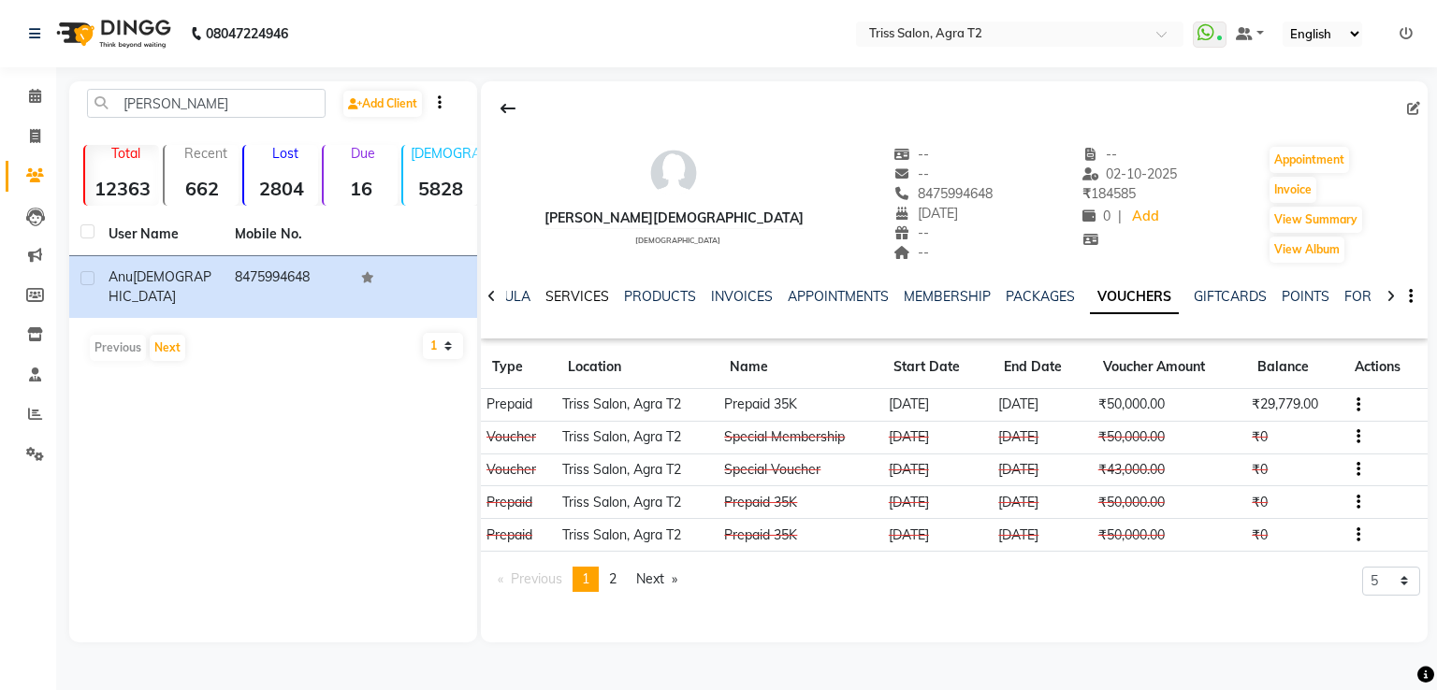
click at [564, 295] on link "SERVICES" at bounding box center [577, 296] width 64 height 17
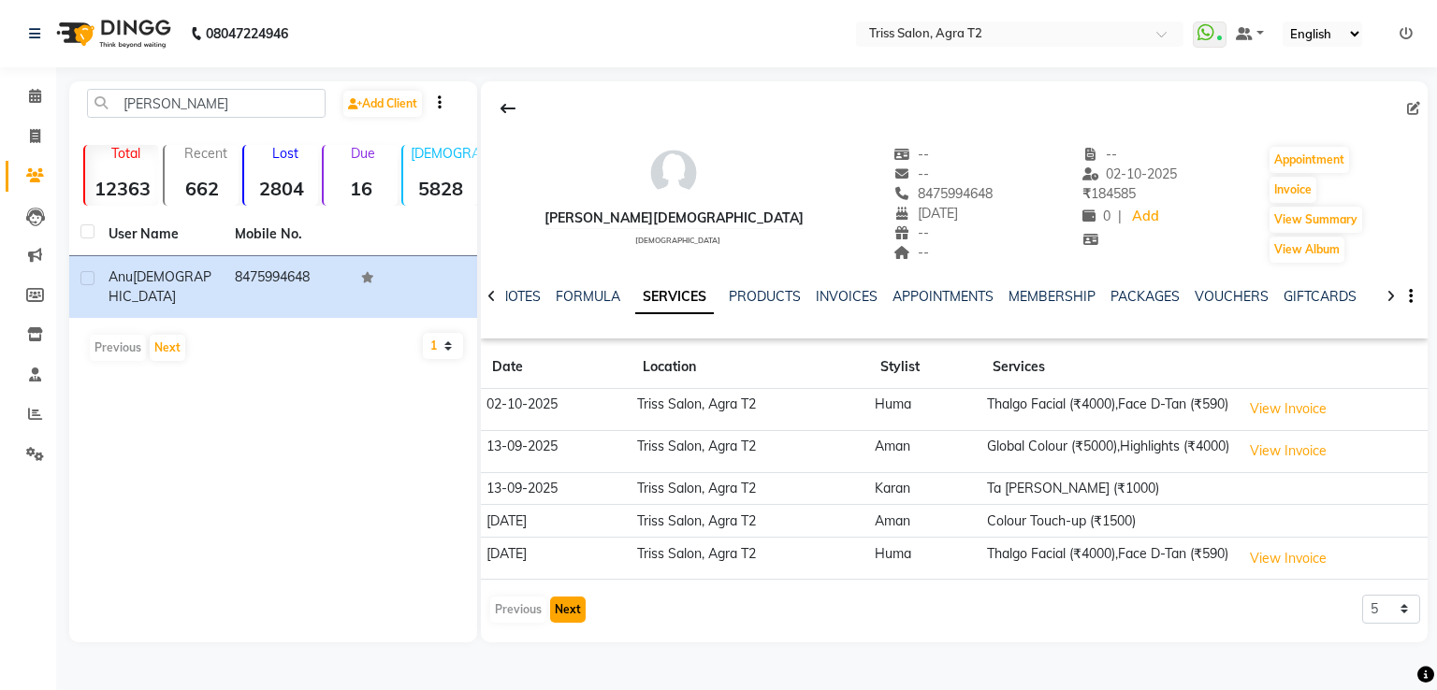
click at [565, 623] on button "Next" at bounding box center [568, 610] width 36 height 26
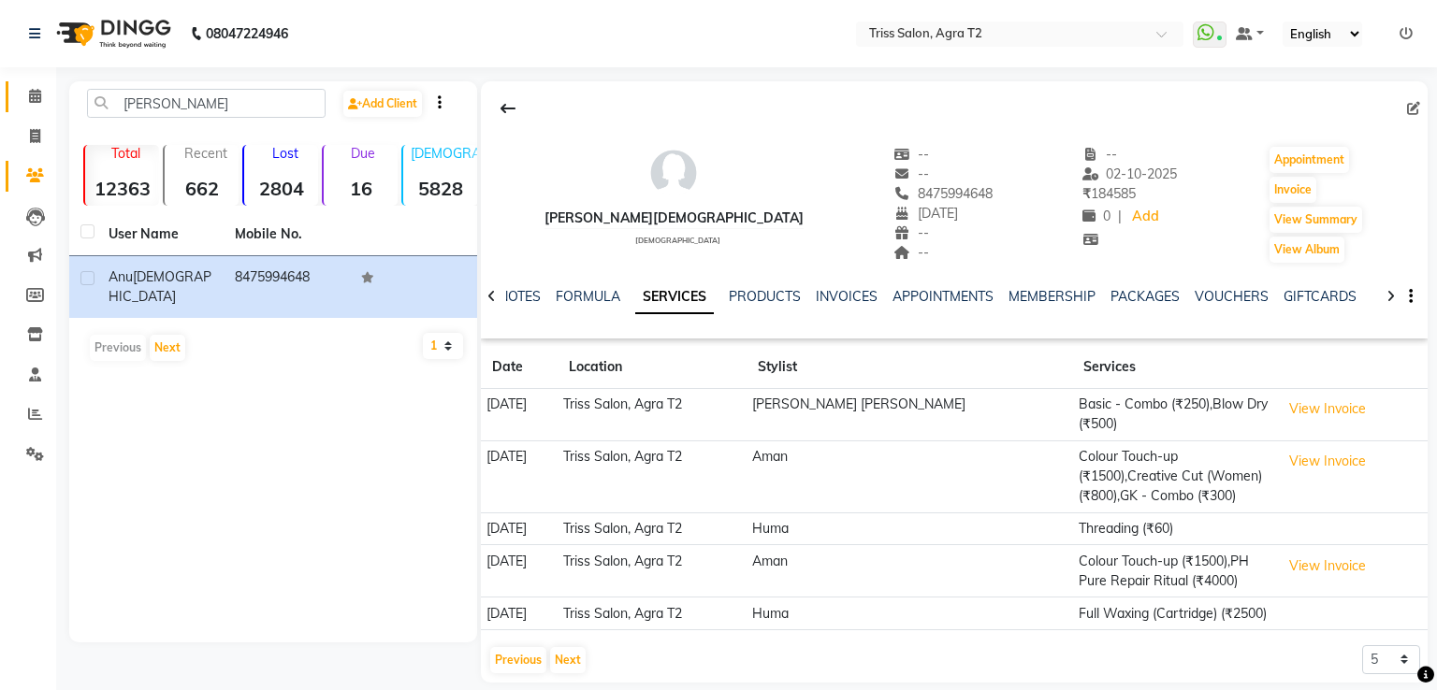
click at [37, 99] on icon at bounding box center [35, 96] width 12 height 14
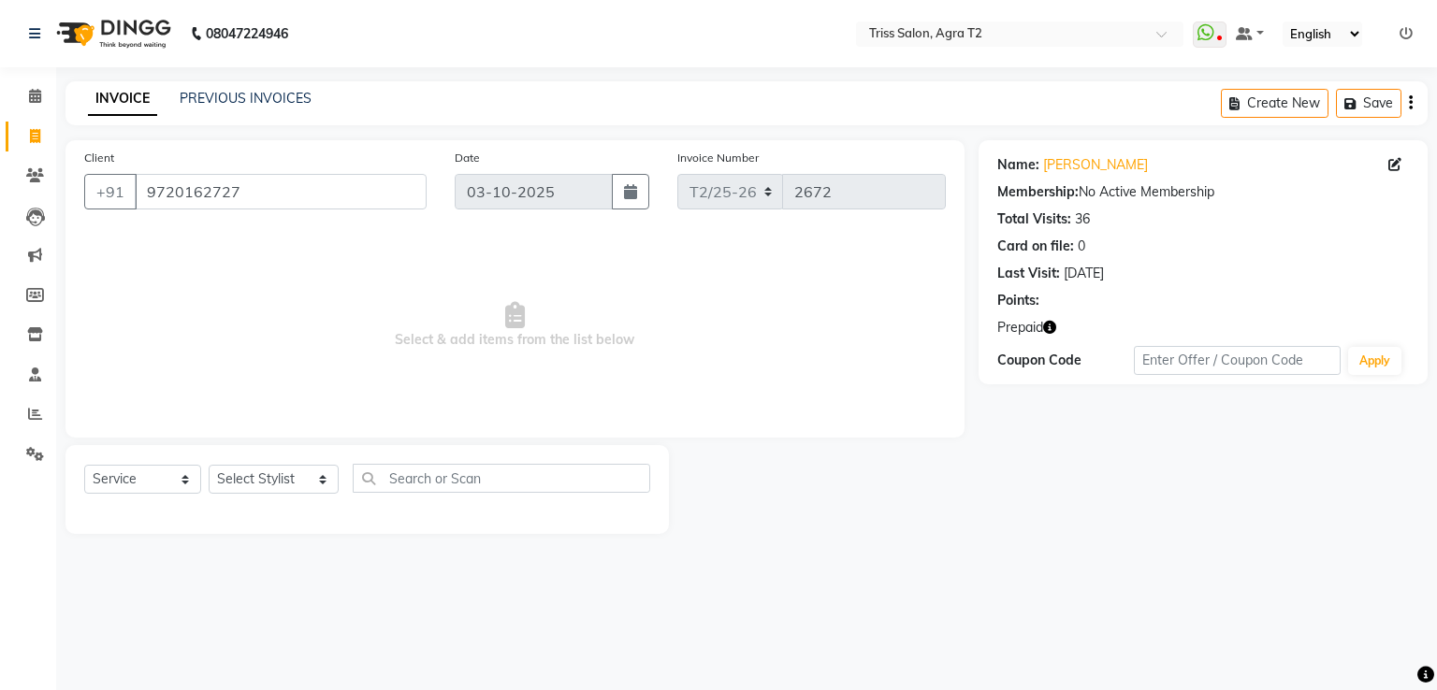
select select "service"
click at [1052, 333] on icon "button" at bounding box center [1049, 327] width 13 height 13
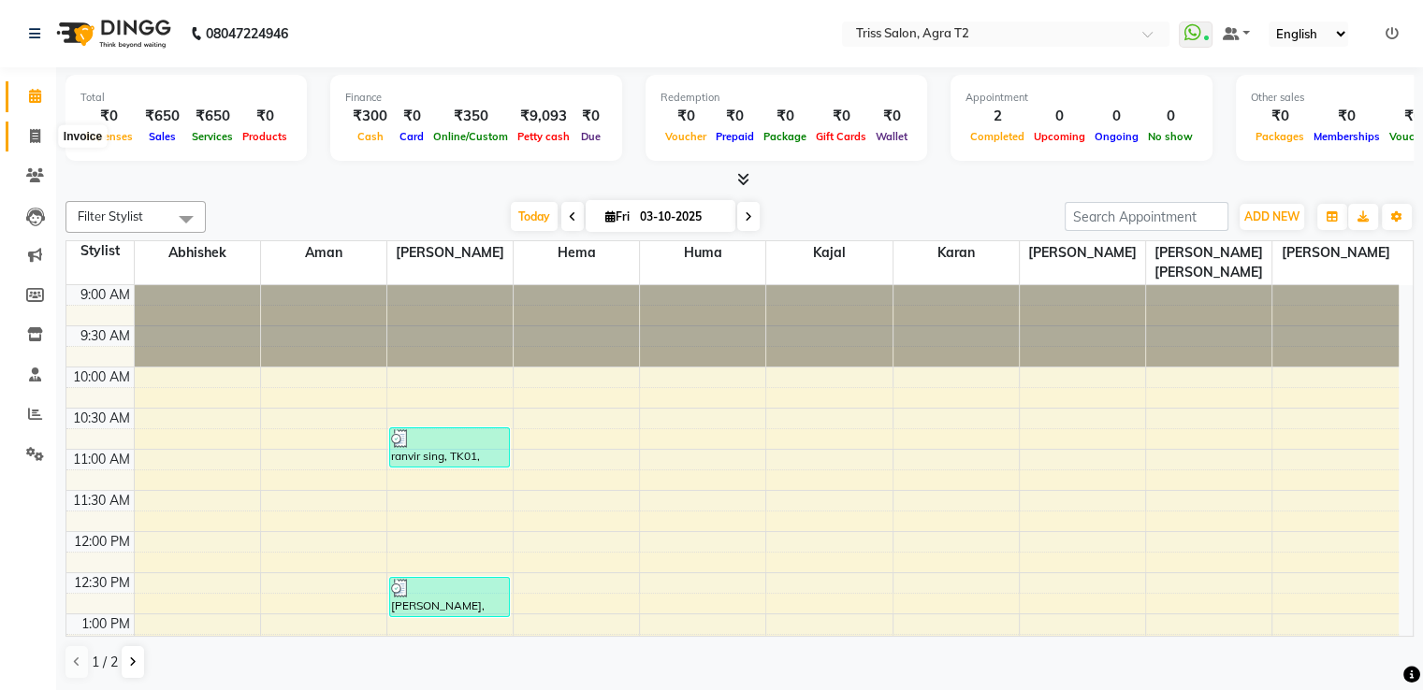
click at [32, 136] on icon at bounding box center [35, 136] width 10 height 14
select select "service"
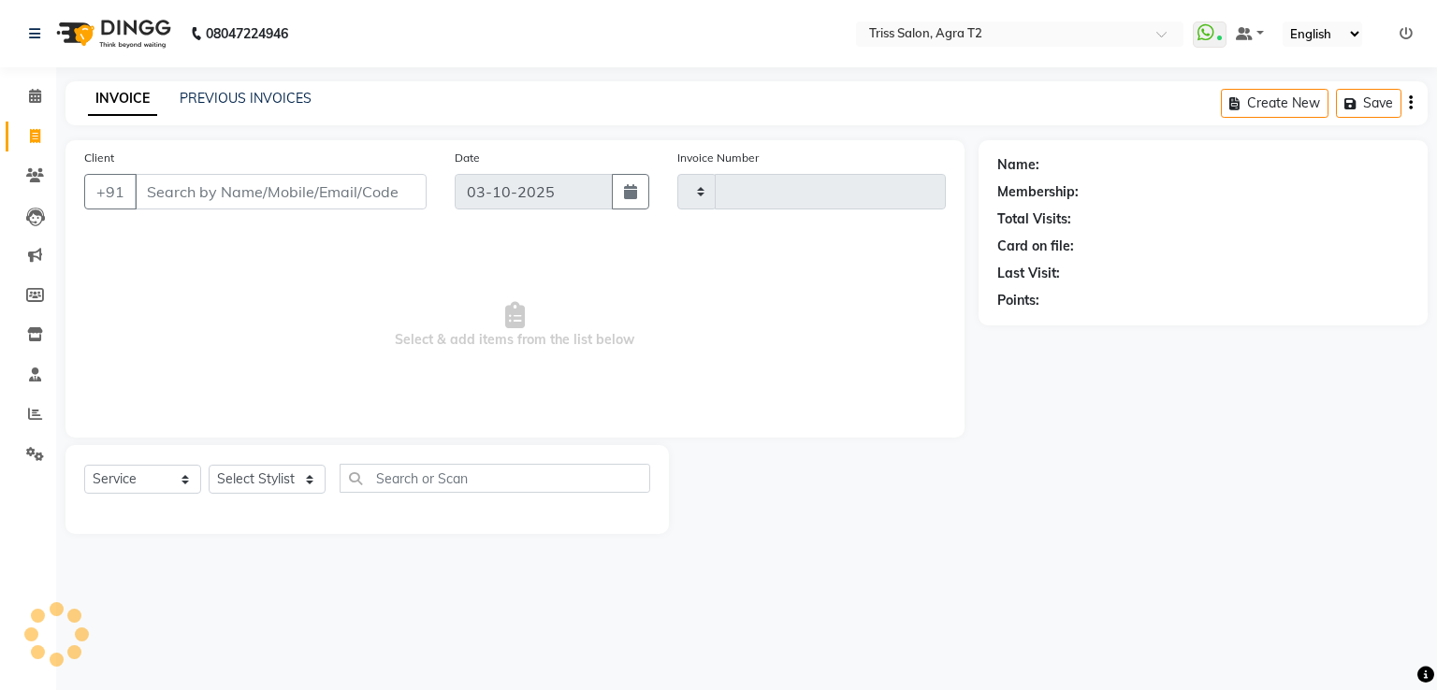
type input "2676"
select select "4301"
click at [295, 472] on select "Select Stylist" at bounding box center [267, 479] width 117 height 29
select select "49344"
click at [209, 466] on select "Select Stylist [PERSON_NAME] Huma Kajal Karan [PERSON_NAME] [PERSON_NAME] [PERS…" at bounding box center [274, 479] width 130 height 29
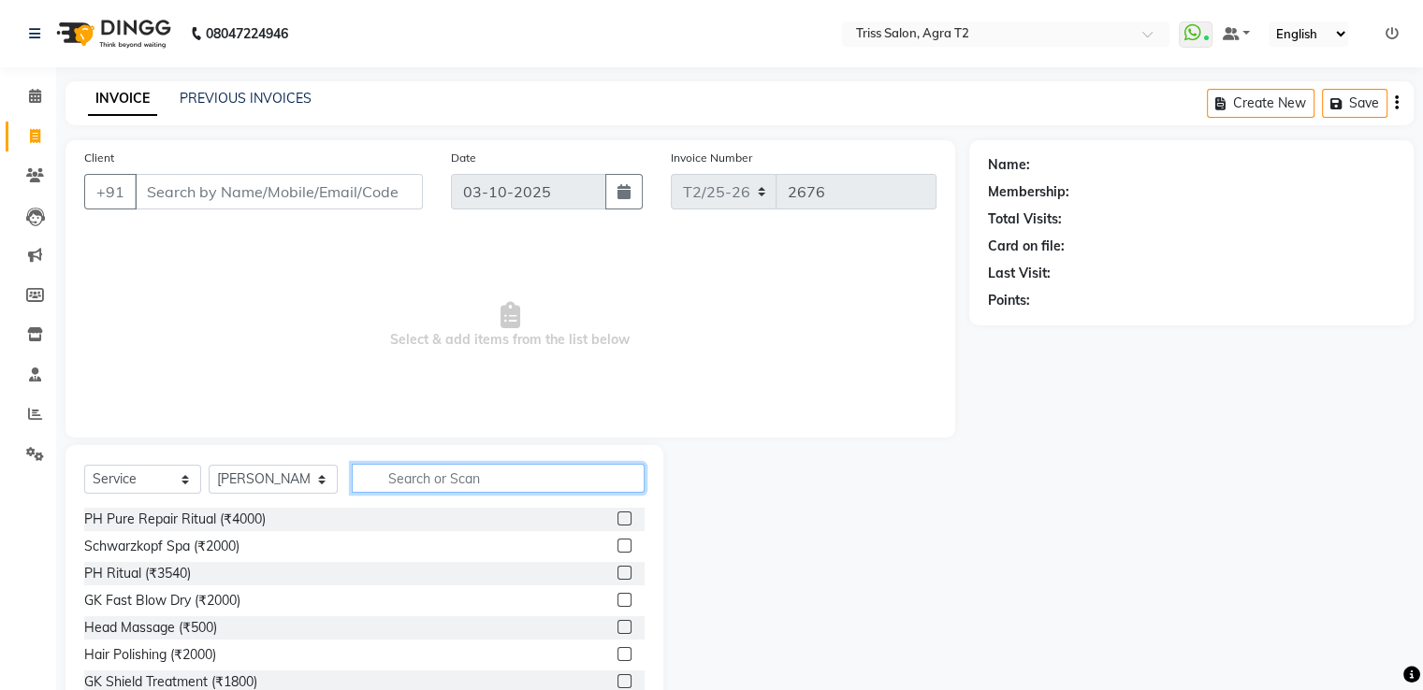
click at [501, 491] on input "text" at bounding box center [498, 478] width 292 height 29
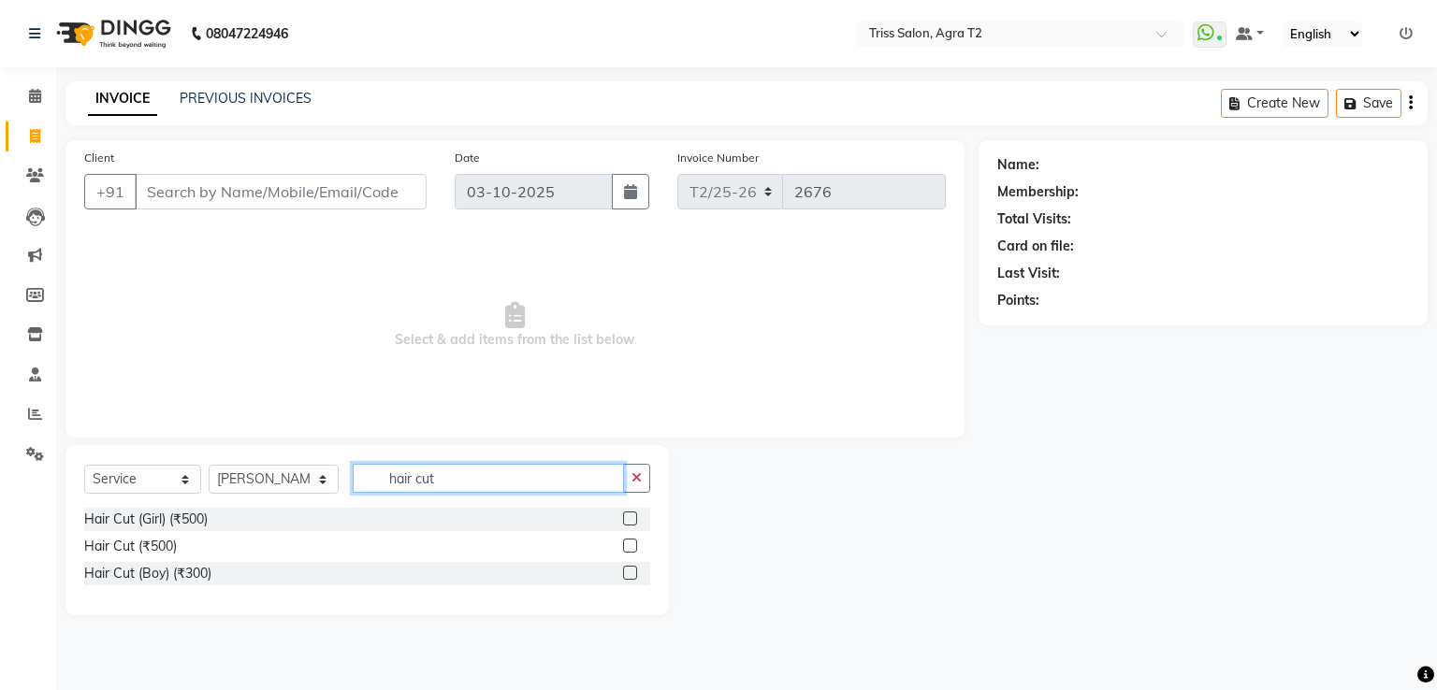
type input "hair cut"
click at [631, 546] on label at bounding box center [630, 546] width 14 height 14
click at [631, 546] on input "checkbox" at bounding box center [629, 547] width 12 height 12
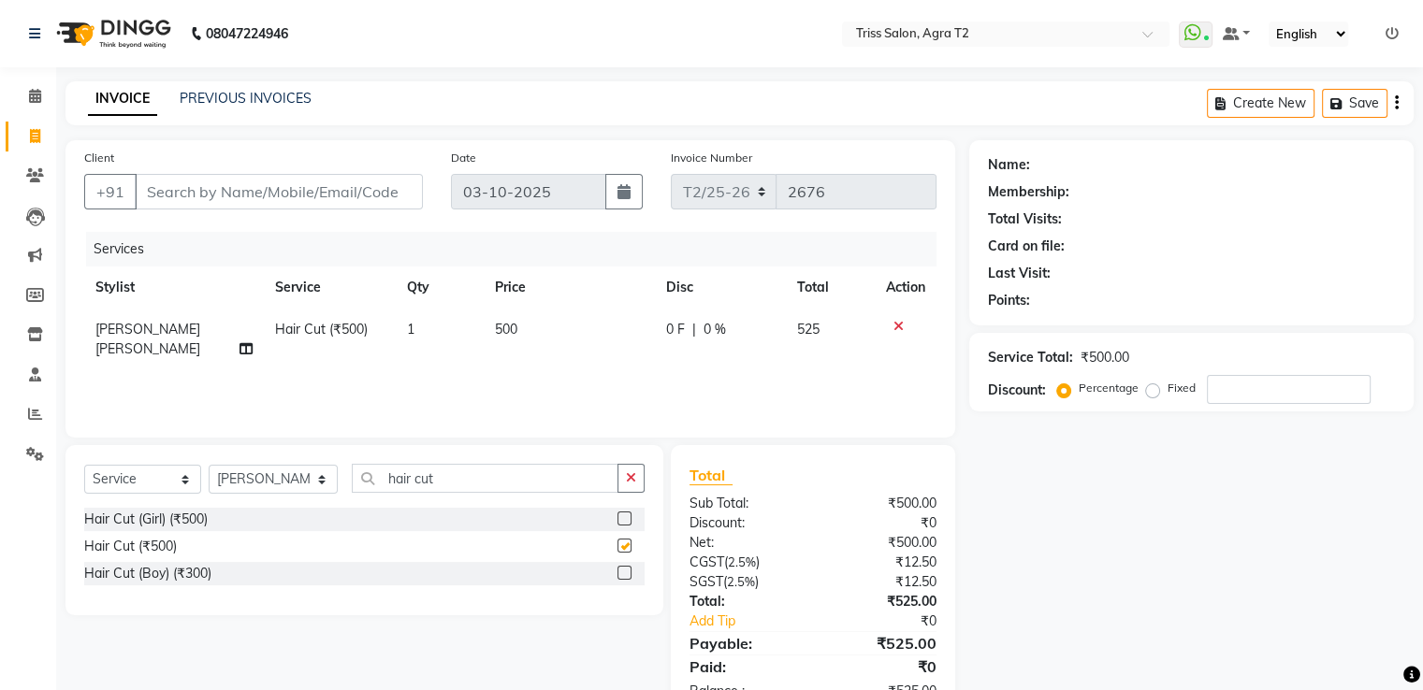
checkbox input "false"
click at [893, 329] on icon at bounding box center [898, 326] width 10 height 13
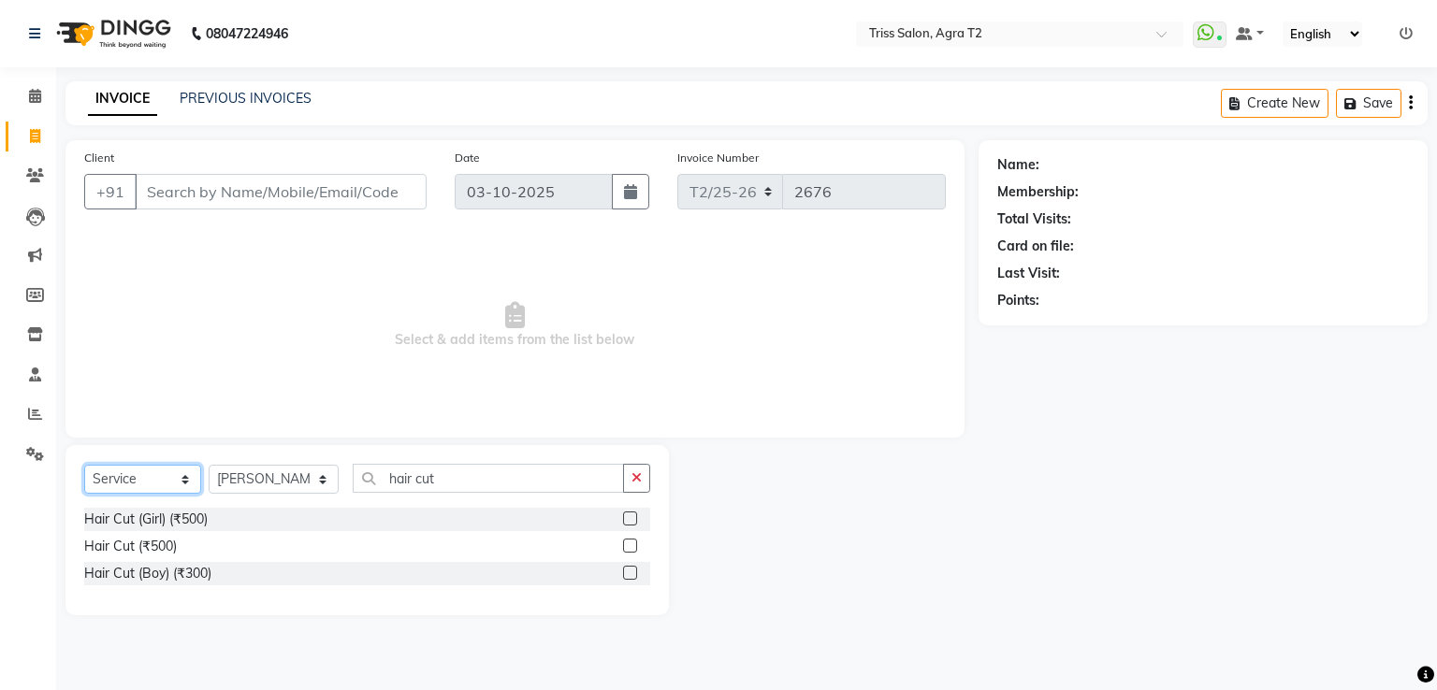
click at [175, 481] on select "Select Service Product Membership Package Voucher Prepaid Gift Card" at bounding box center [142, 479] width 117 height 29
select select "P"
click at [84, 466] on select "Select Service Product Membership Package Voucher Prepaid Gift Card" at bounding box center [142, 479] width 117 height 29
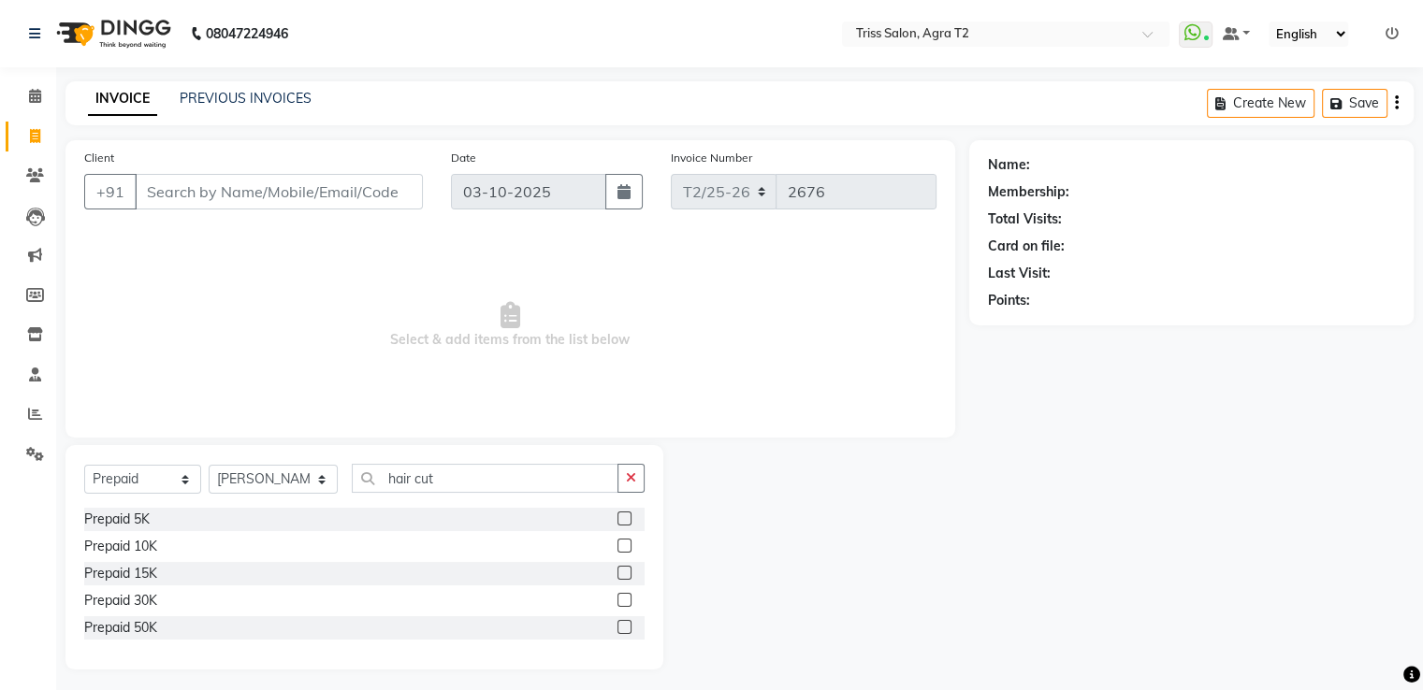
click at [625, 519] on label at bounding box center [624, 519] width 14 height 14
click at [625, 519] on input "checkbox" at bounding box center [623, 519] width 12 height 12
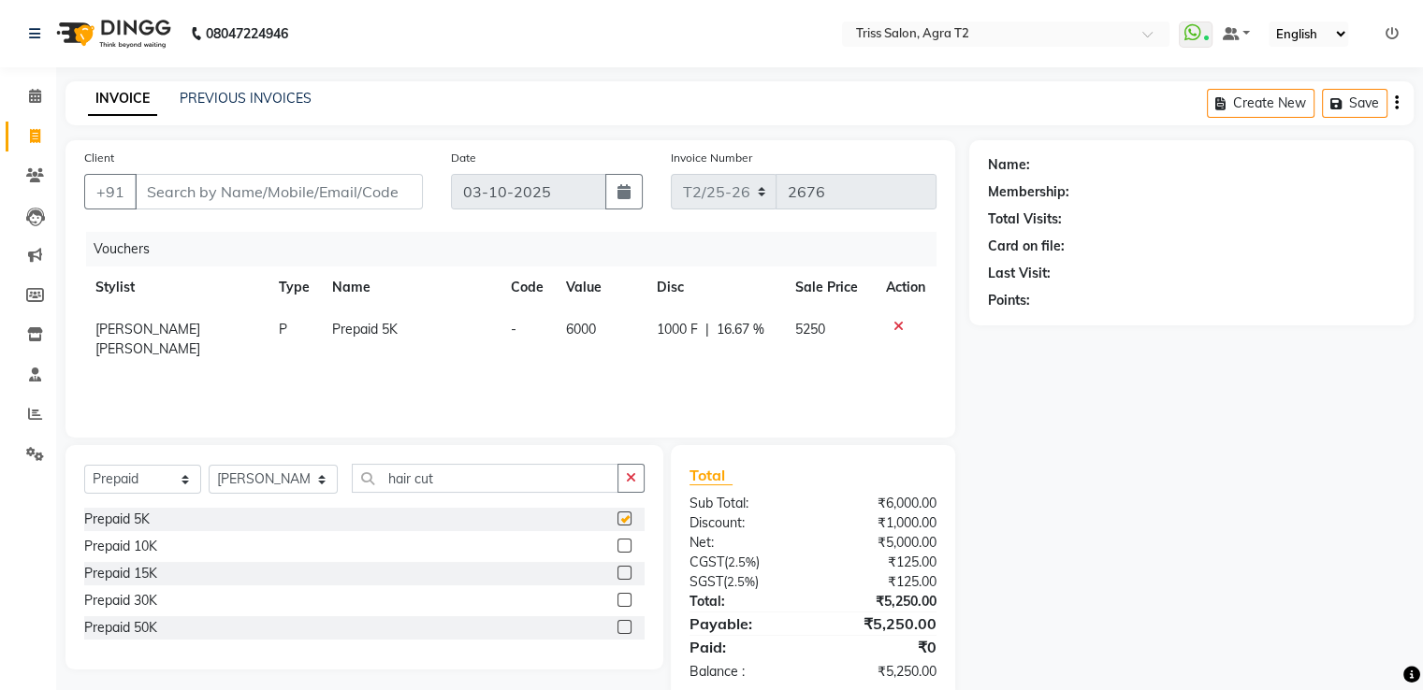
checkbox input "false"
click at [894, 331] on icon at bounding box center [898, 326] width 10 height 13
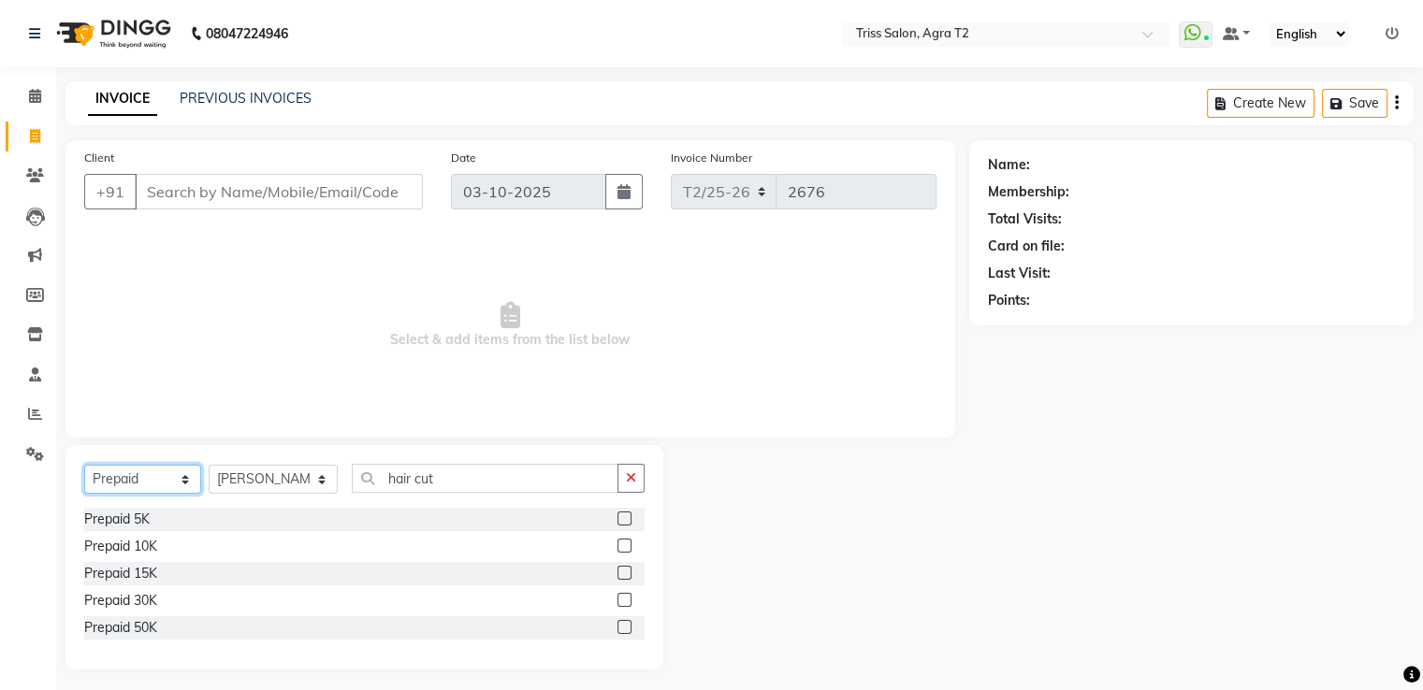
click at [163, 483] on select "Select Service Product Membership Package Voucher Prepaid Gift Card" at bounding box center [142, 479] width 117 height 29
select select "service"
click at [84, 466] on select "Select Service Product Membership Package Voucher Prepaid Gift Card" at bounding box center [142, 479] width 117 height 29
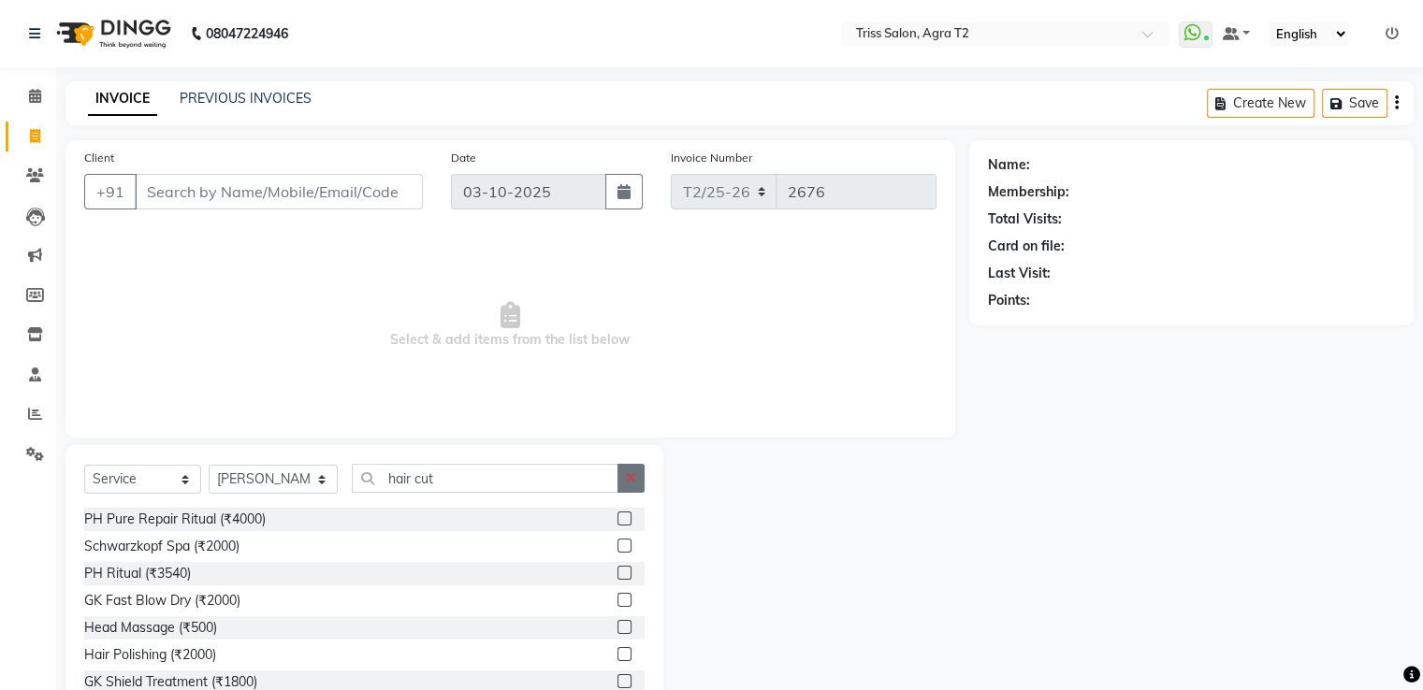
click at [640, 475] on button "button" at bounding box center [630, 478] width 27 height 29
click at [258, 479] on select "Select Stylist [PERSON_NAME] Huma Kajal Karan [PERSON_NAME] [PERSON_NAME] [PERS…" at bounding box center [273, 479] width 129 height 29
select select "33013"
click at [209, 466] on select "Select Stylist [PERSON_NAME] Huma Kajal Karan [PERSON_NAME] [PERSON_NAME] [PERS…" at bounding box center [273, 479] width 129 height 29
click at [421, 483] on input "text" at bounding box center [498, 478] width 292 height 29
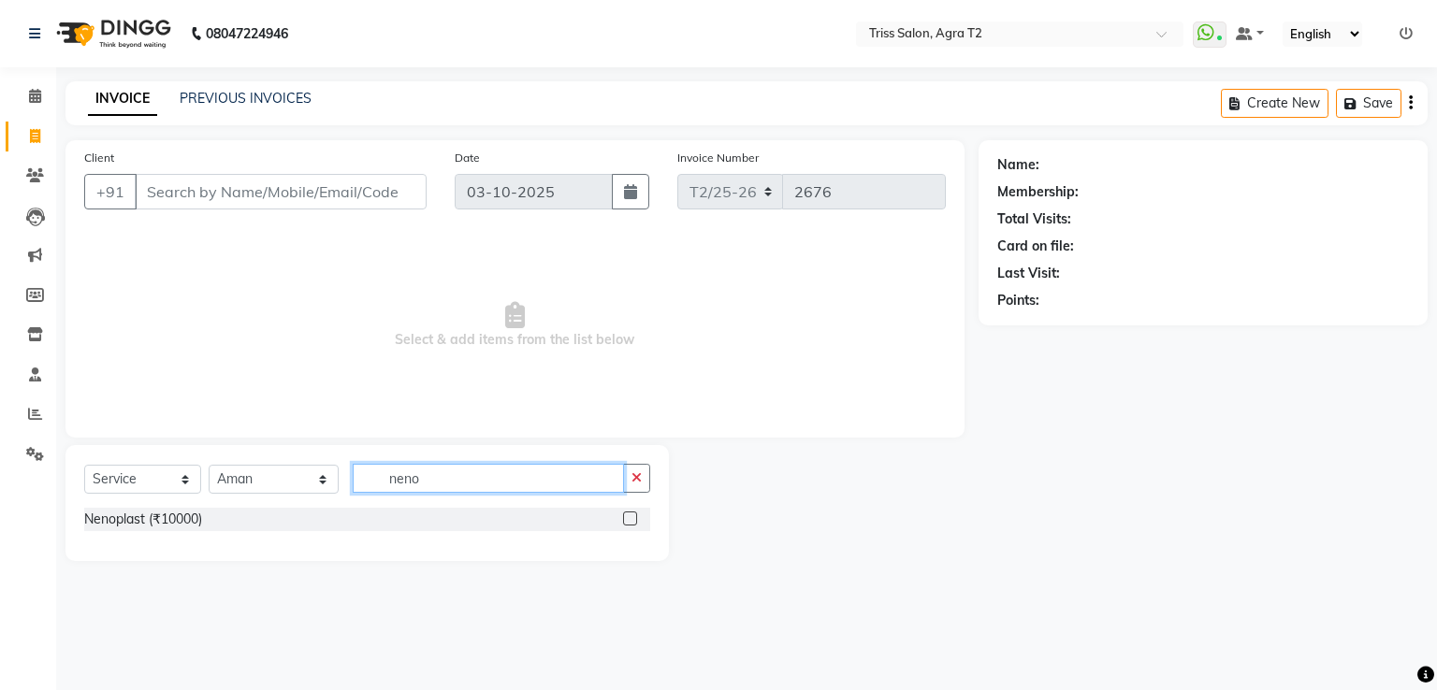
type input "neno"
click at [631, 519] on label at bounding box center [630, 519] width 14 height 14
click at [631, 519] on input "checkbox" at bounding box center [629, 519] width 12 height 12
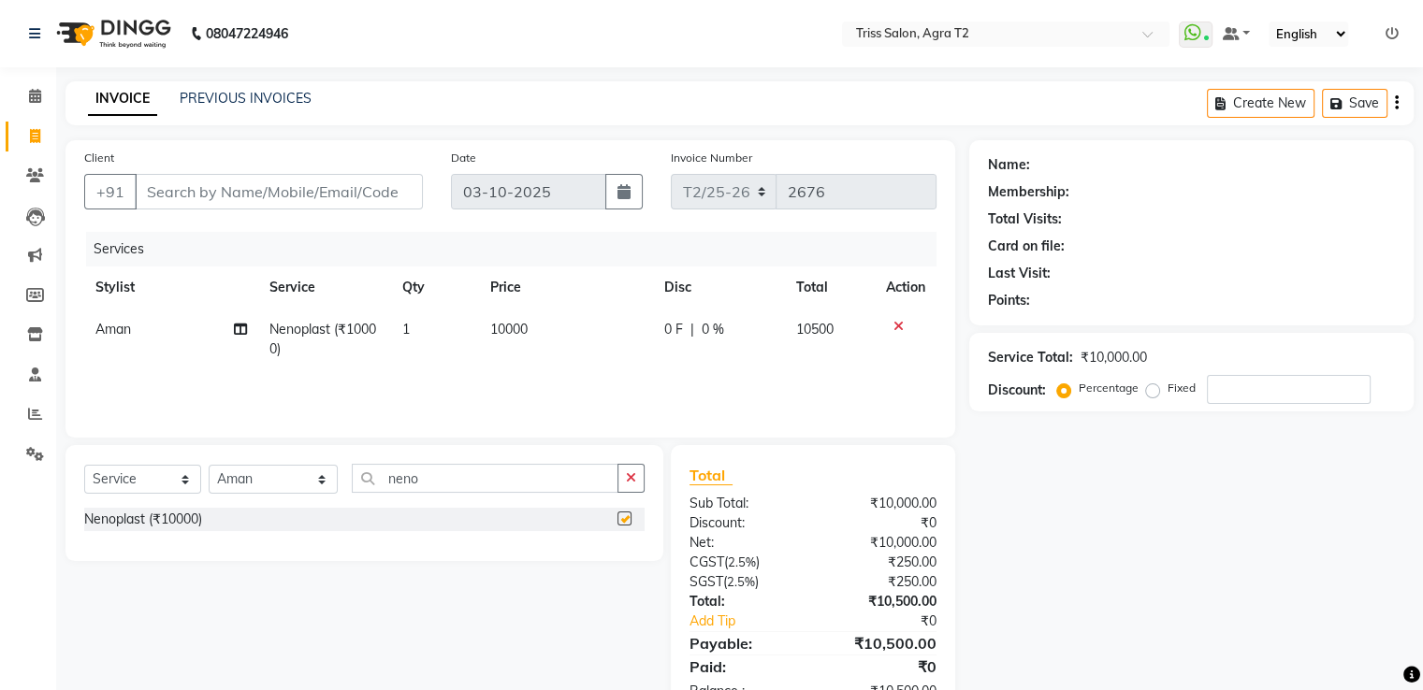
checkbox input "false"
click at [495, 335] on span "10000" at bounding box center [508, 329] width 37 height 17
select select "33013"
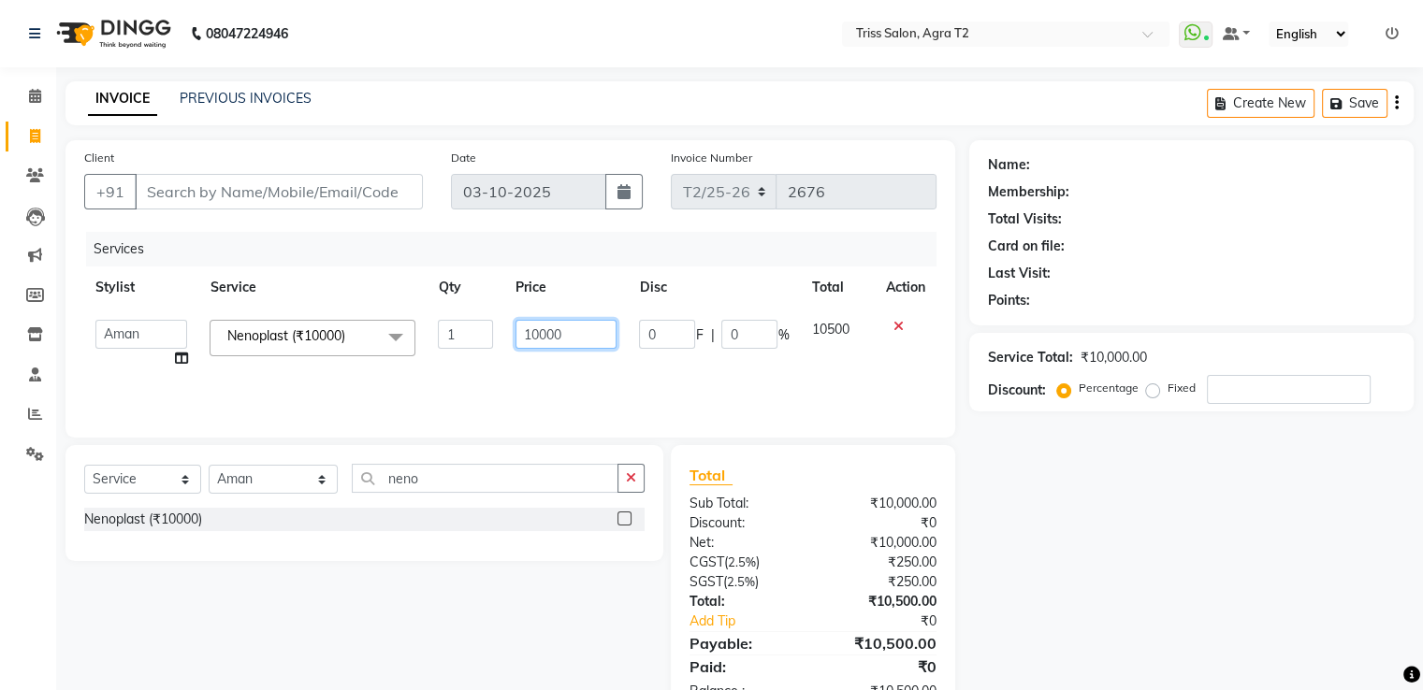
click at [537, 340] on input "10000" at bounding box center [566, 334] width 102 height 29
type input "8000"
click at [565, 373] on div "Services Stylist Service Qty Price Disc Total Action [PERSON_NAME] Huma Kajal K…" at bounding box center [510, 325] width 852 height 187
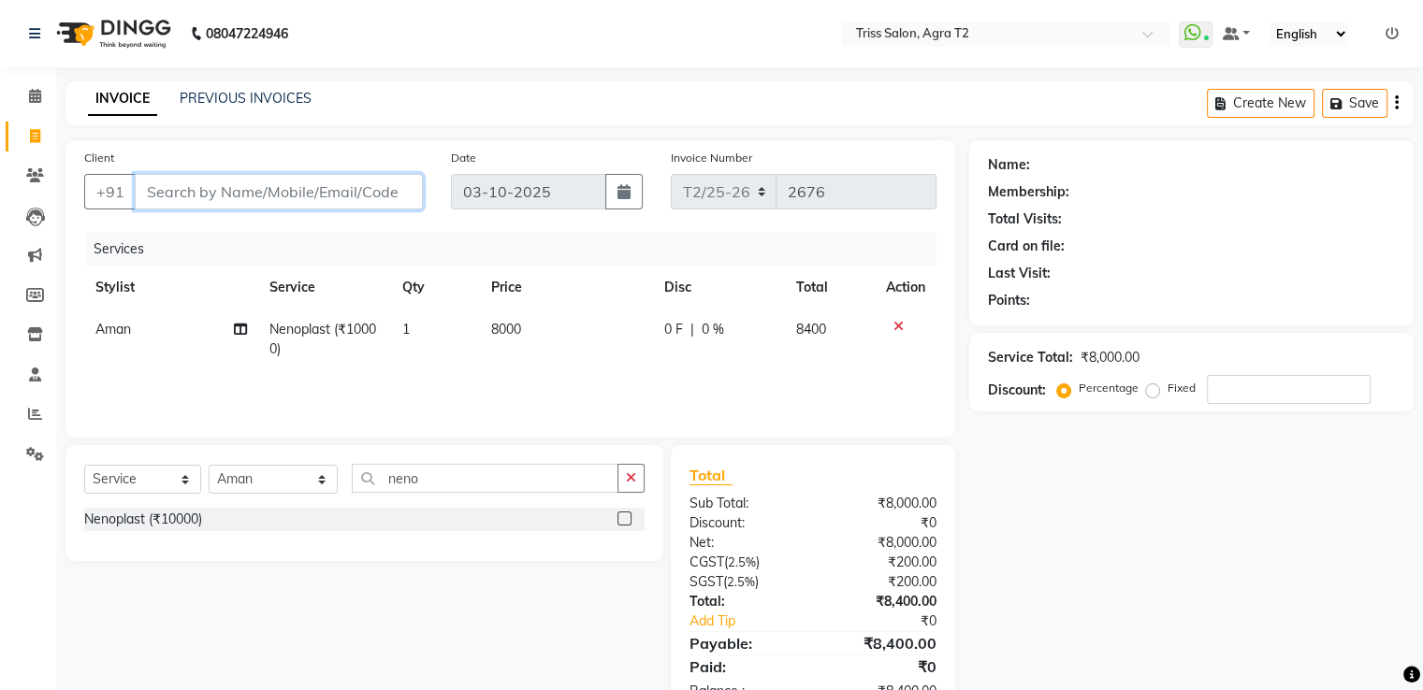
click at [176, 195] on input "Client" at bounding box center [279, 192] width 288 height 36
